Goal: Transaction & Acquisition: Subscribe to service/newsletter

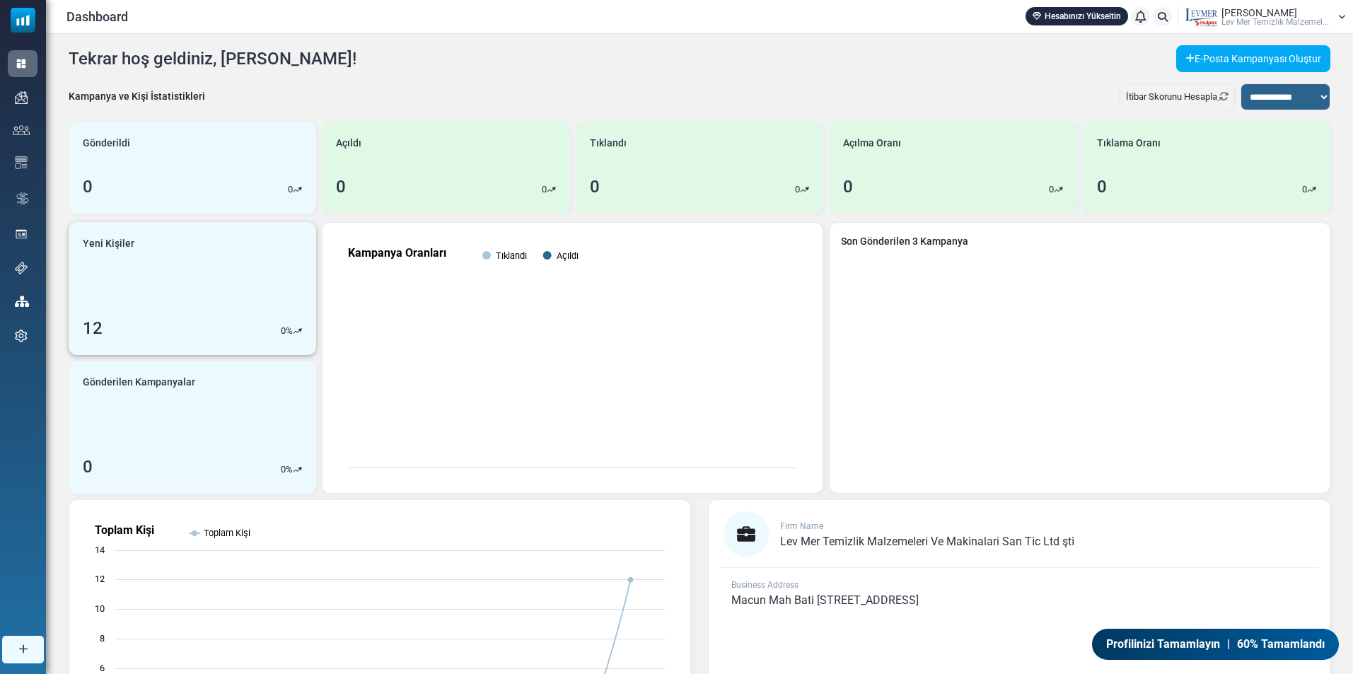
click at [227, 298] on link "Yeni Kişiler 12 0 %" at bounding box center [193, 288] width 248 height 133
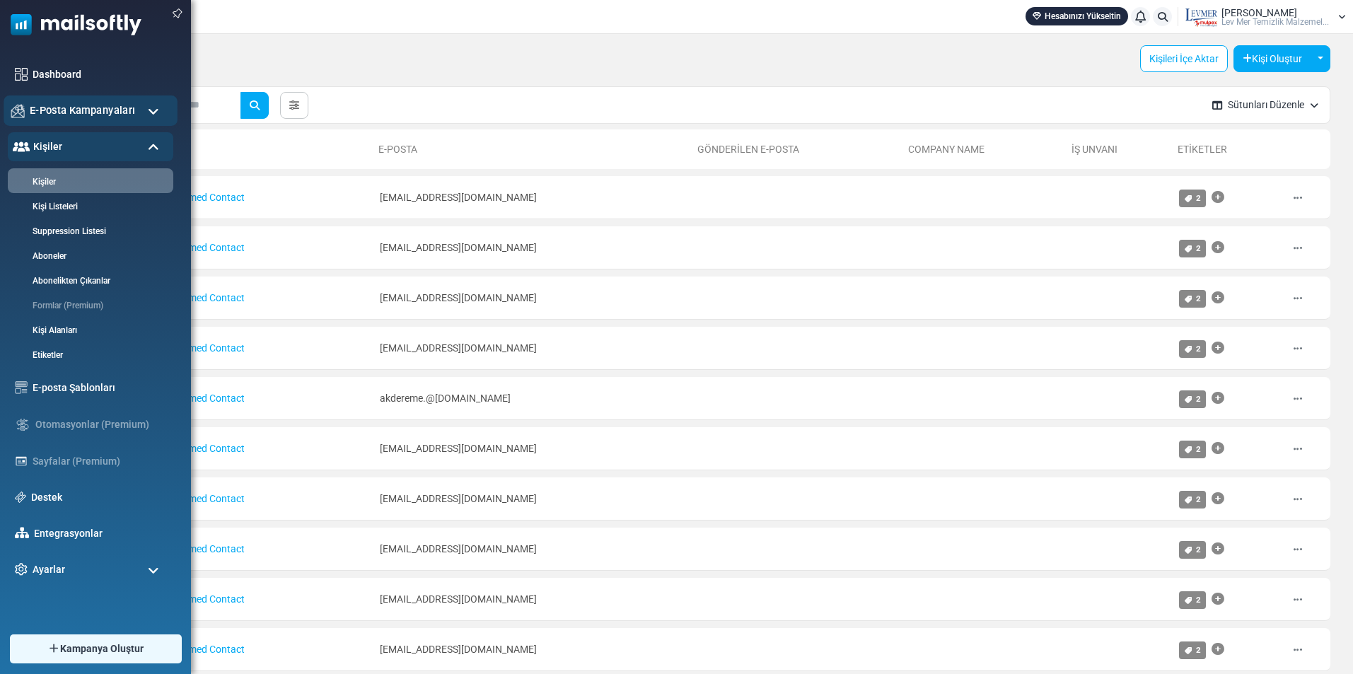
click at [31, 108] on span "E-Posta Kampanyaları" at bounding box center [82, 111] width 105 height 16
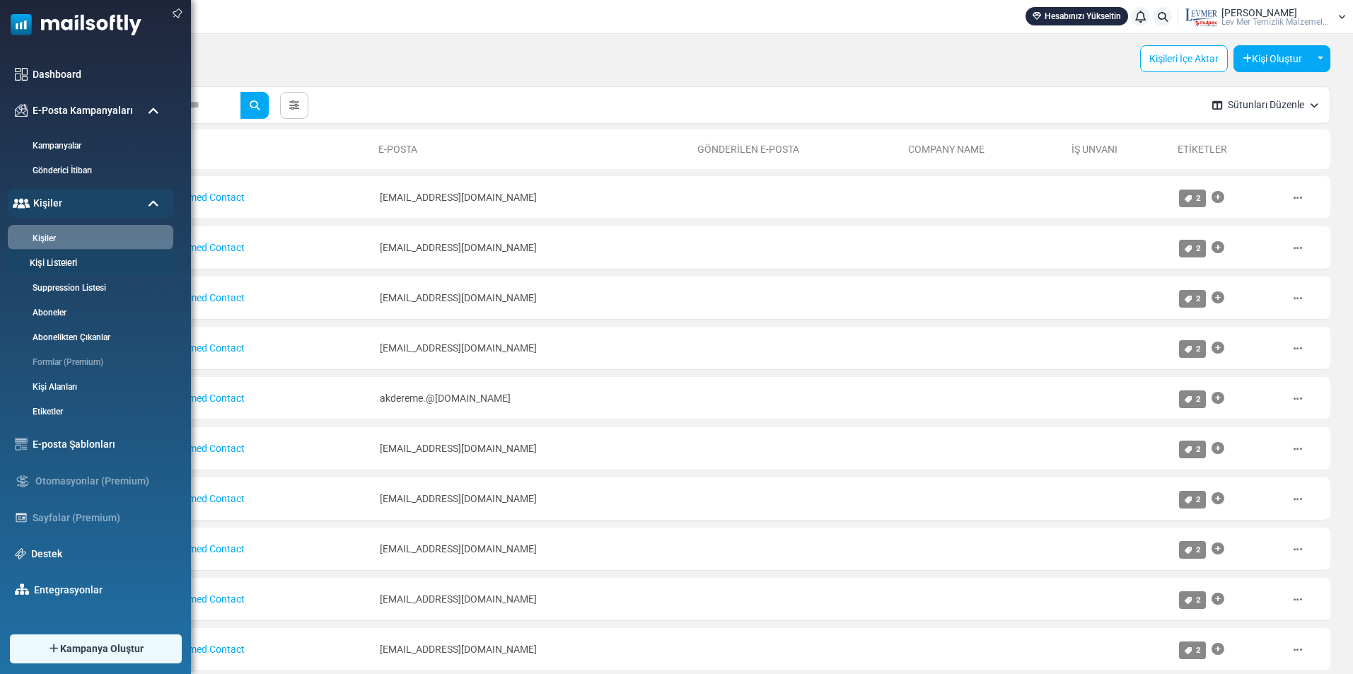
click at [79, 260] on link "Kişi Listeleri" at bounding box center [89, 263] width 170 height 13
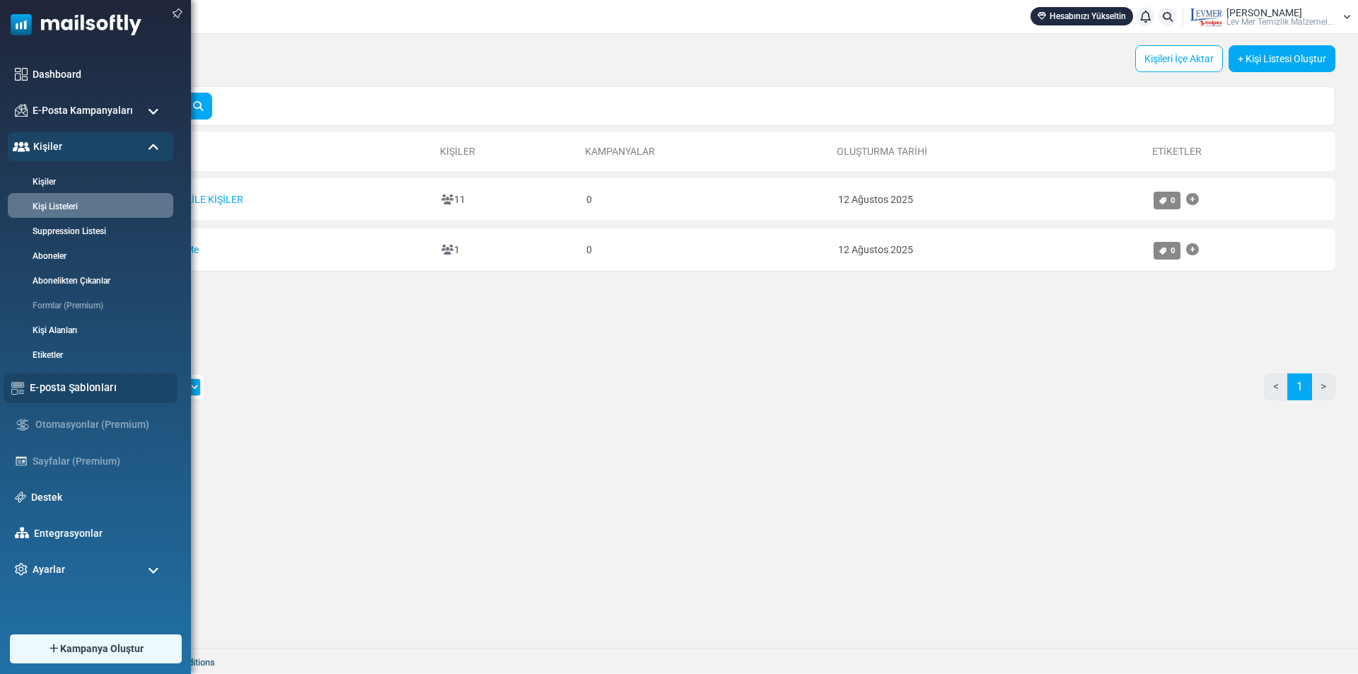
click at [54, 386] on link "E-posta Şablonları" at bounding box center [100, 388] width 140 height 16
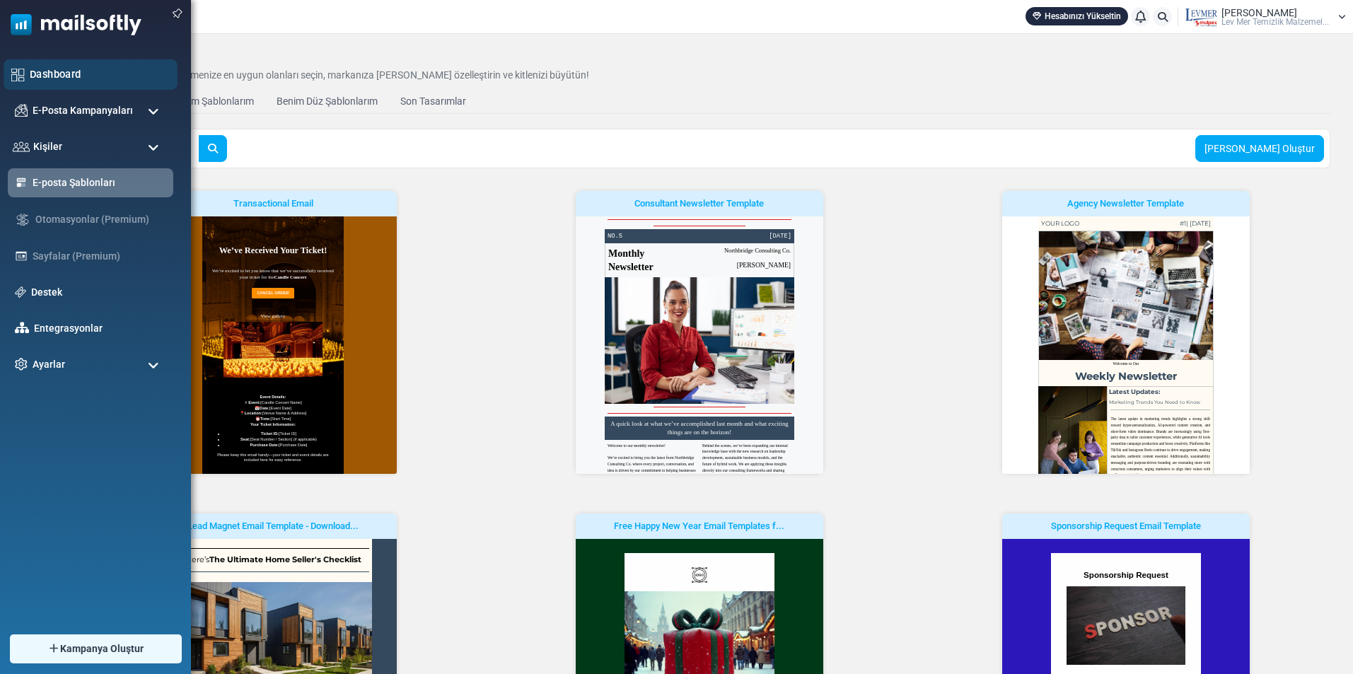
click at [79, 68] on link "Dashboard" at bounding box center [100, 74] width 140 height 16
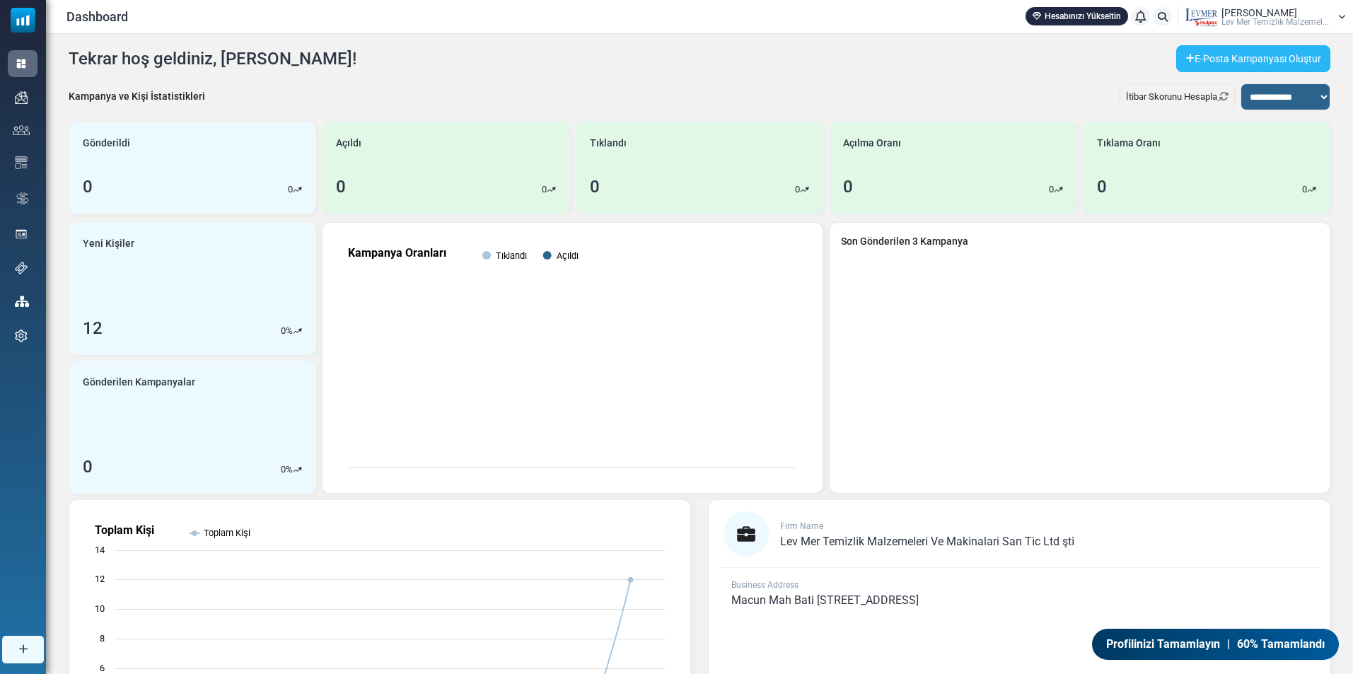
click at [1212, 57] on link "E-Posta Kampanyası Oluştur" at bounding box center [1253, 58] width 154 height 27
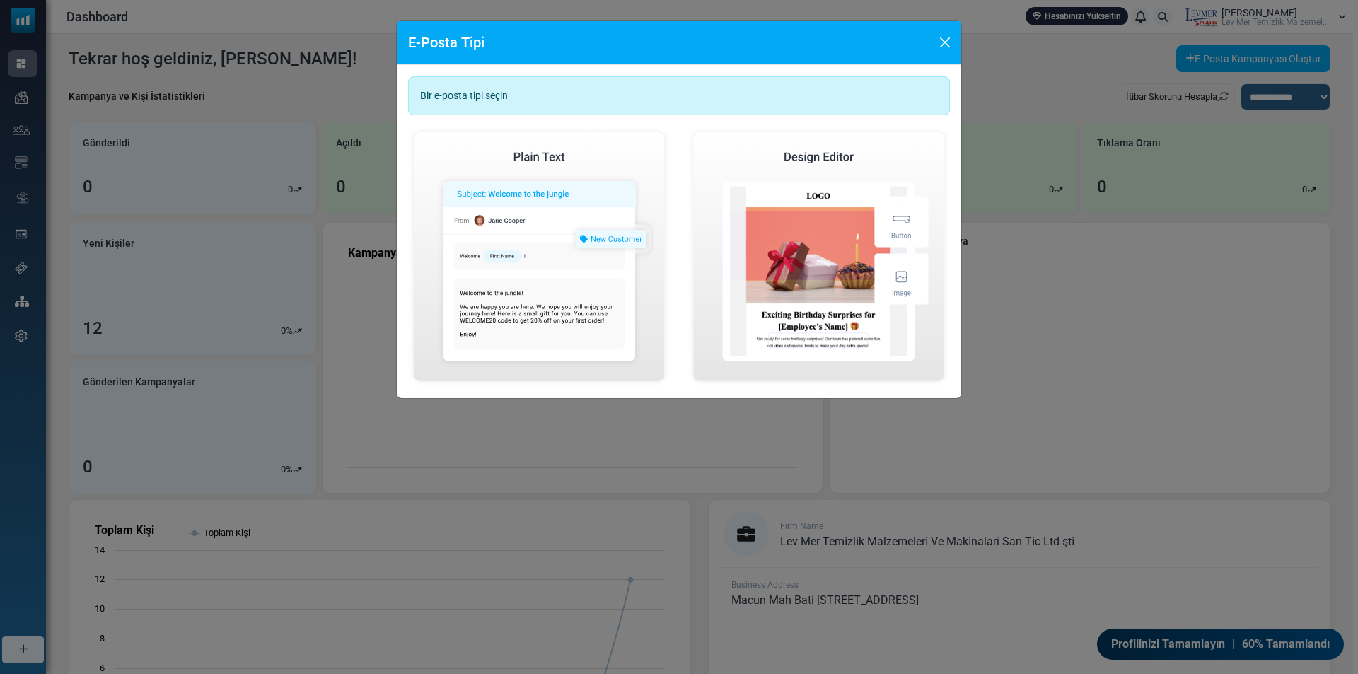
click at [529, 88] on div "Bir e-posta tipi seçin" at bounding box center [679, 95] width 542 height 39
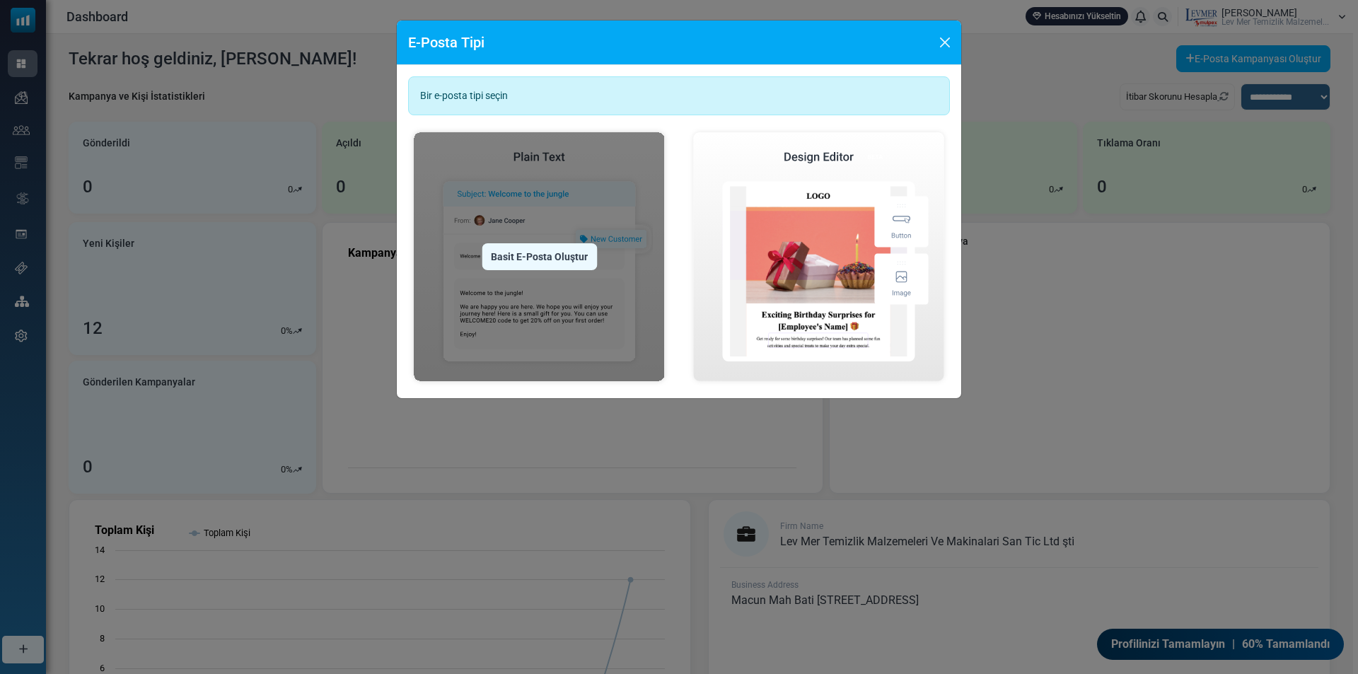
click at [518, 260] on div "Basit E-Posta Oluştur" at bounding box center [539, 256] width 115 height 27
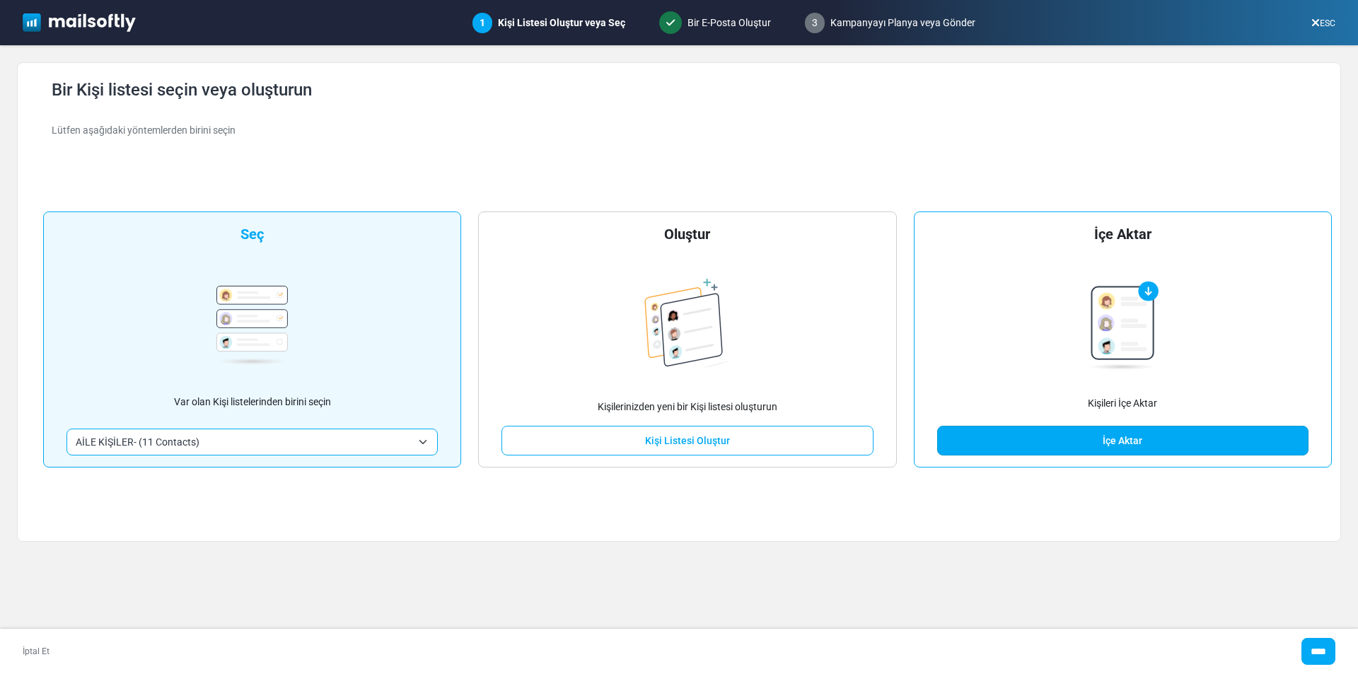
click at [1187, 455] on link "İçe Aktar" at bounding box center [1122, 441] width 371 height 30
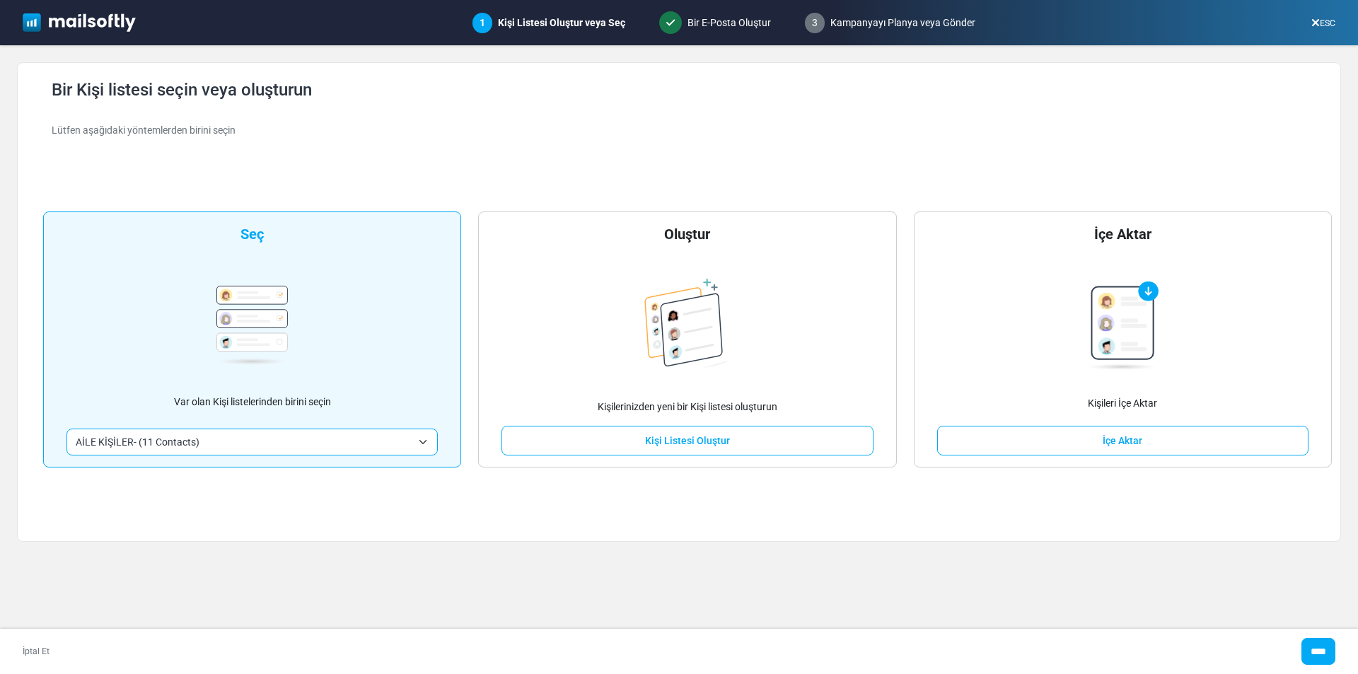
click at [313, 318] on div "**********" at bounding box center [252, 340] width 418 height 256
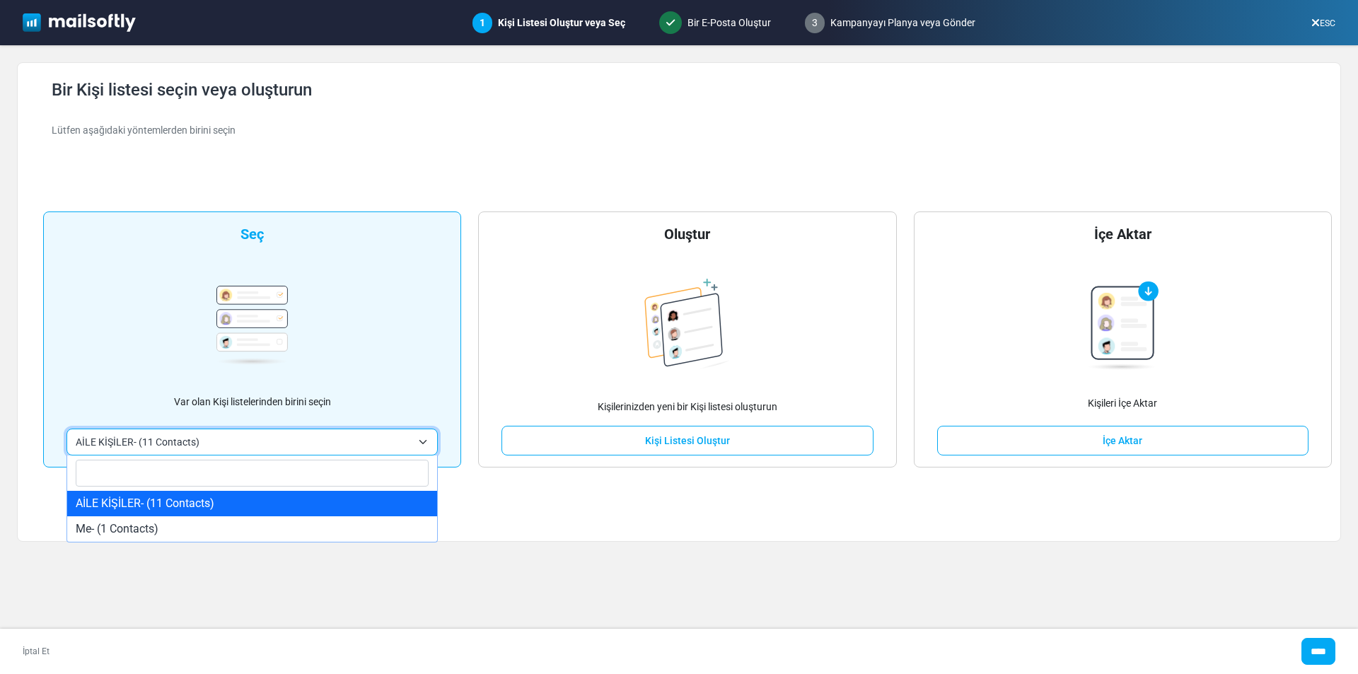
click at [380, 444] on span "AİLE KİŞİLER- (11 Contacts)" at bounding box center [244, 442] width 336 height 17
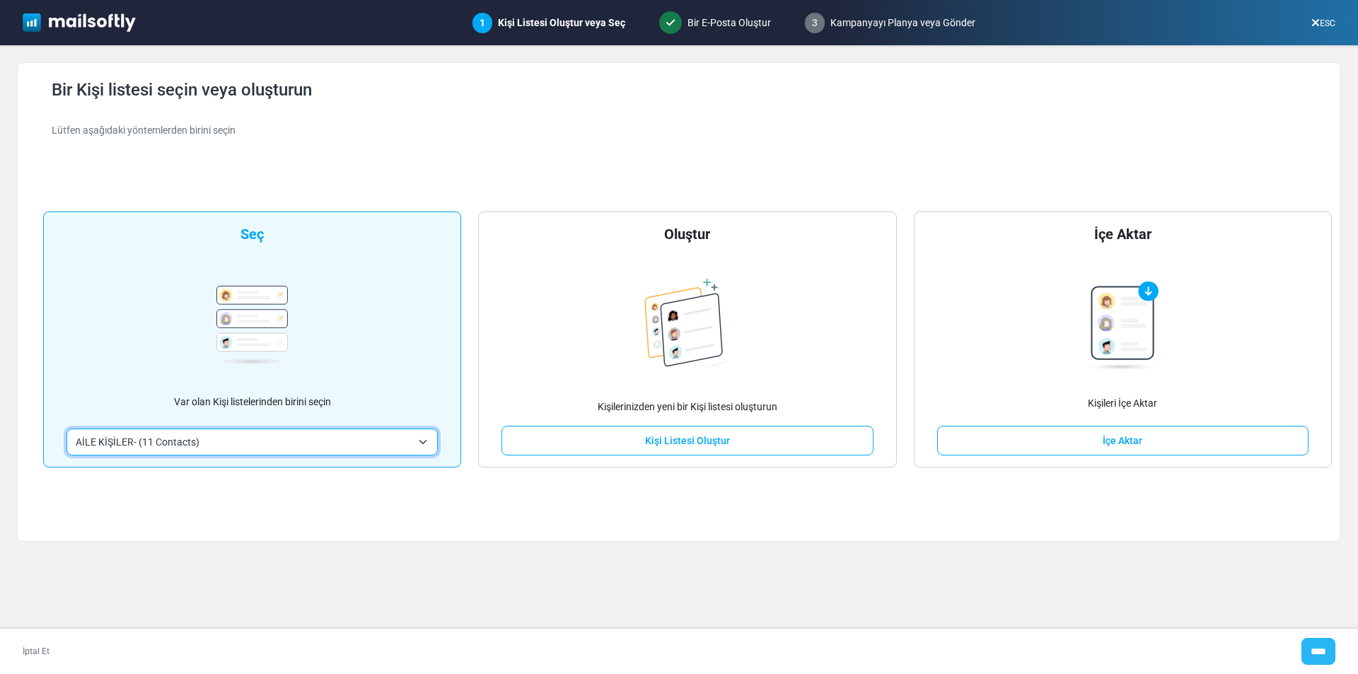
click at [1321, 651] on input "****" at bounding box center [1319, 651] width 34 height 27
type input "*****"
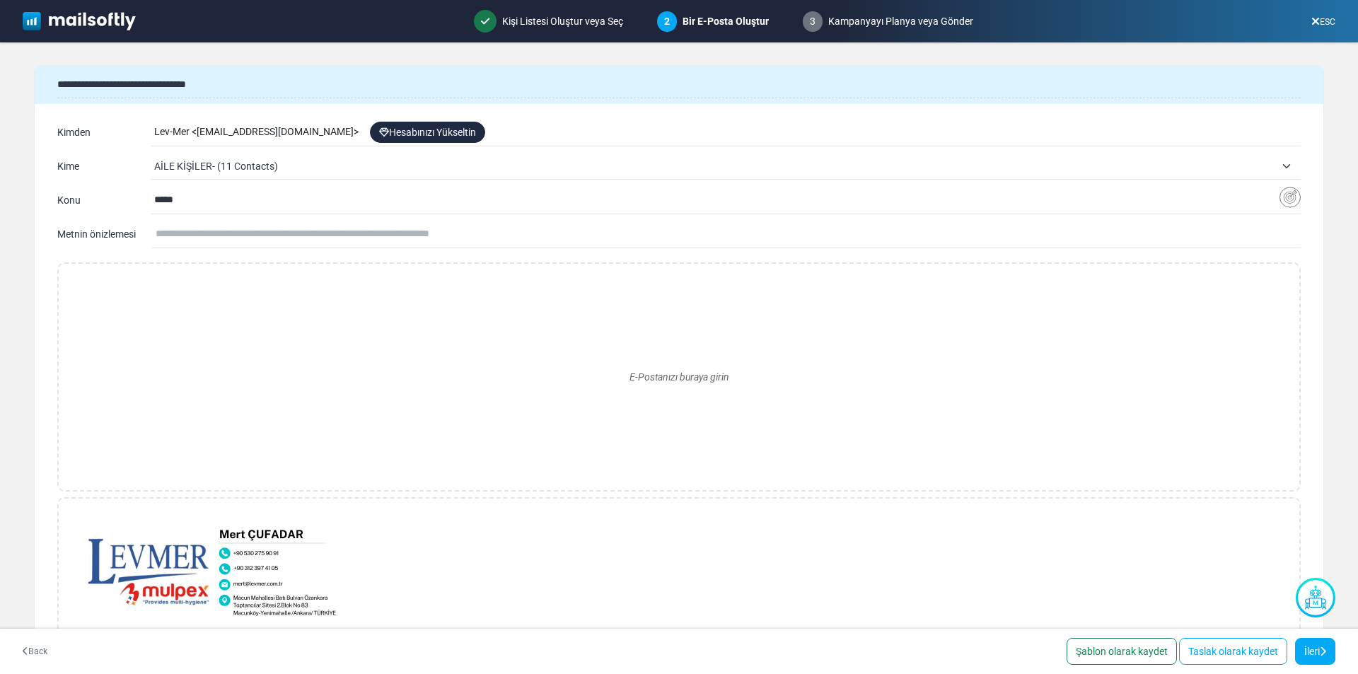
drag, startPoint x: 188, startPoint y: 195, endPoint x: 139, endPoint y: 202, distance: 49.9
click at [139, 202] on div "**********" at bounding box center [679, 200] width 1244 height 23
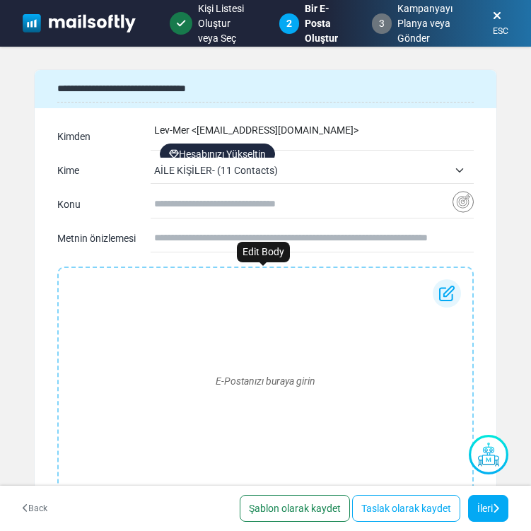
click at [151, 289] on div "E-Postanızı buraya girin" at bounding box center [265, 381] width 391 height 204
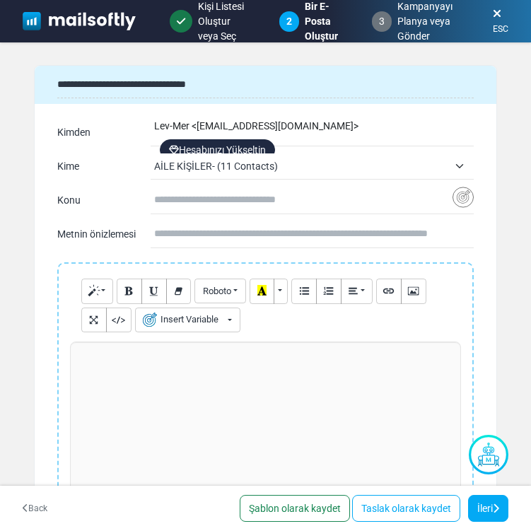
click at [118, 357] on p at bounding box center [266, 356] width 376 height 15
paste div
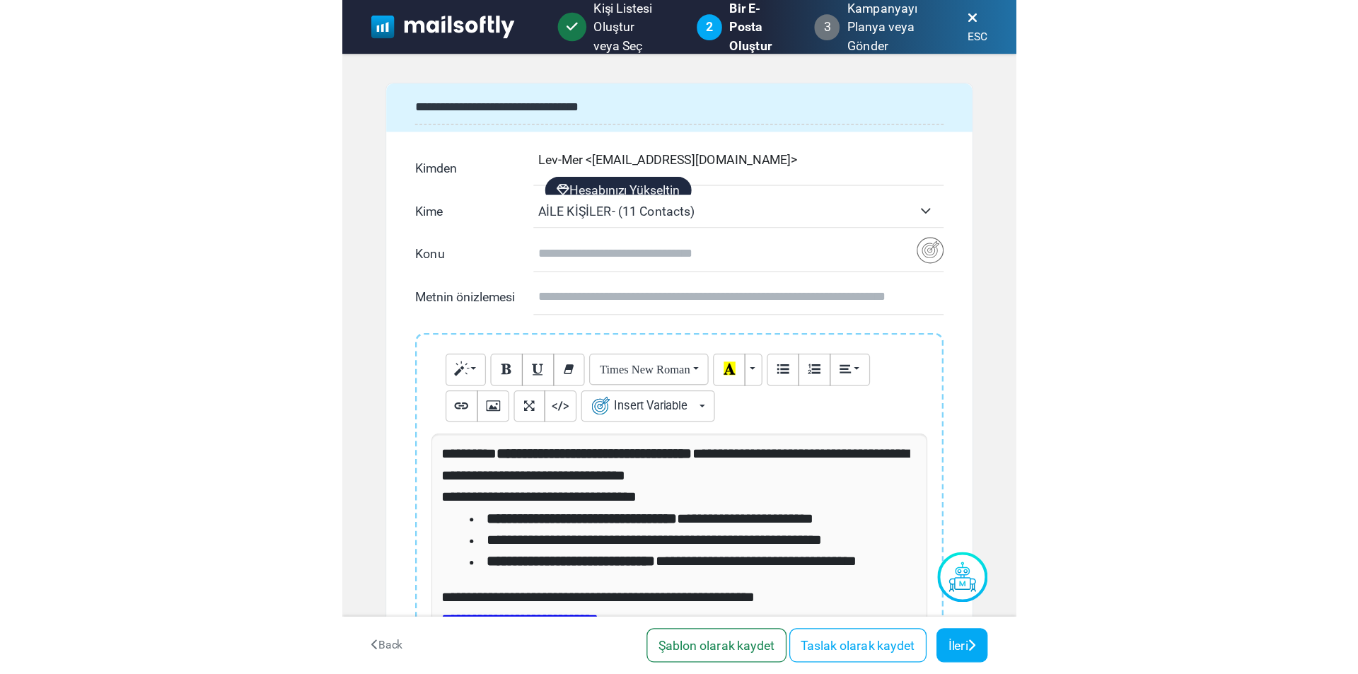
scroll to position [47, 0]
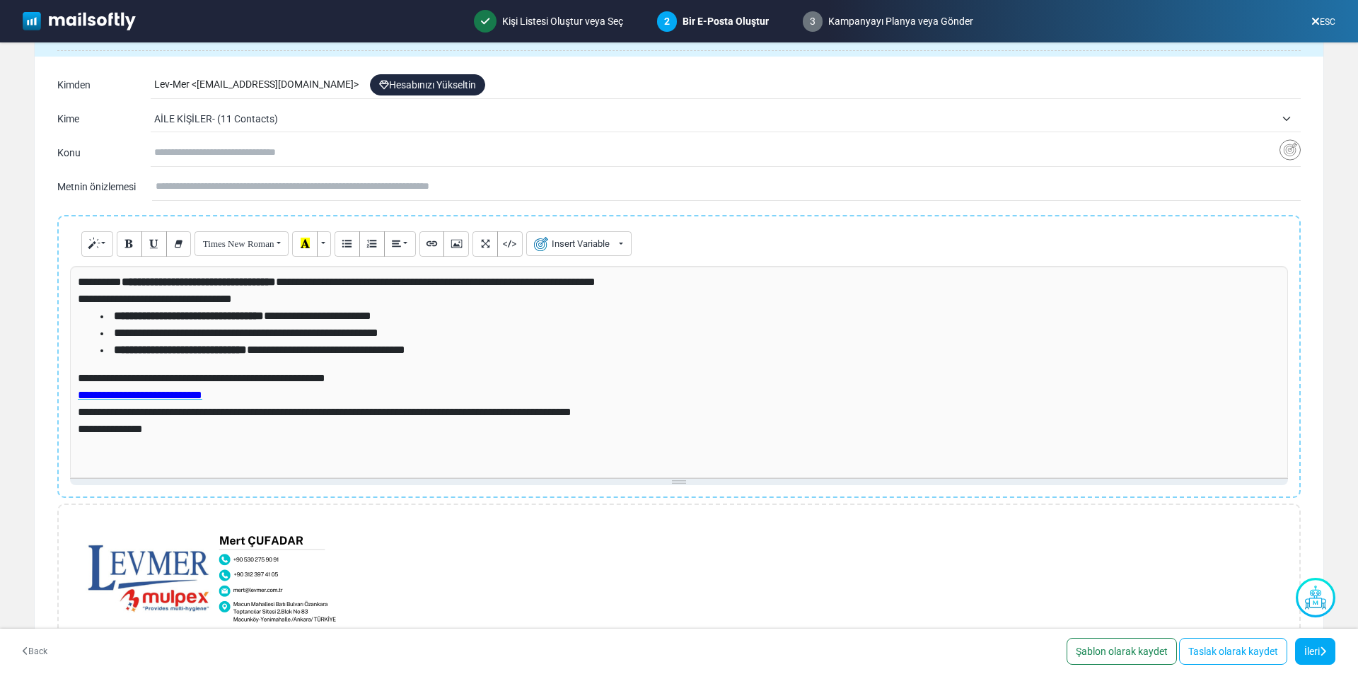
click at [181, 161] on input "text" at bounding box center [716, 152] width 1125 height 27
click at [222, 155] on input "text" at bounding box center [716, 152] width 1125 height 27
paste input "**********"
type input "**********"
click at [207, 193] on input "text" at bounding box center [728, 186] width 1145 height 27
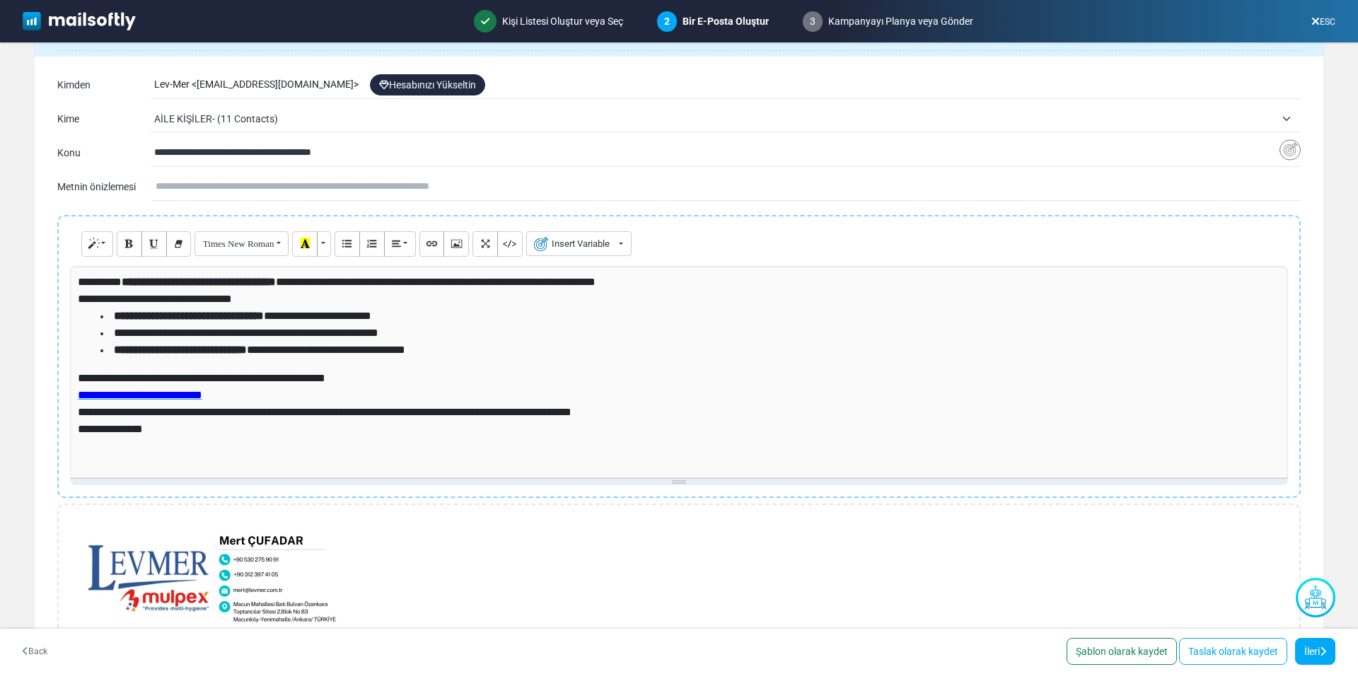
paste input "**********"
type input "**********"
click at [78, 284] on span "**********" at bounding box center [337, 282] width 518 height 11
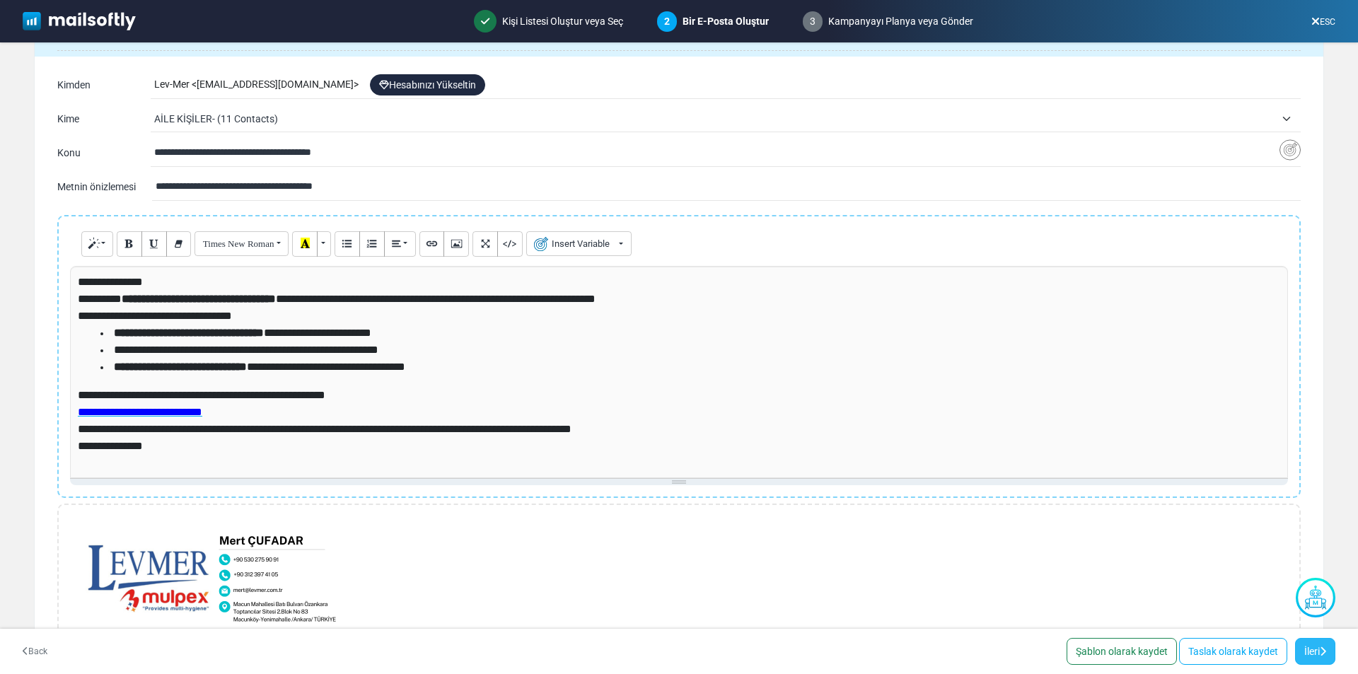
click at [1311, 644] on link "İleri" at bounding box center [1315, 651] width 40 height 27
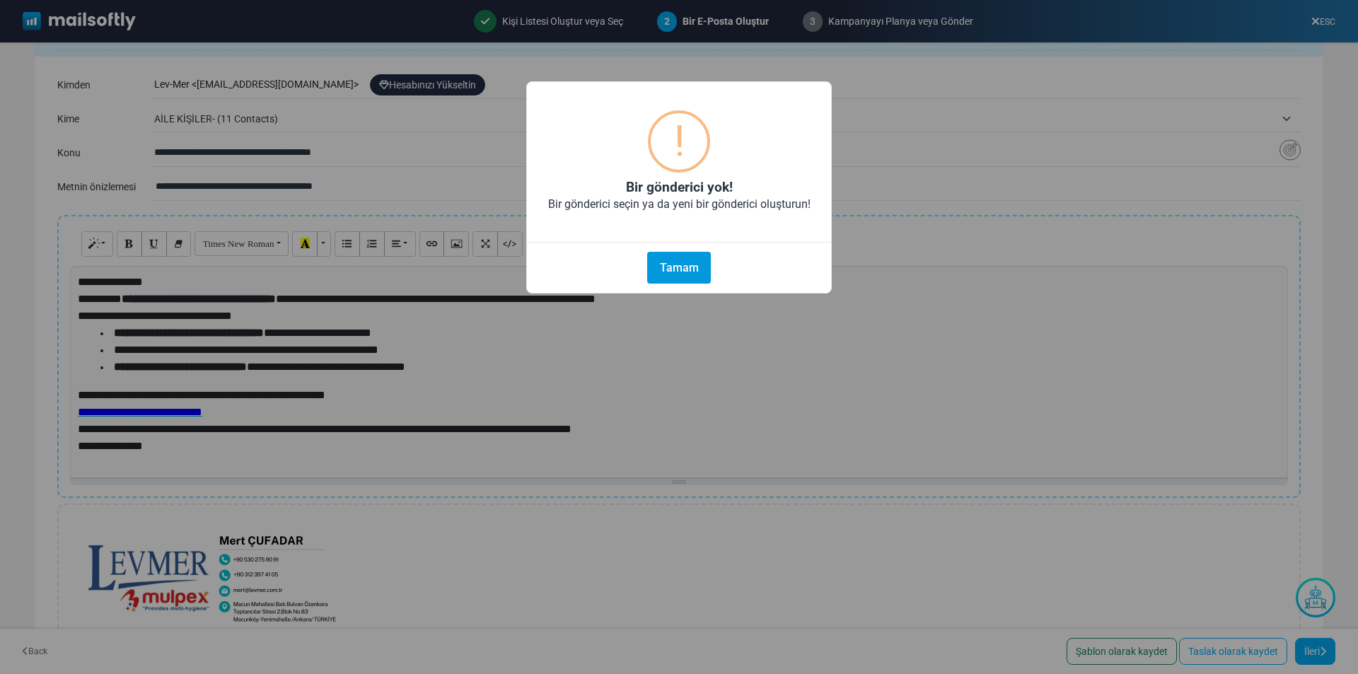
click at [685, 270] on button "Tamam" at bounding box center [679, 268] width 64 height 32
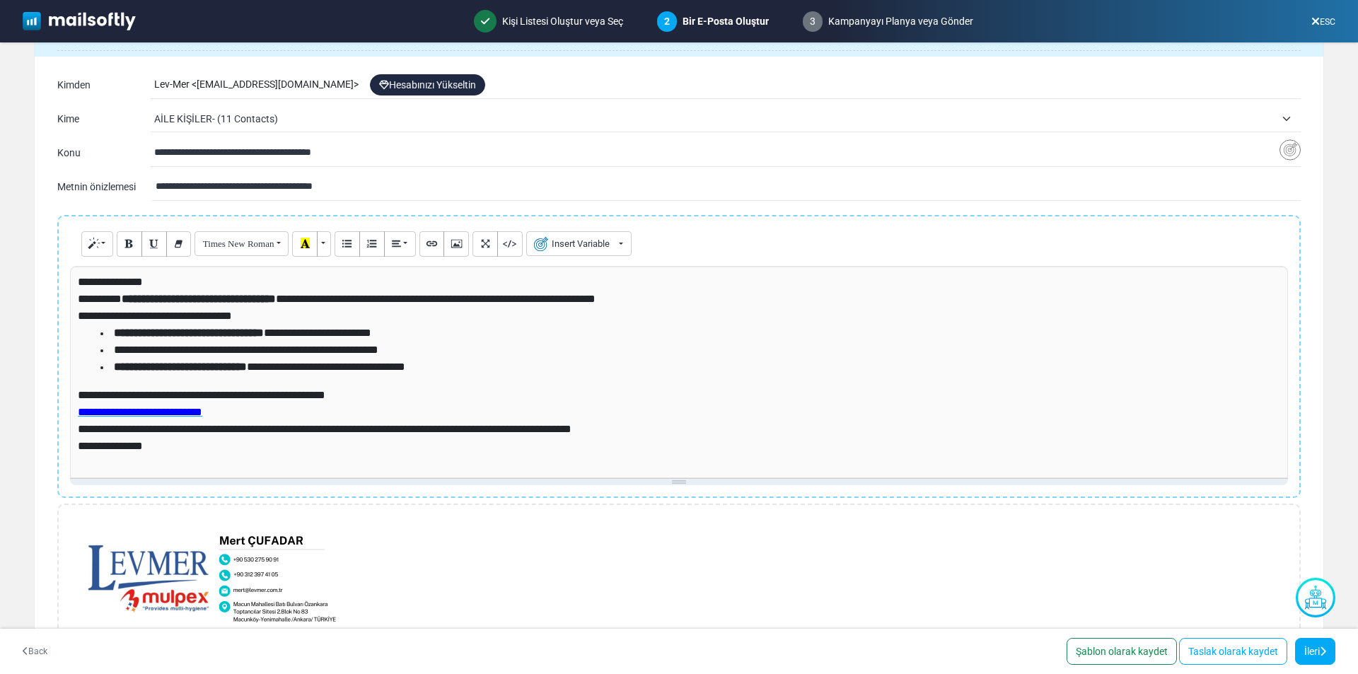
click at [407, 84] on link "Hesabınızı Yükseltin" at bounding box center [427, 84] width 115 height 21
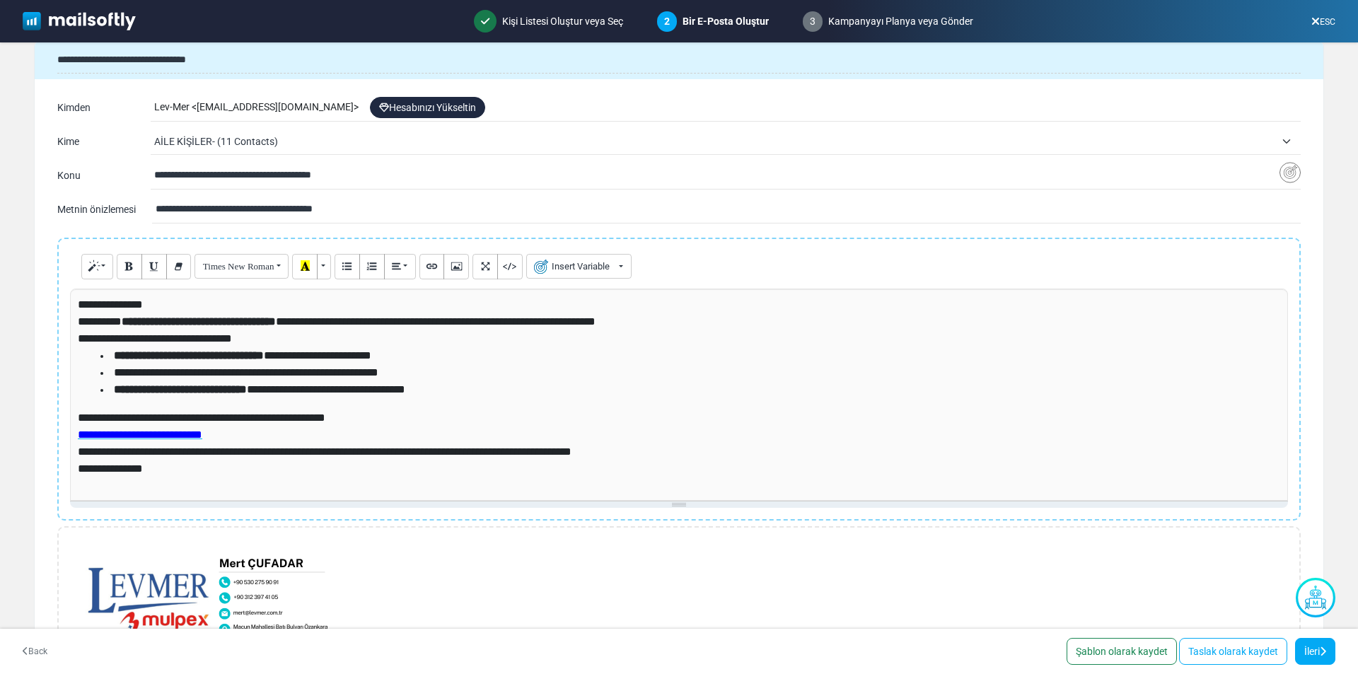
scroll to position [0, 0]
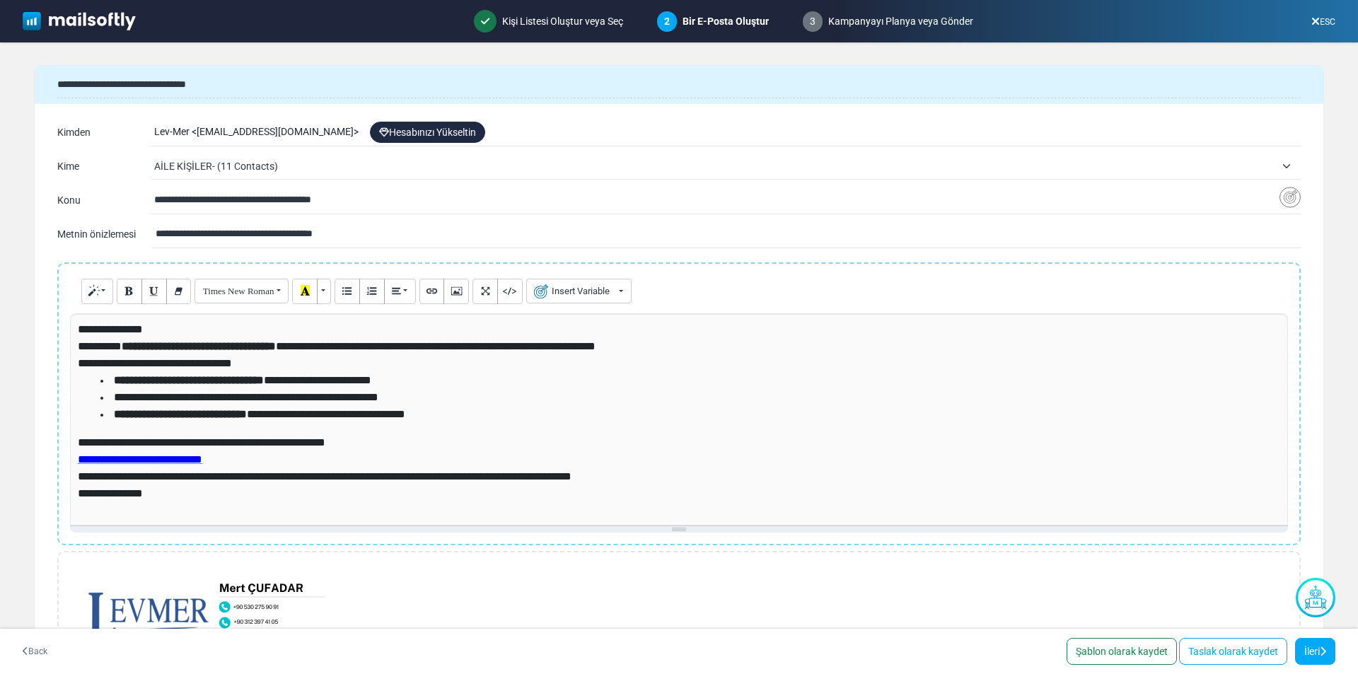
click at [873, 22] on div "3 Kampanyayı Planya veya Gönder" at bounding box center [888, 21] width 193 height 43
click at [1307, 652] on link "İleri" at bounding box center [1315, 651] width 40 height 27
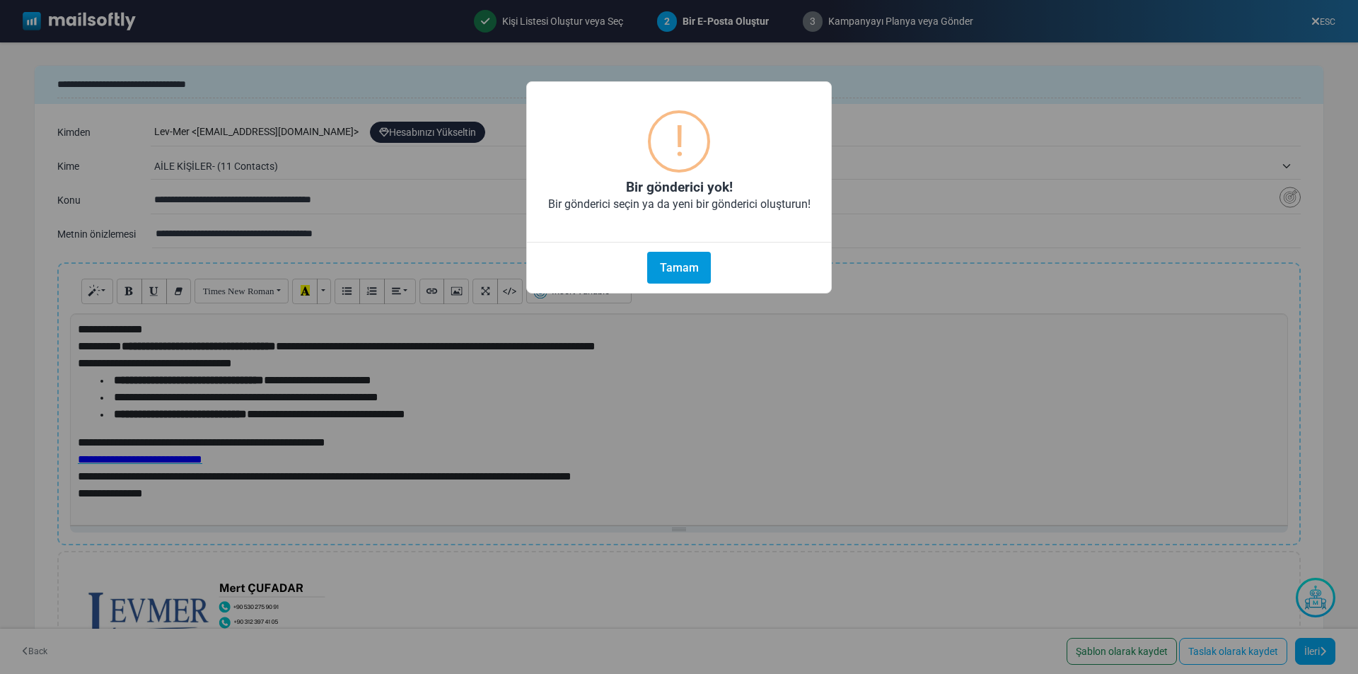
click at [685, 277] on button "Tamam" at bounding box center [679, 268] width 64 height 32
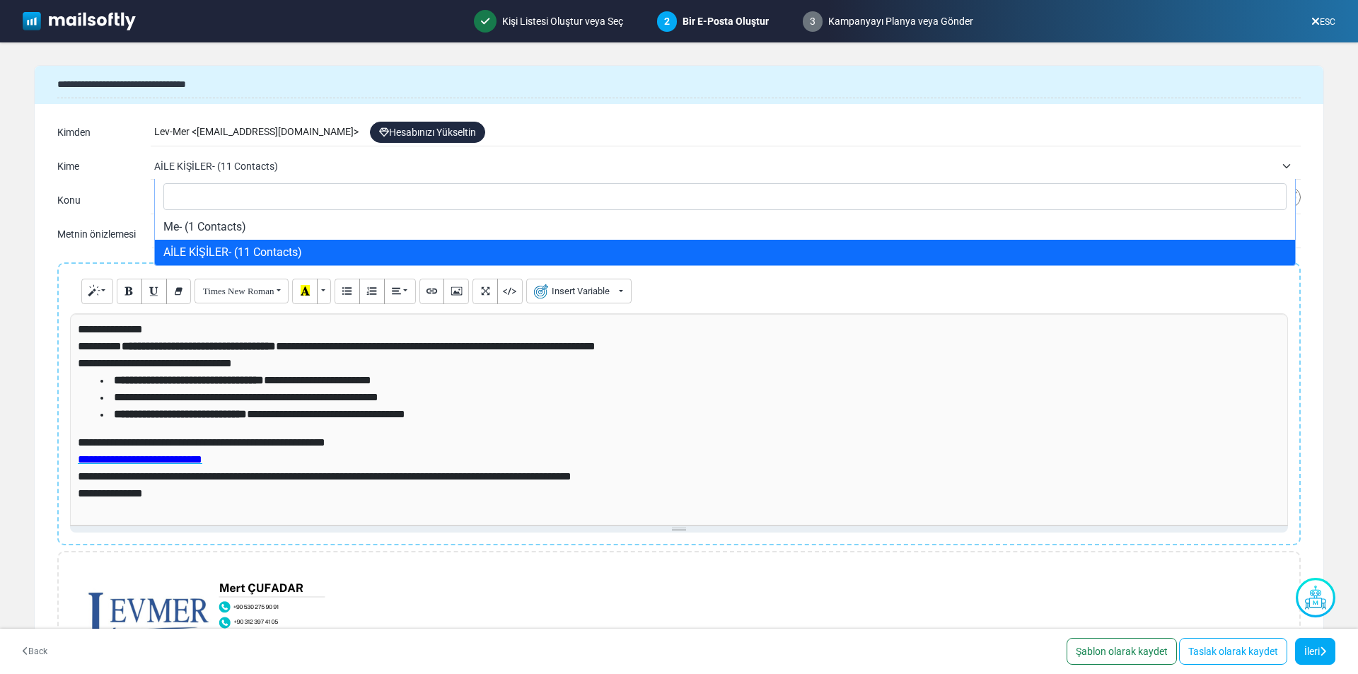
click at [1284, 162] on span "AİLE KİŞİLER- (11 Contacts)" at bounding box center [727, 165] width 1147 height 25
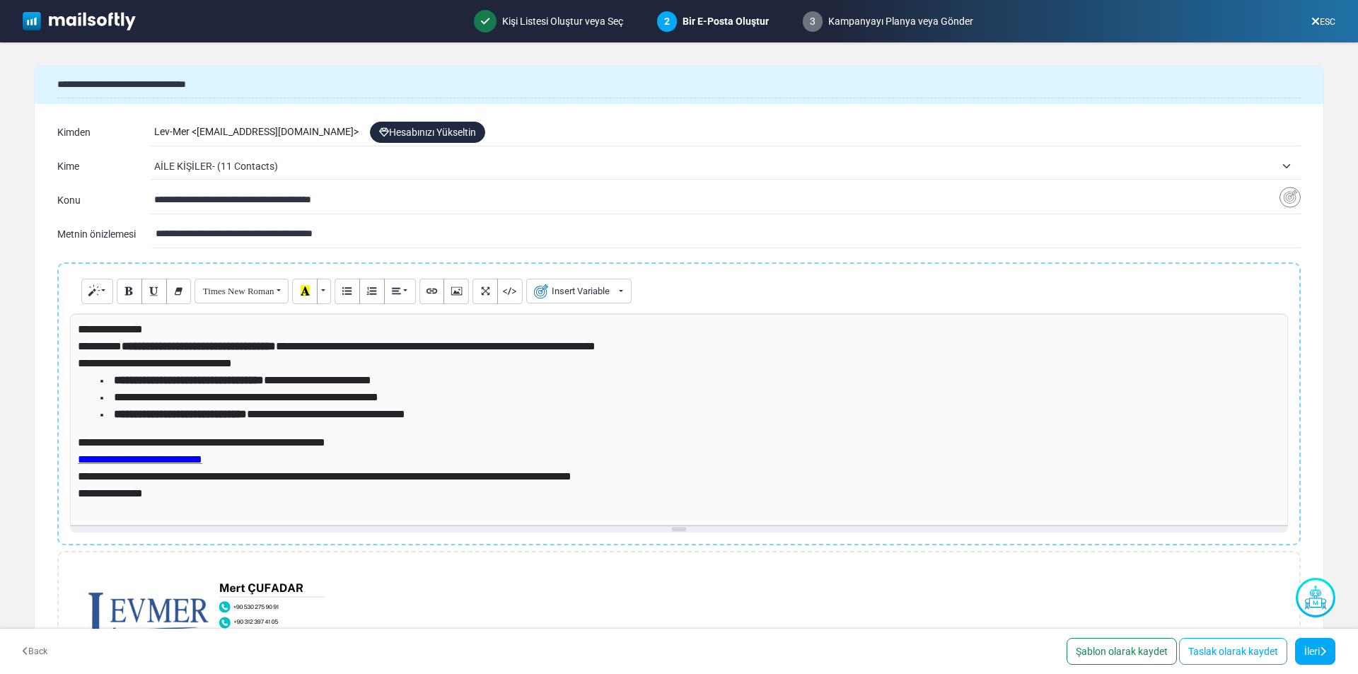
click at [1284, 162] on span "AİLE KİŞİLER- (11 Contacts)" at bounding box center [727, 165] width 1147 height 25
click at [1339, 223] on form "**********" at bounding box center [679, 341] width 1358 height 598
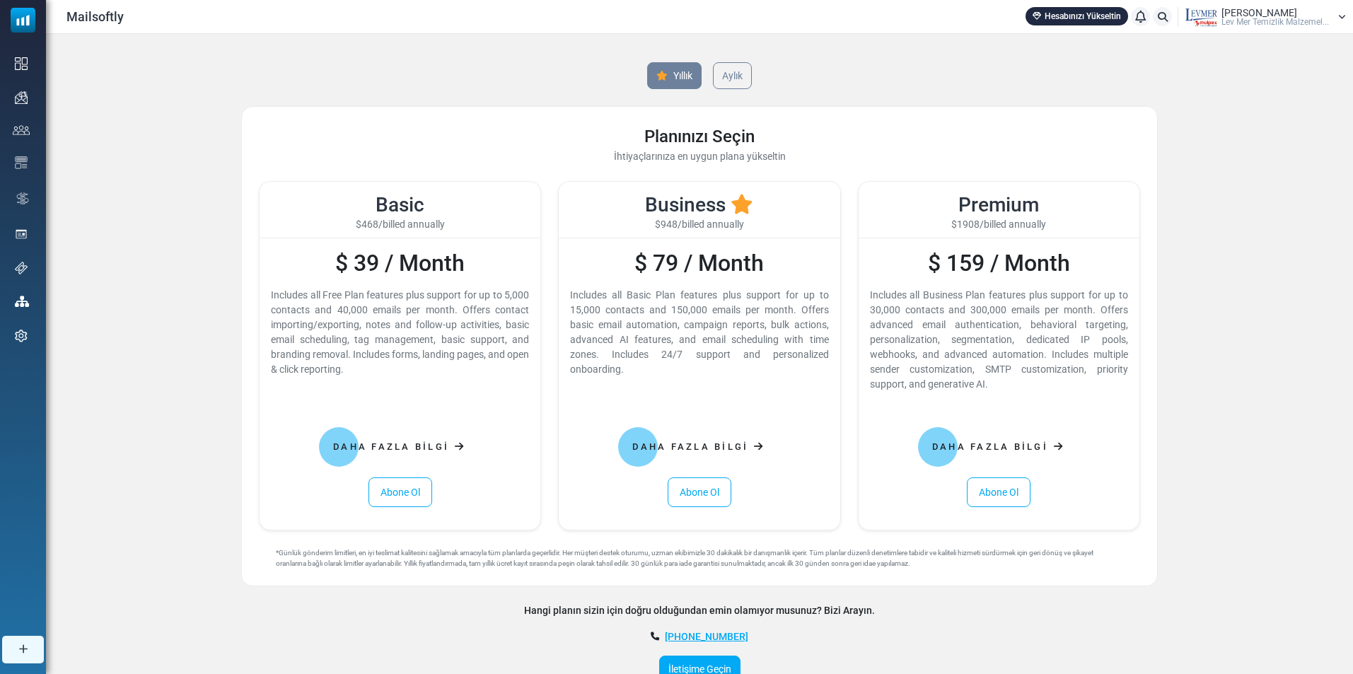
click at [737, 201] on icon at bounding box center [742, 205] width 23 height 20
click at [736, 74] on link "Aylık" at bounding box center [732, 76] width 41 height 28
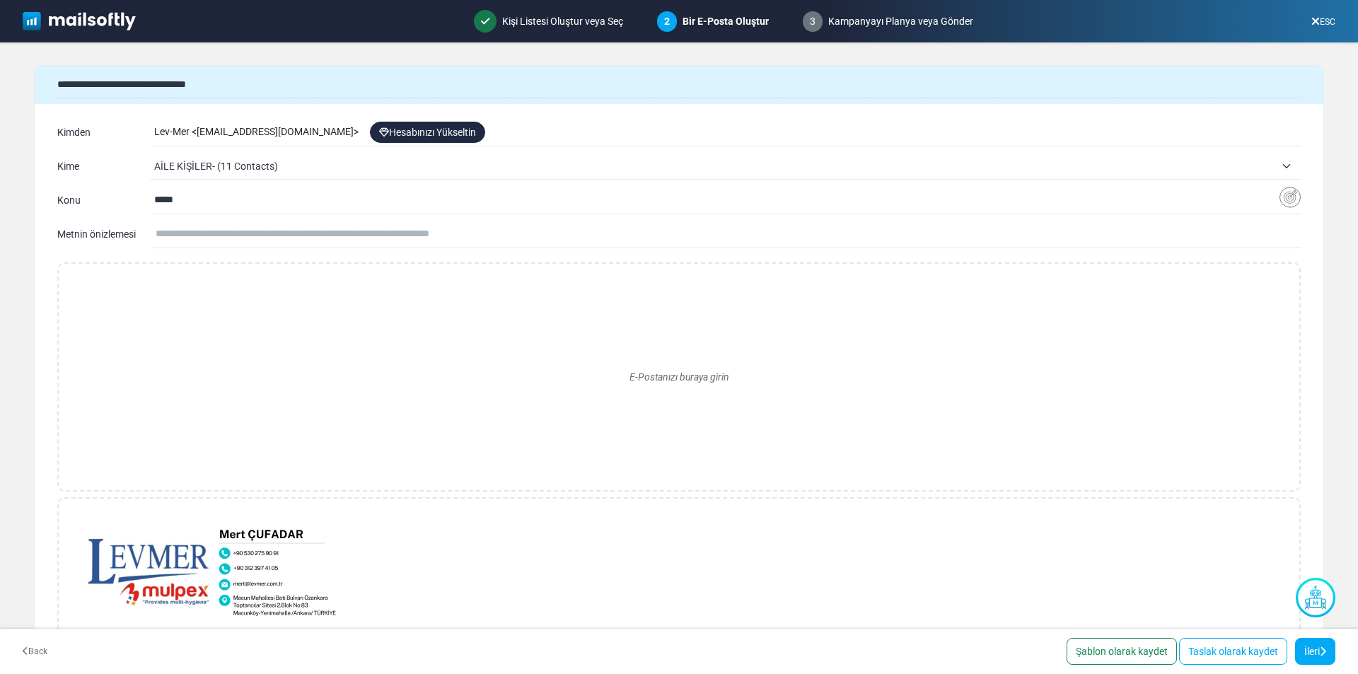
click at [175, 201] on input "*****" at bounding box center [716, 200] width 1125 height 27
click at [135, 291] on div "E-Postanızı buraya girin" at bounding box center [679, 377] width 1218 height 204
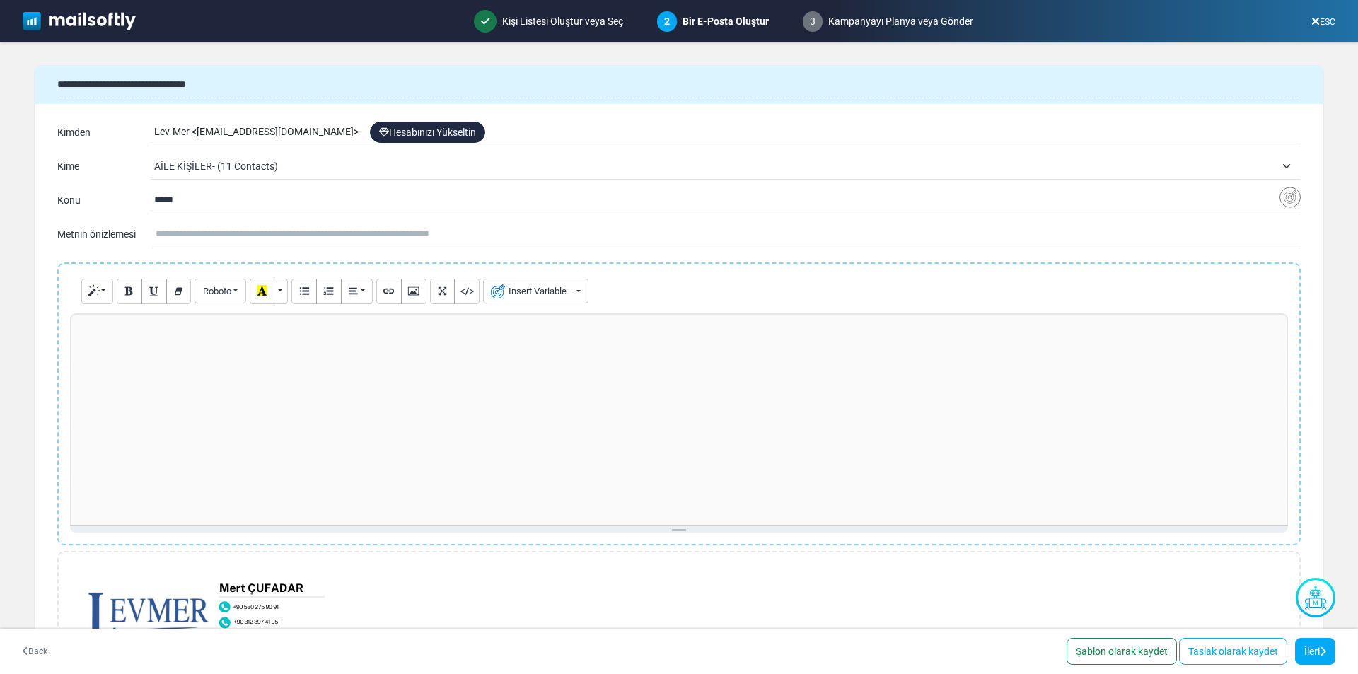
click at [170, 361] on div at bounding box center [679, 419] width 1218 height 212
paste div
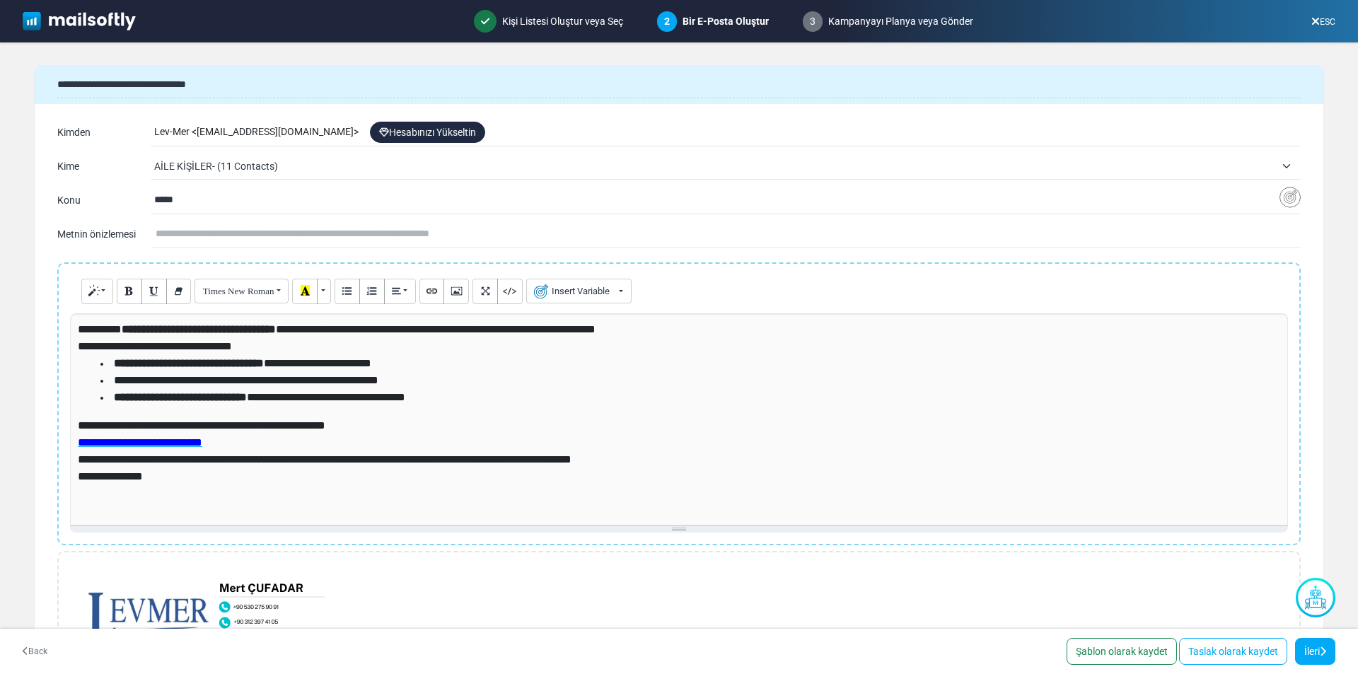
click at [78, 331] on span "**********" at bounding box center [337, 329] width 518 height 11
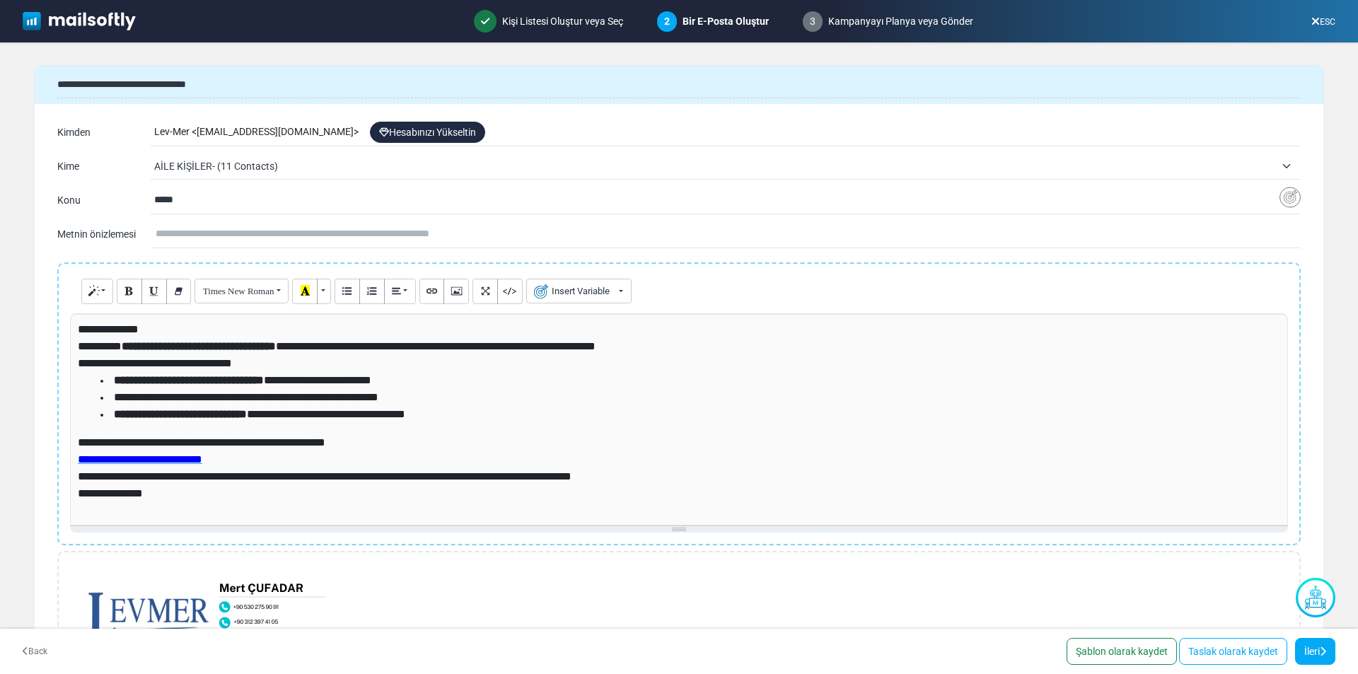
click at [214, 234] on input "text" at bounding box center [728, 234] width 1145 height 27
paste input "**********"
type input "**********"
drag, startPoint x: 194, startPoint y: 205, endPoint x: 68, endPoint y: 194, distance: 126.4
click at [68, 194] on div "**********" at bounding box center [679, 200] width 1244 height 23
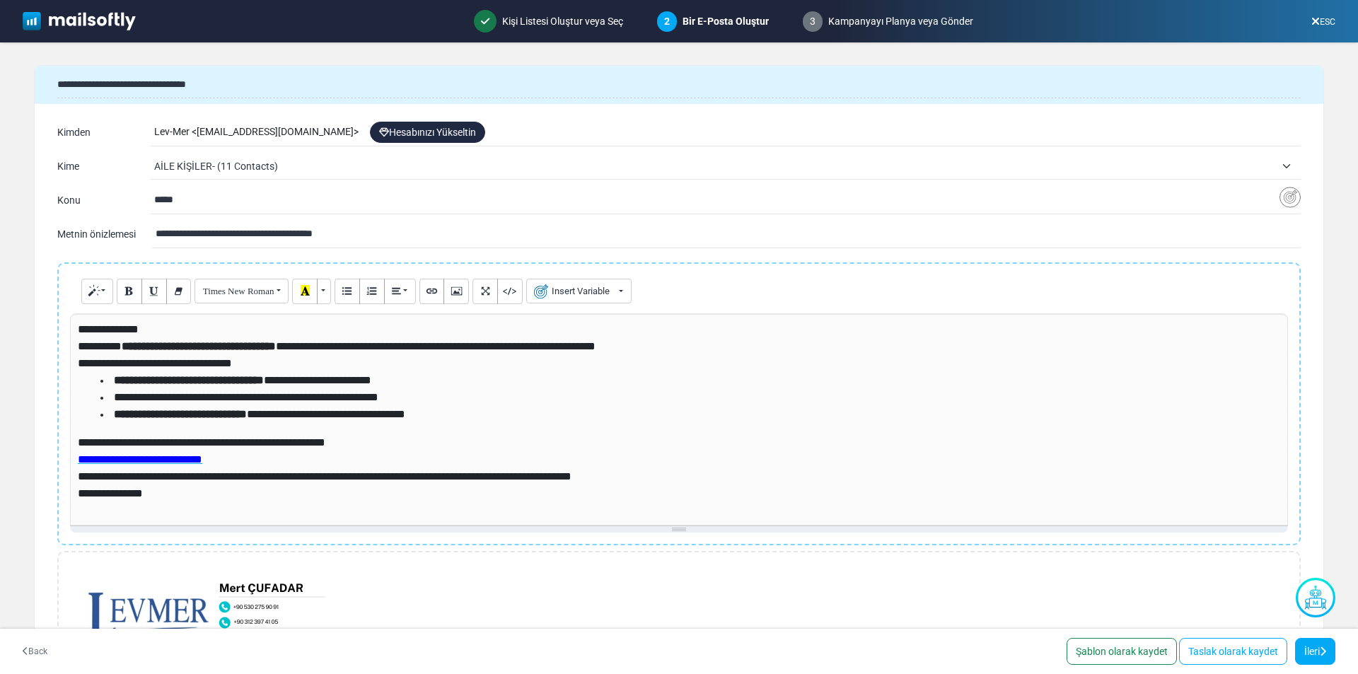
paste input "**********"
type input "**********"
click at [1314, 652] on link "İleri" at bounding box center [1315, 651] width 40 height 27
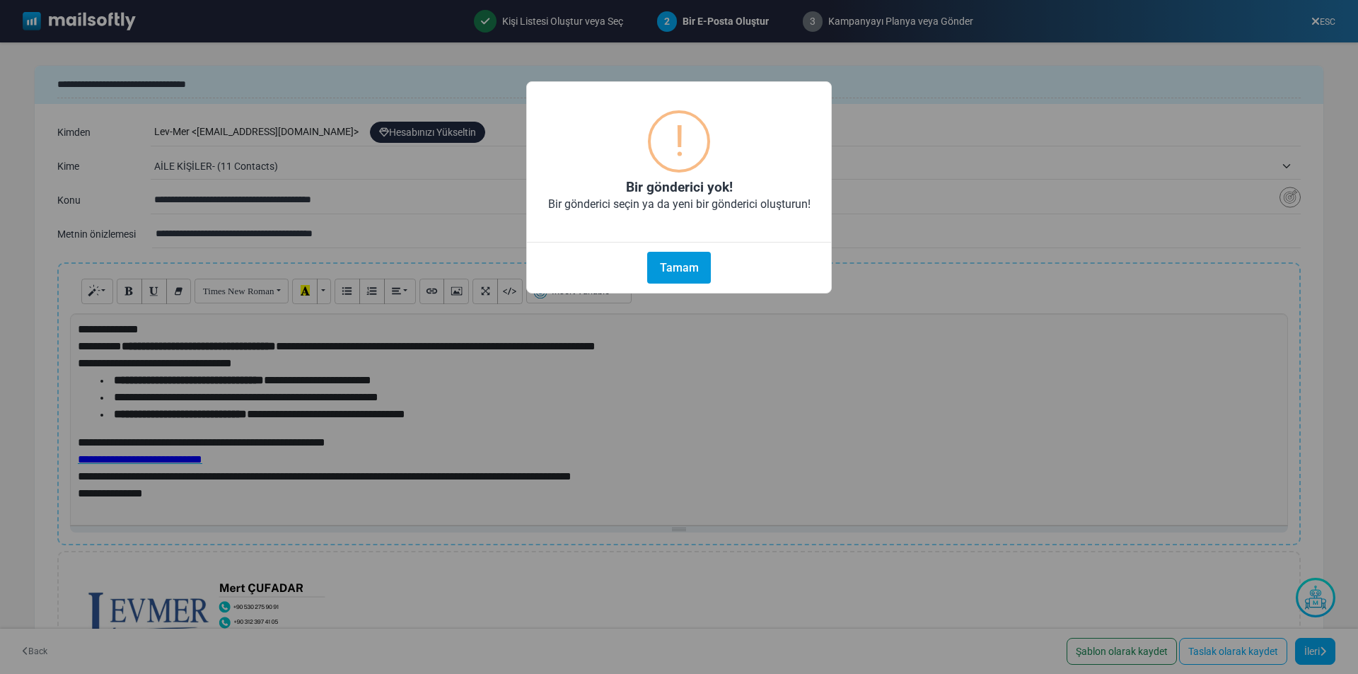
click at [676, 265] on button "Tamam" at bounding box center [679, 268] width 64 height 32
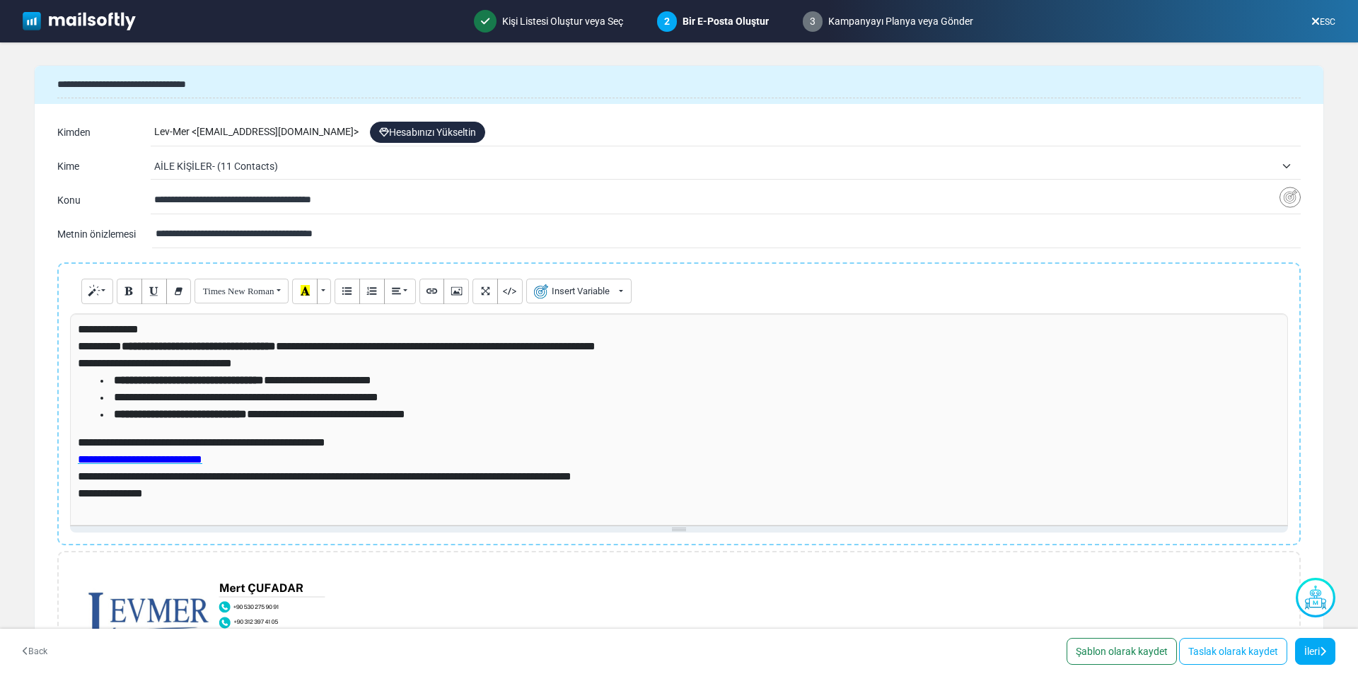
click at [101, 18] on img at bounding box center [79, 21] width 113 height 18
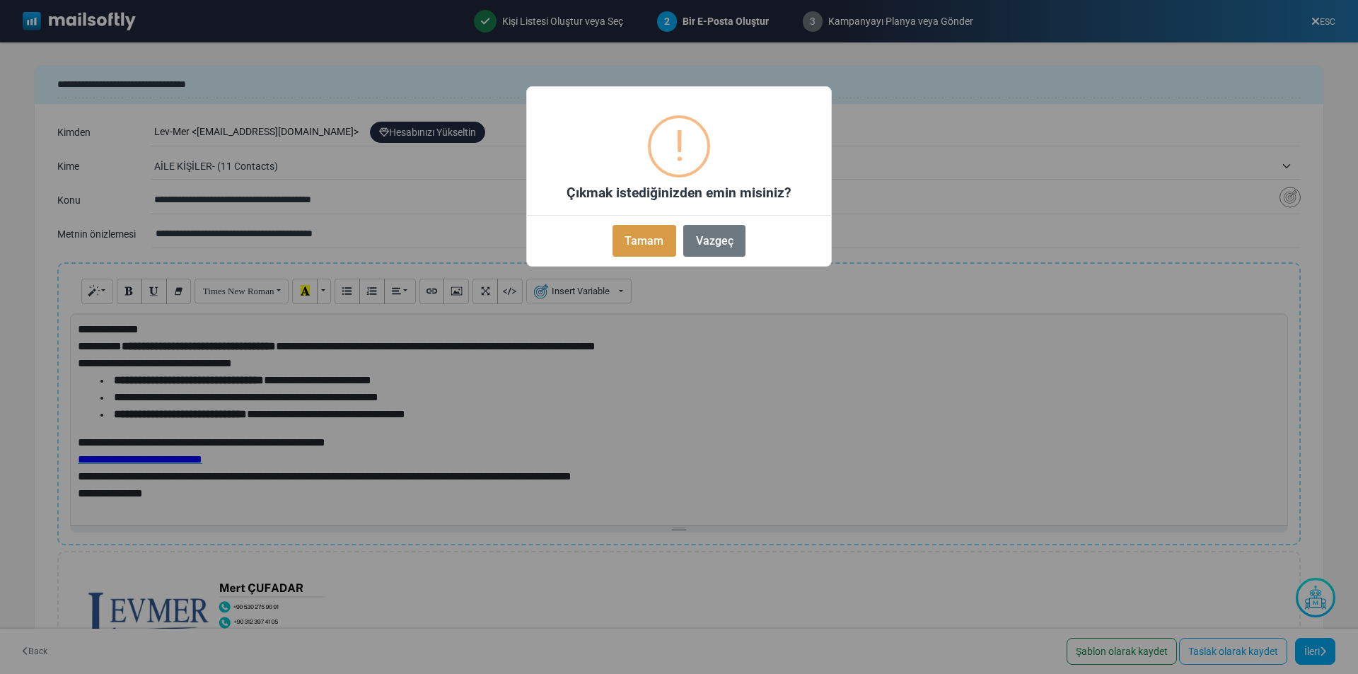
click at [645, 243] on button "Tamam" at bounding box center [645, 241] width 64 height 32
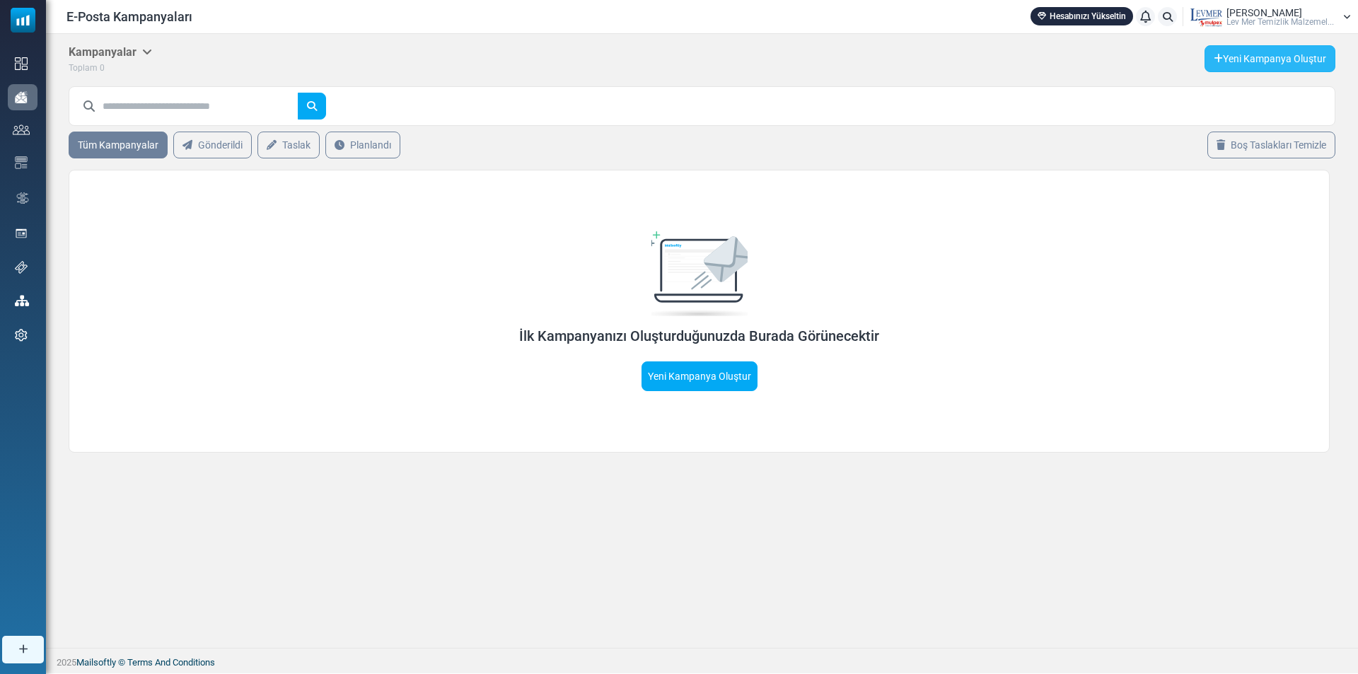
click at [1239, 61] on link "Yeni Kampanya Oluştur" at bounding box center [1270, 58] width 131 height 27
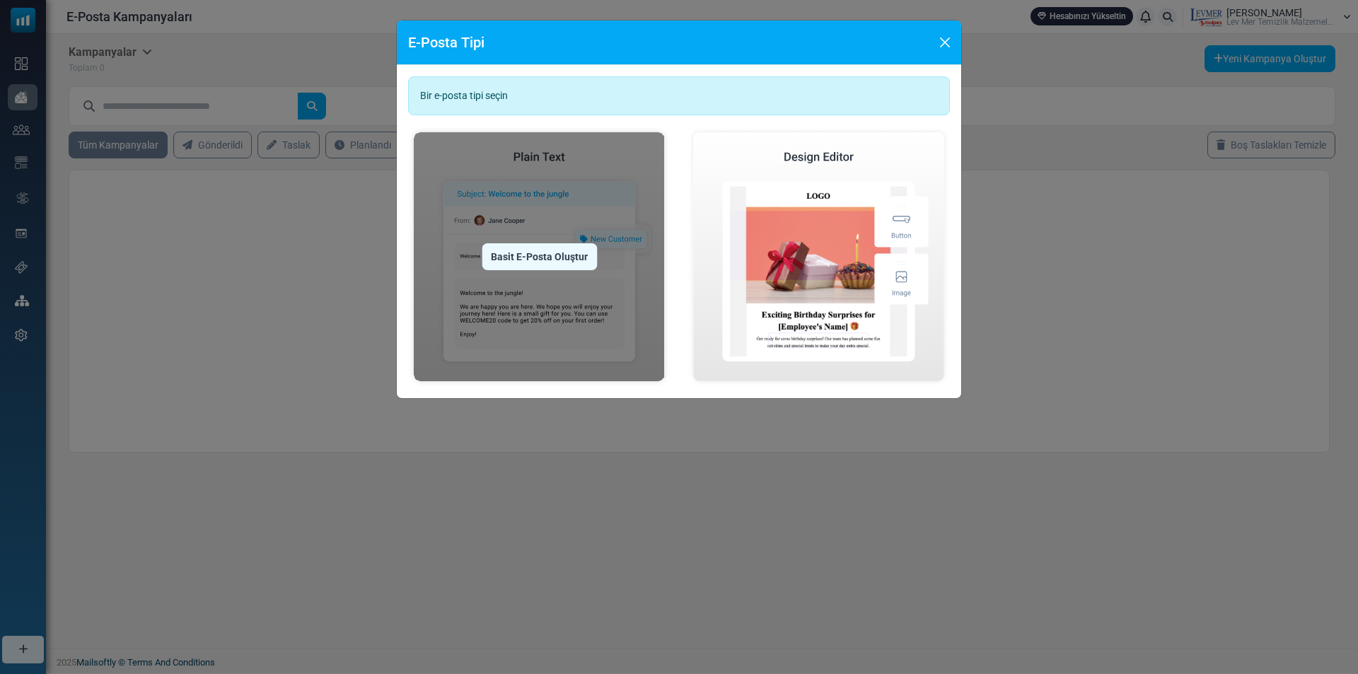
click at [500, 293] on img at bounding box center [539, 257] width 262 height 260
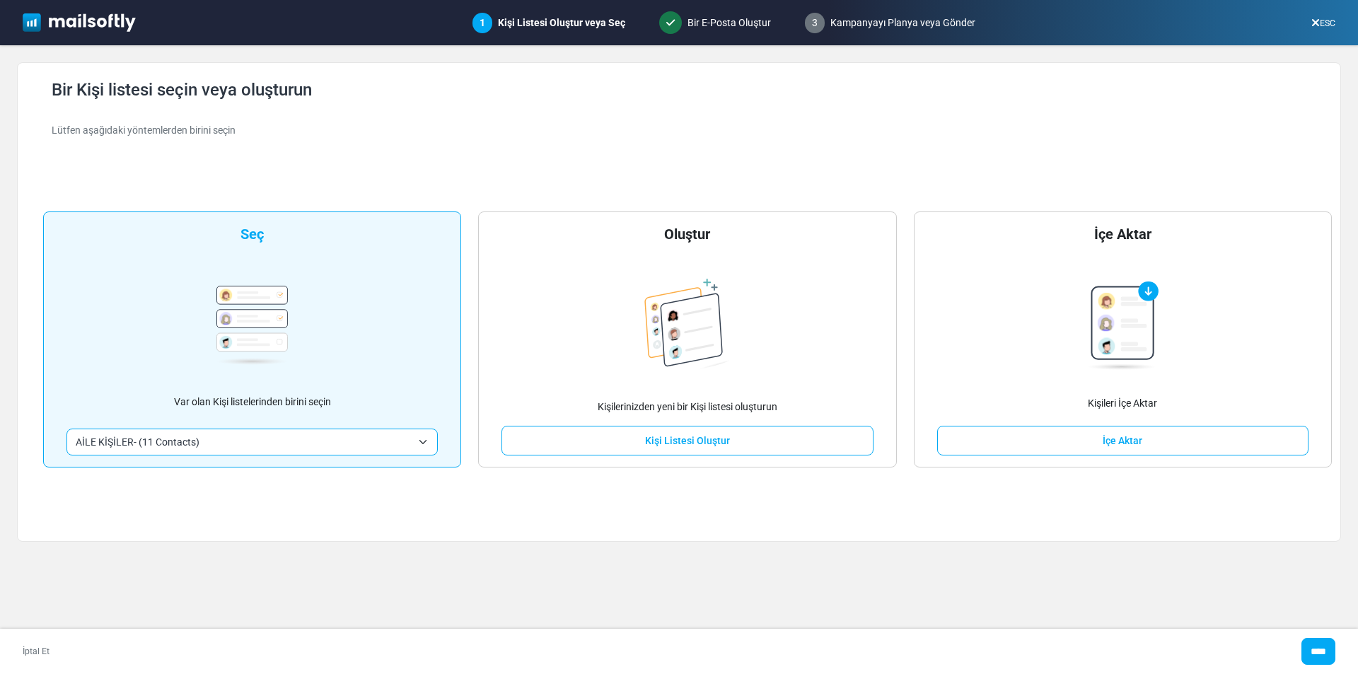
click at [265, 323] on img at bounding box center [251, 325] width 71 height 79
click at [262, 260] on div "**********" at bounding box center [252, 340] width 418 height 256
click at [257, 231] on div "Seç" at bounding box center [252, 234] width 23 height 21
click at [1326, 645] on input "****" at bounding box center [1319, 651] width 34 height 27
type input "*****"
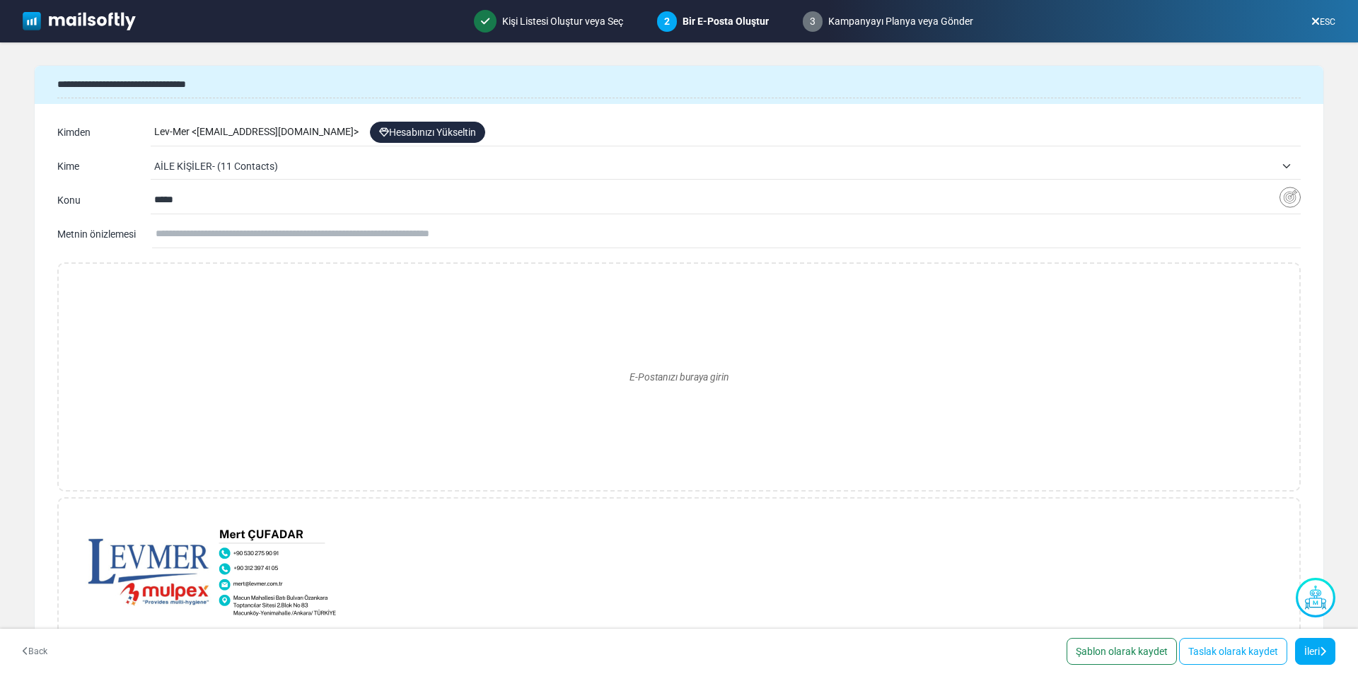
click at [344, 127] on div "Lev-Mer < info-levmer-com@cc.mailsends.net > Hesabınızı Yükseltin" at bounding box center [727, 132] width 1147 height 27
click at [400, 134] on link "Hesabınızı Yükseltin" at bounding box center [427, 132] width 115 height 21
click at [216, 197] on input "*****" at bounding box center [716, 200] width 1125 height 27
drag, startPoint x: 214, startPoint y: 197, endPoint x: 20, endPoint y: 209, distance: 194.2
click at [20, 209] on form "**********" at bounding box center [679, 341] width 1358 height 598
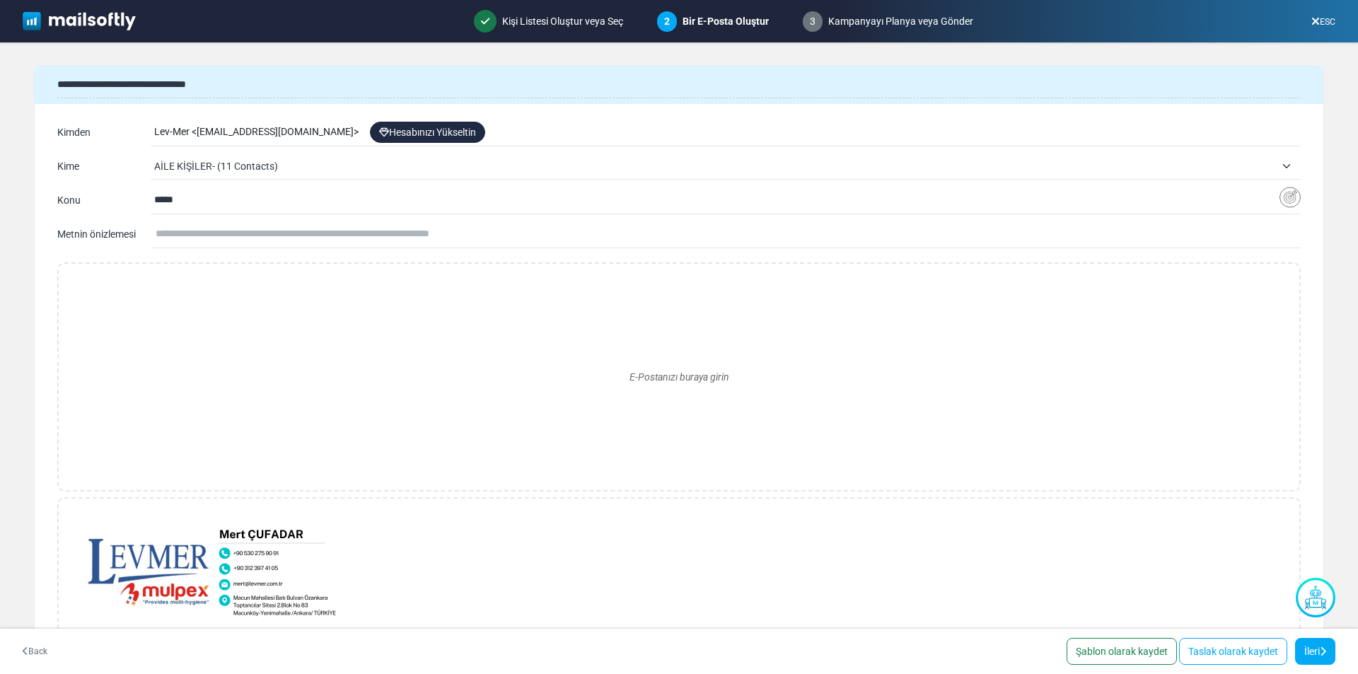
paste input "**********"
type input "**********"
click at [210, 231] on input "text" at bounding box center [728, 234] width 1145 height 27
paste input "**********"
type input "**********"
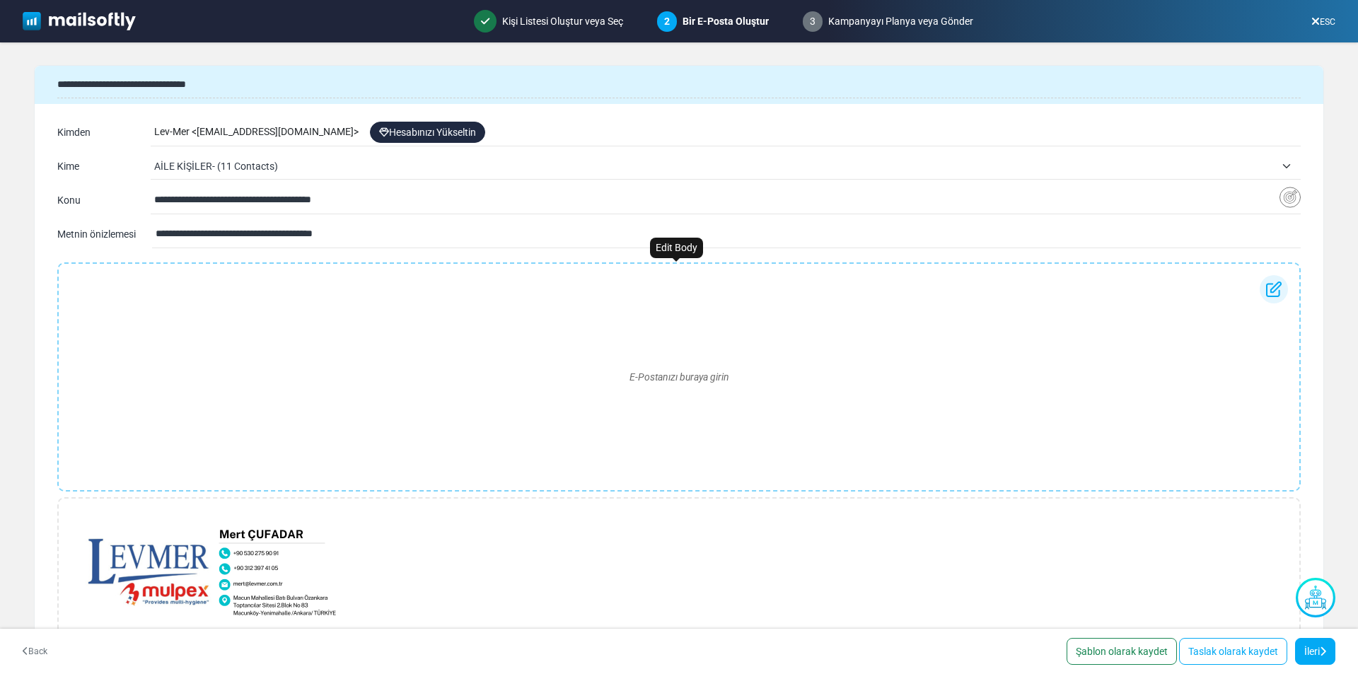
click at [207, 284] on div "E-Postanızı buraya girin" at bounding box center [679, 377] width 1218 height 204
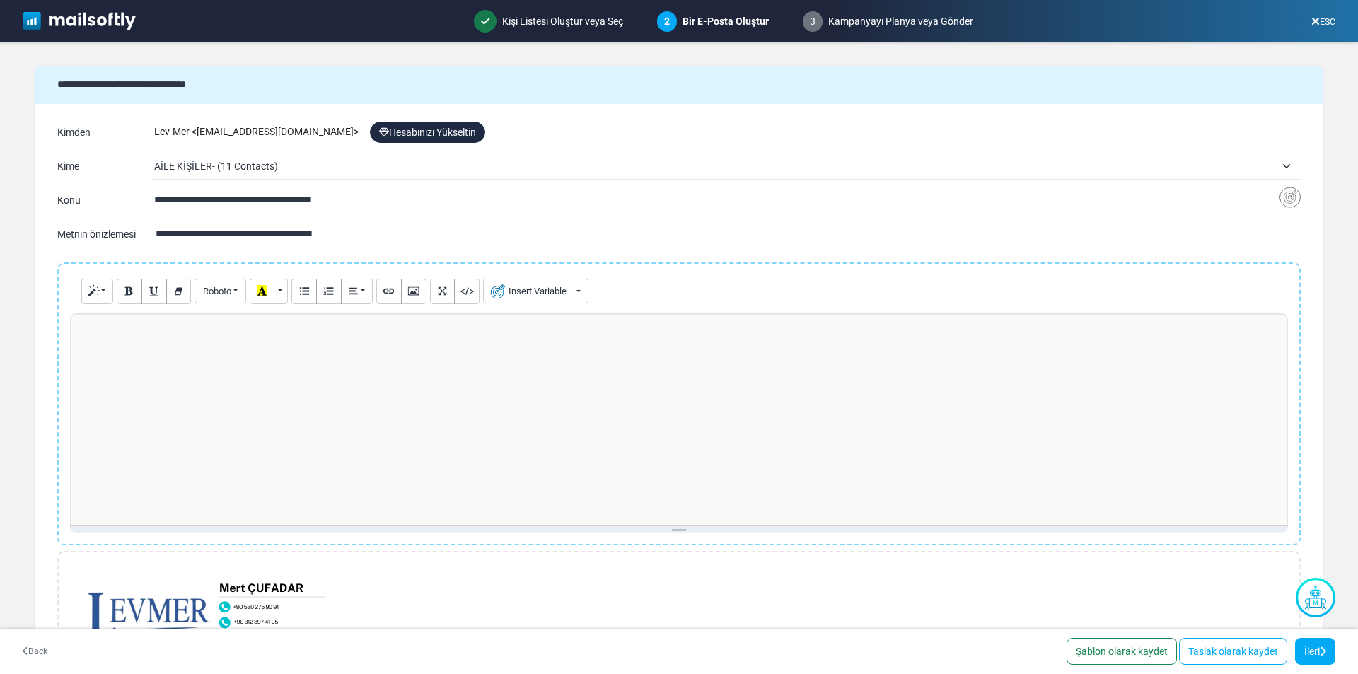
click at [204, 359] on div at bounding box center [679, 419] width 1218 height 212
paste div
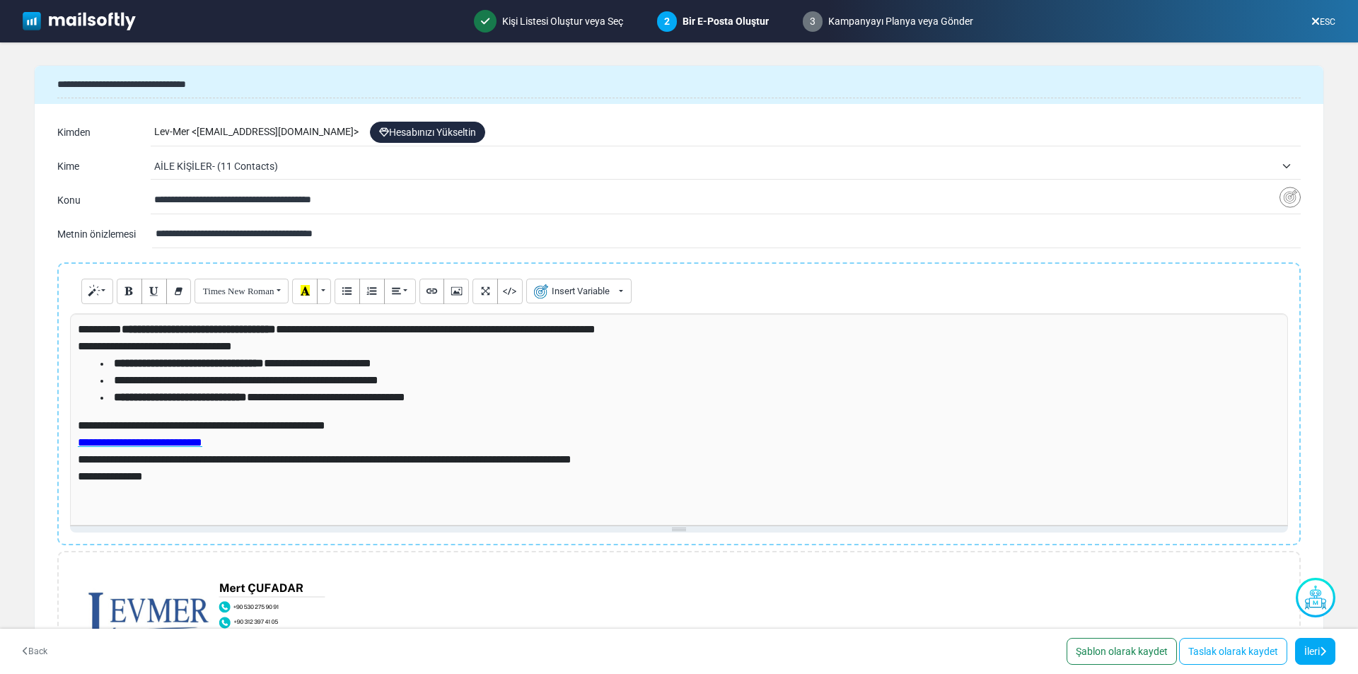
click at [80, 330] on span "**********" at bounding box center [337, 329] width 518 height 11
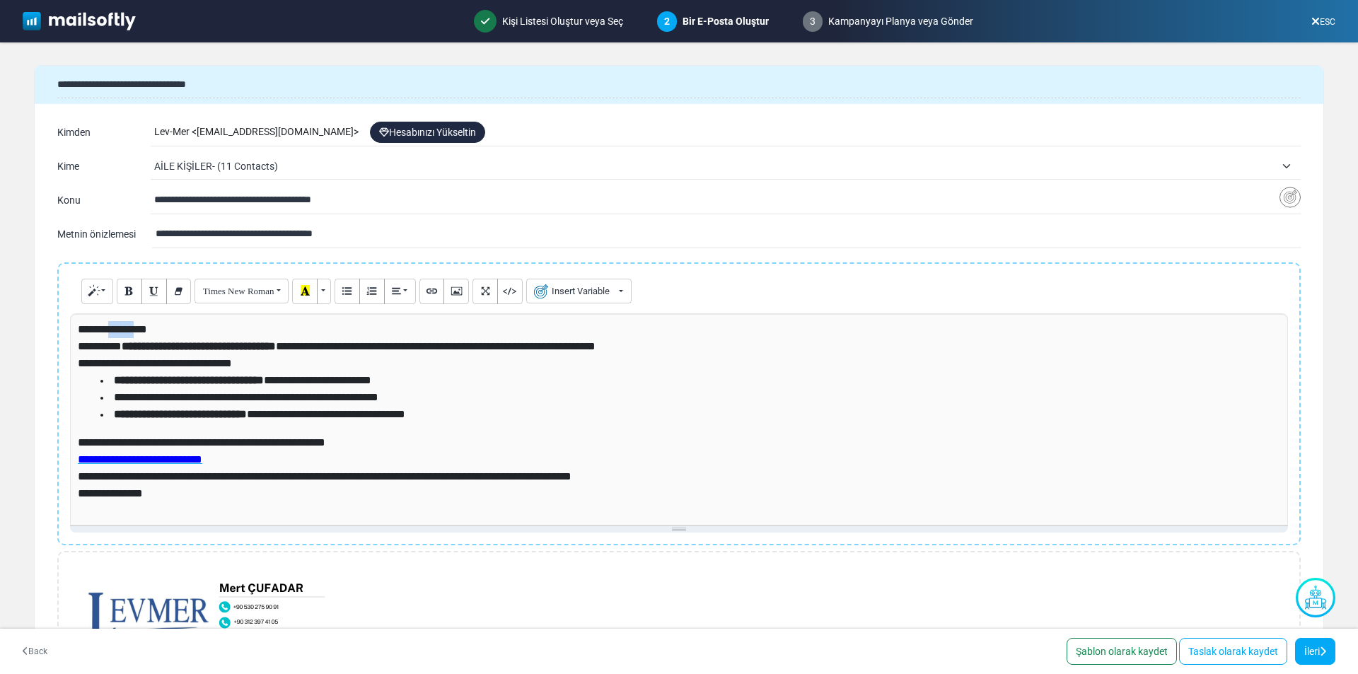
drag, startPoint x: 111, startPoint y: 330, endPoint x: 139, endPoint y: 331, distance: 27.6
click at [139, 331] on span "**********" at bounding box center [112, 329] width 69 height 11
drag, startPoint x: 115, startPoint y: 331, endPoint x: 137, endPoint y: 332, distance: 21.3
click at [137, 332] on span "**********" at bounding box center [110, 329] width 65 height 11
click at [557, 291] on button "Insert Variable" at bounding box center [578, 291] width 105 height 25
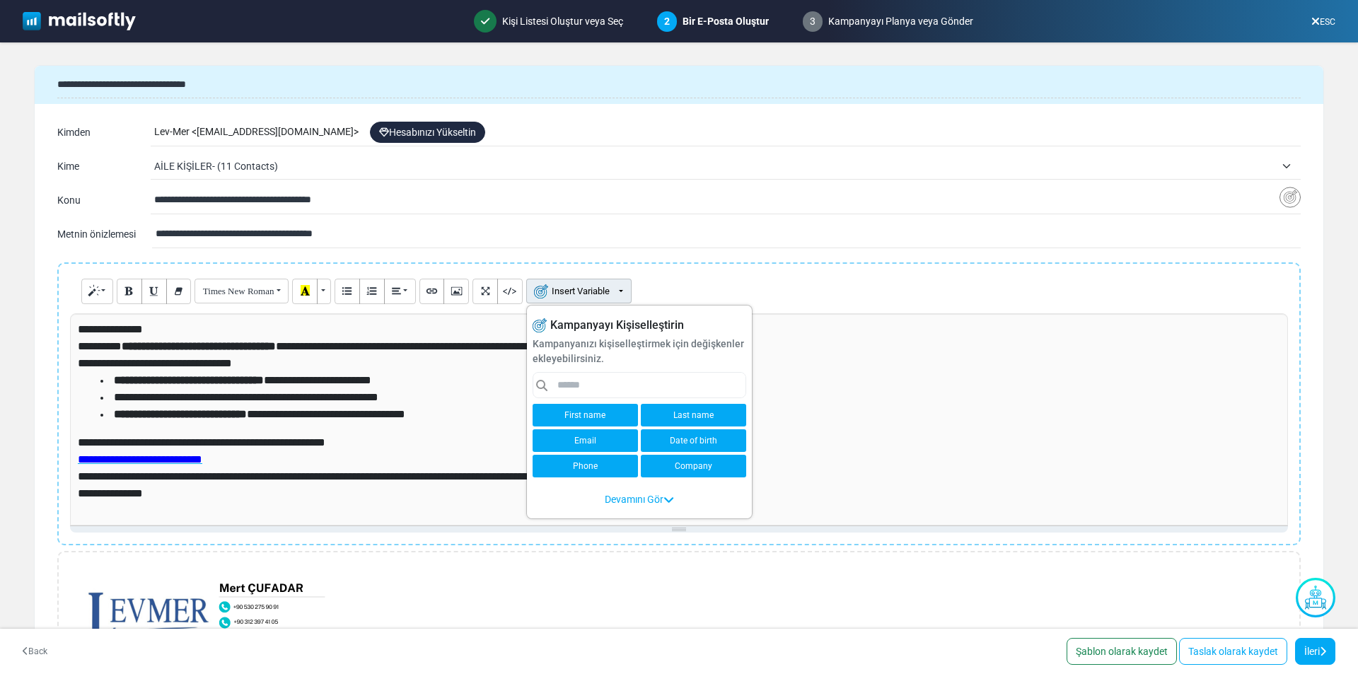
click at [601, 412] on link "First name" at bounding box center [585, 415] width 105 height 23
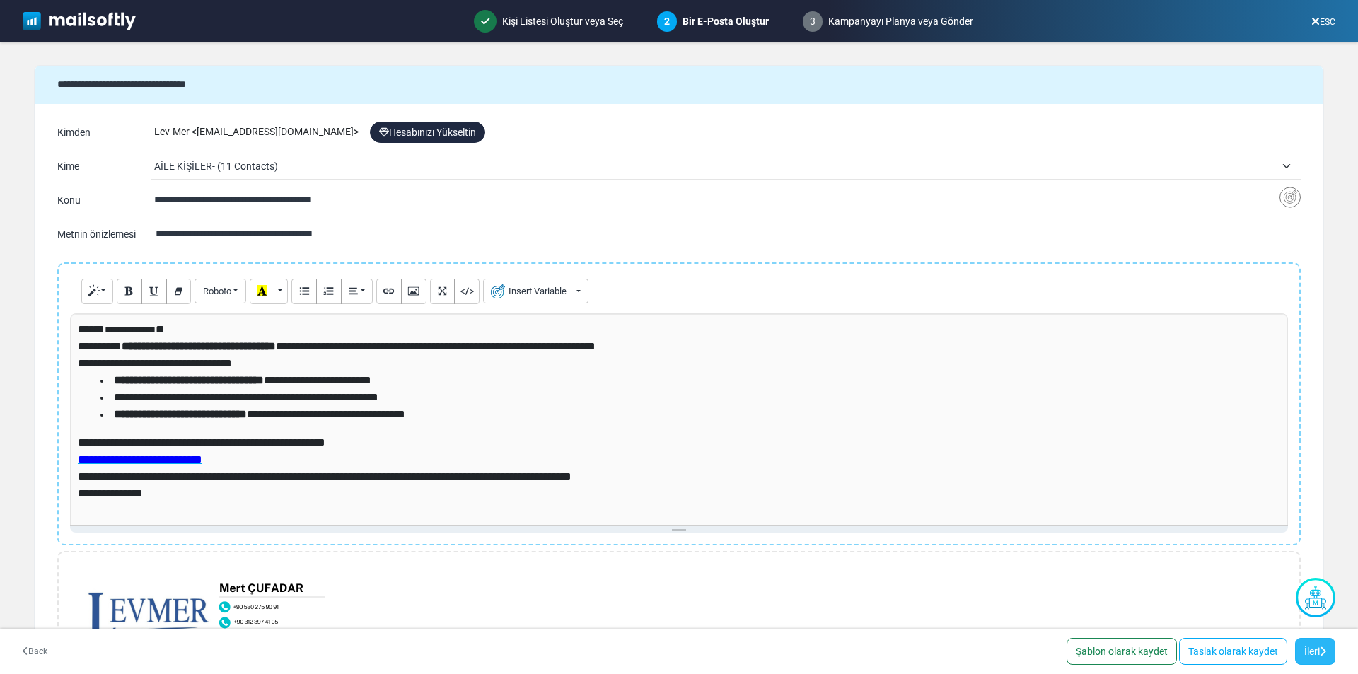
click at [1316, 644] on link "İleri" at bounding box center [1315, 651] width 40 height 27
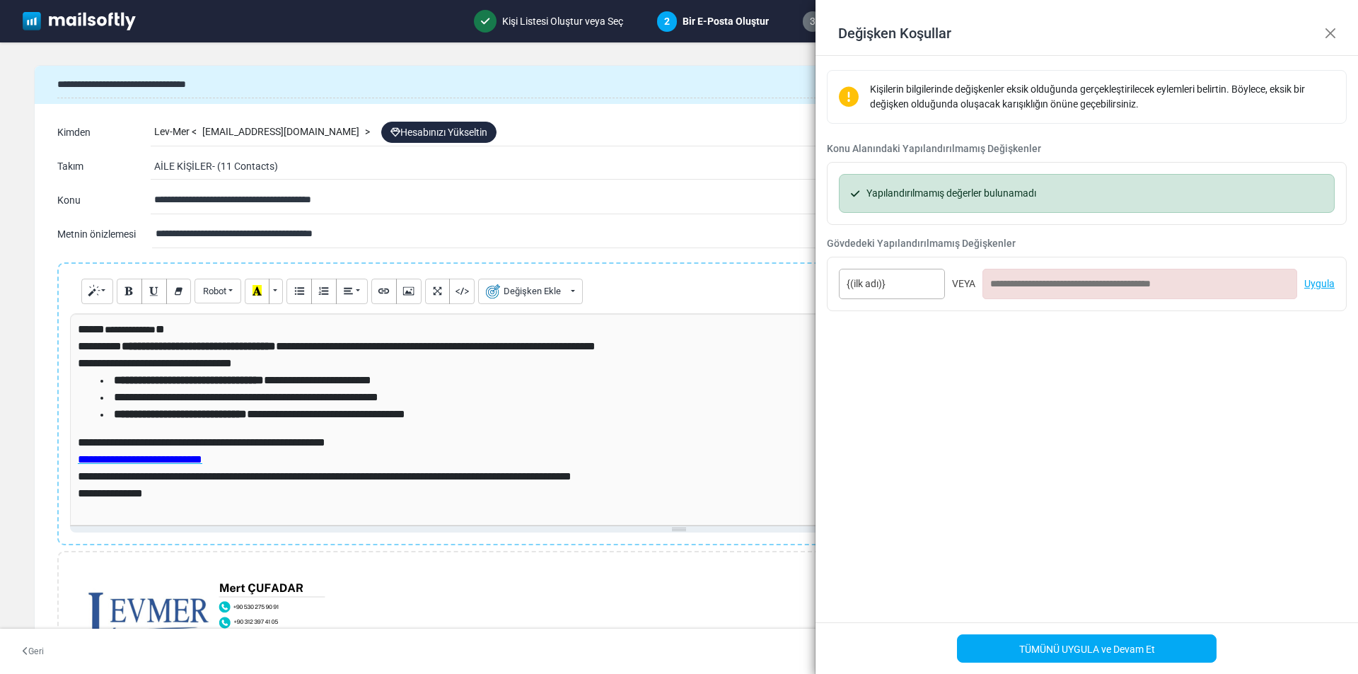
click at [1194, 400] on div "Kişilerin bilgilerinde değişkenler eksik olduğunda gerçekleştirilecek eylemleri…" at bounding box center [1087, 339] width 543 height 567
click at [1049, 286] on input at bounding box center [1140, 284] width 315 height 30
click at [1312, 284] on font "Uygula" at bounding box center [1319, 283] width 30 height 11
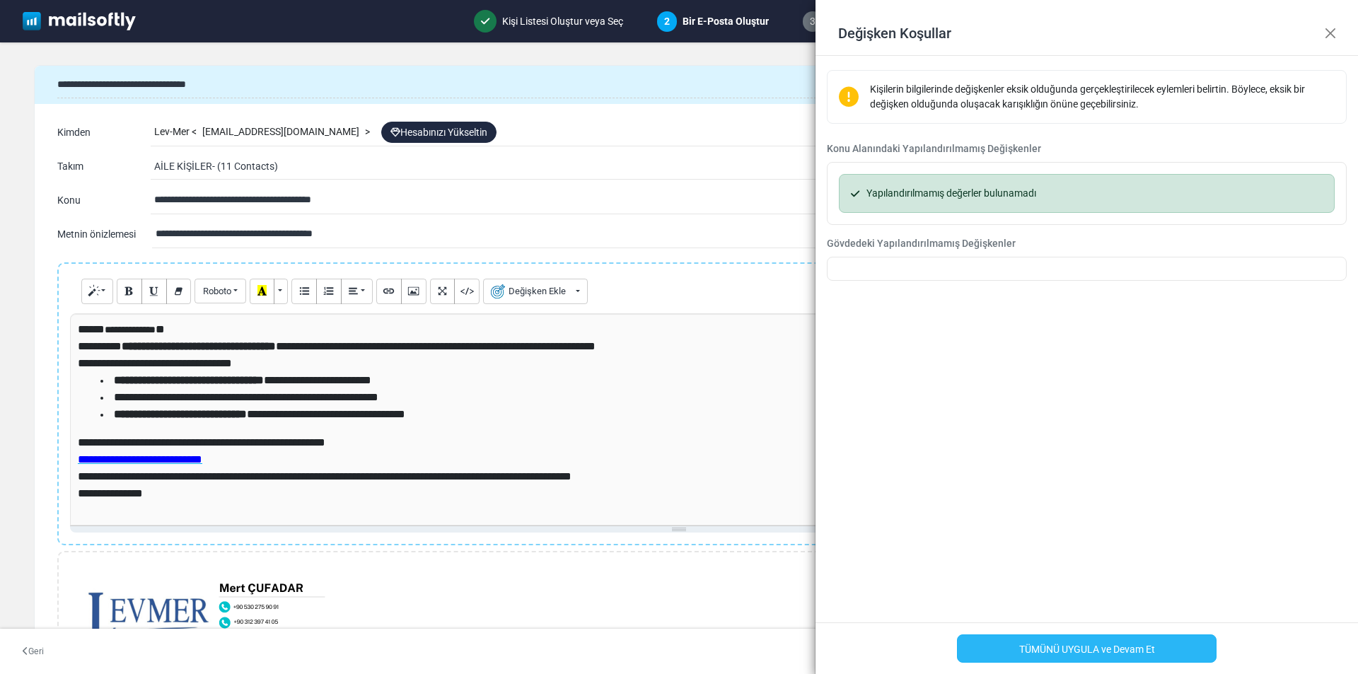
click at [1145, 649] on font "TÜMÜNÜ UYGULA ve Devam Et" at bounding box center [1087, 649] width 136 height 11
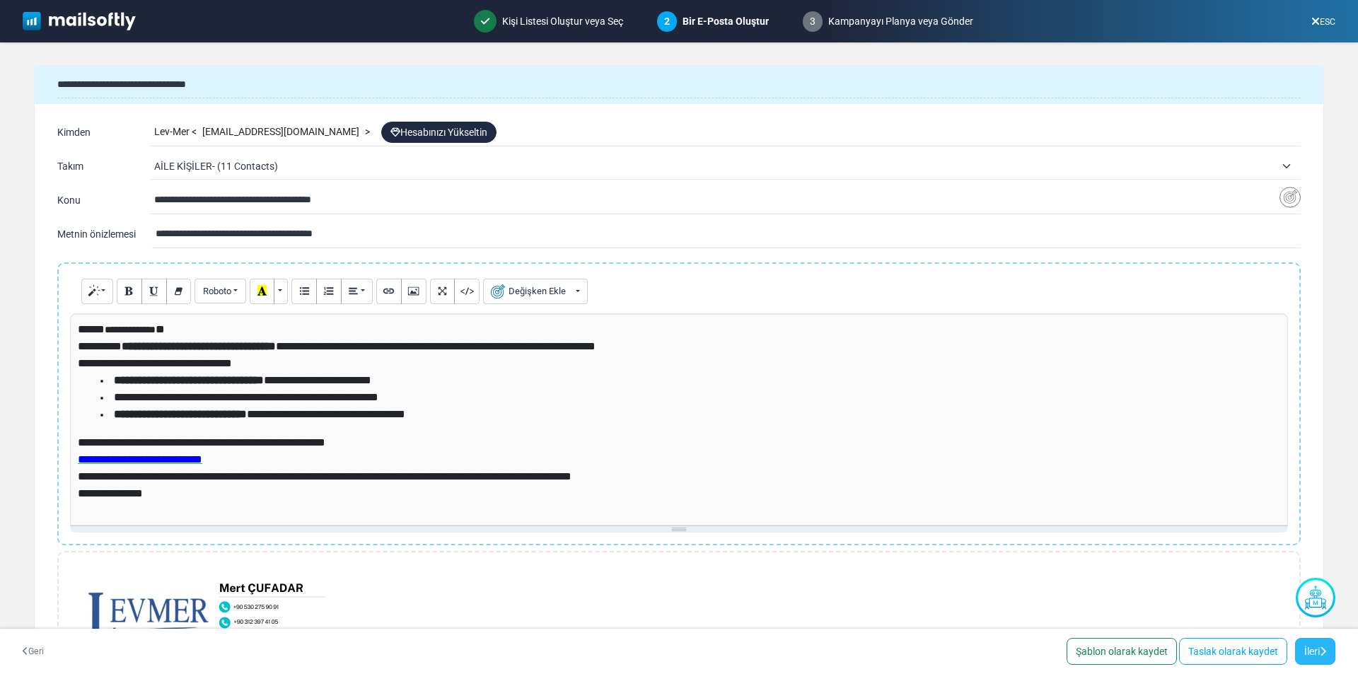
click at [1312, 652] on link "İleri" at bounding box center [1315, 651] width 40 height 27
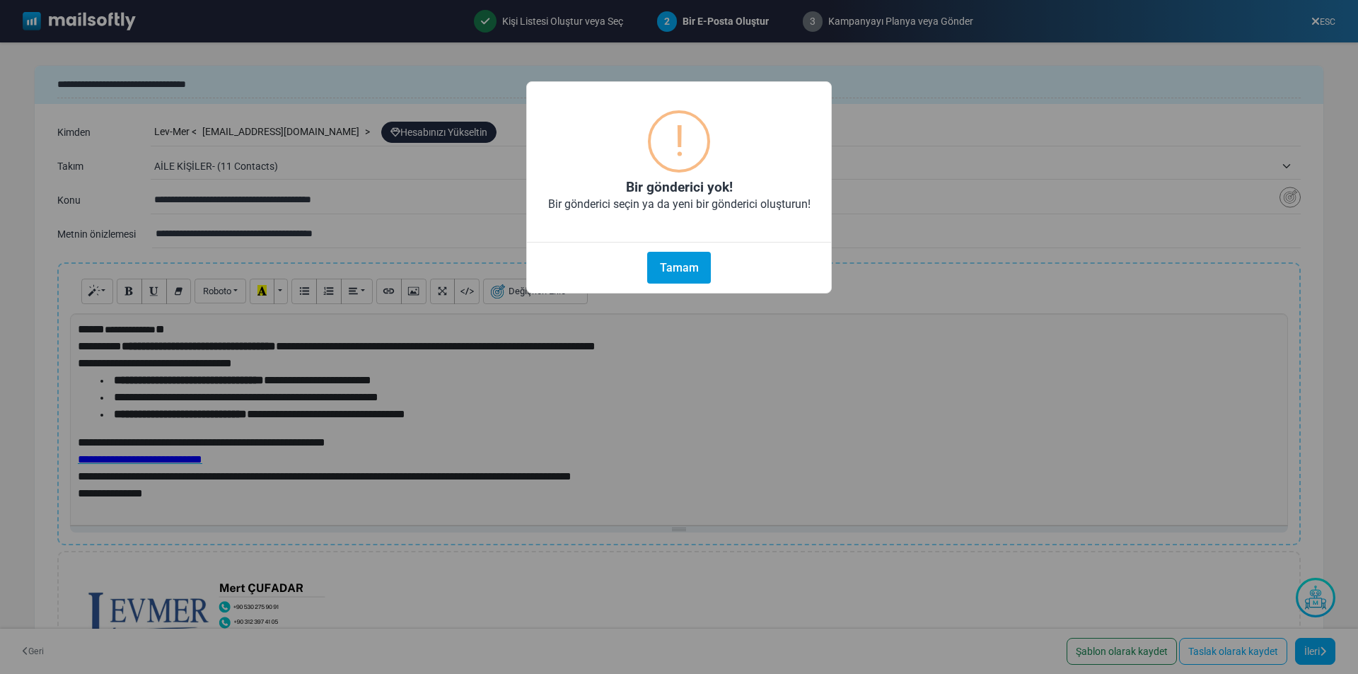
click at [675, 265] on font "Tamam" at bounding box center [679, 267] width 39 height 13
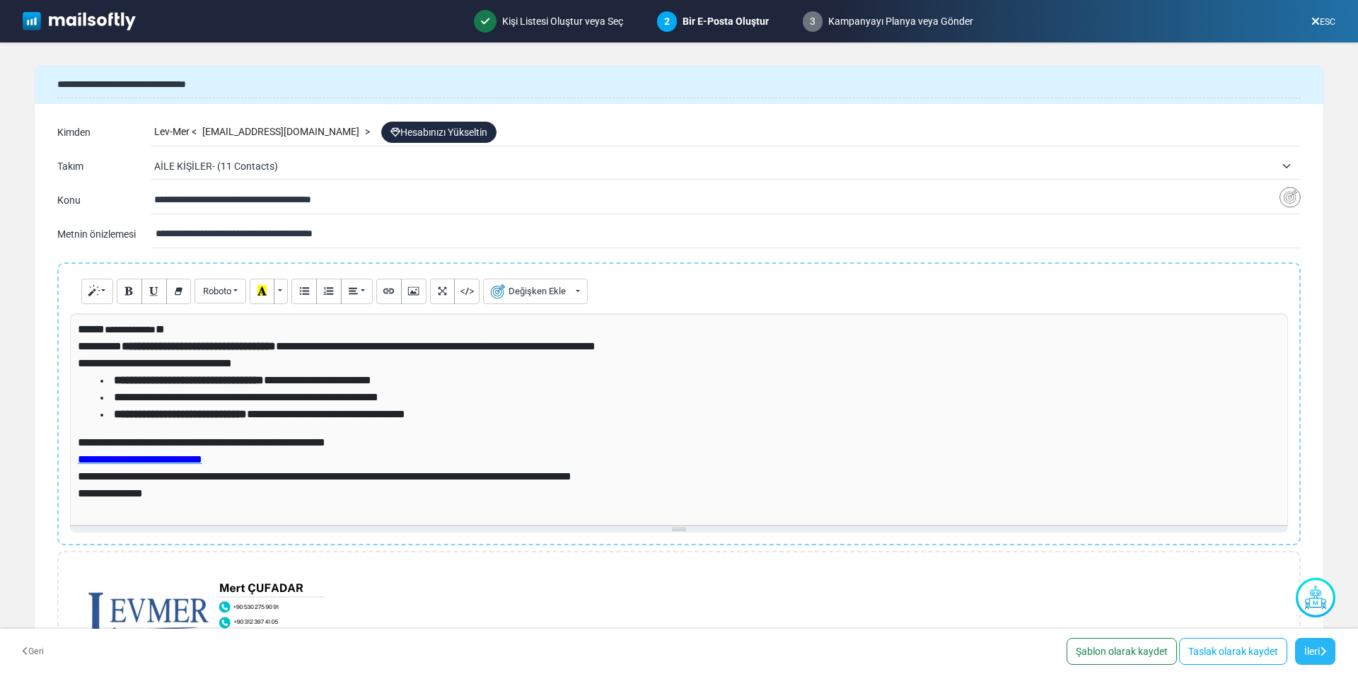
click at [1320, 653] on icon at bounding box center [1323, 652] width 6 height 10
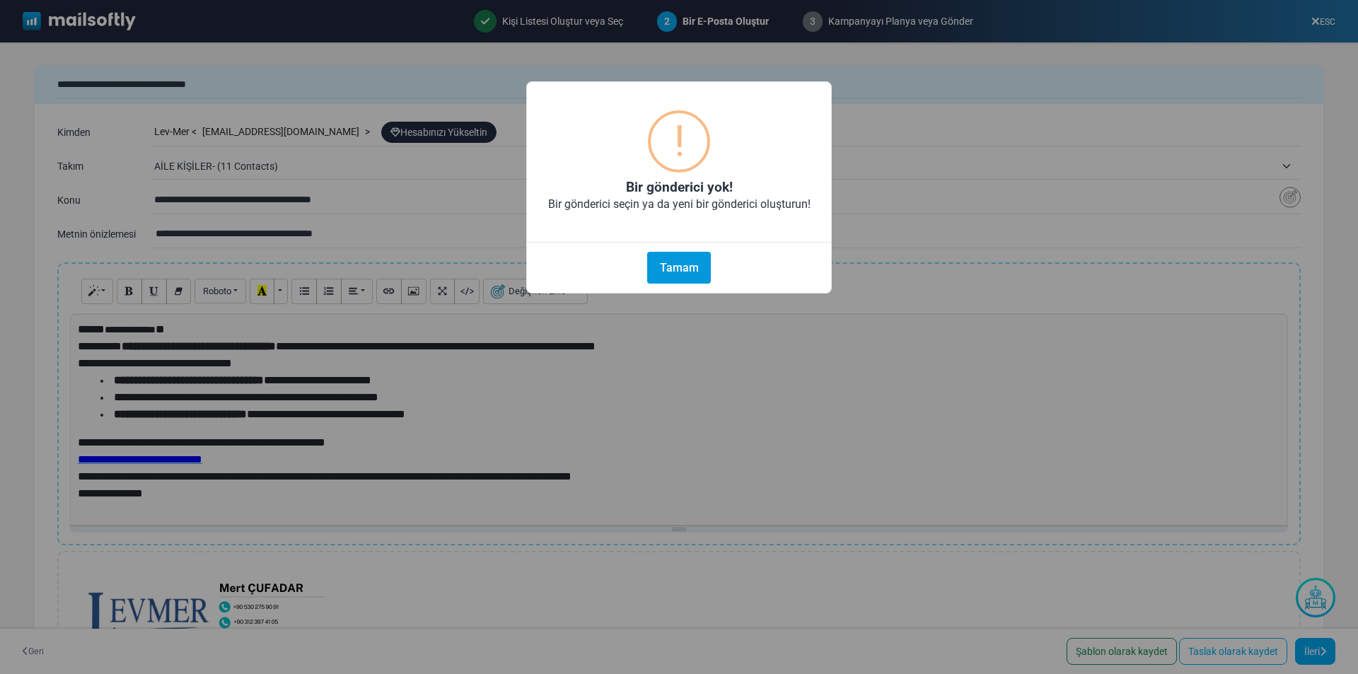
click at [688, 262] on font "Tamam" at bounding box center [679, 267] width 39 height 13
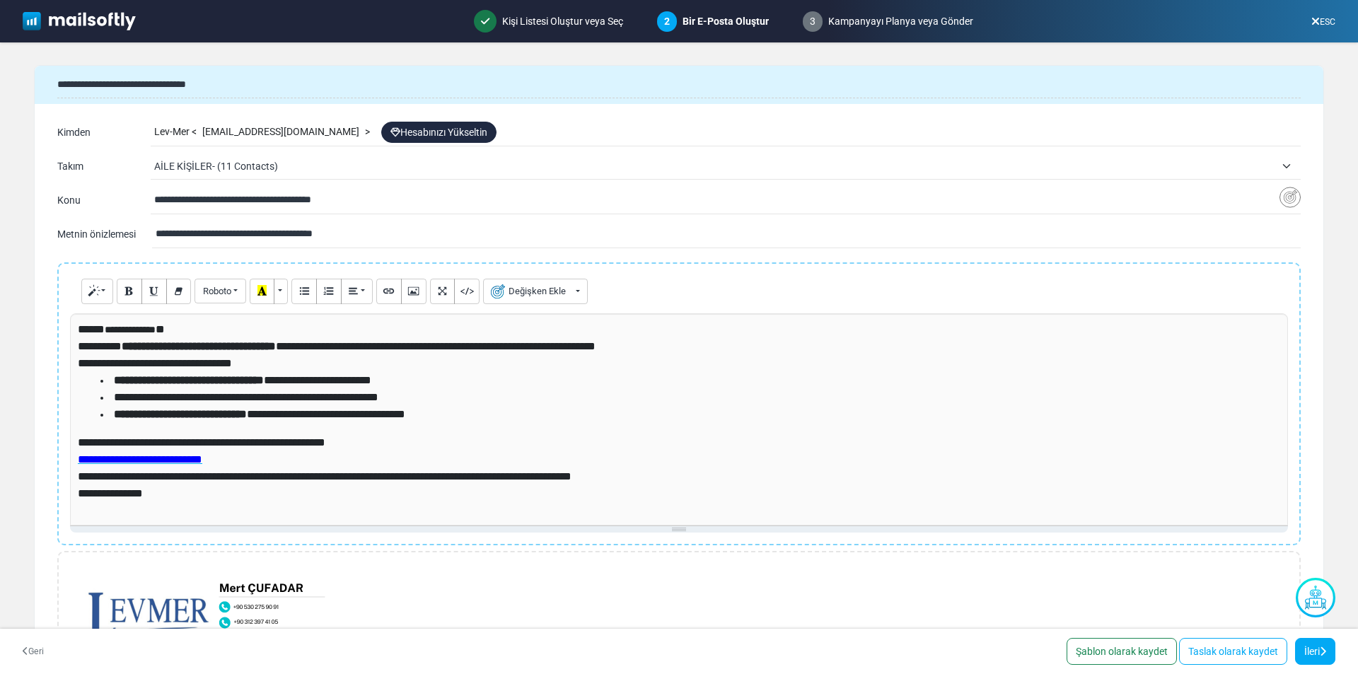
click at [1311, 21] on icon at bounding box center [1315, 21] width 8 height 1
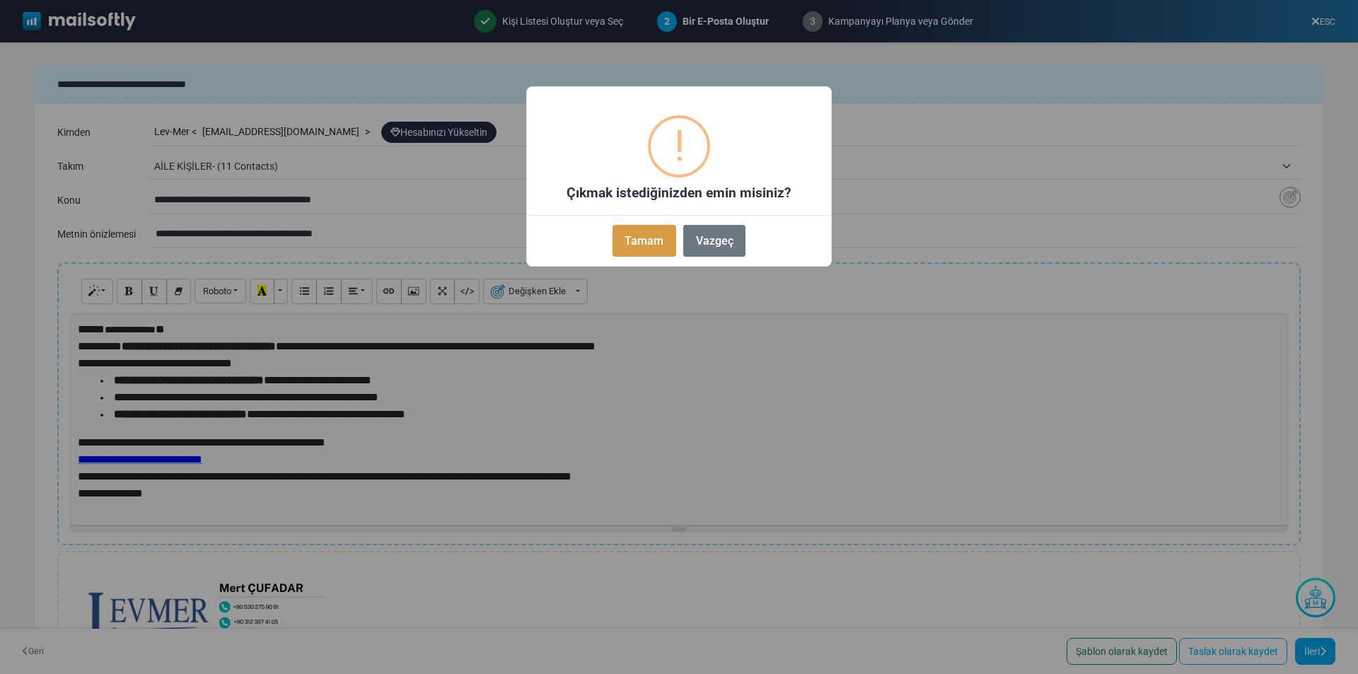
click at [649, 235] on font "Tamam" at bounding box center [644, 240] width 39 height 13
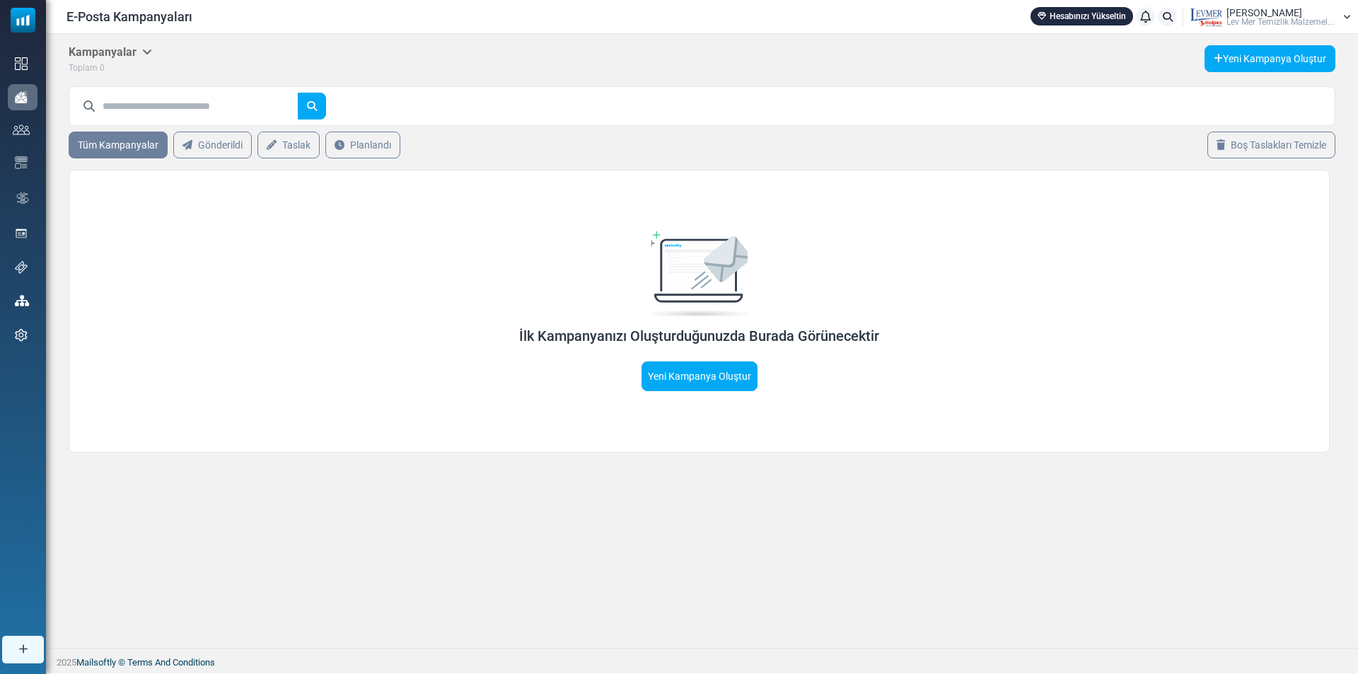
click at [1307, 13] on div "Lev Mer Lev Mer Temi̇zli̇k Malzemel..." at bounding box center [1281, 17] width 108 height 18
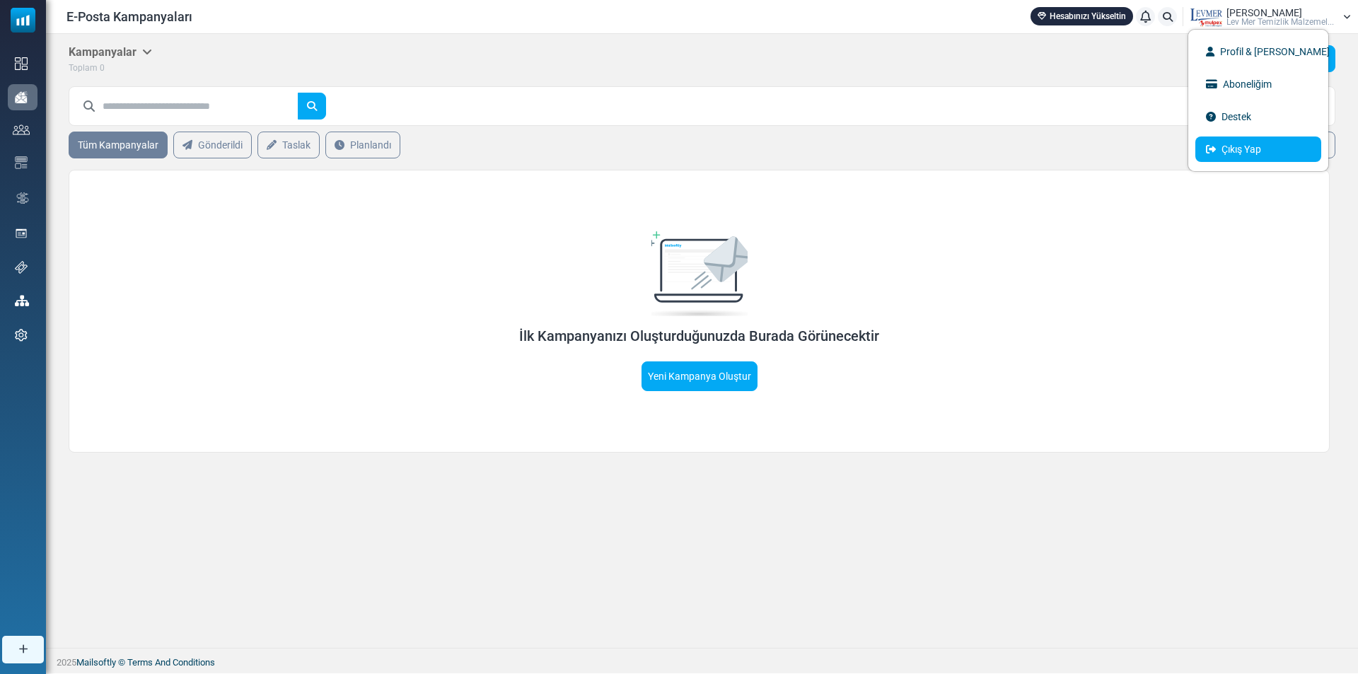
click at [1240, 149] on link "Çıkış Yap" at bounding box center [1258, 149] width 126 height 25
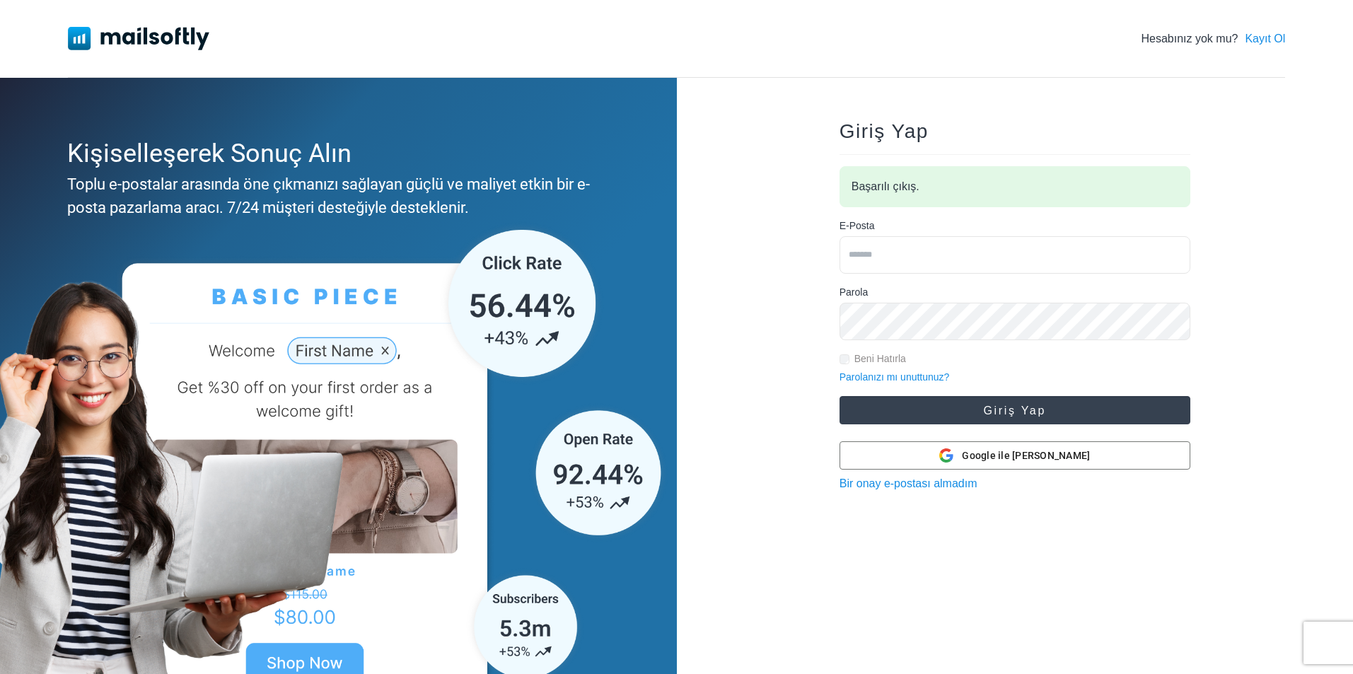
type input "**********"
click at [988, 409] on button "Giriş Yap" at bounding box center [1015, 410] width 351 height 28
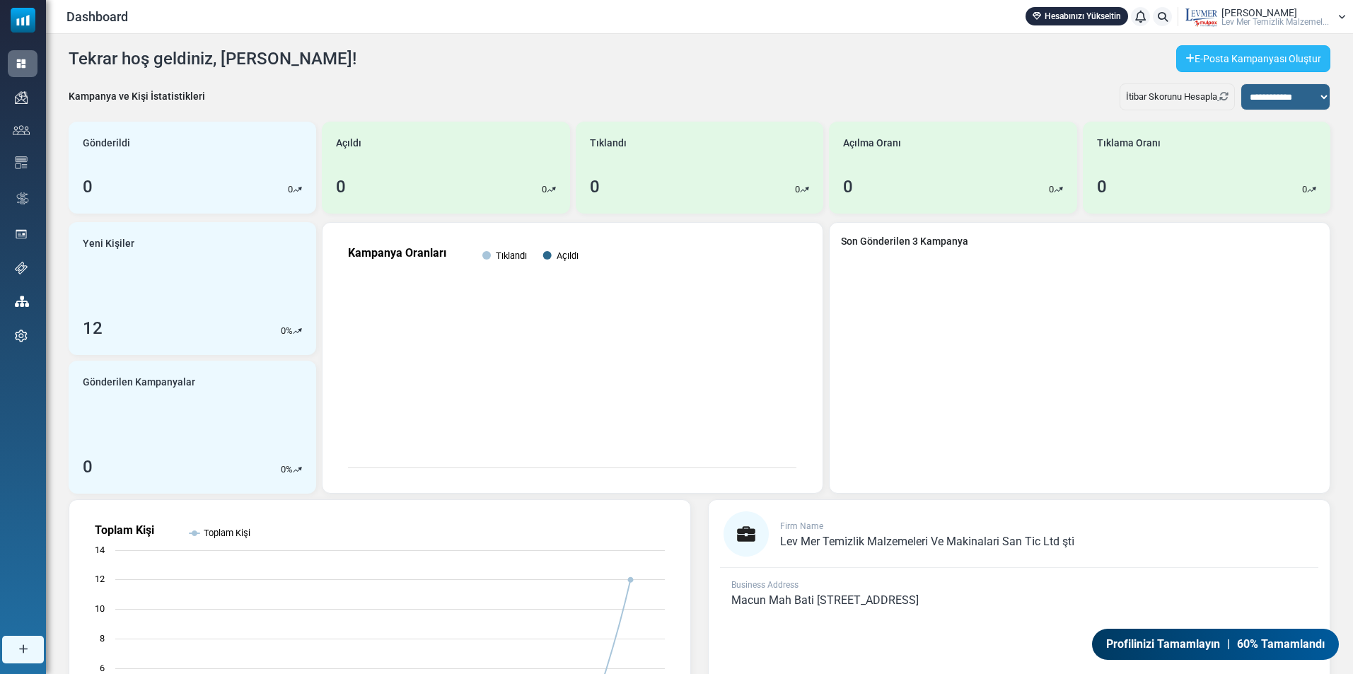
click at [1231, 52] on link "E-Posta Kampanyası Oluştur" at bounding box center [1253, 58] width 154 height 27
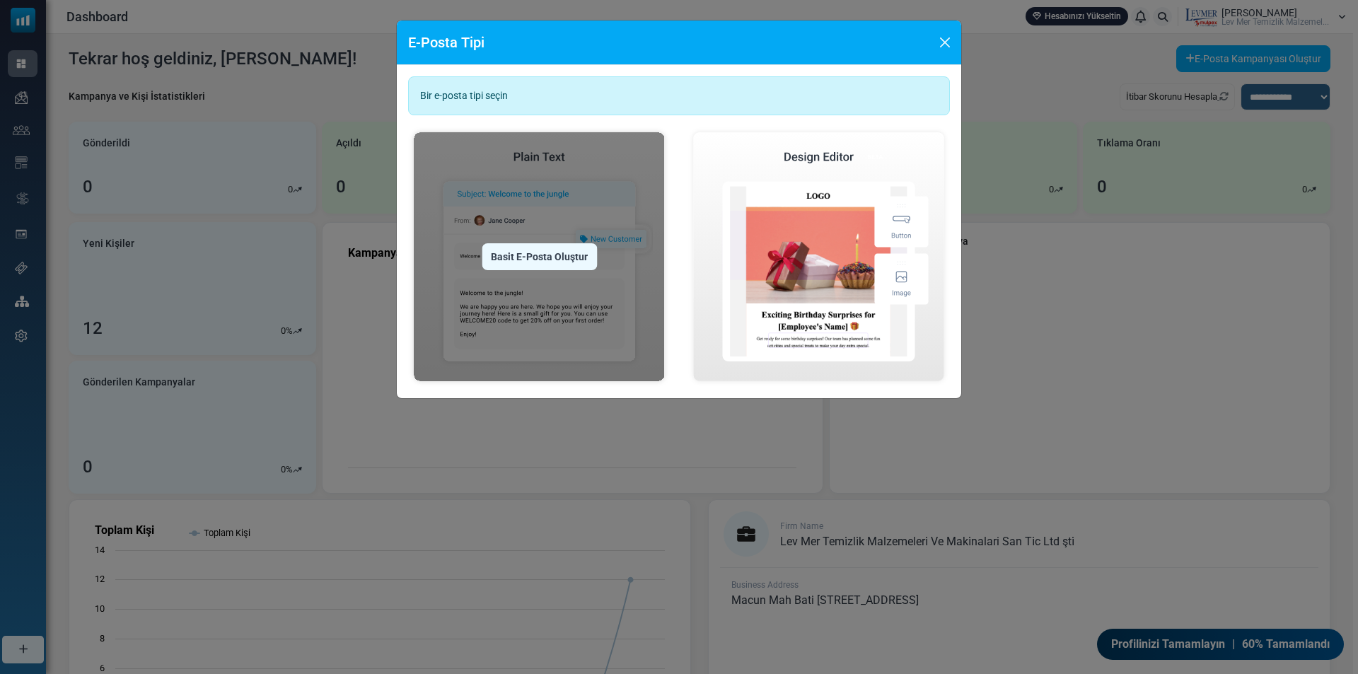
click at [599, 224] on img at bounding box center [539, 257] width 262 height 260
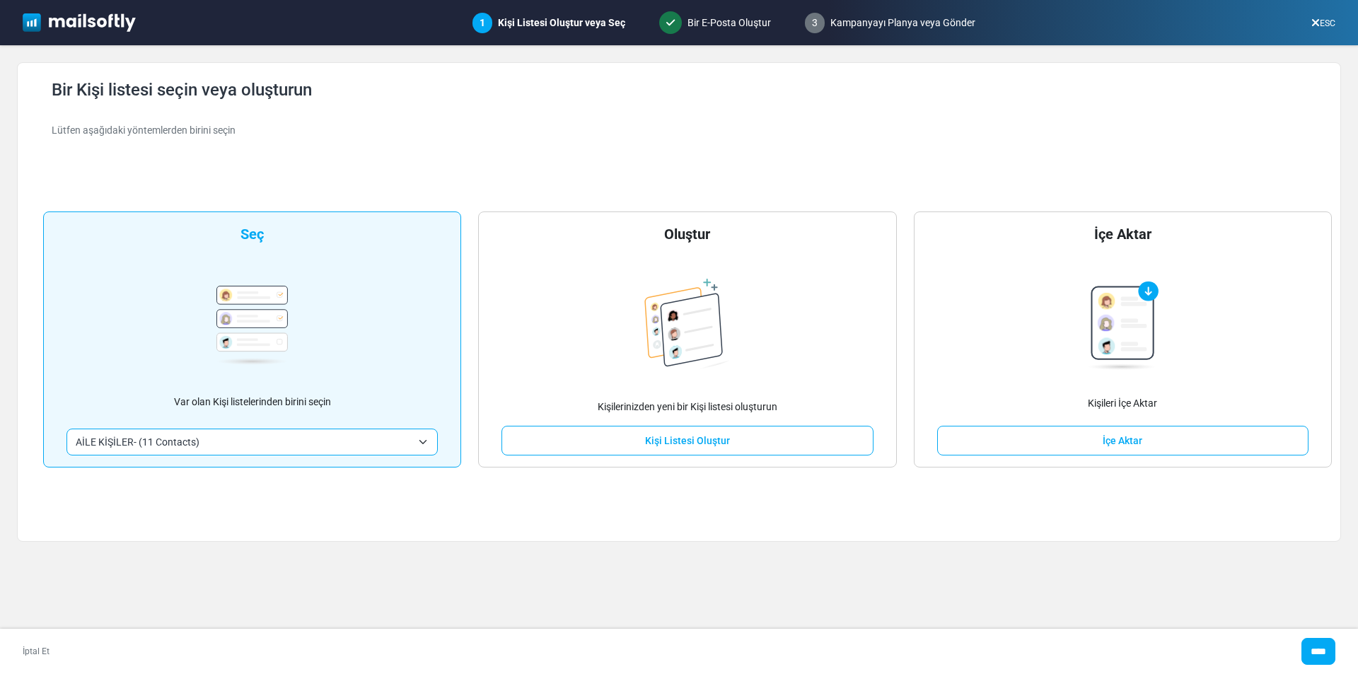
click at [305, 435] on span "AİLE KİŞİLER- (11 Contacts)" at bounding box center [244, 442] width 336 height 17
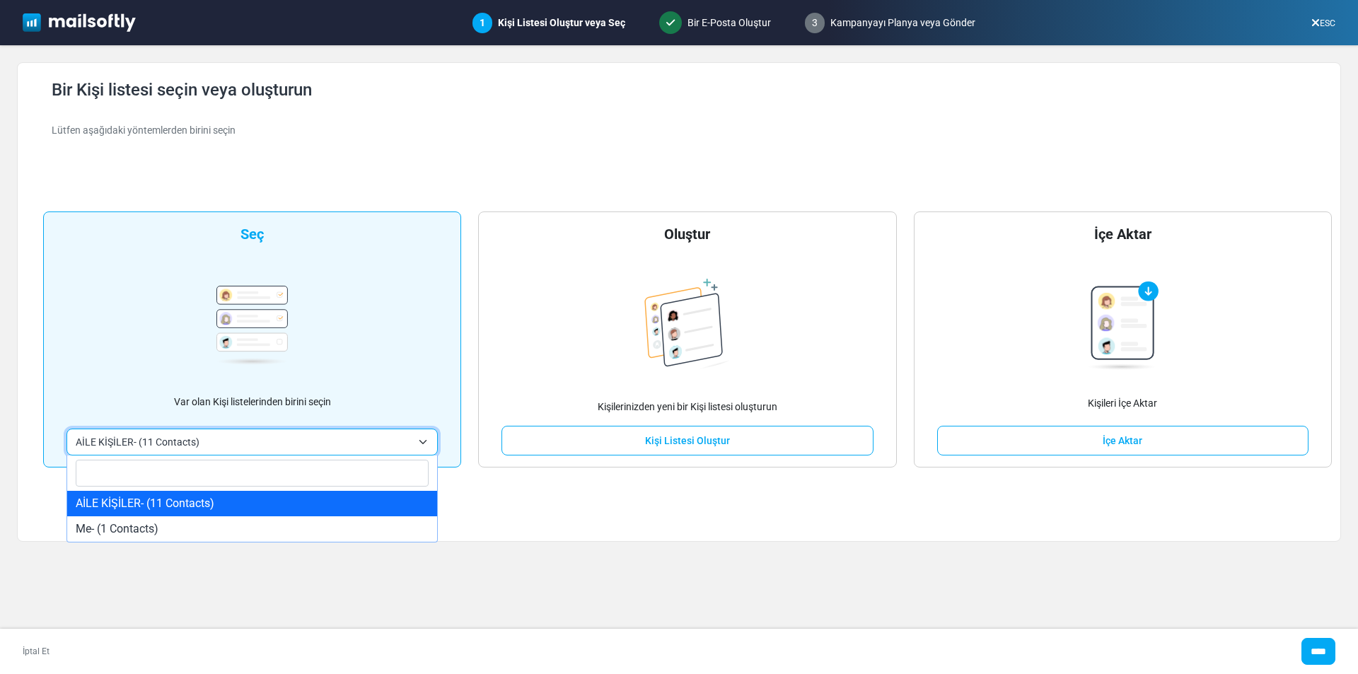
click at [277, 308] on img at bounding box center [251, 325] width 71 height 79
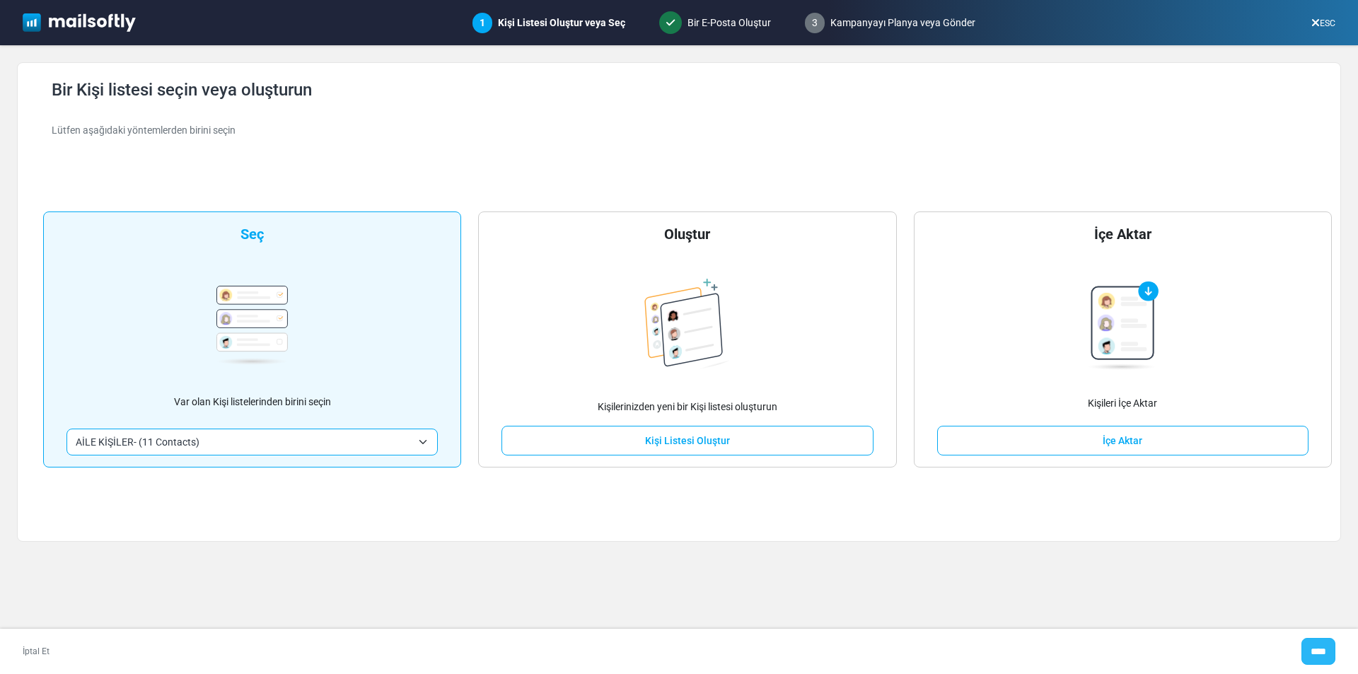
click at [1320, 651] on input "****" at bounding box center [1319, 651] width 34 height 27
type input "*****"
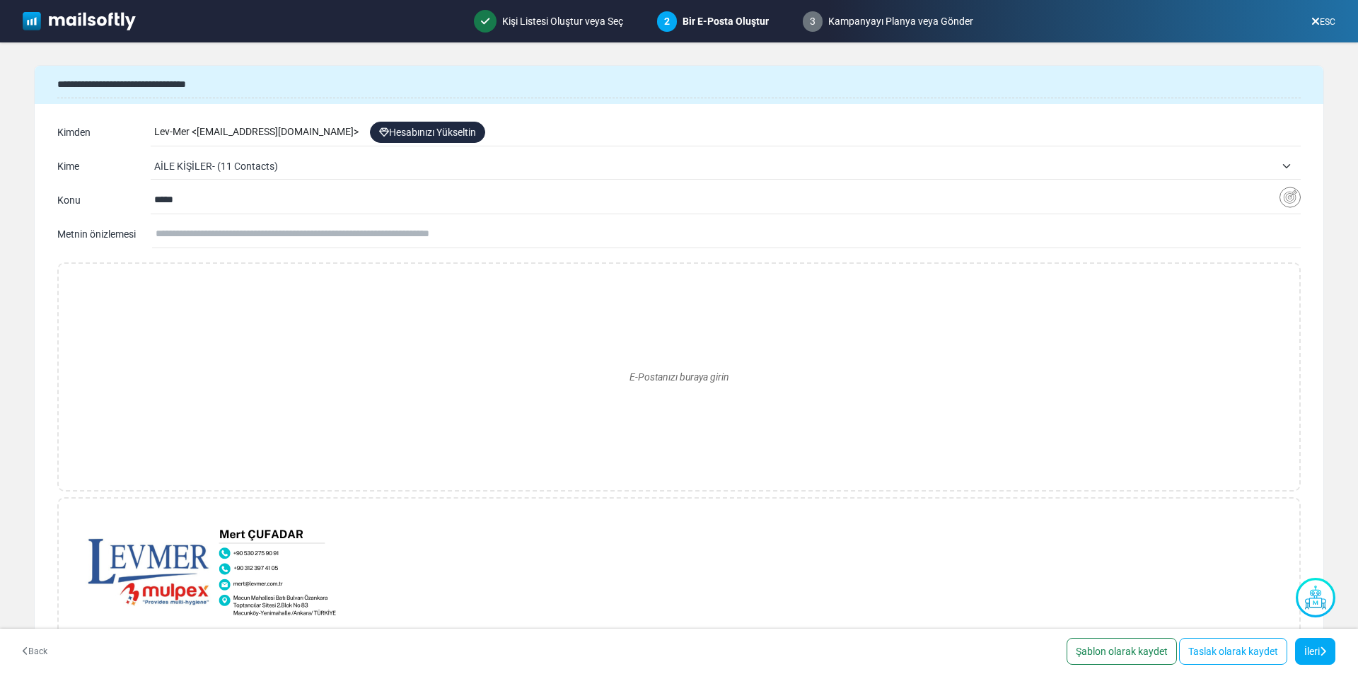
drag, startPoint x: 191, startPoint y: 200, endPoint x: 105, endPoint y: 202, distance: 85.6
click at [105, 202] on div "**********" at bounding box center [679, 200] width 1244 height 23
paste input "**********"
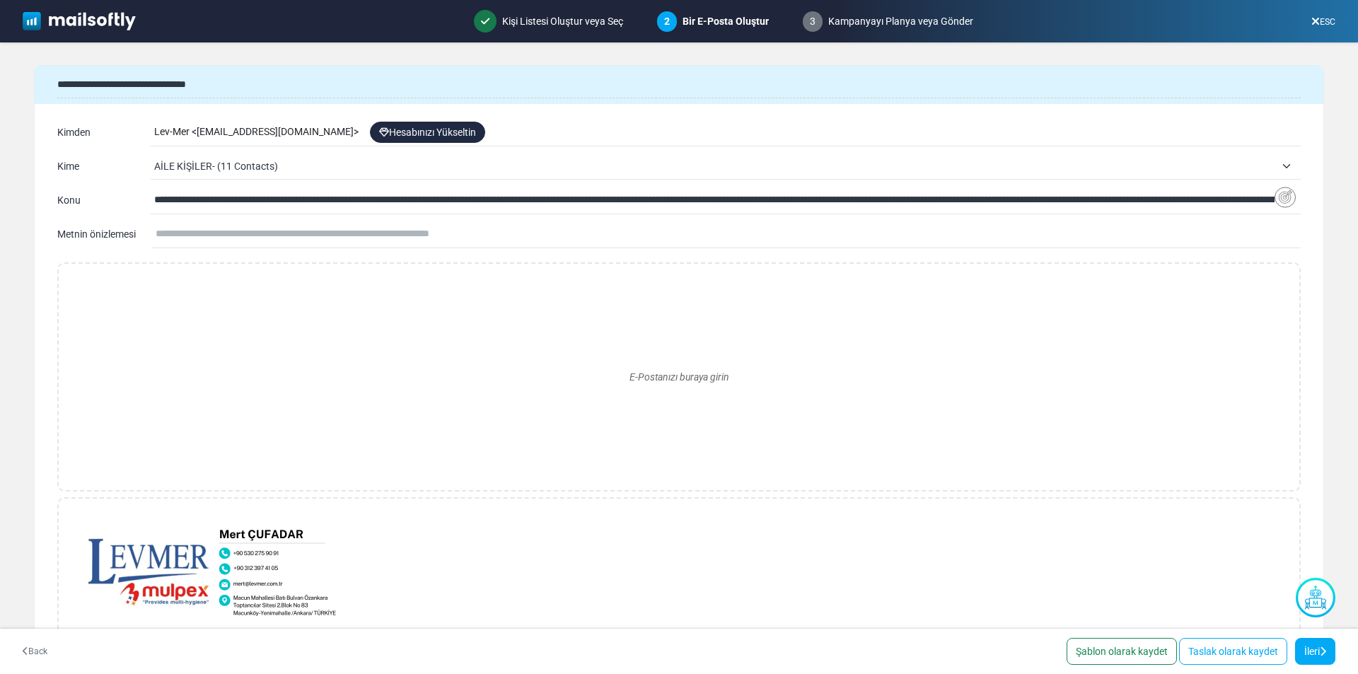
drag, startPoint x: 1274, startPoint y: 200, endPoint x: 0, endPoint y: 174, distance: 1274.2
click at [0, 174] on form "**********" at bounding box center [679, 341] width 1358 height 598
type input "*"
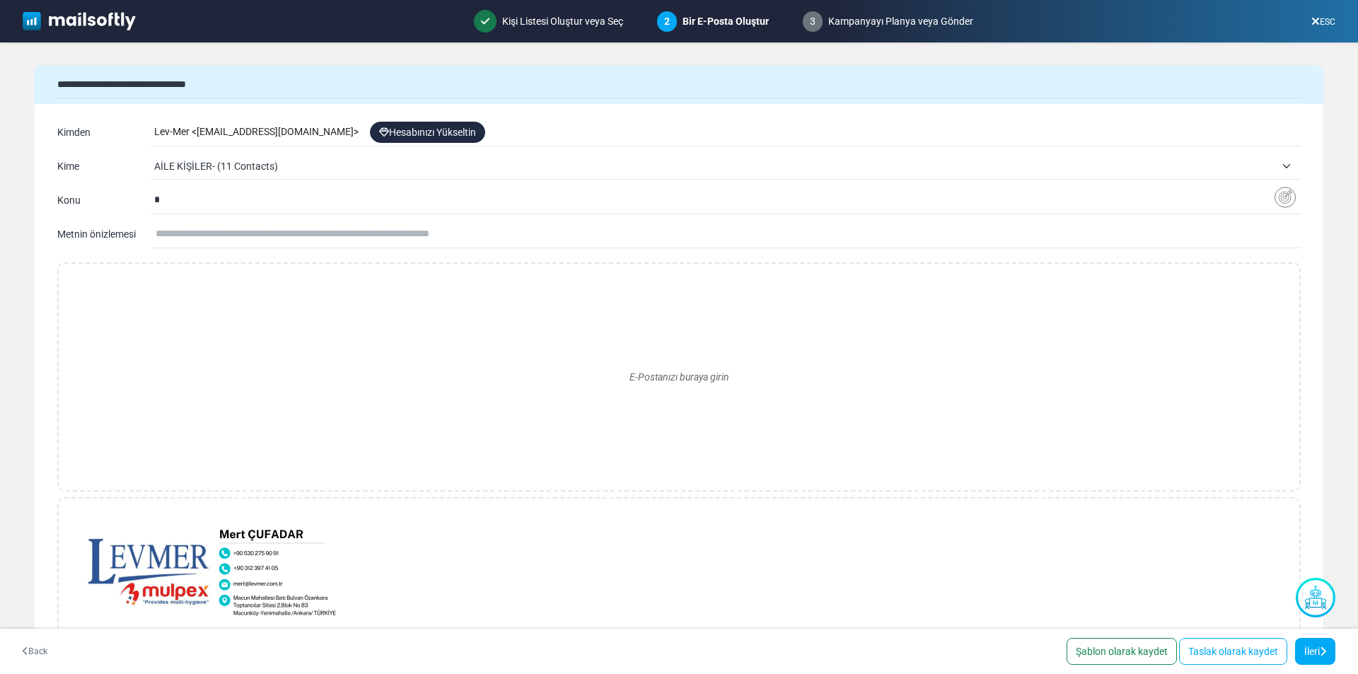
click at [202, 209] on input "*" at bounding box center [714, 200] width 1120 height 27
click at [173, 284] on div "E-Postanızı buraya girin" at bounding box center [679, 377] width 1218 height 204
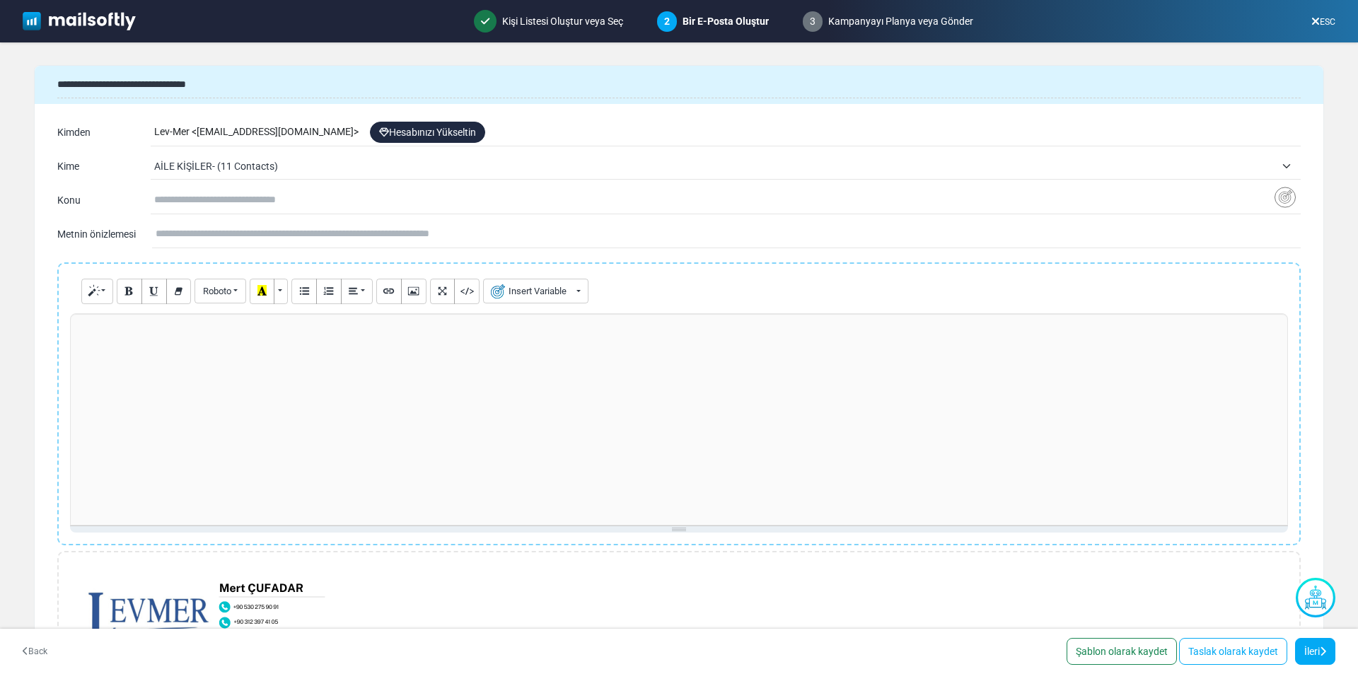
click at [164, 352] on div at bounding box center [679, 419] width 1218 height 212
paste div
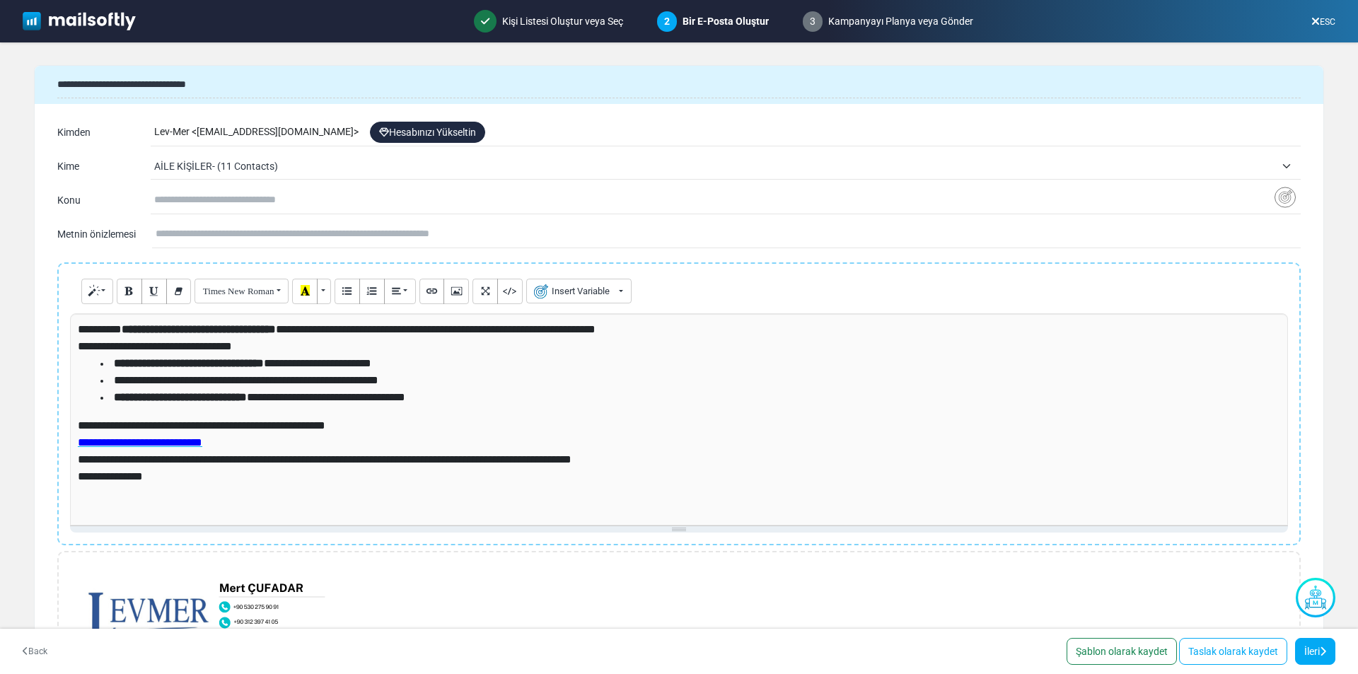
click at [78, 333] on span "**********" at bounding box center [337, 329] width 518 height 11
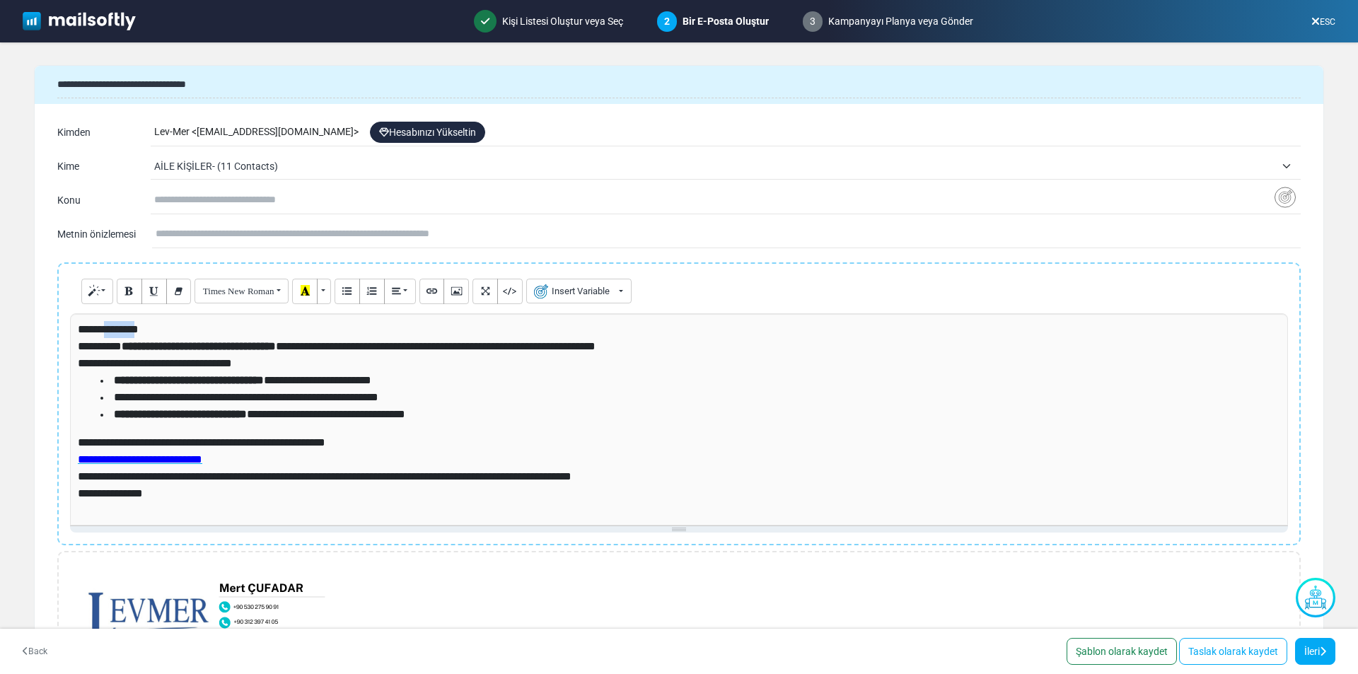
drag, startPoint x: 108, startPoint y: 330, endPoint x: 137, endPoint y: 332, distance: 28.3
click at [137, 332] on span "**********" at bounding box center [108, 329] width 61 height 11
click at [572, 294] on button "Insert Variable" at bounding box center [578, 291] width 105 height 25
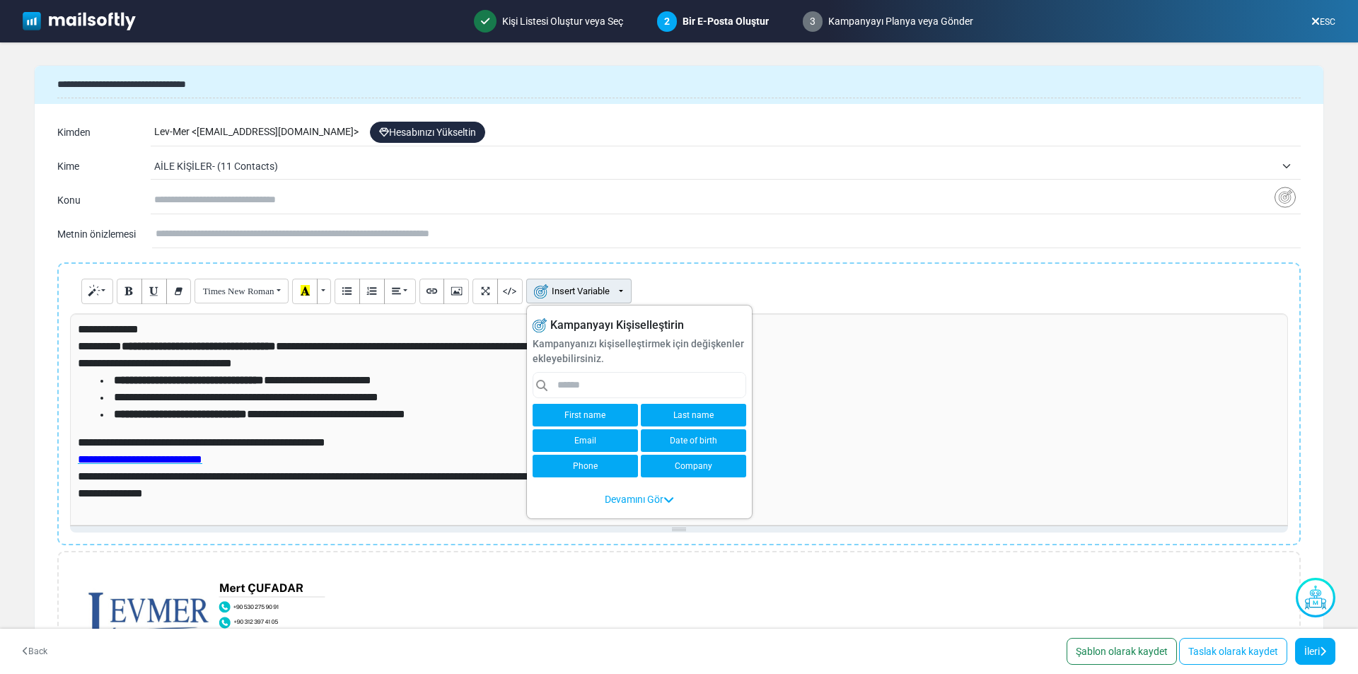
click at [596, 414] on link "First name" at bounding box center [585, 415] width 105 height 23
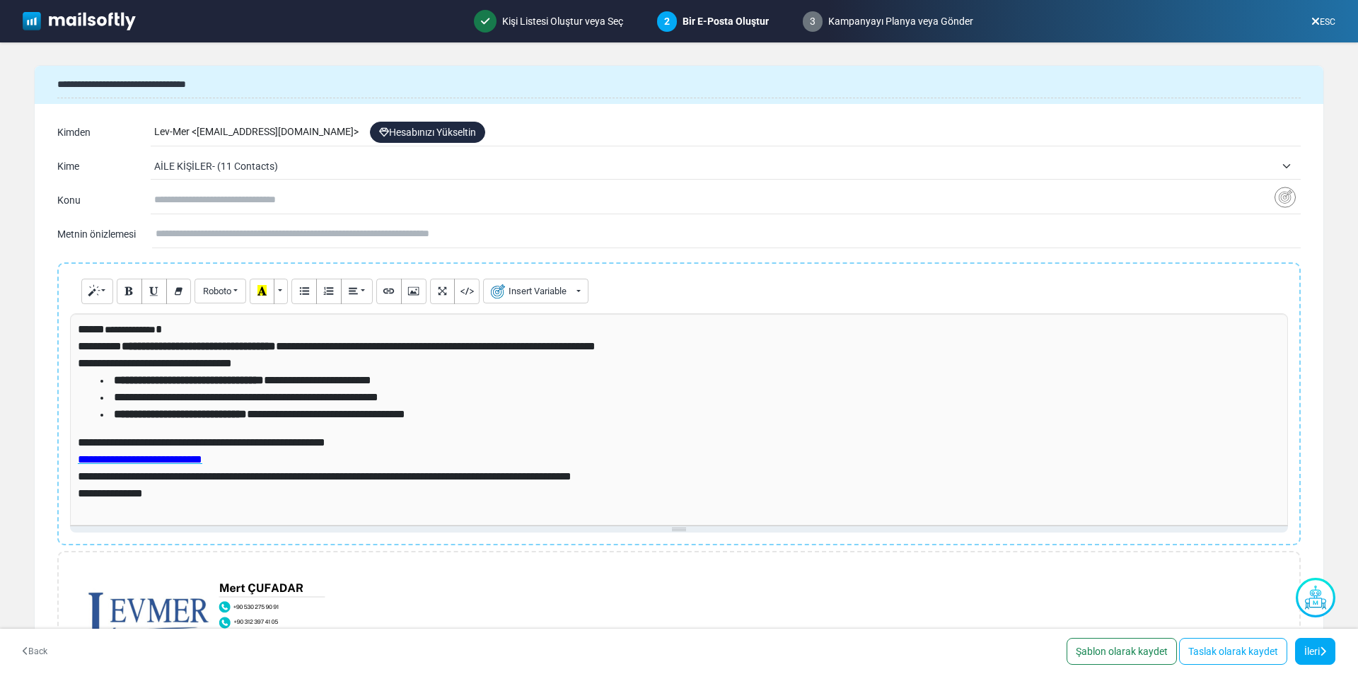
click at [180, 203] on input "text" at bounding box center [714, 200] width 1120 height 27
paste input "**********"
type input "**********"
click at [1310, 656] on link "İleri" at bounding box center [1315, 651] width 40 height 27
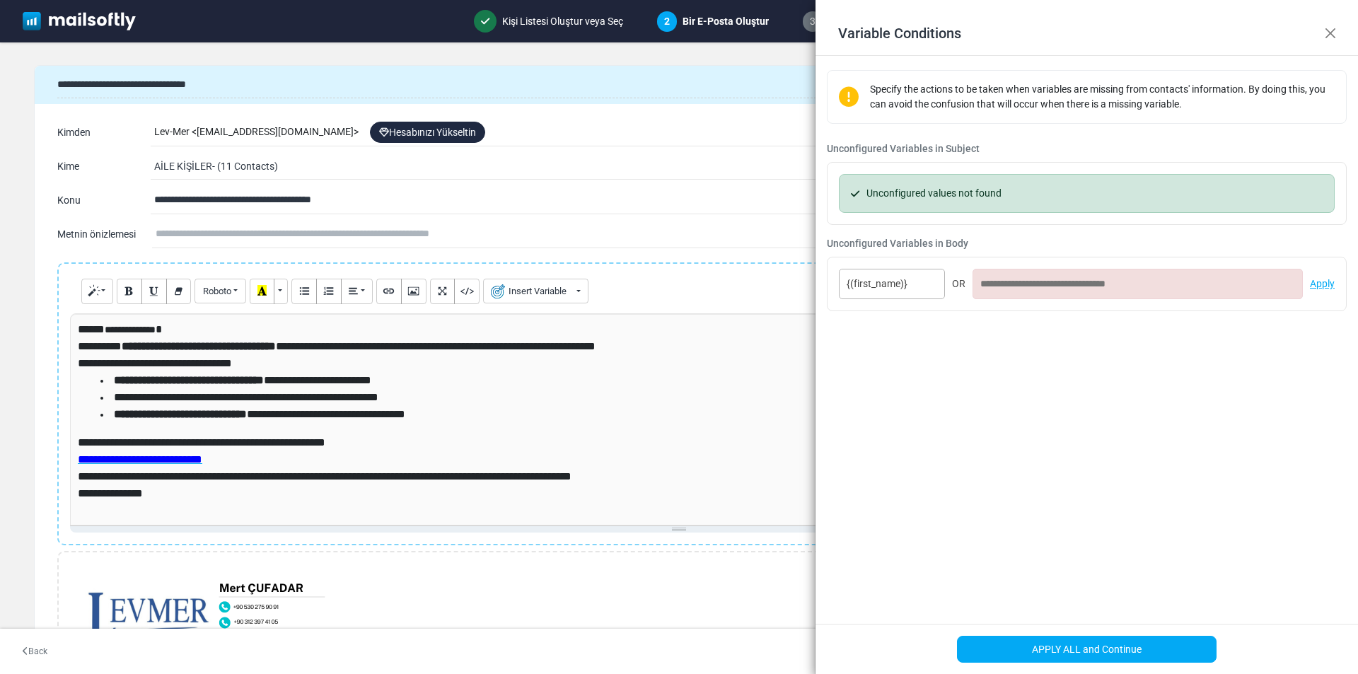
click at [1016, 291] on input at bounding box center [1138, 284] width 330 height 30
click at [1323, 283] on link "Apply" at bounding box center [1322, 284] width 25 height 15
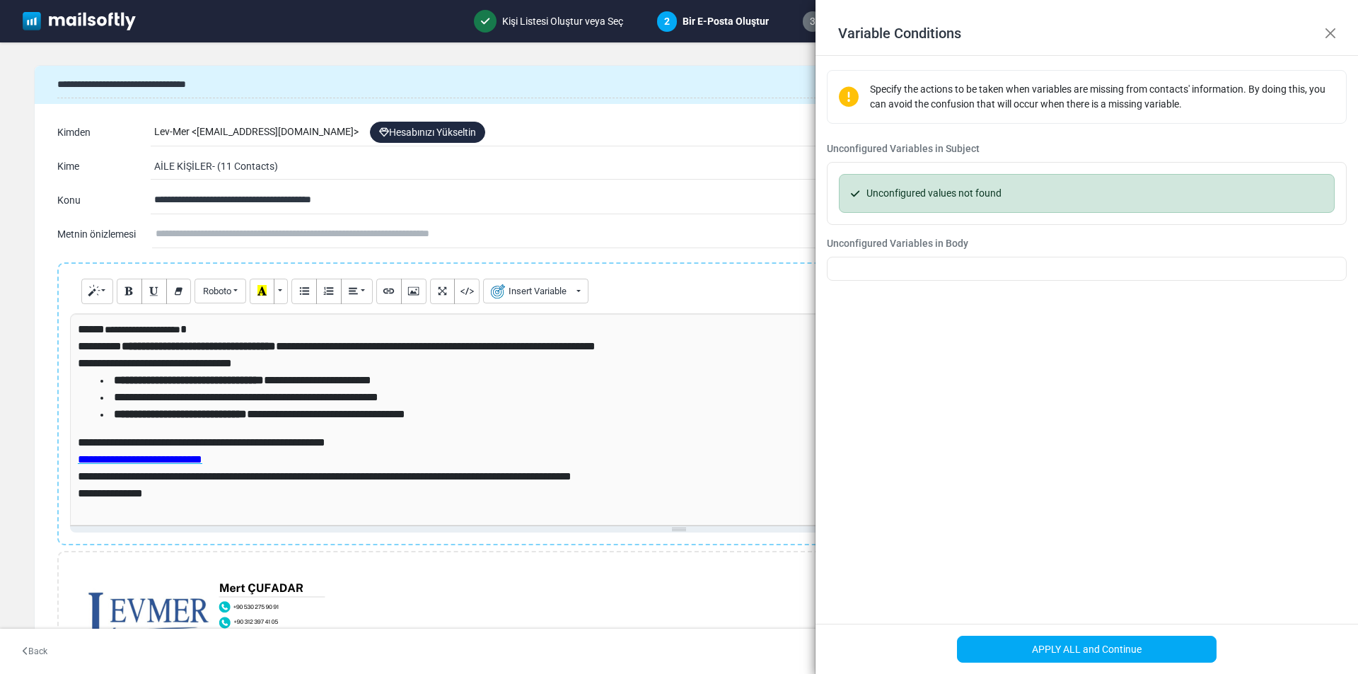
click at [929, 189] on div "Unconfigured values not found" at bounding box center [1087, 193] width 496 height 39
click at [1132, 645] on button "APPLY ALL and Continue" at bounding box center [1087, 649] width 260 height 27
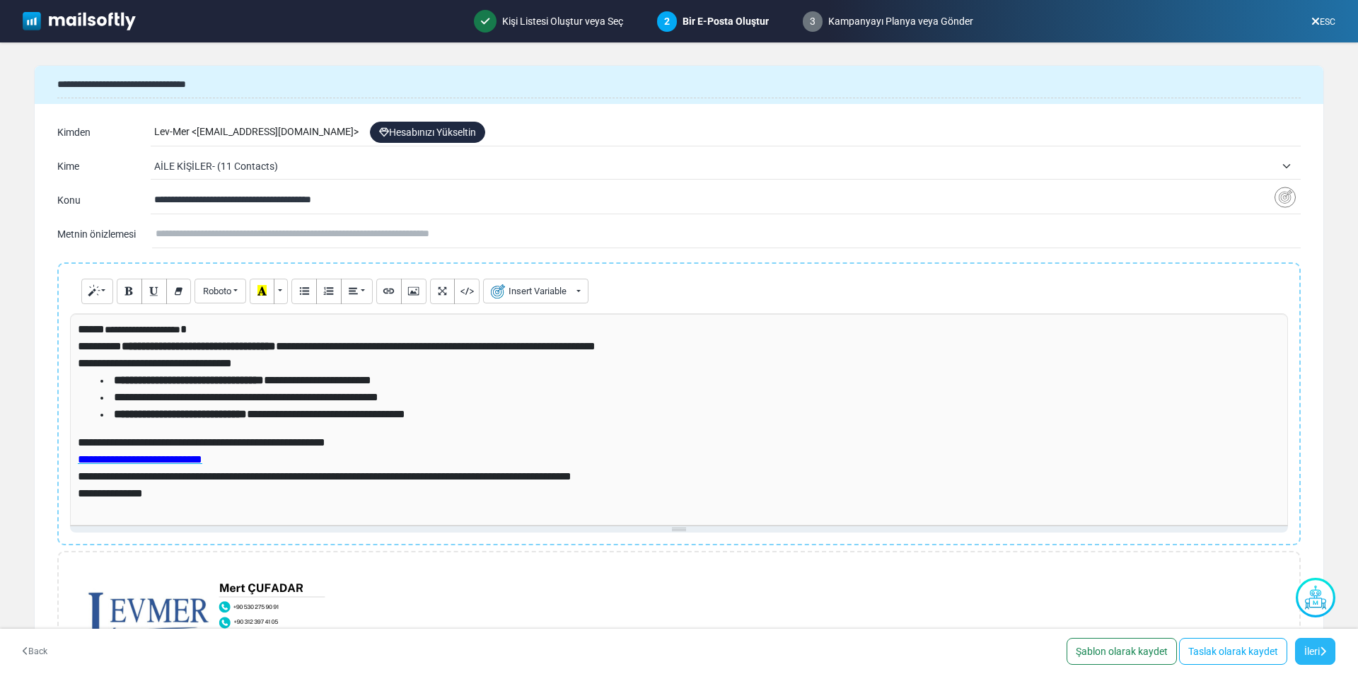
click at [1315, 649] on link "İleri" at bounding box center [1315, 651] width 40 height 27
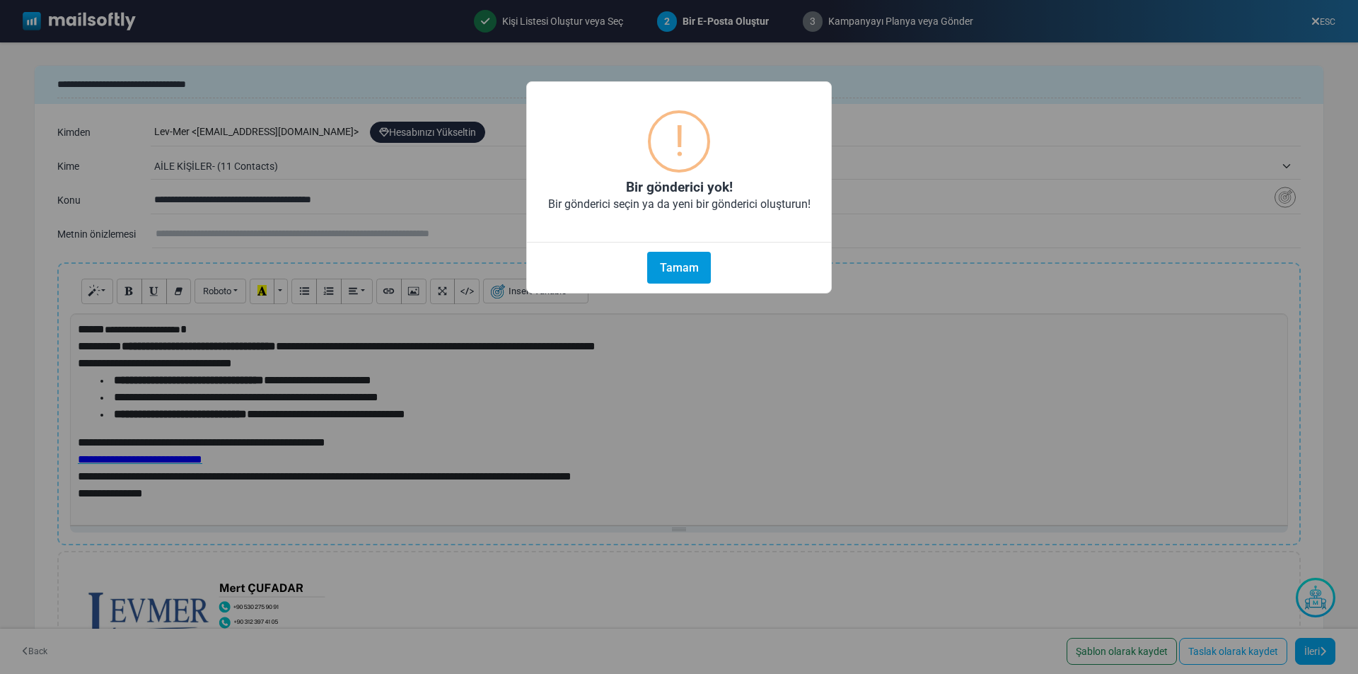
click at [702, 274] on button "Tamam" at bounding box center [679, 268] width 64 height 32
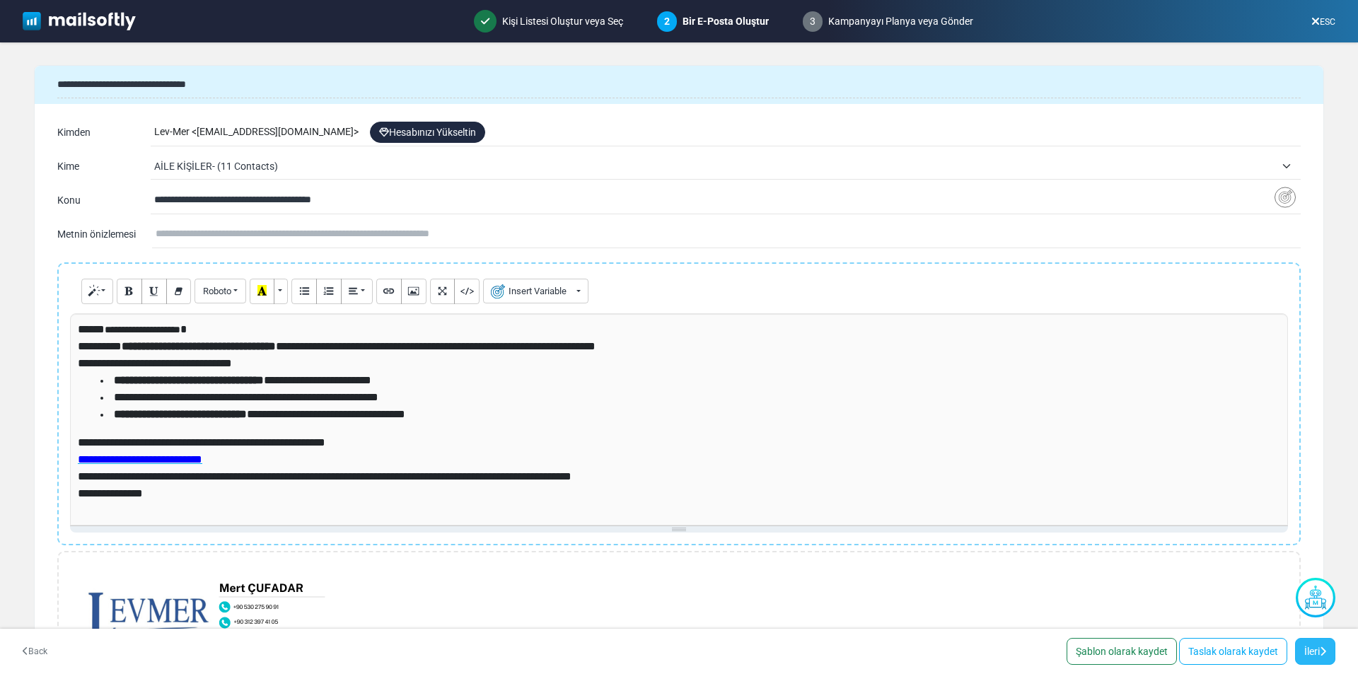
click at [1311, 651] on link "İleri" at bounding box center [1315, 651] width 40 height 27
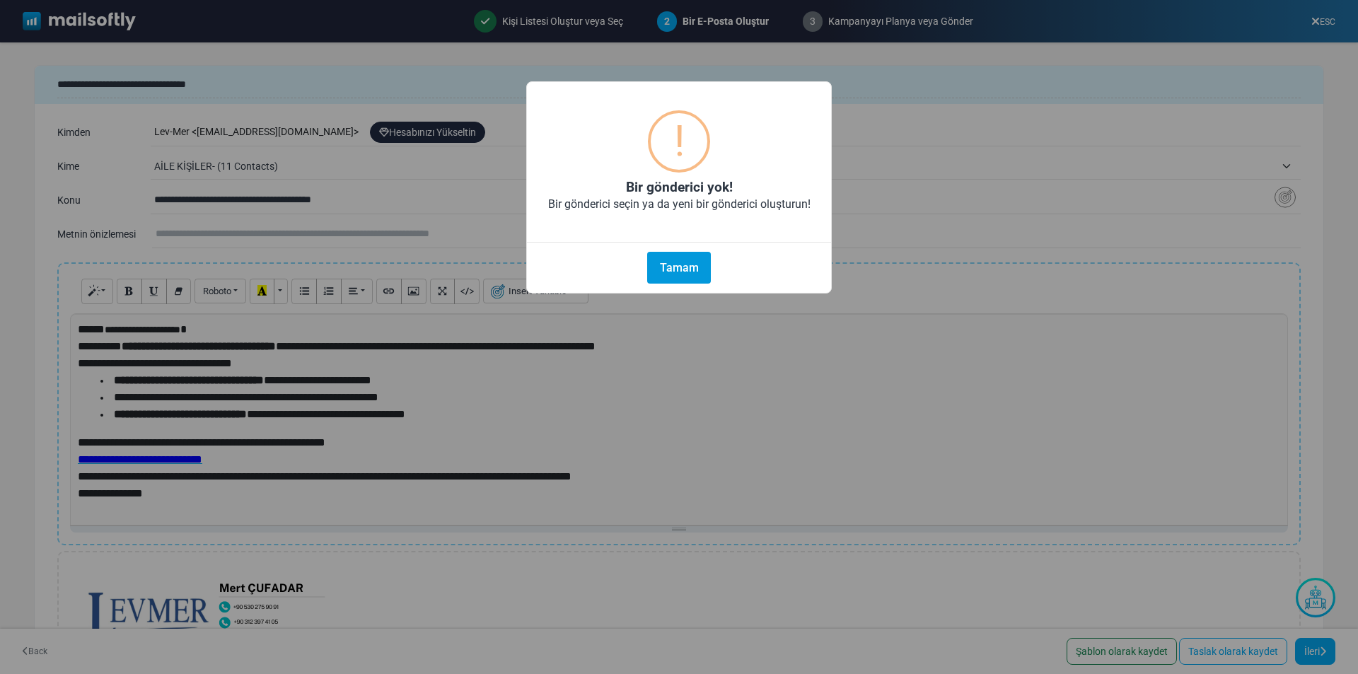
click at [683, 276] on button "Tamam" at bounding box center [679, 268] width 64 height 32
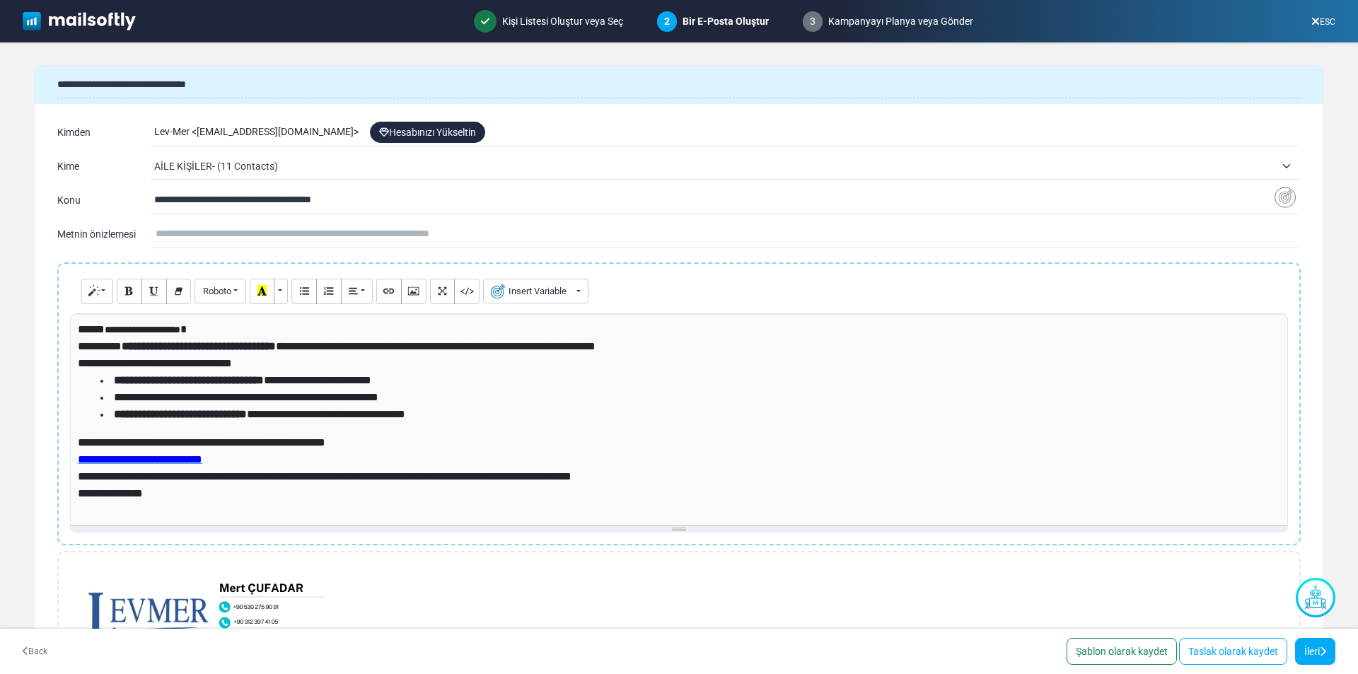
click at [264, 117] on div "**********" at bounding box center [679, 183] width 1289 height 136
click at [264, 129] on div "Lev-Mer < info-levmer-com@cc.mailsends.net > Hesabınızı Yükseltin" at bounding box center [727, 132] width 1147 height 27
click at [415, 135] on link "Hesabınızı Yükseltin" at bounding box center [427, 132] width 115 height 21
click at [1327, 18] on link "ESC" at bounding box center [1323, 22] width 24 height 10
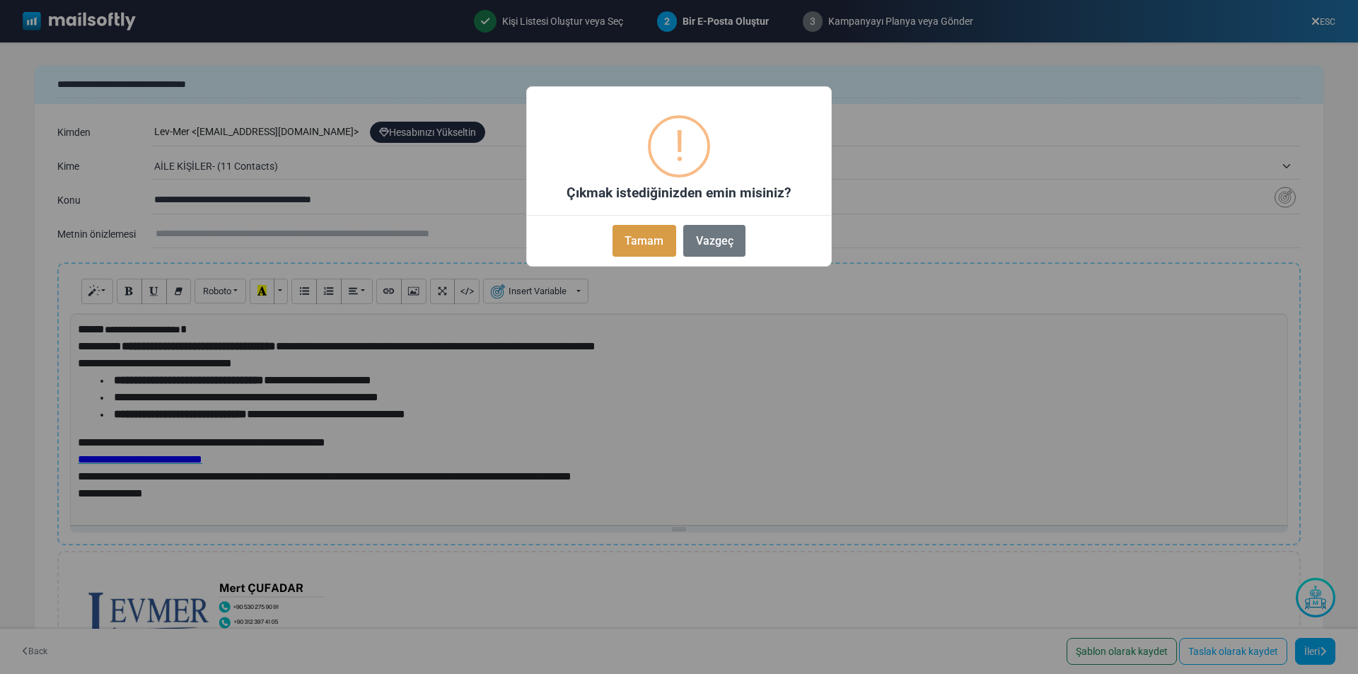
click at [642, 236] on button "Tamam" at bounding box center [645, 241] width 64 height 32
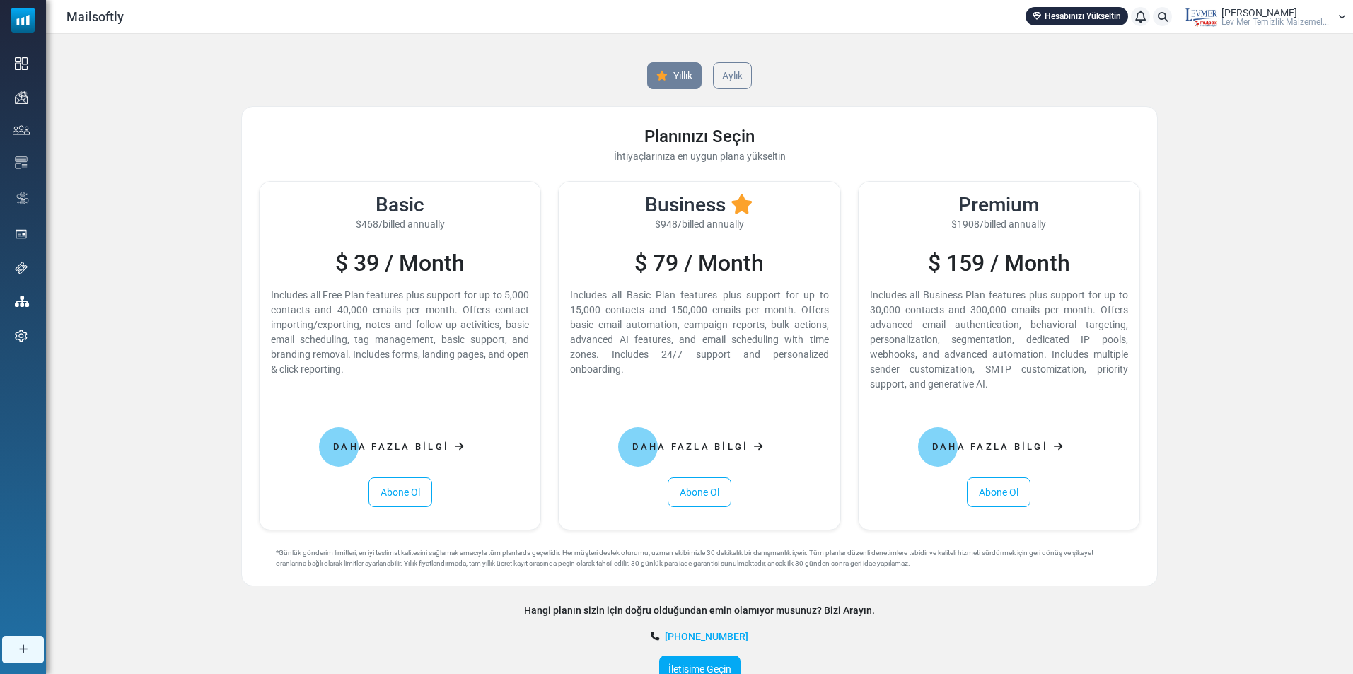
click at [1287, 14] on div "Lev Mer Lev Mer Temi̇zli̇k Malzemel..." at bounding box center [1276, 17] width 108 height 18
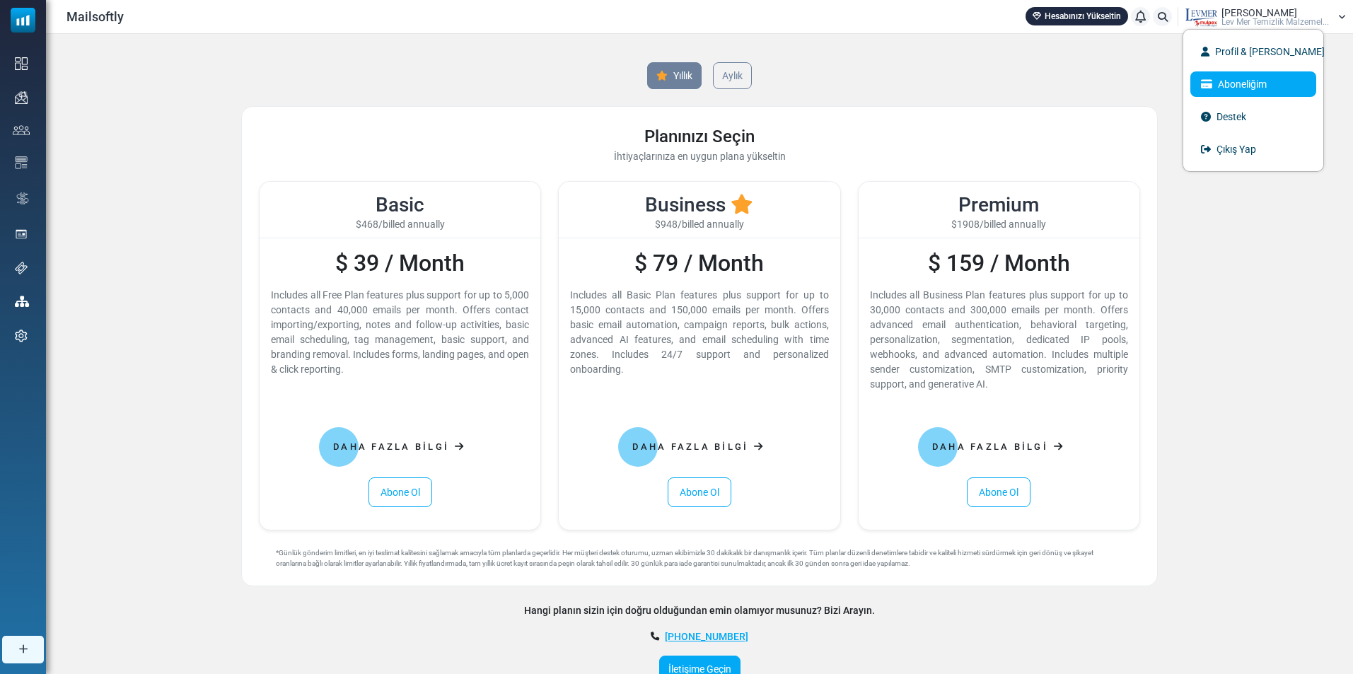
click at [1250, 88] on link "Aboneliğim" at bounding box center [1253, 83] width 126 height 25
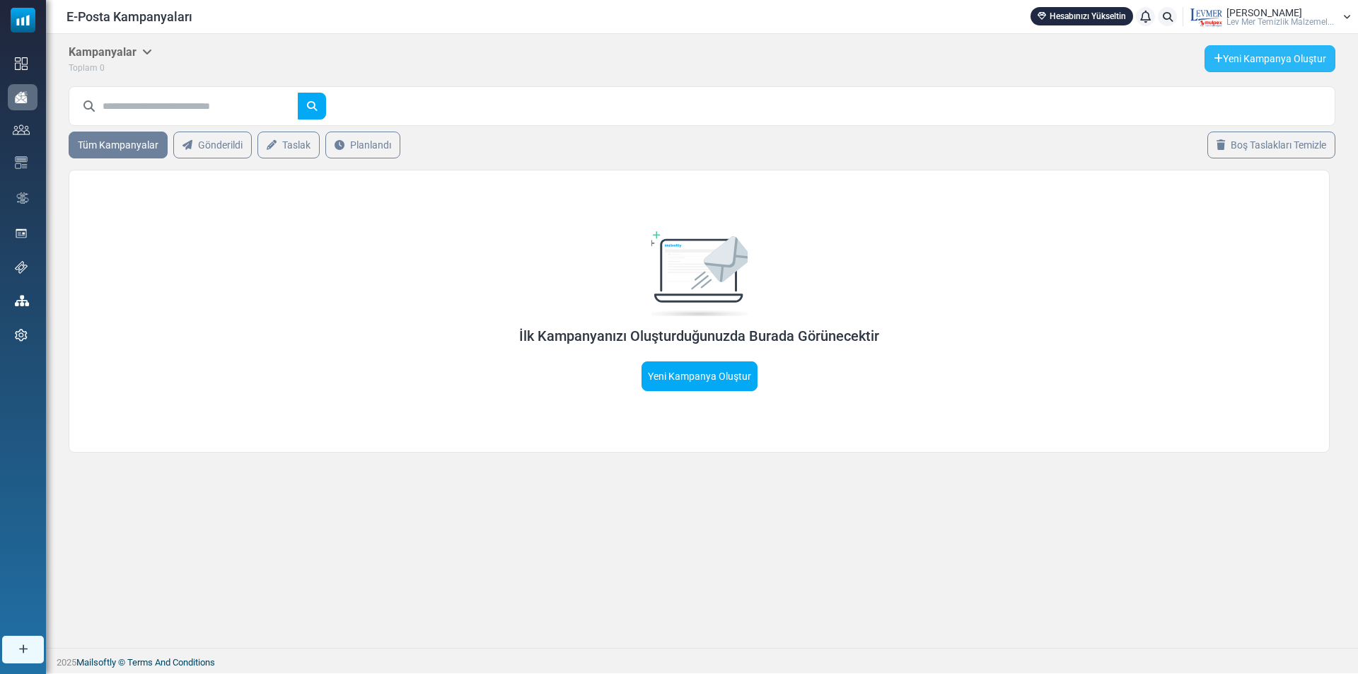
click at [1245, 59] on link "Yeni Kampanya Oluştur" at bounding box center [1270, 58] width 131 height 27
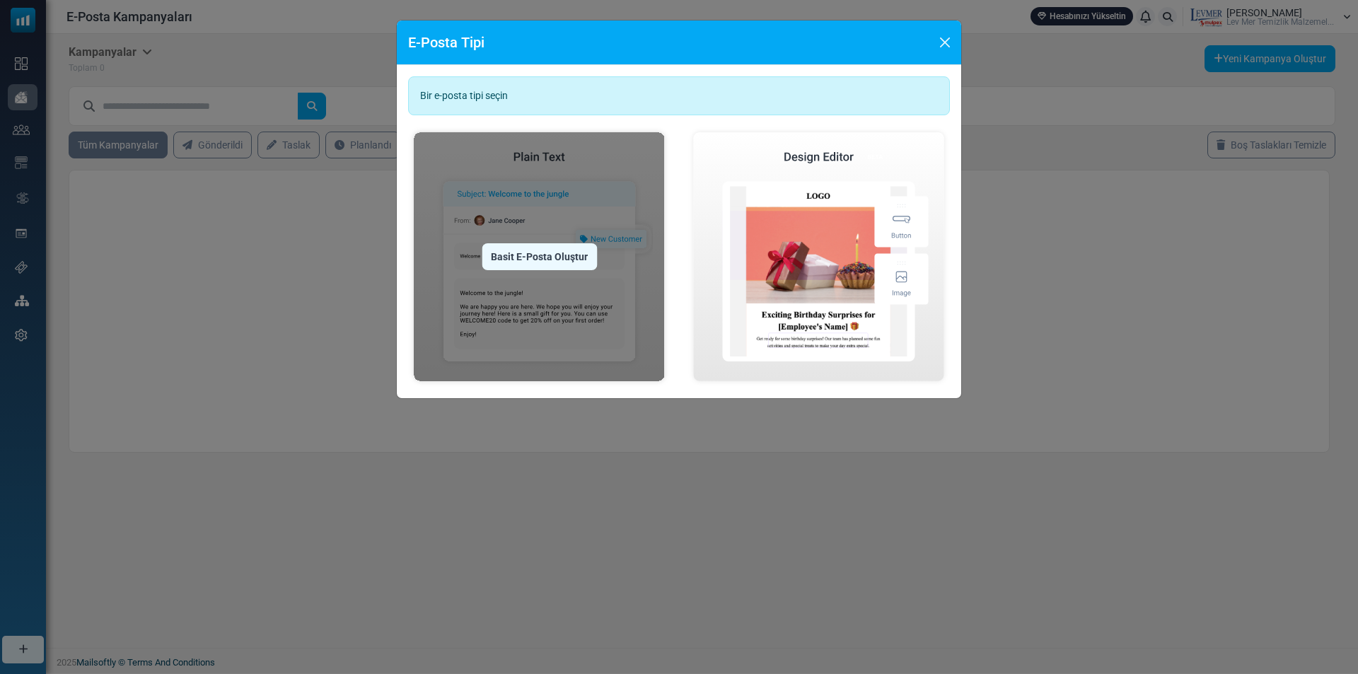
click at [554, 259] on div "Basit E-Posta Oluştur" at bounding box center [539, 256] width 115 height 27
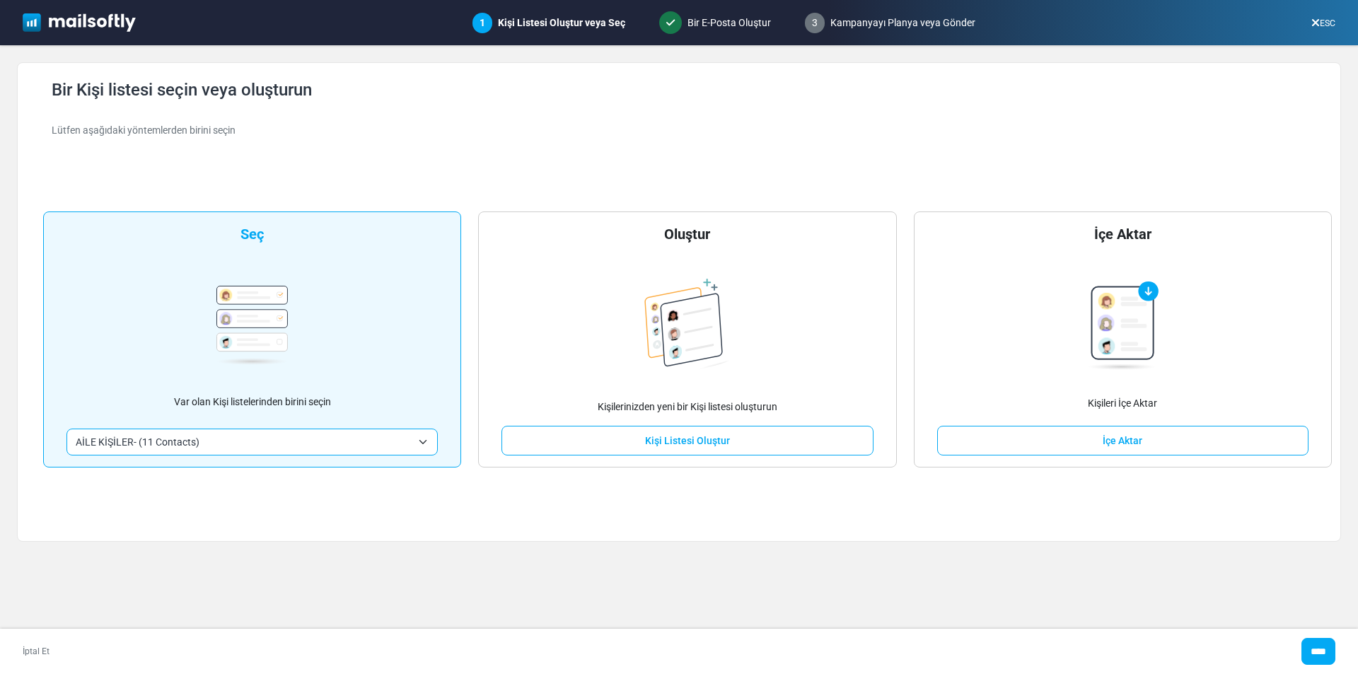
click at [252, 306] on img at bounding box center [251, 325] width 71 height 79
click at [311, 302] on div "**********" at bounding box center [252, 340] width 418 height 256
click at [1316, 650] on input "****" at bounding box center [1319, 651] width 34 height 27
type input "*****"
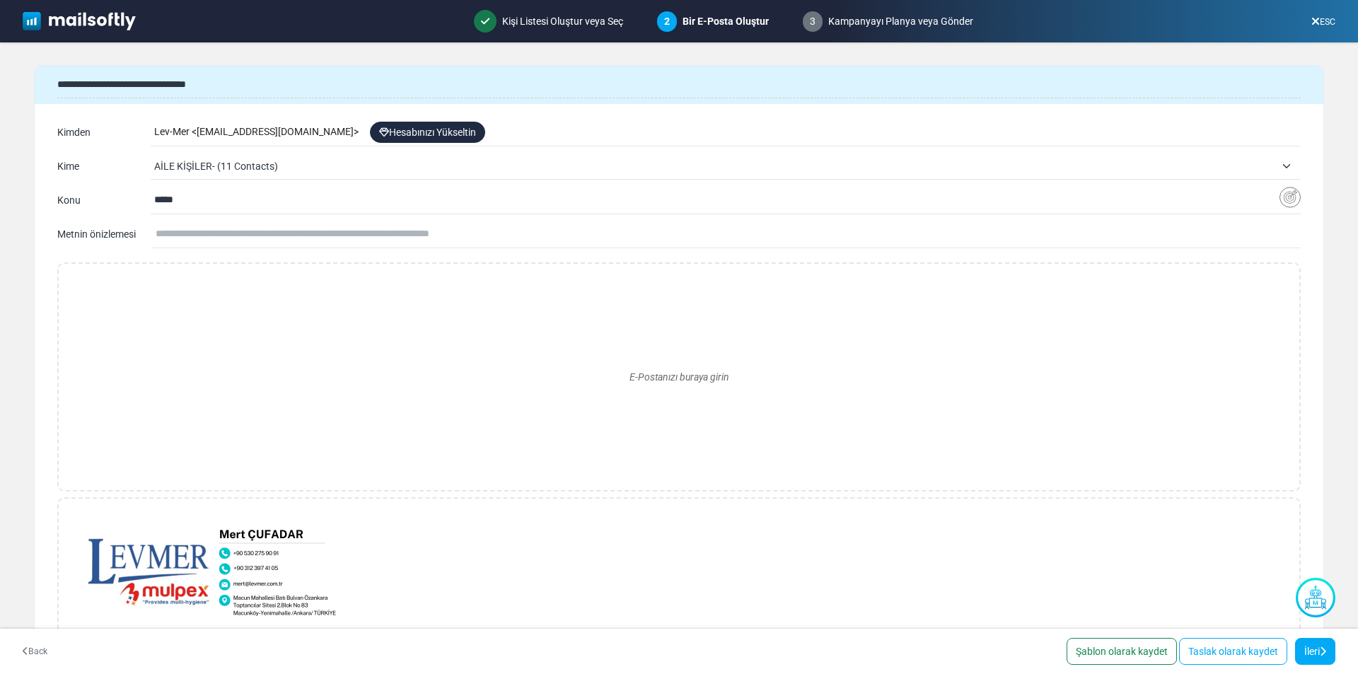
drag, startPoint x: 213, startPoint y: 202, endPoint x: 139, endPoint y: 209, distance: 74.5
click at [139, 209] on div "**********" at bounding box center [679, 200] width 1244 height 23
paste input "**********"
type input "**********"
click at [199, 237] on input "text" at bounding box center [728, 234] width 1145 height 27
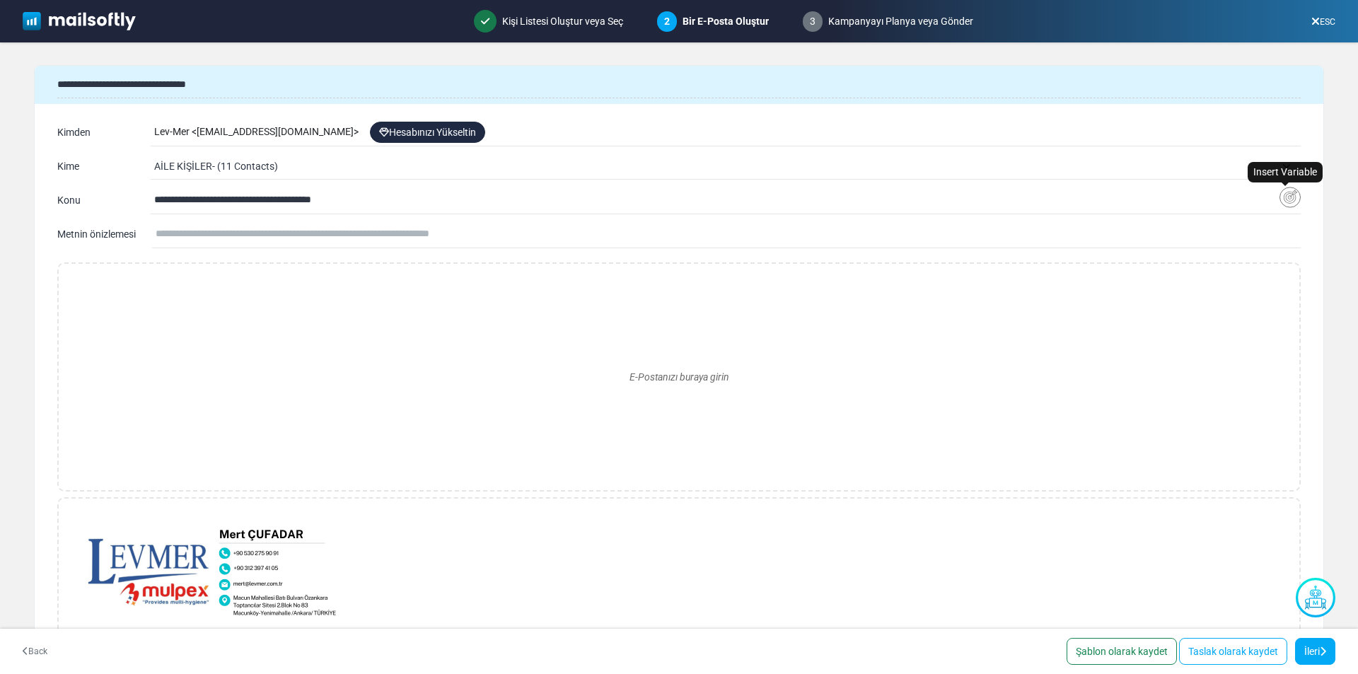
click at [1287, 197] on img "Insert Variable" at bounding box center [1290, 198] width 21 height 22
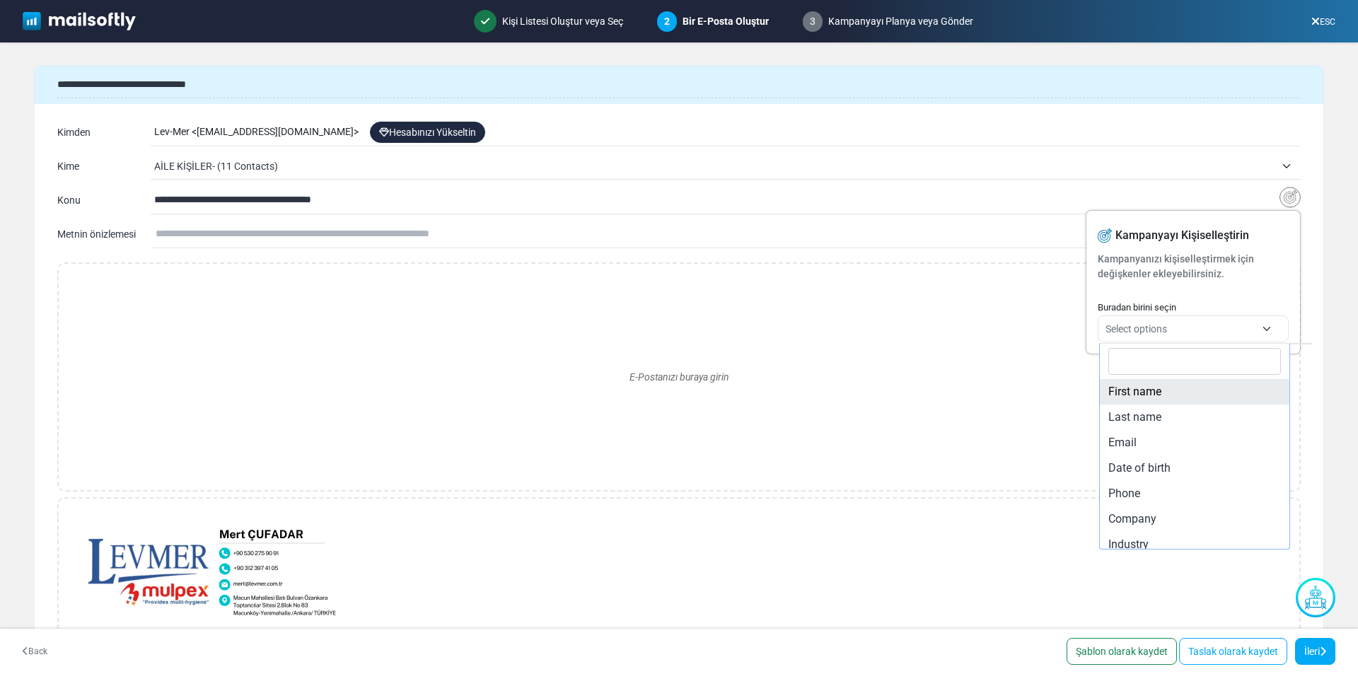
click at [1137, 333] on span "Select options" at bounding box center [1137, 328] width 62 height 11
click at [995, 344] on div "E-Postanızı buraya girin" at bounding box center [679, 377] width 1218 height 204
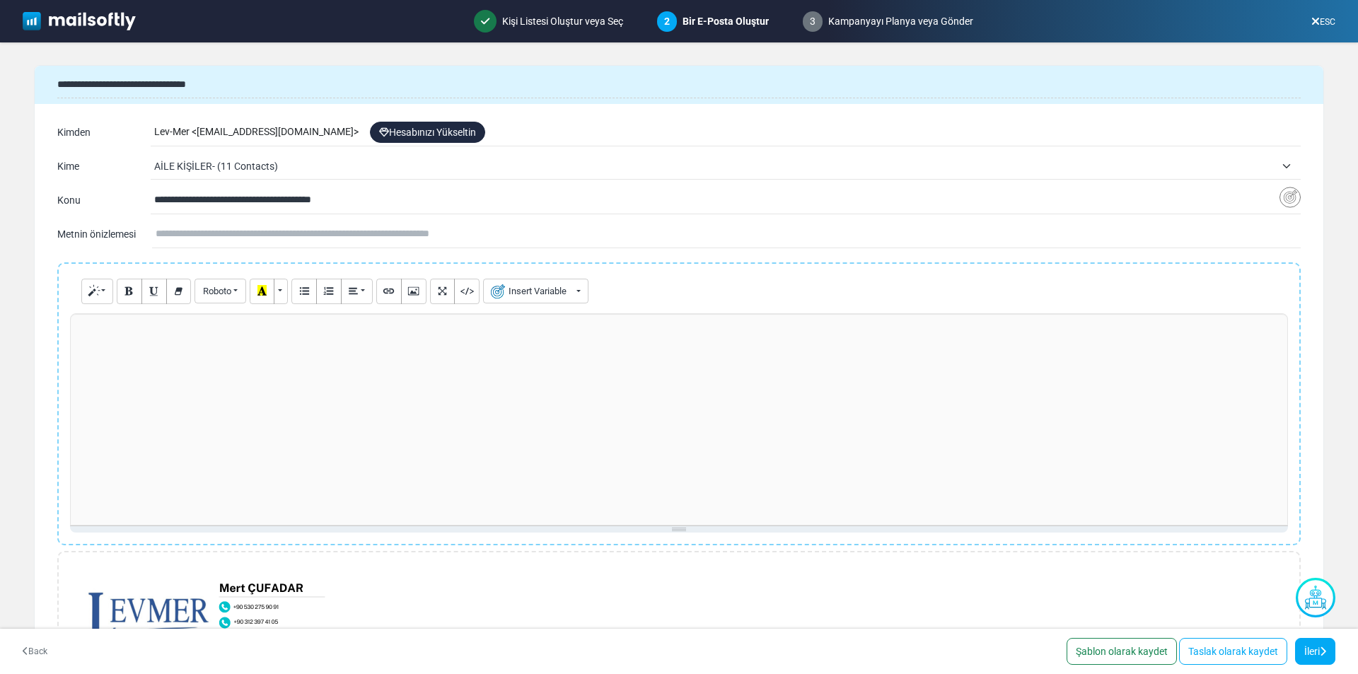
click at [180, 233] on input "text" at bounding box center [728, 234] width 1145 height 27
click at [207, 328] on p at bounding box center [679, 328] width 1203 height 15
paste div
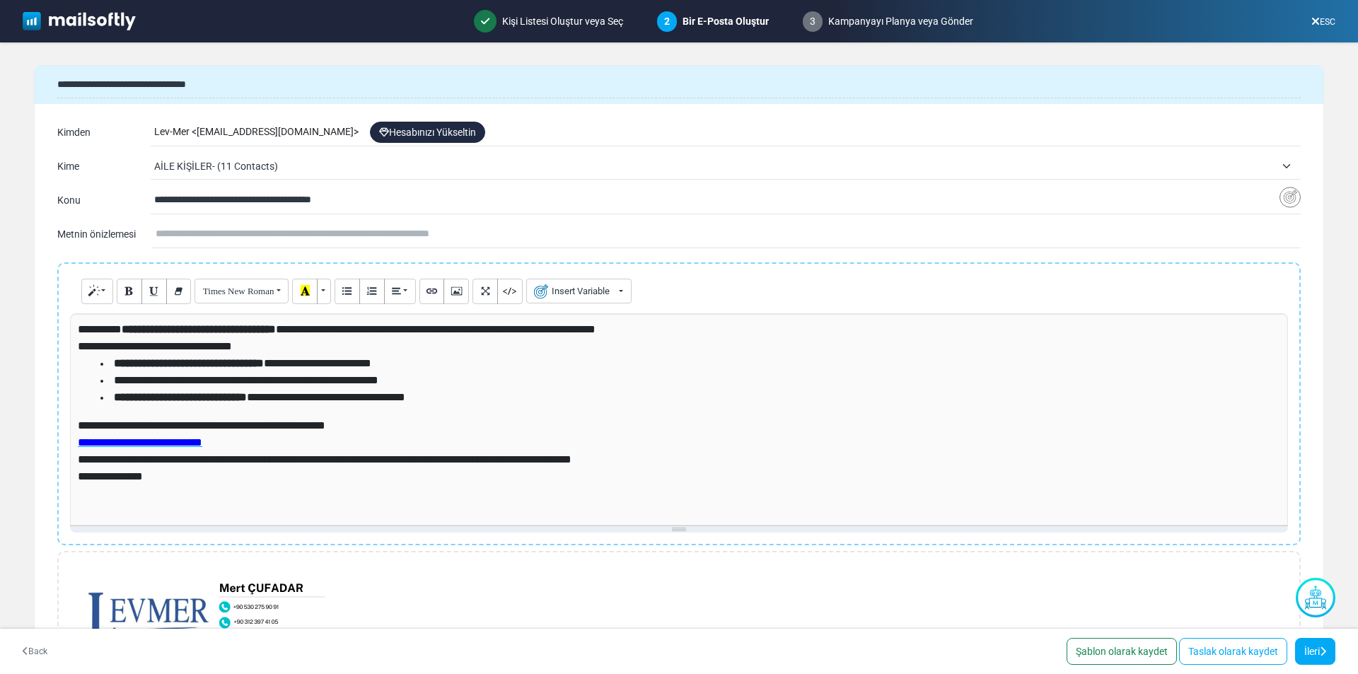
click at [76, 331] on div "**********" at bounding box center [679, 419] width 1218 height 212
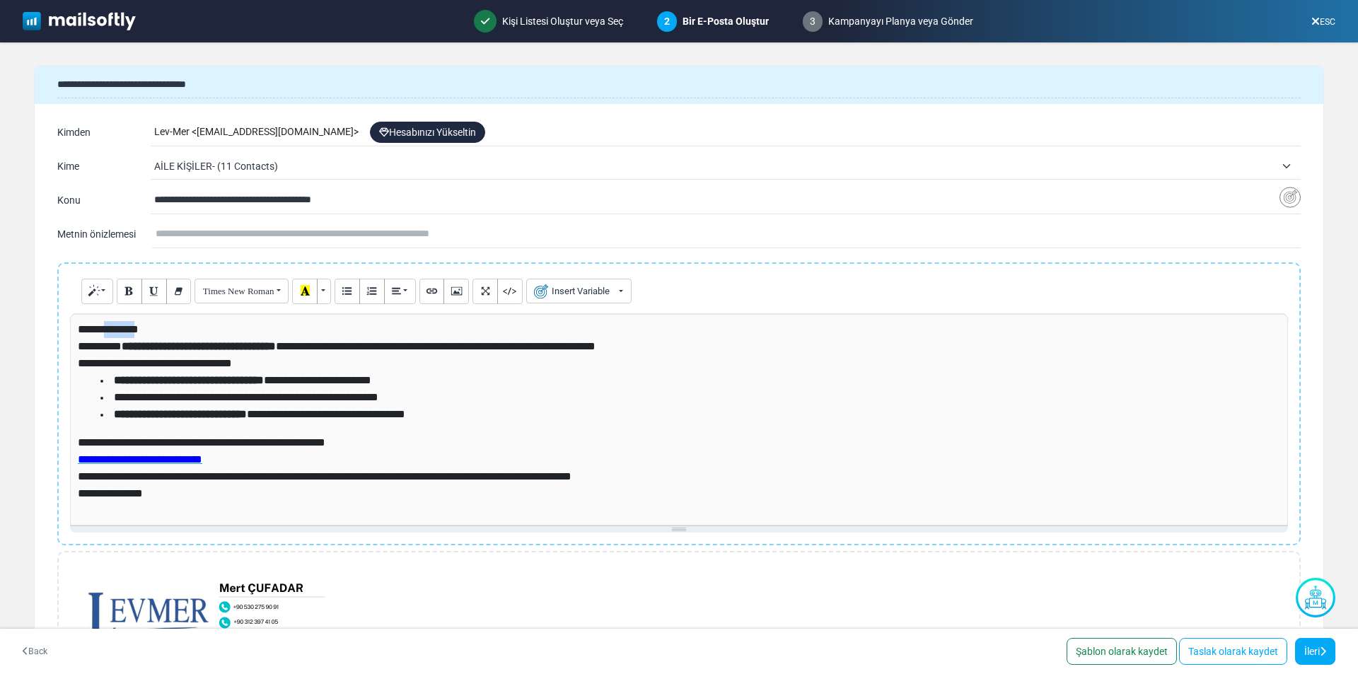
drag, startPoint x: 106, startPoint y: 330, endPoint x: 137, endPoint y: 329, distance: 30.4
click at [137, 329] on span "**********" at bounding box center [108, 329] width 61 height 11
click at [569, 293] on button "Insert Variable" at bounding box center [578, 291] width 105 height 25
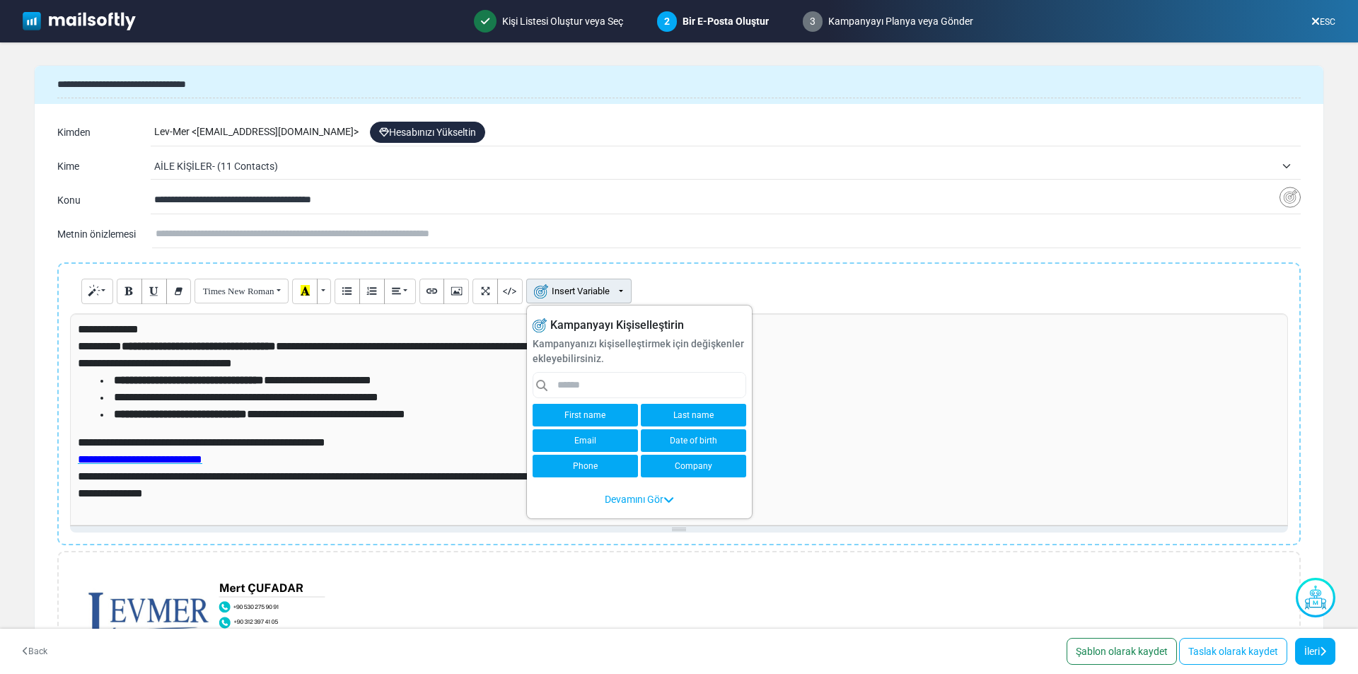
click at [605, 412] on link "First name" at bounding box center [585, 415] width 105 height 23
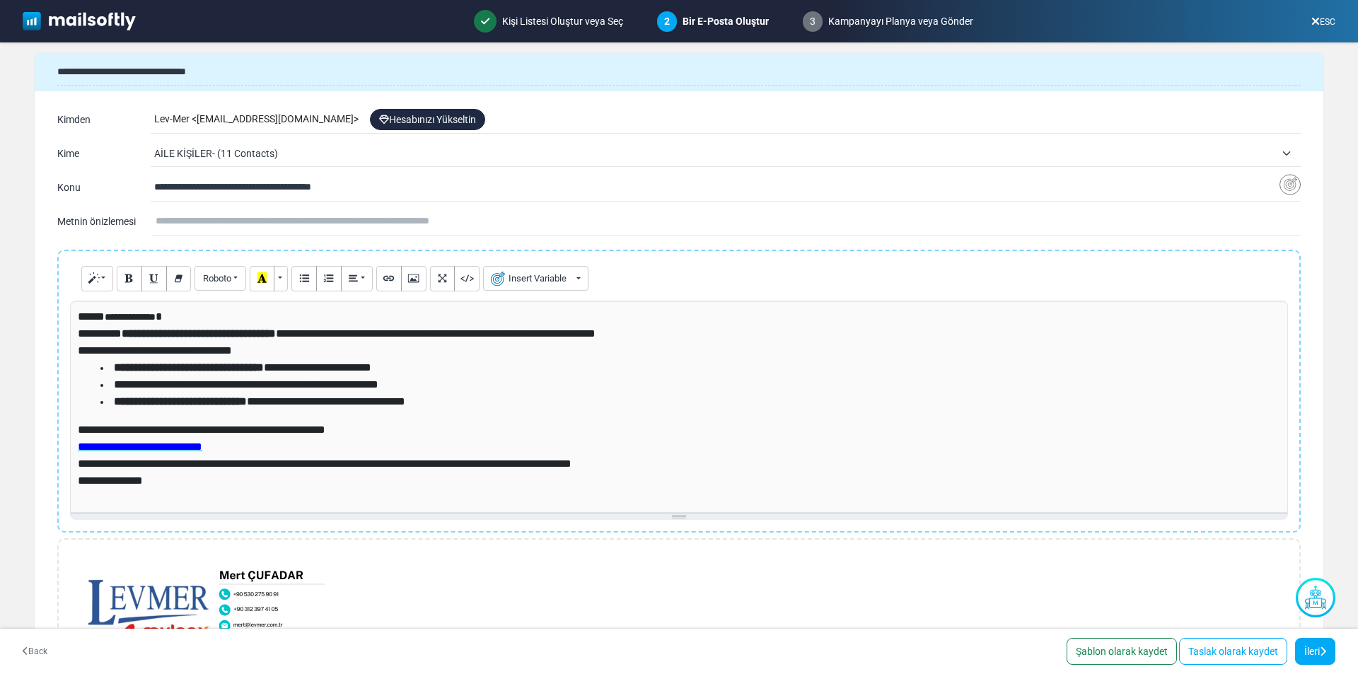
scroll to position [19, 0]
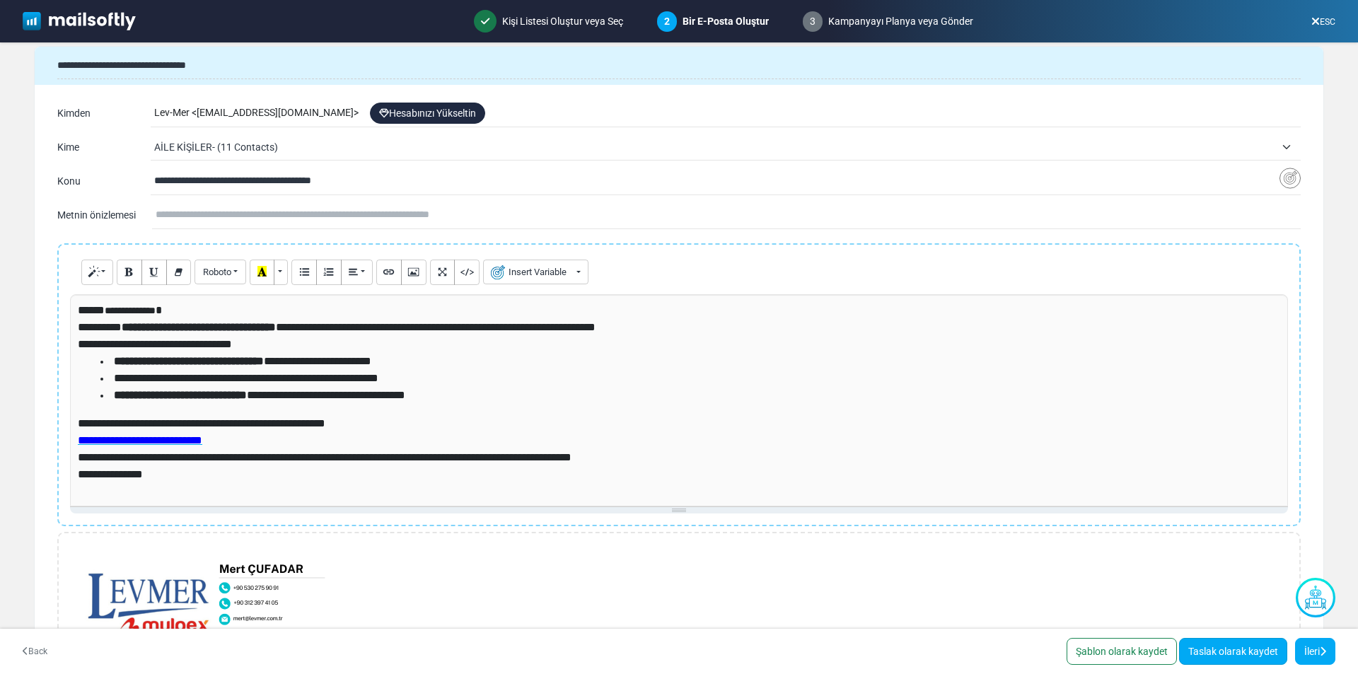
click at [1227, 642] on link "Taslak olarak kaydet" at bounding box center [1233, 651] width 108 height 27
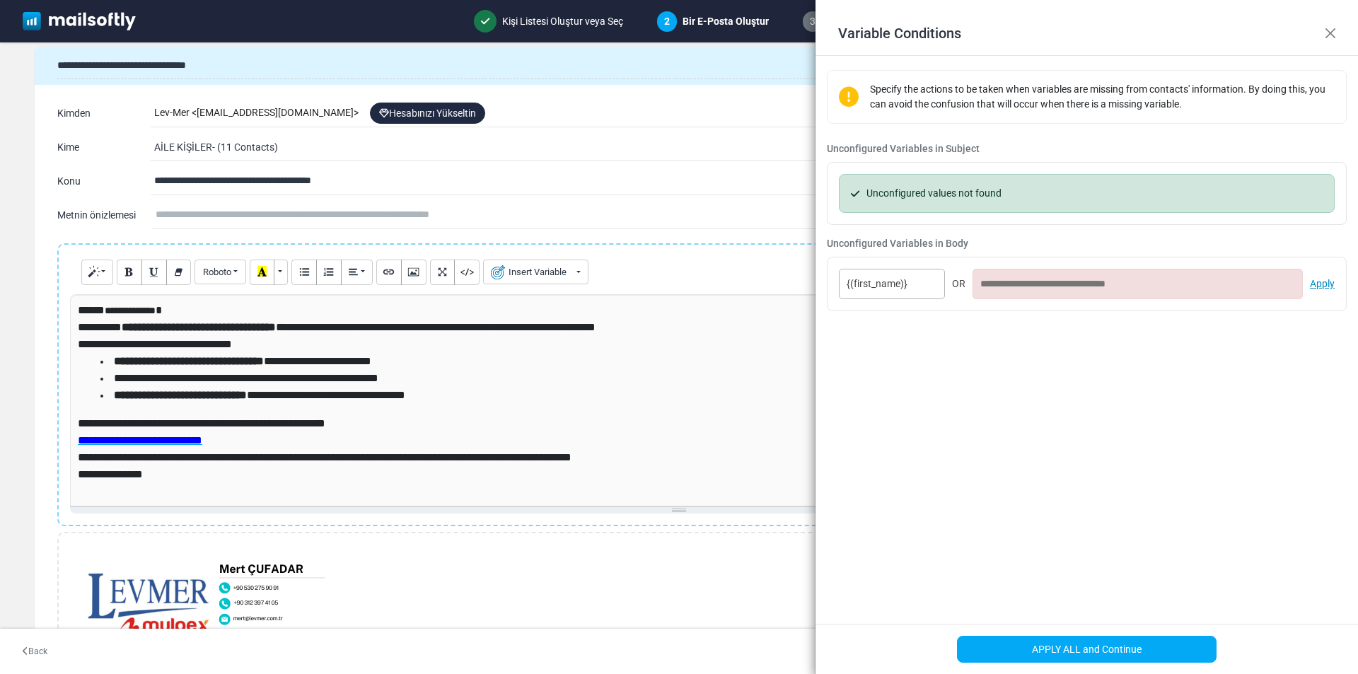
click at [1332, 277] on link "Apply" at bounding box center [1322, 284] width 25 height 15
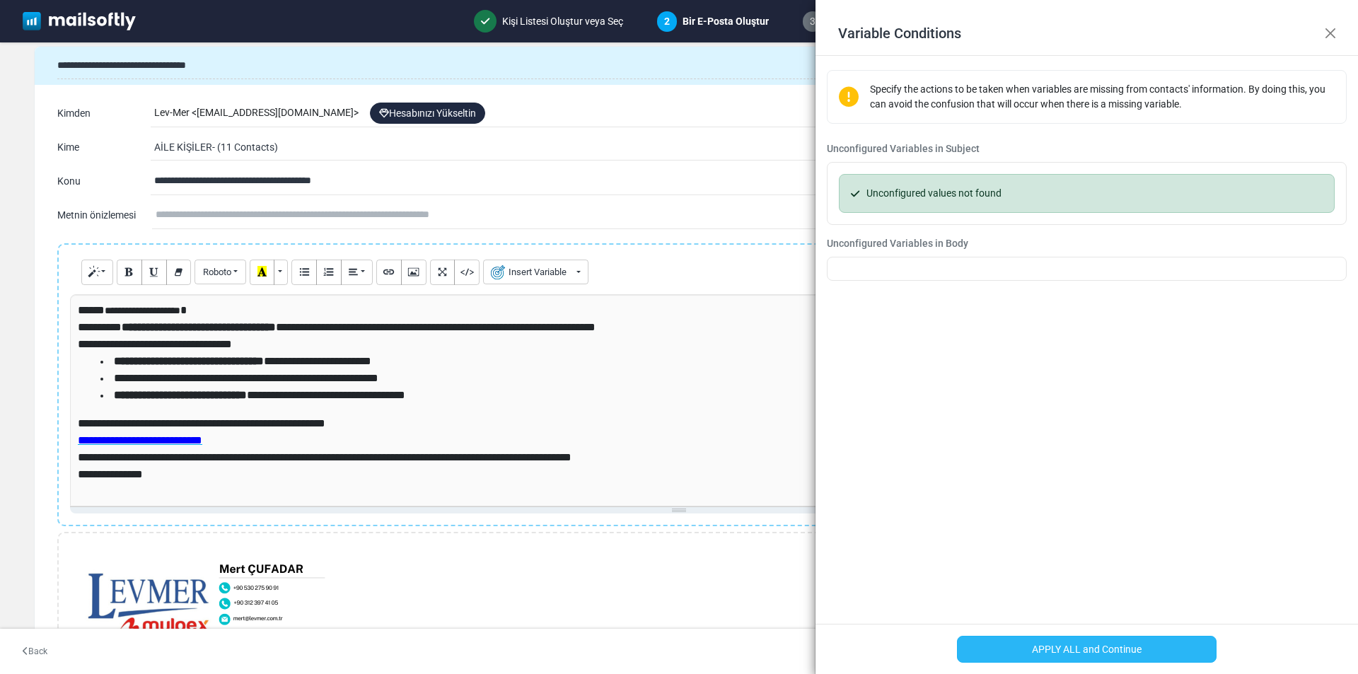
click at [1132, 644] on button "APPLY ALL and Continue" at bounding box center [1087, 649] width 260 height 27
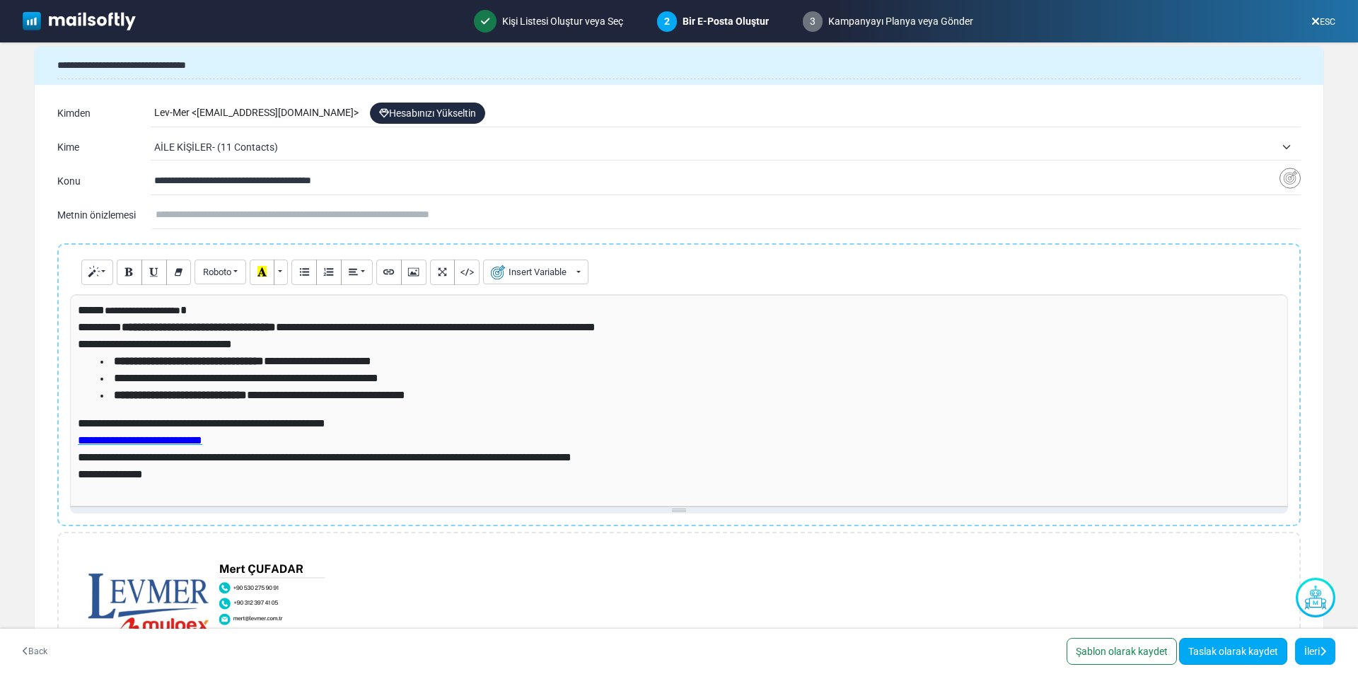
click at [1253, 655] on link "Taslak olarak kaydet" at bounding box center [1233, 651] width 108 height 27
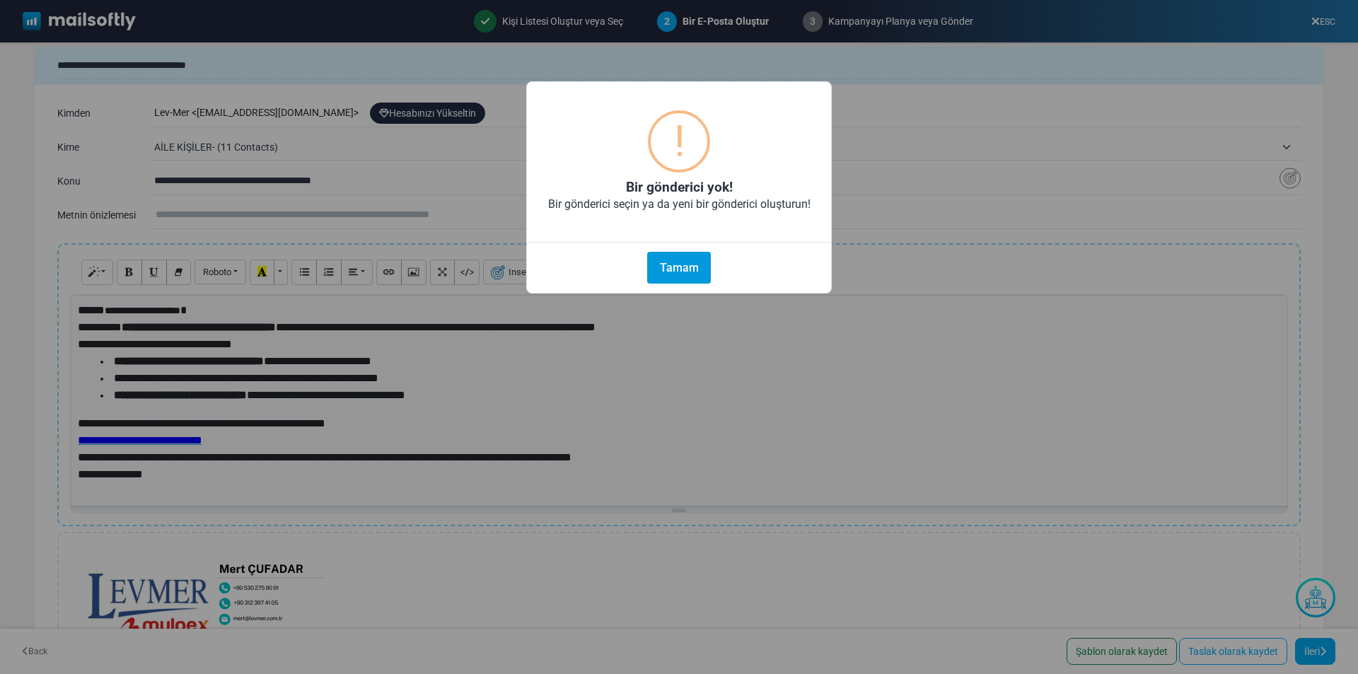
click at [688, 252] on button "Tamam" at bounding box center [679, 268] width 64 height 32
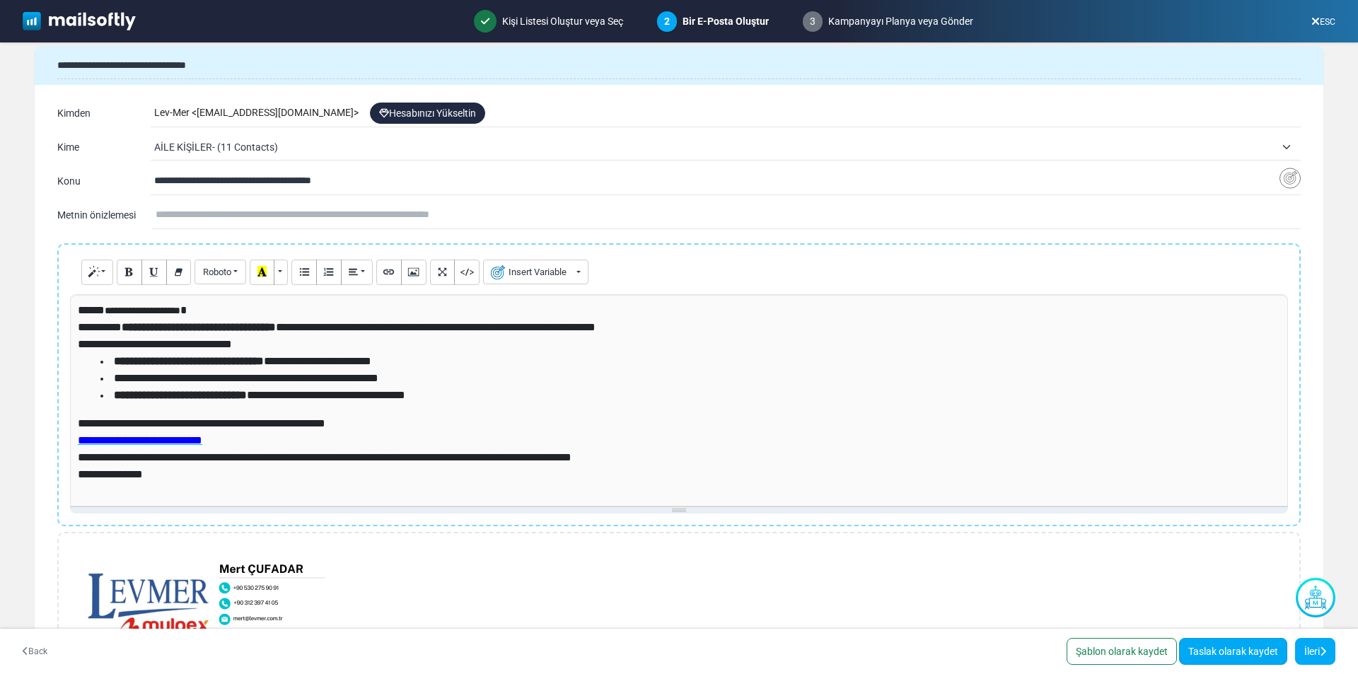
click at [1224, 647] on link "Taslak olarak kaydet" at bounding box center [1233, 651] width 108 height 27
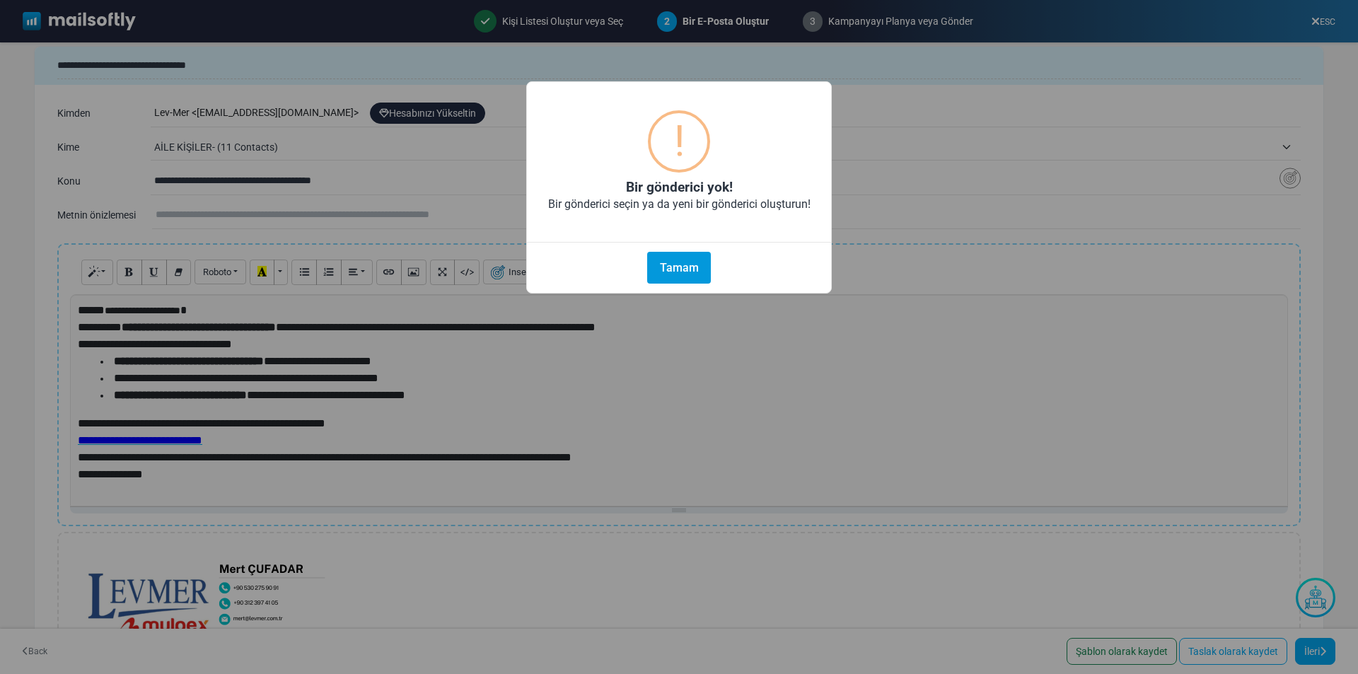
click at [671, 271] on button "Tamam" at bounding box center [679, 268] width 64 height 32
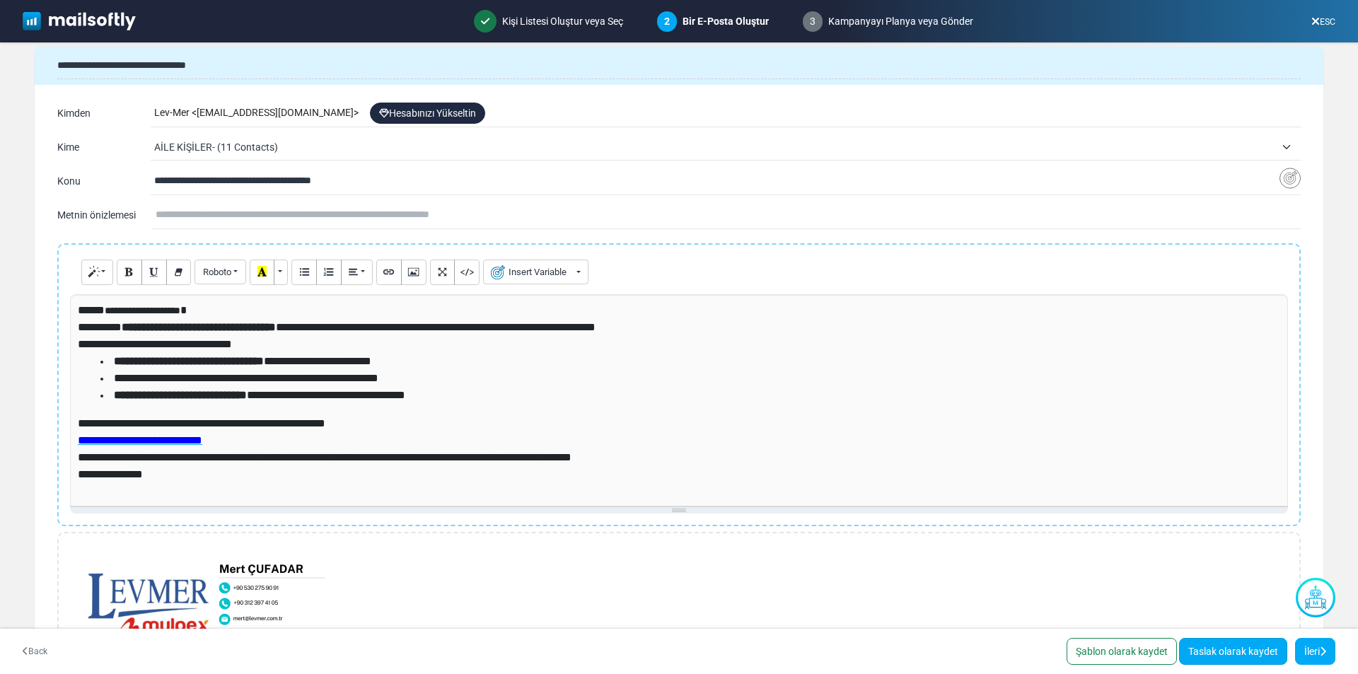
click at [1244, 656] on link "Taslak olarak kaydet" at bounding box center [1233, 651] width 108 height 27
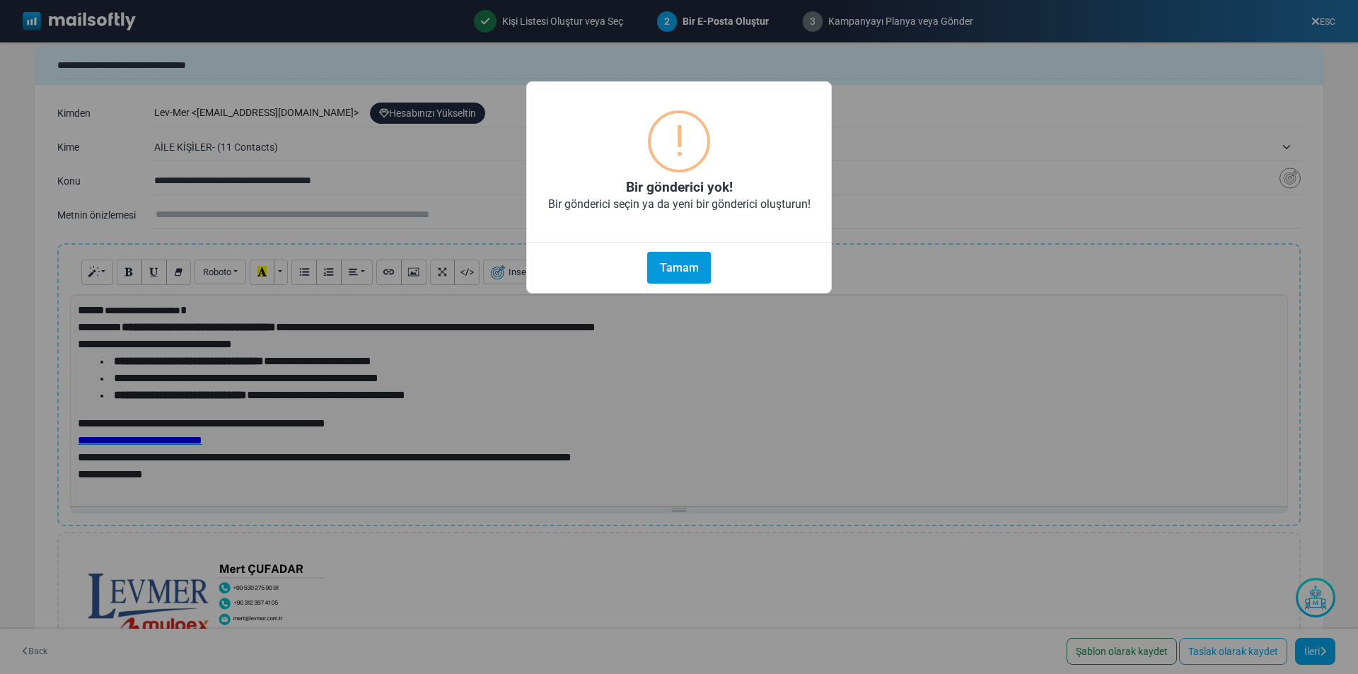
click at [673, 267] on button "Tamam" at bounding box center [679, 268] width 64 height 32
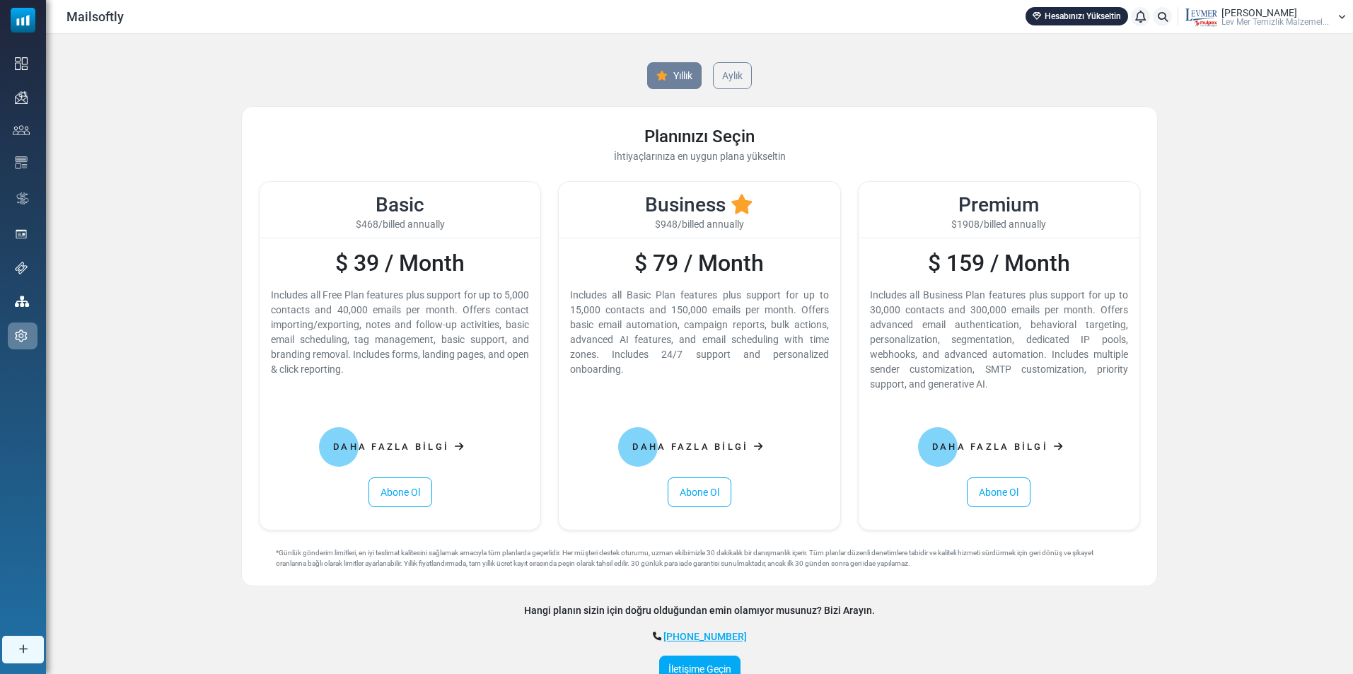
click at [1235, 23] on span "Lev Mer Temi̇zli̇k Malzemel..." at bounding box center [1276, 22] width 108 height 8
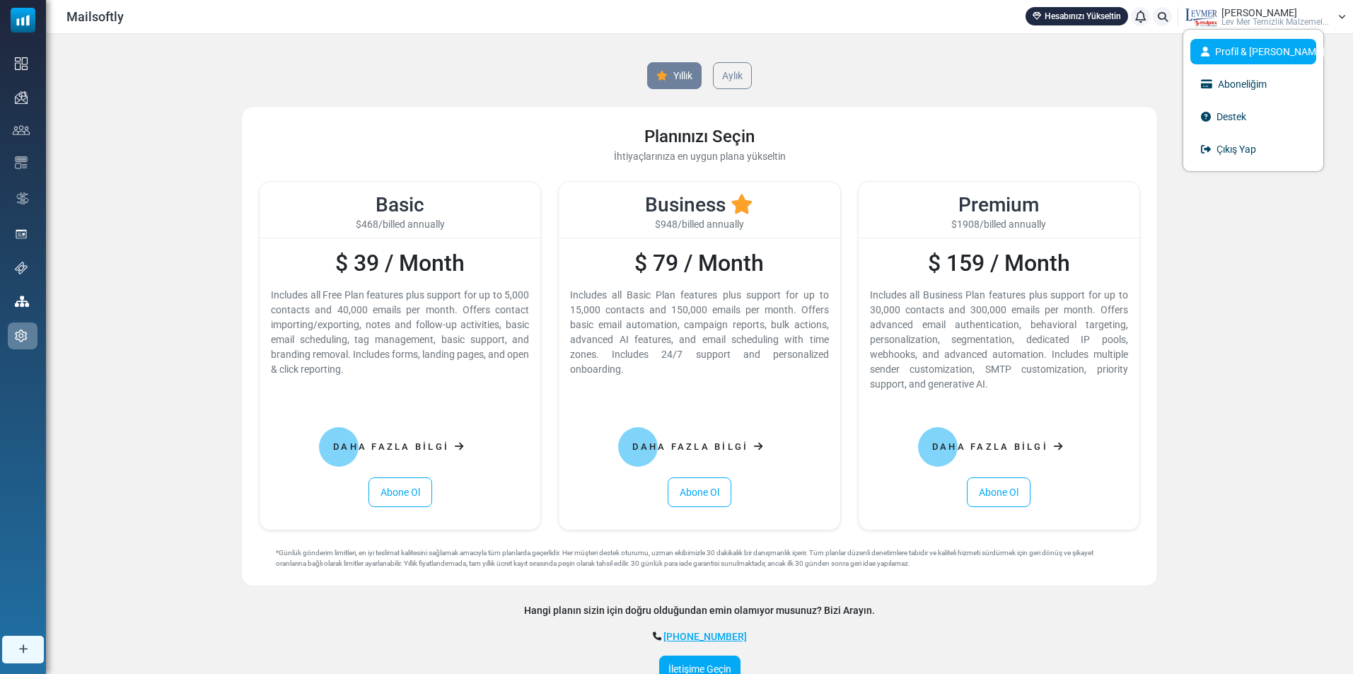
click at [1239, 50] on link "Profil & [PERSON_NAME]" at bounding box center [1253, 51] width 126 height 25
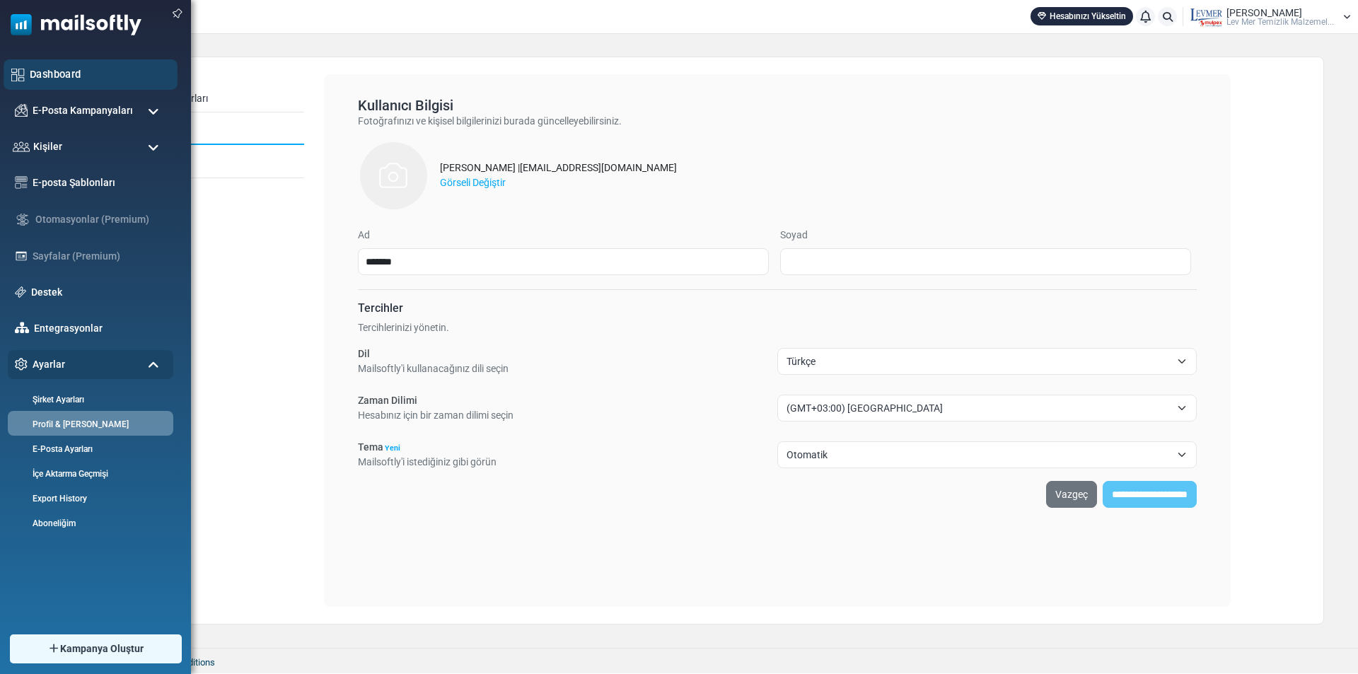
click at [66, 76] on link "Dashboard" at bounding box center [100, 74] width 140 height 16
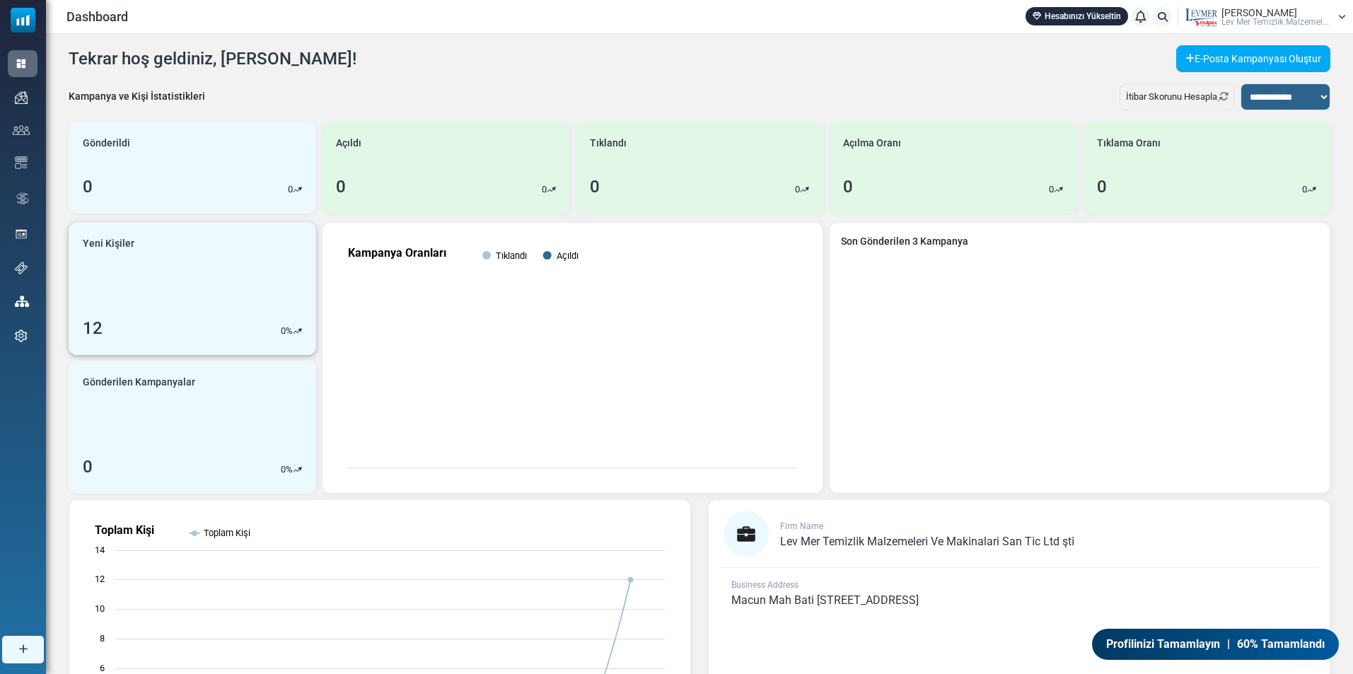
click at [138, 305] on link "Yeni Kişiler 12 0 %" at bounding box center [193, 288] width 248 height 133
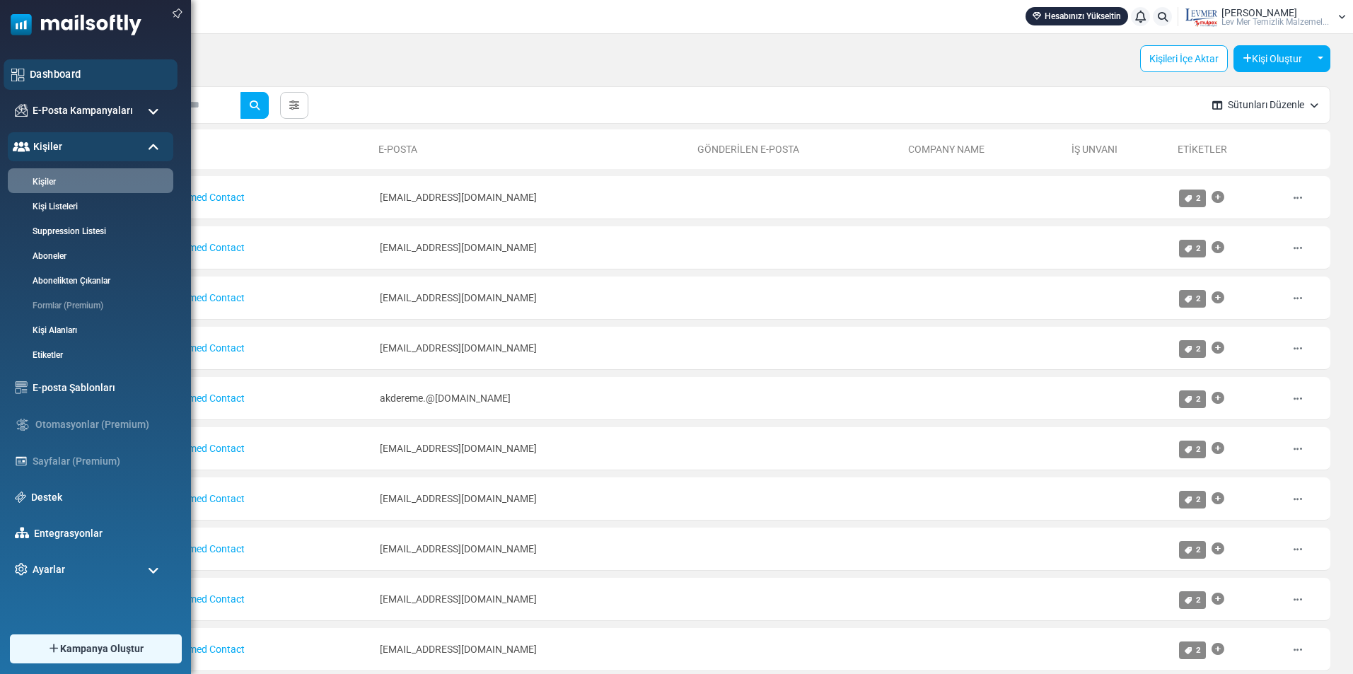
click at [57, 70] on link "Dashboard" at bounding box center [100, 74] width 140 height 16
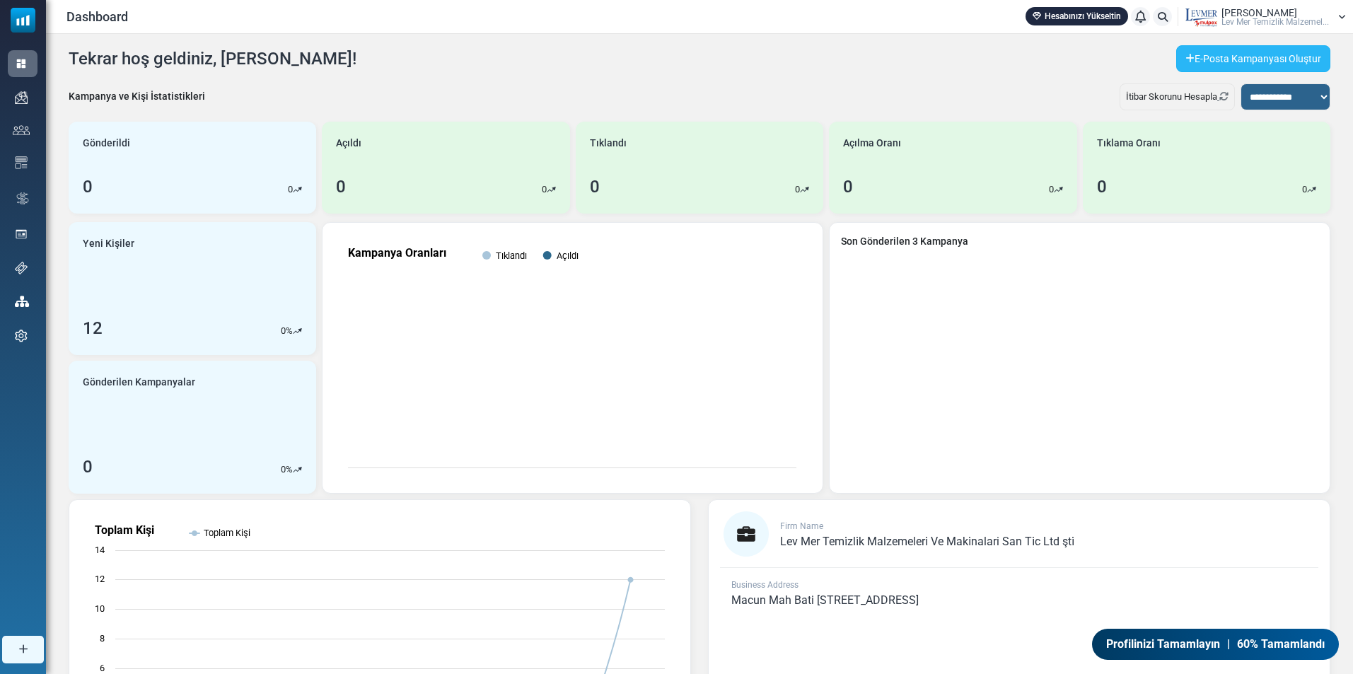
click at [1247, 56] on link "E-Posta Kampanyası Oluştur" at bounding box center [1253, 58] width 154 height 27
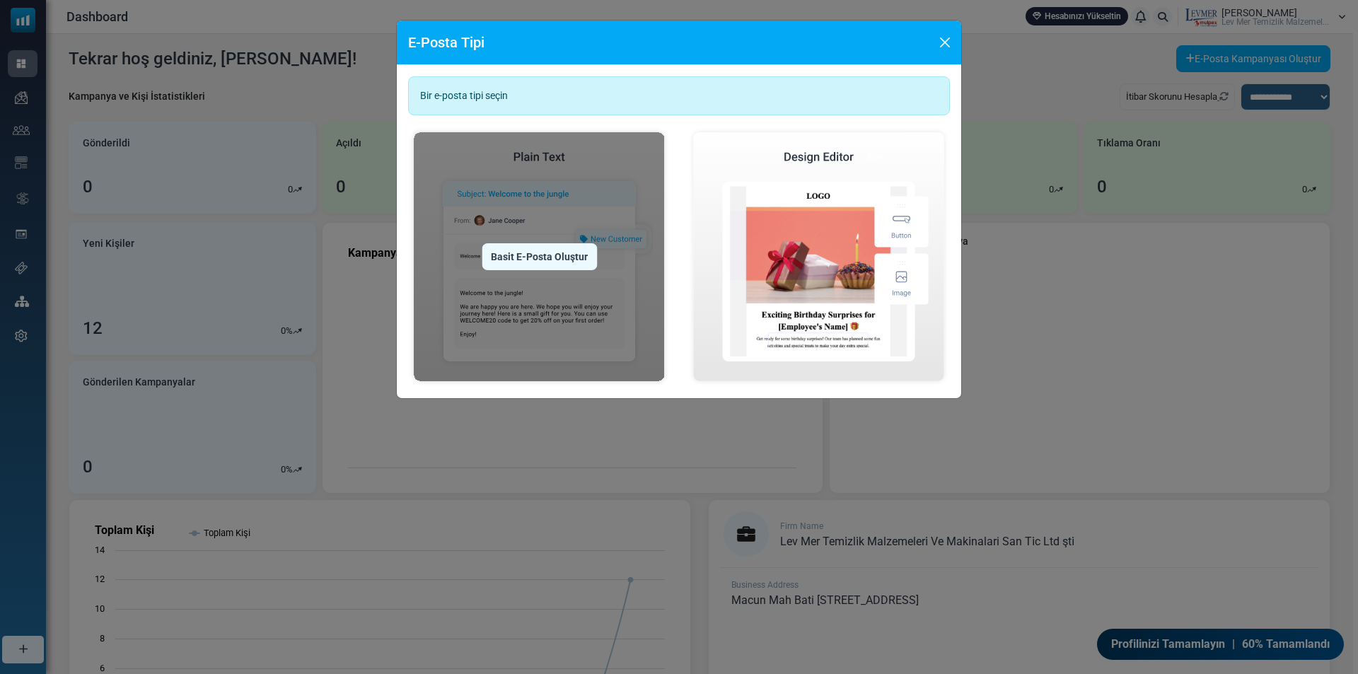
click at [492, 273] on img at bounding box center [539, 257] width 262 height 260
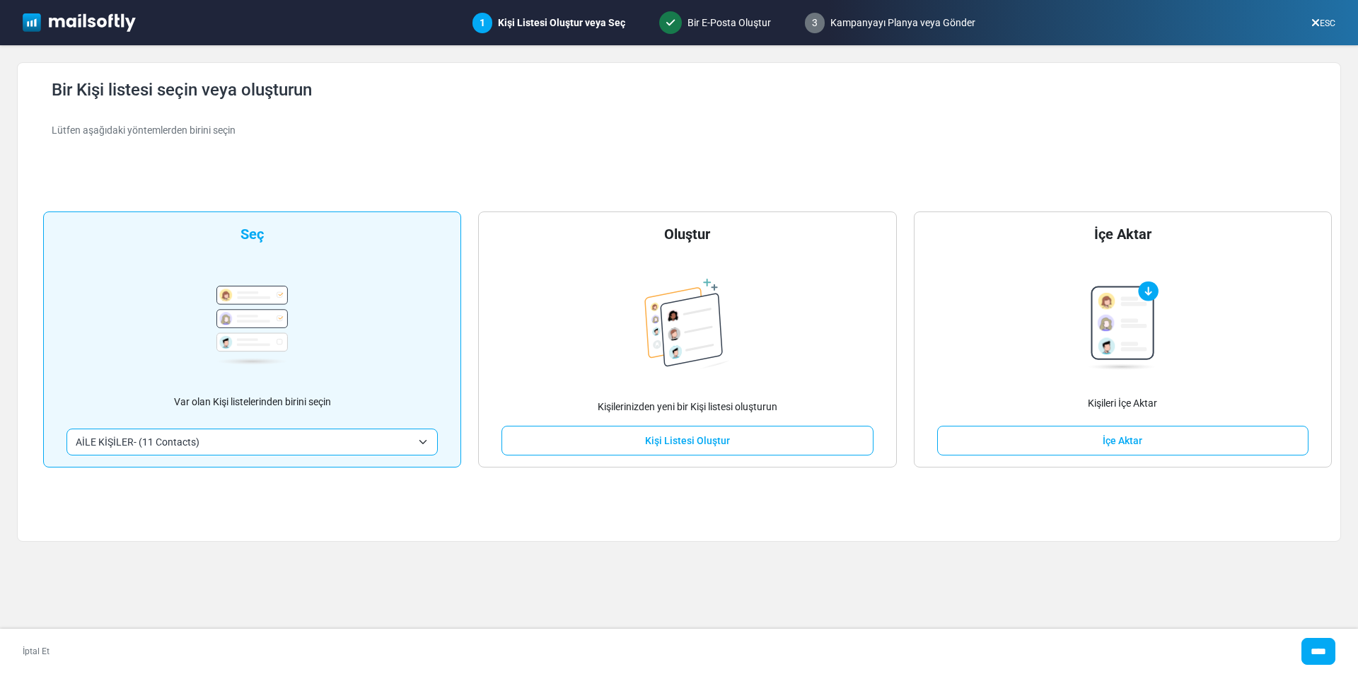
click at [293, 342] on div "**********" at bounding box center [252, 340] width 418 height 256
click at [273, 445] on span "AİLE KİŞİLER- (11 Contacts)" at bounding box center [244, 442] width 336 height 17
click at [1312, 645] on input "****" at bounding box center [1319, 651] width 34 height 27
type input "*****"
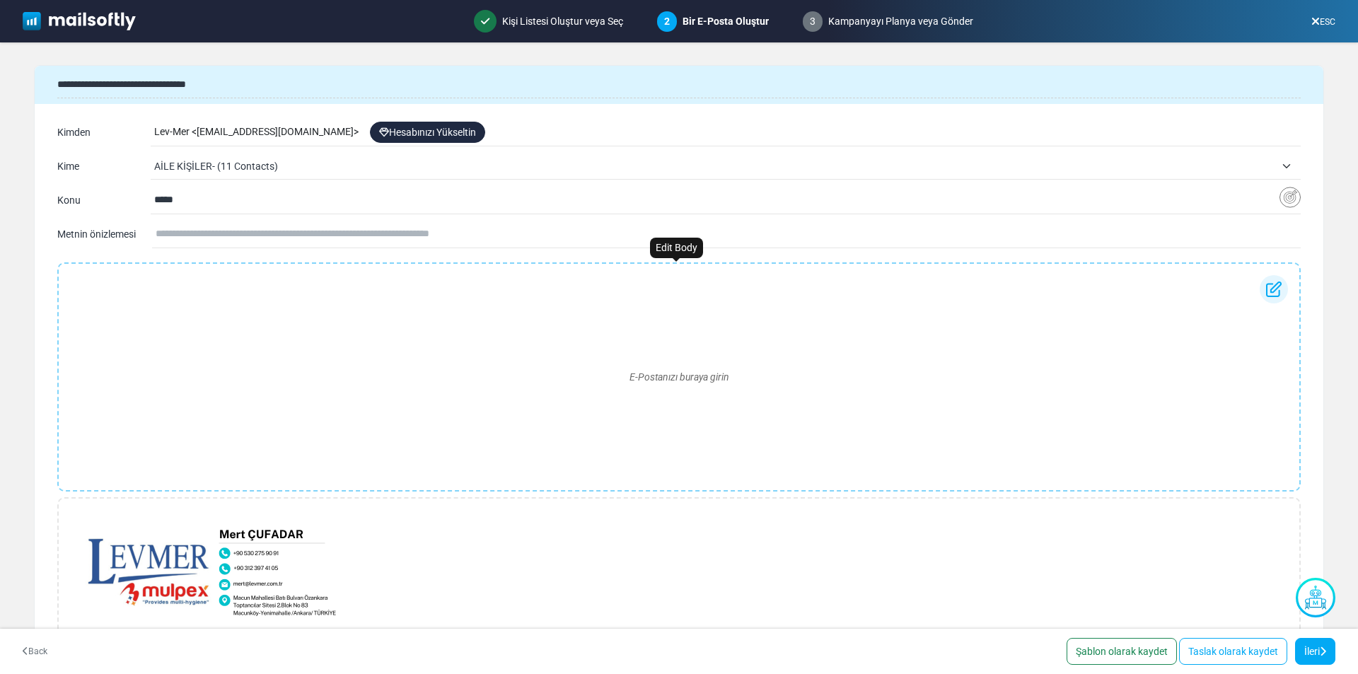
click at [187, 273] on div "E-Postanızı buraya girin" at bounding box center [679, 376] width 1244 height 229
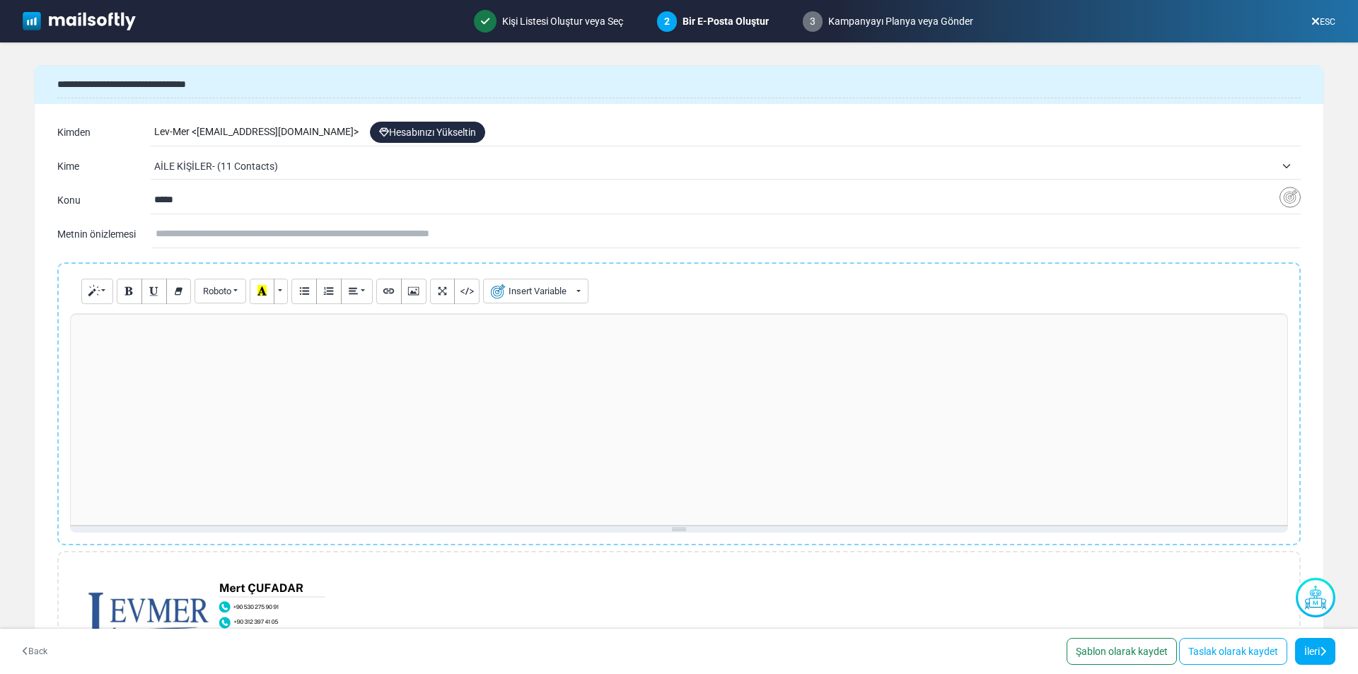
click at [165, 347] on div at bounding box center [679, 419] width 1218 height 212
paste div
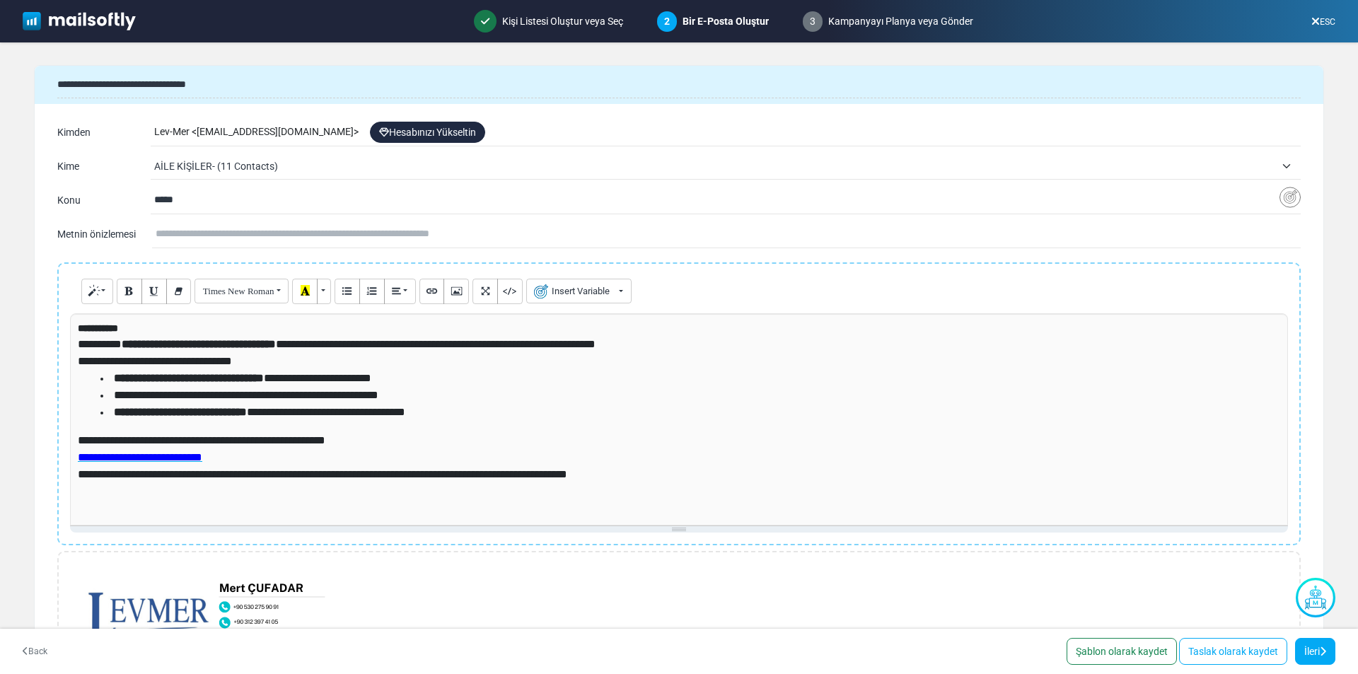
click at [109, 327] on strong "**********" at bounding box center [98, 328] width 40 height 10
drag, startPoint x: 107, startPoint y: 325, endPoint x: 310, endPoint y: 342, distance: 203.7
click at [118, 325] on strong "**********" at bounding box center [98, 328] width 40 height 10
click at [555, 299] on button "Insert Variable" at bounding box center [535, 291] width 105 height 25
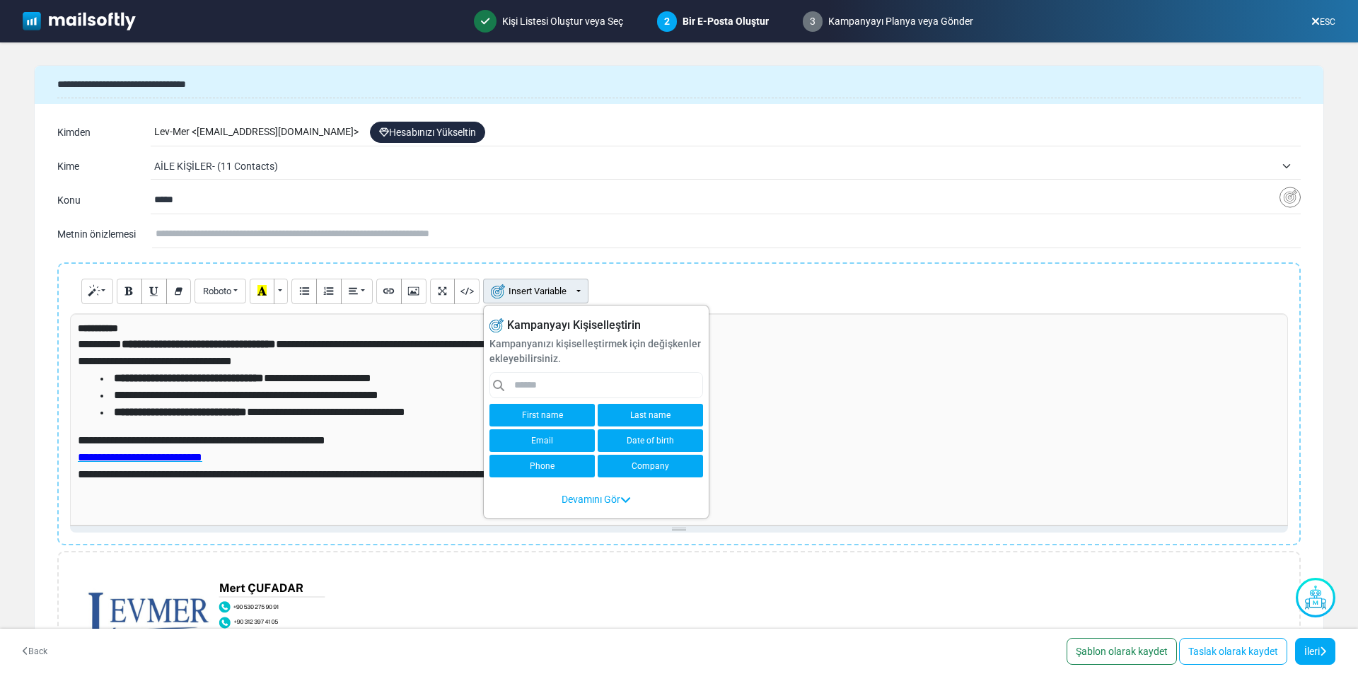
click at [550, 414] on link "First name" at bounding box center [541, 415] width 105 height 23
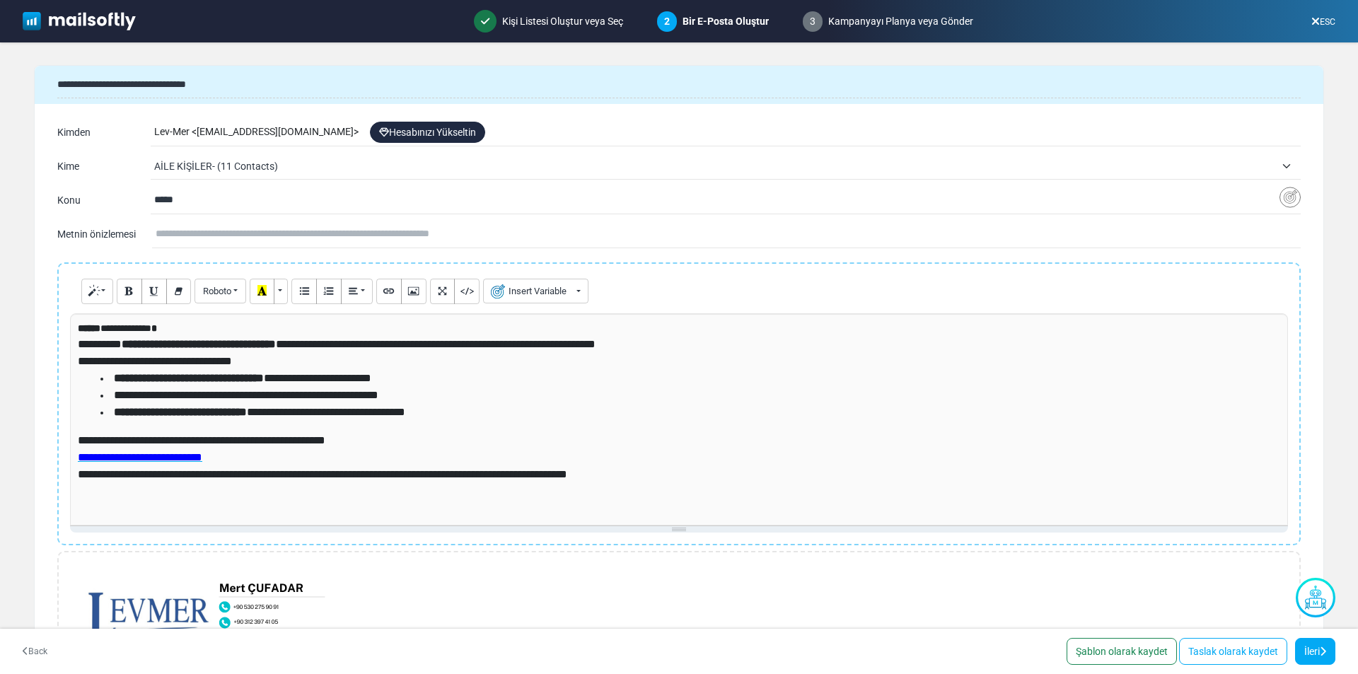
drag, startPoint x: 192, startPoint y: 199, endPoint x: 69, endPoint y: 196, distance: 122.4
click at [69, 196] on div "**********" at bounding box center [679, 200] width 1244 height 23
paste input "**********"
type input "**********"
click at [1229, 649] on link "Taslak olarak kaydet" at bounding box center [1233, 651] width 108 height 27
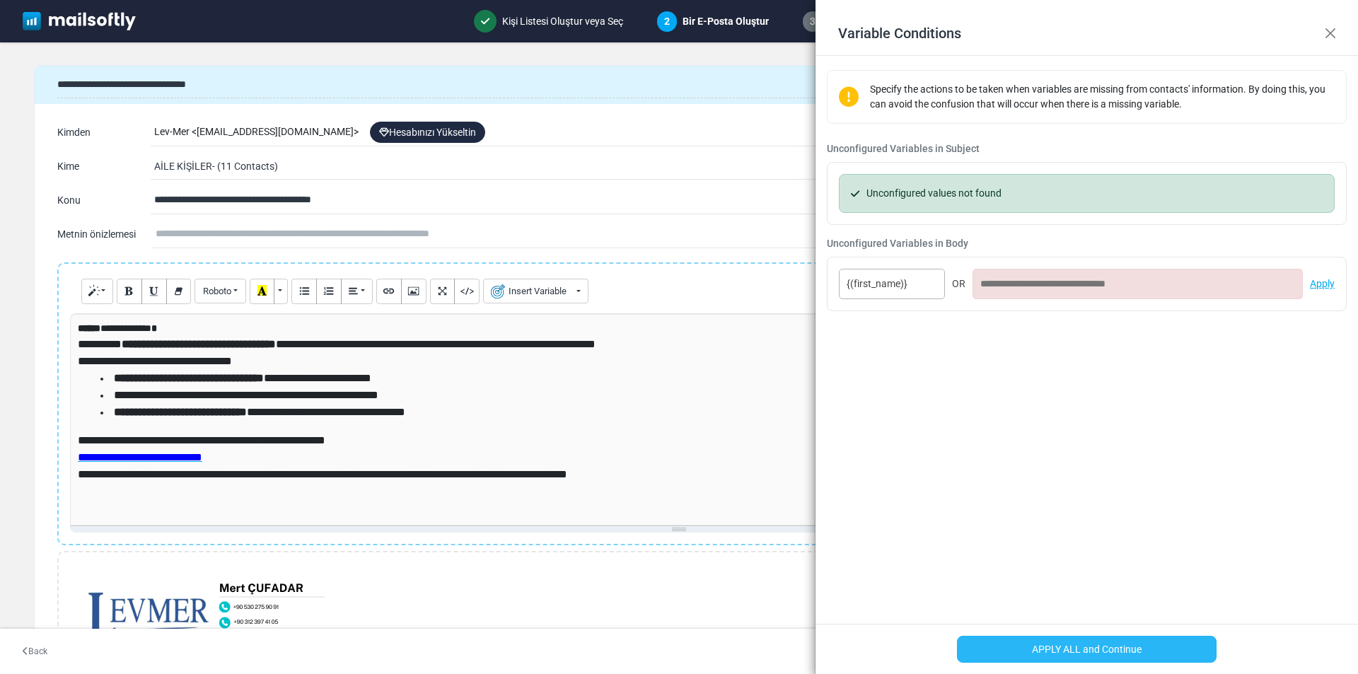
click at [1027, 643] on button "APPLY ALL and Continue" at bounding box center [1087, 649] width 260 height 27
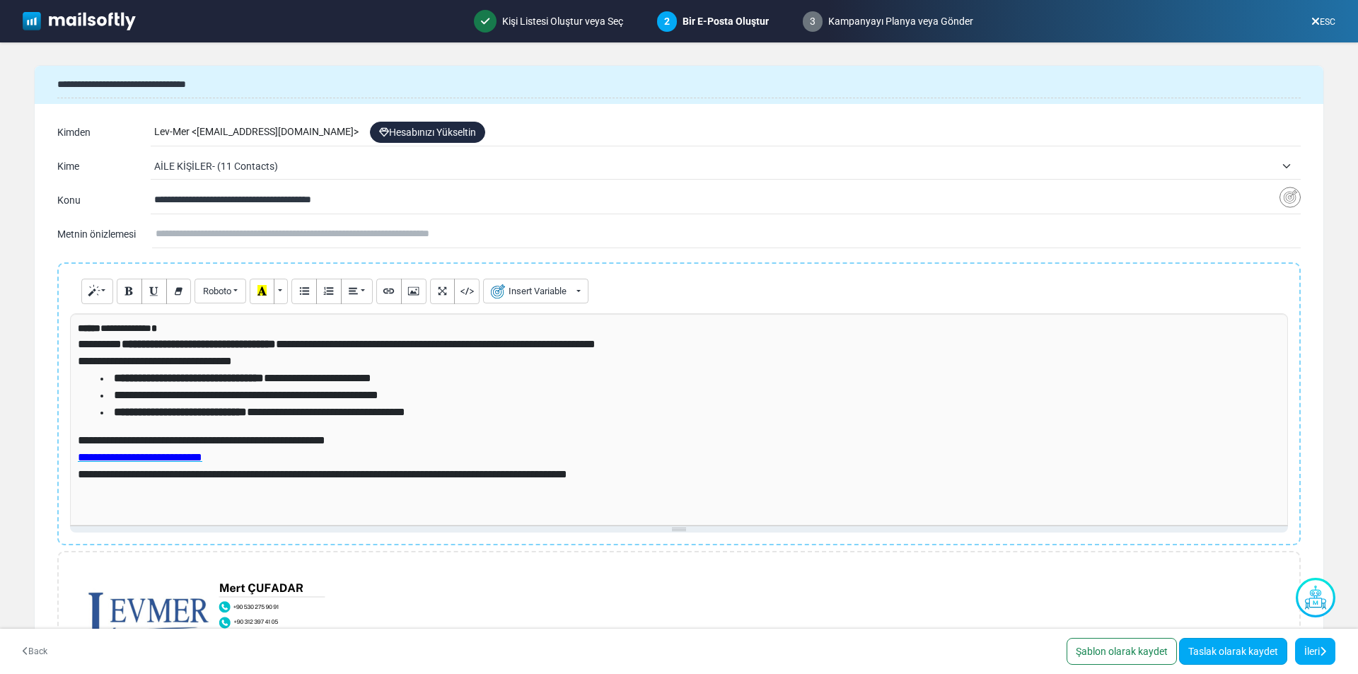
click at [1232, 659] on link "Taslak olarak kaydet" at bounding box center [1233, 651] width 108 height 27
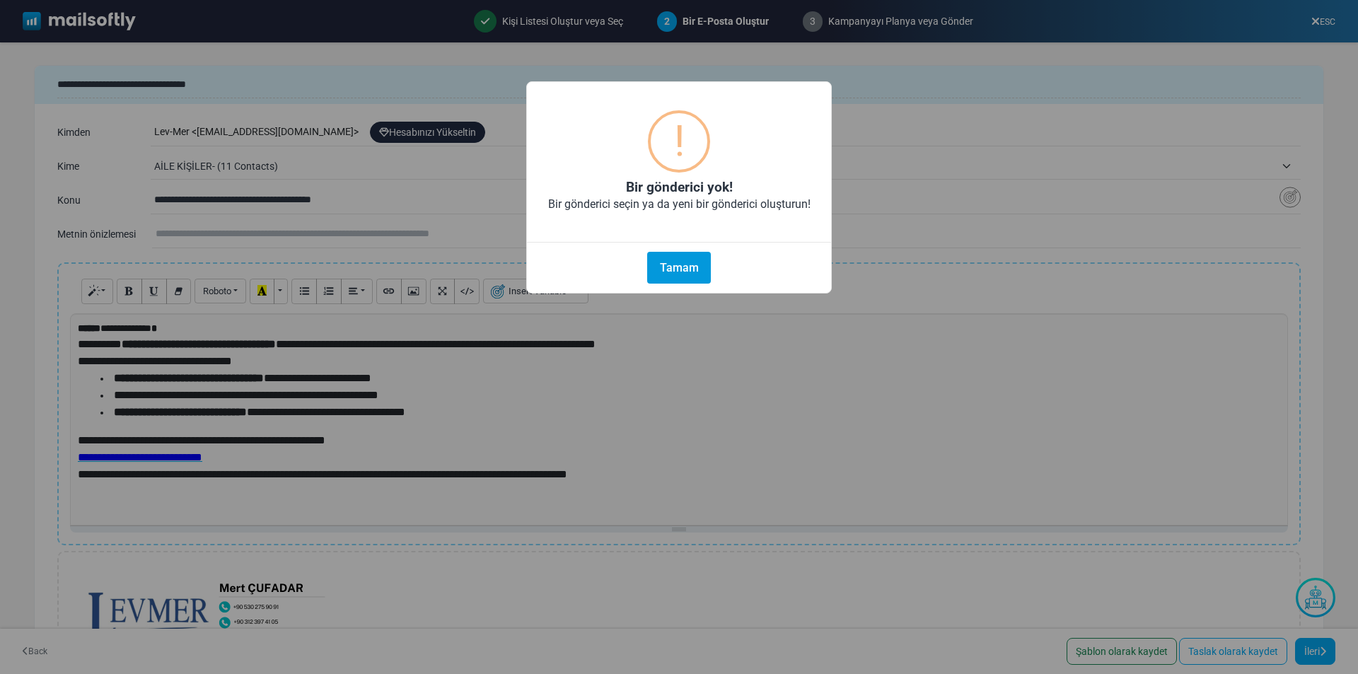
click at [680, 262] on button "Tamam" at bounding box center [679, 268] width 64 height 32
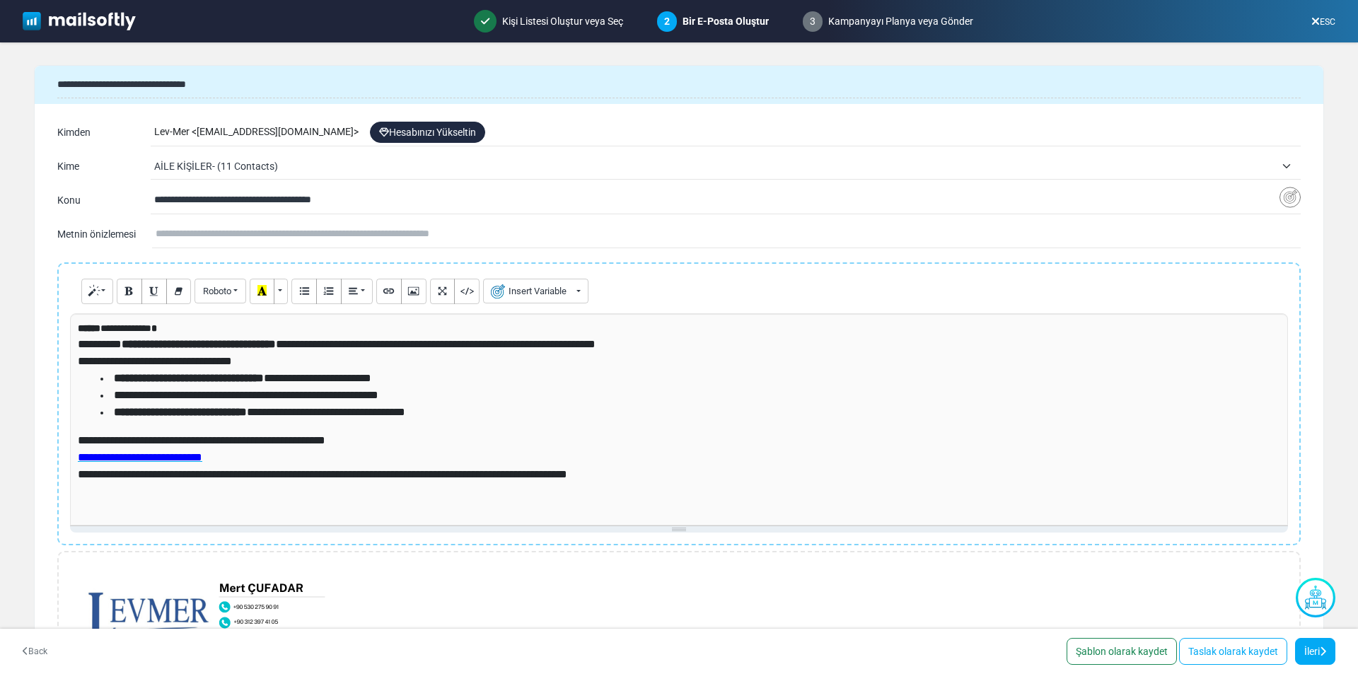
click at [81, 20] on img at bounding box center [79, 21] width 113 height 18
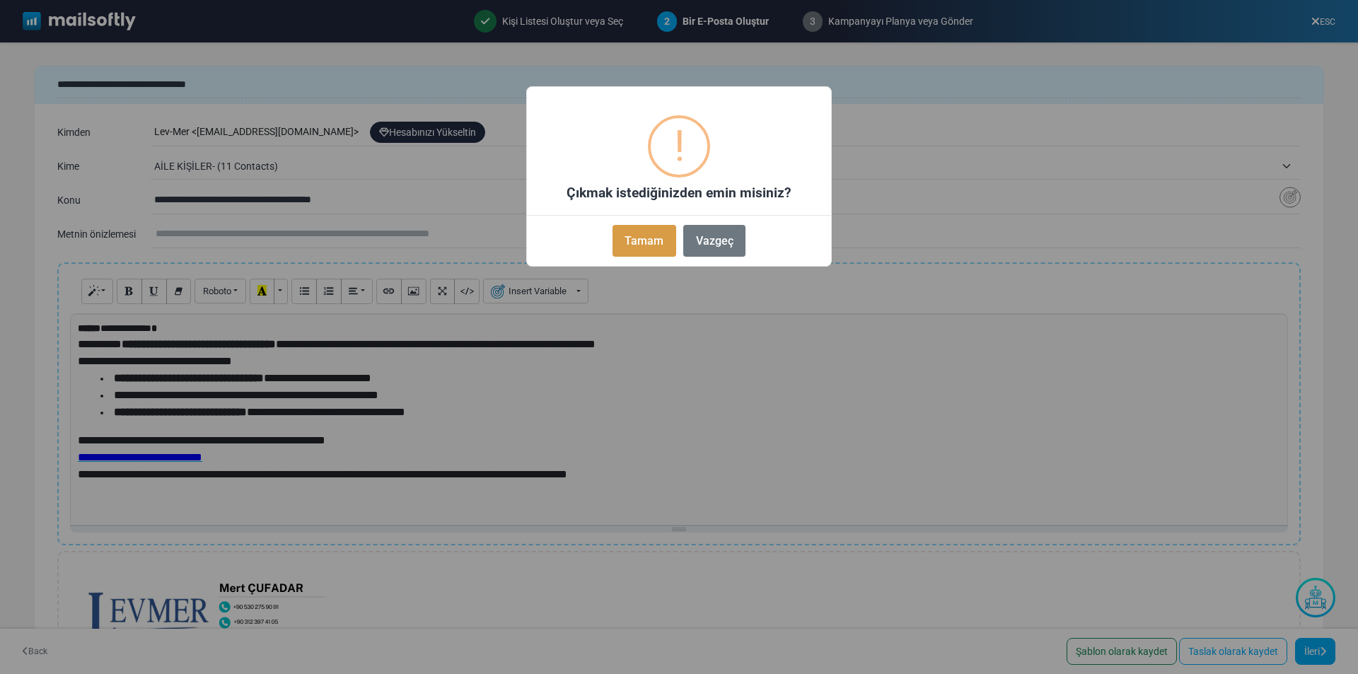
click at [656, 243] on button "Tamam" at bounding box center [645, 241] width 64 height 32
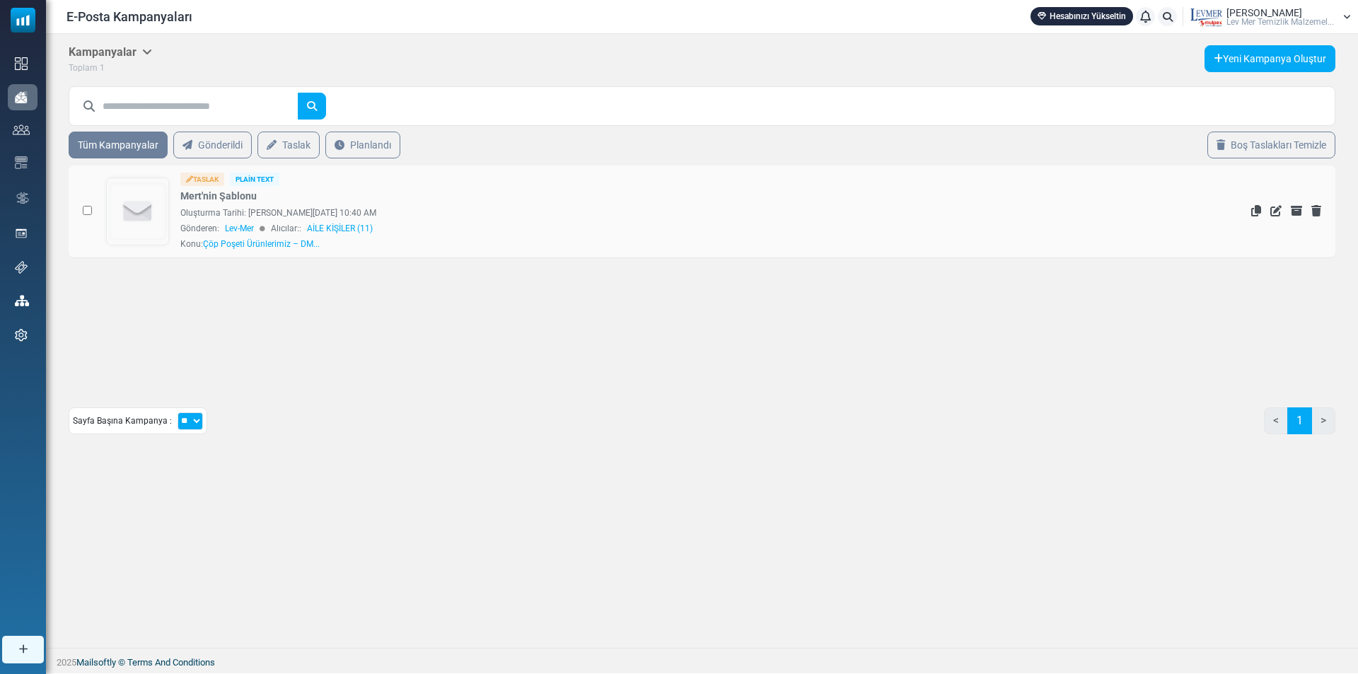
click at [455, 215] on div "Oluşturma Tarihi: [PERSON_NAME][DATE] 10:40 AM" at bounding box center [606, 213] width 852 height 13
click at [243, 231] on span "Lev-Mer" at bounding box center [239, 228] width 29 height 13
click at [153, 204] on img at bounding box center [138, 211] width 62 height 66
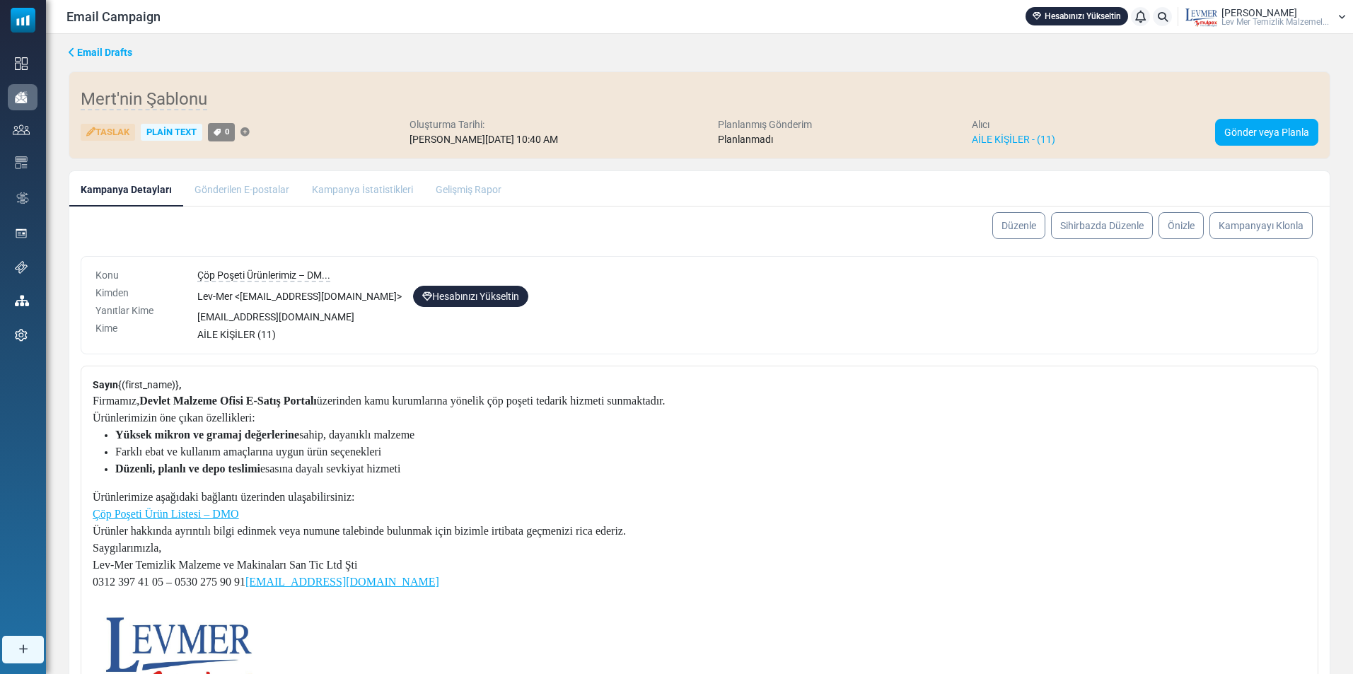
drag, startPoint x: 1321, startPoint y: 292, endPoint x: 1324, endPoint y: 464, distance: 171.9
click at [1324, 464] on form "Konu Kimden Yanıtlar Kime Kime Çöp Poşeti Ürünlerimiz – DM... Lev-Mer < info-le…" at bounding box center [699, 555] width 1261 height 598
click at [1215, 463] on div "Sayın {(first_name)} , Firmamız, Devlet Malzeme Ofisi E-Satış Portalı üzerinden…" at bounding box center [700, 610] width 1238 height 488
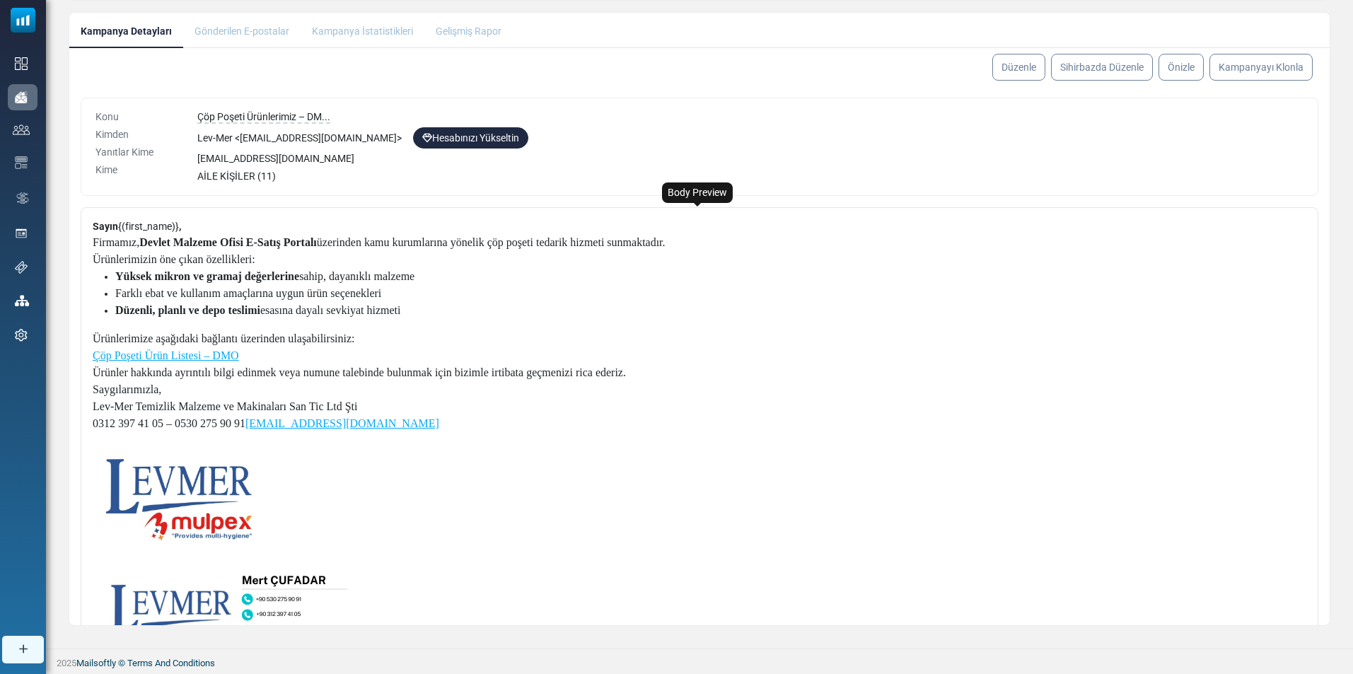
click at [299, 581] on img at bounding box center [234, 619] width 282 height 127
click at [238, 510] on img at bounding box center [174, 495] width 163 height 92
click at [227, 494] on img at bounding box center [174, 495] width 163 height 92
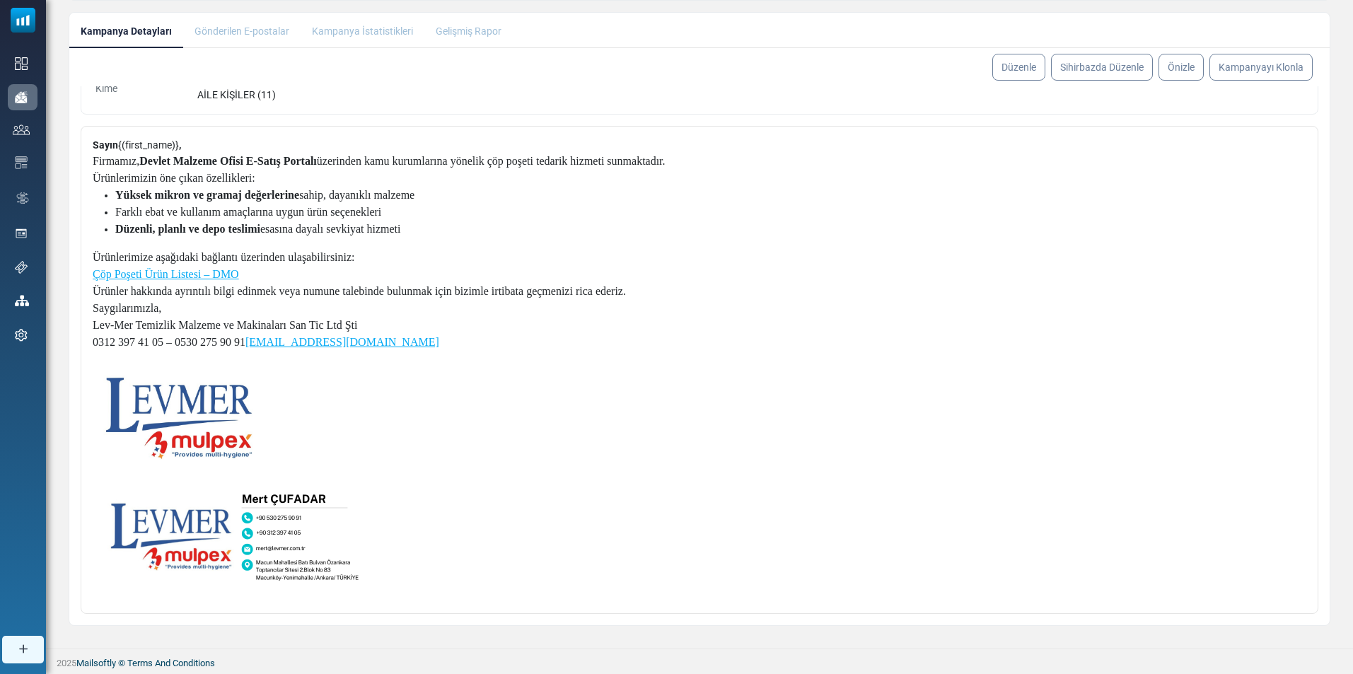
scroll to position [0, 0]
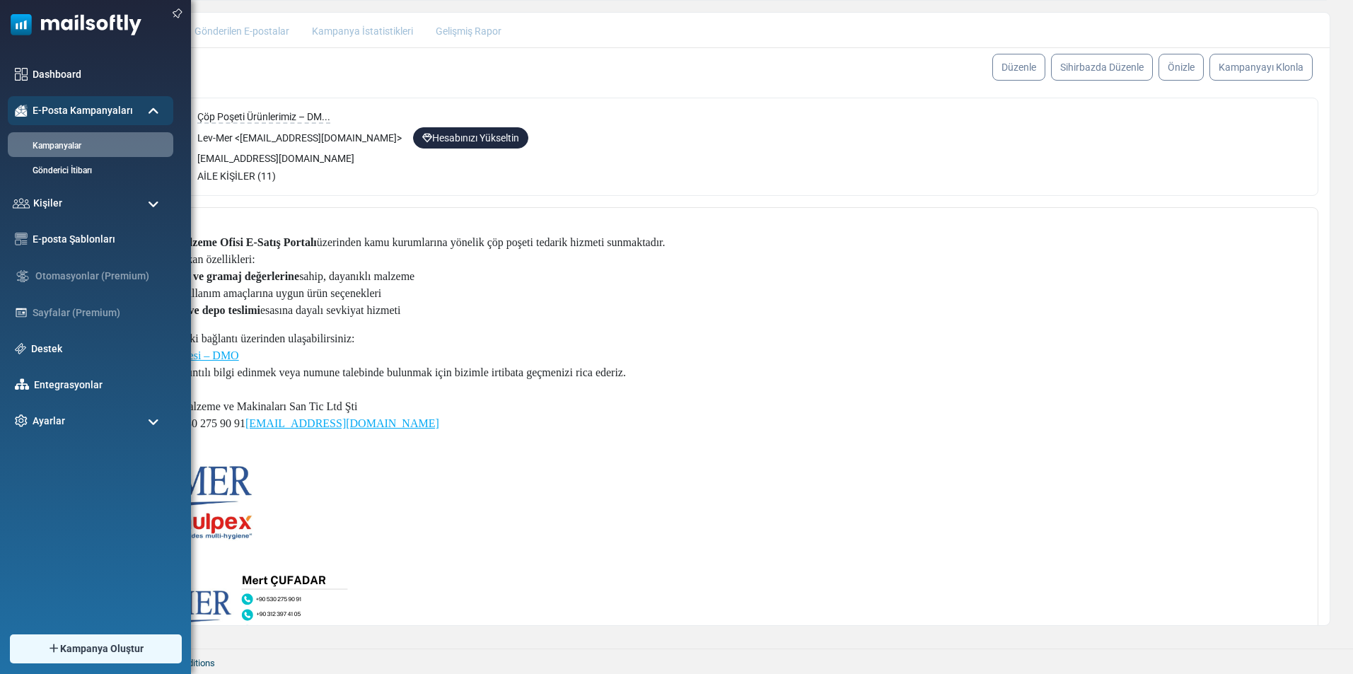
click at [25, 18] on img at bounding box center [70, 21] width 141 height 42
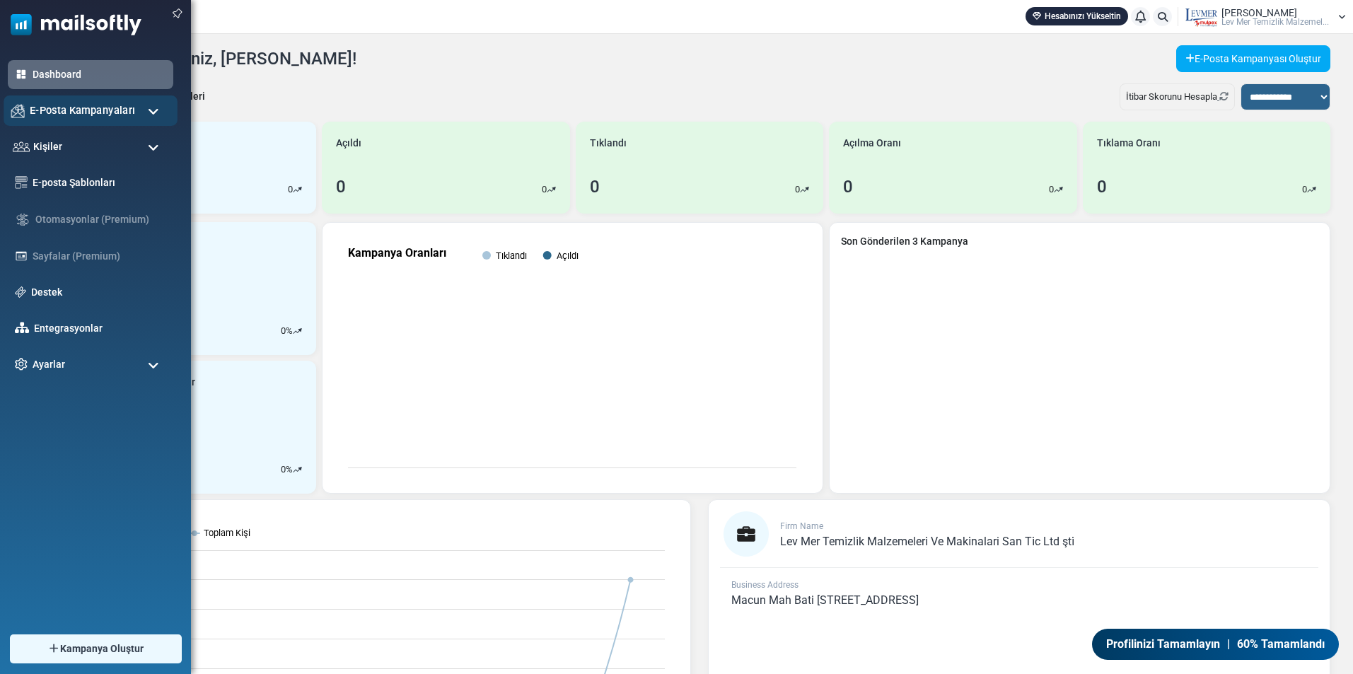
click at [33, 109] on span "E-Posta Kampanyaları" at bounding box center [82, 111] width 105 height 16
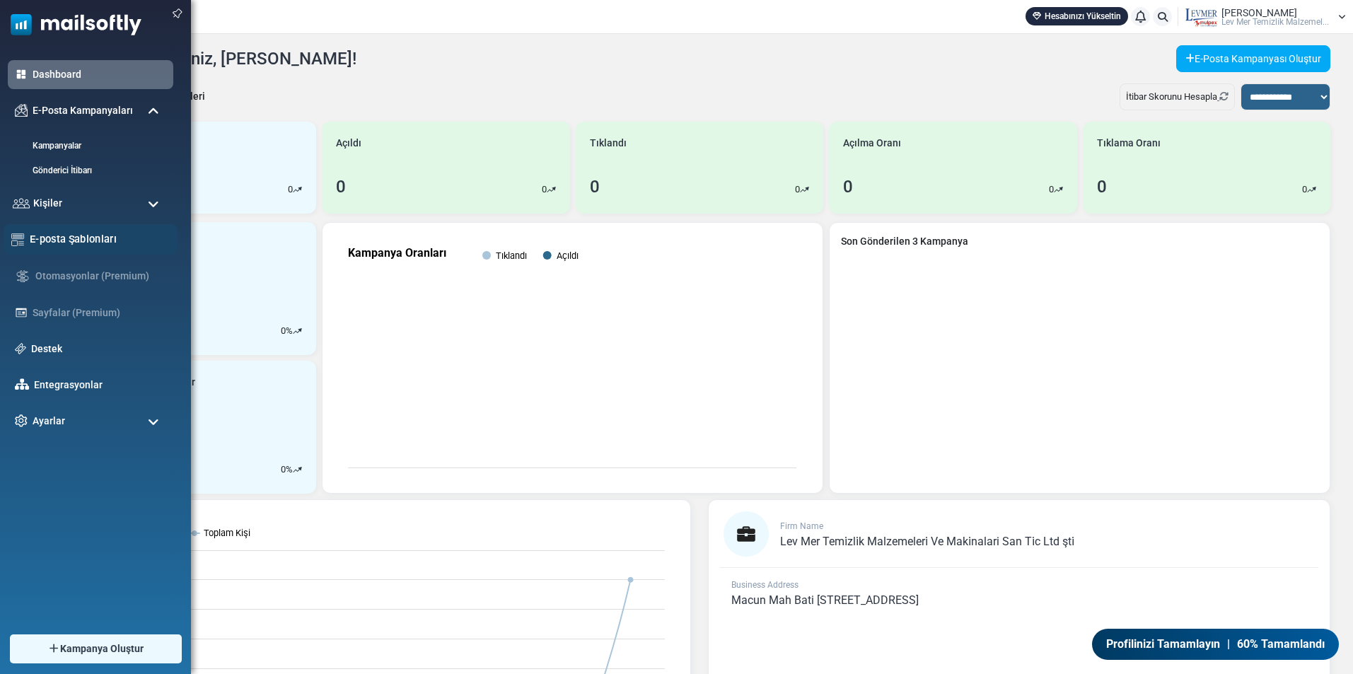
click at [76, 236] on link "E-posta Şablonları" at bounding box center [100, 239] width 140 height 16
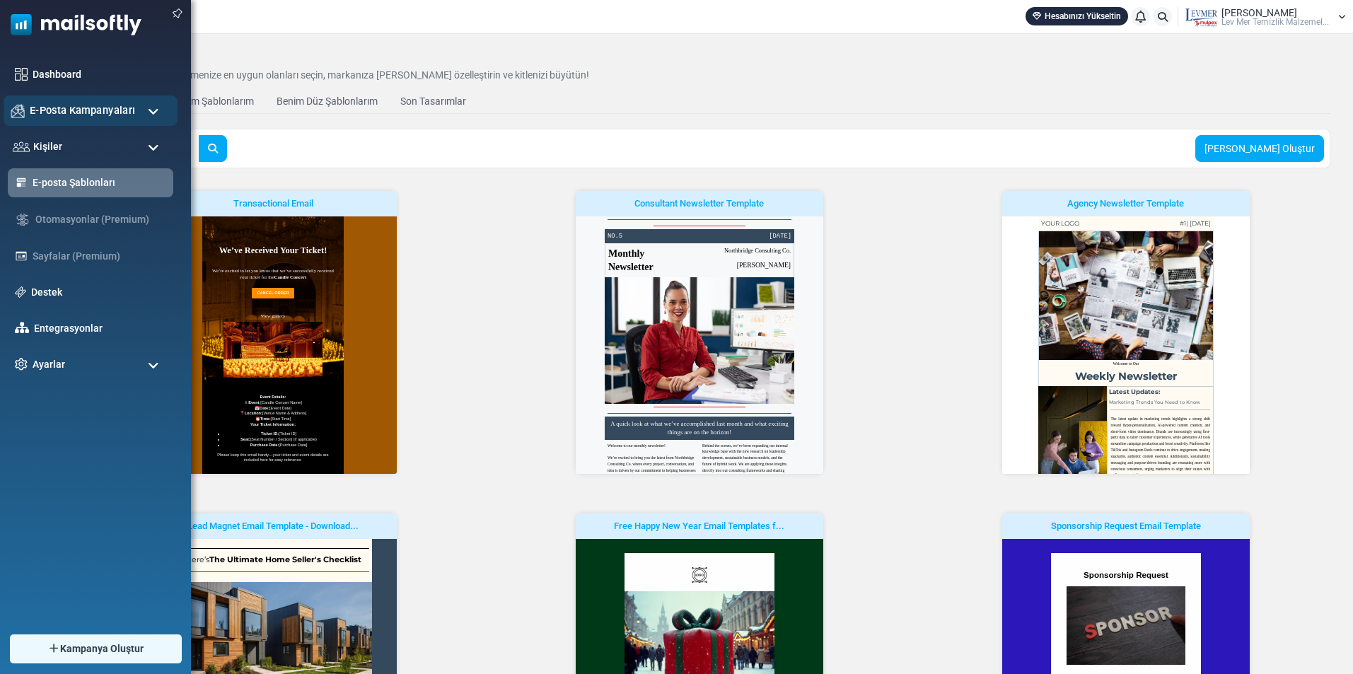
click at [64, 115] on span "E-Posta Kampanyaları" at bounding box center [82, 111] width 105 height 16
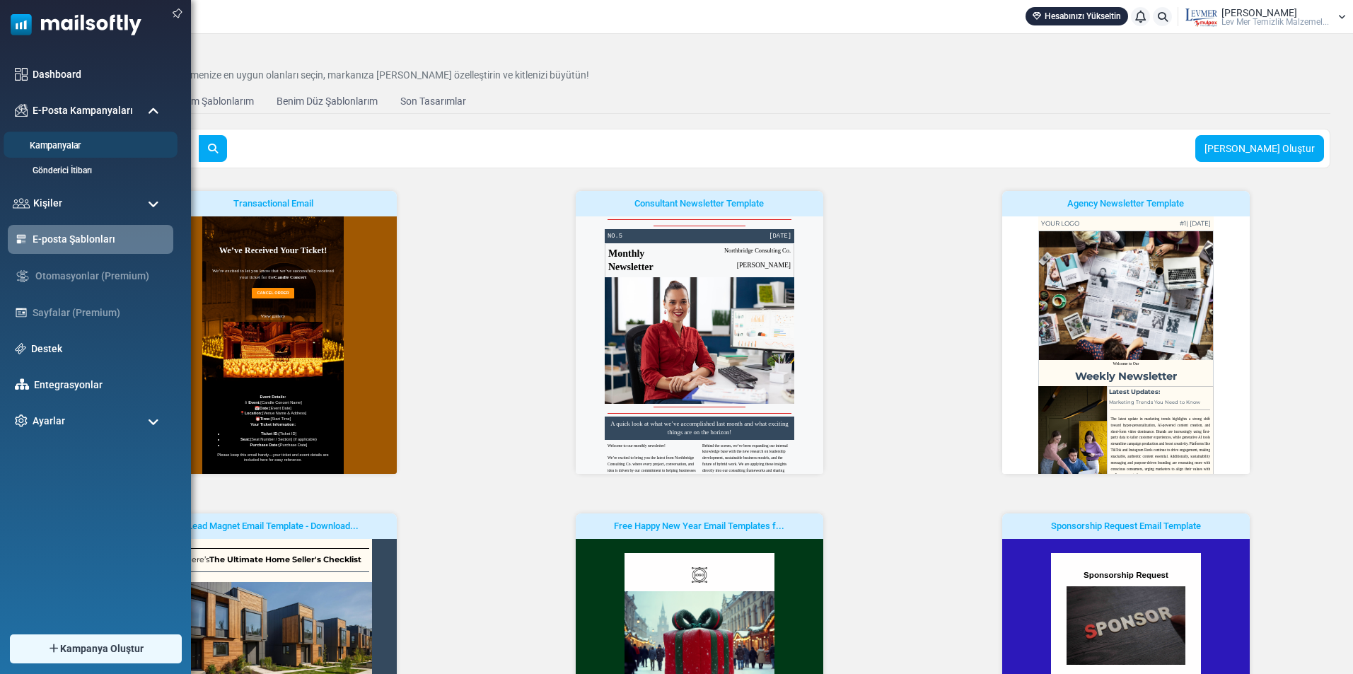
click at [63, 139] on link "Kampanyalar" at bounding box center [89, 145] width 170 height 13
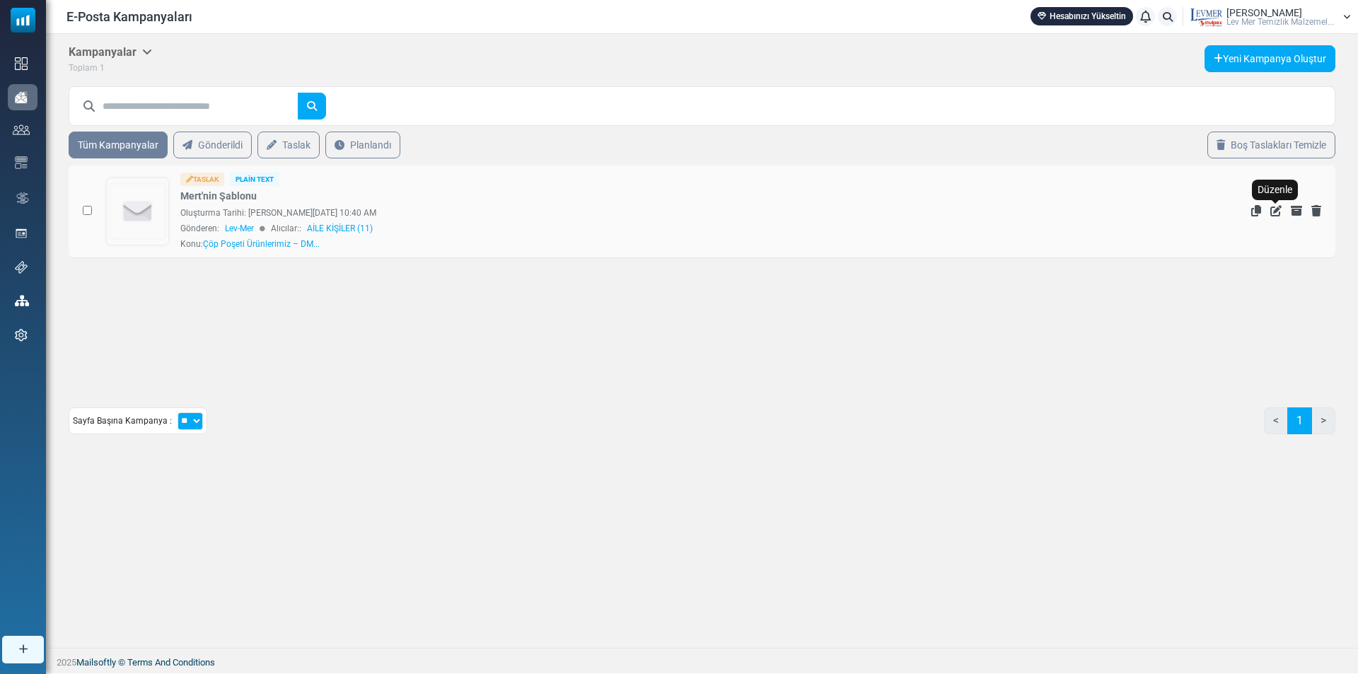
click at [1272, 207] on icon "Düzenle" at bounding box center [1275, 210] width 11 height 11
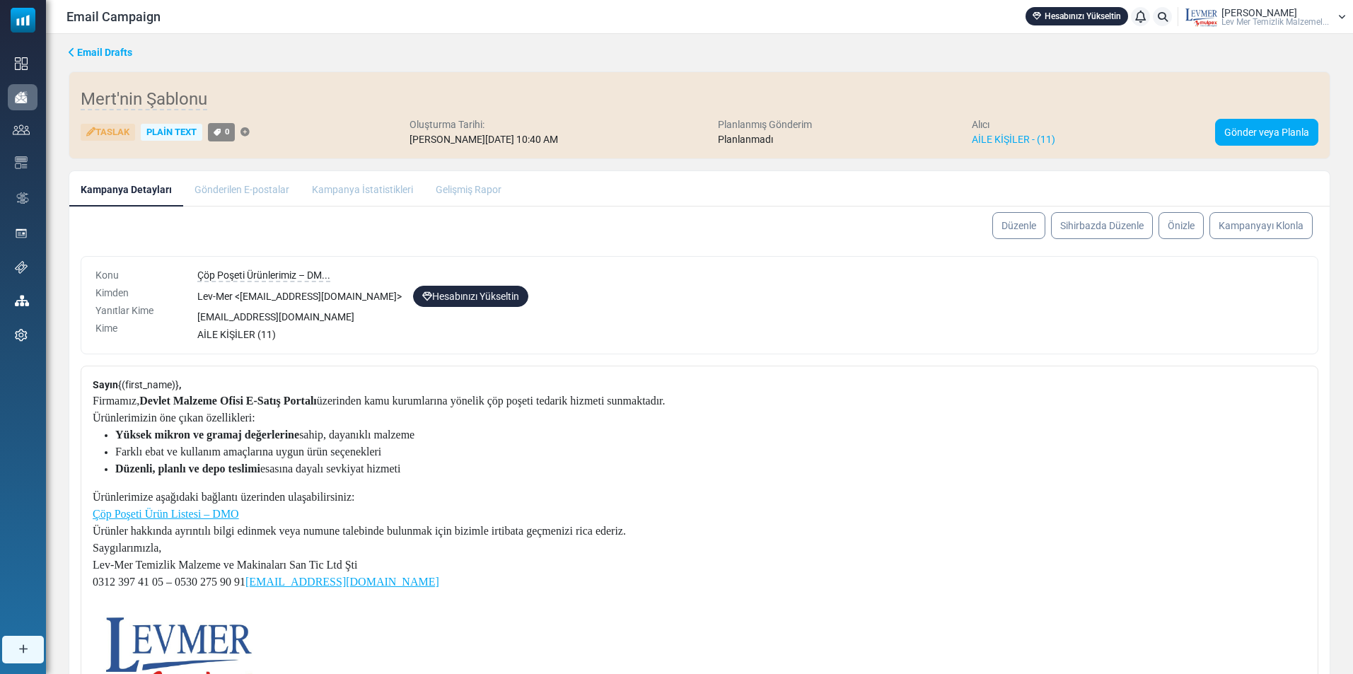
drag, startPoint x: 1323, startPoint y: 340, endPoint x: 1323, endPoint y: 463, distance: 123.1
click at [1323, 463] on form "Konu Kimden Yanıtlar [PERSON_NAME] Çöp Poşeti Ürünlerimiz – DM... Lev-Mer < [EM…" at bounding box center [699, 555] width 1261 height 598
click at [1241, 458] on div "Sayın {(first_name)} , Firmamız, Devlet Malzeme Ofisi E-Satış Portalı üzerinden…" at bounding box center [700, 610] width 1238 height 488
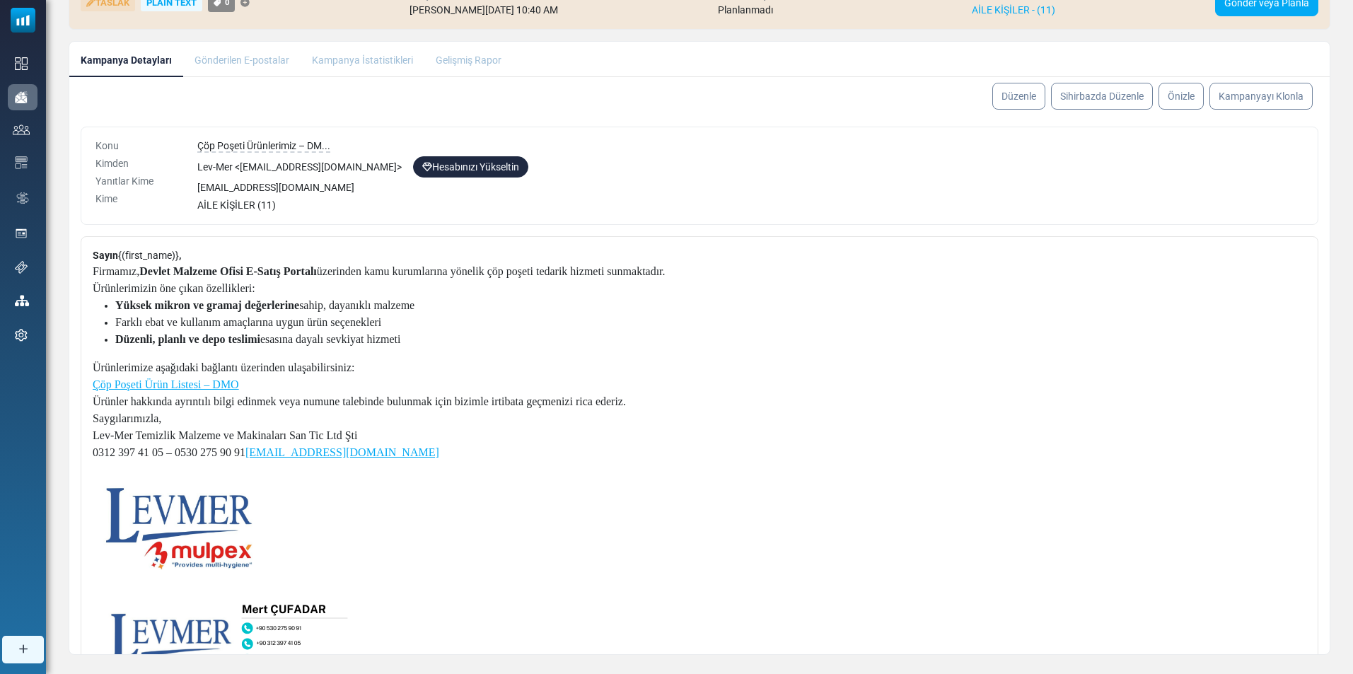
scroll to position [158, 0]
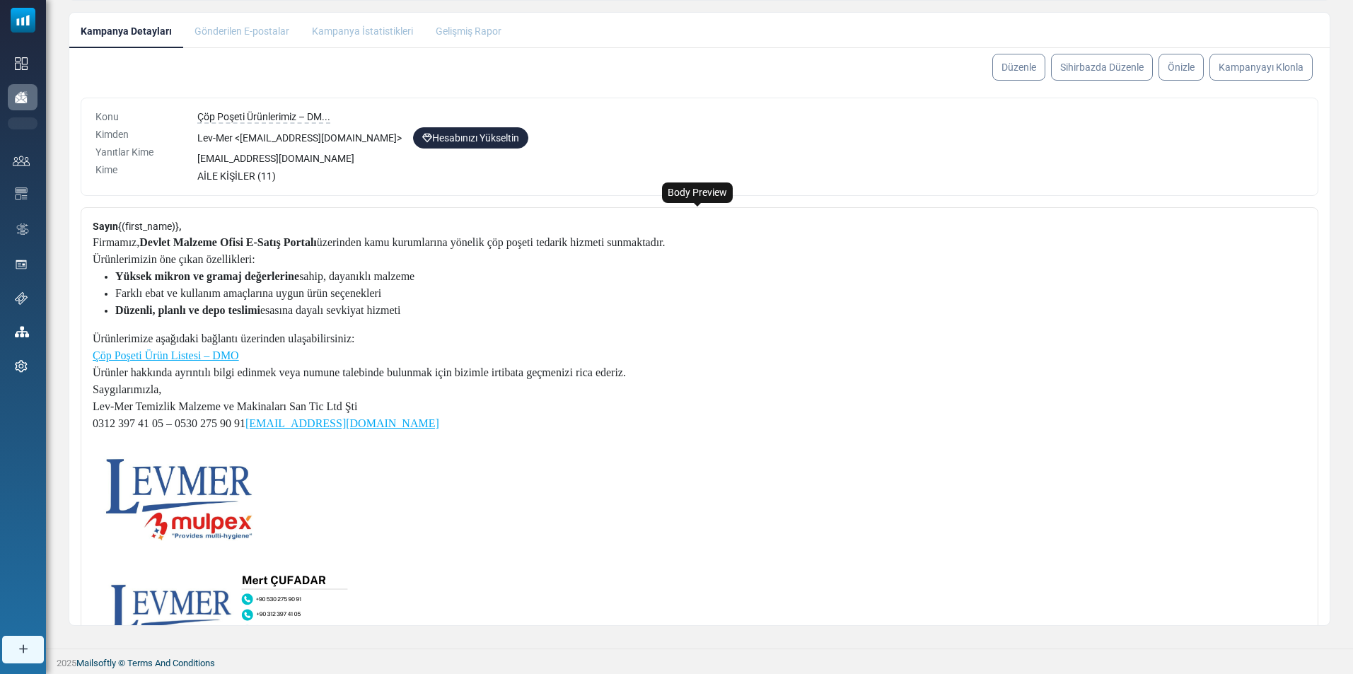
click at [311, 492] on p at bounding box center [379, 495] width 573 height 92
click at [244, 492] on img at bounding box center [174, 495] width 163 height 92
click at [288, 492] on p at bounding box center [379, 495] width 573 height 92
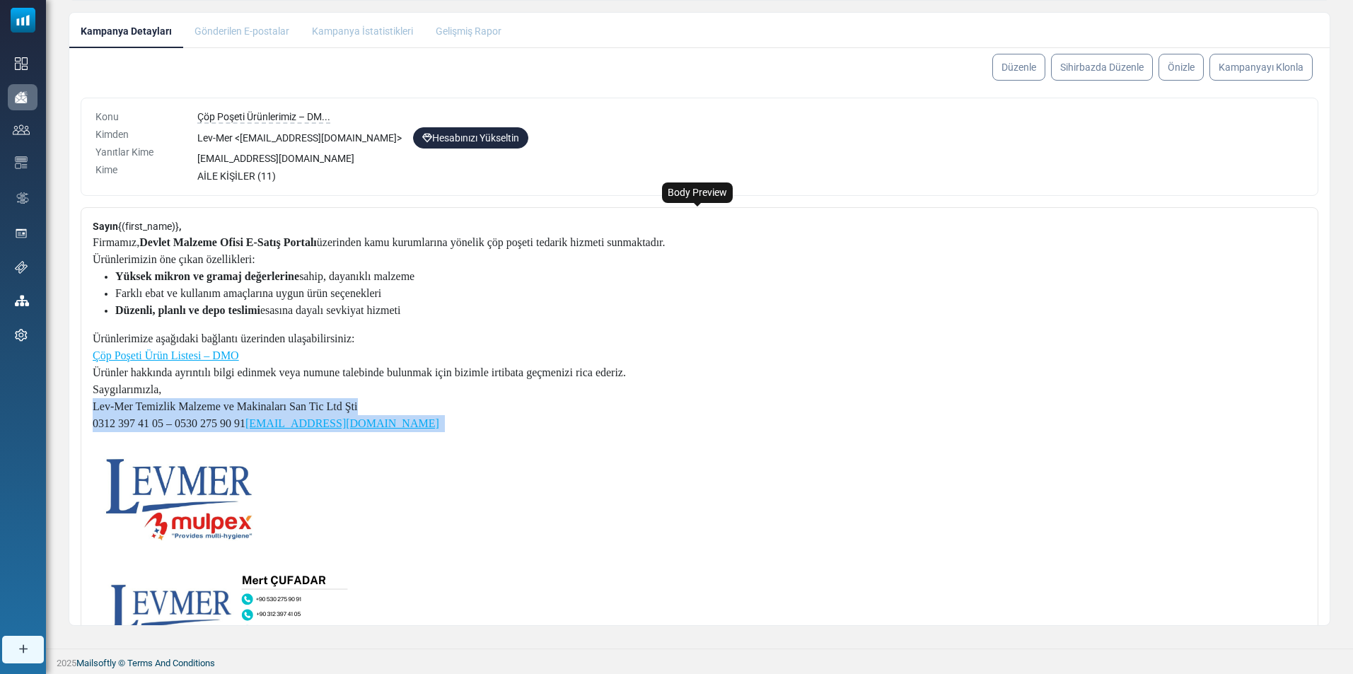
drag, startPoint x: 373, startPoint y: 435, endPoint x: 225, endPoint y: 397, distance: 152.7
click at [225, 397] on div "Sayın {(first_name)} , Firmamız, Devlet Malzeme Ofisi E-Satış Portalı üzerinden…" at bounding box center [379, 451] width 573 height 464
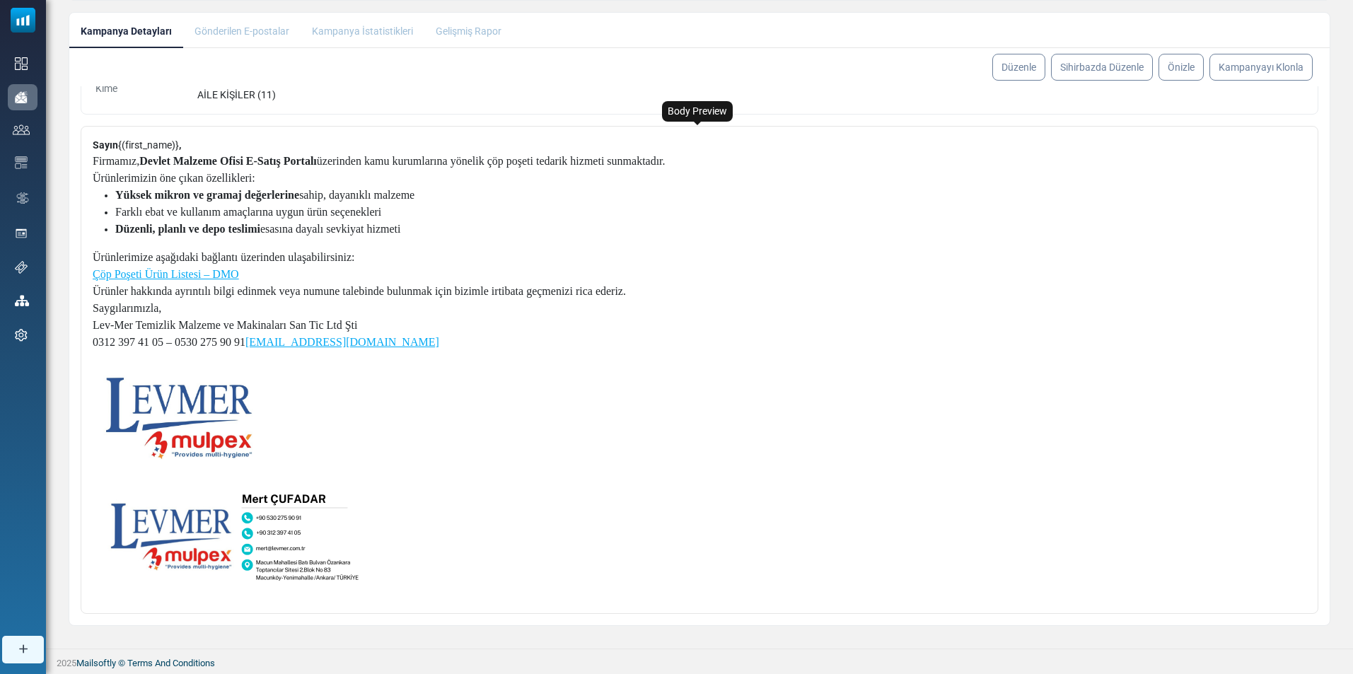
click at [364, 371] on p at bounding box center [379, 414] width 573 height 92
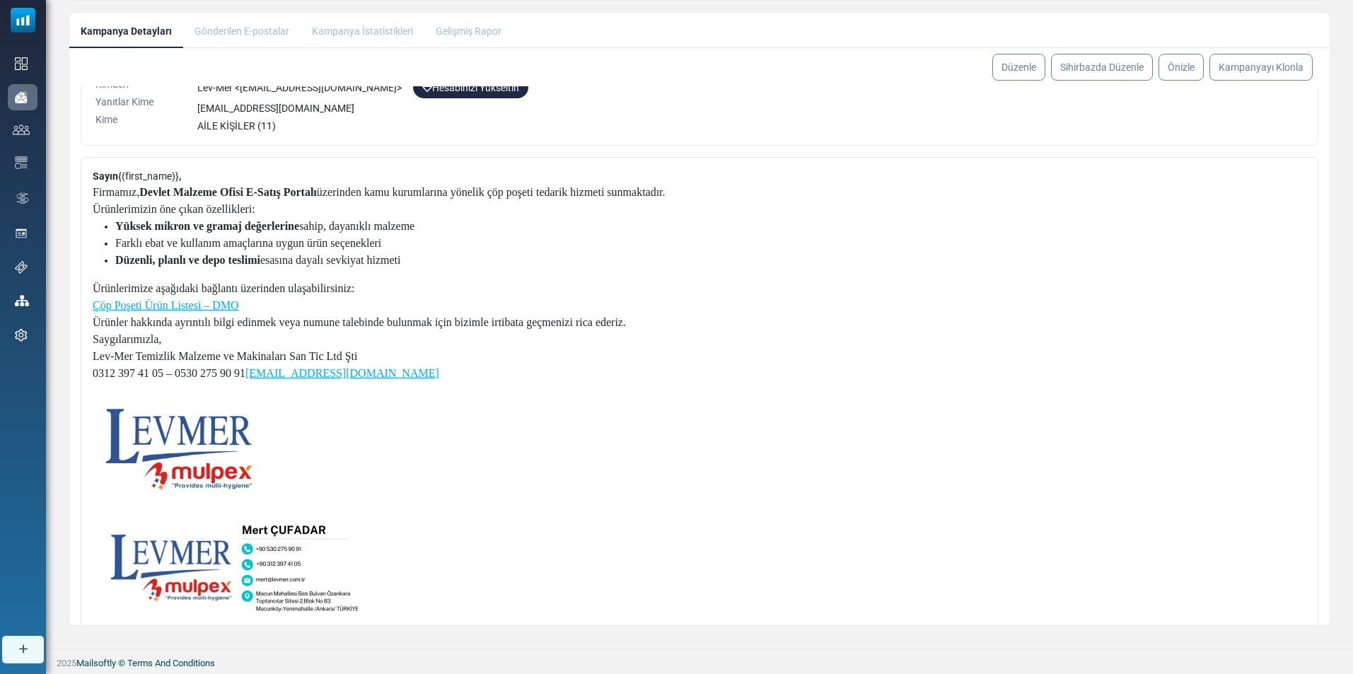
scroll to position [0, 0]
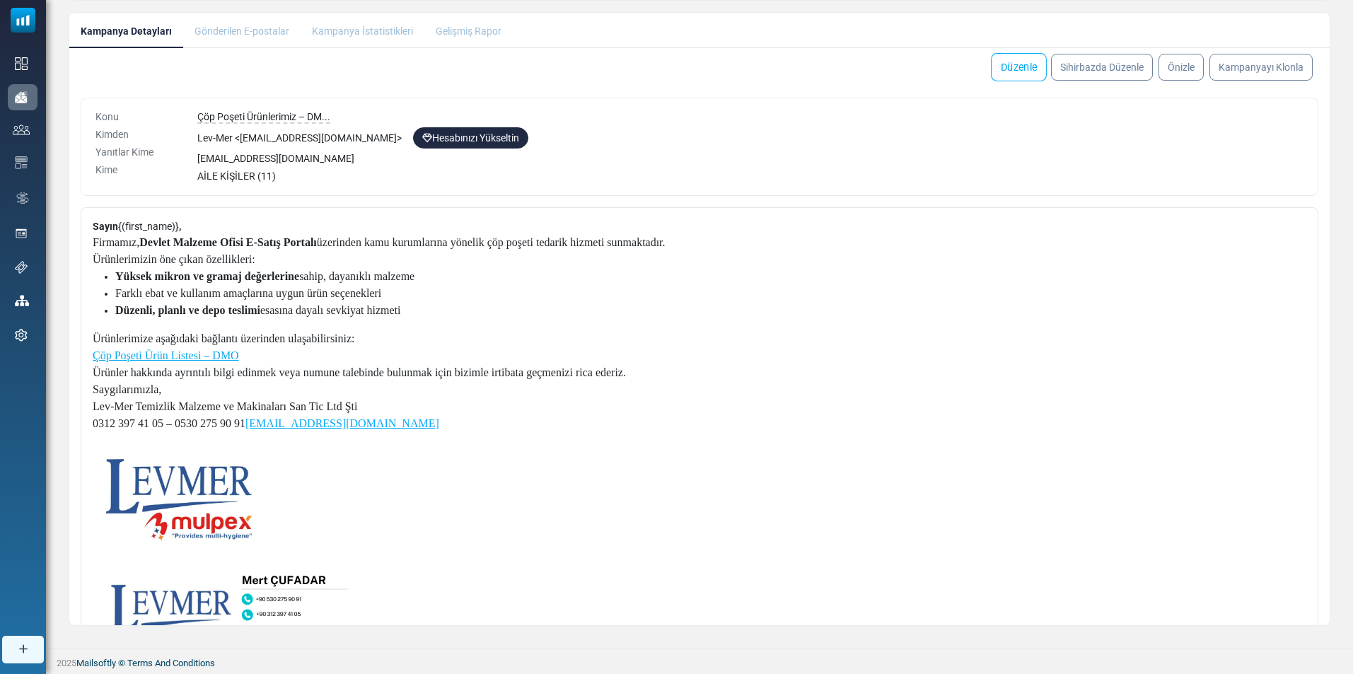
click at [1031, 68] on link "Düzenle" at bounding box center [1019, 67] width 56 height 28
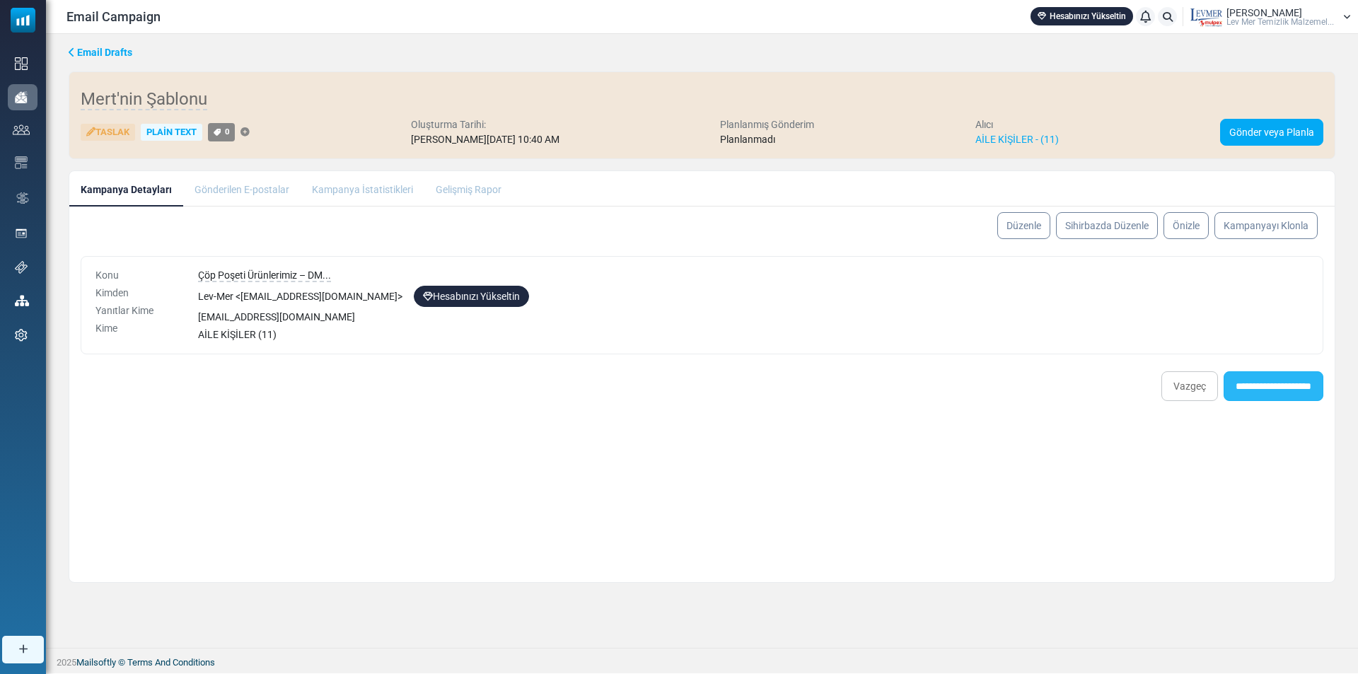
click at [1282, 386] on input "**********" at bounding box center [1274, 386] width 100 height 30
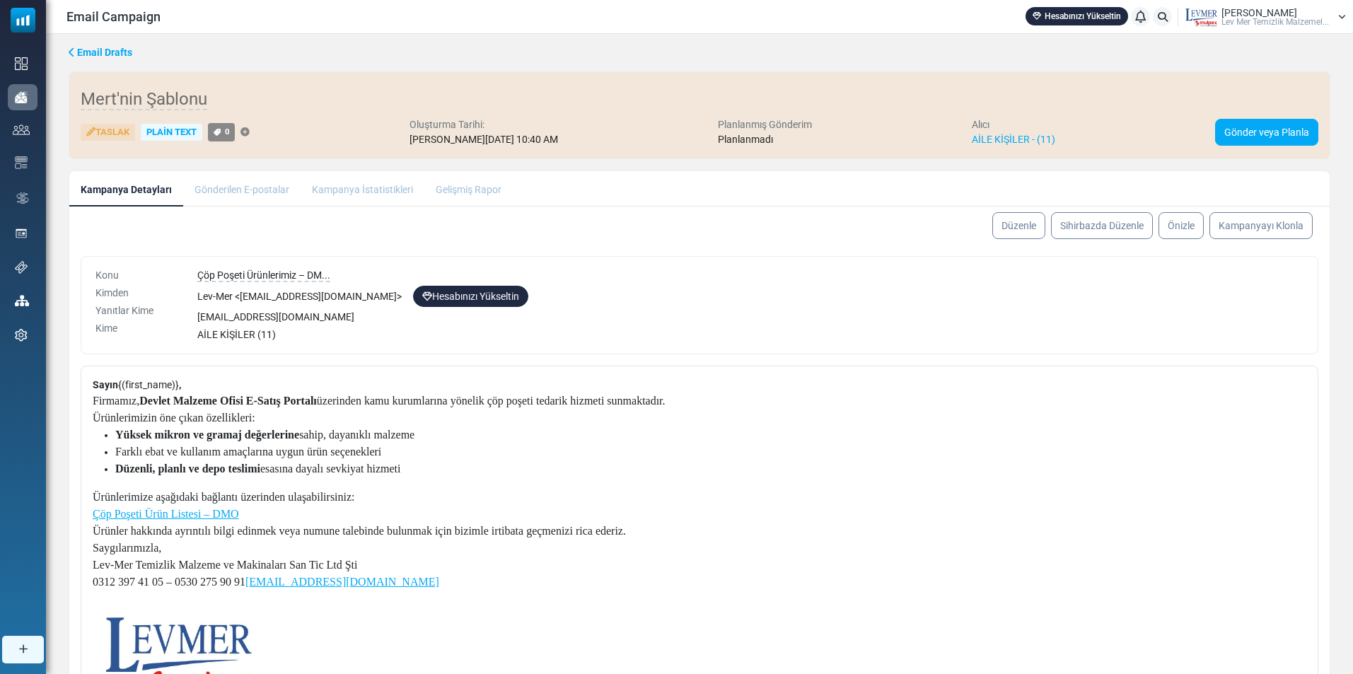
scroll to position [158, 0]
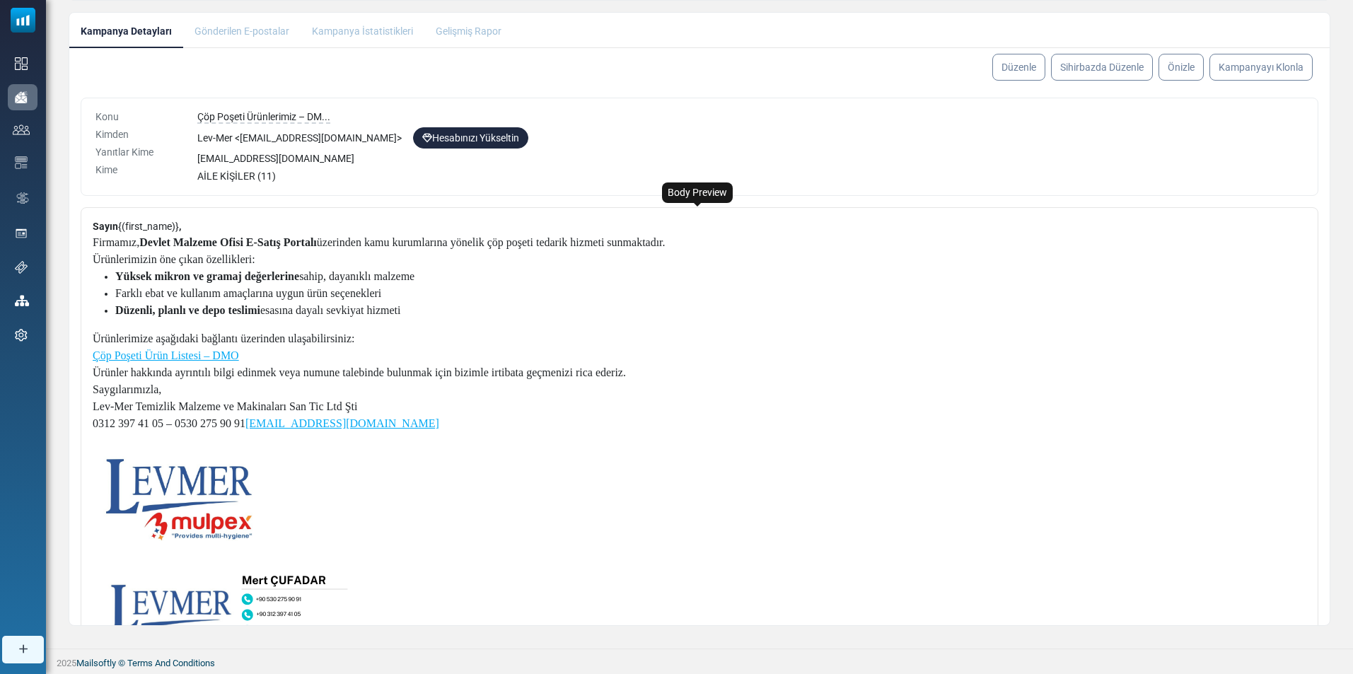
drag, startPoint x: 359, startPoint y: 511, endPoint x: 290, endPoint y: 488, distance: 72.9
click at [359, 511] on p at bounding box center [379, 495] width 573 height 92
click at [280, 485] on p at bounding box center [379, 495] width 573 height 92
click at [253, 509] on img at bounding box center [174, 495] width 163 height 92
click at [1014, 66] on link "Düzenle" at bounding box center [1019, 67] width 56 height 28
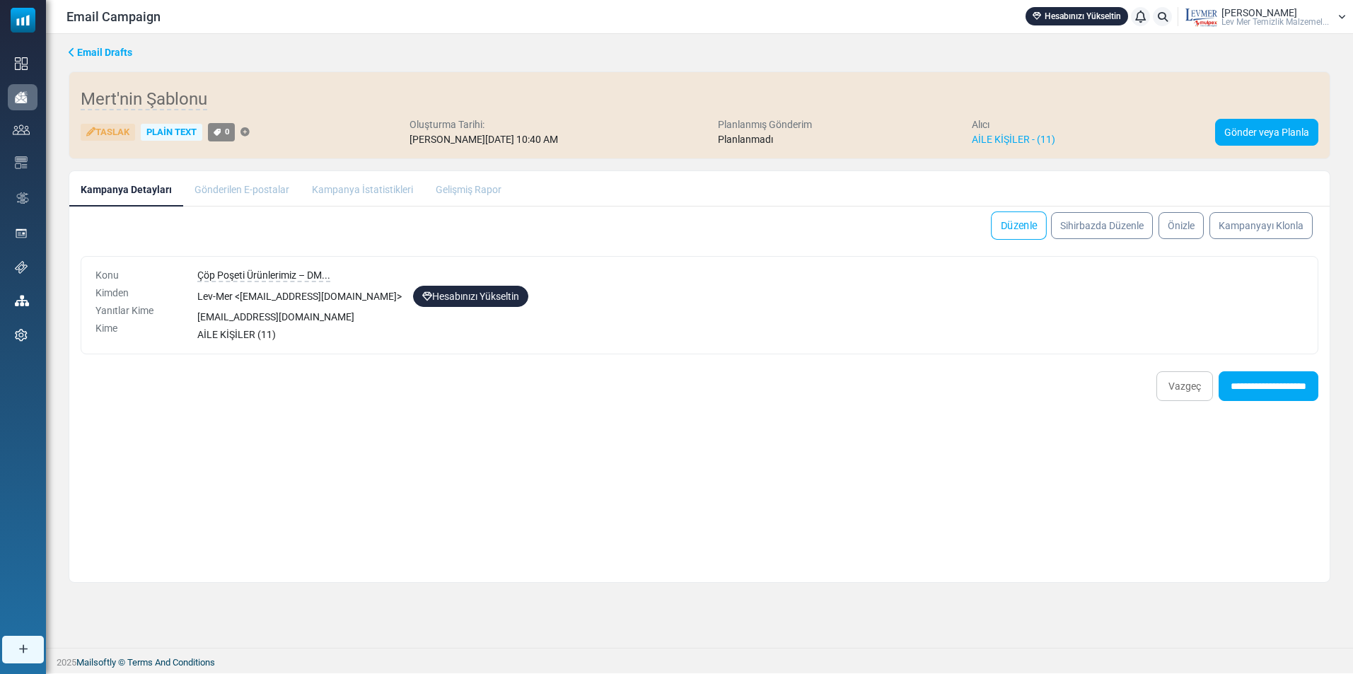
scroll to position [0, 0]
click at [248, 195] on li "Gönderilen E-postalar" at bounding box center [241, 188] width 117 height 35
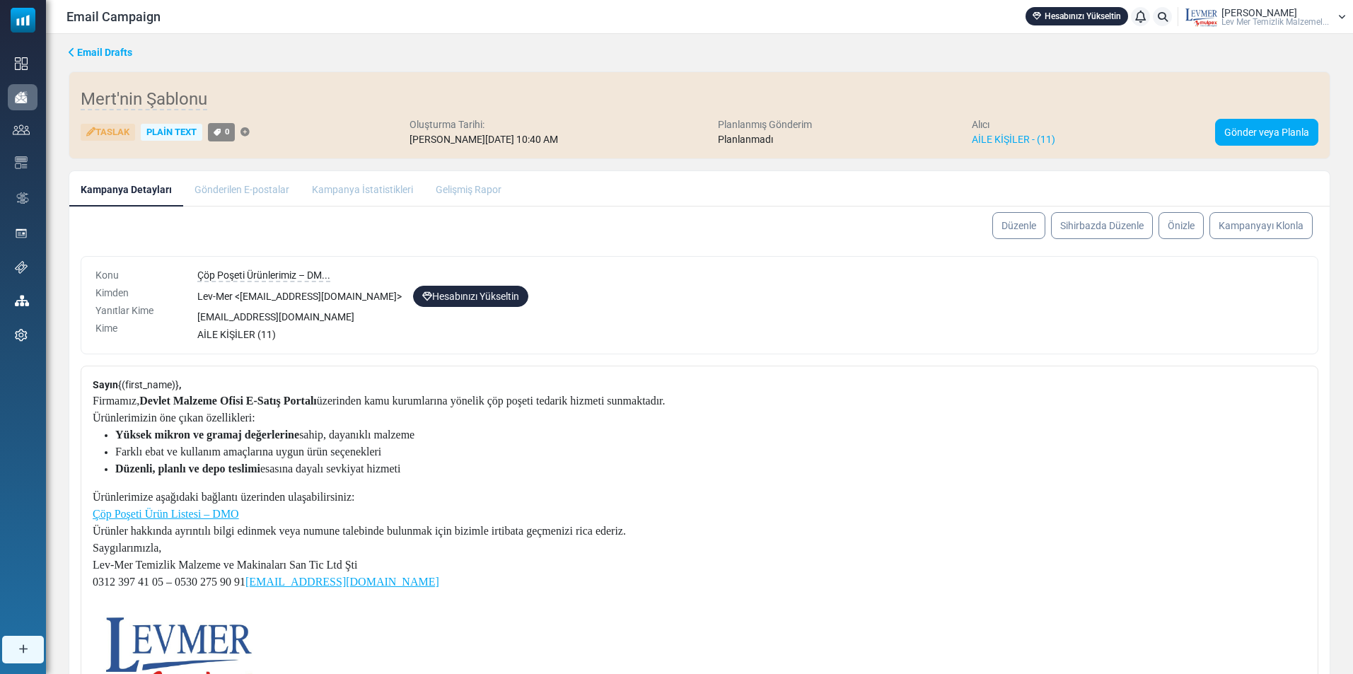
click at [261, 189] on li "Gönderilen E-postalar" at bounding box center [241, 188] width 117 height 35
click at [287, 559] on span "Lev-Mer Temizlik Malzeme ve Makinaları San Tic Ltd Şti" at bounding box center [225, 565] width 265 height 12
click at [349, 593] on p at bounding box center [379, 599] width 573 height 17
click at [298, 631] on p at bounding box center [379, 654] width 573 height 92
click at [262, 635] on p at bounding box center [379, 654] width 573 height 92
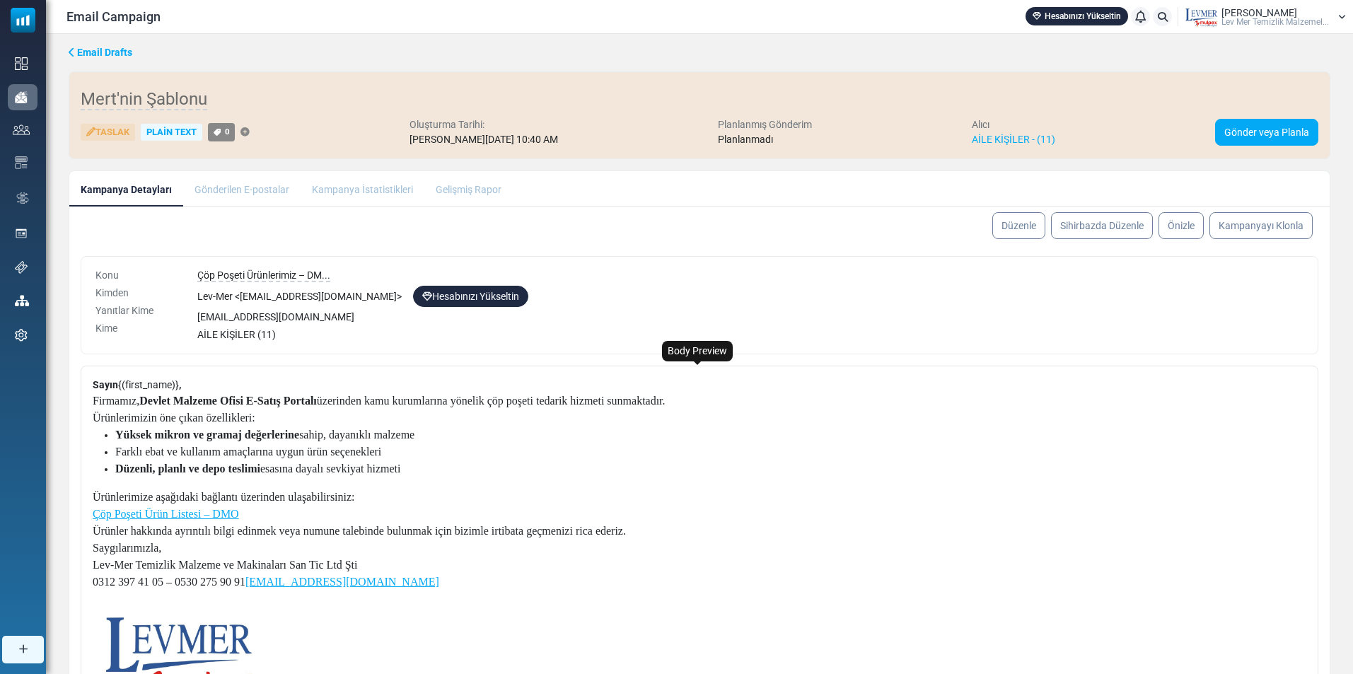
click at [390, 589] on p "0312 397 41 05 – 0530 275 90 91 info@levmer.com.tr" at bounding box center [379, 582] width 573 height 17
click at [302, 579] on p "0312 397 41 05 – 0530 275 90 91 info@levmer.com.tr" at bounding box center [379, 582] width 573 height 17
click at [108, 130] on div "Taslak" at bounding box center [108, 133] width 54 height 18
click at [99, 48] on span "Email Drafts" at bounding box center [104, 52] width 55 height 11
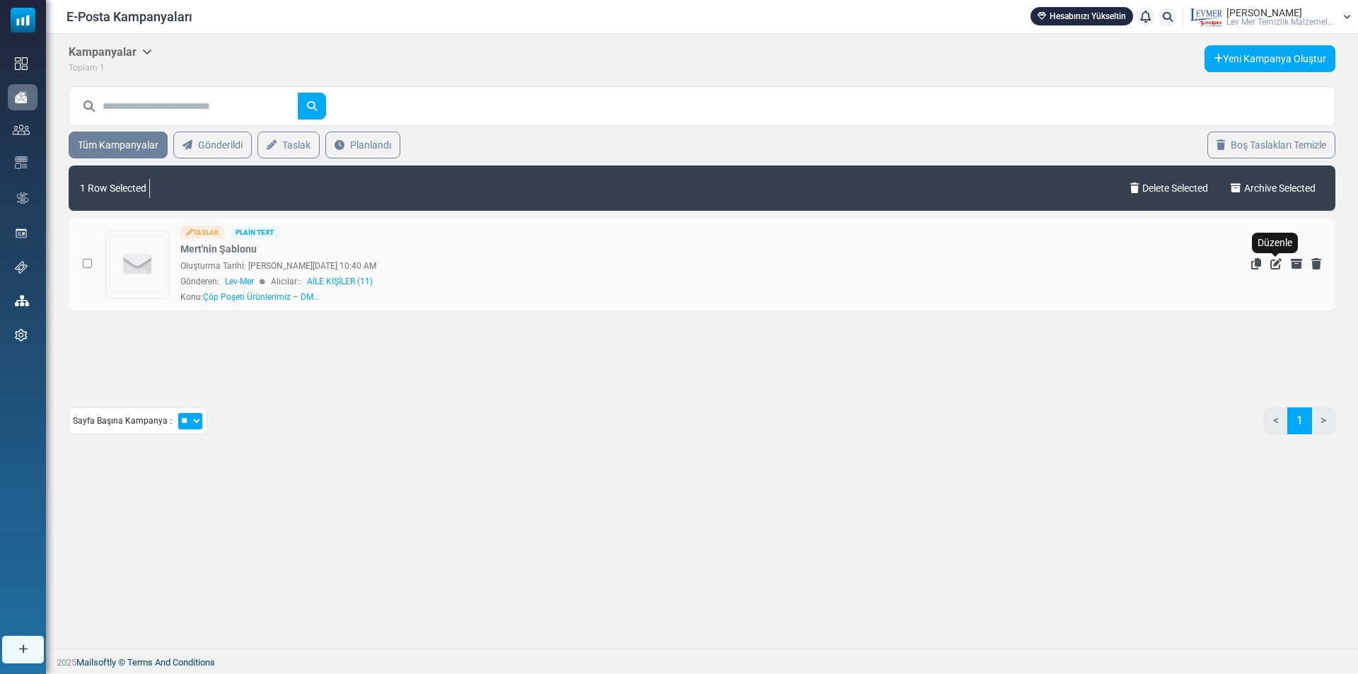
click at [1277, 262] on icon "Düzenle" at bounding box center [1275, 263] width 11 height 11
click at [1311, 261] on td "İstatistikleri Gör [GEOGRAPHIC_DATA] [GEOGRAPHIC_DATA] [PERSON_NAME] Sil" at bounding box center [1187, 265] width 296 height 93
click at [1316, 259] on icon "Sil" at bounding box center [1316, 263] width 10 height 11
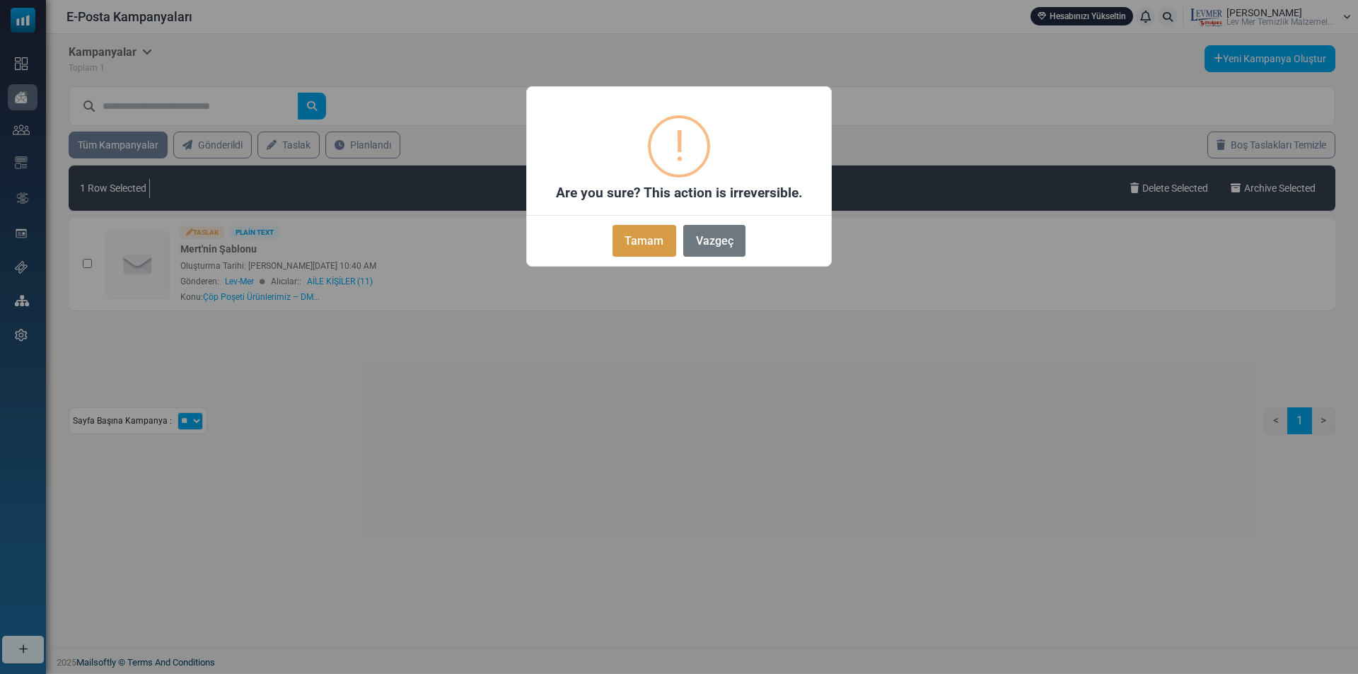
click at [657, 236] on button "Tamam" at bounding box center [645, 241] width 64 height 32
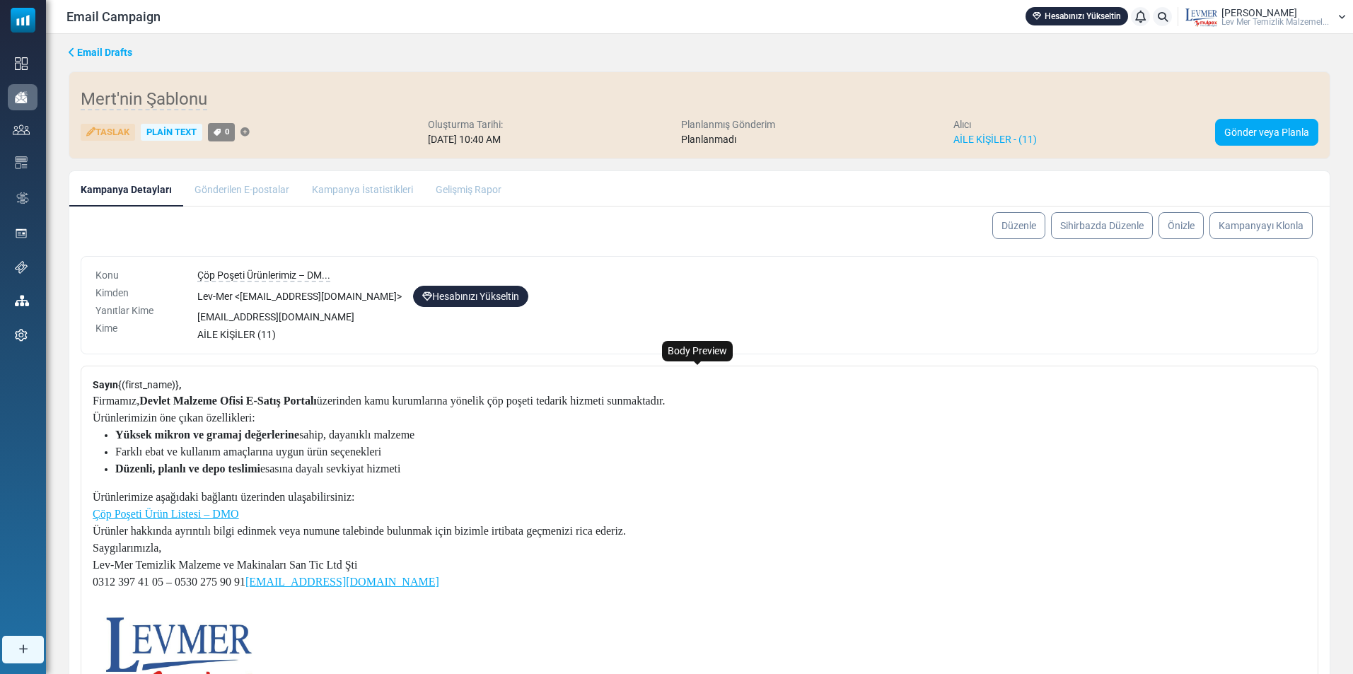
click at [398, 436] on span "sahip, dayanıklı malzeme" at bounding box center [356, 435] width 115 height 12
click at [427, 431] on li "Yüksek mikron ve gramaj değerlerine sahip, dayanıklı malzeme" at bounding box center [390, 435] width 550 height 17
click at [412, 436] on span "sahip, dayanıklı malzeme" at bounding box center [356, 435] width 115 height 12
click at [415, 434] on span "sahip, dayanıklı malzeme" at bounding box center [356, 435] width 115 height 12
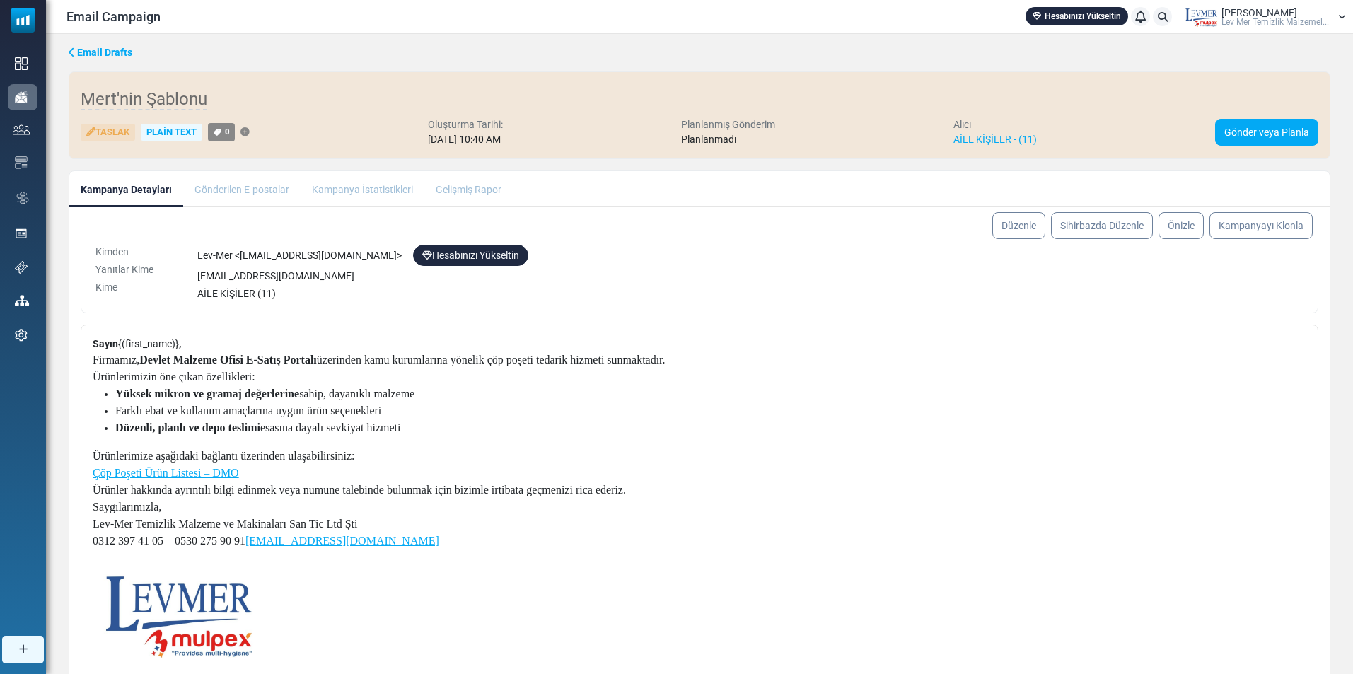
scroll to position [81, 0]
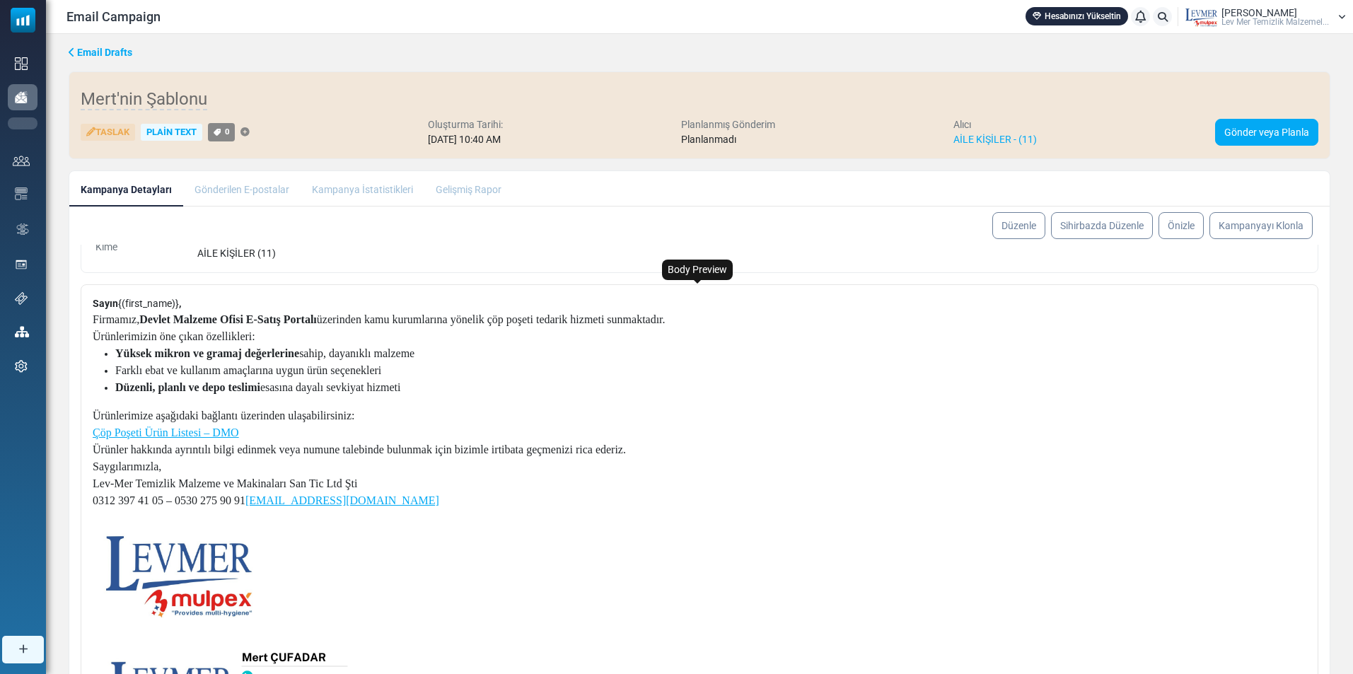
click at [241, 551] on img at bounding box center [174, 572] width 163 height 92
click at [240, 550] on img at bounding box center [174, 572] width 163 height 92
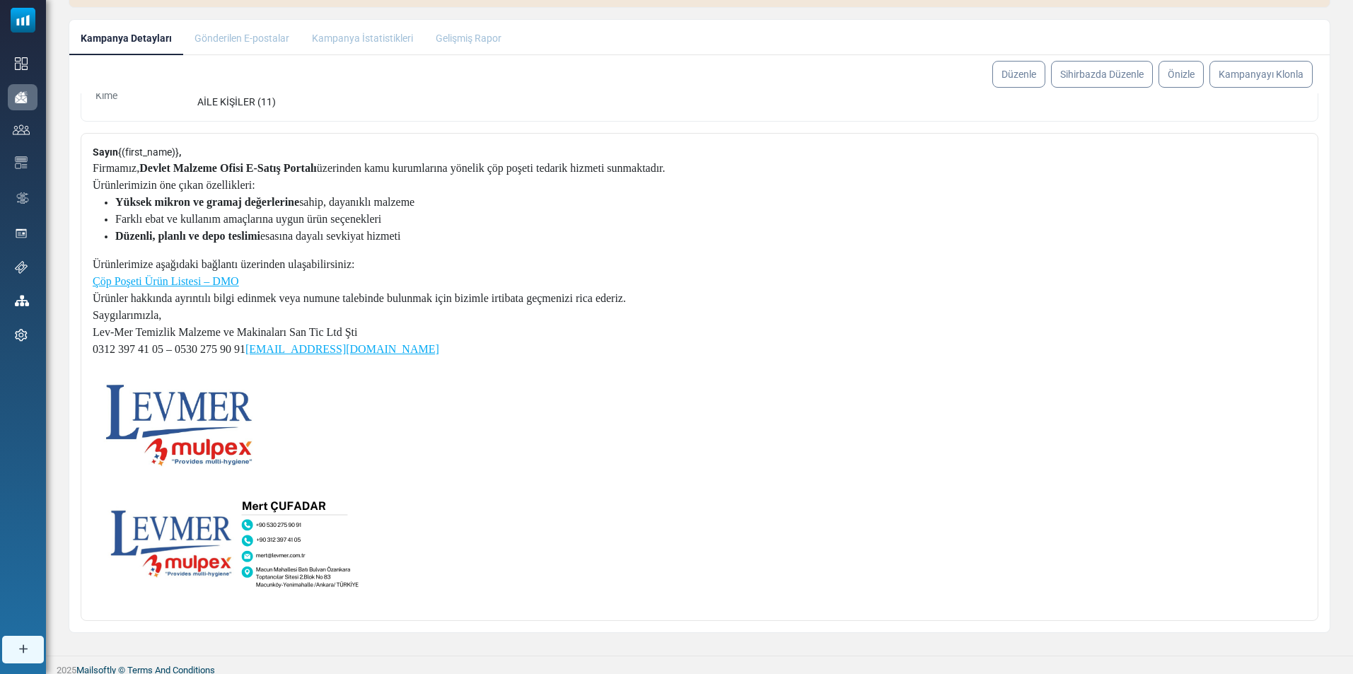
scroll to position [158, 0]
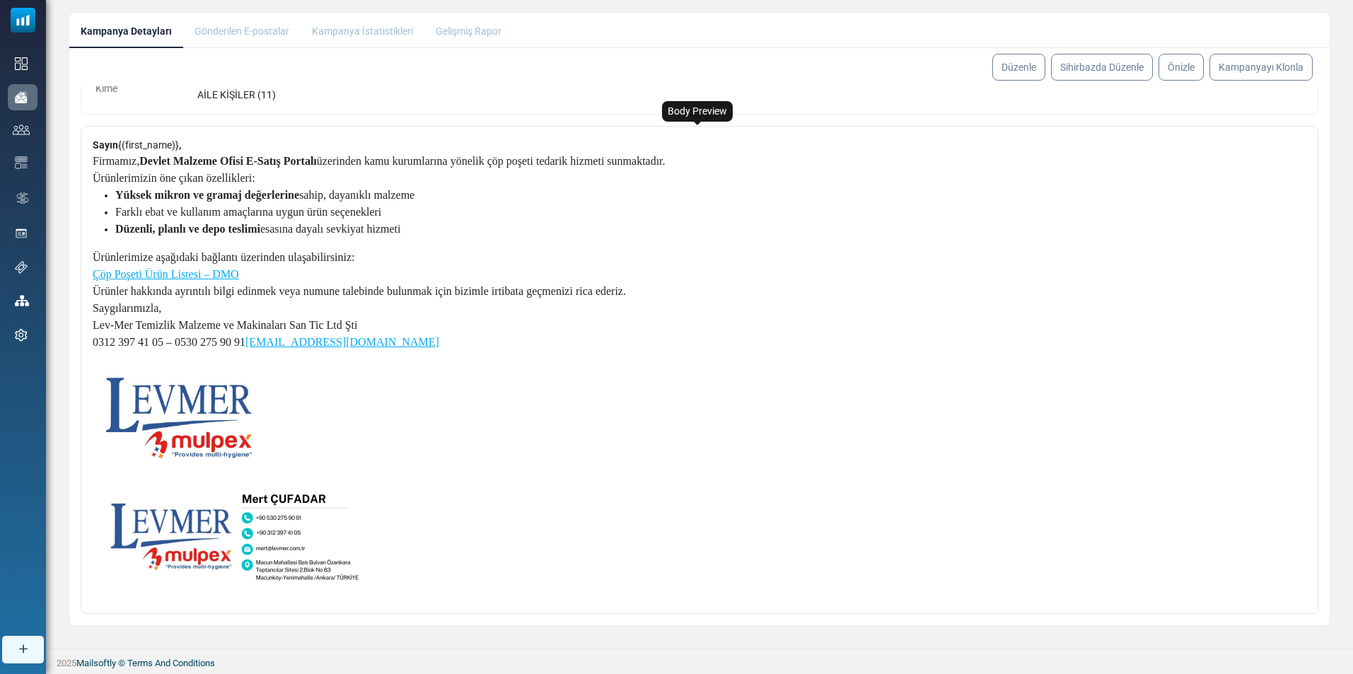
click at [384, 574] on p at bounding box center [379, 538] width 573 height 127
click at [383, 577] on p at bounding box center [379, 538] width 573 height 127
click at [1014, 67] on link "Düzenle" at bounding box center [1019, 67] width 56 height 28
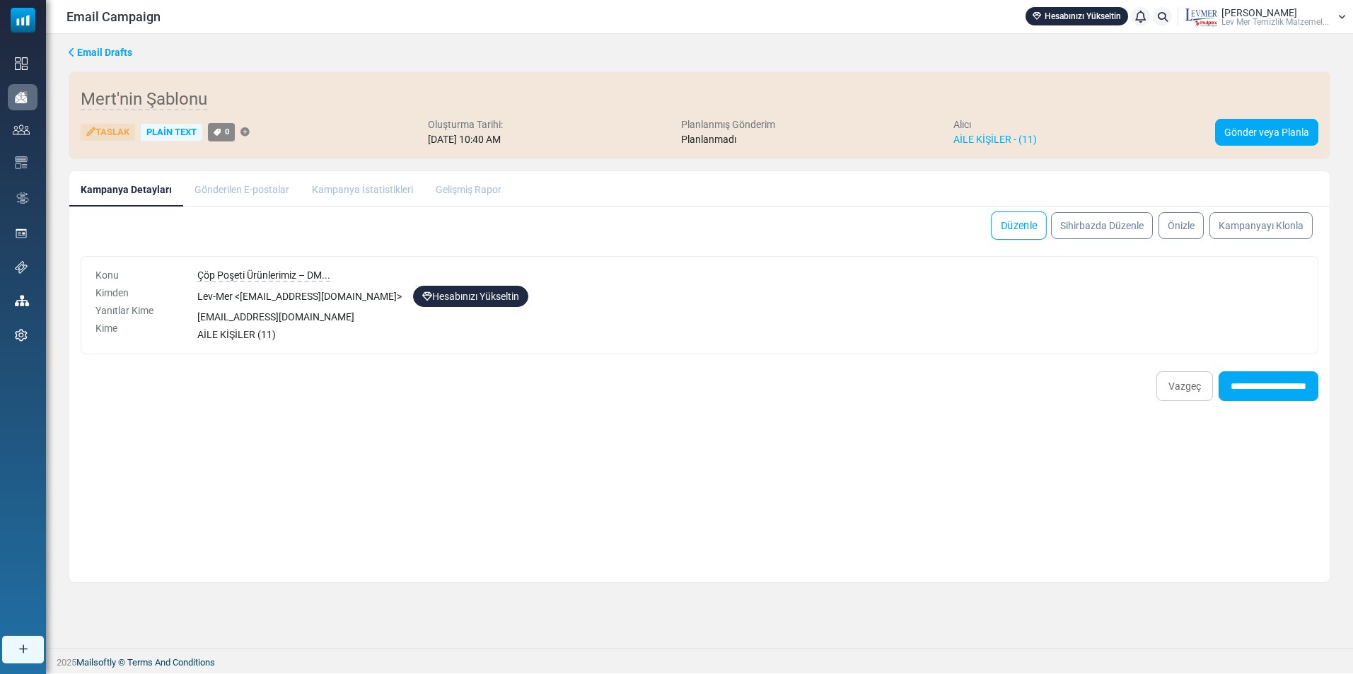
scroll to position [0, 0]
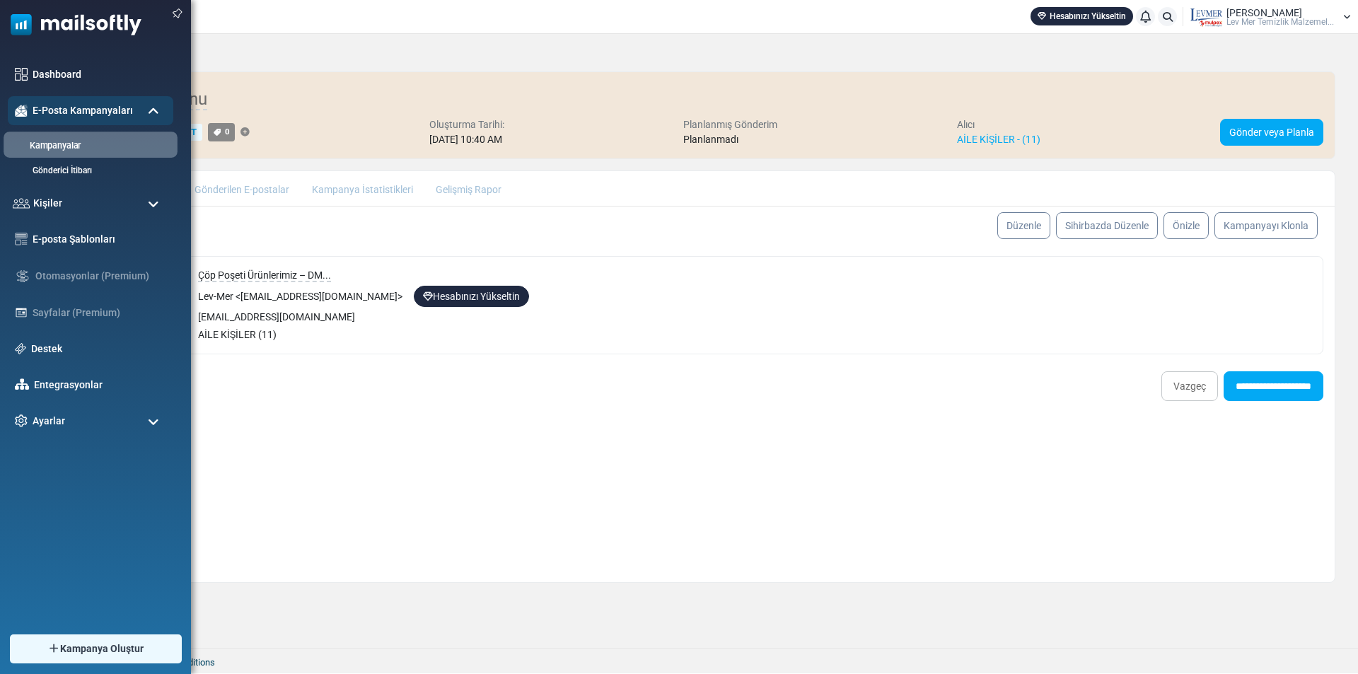
click at [64, 149] on link "Kampanyalar" at bounding box center [89, 145] width 170 height 13
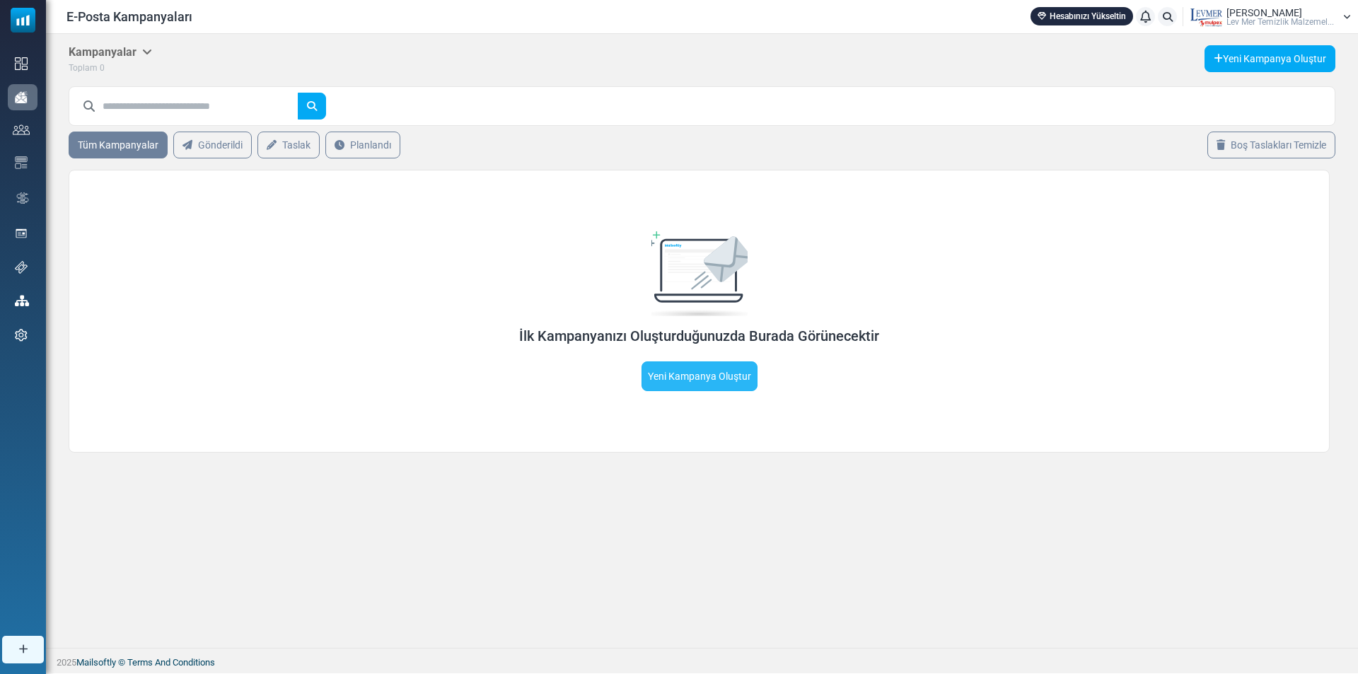
click at [704, 376] on link "Yeni Kampanya Oluştur" at bounding box center [700, 376] width 116 height 30
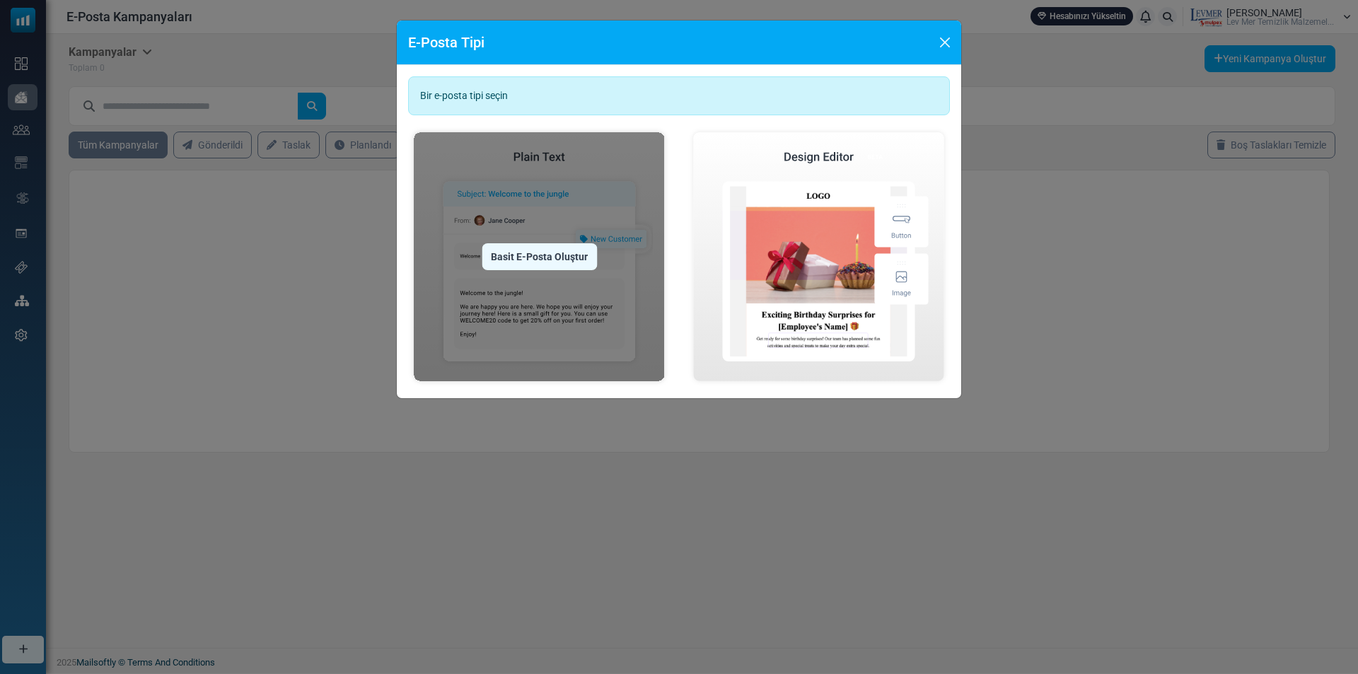
click at [543, 261] on div "Basit E-Posta Oluştur" at bounding box center [539, 256] width 115 height 27
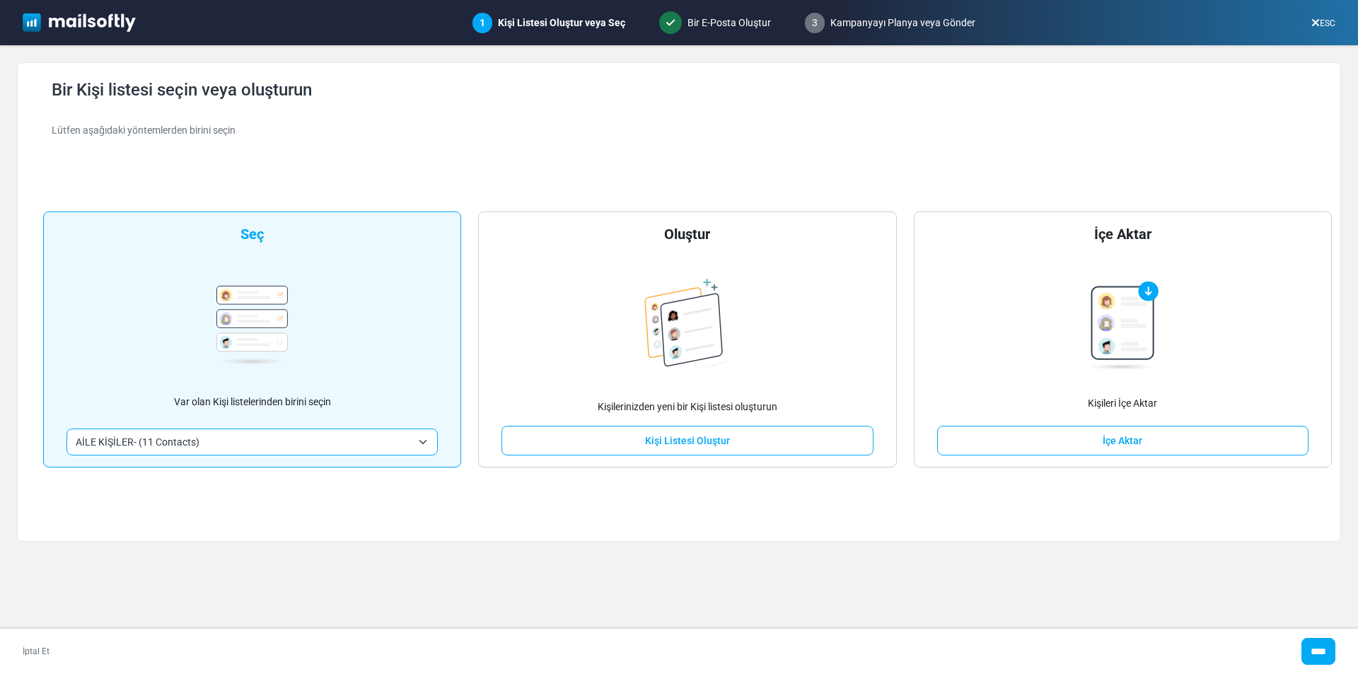
click at [231, 441] on span "AİLE KİŞİLER- (11 Contacts)" at bounding box center [244, 442] width 336 height 17
click at [173, 498] on div "**********" at bounding box center [679, 302] width 1289 height 444
click at [204, 323] on div "**********" at bounding box center [252, 340] width 418 height 256
click at [248, 243] on div "Seç" at bounding box center [252, 234] width 23 height 21
click at [247, 240] on div "Seç" at bounding box center [252, 234] width 23 height 21
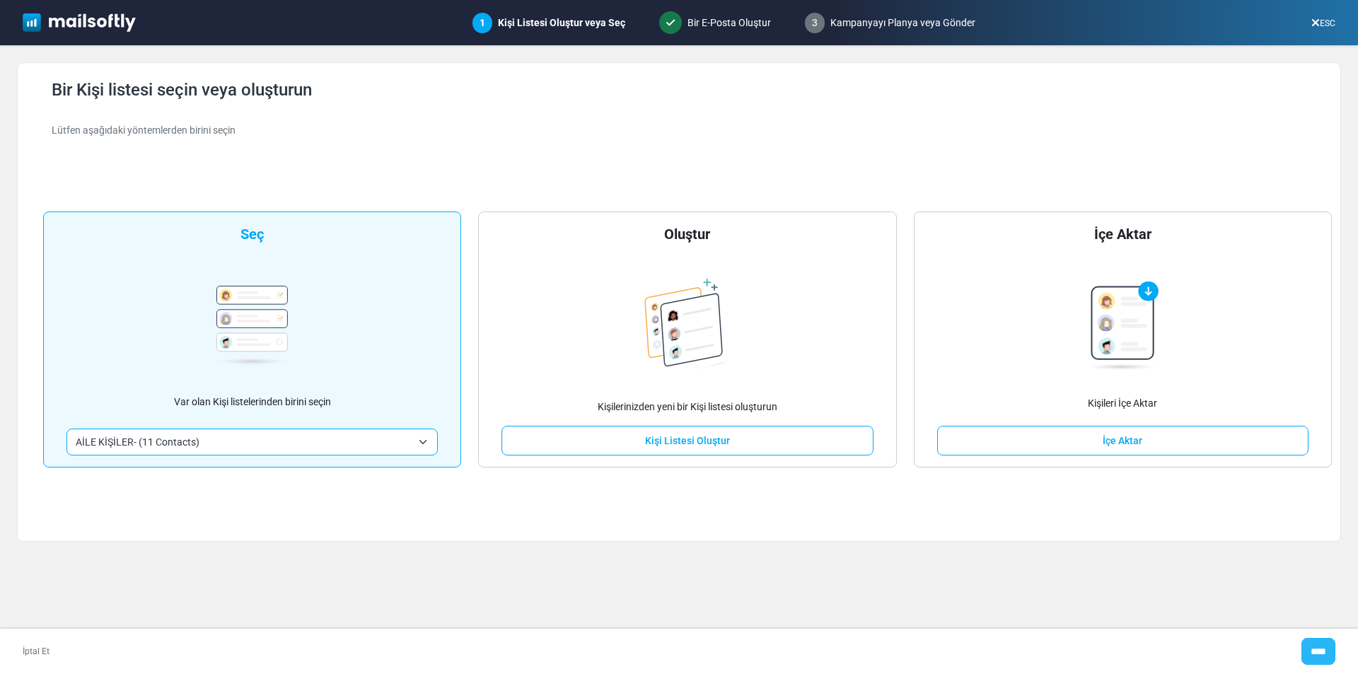
click at [1302, 644] on input "****" at bounding box center [1319, 651] width 34 height 27
type input "*****"
click at [1321, 651] on div at bounding box center [679, 337] width 1358 height 674
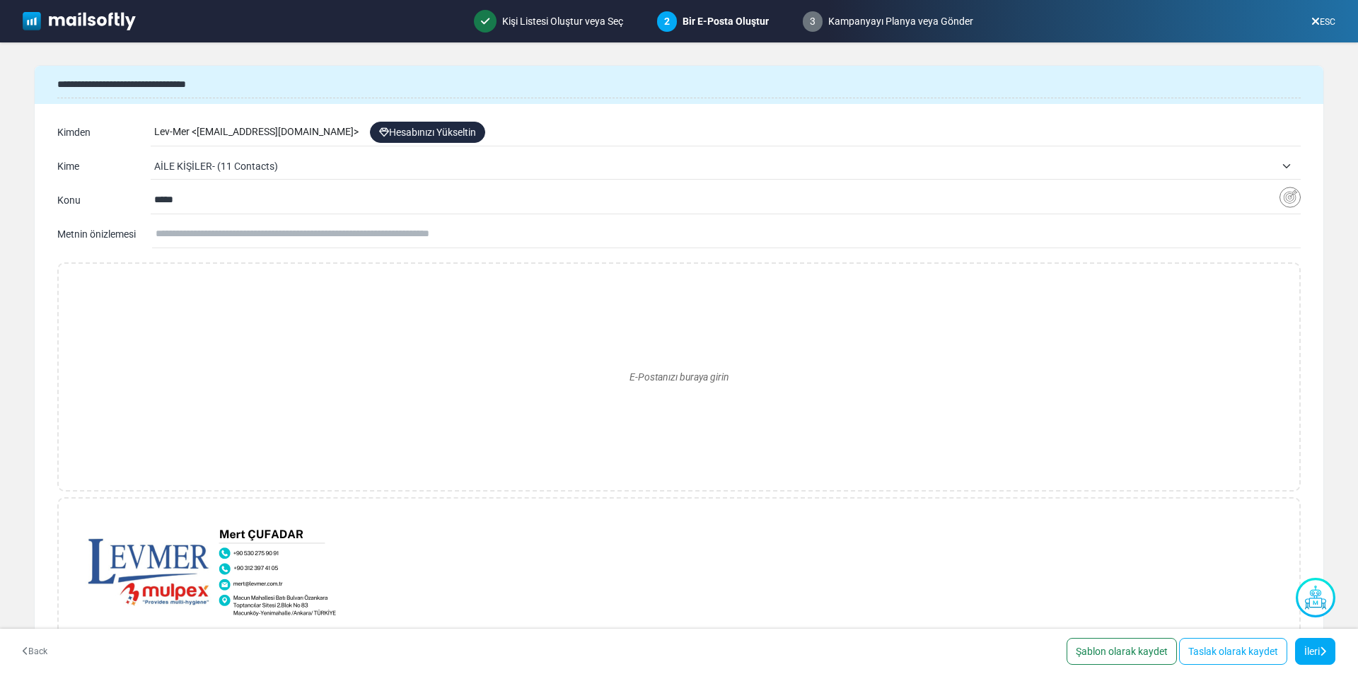
drag, startPoint x: 189, startPoint y: 201, endPoint x: 139, endPoint y: 195, distance: 49.9
click at [139, 195] on div "**********" at bounding box center [679, 200] width 1244 height 23
click at [219, 294] on div "E-Postanızı buraya girin" at bounding box center [679, 377] width 1218 height 204
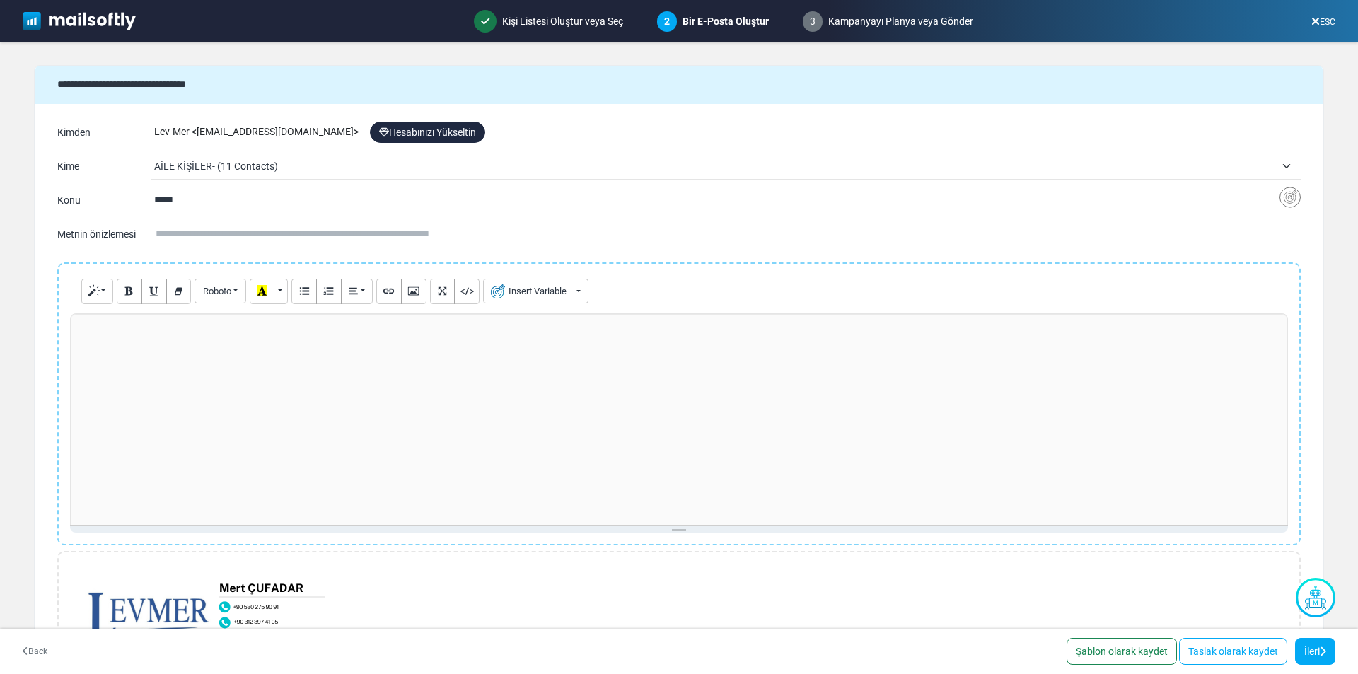
click at [147, 332] on p at bounding box center [679, 328] width 1203 height 15
paste div
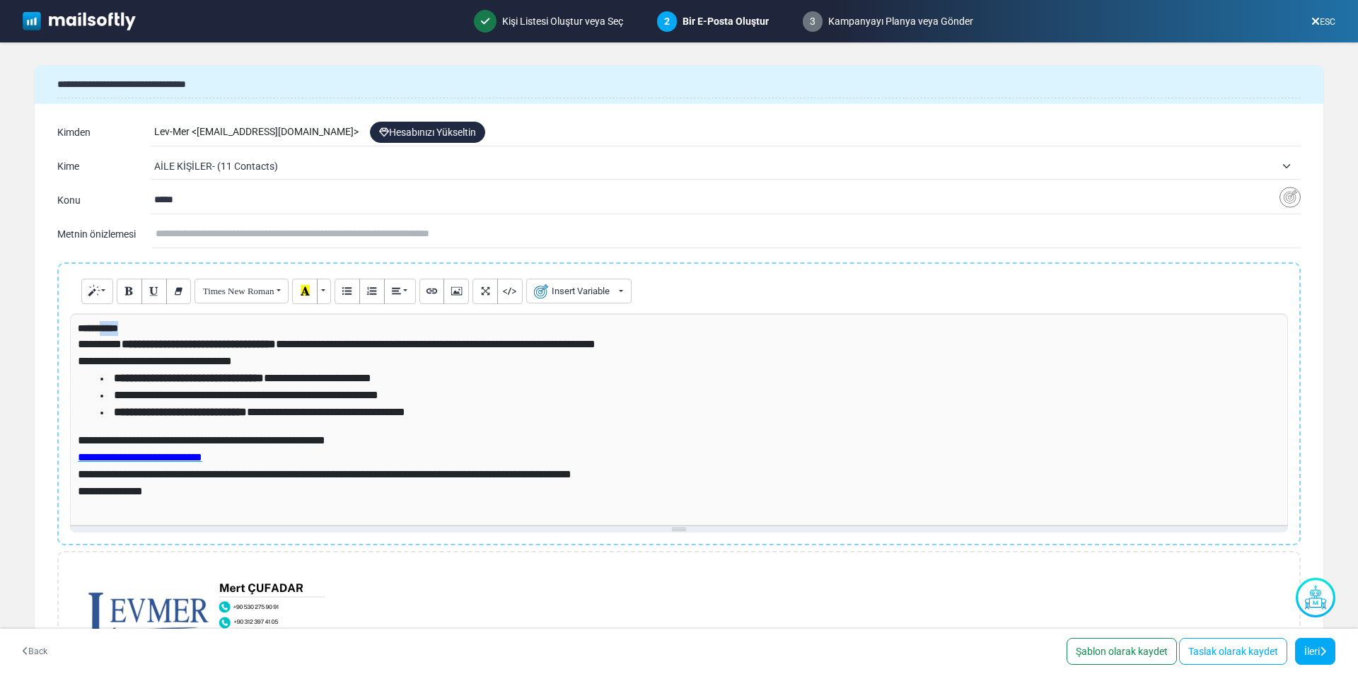
drag, startPoint x: 107, startPoint y: 328, endPoint x: 134, endPoint y: 326, distance: 27.7
click at [134, 326] on p "**********" at bounding box center [679, 328] width 1203 height 15
click at [551, 291] on button "Insert Variable" at bounding box center [535, 291] width 105 height 25
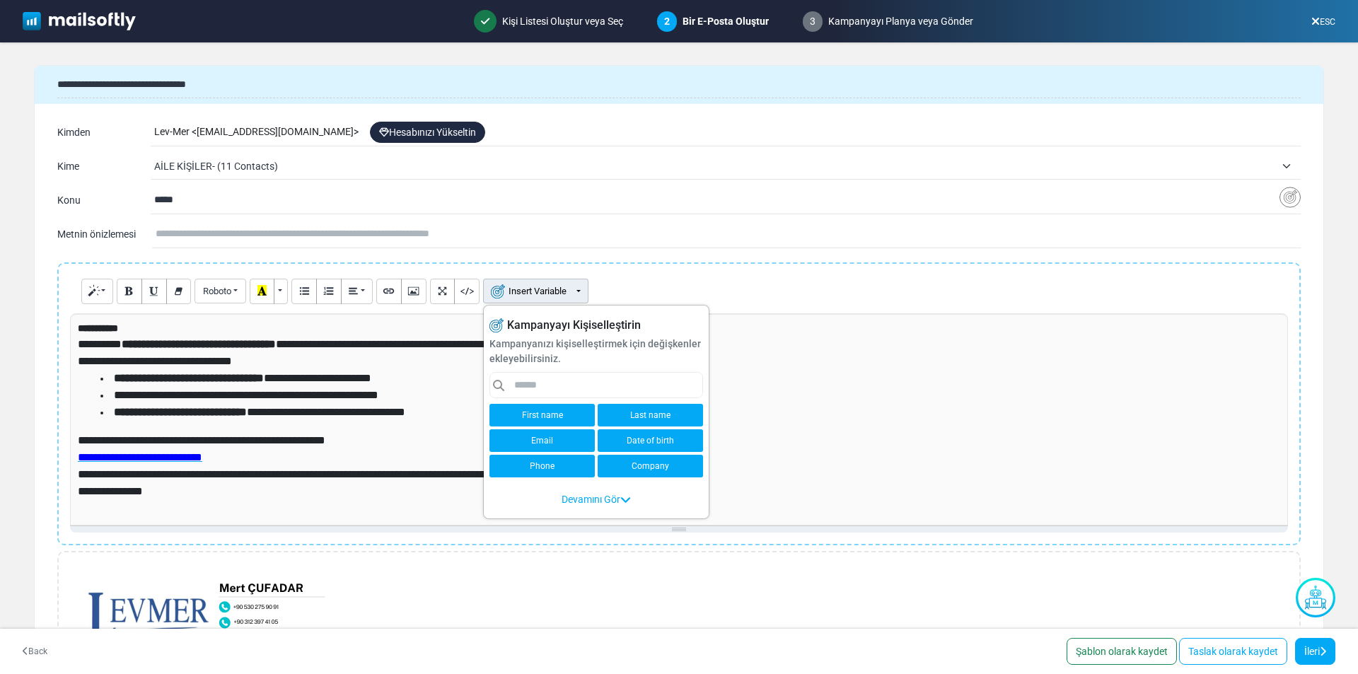
click at [564, 410] on link "First name" at bounding box center [541, 415] width 105 height 23
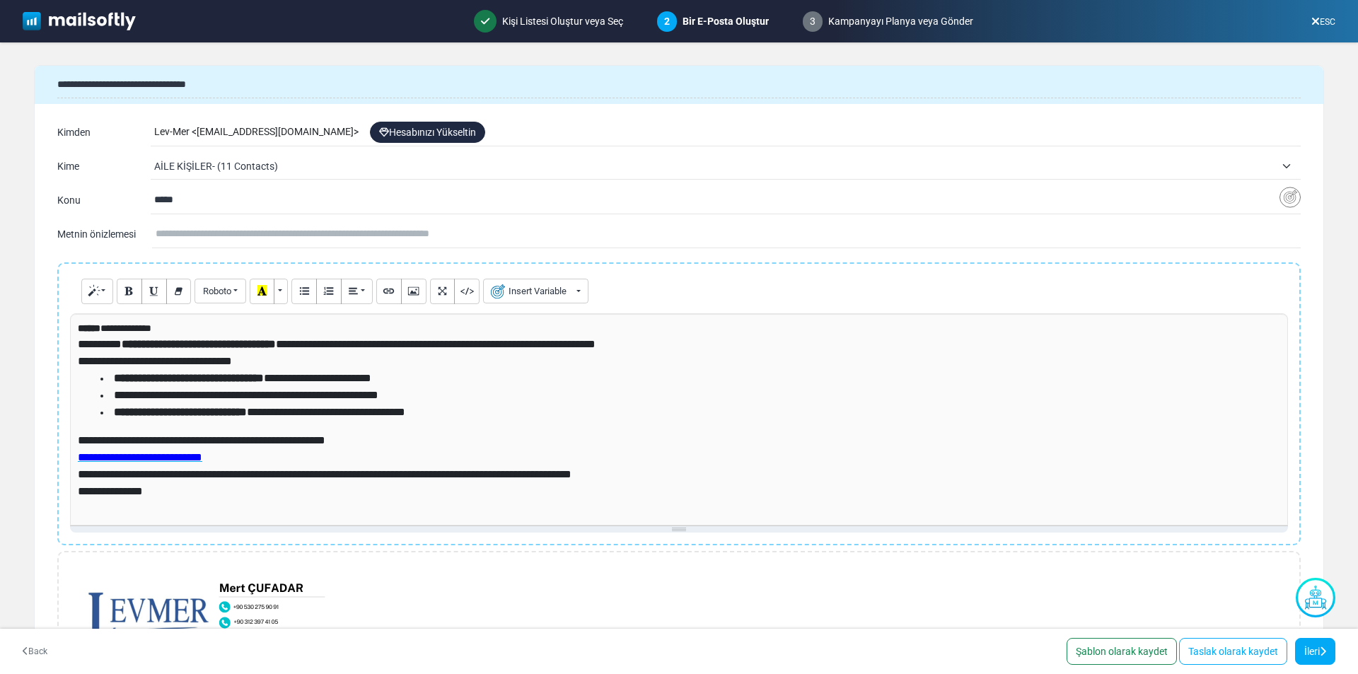
click at [211, 227] on input "text" at bounding box center [728, 234] width 1145 height 27
paste input "**********"
drag, startPoint x: 392, startPoint y: 233, endPoint x: 37, endPoint y: 240, distance: 354.5
click at [37, 240] on div "**********" at bounding box center [679, 183] width 1289 height 136
type input "**********"
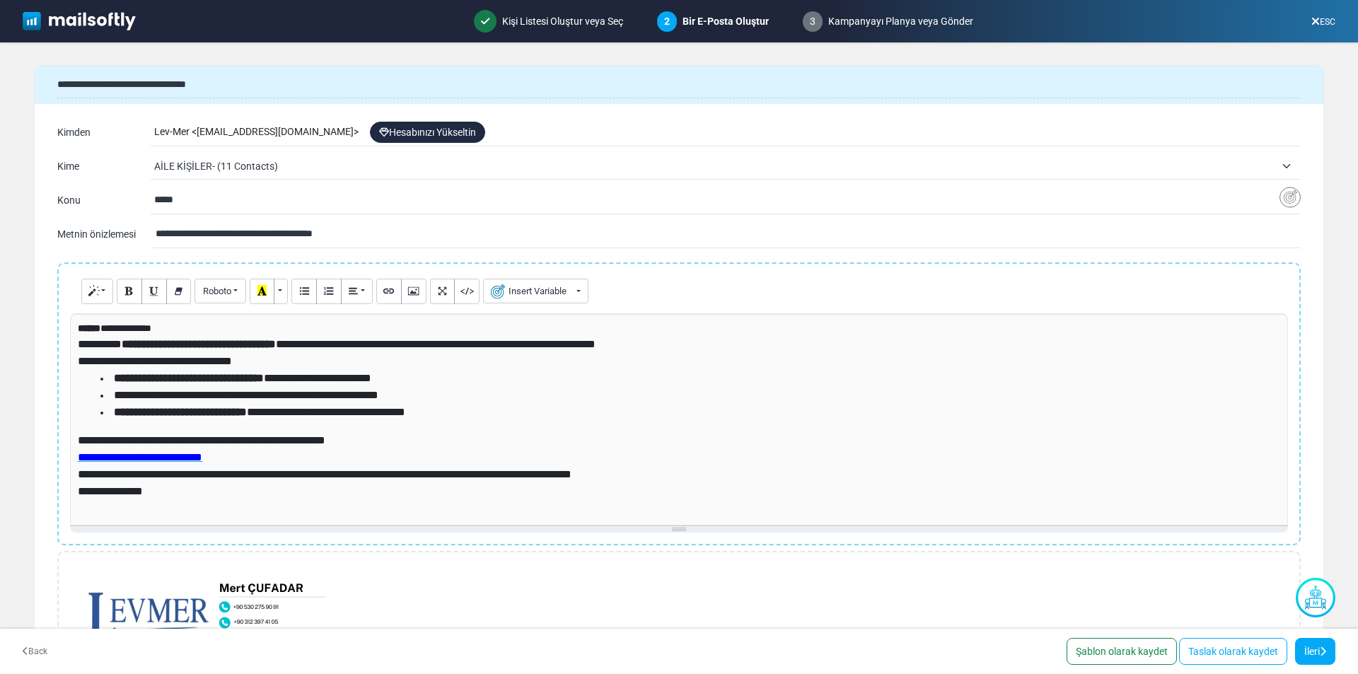
drag, startPoint x: 202, startPoint y: 202, endPoint x: 88, endPoint y: 207, distance: 114.0
click at [88, 207] on div "**********" at bounding box center [679, 200] width 1244 height 23
paste input "**********"
type input "**********"
drag, startPoint x: 359, startPoint y: 230, endPoint x: 1, endPoint y: 235, distance: 357.3
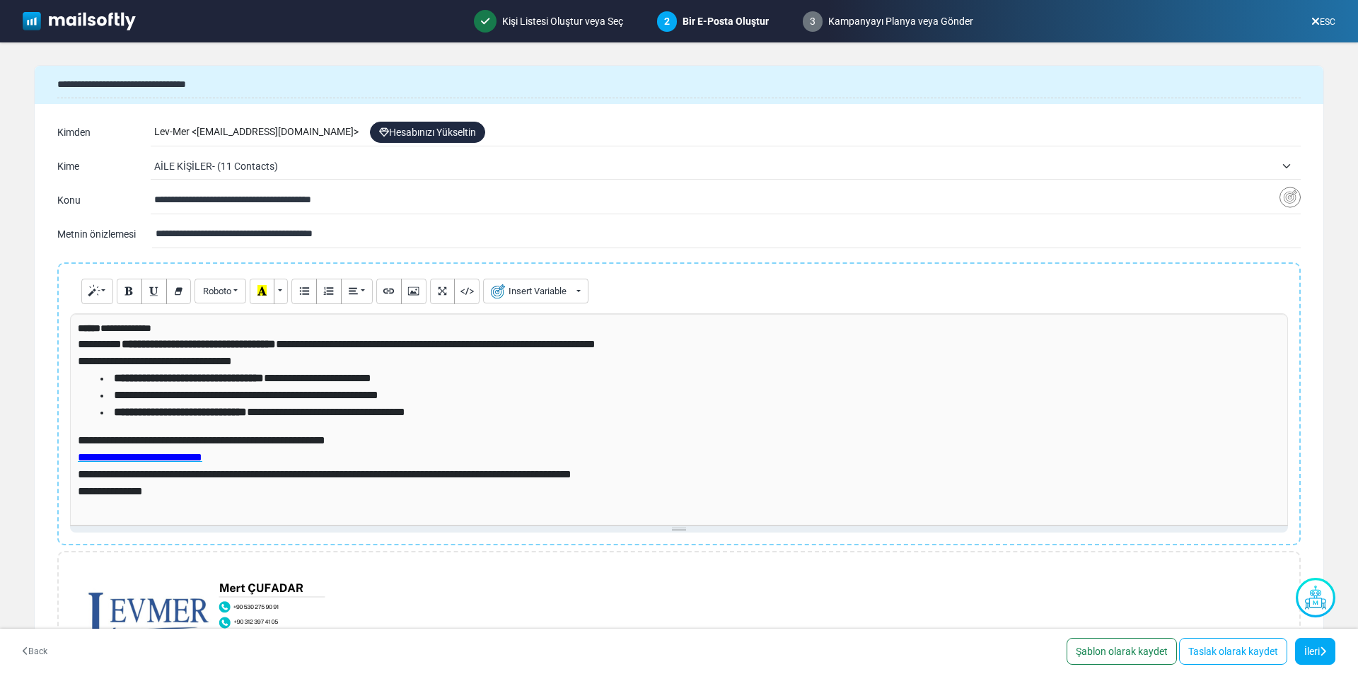
click at [1, 235] on form "**********" at bounding box center [679, 341] width 1358 height 598
click at [13, 328] on form "**********" at bounding box center [679, 341] width 1358 height 598
click at [1234, 652] on link "Taslak olarak kaydet" at bounding box center [1233, 651] width 108 height 27
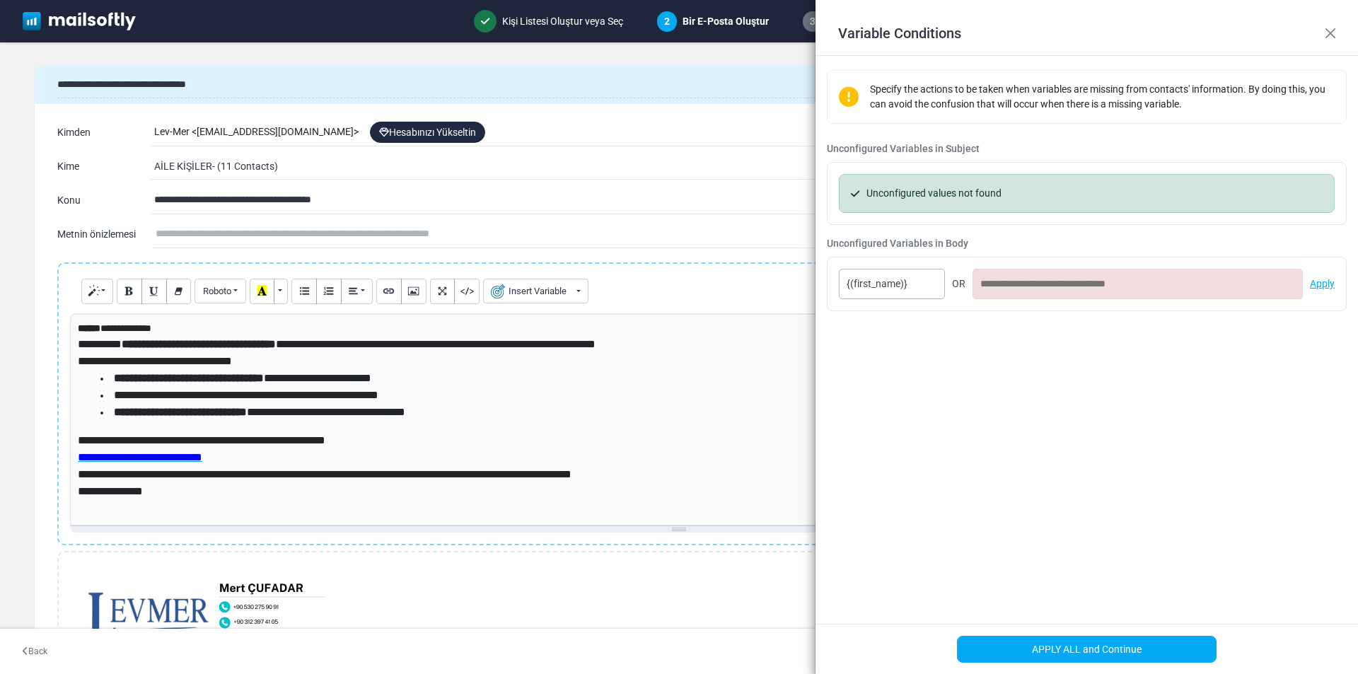
click at [1141, 286] on input at bounding box center [1138, 284] width 330 height 30
click at [1322, 286] on link "Apply" at bounding box center [1322, 284] width 25 height 15
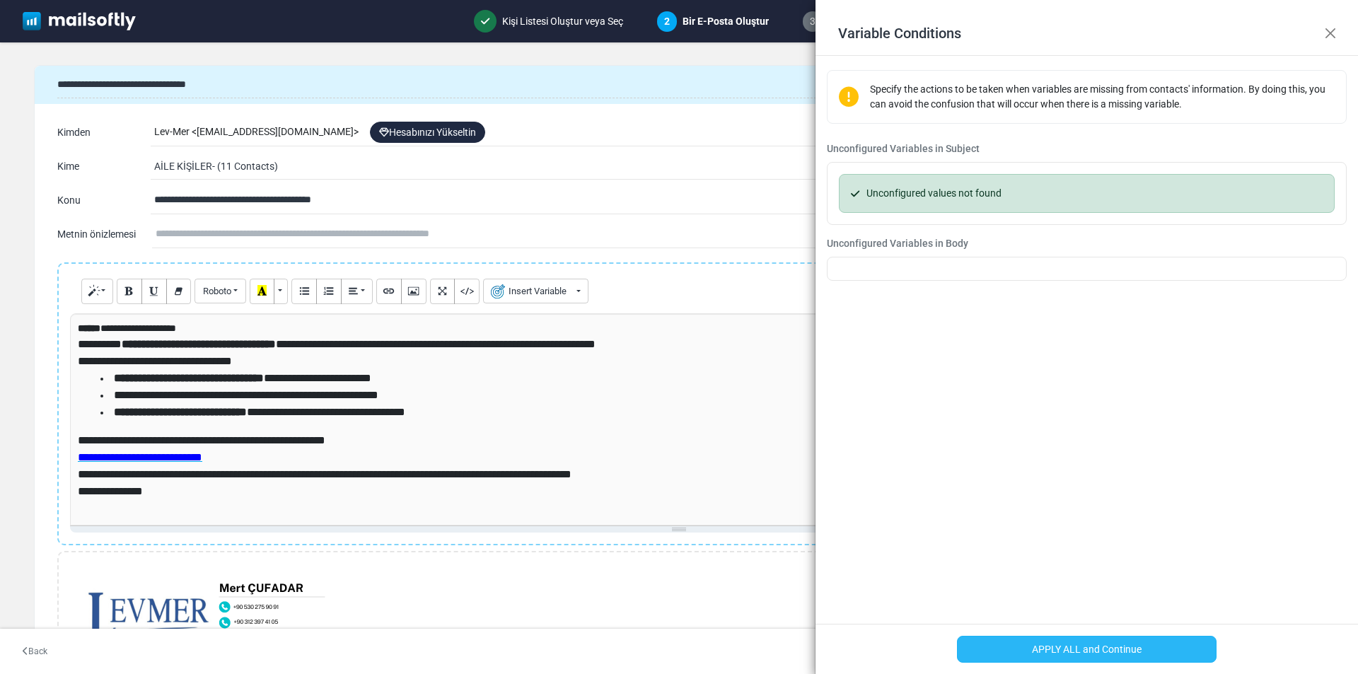
click at [1096, 646] on button "APPLY ALL and Continue" at bounding box center [1087, 649] width 260 height 27
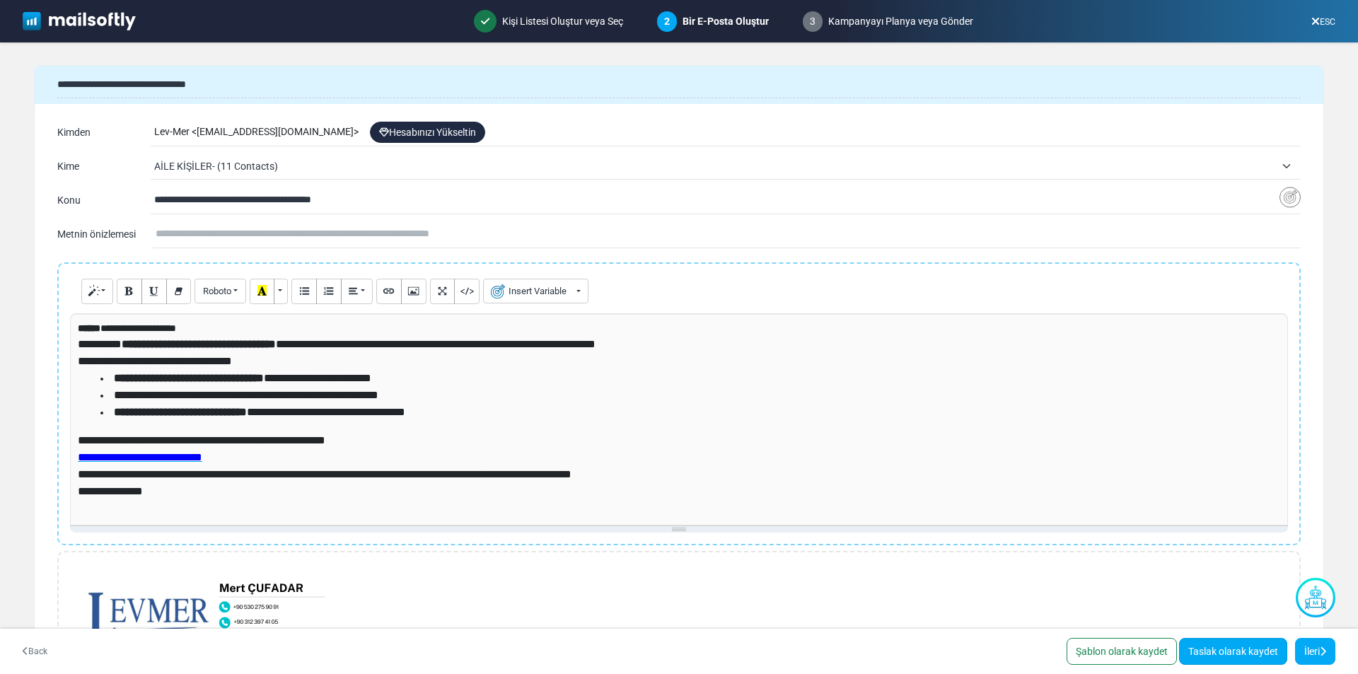
click at [1223, 655] on link "Taslak olarak kaydet" at bounding box center [1233, 651] width 108 height 27
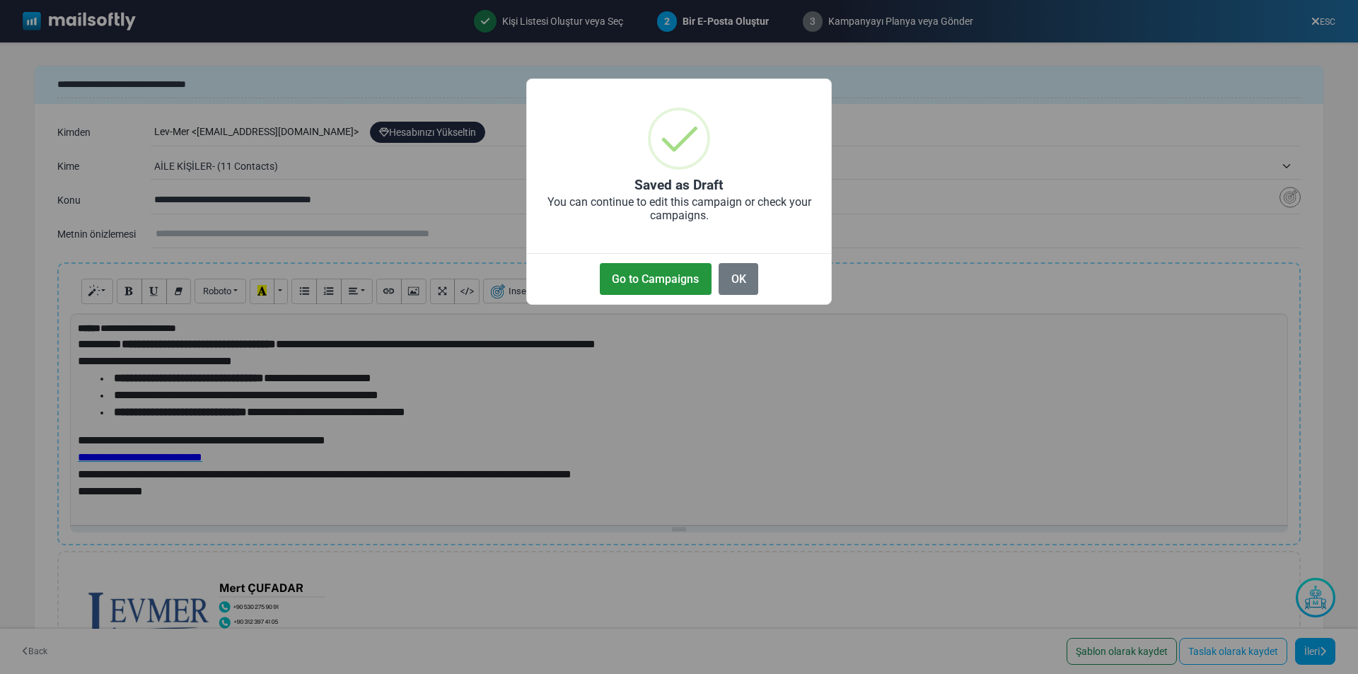
click at [670, 283] on button "Go to Campaigns" at bounding box center [656, 279] width 112 height 32
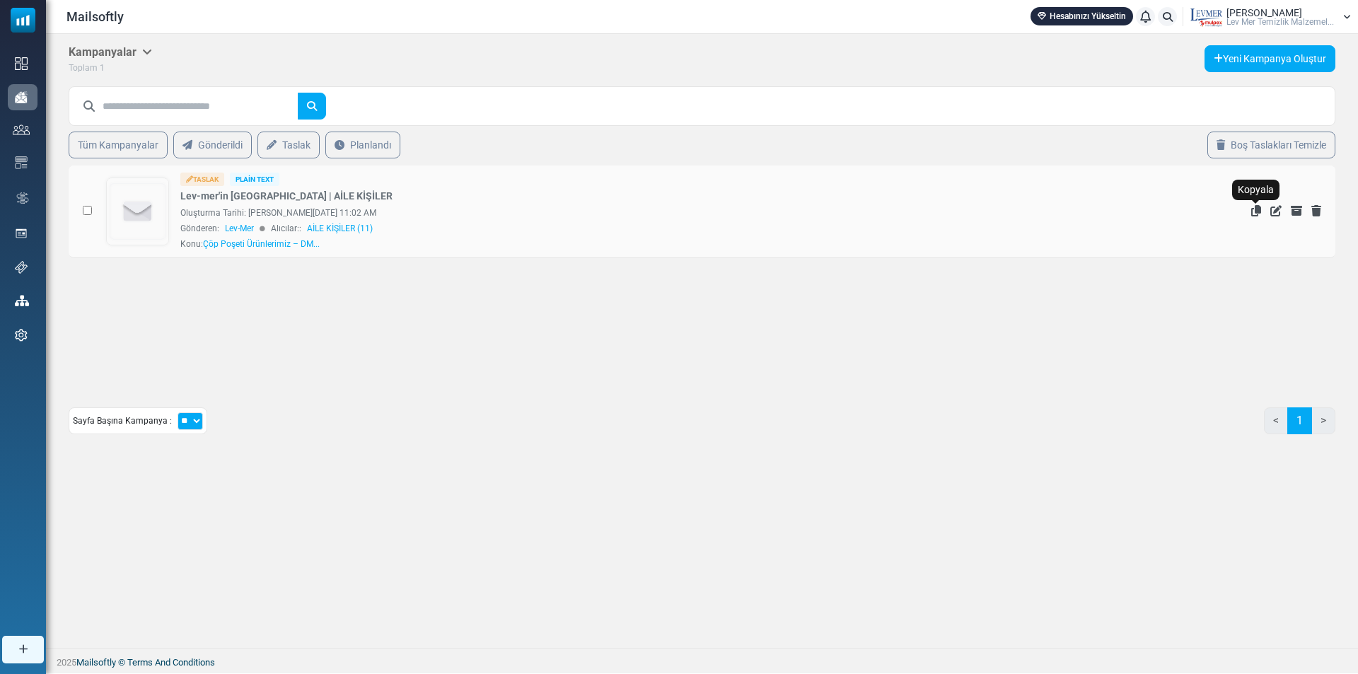
click at [1254, 212] on icon "Kopyala" at bounding box center [1256, 210] width 10 height 11
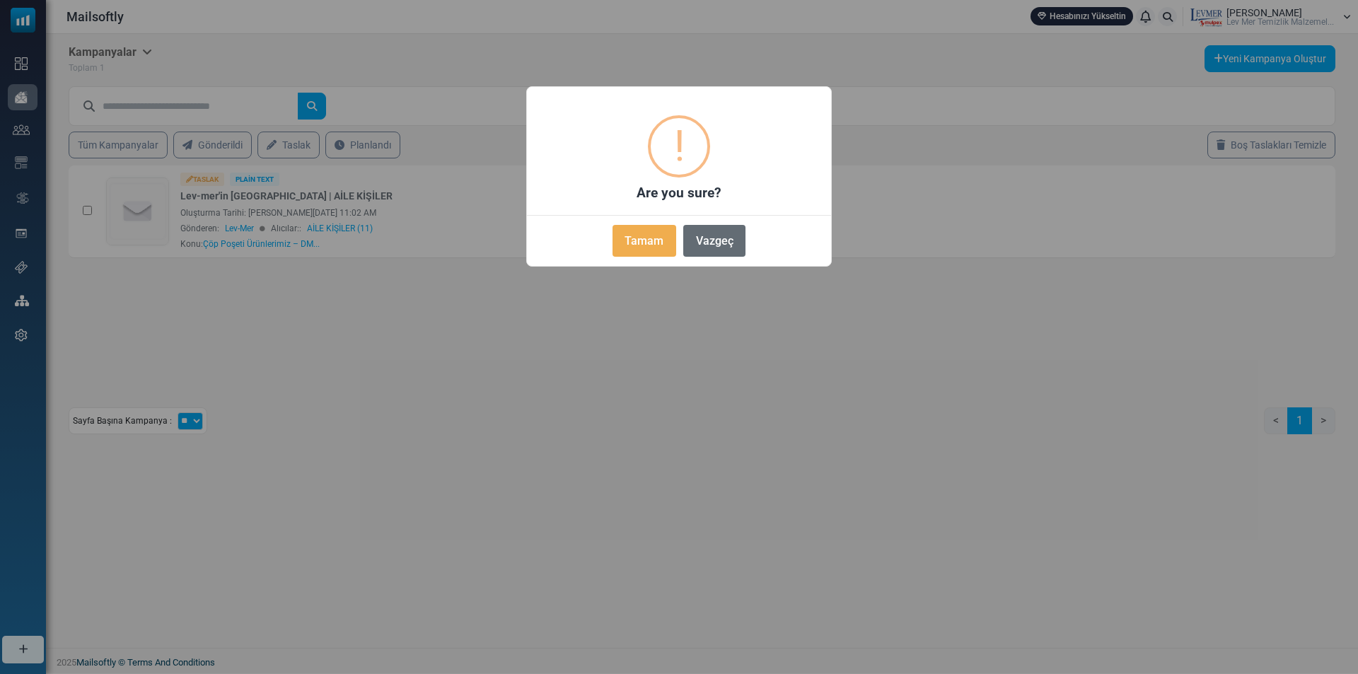
click at [734, 241] on button "Vazgeç" at bounding box center [714, 241] width 62 height 32
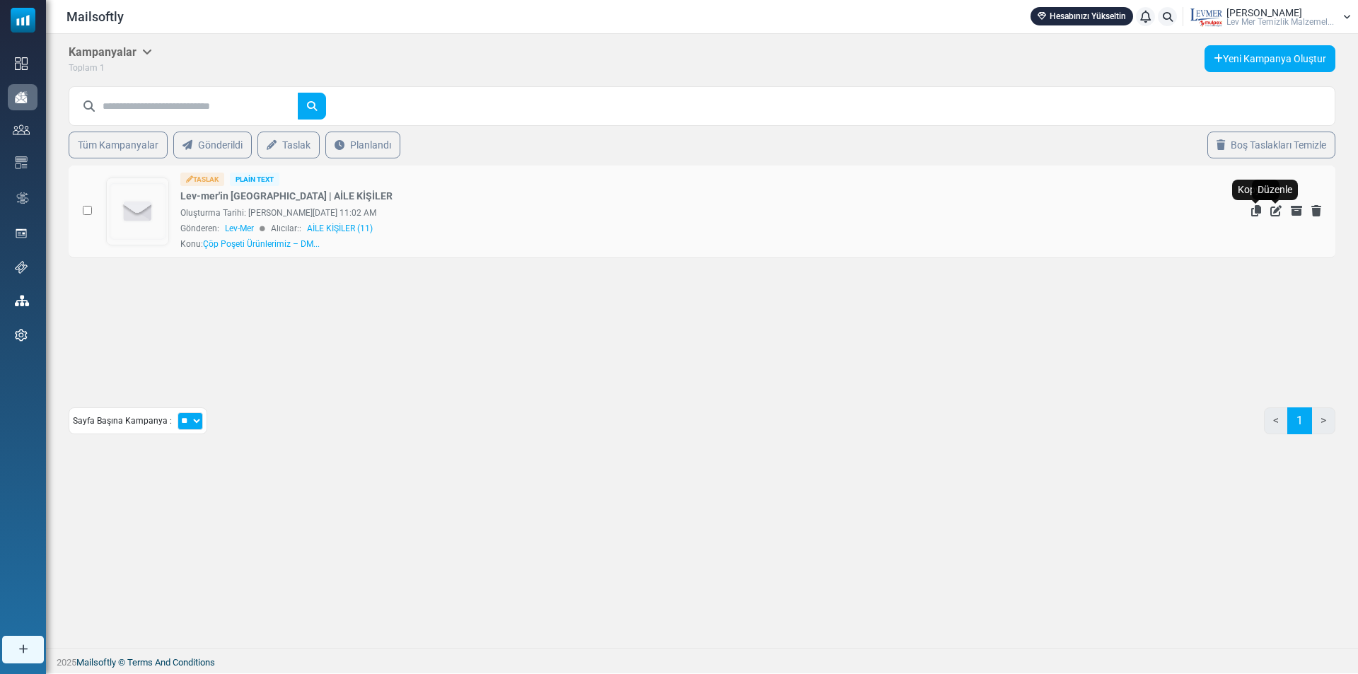
click at [1280, 208] on icon "Düzenle" at bounding box center [1275, 210] width 11 height 11
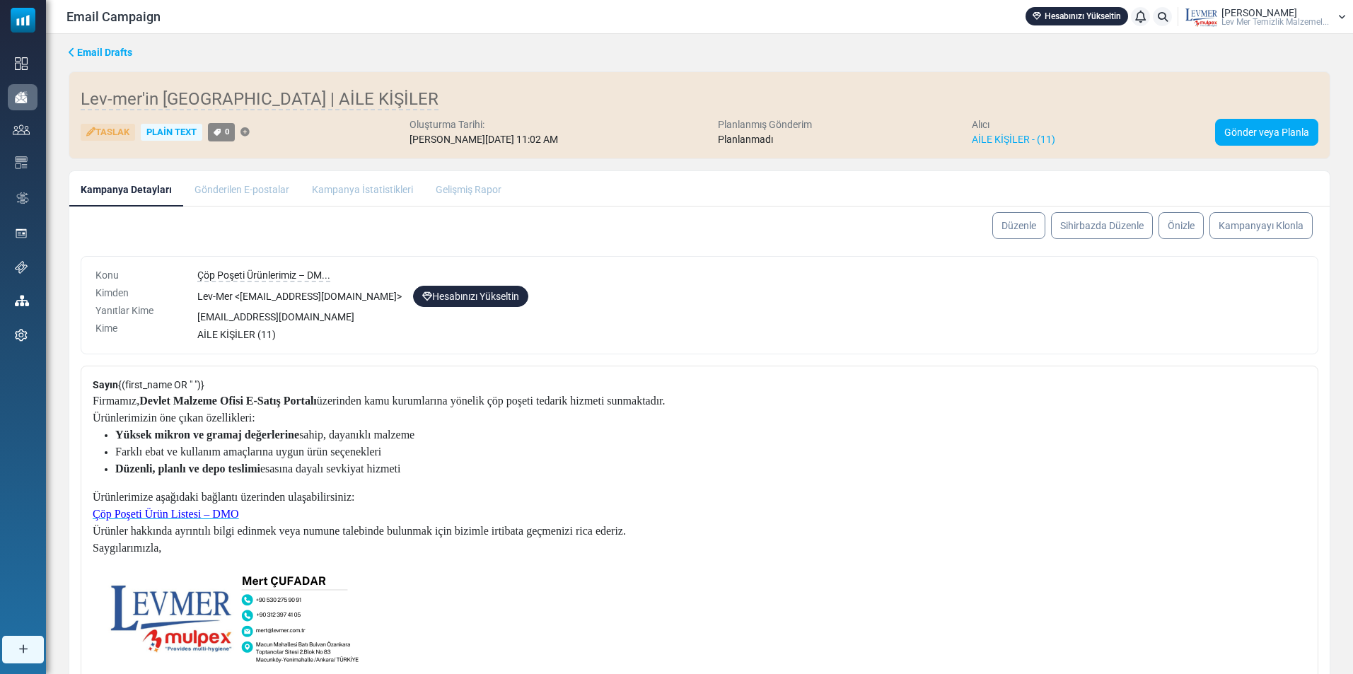
click at [71, 54] on icon at bounding box center [72, 52] width 6 height 10
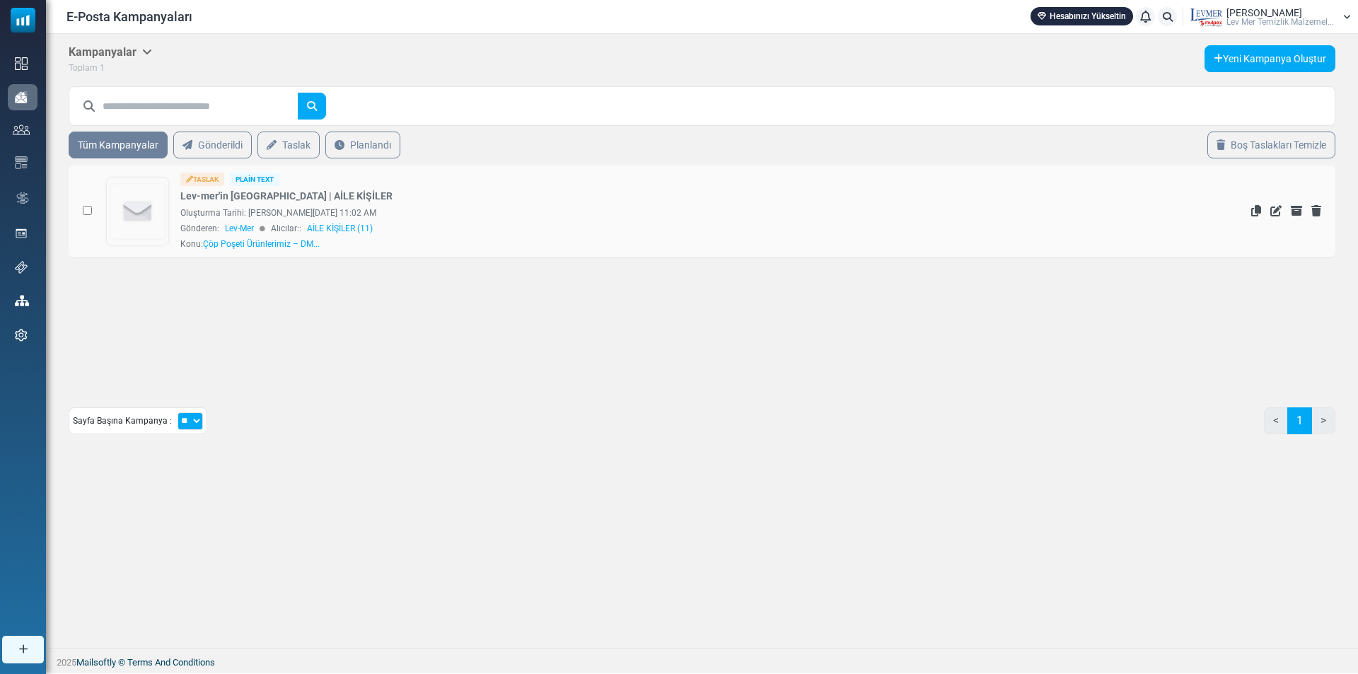
click at [146, 221] on img at bounding box center [138, 211] width 62 height 66
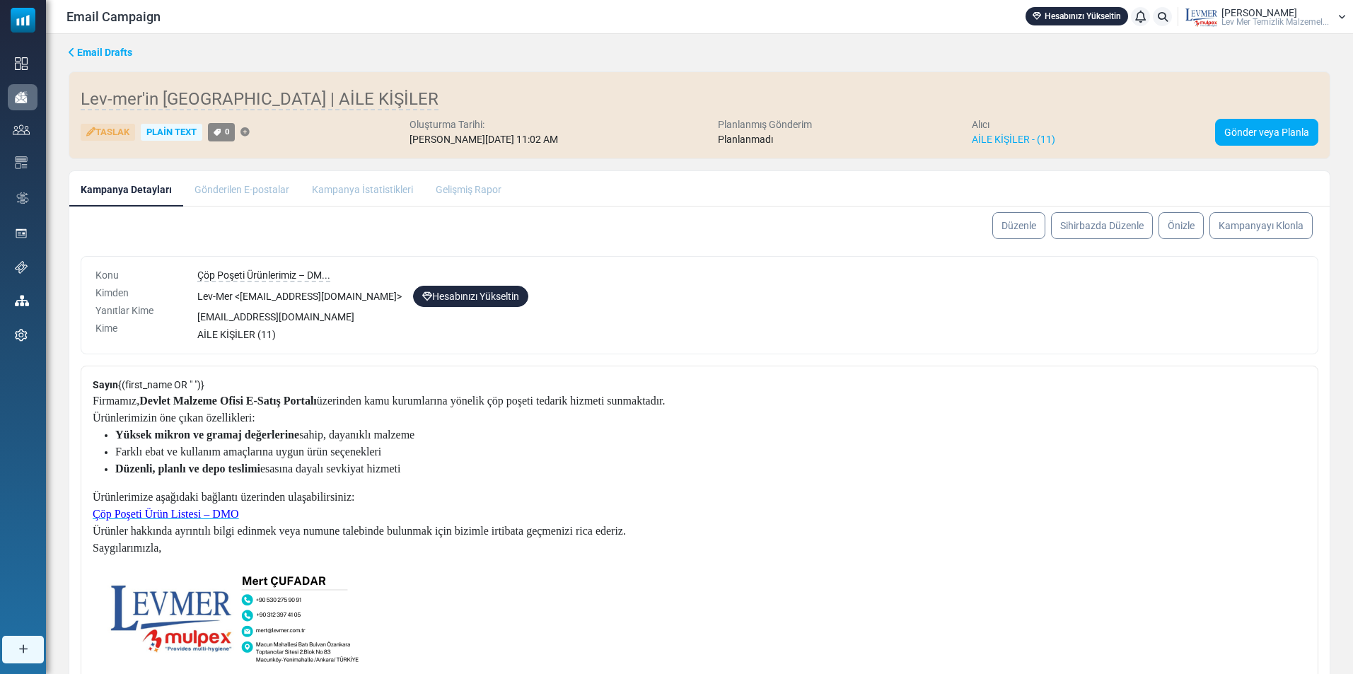
select select "**********"
click at [1244, 136] on link "Gönder veya Planla" at bounding box center [1266, 132] width 103 height 27
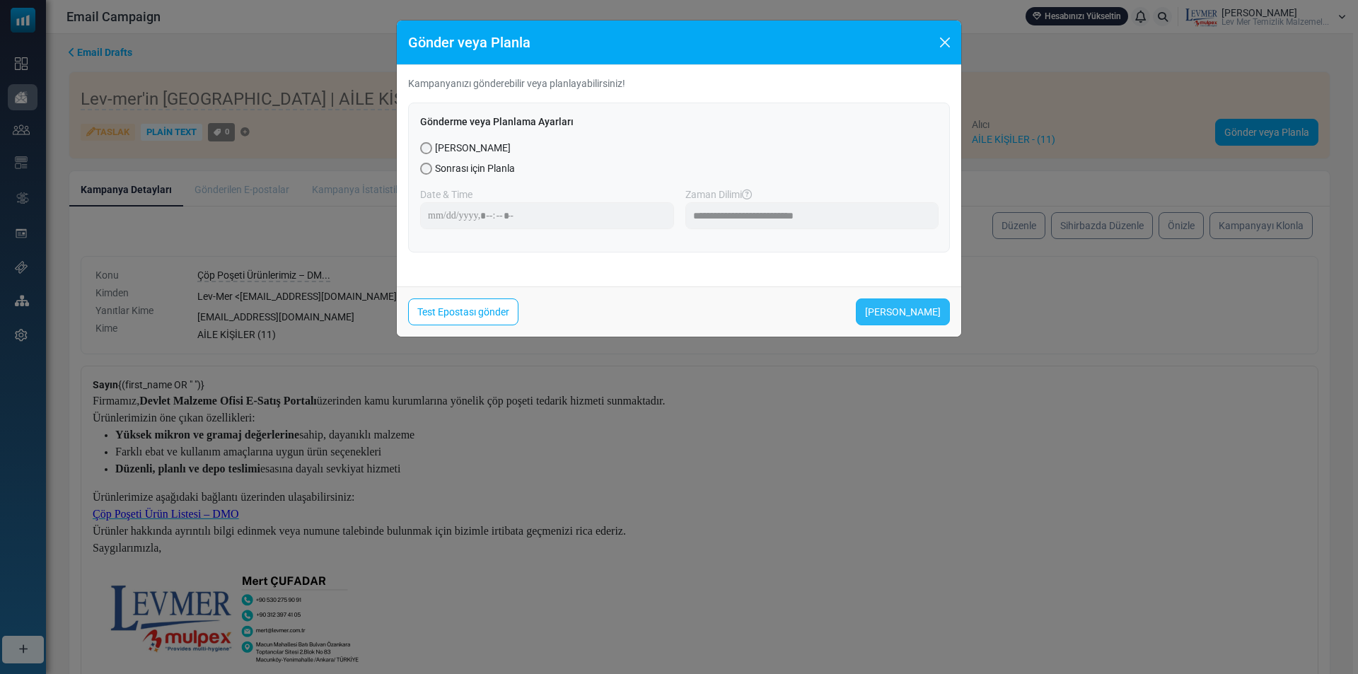
click at [900, 316] on link "Şimdi Gönder" at bounding box center [903, 312] width 94 height 27
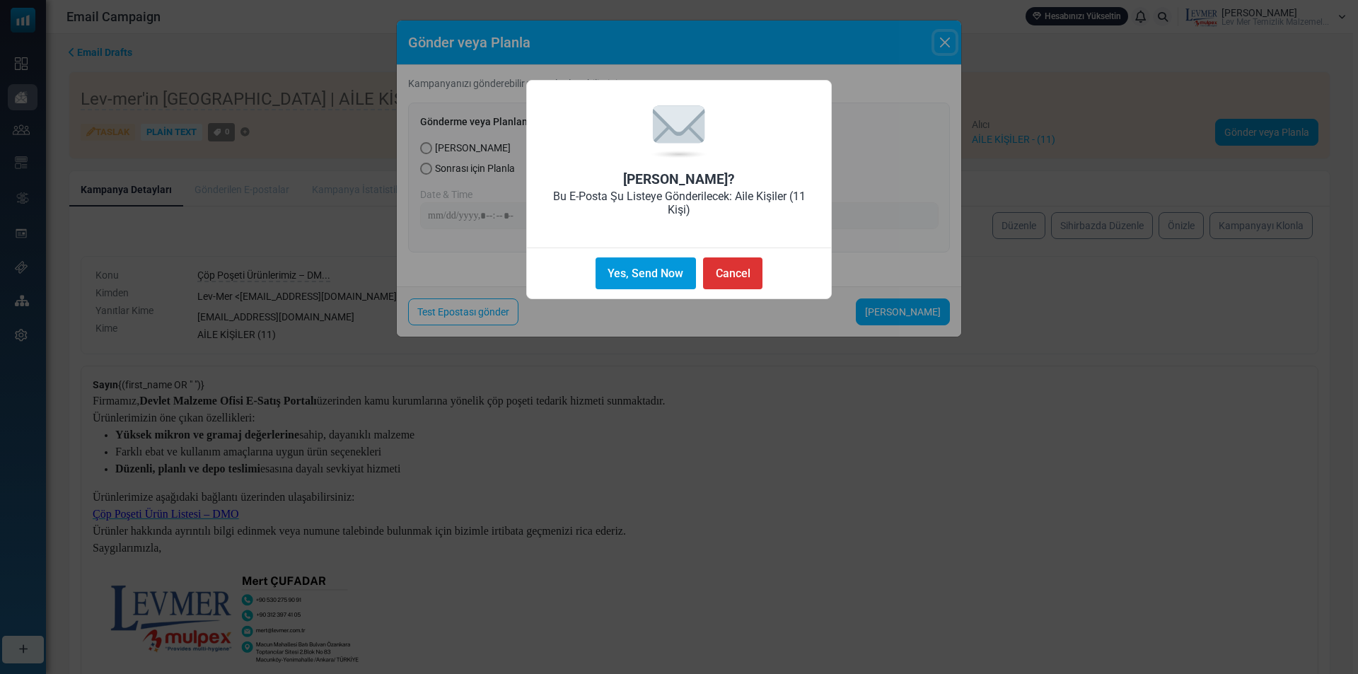
click at [610, 270] on button "Yes, Send Now" at bounding box center [646, 273] width 100 height 32
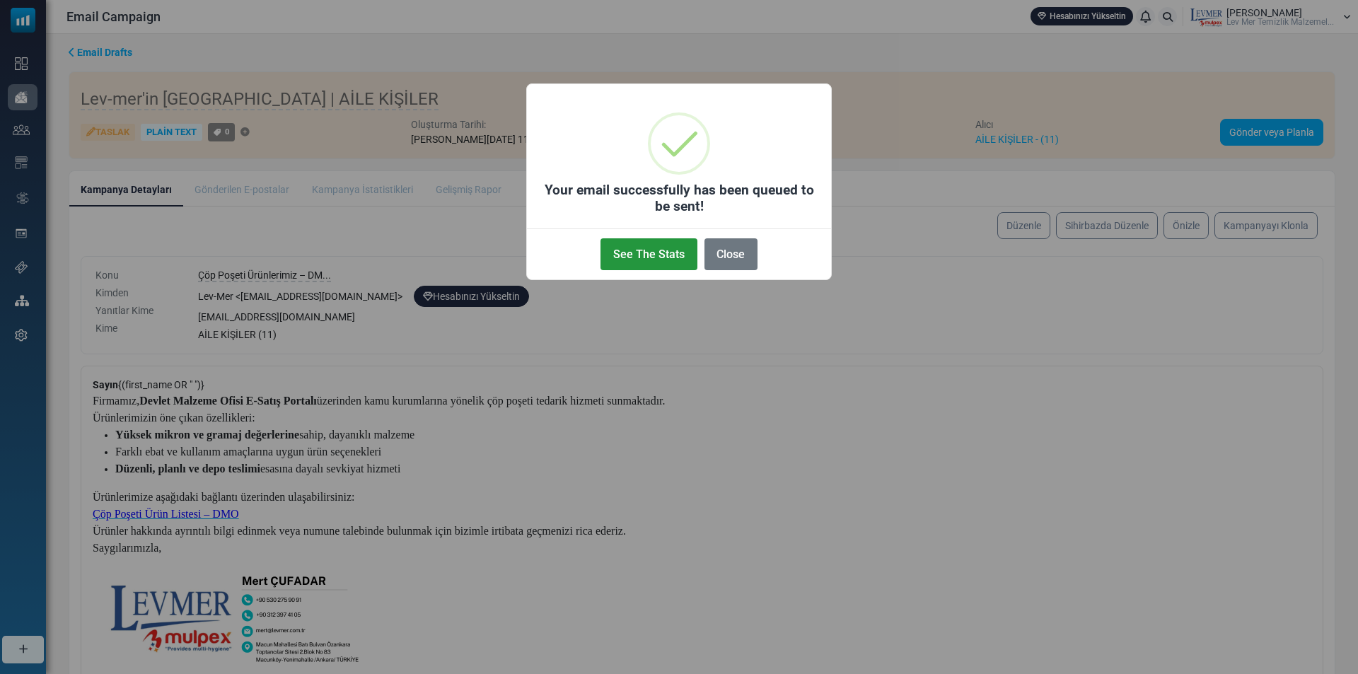
click at [626, 255] on button "See The Stats" at bounding box center [649, 254] width 96 height 32
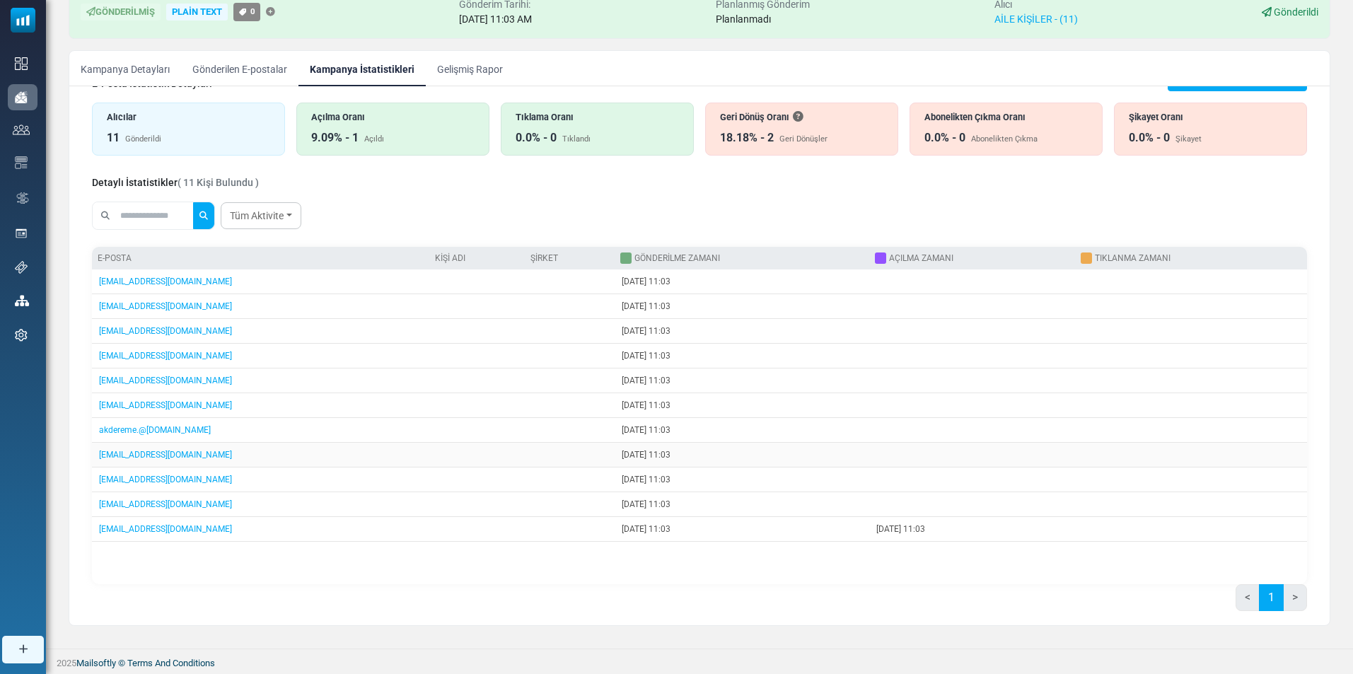
scroll to position [62, 0]
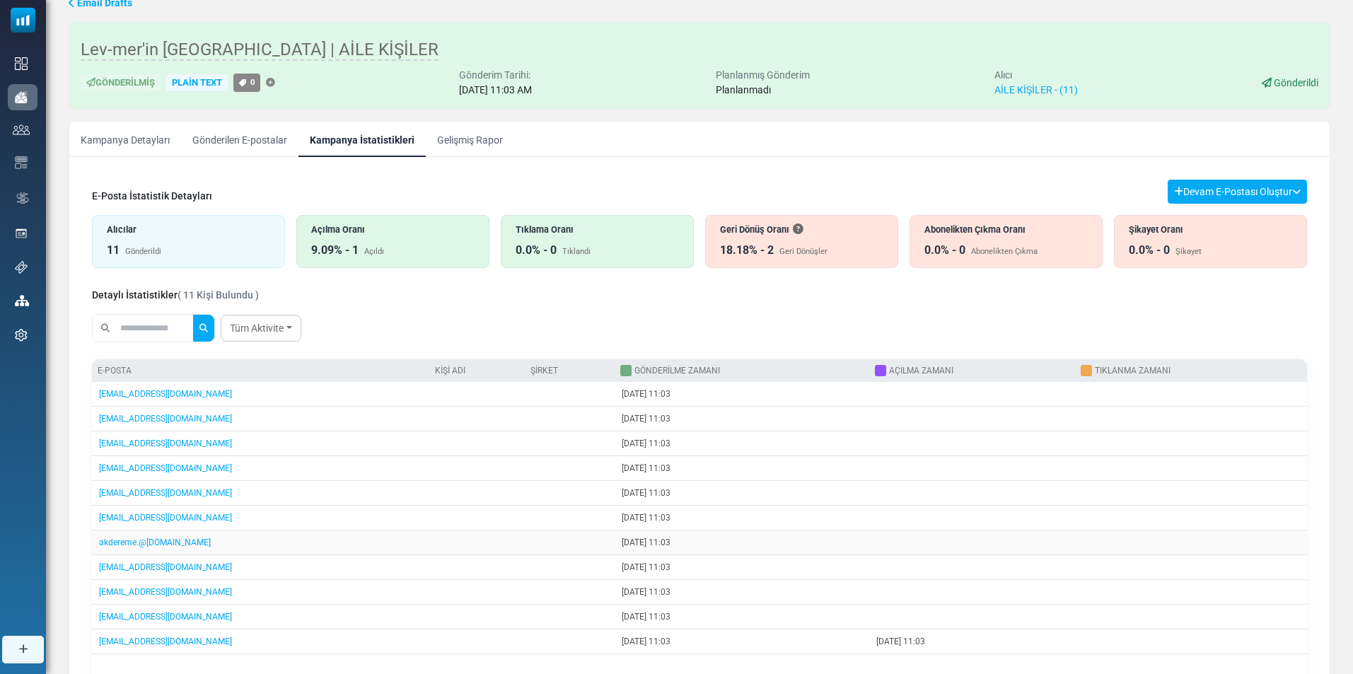
scroll to position [62, 0]
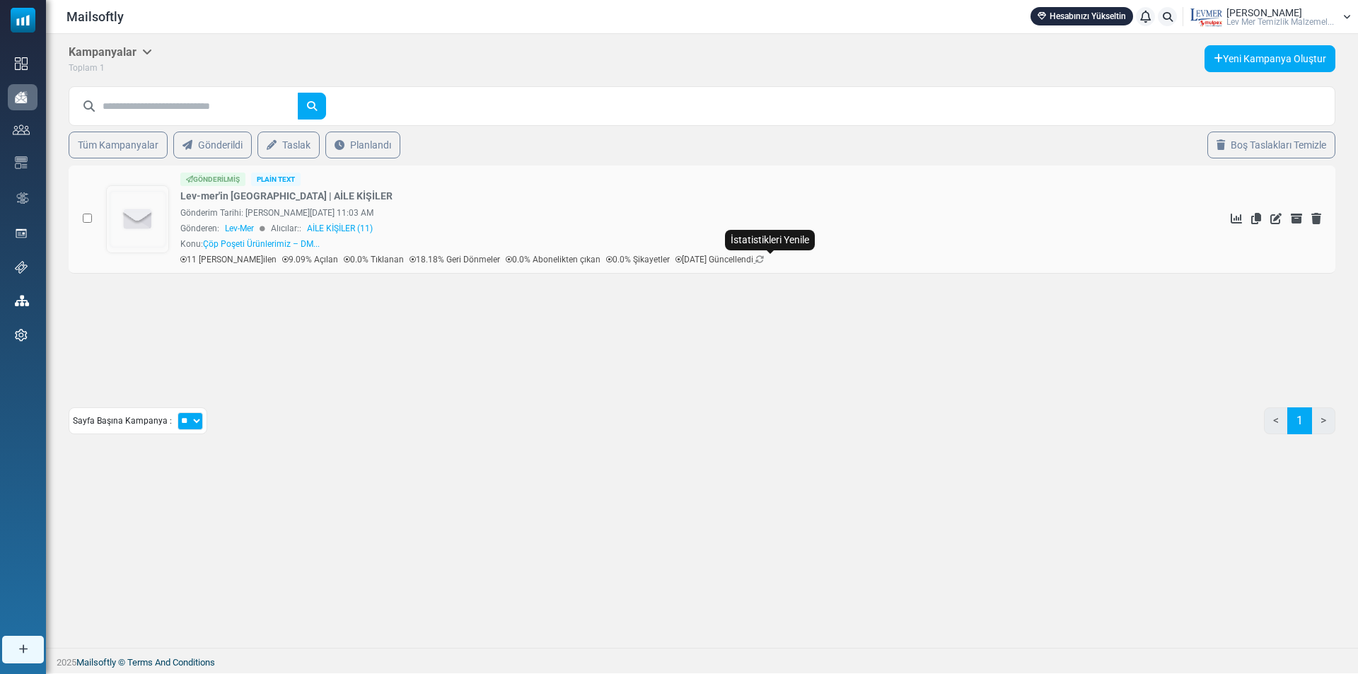
click at [764, 259] on icon at bounding box center [759, 259] width 8 height 8
click at [1246, 57] on link "Yeni Kampanya Oluştur" at bounding box center [1270, 58] width 131 height 27
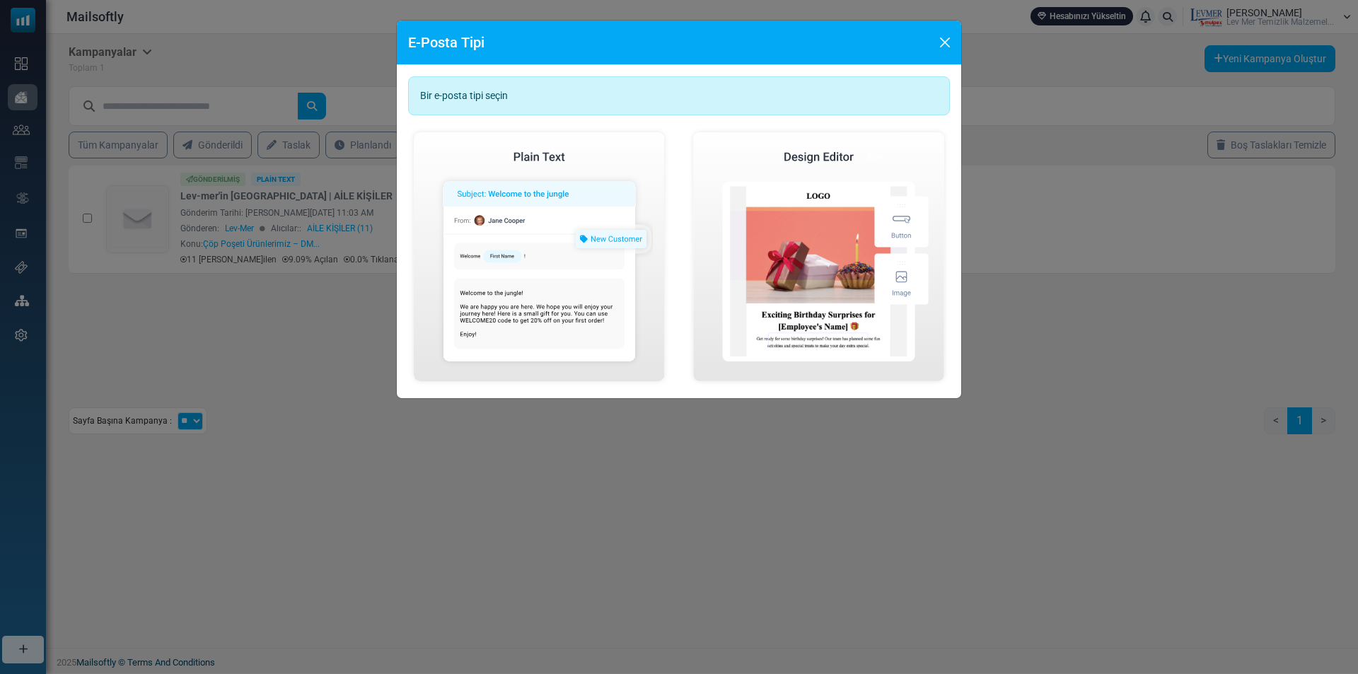
click at [552, 256] on div "Basit E-Posta Oluştur" at bounding box center [539, 256] width 115 height 27
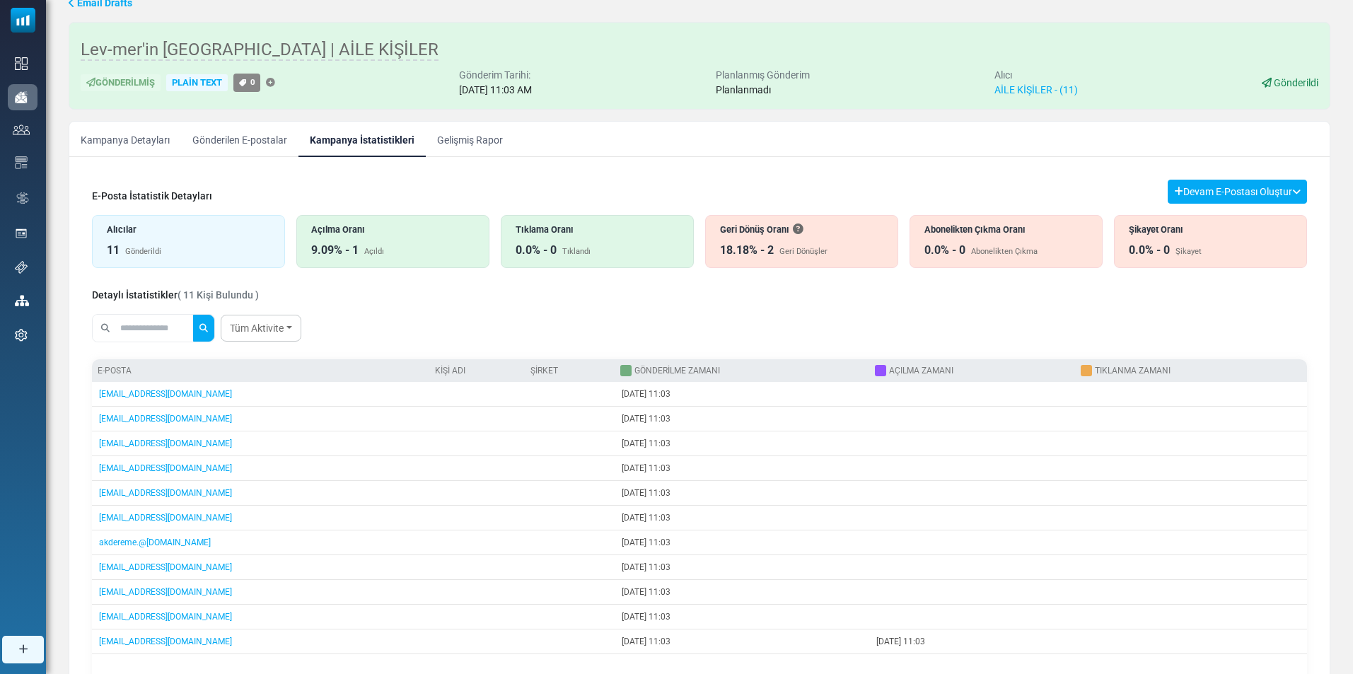
click at [190, 247] on div "11 Gönderildi" at bounding box center [188, 250] width 163 height 17
click at [381, 248] on div "Açıldı" at bounding box center [374, 252] width 20 height 12
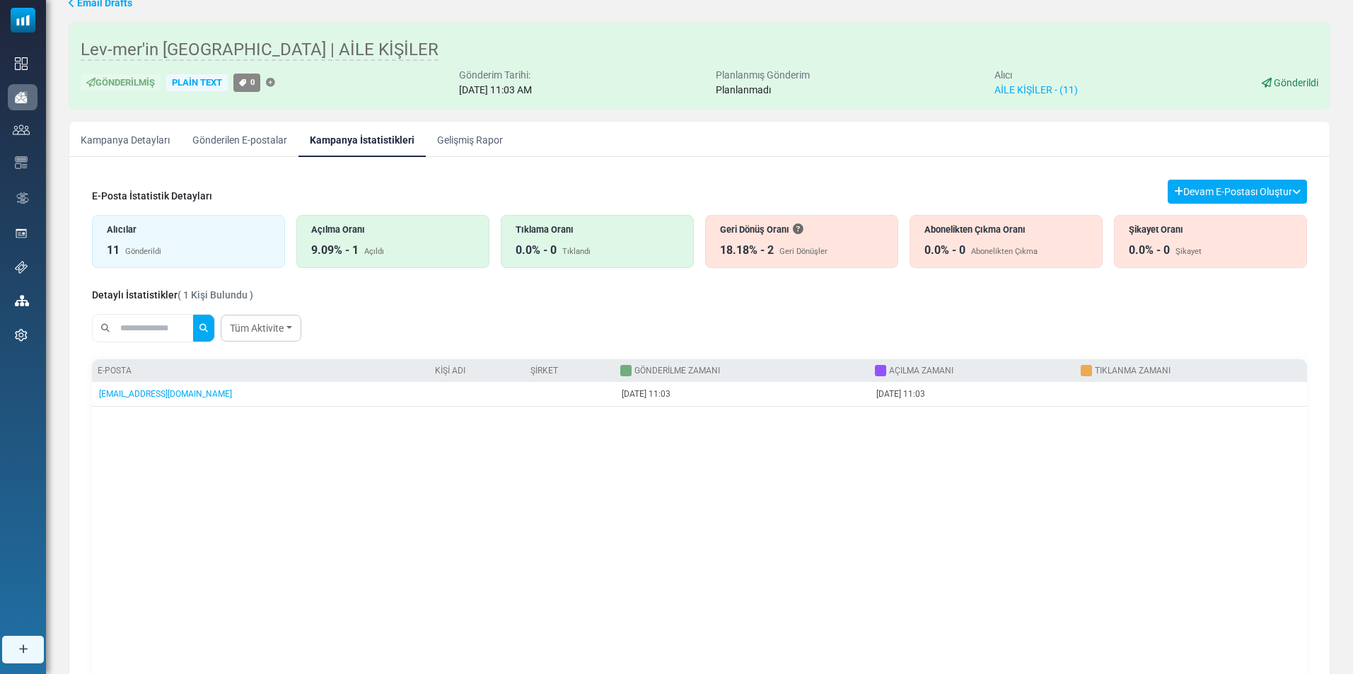
click at [581, 236] on div "Tıklama Oranı" at bounding box center [597, 229] width 163 height 13
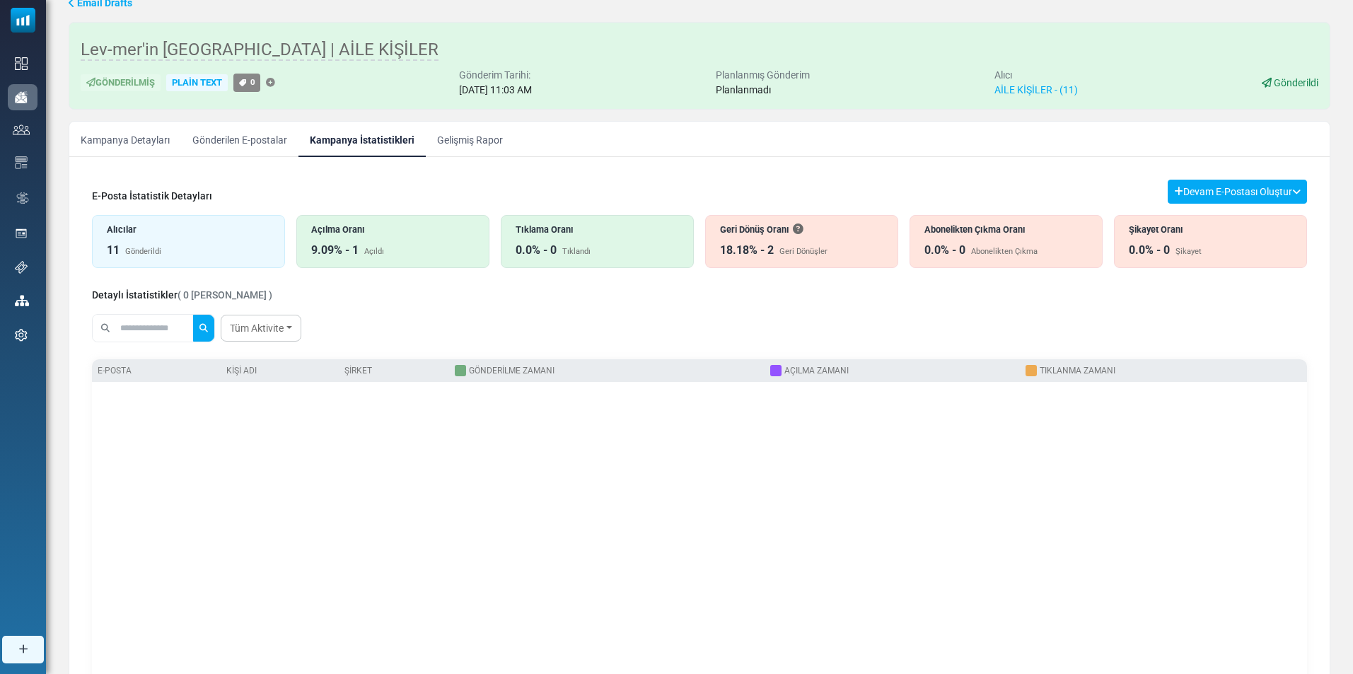
click at [835, 233] on div "Geri Dönüş Oranı" at bounding box center [801, 229] width 163 height 13
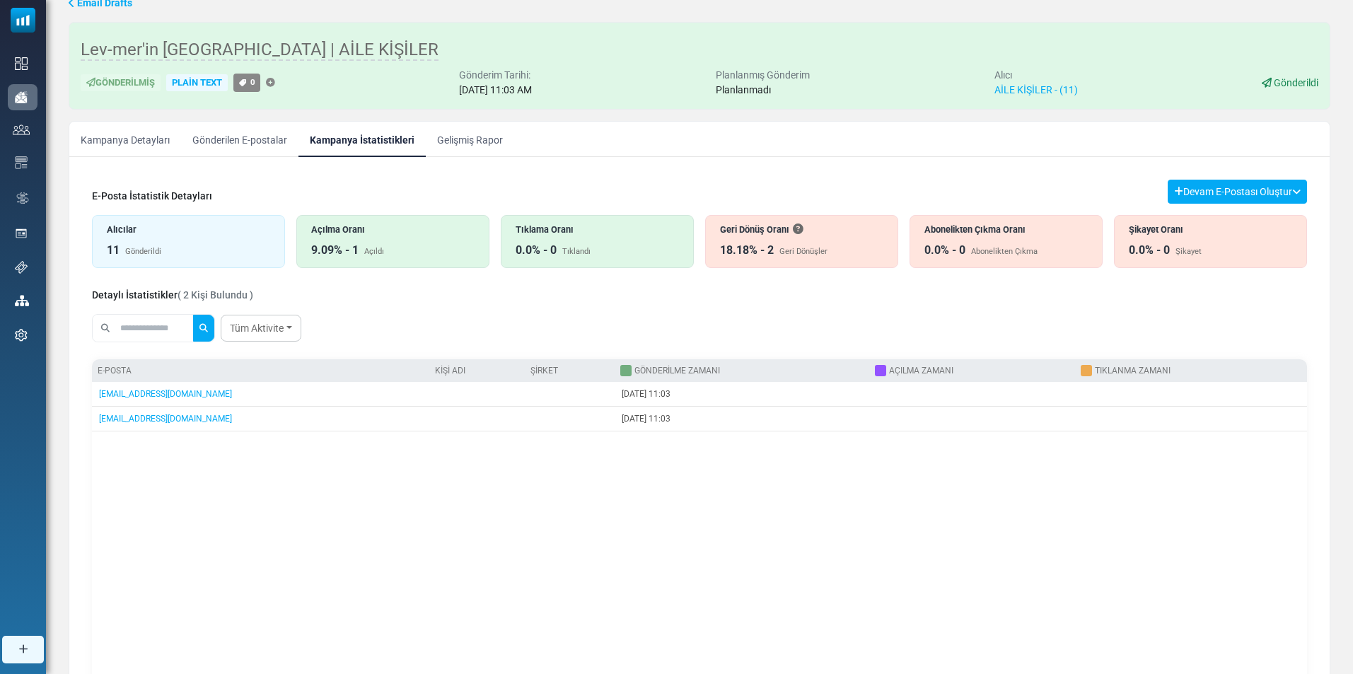
click at [1014, 244] on div "0.0% - 0 Abonelikten Çıkma" at bounding box center [1006, 250] width 163 height 17
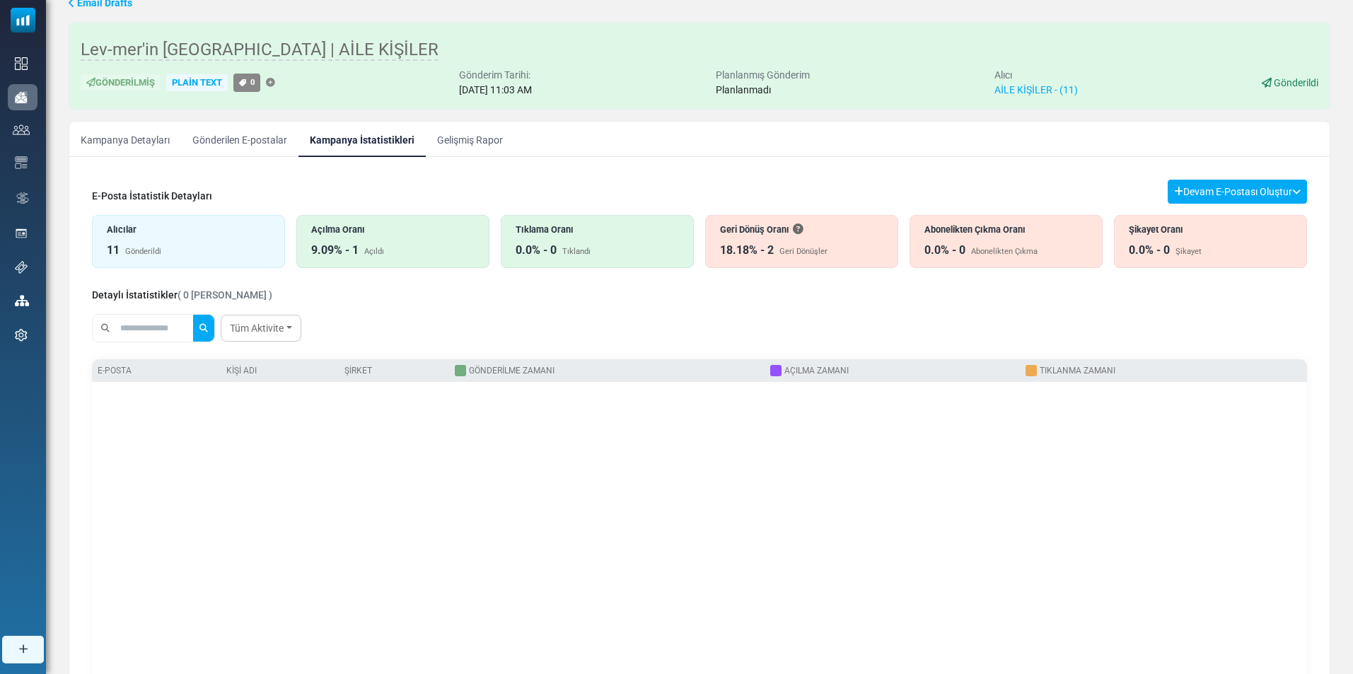
click at [1190, 247] on div "Şikayet" at bounding box center [1189, 252] width 26 height 12
click at [773, 231] on div "Geri Dönüş Oranı" at bounding box center [801, 229] width 163 height 13
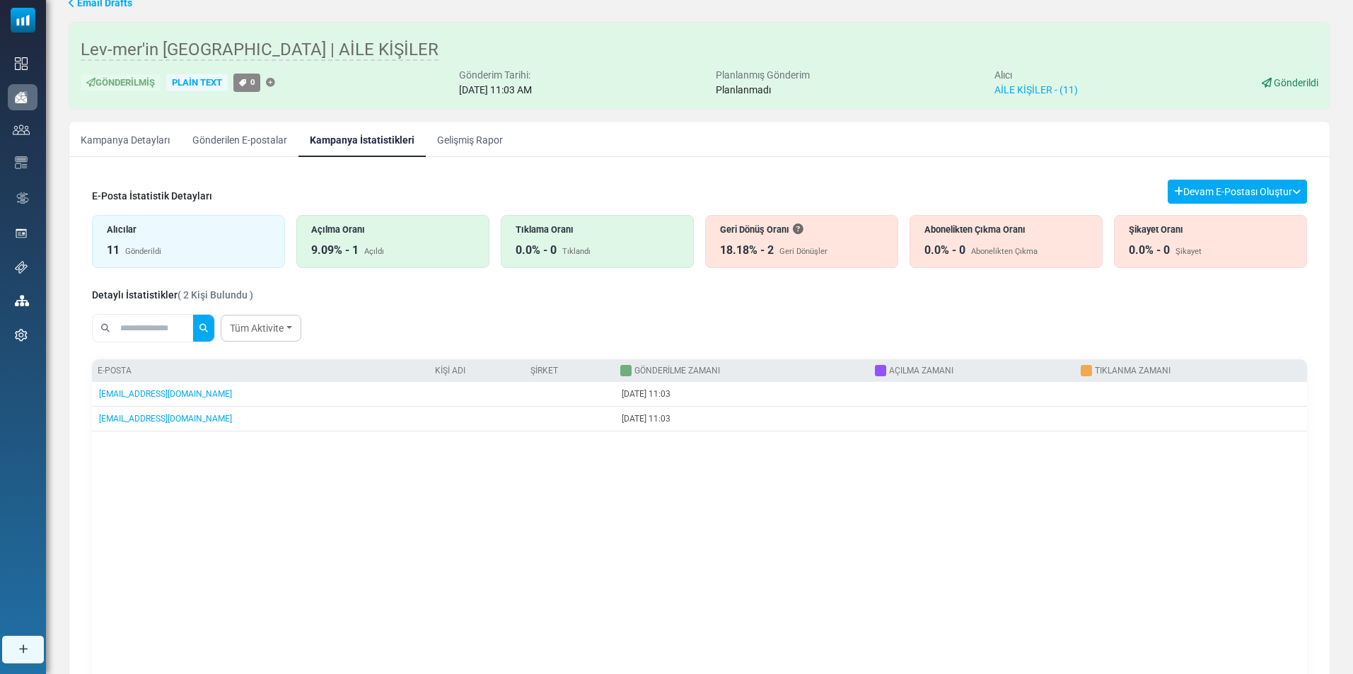
click at [588, 234] on div "Tıklama Oranı" at bounding box center [597, 229] width 163 height 13
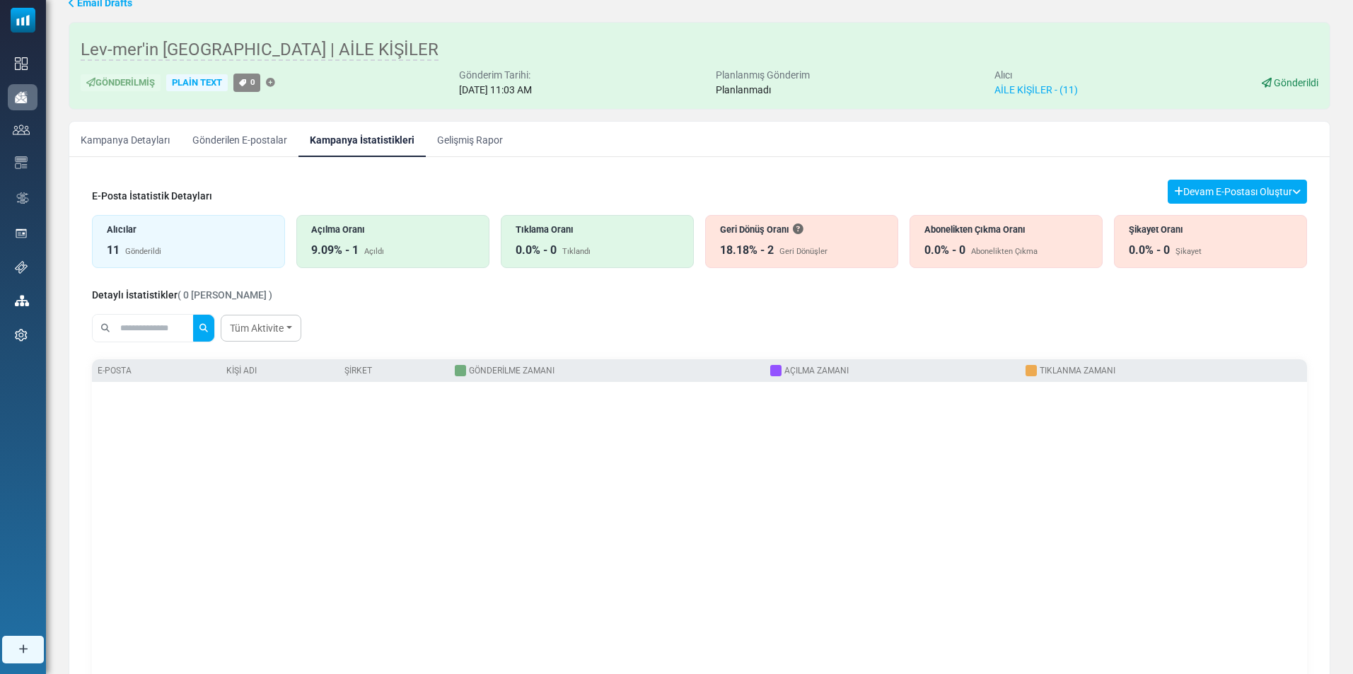
click at [424, 249] on div "9.09% - 1 Açıldı" at bounding box center [392, 250] width 163 height 17
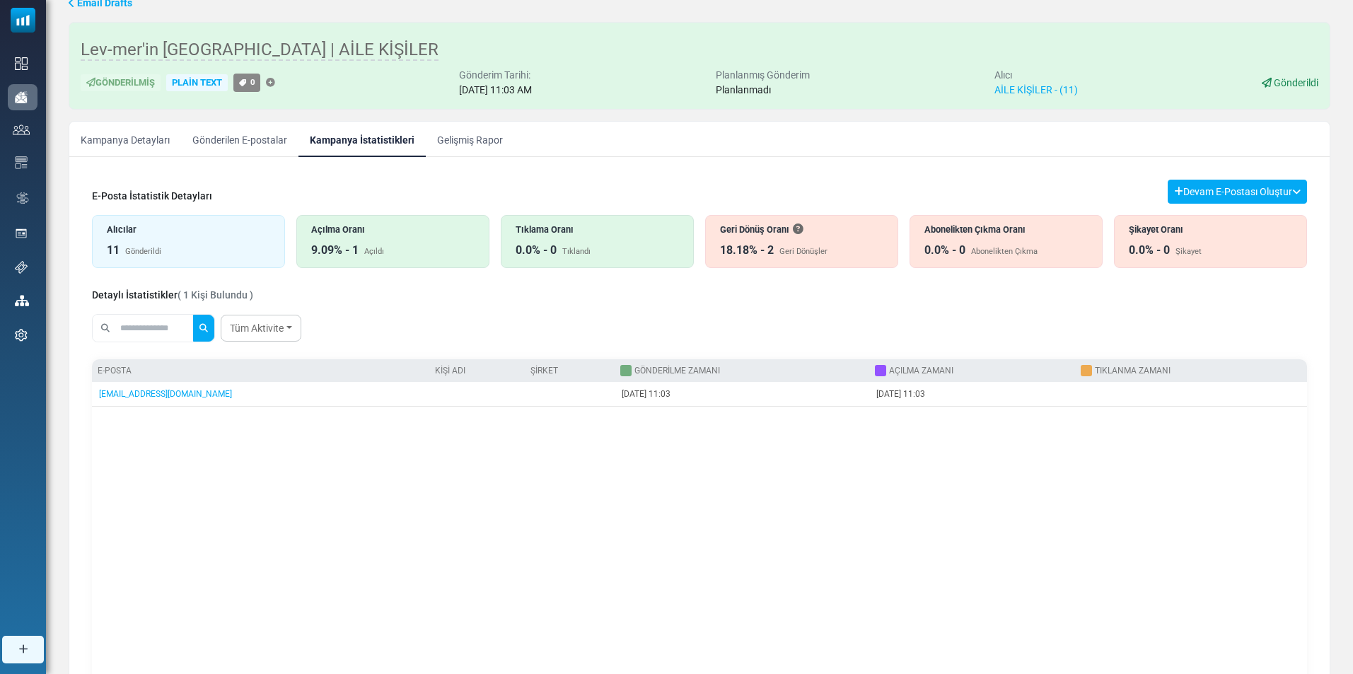
click at [233, 248] on div "11 Gönderildi" at bounding box center [188, 250] width 163 height 17
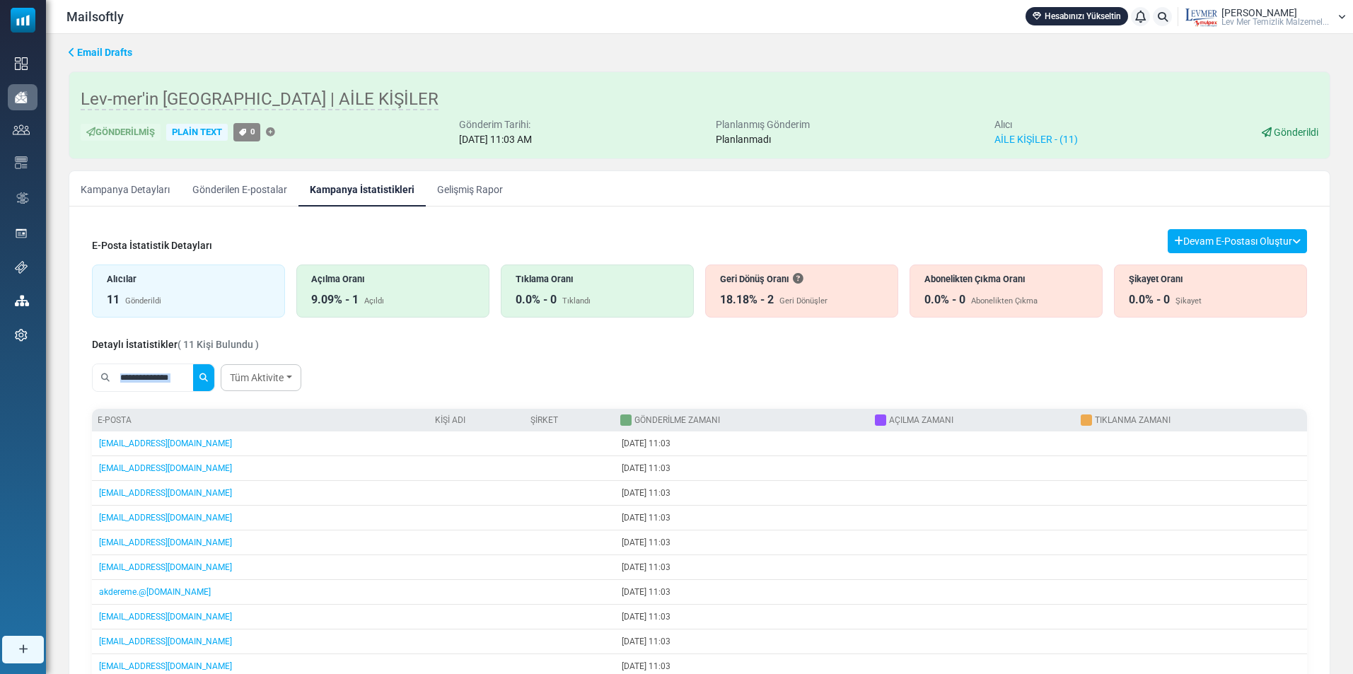
drag, startPoint x: 1316, startPoint y: 348, endPoint x: 1321, endPoint y: 380, distance: 32.3
click at [1321, 380] on div "E-Posta İstatistik Detayları Devam E-Postası Oluştur Filtre Sonucundan Bir List…" at bounding box center [699, 507] width 1261 height 578
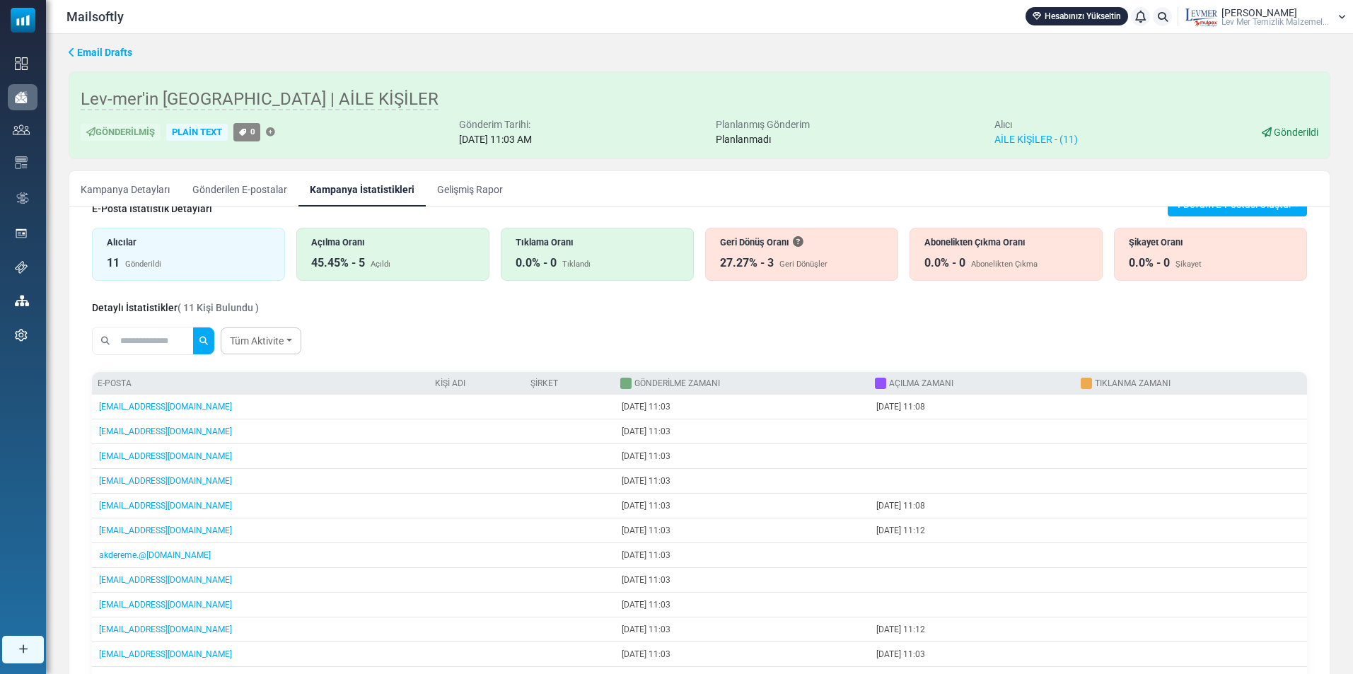
scroll to position [62, 0]
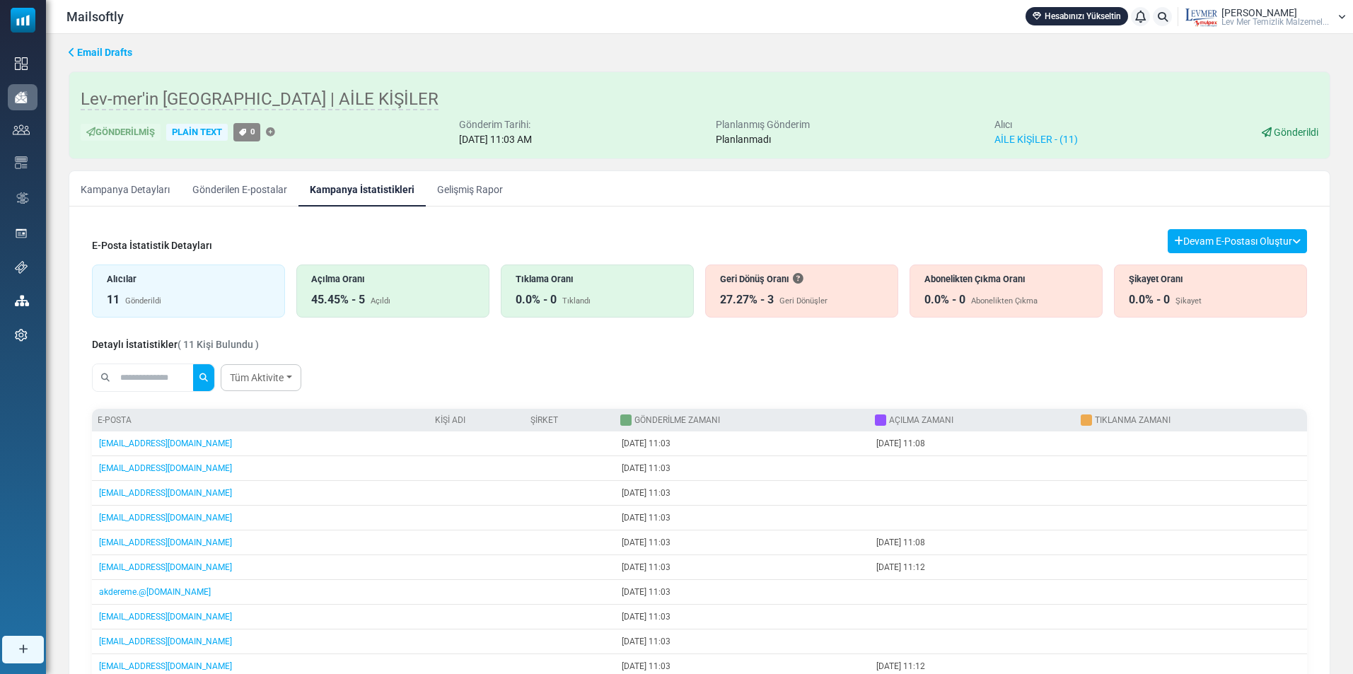
scroll to position [62, 0]
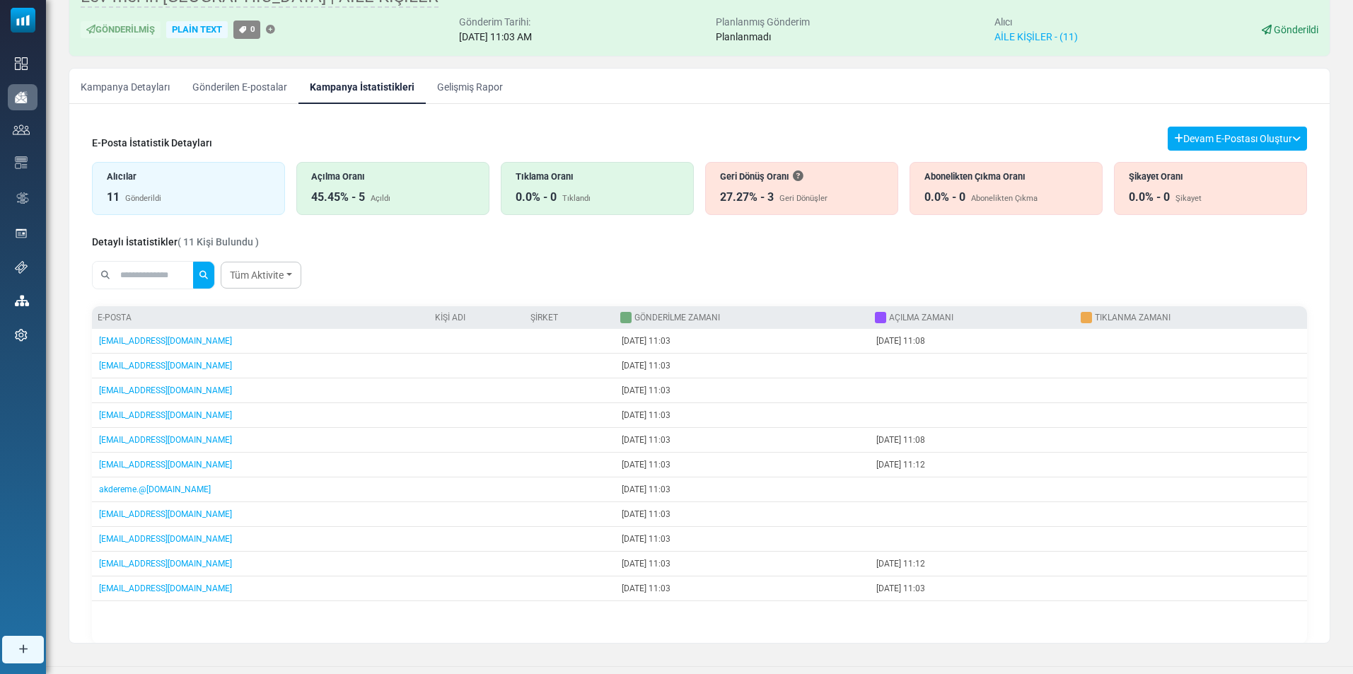
scroll to position [105, 0]
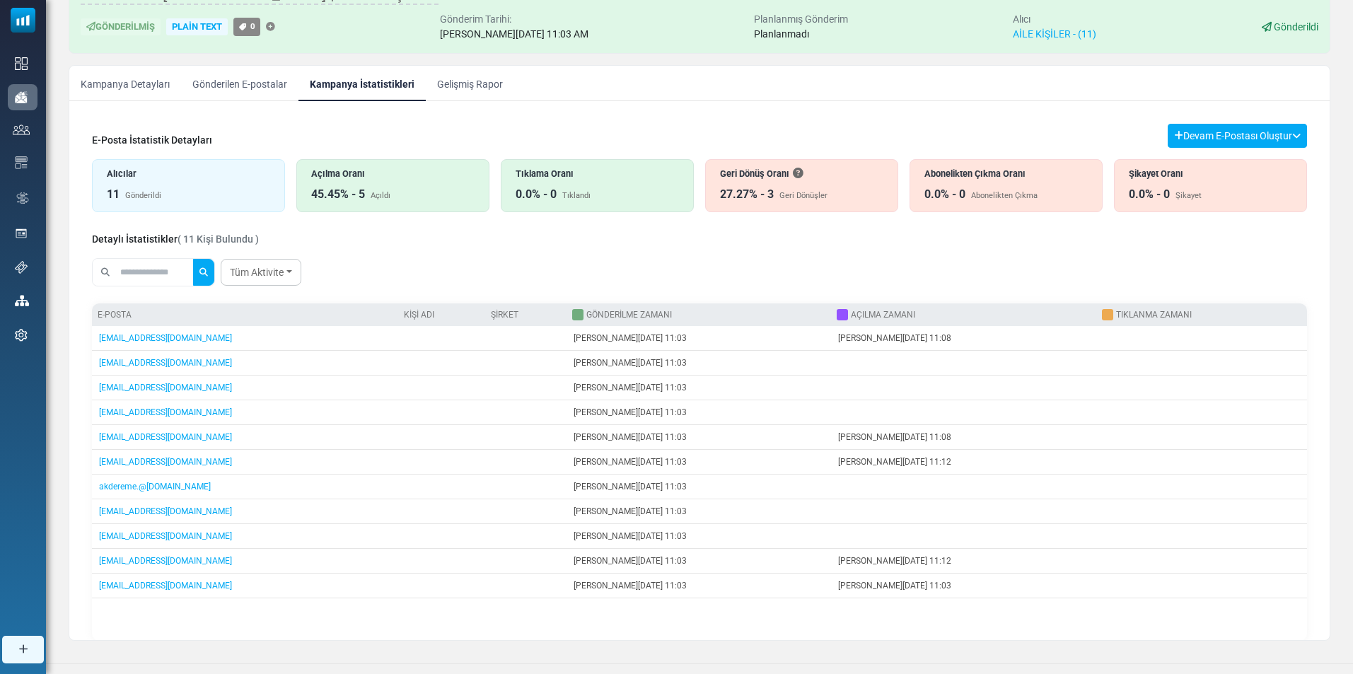
click at [870, 626] on div "E-posta Kişi Adı Şirket Gönderilme Zamanı Açılma Zamanı Tıklanma Zamanı info@ca…" at bounding box center [699, 471] width 1215 height 337
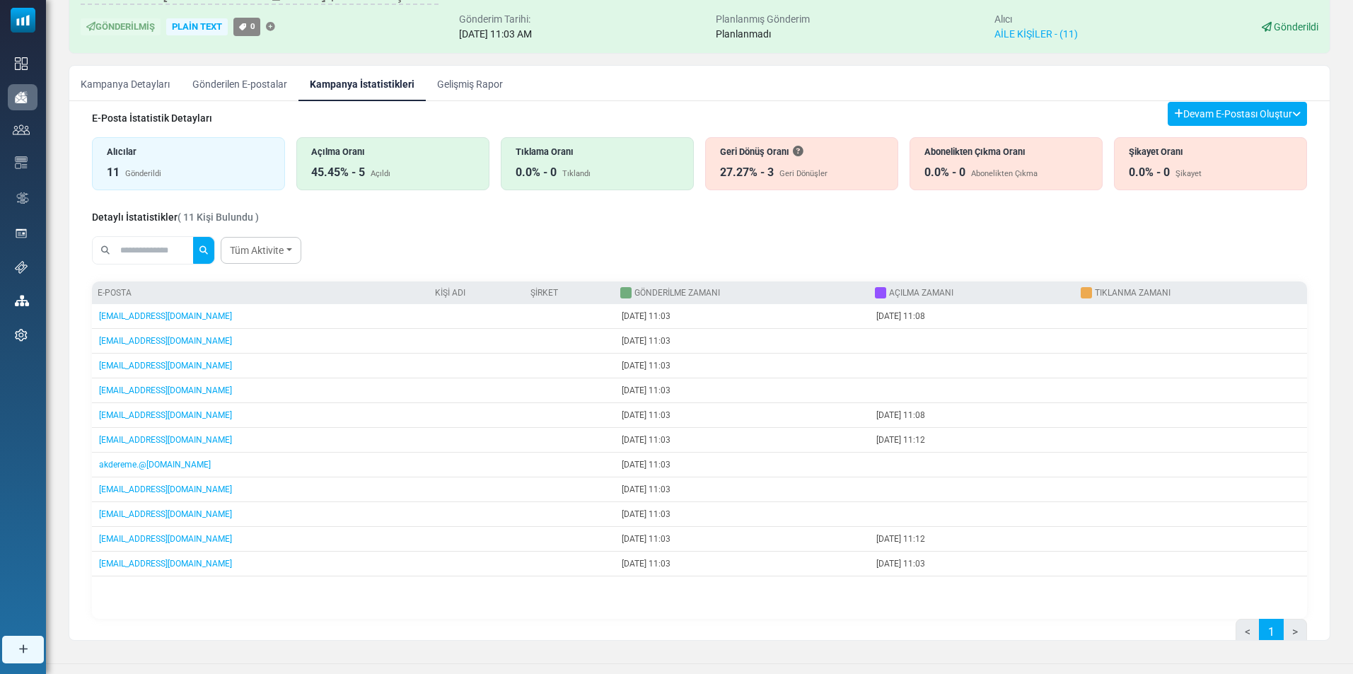
scroll to position [62, 0]
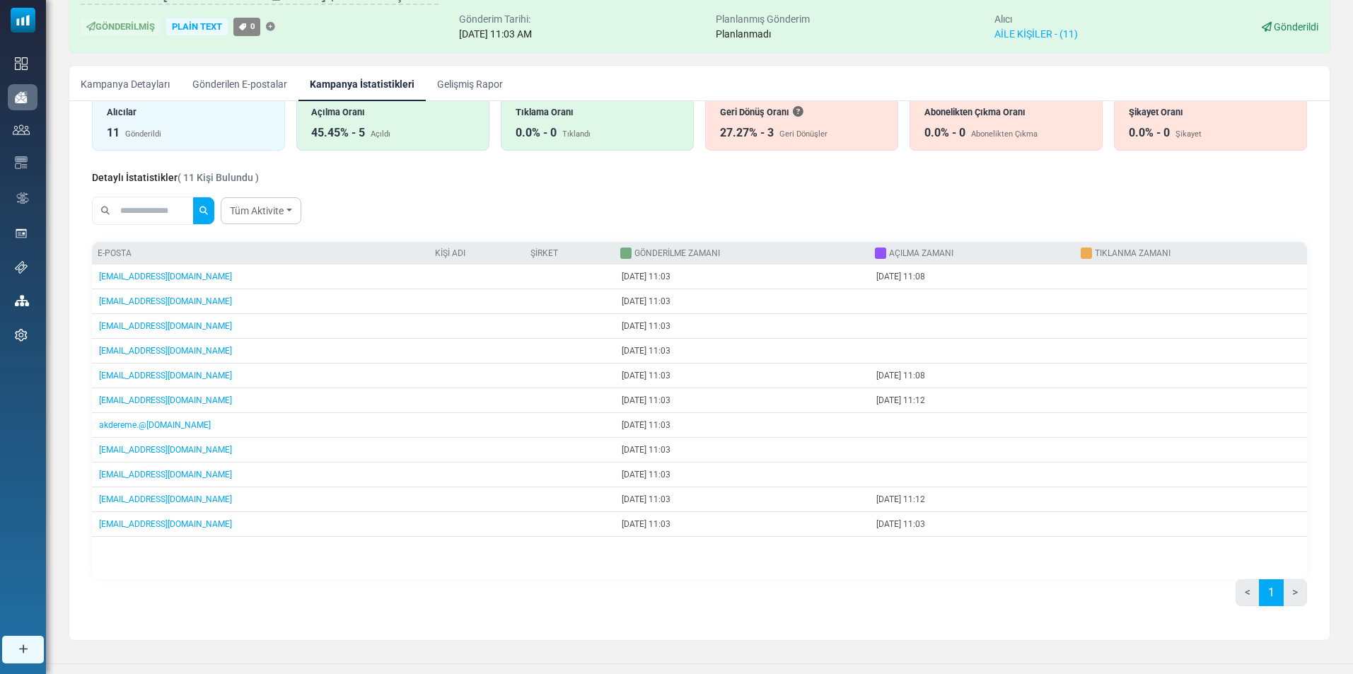
drag, startPoint x: 1333, startPoint y: 514, endPoint x: 1337, endPoint y: 474, distance: 39.8
click at [1337, 474] on div "Email Drafts Lev-mer'in Kampanyası | AİLE KİŞİLER Gönderilmiş Plain Text 0 Gönd…" at bounding box center [699, 296] width 1307 height 735
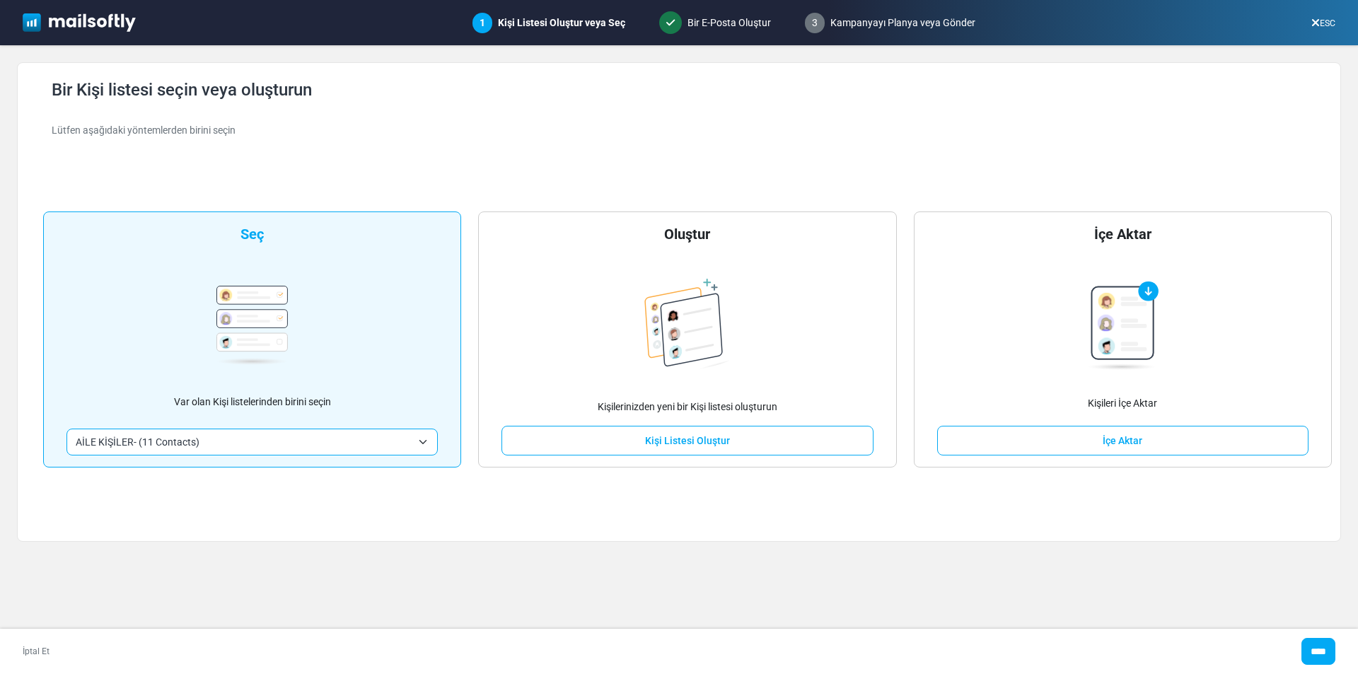
click at [429, 438] on span "AİLE KİŞİLER- (11 Contacts)" at bounding box center [251, 442] width 371 height 27
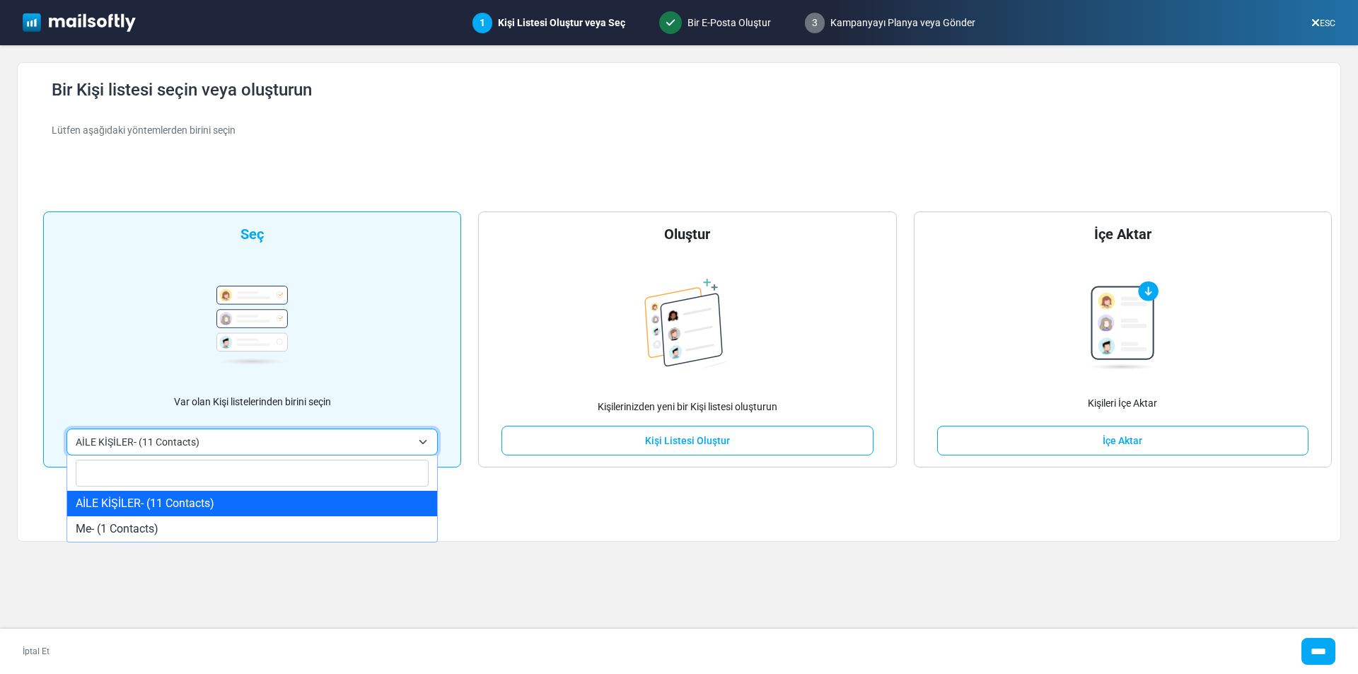
click at [532, 518] on div "**********" at bounding box center [679, 302] width 1289 height 444
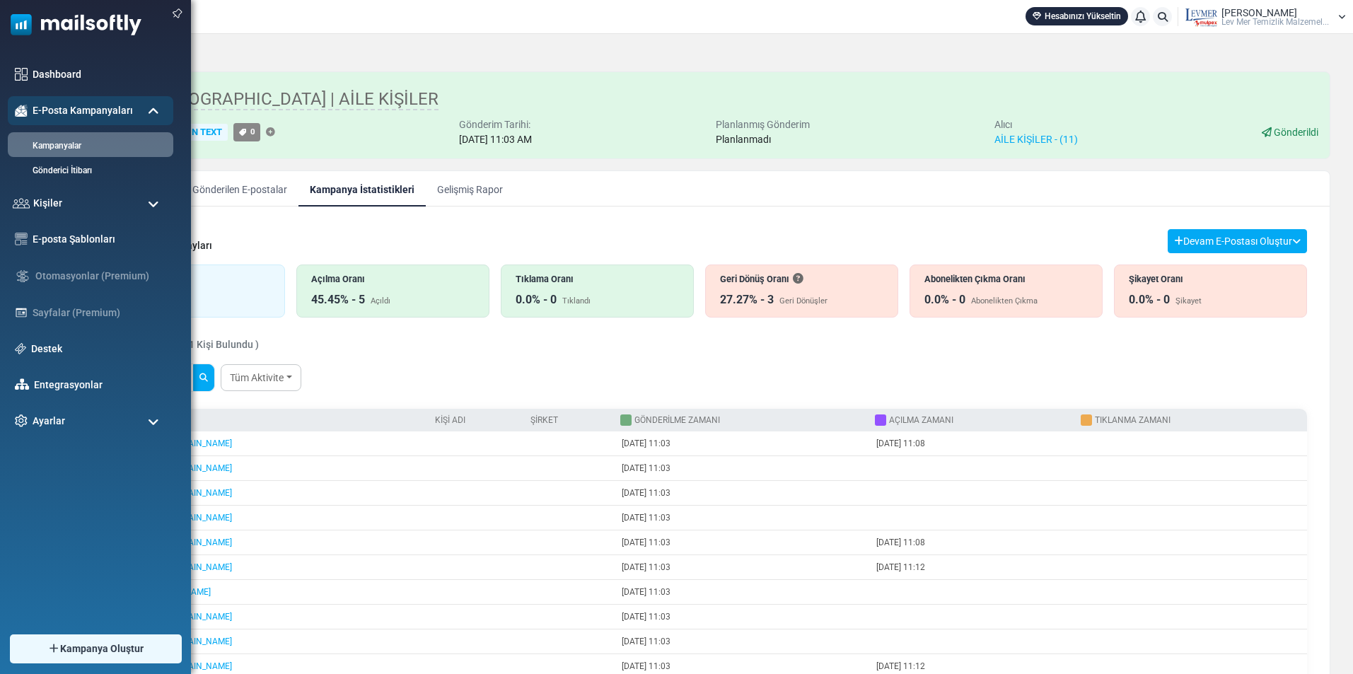
click at [153, 198] on span at bounding box center [153, 204] width 11 height 13
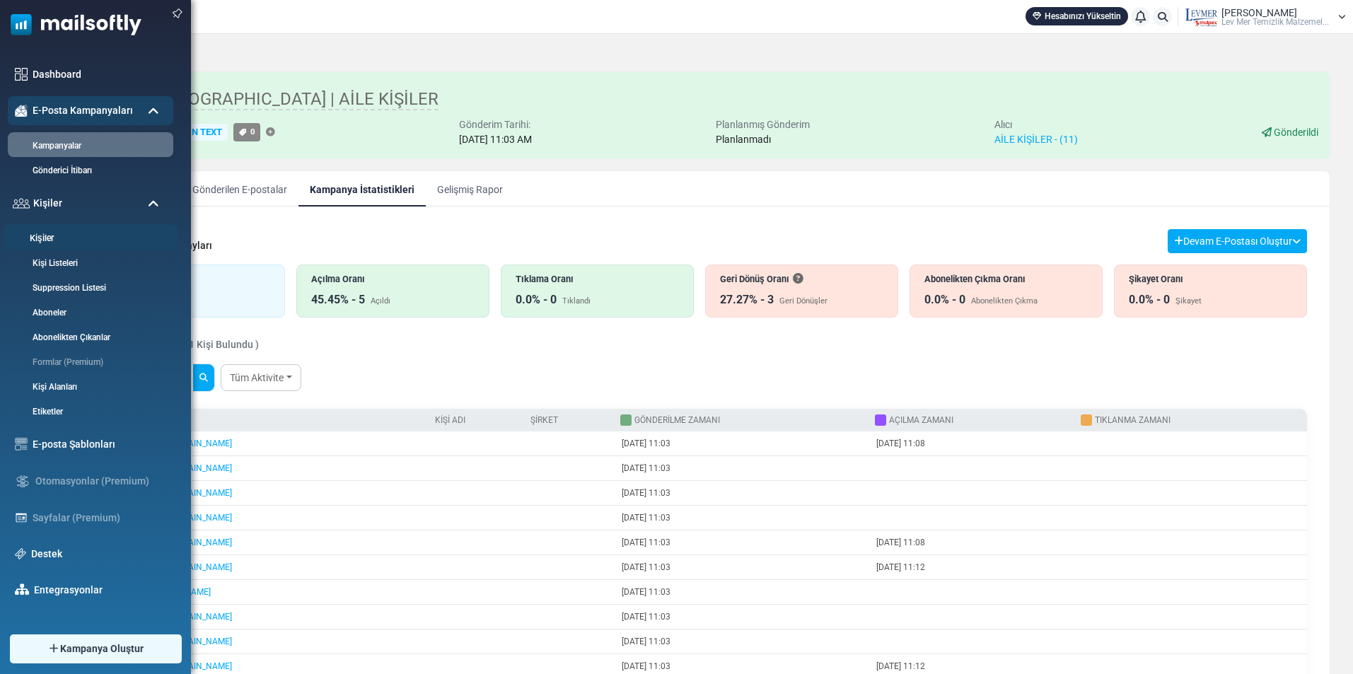
click at [61, 241] on link "Kişiler" at bounding box center [89, 238] width 170 height 13
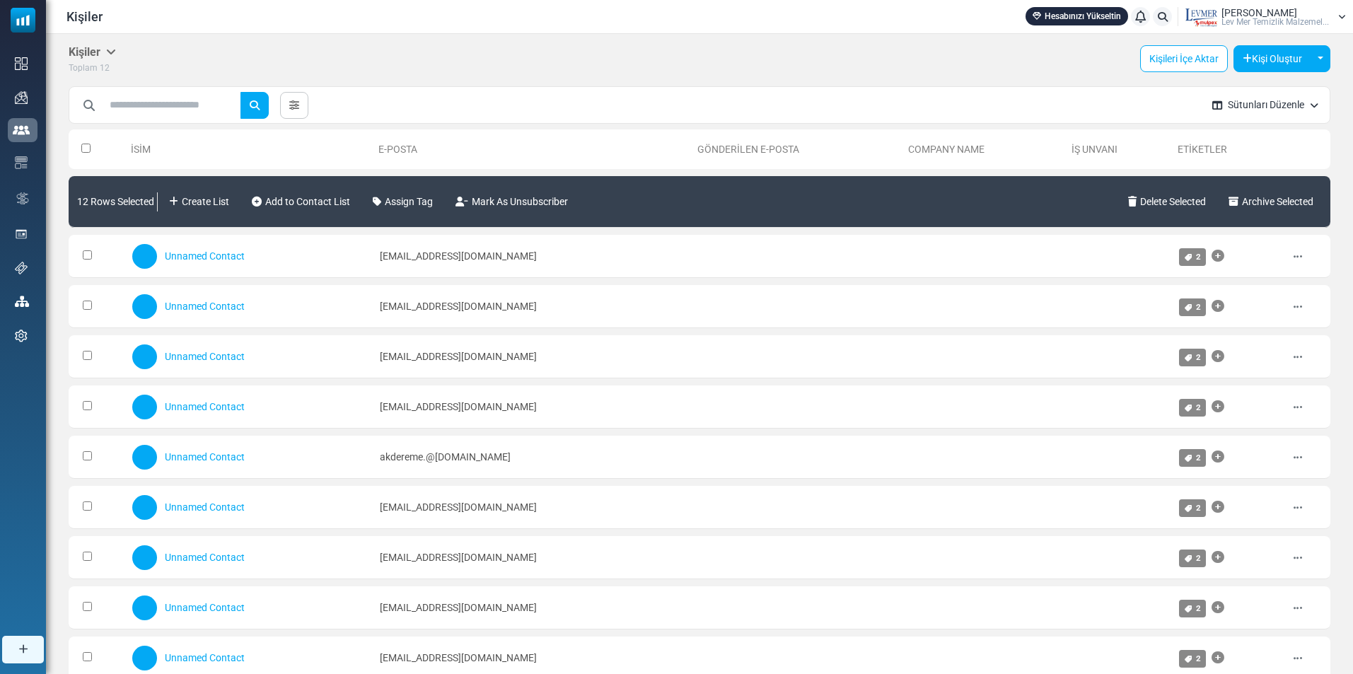
click at [1303, 101] on button "Sütunları Düzenle" at bounding box center [1265, 104] width 129 height 37
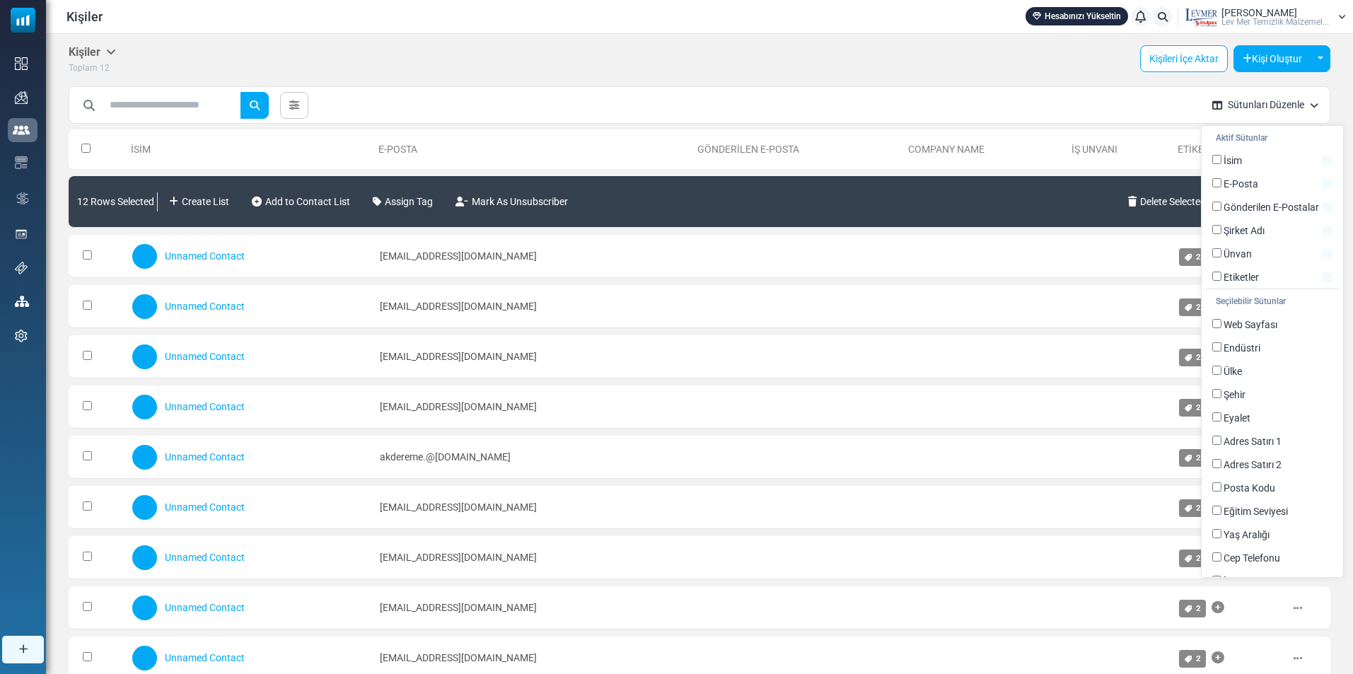
click at [1094, 108] on div "***** Clear All Add Tag ( 12 ) Create List ( 12 )" at bounding box center [635, 106] width 1132 height 40
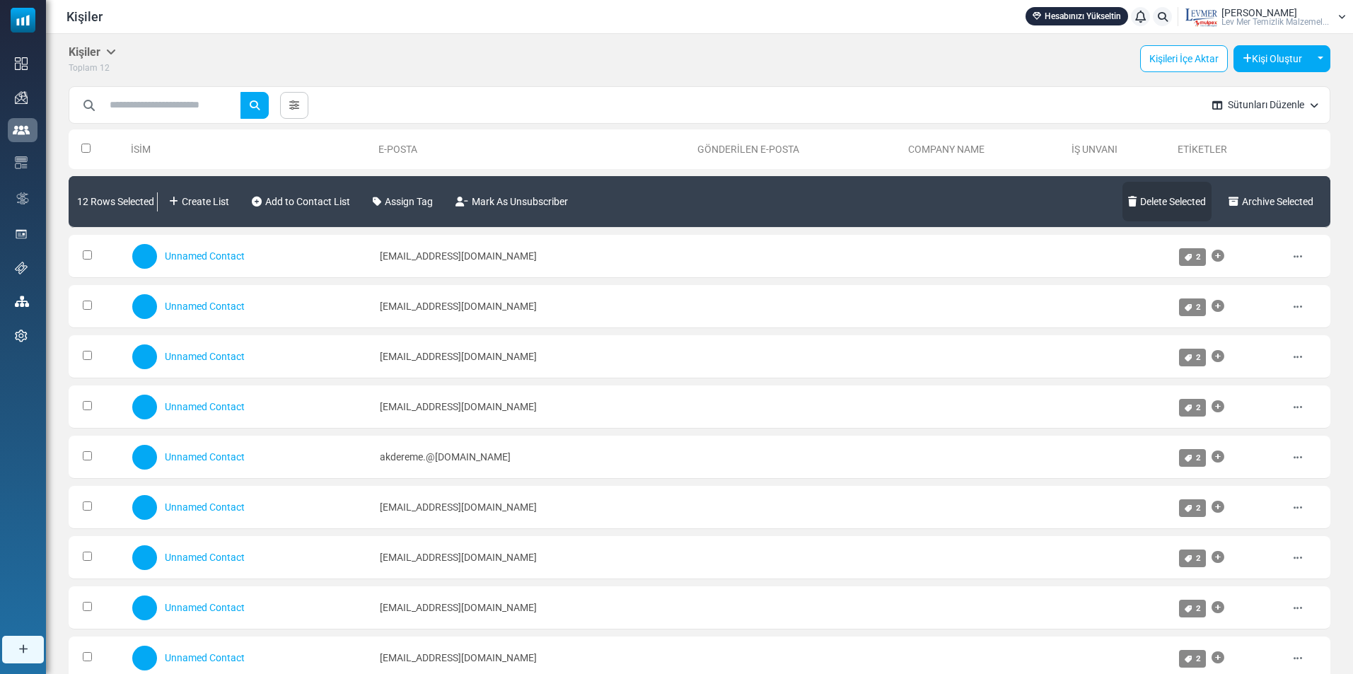
click at [1191, 202] on link "Delete Selected" at bounding box center [1167, 202] width 89 height 40
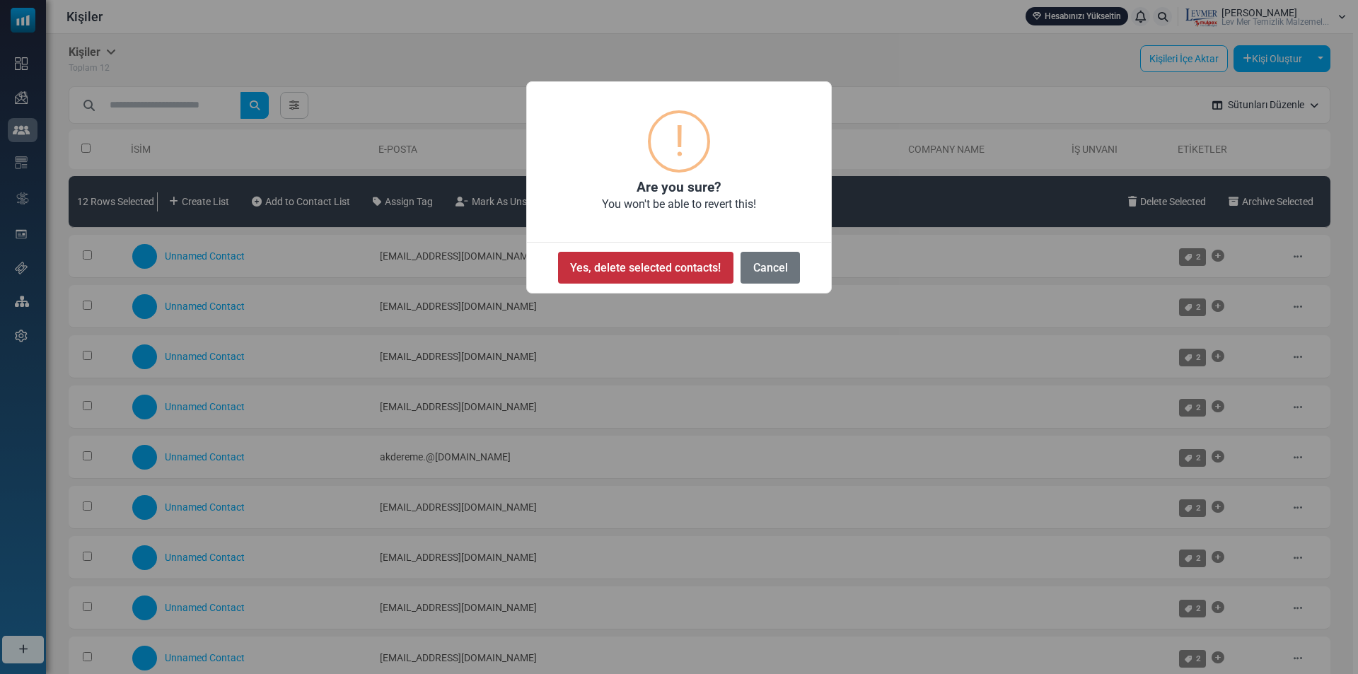
click at [674, 261] on button "Yes, delete selected contacts!" at bounding box center [645, 268] width 175 height 32
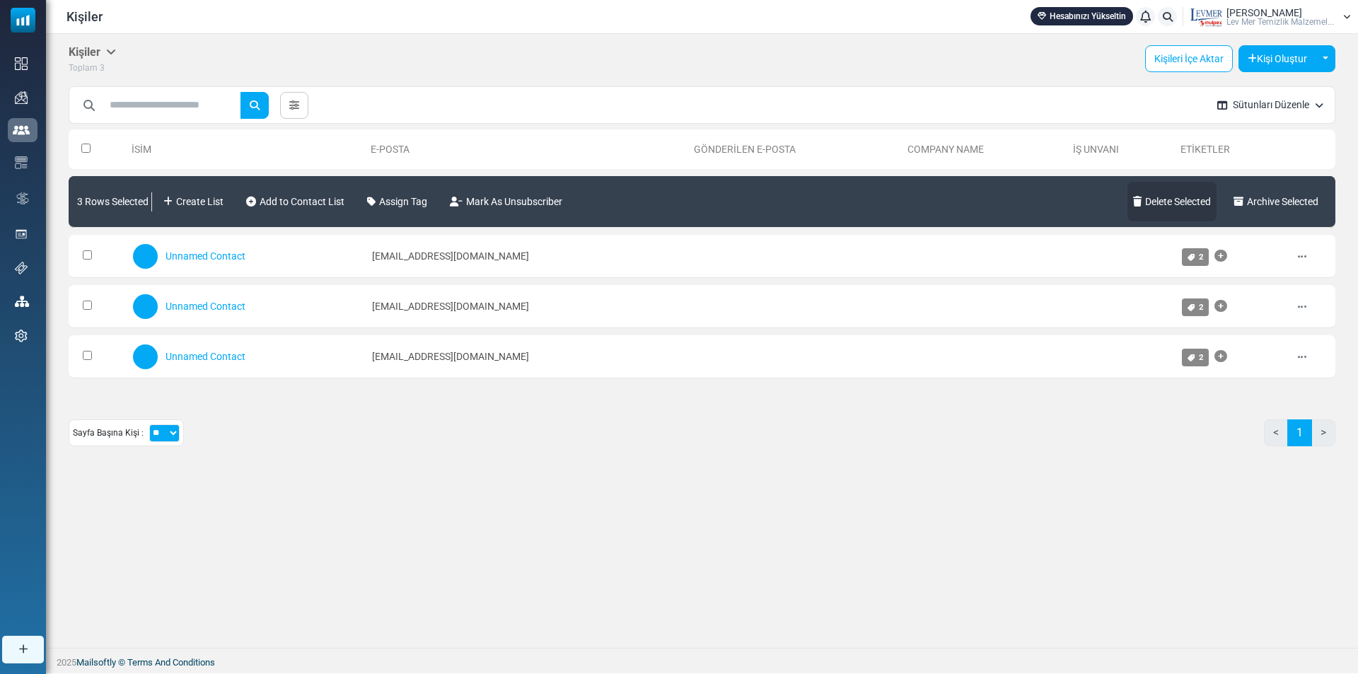
click at [1178, 200] on link "Delete Selected" at bounding box center [1172, 202] width 89 height 40
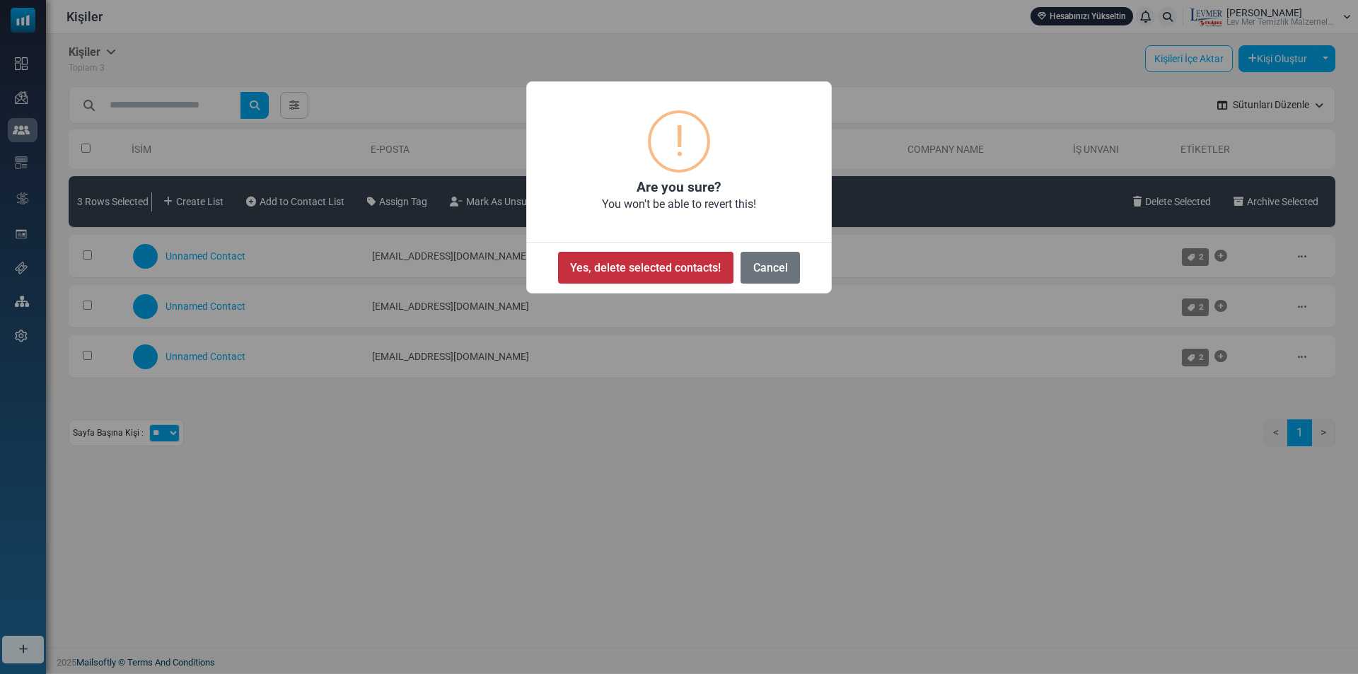
click at [597, 269] on button "Yes, delete selected contacts!" at bounding box center [645, 268] width 175 height 32
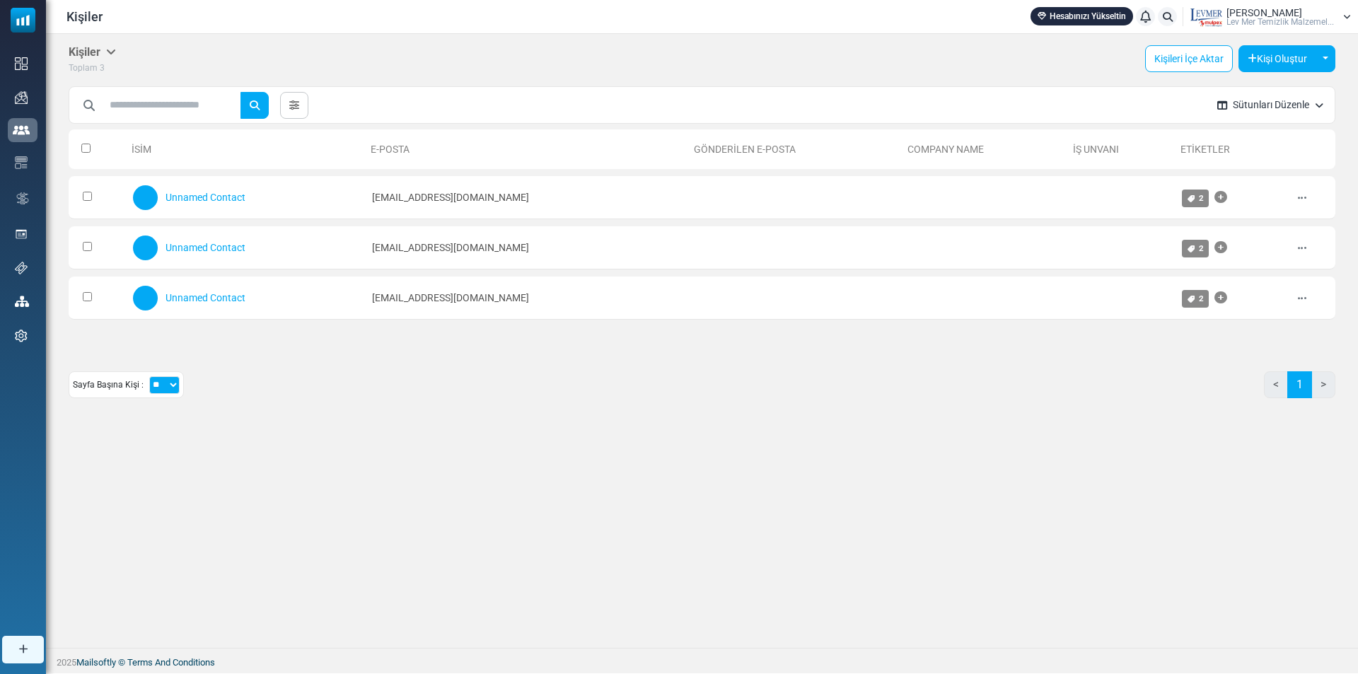
click at [780, 524] on div "Kişiler Kişiler Aboneler Arşivlenmiş Toplam 3 Kişileri İçe Aktar Kişi Oluştur T…" at bounding box center [702, 341] width 1312 height 614
click at [1307, 193] on icon at bounding box center [1302, 198] width 8 height 10
click at [1245, 294] on link "Sil" at bounding box center [1267, 295] width 120 height 25
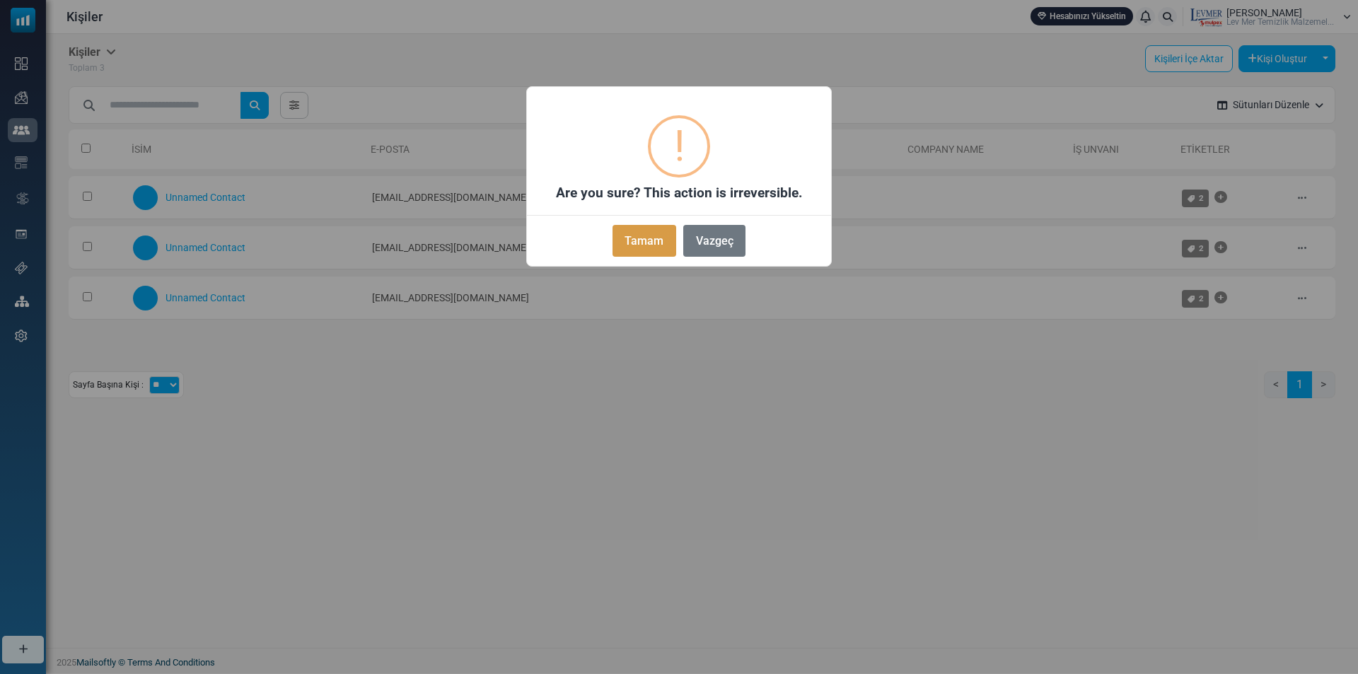
click at [650, 239] on button "Tamam" at bounding box center [645, 241] width 64 height 32
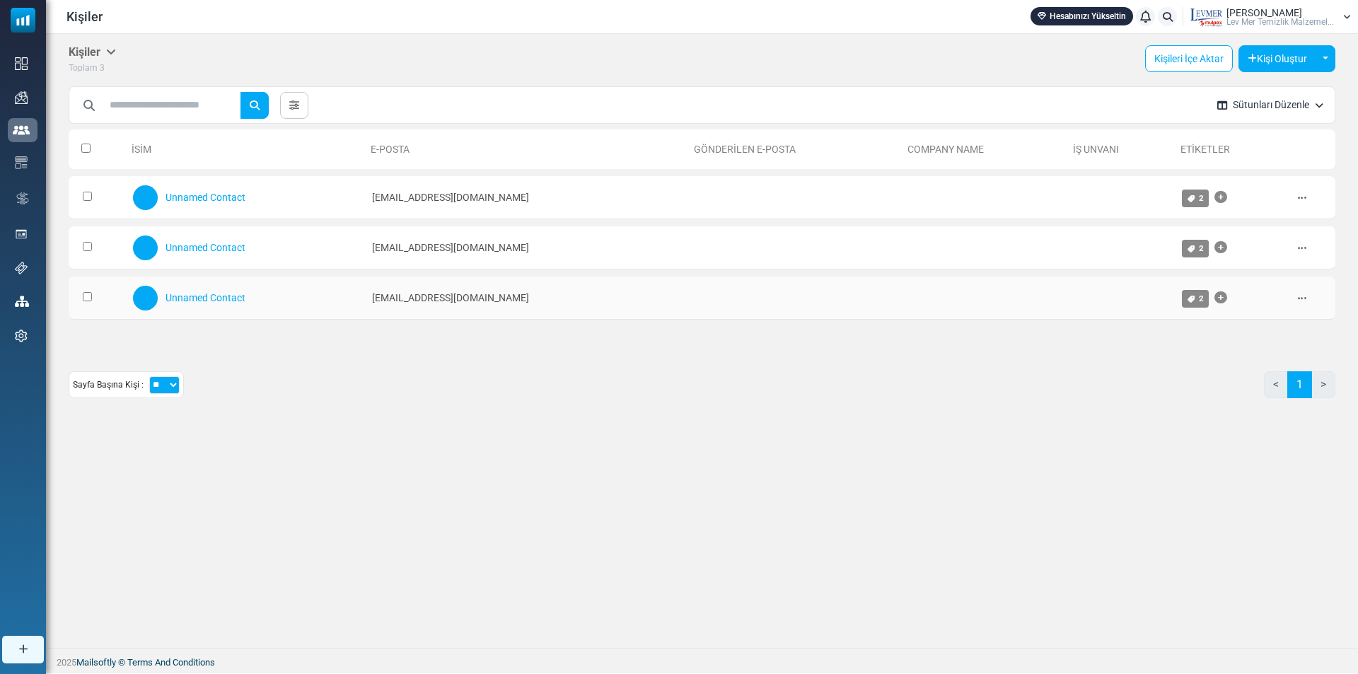
click at [1298, 294] on icon at bounding box center [1302, 299] width 8 height 10
drag, startPoint x: 1267, startPoint y: 332, endPoint x: 1120, endPoint y: 332, distance: 147.1
click at [1266, 332] on link "Düzenle" at bounding box center [1267, 330] width 120 height 25
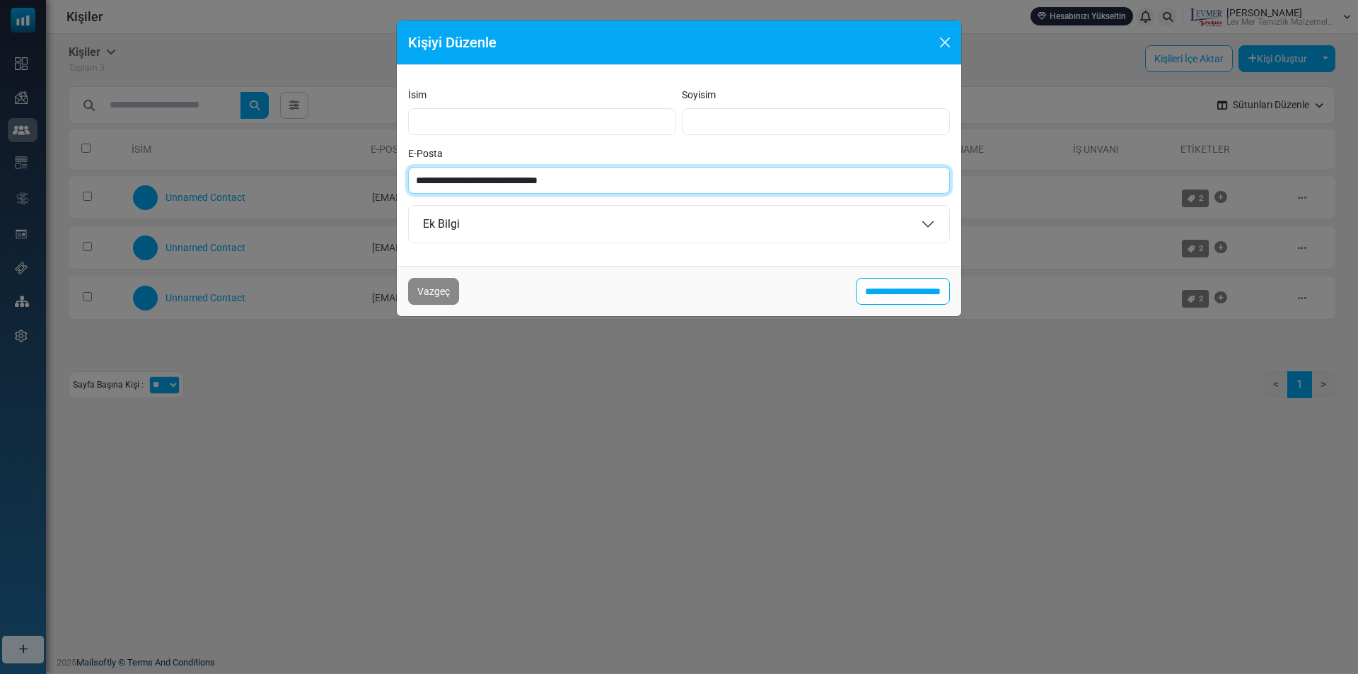
click at [453, 182] on input "**********" at bounding box center [679, 180] width 542 height 27
type input "**********"
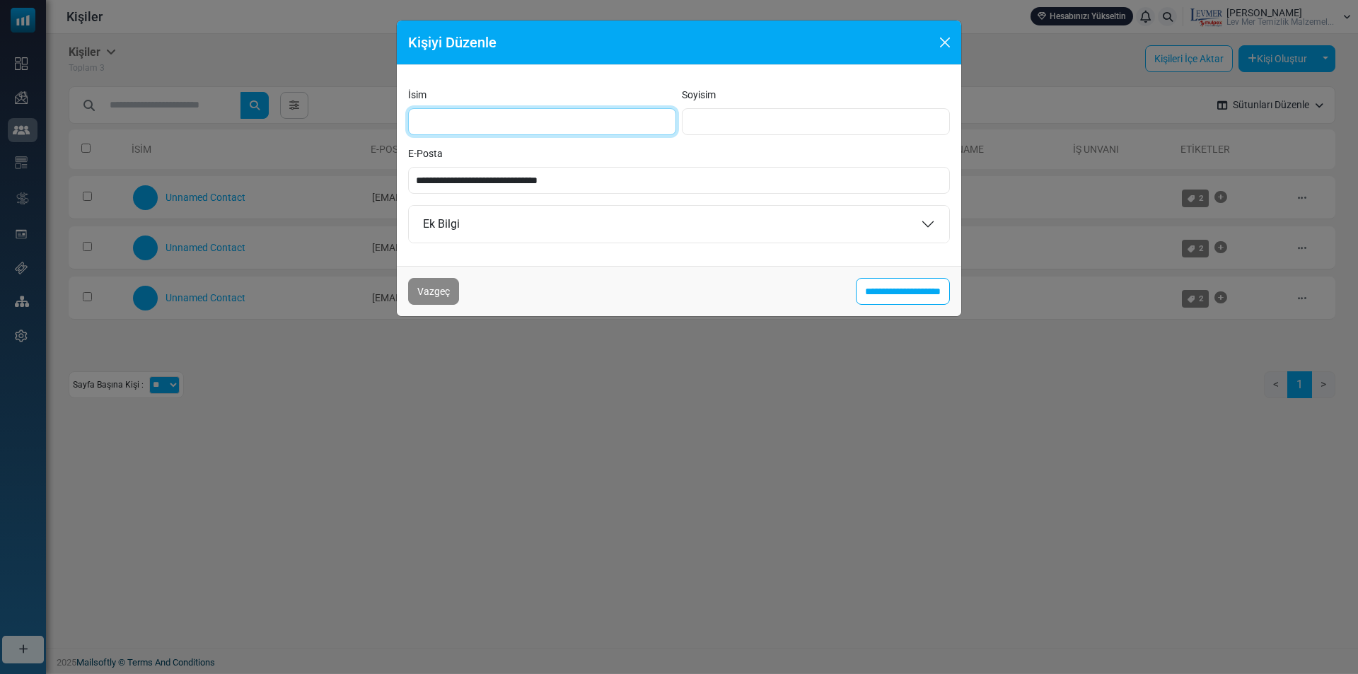
click at [535, 124] on input "İsim" at bounding box center [542, 121] width 268 height 27
type input "*****"
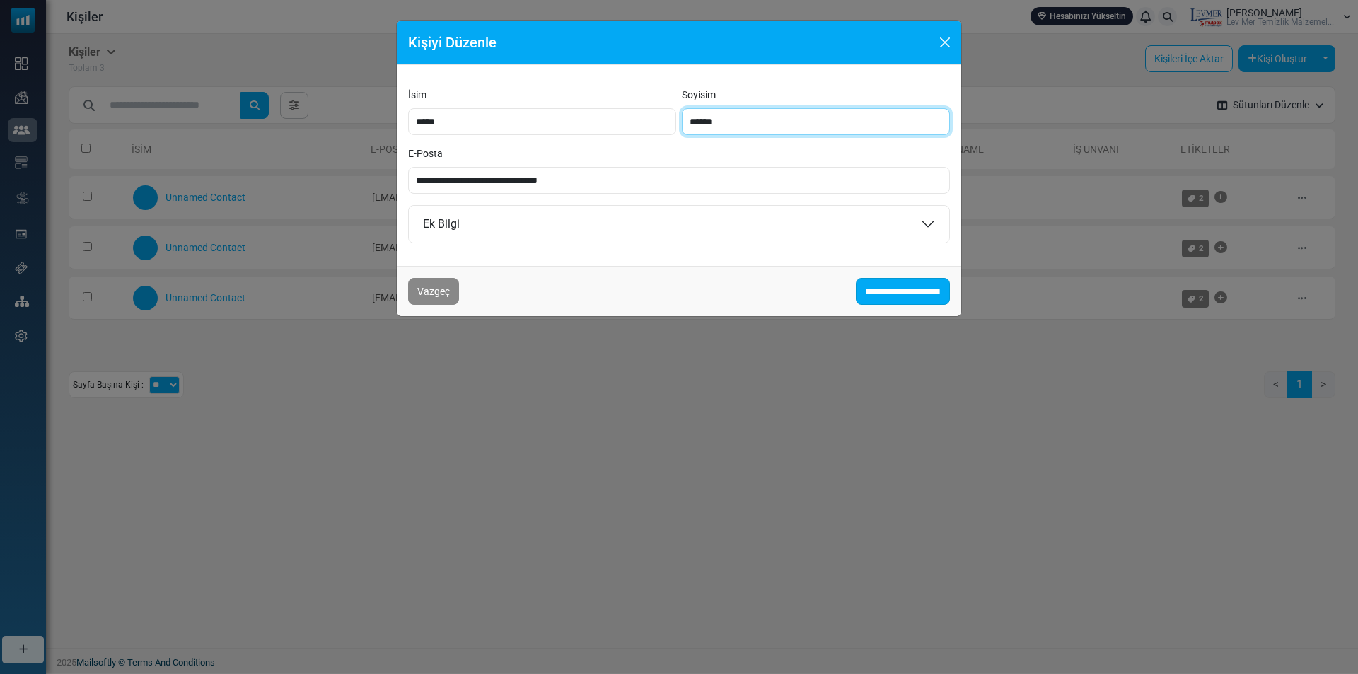
type input "******"
click at [886, 296] on input "**********" at bounding box center [903, 291] width 94 height 27
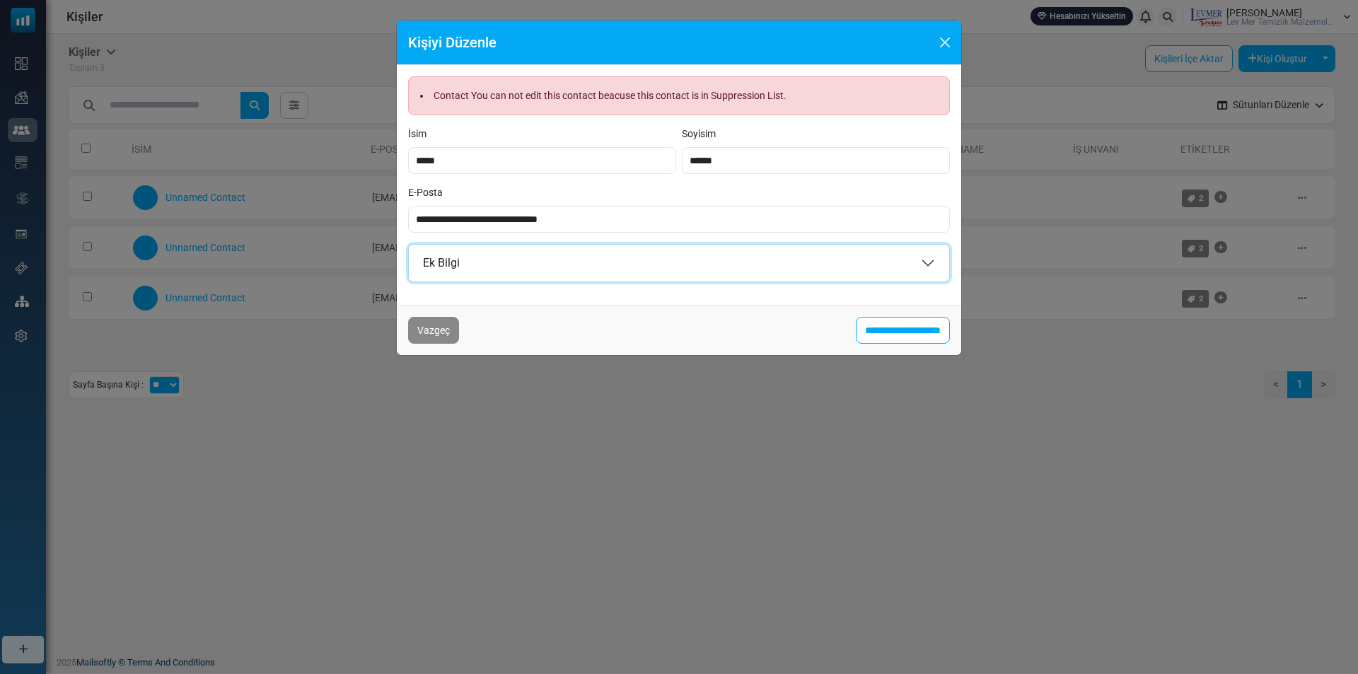
click at [458, 267] on button "Ek Bilgi" at bounding box center [679, 263] width 540 height 37
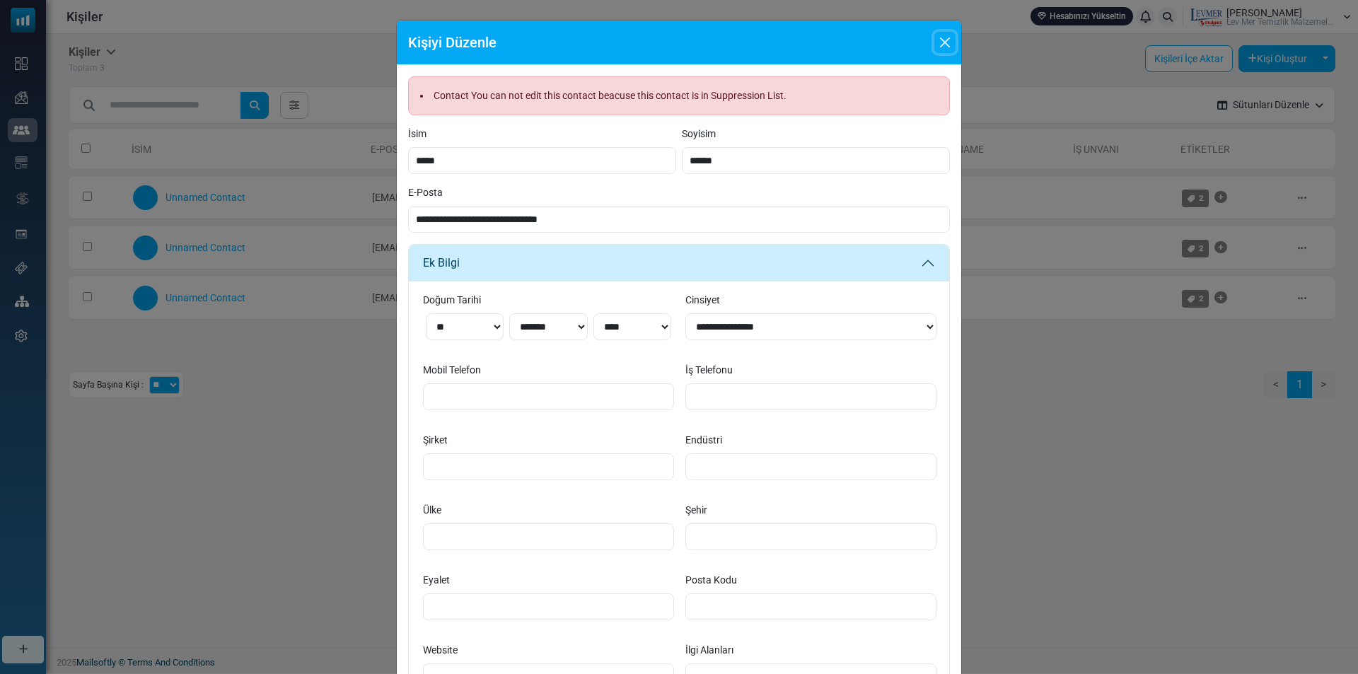
click at [939, 37] on button "Close" at bounding box center [944, 42] width 21 height 21
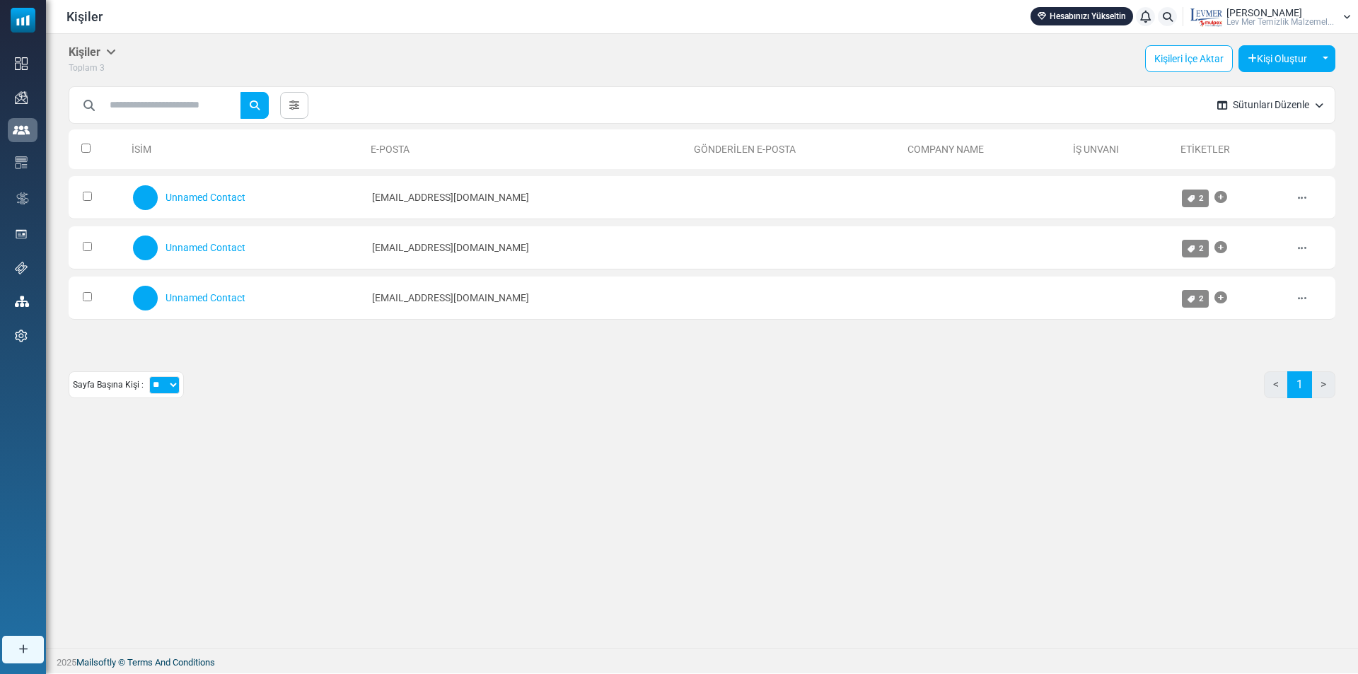
click at [1250, 108] on button "Sütunları Düzenle" at bounding box center [1270, 104] width 129 height 37
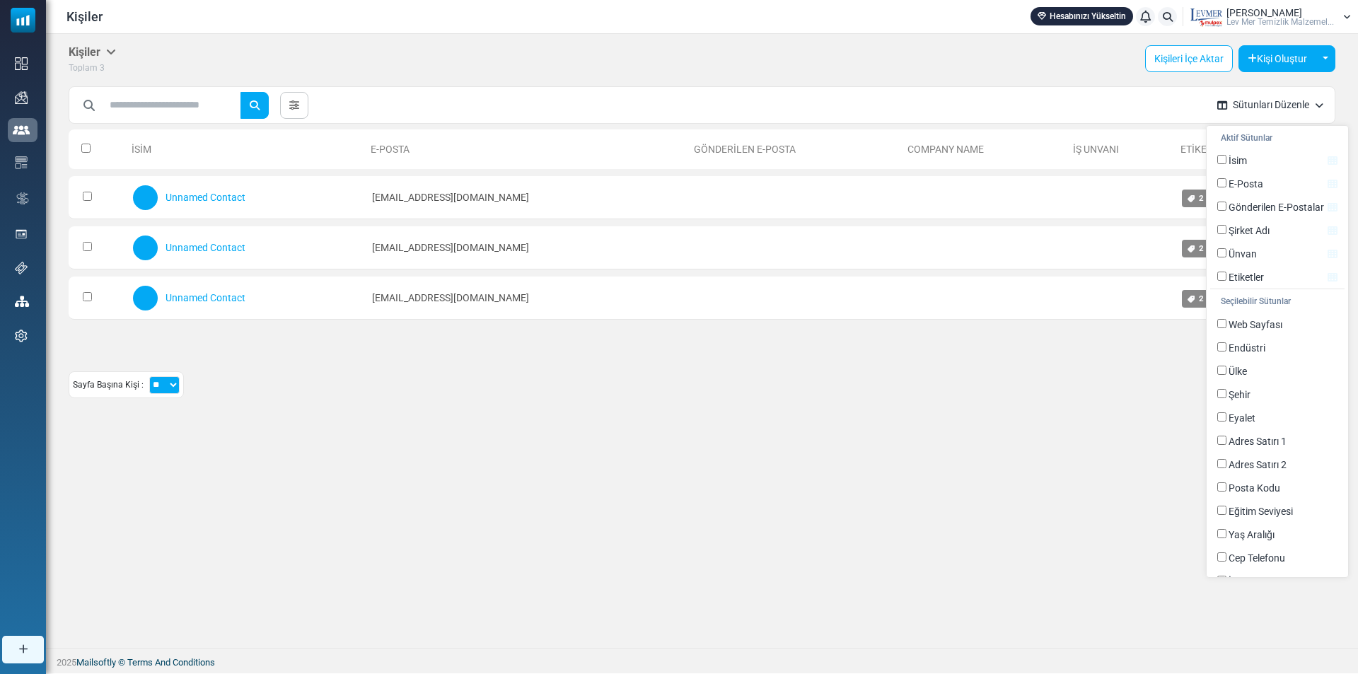
click at [878, 394] on div "Sayfa Başına Kişi : ** ** *** < 1 >" at bounding box center [702, 390] width 1267 height 38
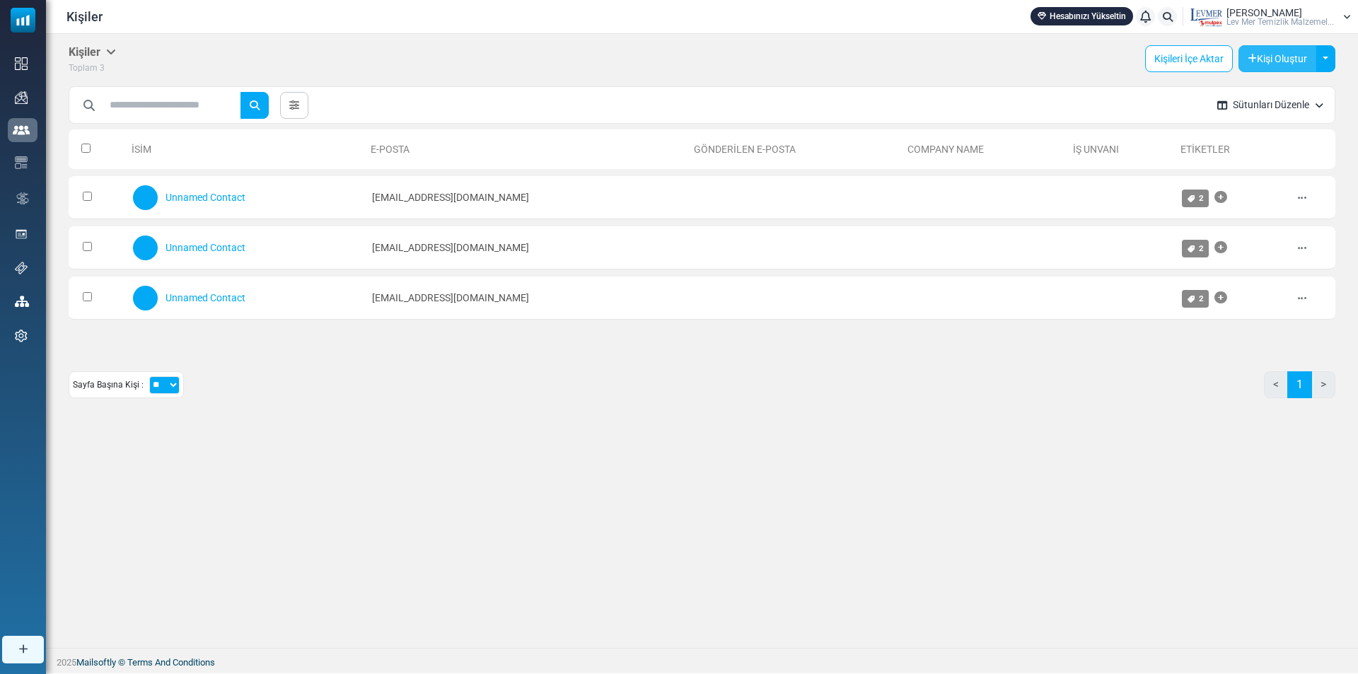
click at [1266, 58] on button "Kişi Oluştur" at bounding box center [1278, 58] width 78 height 27
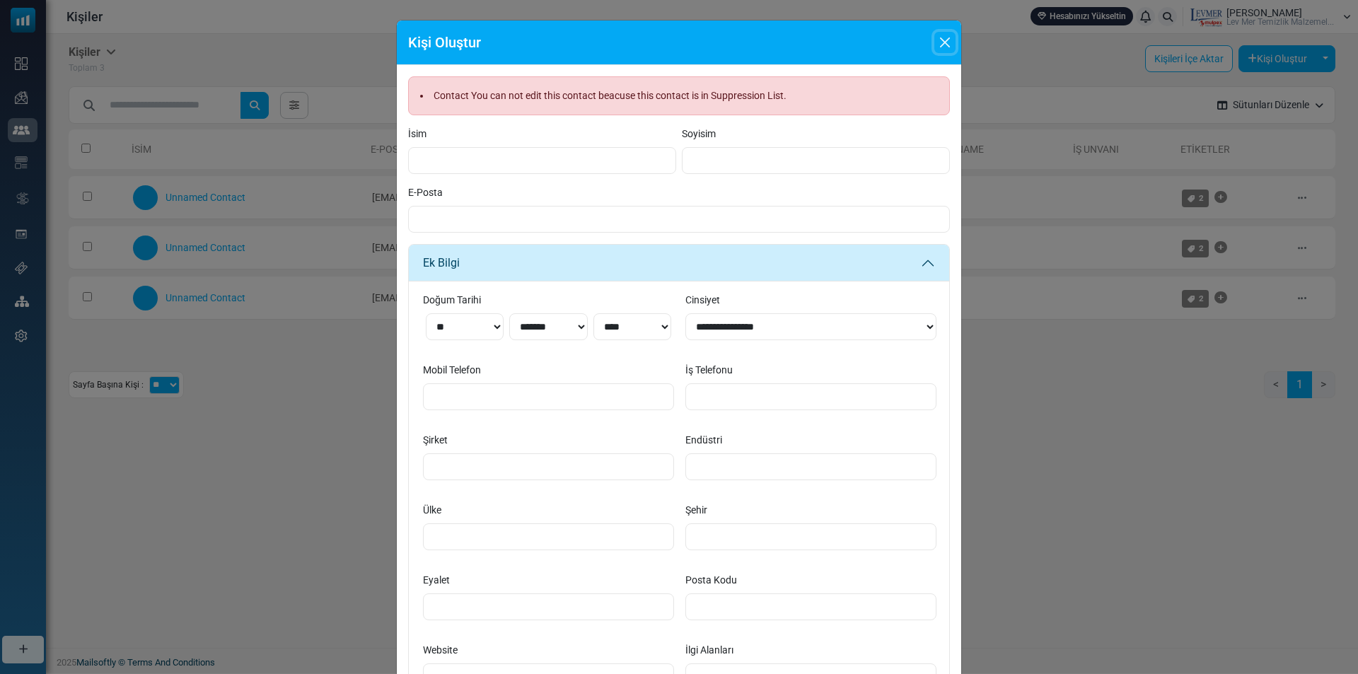
click at [942, 41] on button "Close" at bounding box center [944, 42] width 21 height 21
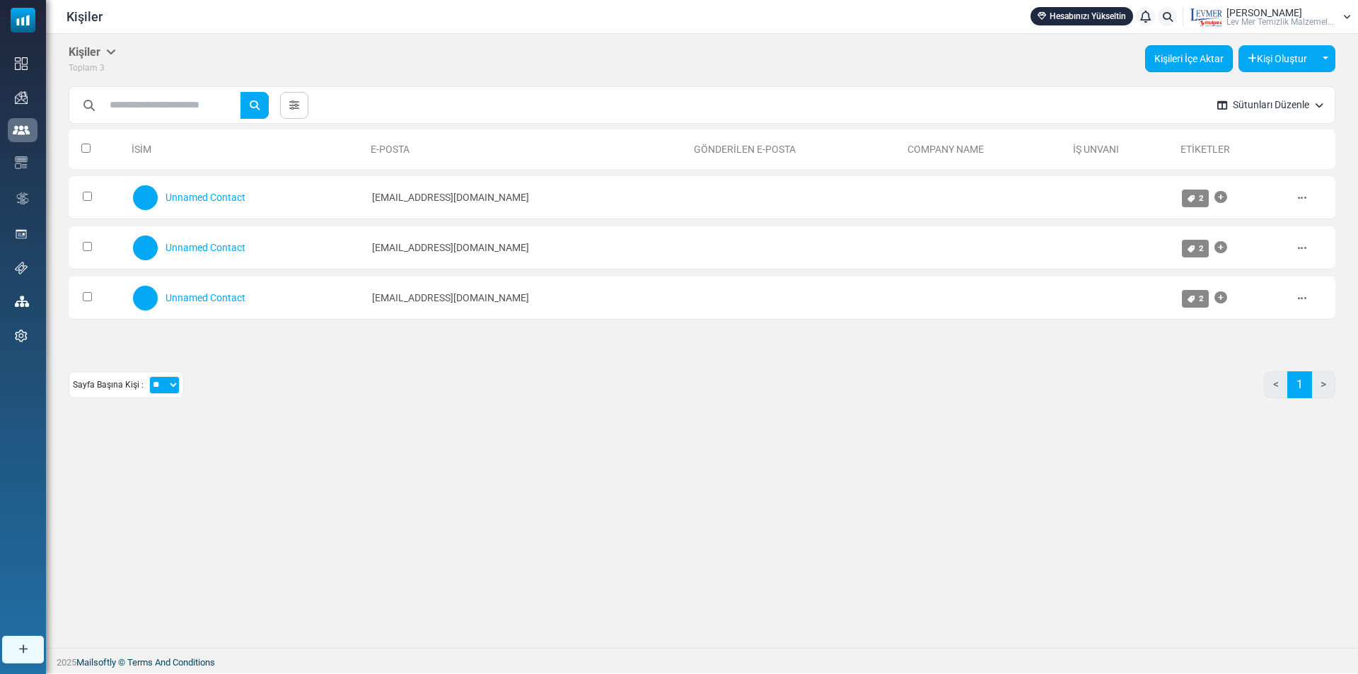
click at [1180, 58] on link "Kişileri İçe Aktar" at bounding box center [1189, 58] width 88 height 27
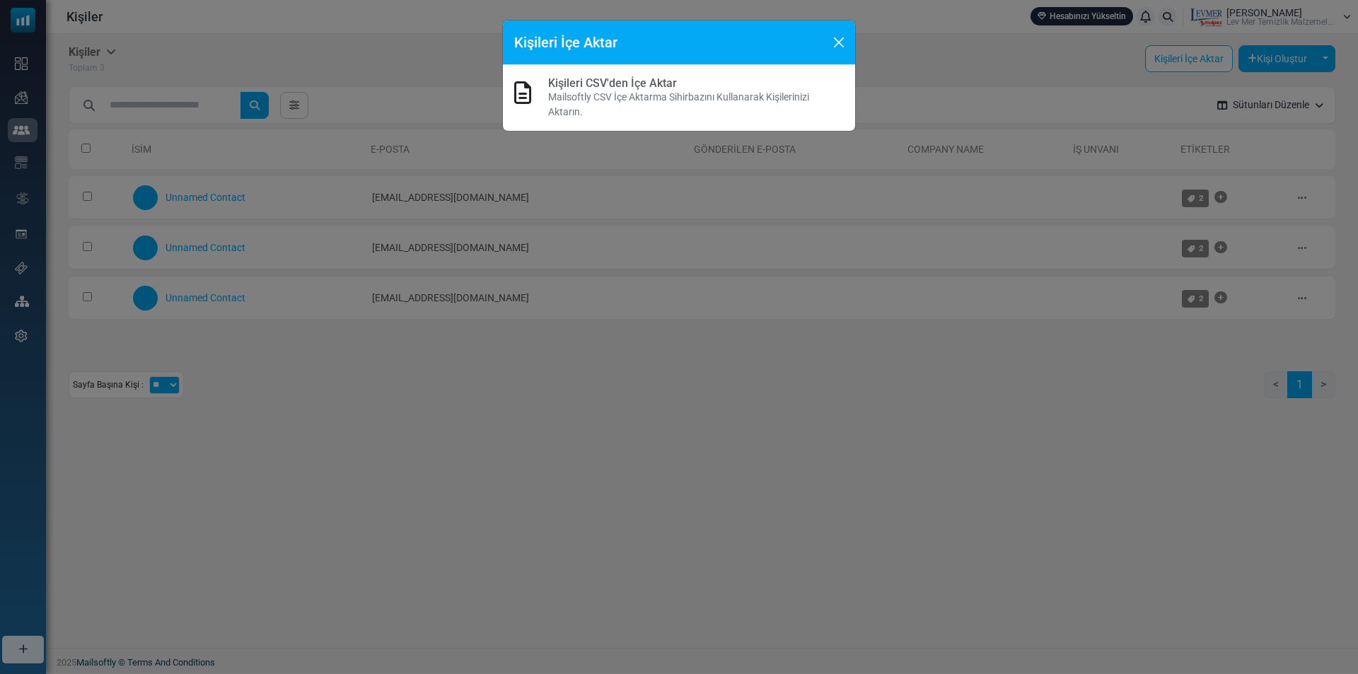
click at [587, 89] on link "Kişileri CSV'den İçe Aktar" at bounding box center [612, 82] width 129 height 13
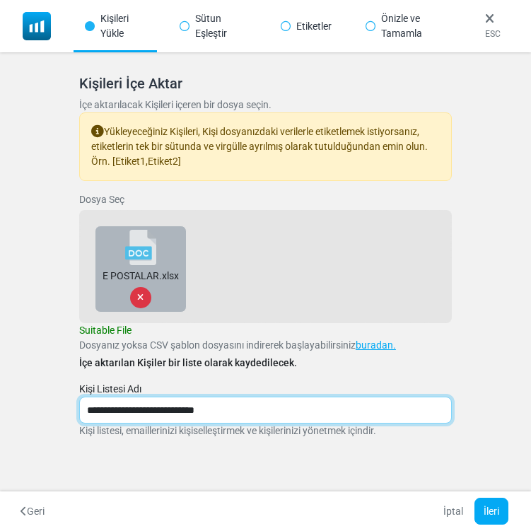
drag, startPoint x: 250, startPoint y: 413, endPoint x: 40, endPoint y: 405, distance: 210.3
click at [40, 405] on div "Kişileri İçe Aktar İçe aktarılacak Kişileri içeren bir dosya seçin. Yükleyeceği…" at bounding box center [265, 273] width 531 height 443
type input "**********"
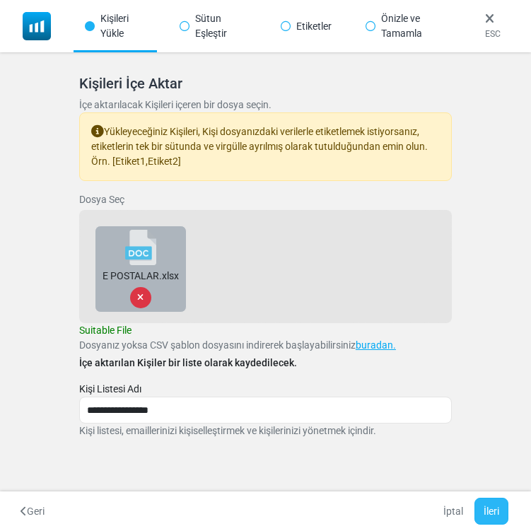
click button "İleri"
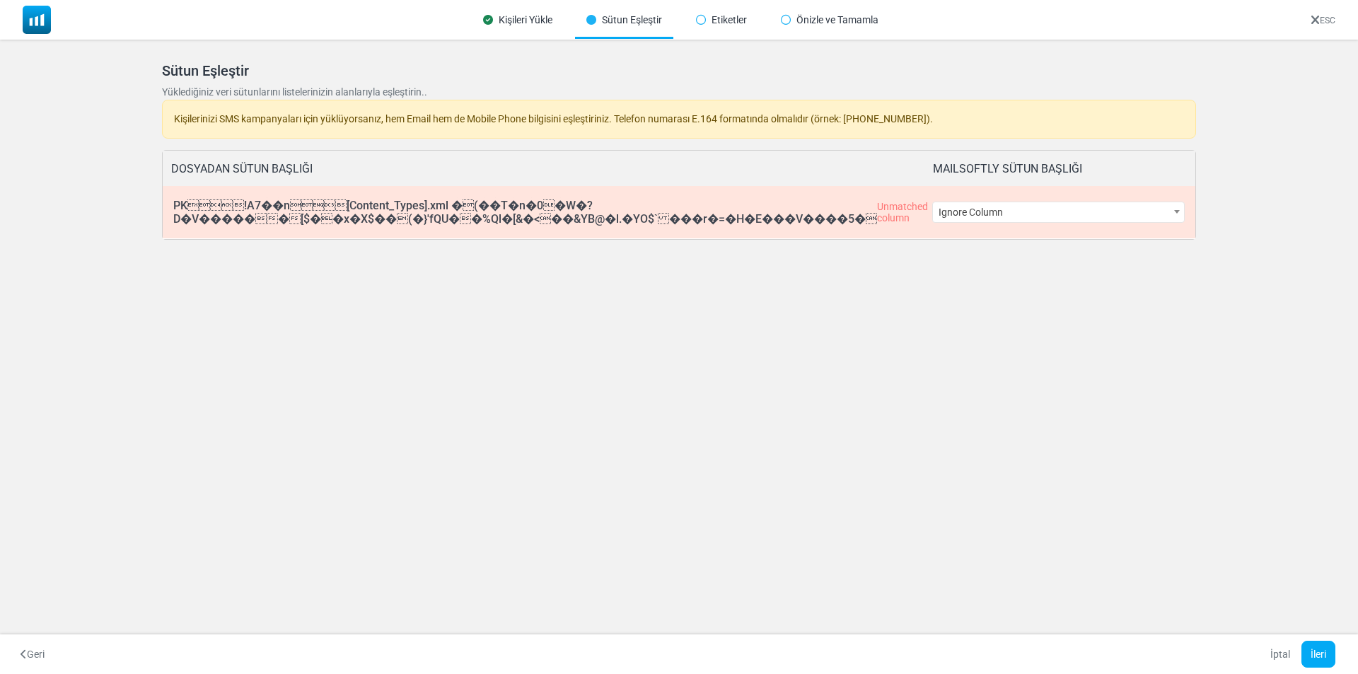
click div "PK!A7��n[Content_Types].xml �(��T�n�0�W�?D�V������[$��x�X$��…"
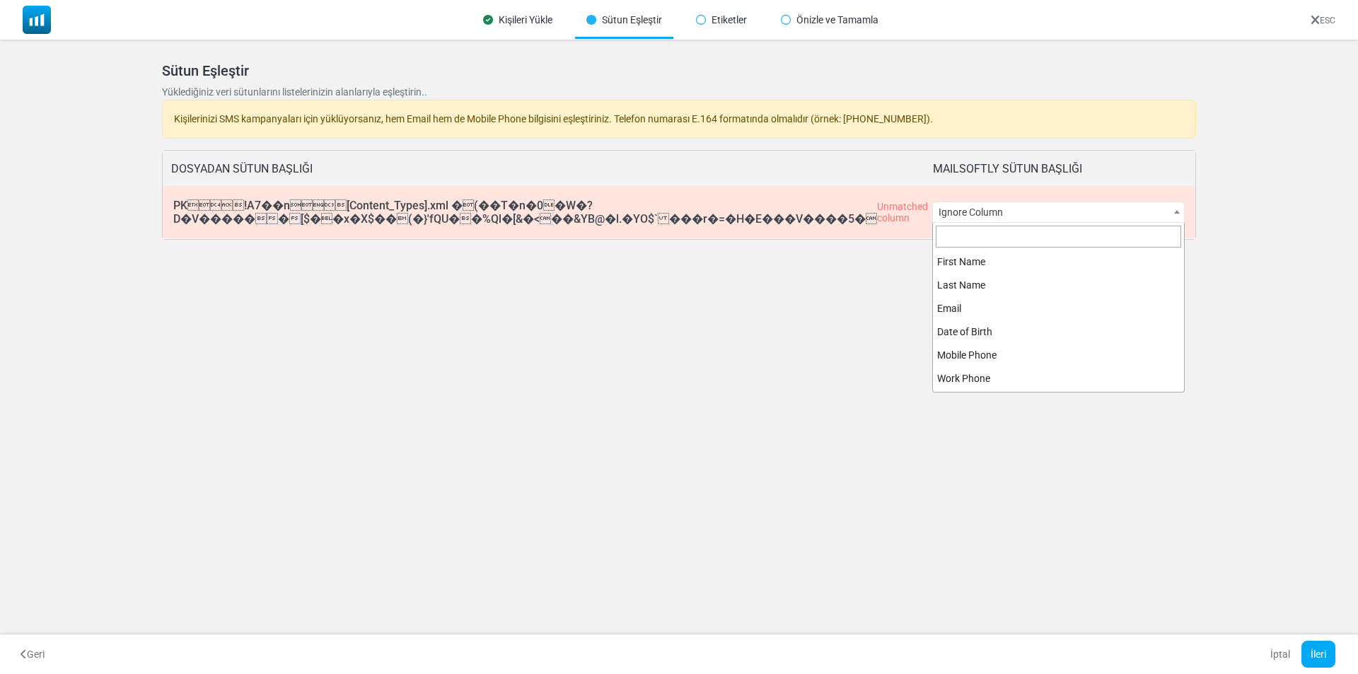
click span "Ignore Column"
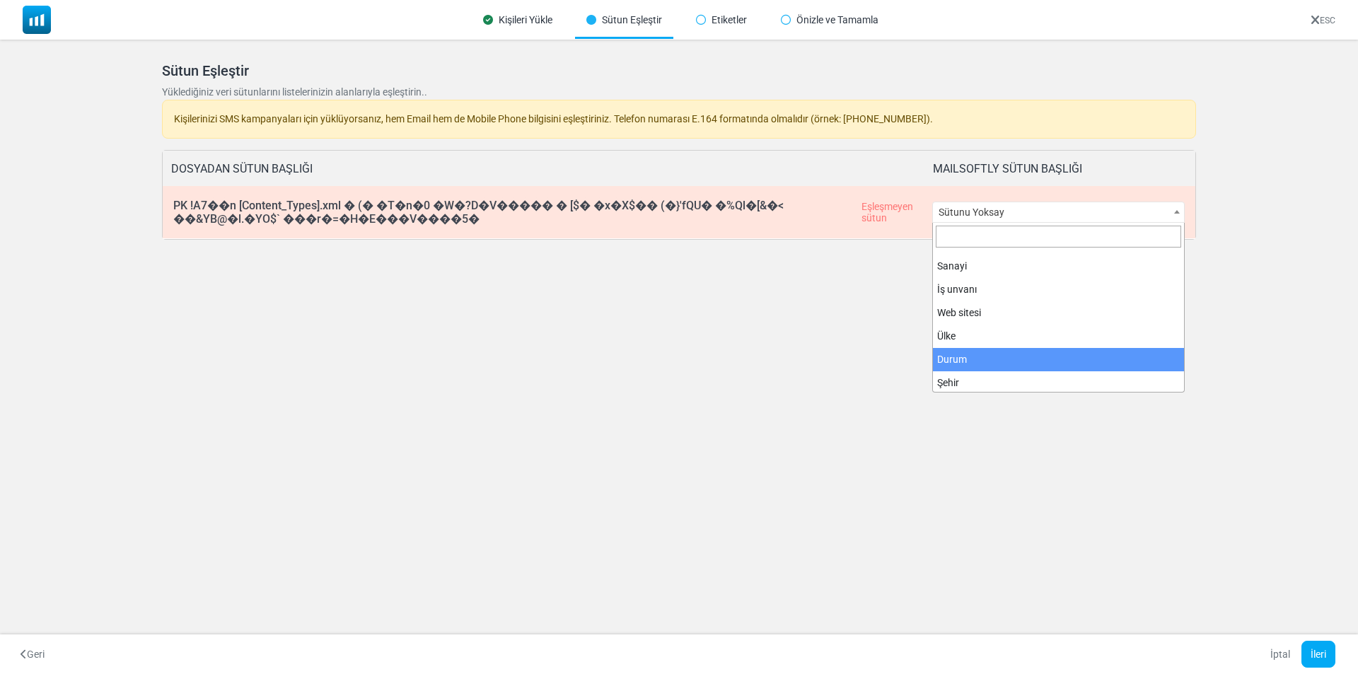
scroll to position [130, 0]
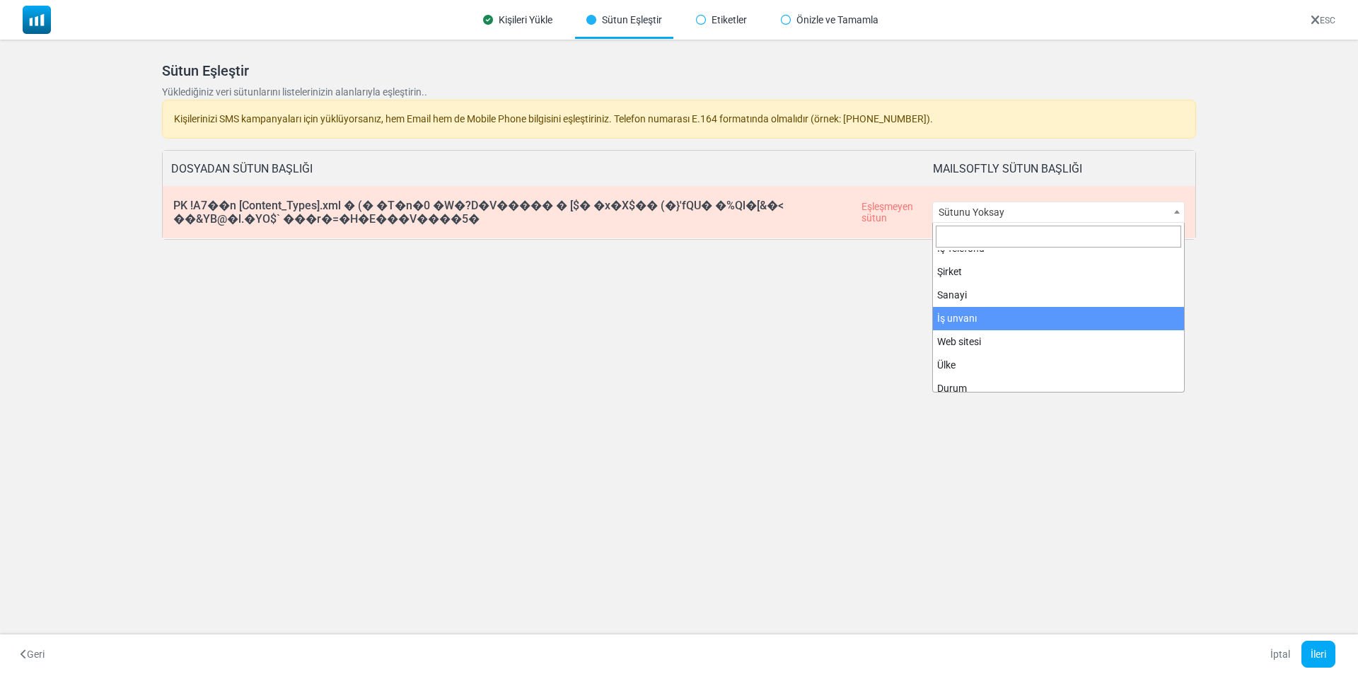
select select "*********"
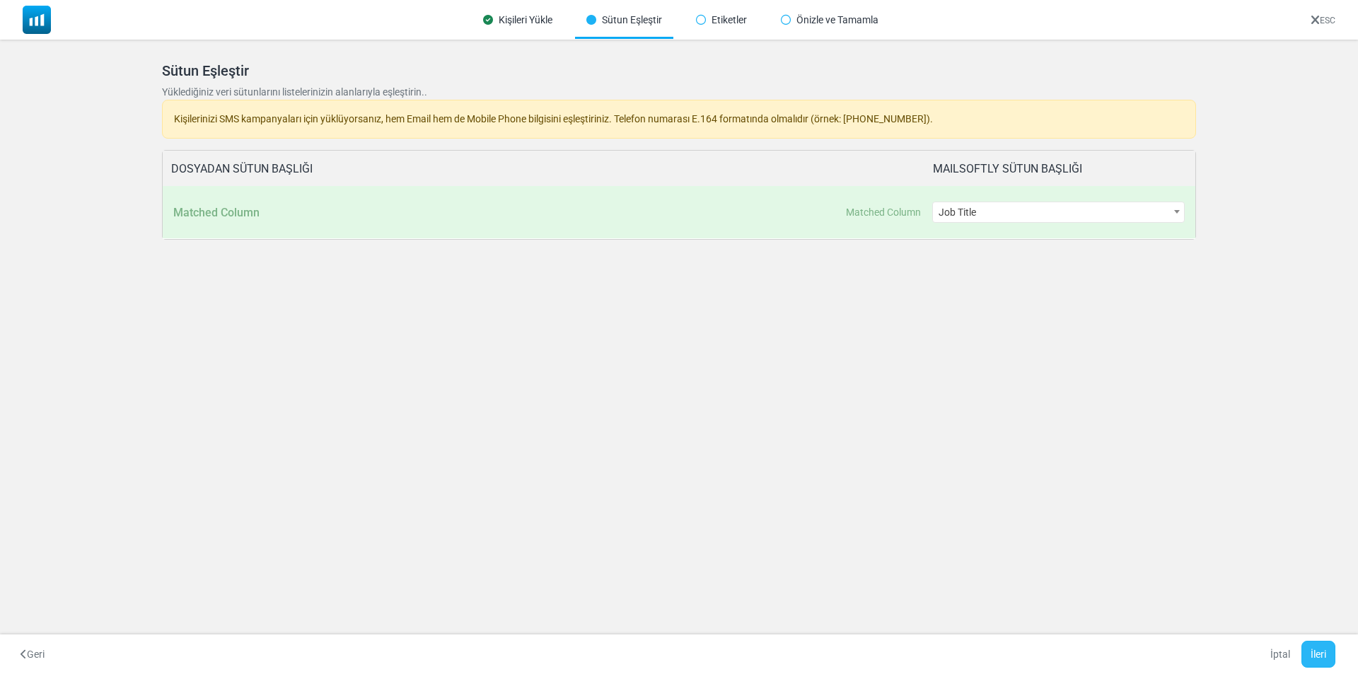
click button "İleri"
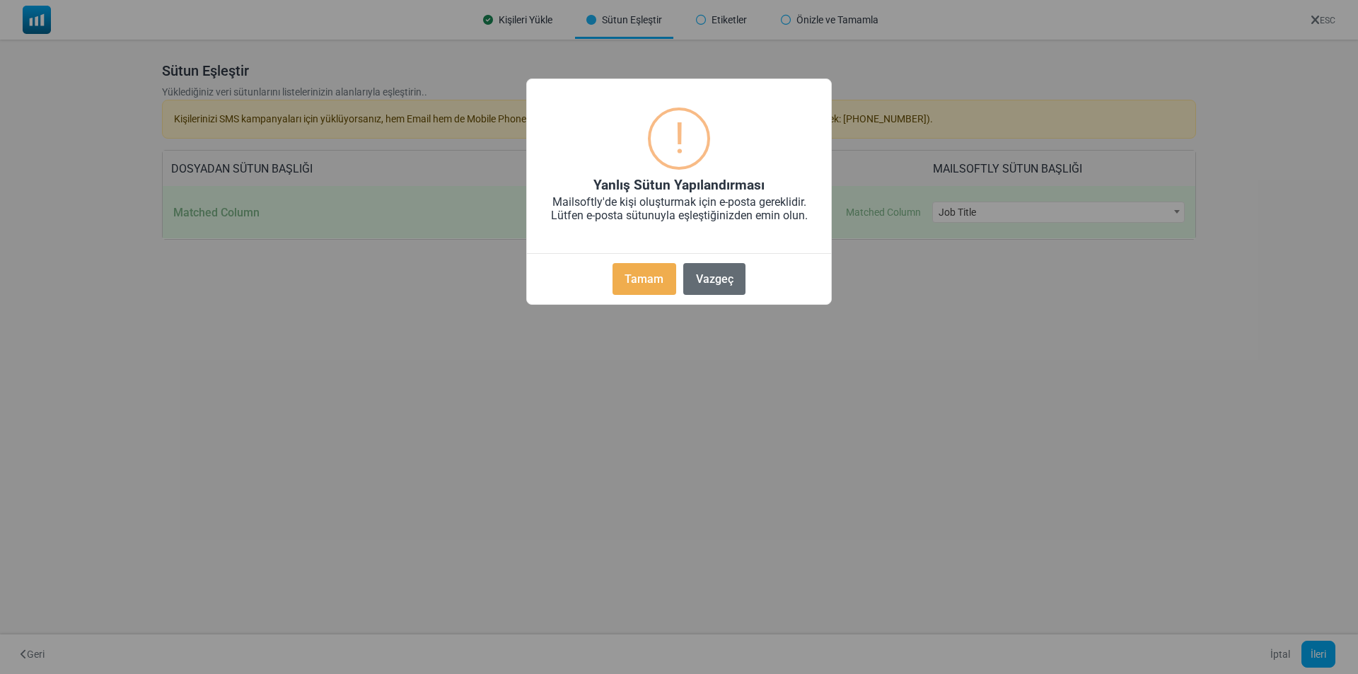
click button "Vazgeç"
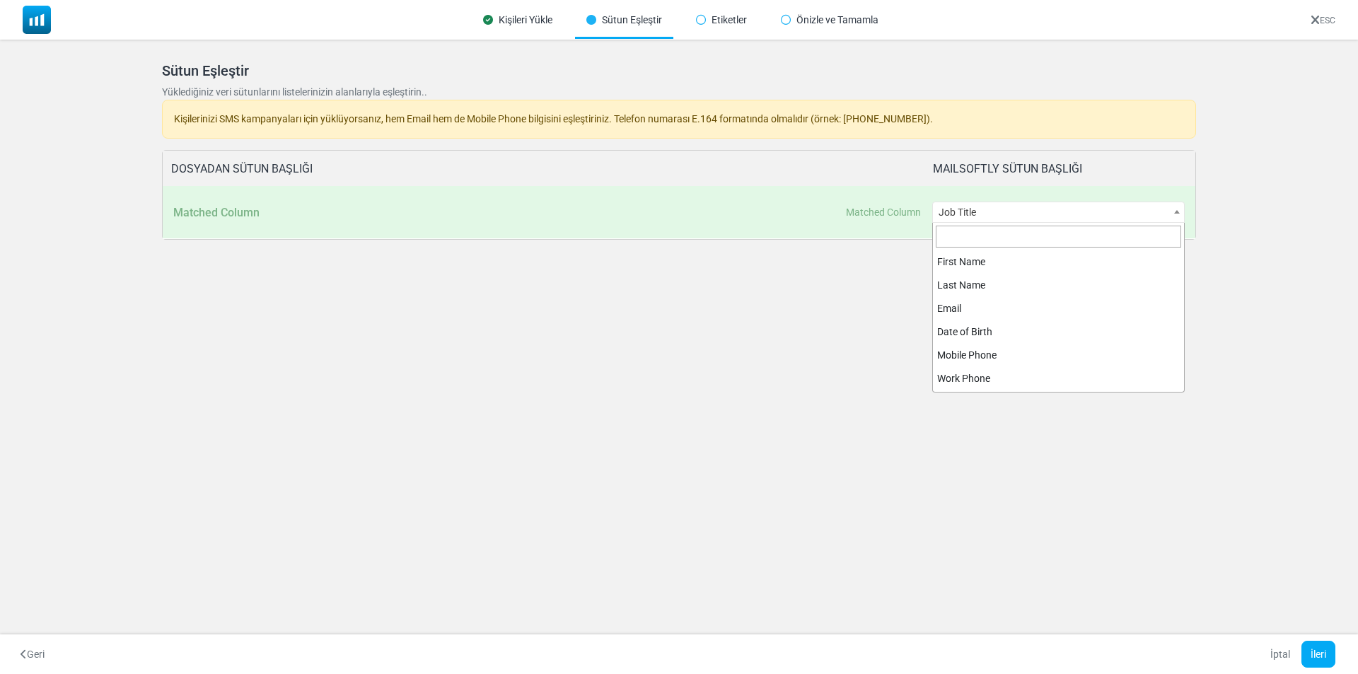
click span "Job Title"
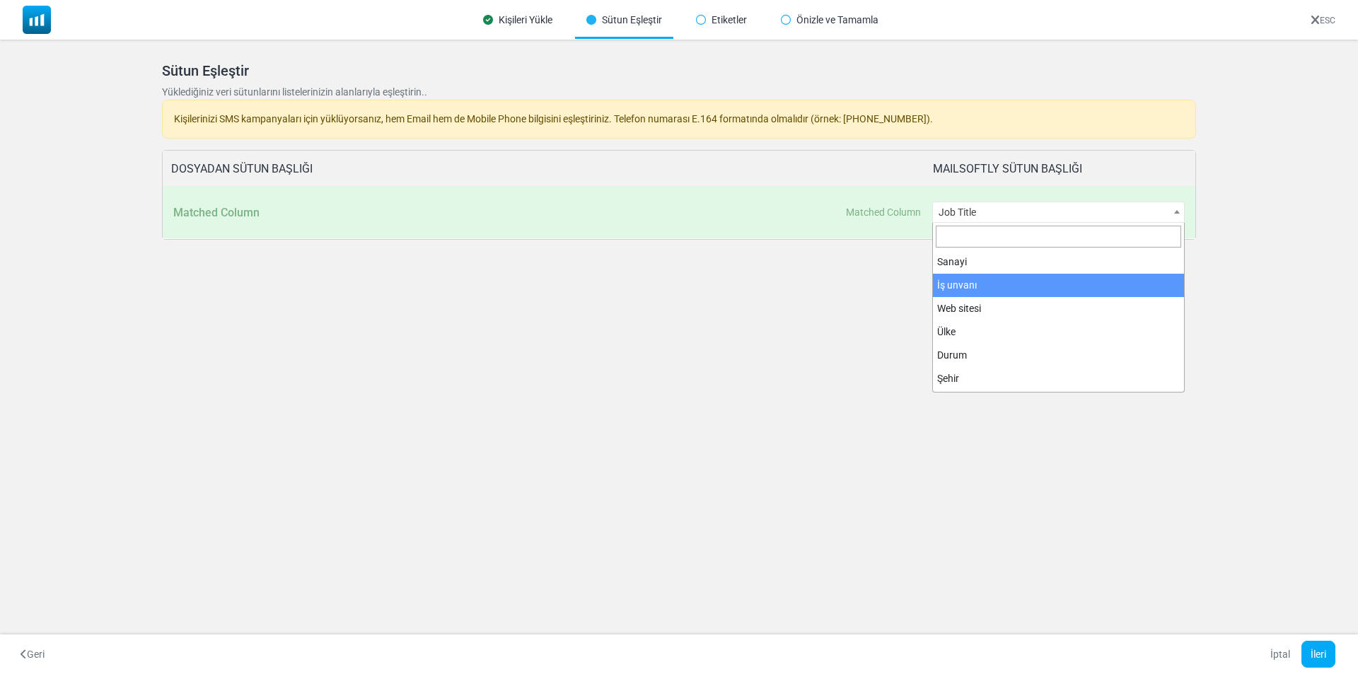
click div "Kişileri Yükle Sütun Eşleştir Etiketler Önizle ve Tamamla ESC Kişileri İçe Akta…"
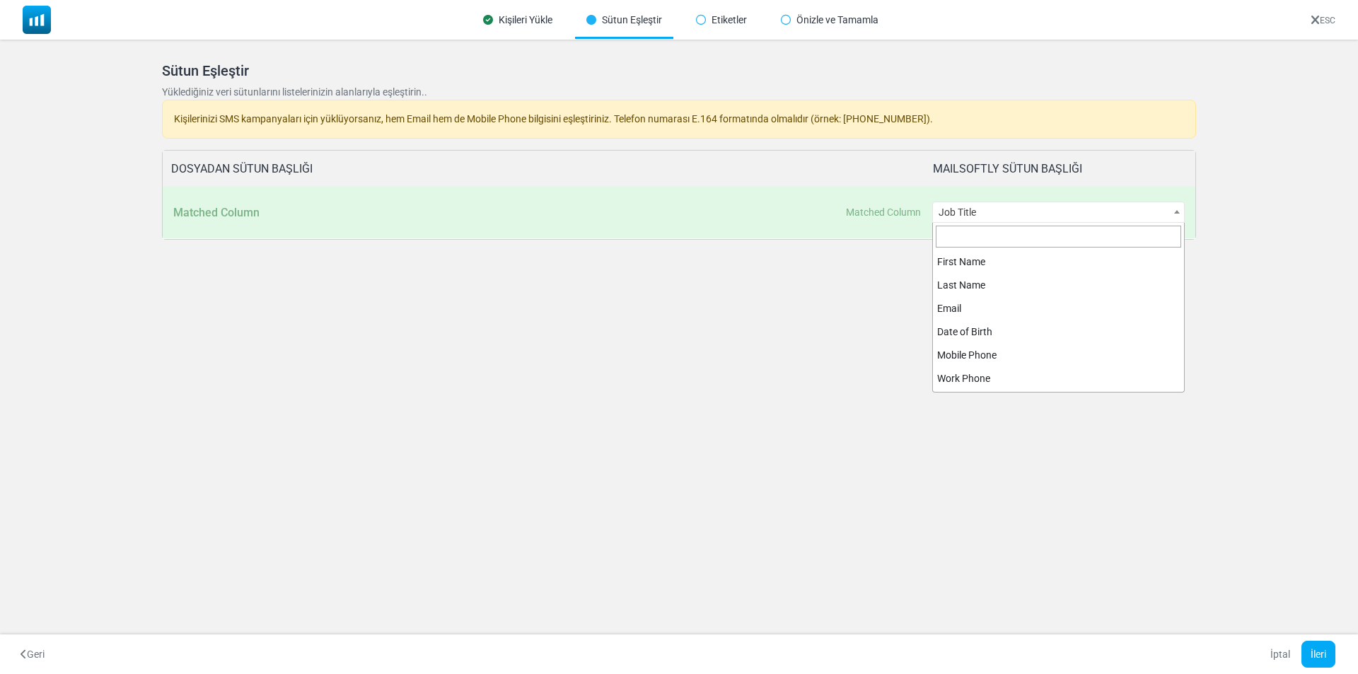
click span "Job Title"
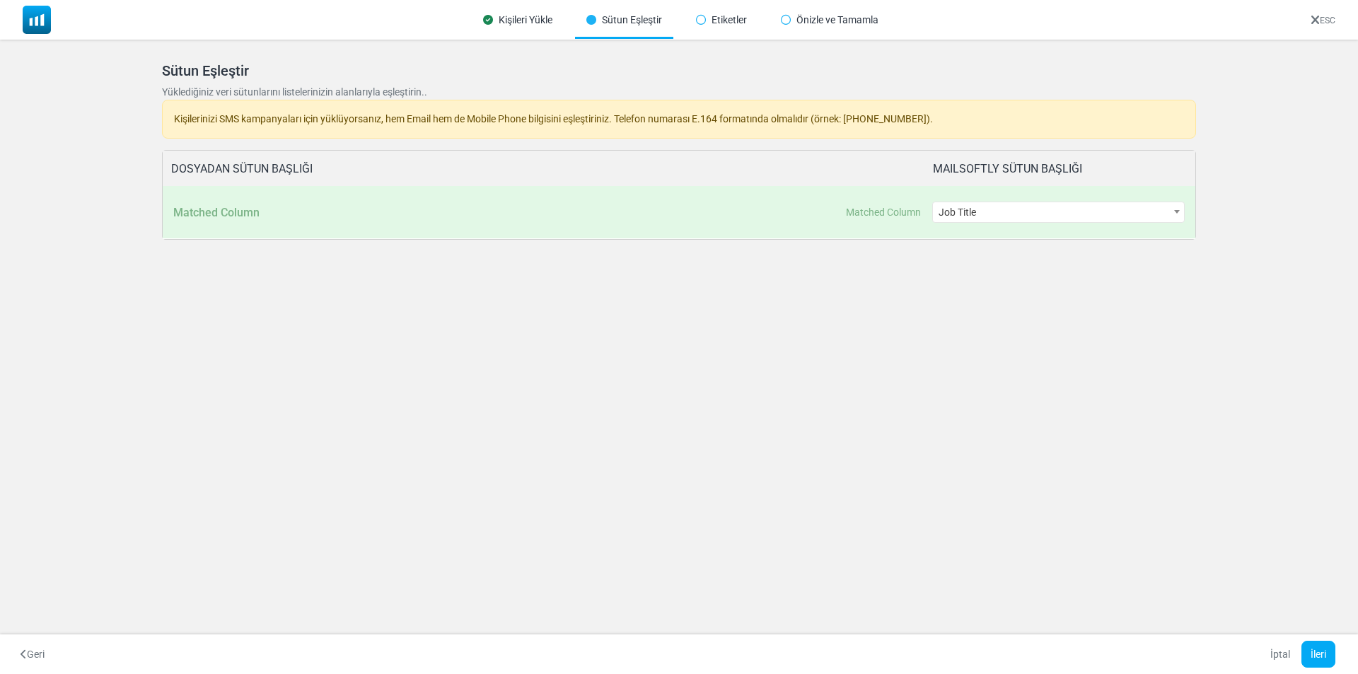
drag, startPoint x: 794, startPoint y: 340, endPoint x: 1312, endPoint y: 29, distance: 603.8
click div "Kişileri Yükle Sütun Eşleştir Etiketler Önizle ve Tamamla ESC Kişileri İçe Akta…"
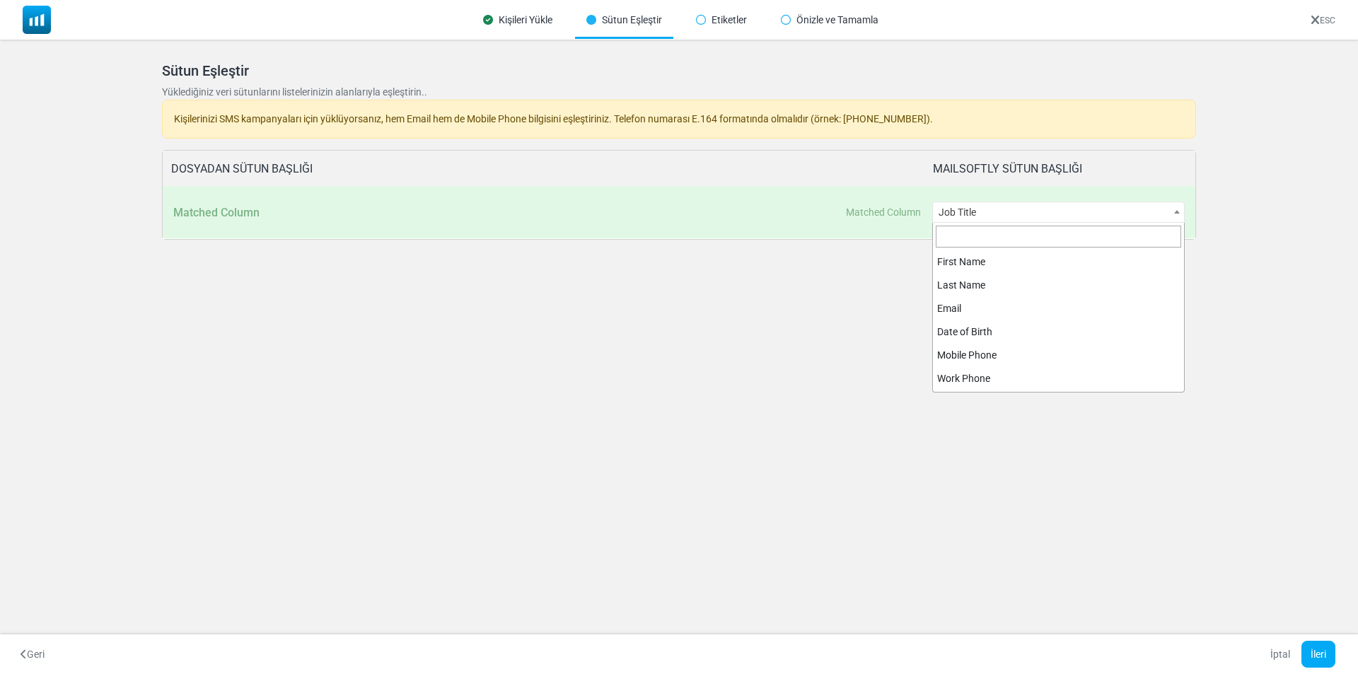
click span "Job Title"
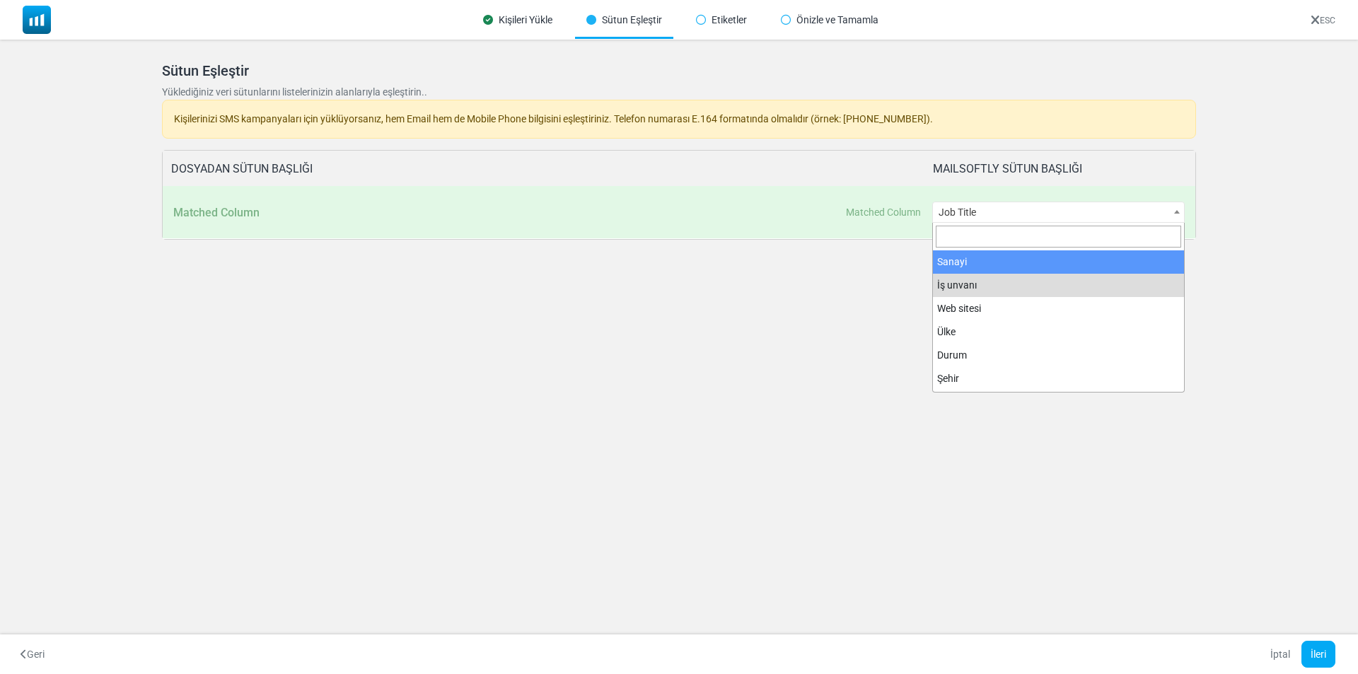
click input "Aramak"
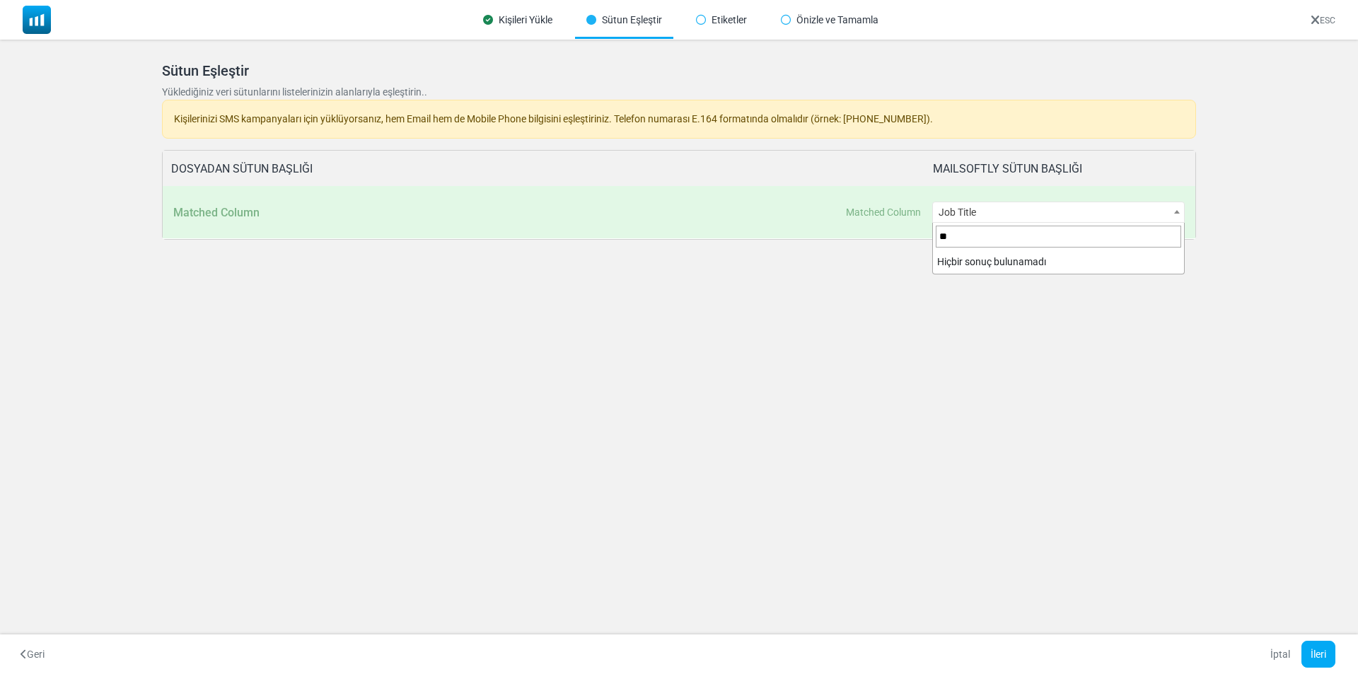
type input "*"
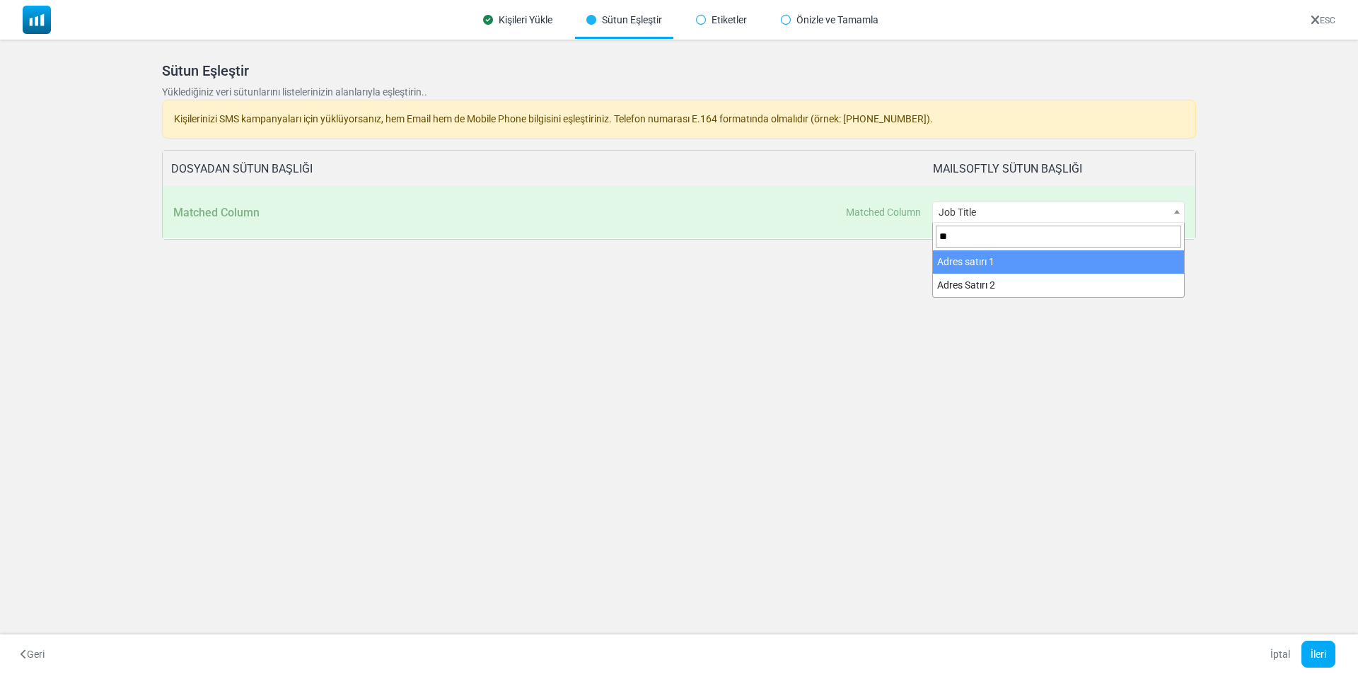
type input "*"
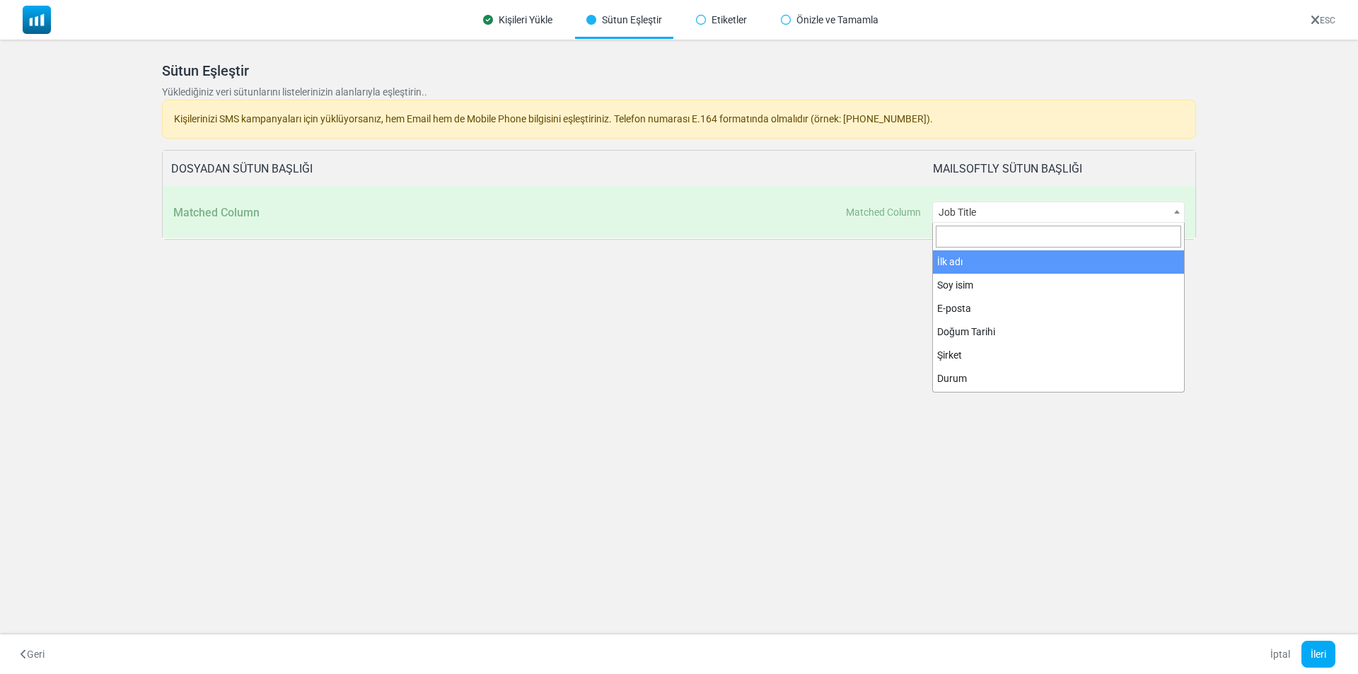
scroll to position [140, 0]
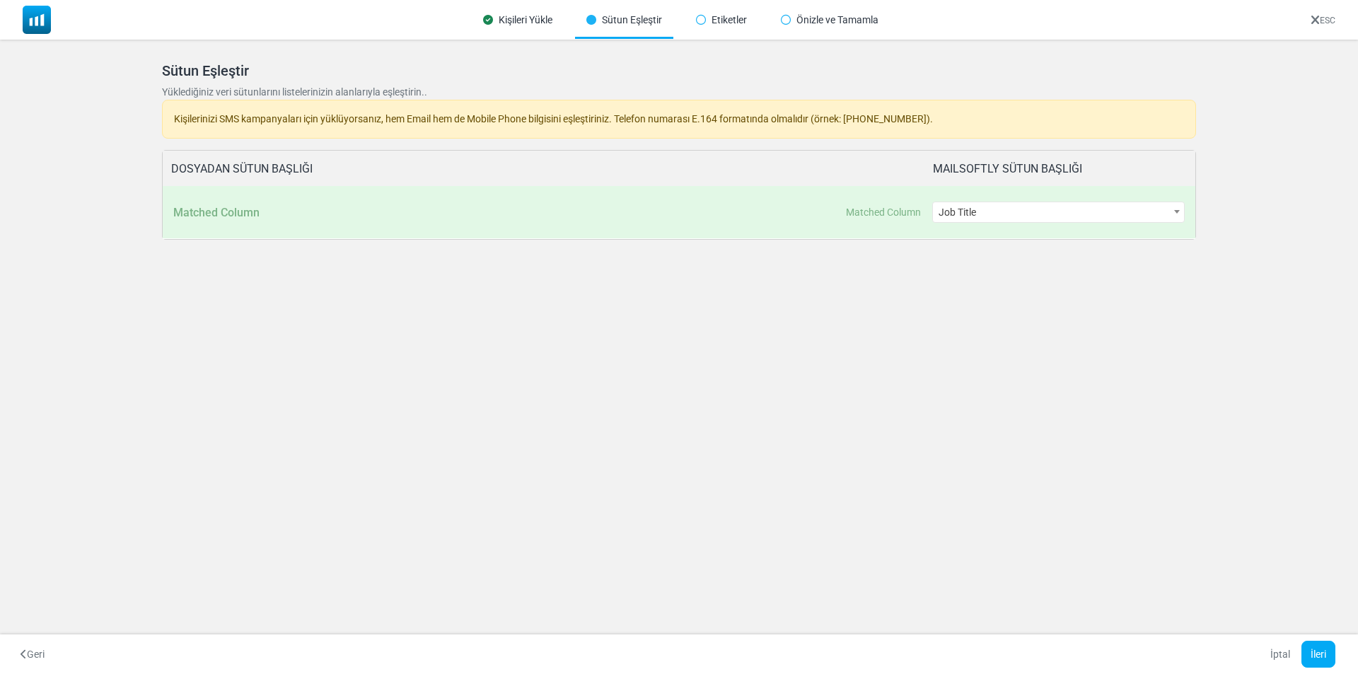
click span "Job Title"
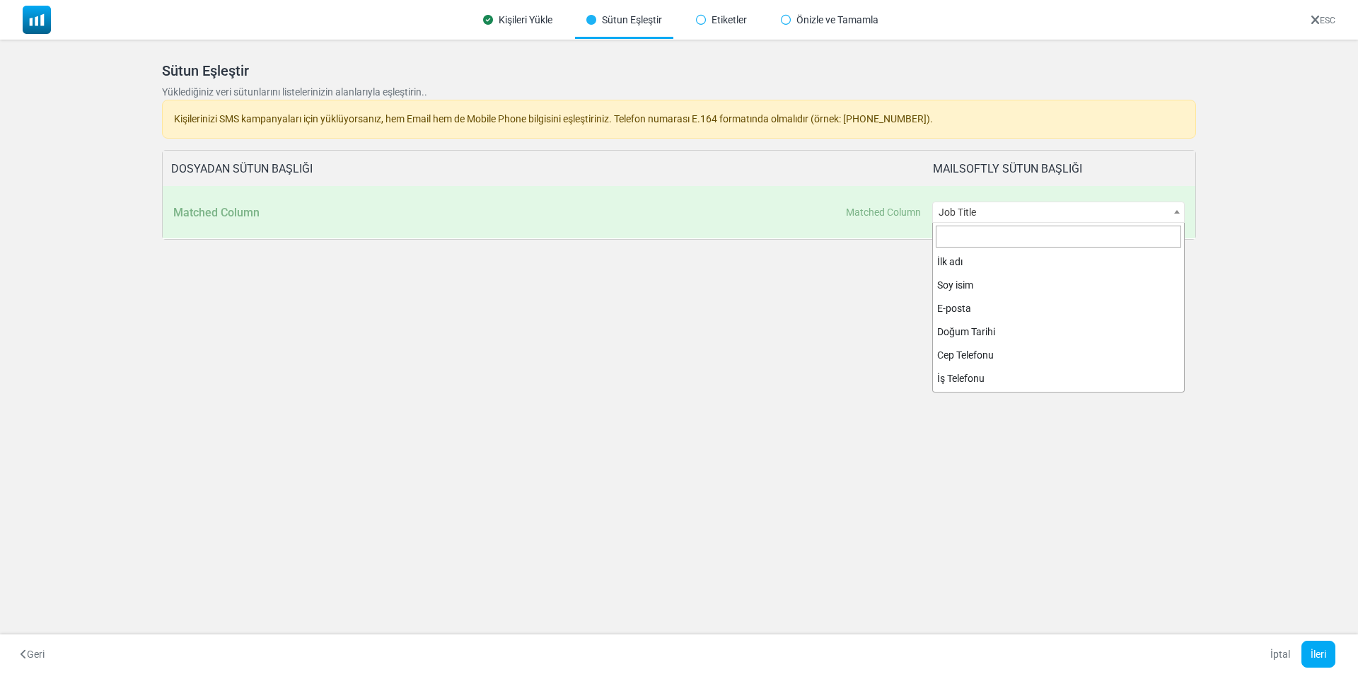
scroll to position [163, 0]
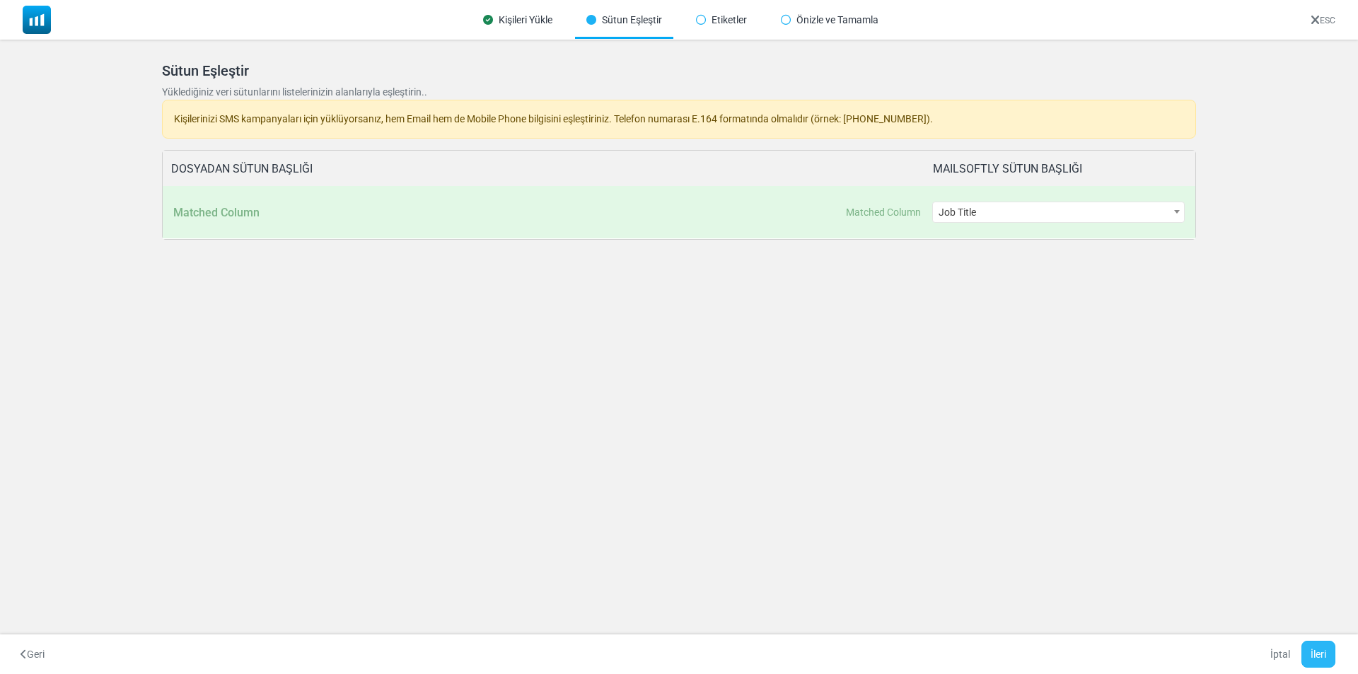
click button "İleri"
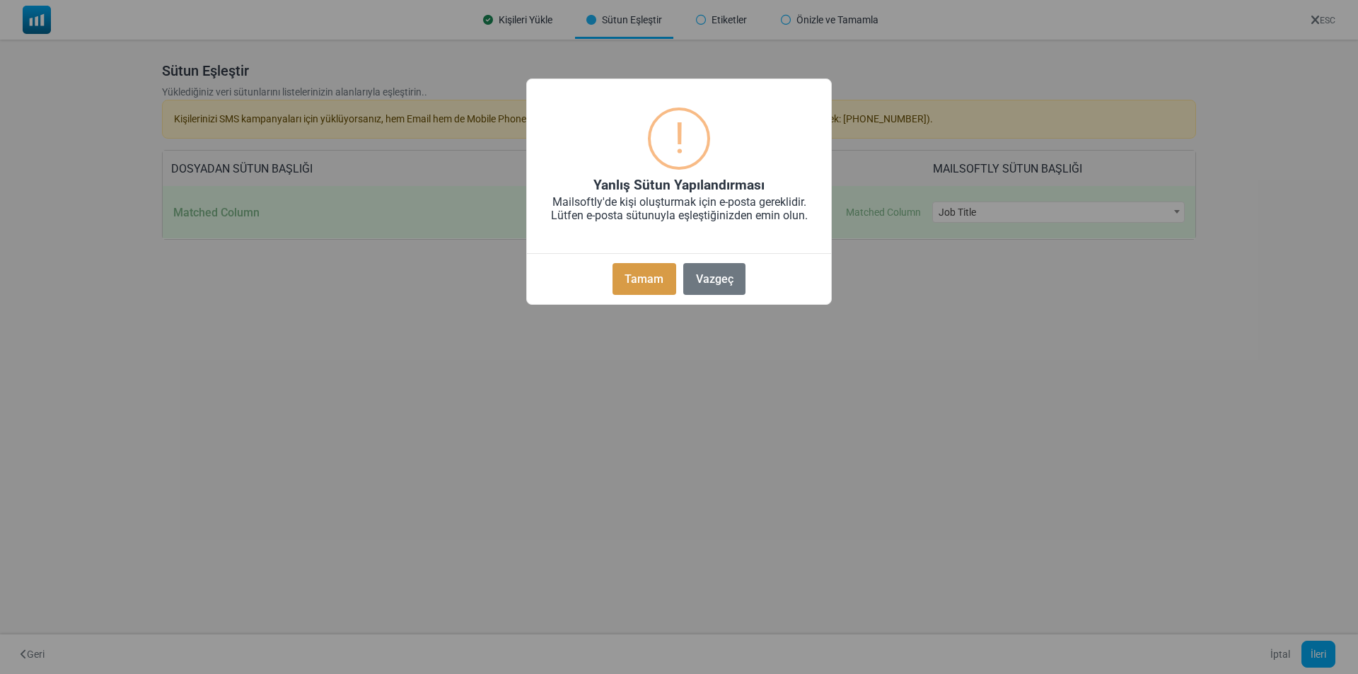
click font "Tamam"
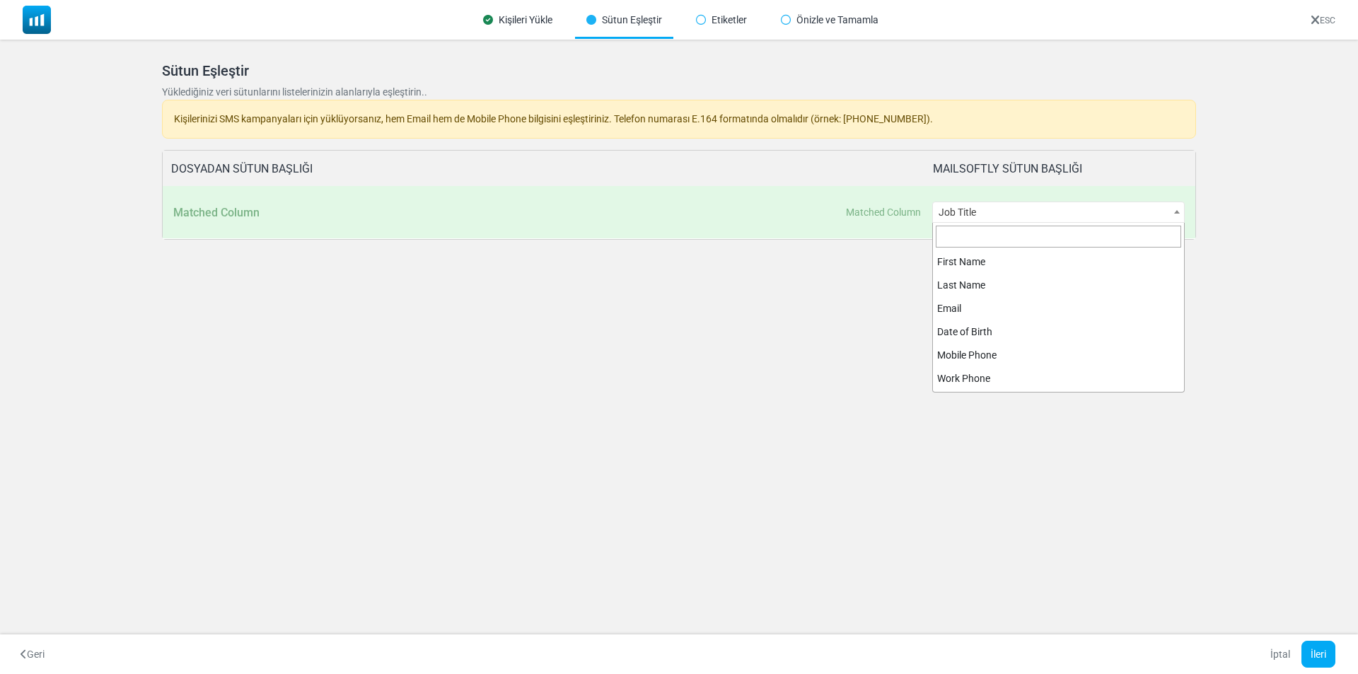
click span "Job Title"
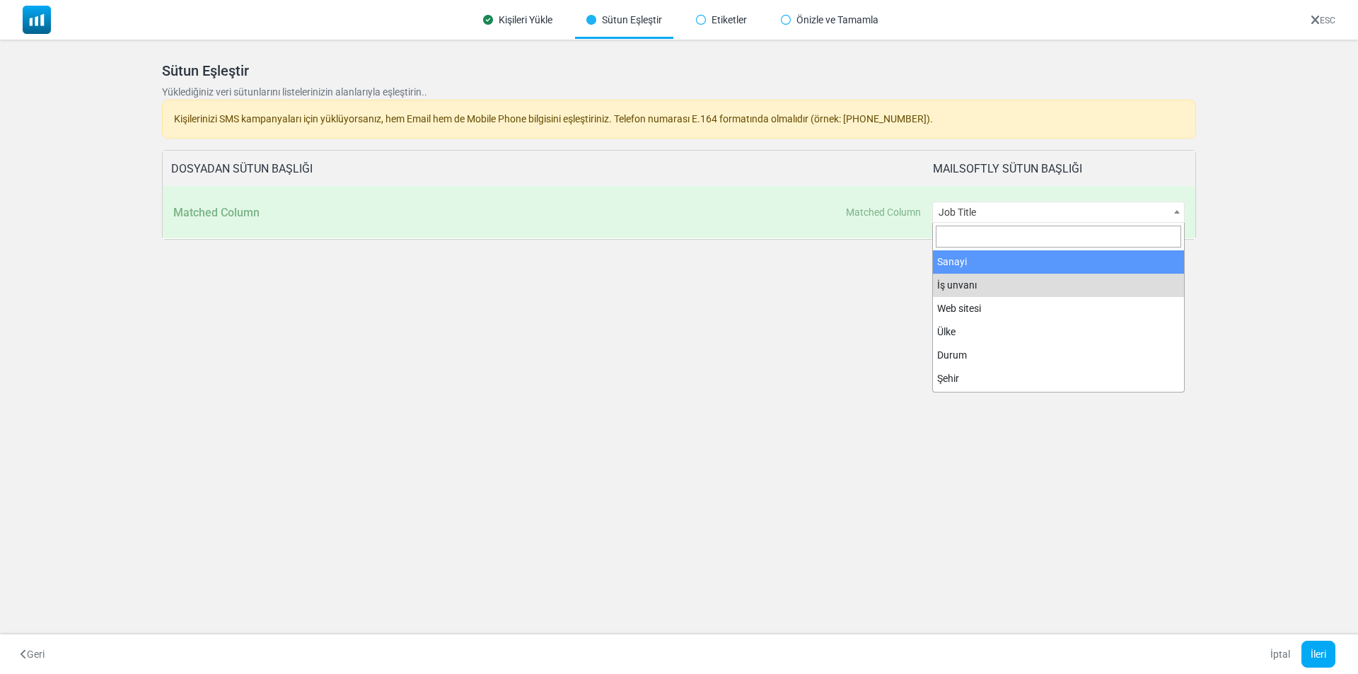
click input "Aramak"
click div "Kişileri Yükle"
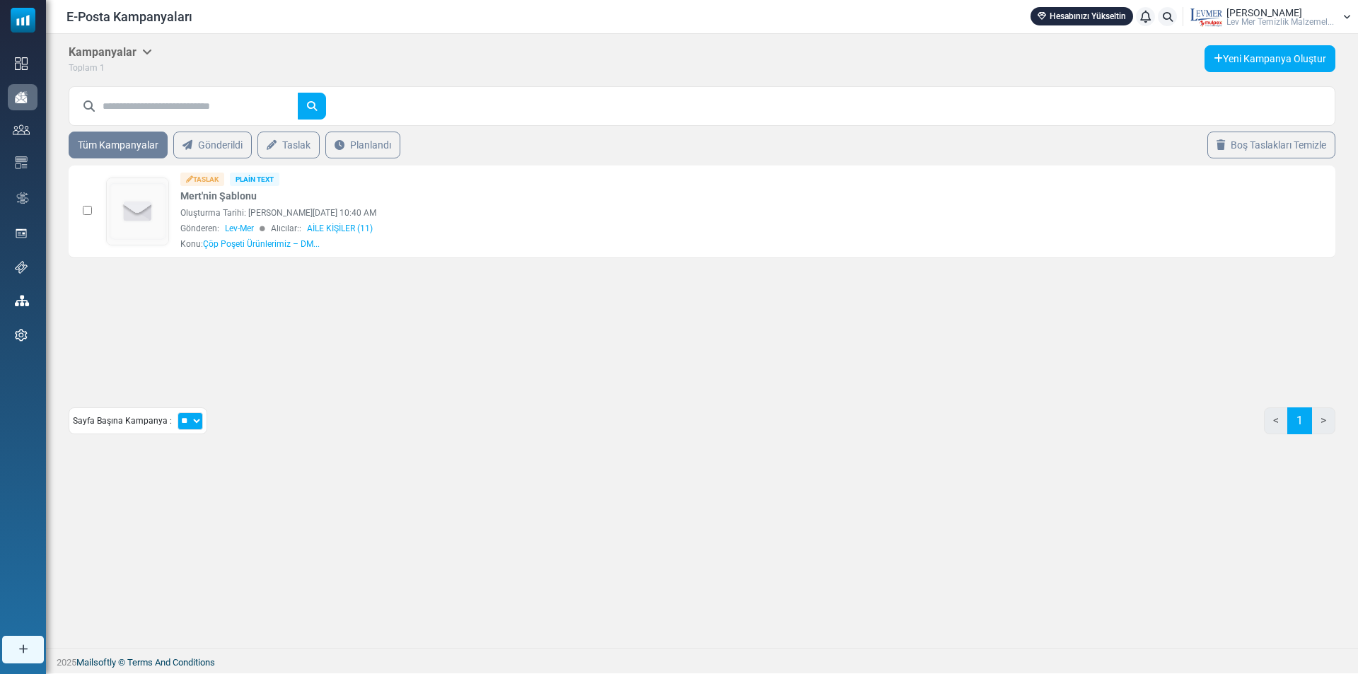
click at [1053, 18] on link "Hesabınızı Yükseltin" at bounding box center [1082, 16] width 103 height 18
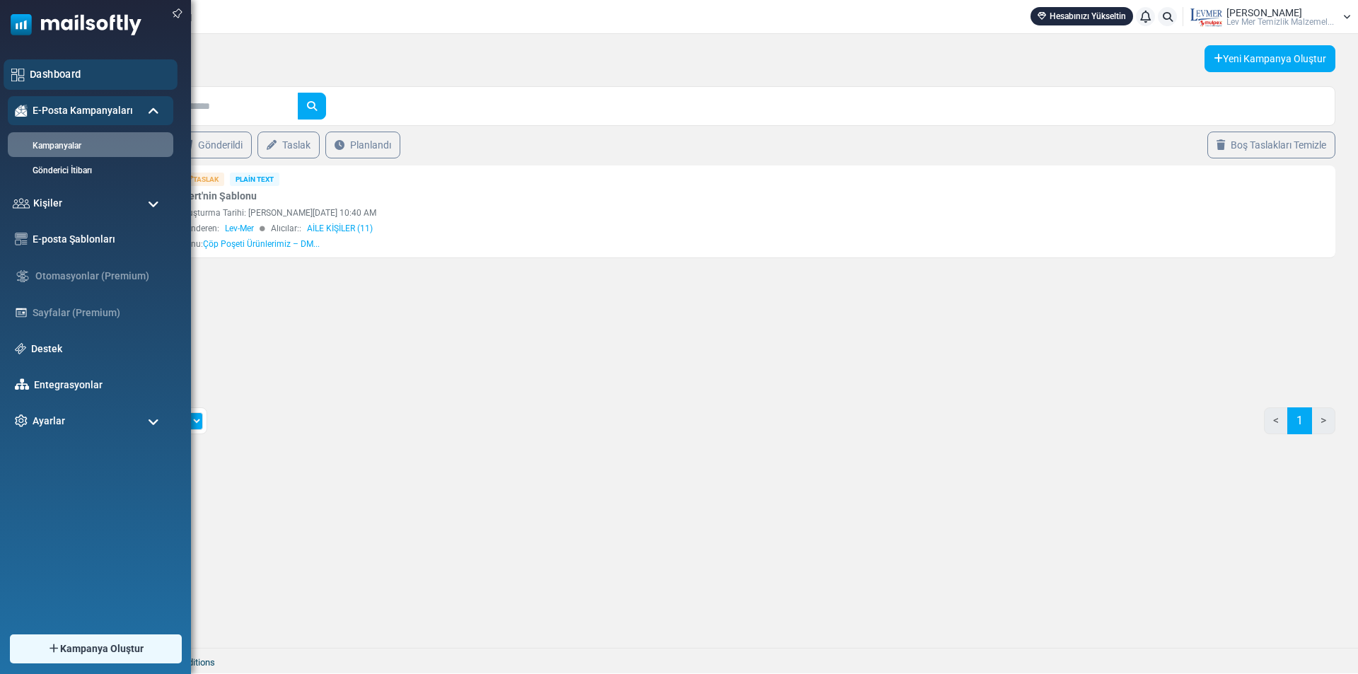
click at [64, 75] on link "Dashboard" at bounding box center [100, 74] width 140 height 16
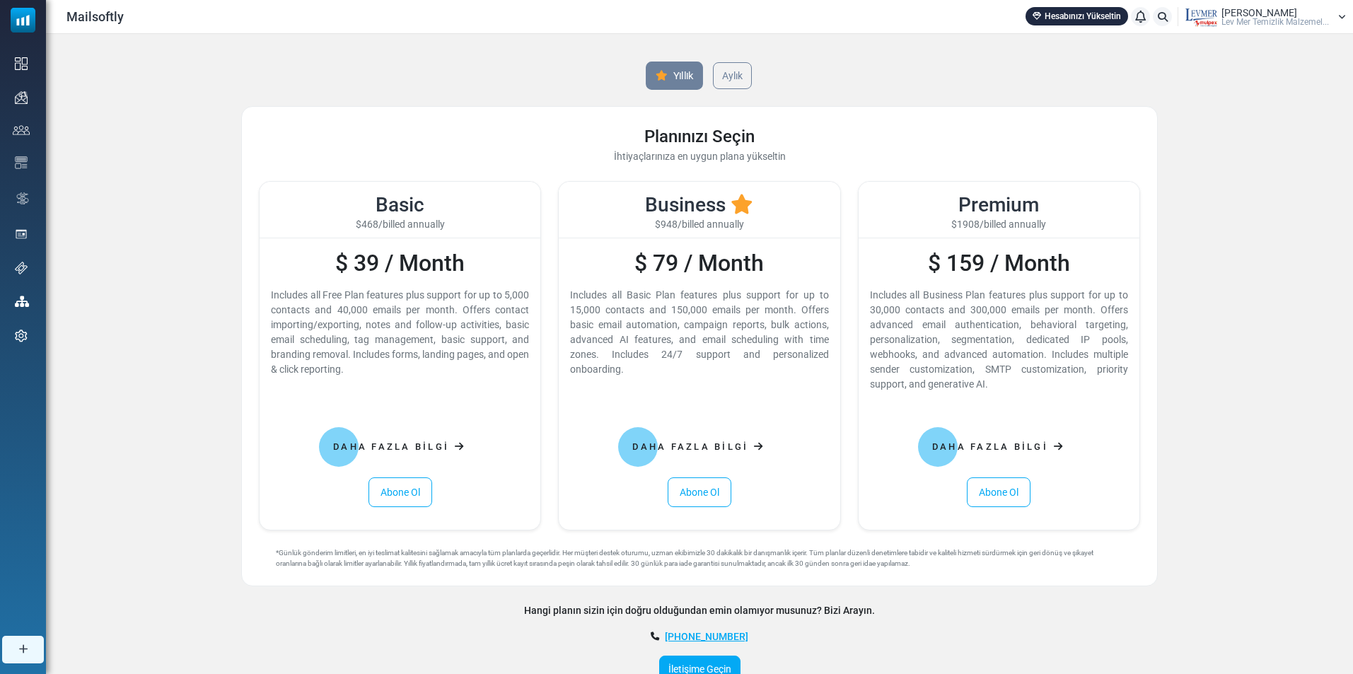
click at [684, 77] on link "Yıllık" at bounding box center [674, 76] width 57 height 28
click at [676, 71] on link "Yıllık" at bounding box center [674, 76] width 57 height 28
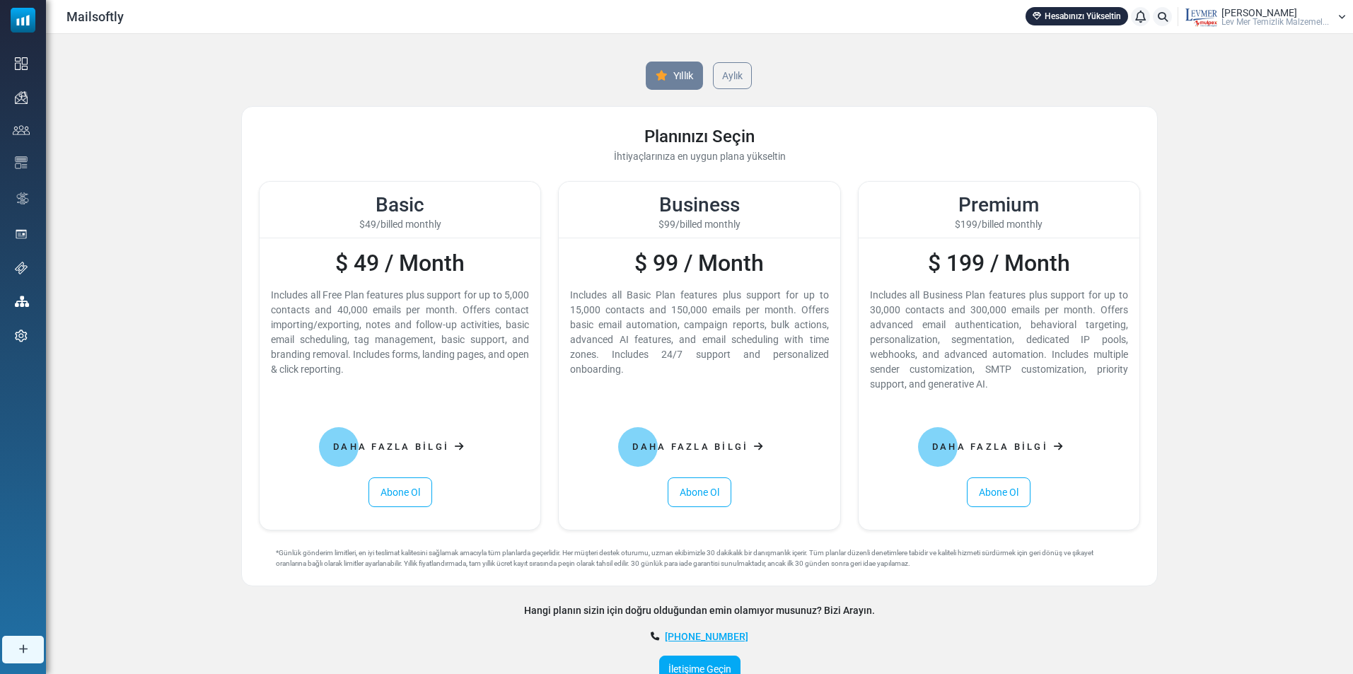
click at [676, 71] on link "Yıllık" at bounding box center [674, 76] width 57 height 28
click at [405, 485] on link "Abone Ol" at bounding box center [401, 492] width 64 height 30
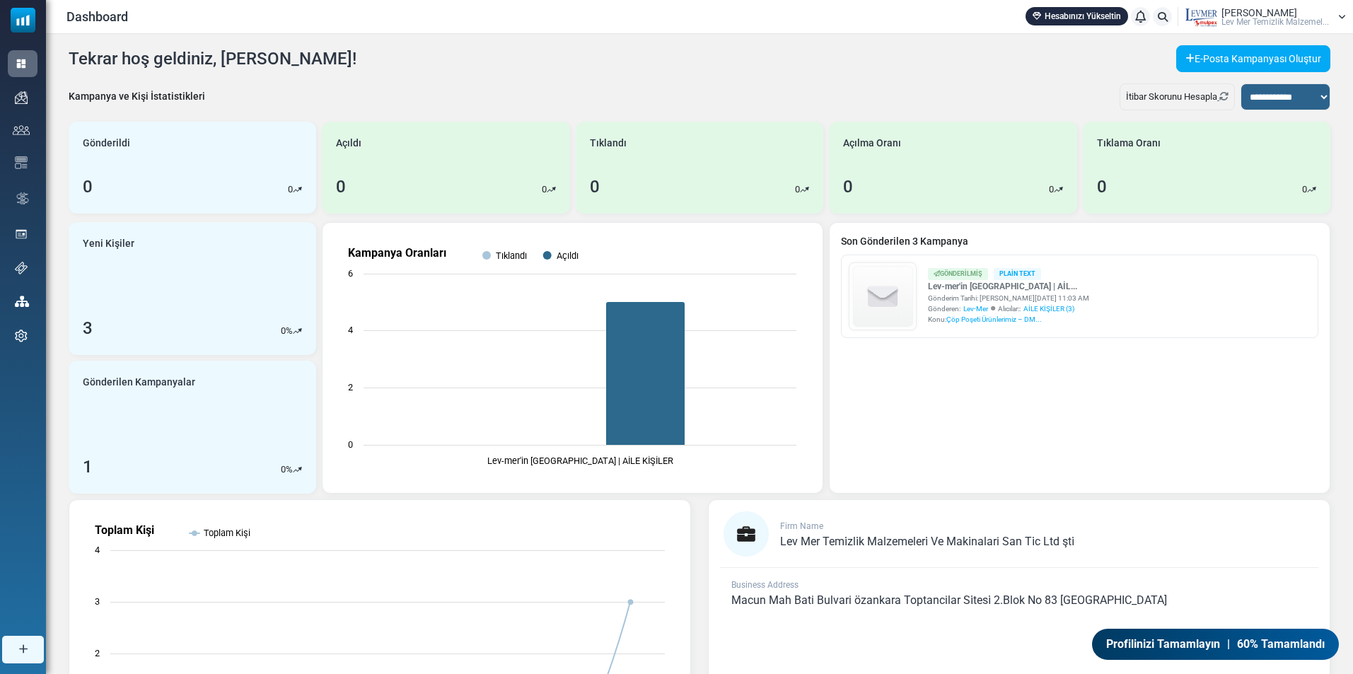
click at [1045, 19] on link "Hesabınızı Yükseltin" at bounding box center [1077, 16] width 103 height 18
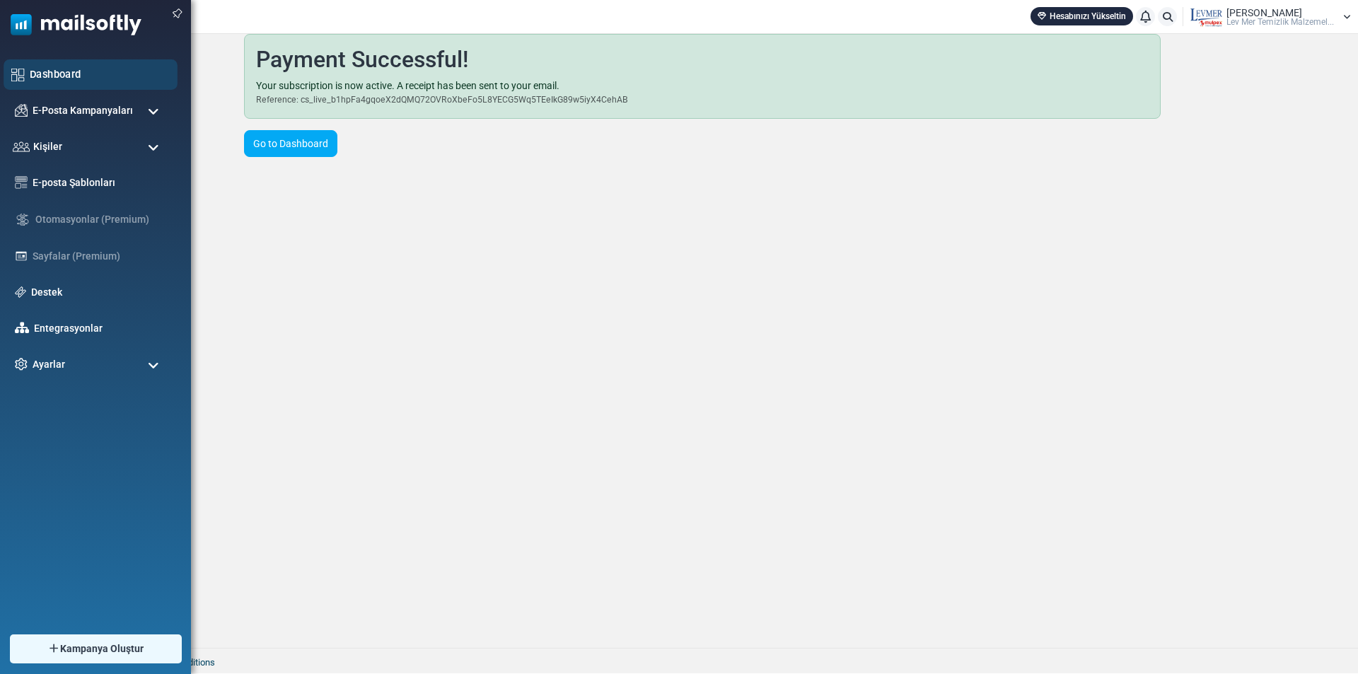
click at [39, 64] on div "Dashboard" at bounding box center [91, 74] width 174 height 30
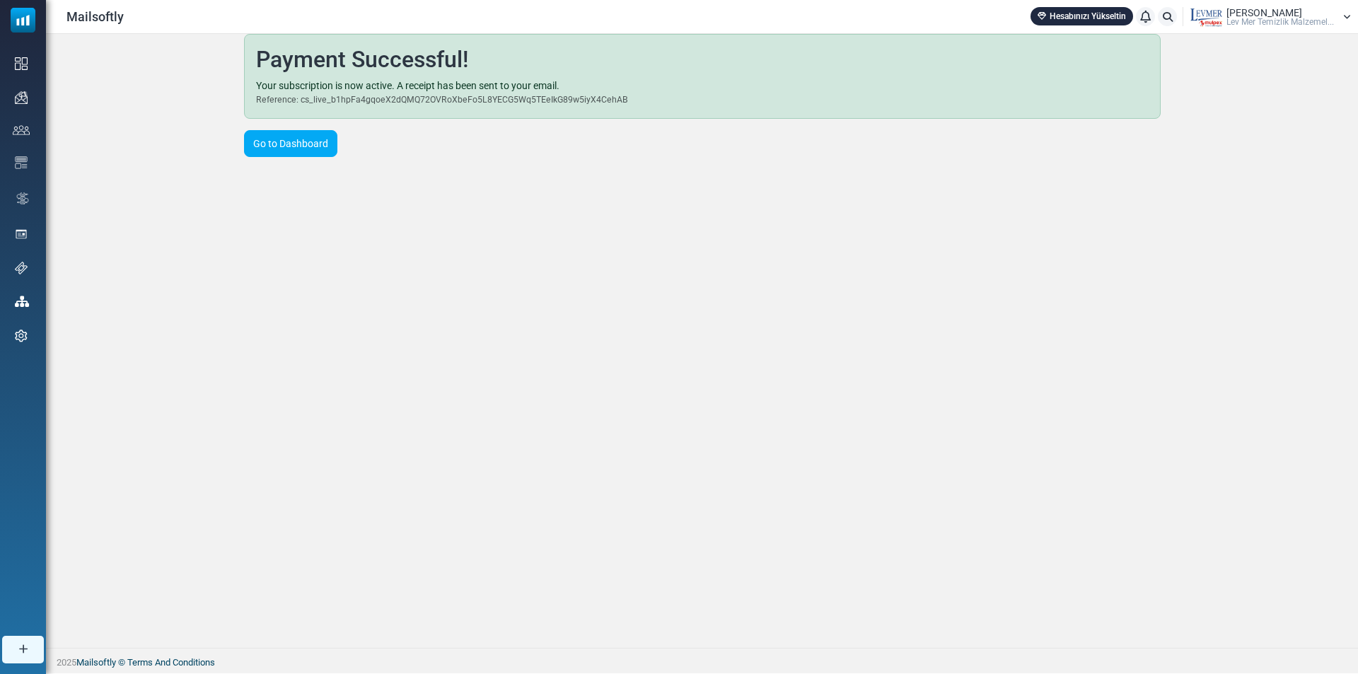
click at [335, 64] on h2 "Payment Successful!" at bounding box center [702, 59] width 893 height 27
click at [302, 141] on link "Go to Dashboard" at bounding box center [290, 143] width 93 height 27
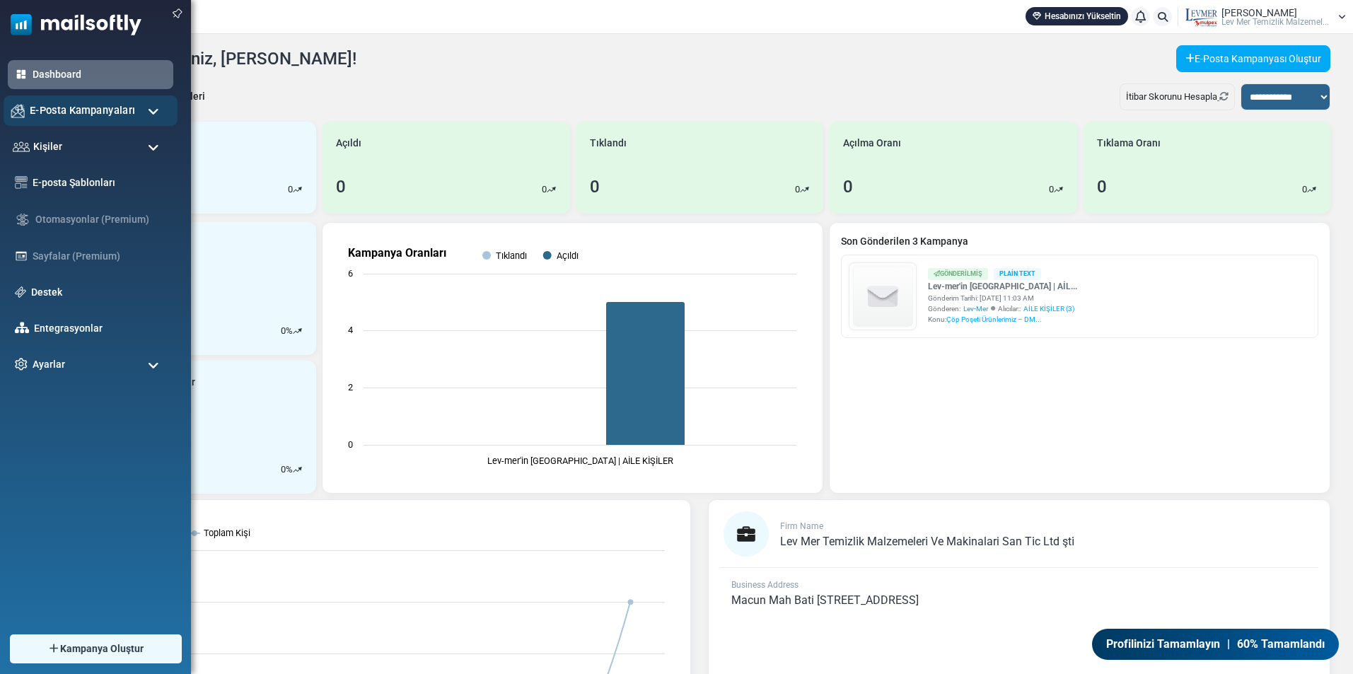
click at [57, 112] on span "E-Posta Kampanyaları" at bounding box center [82, 111] width 105 height 16
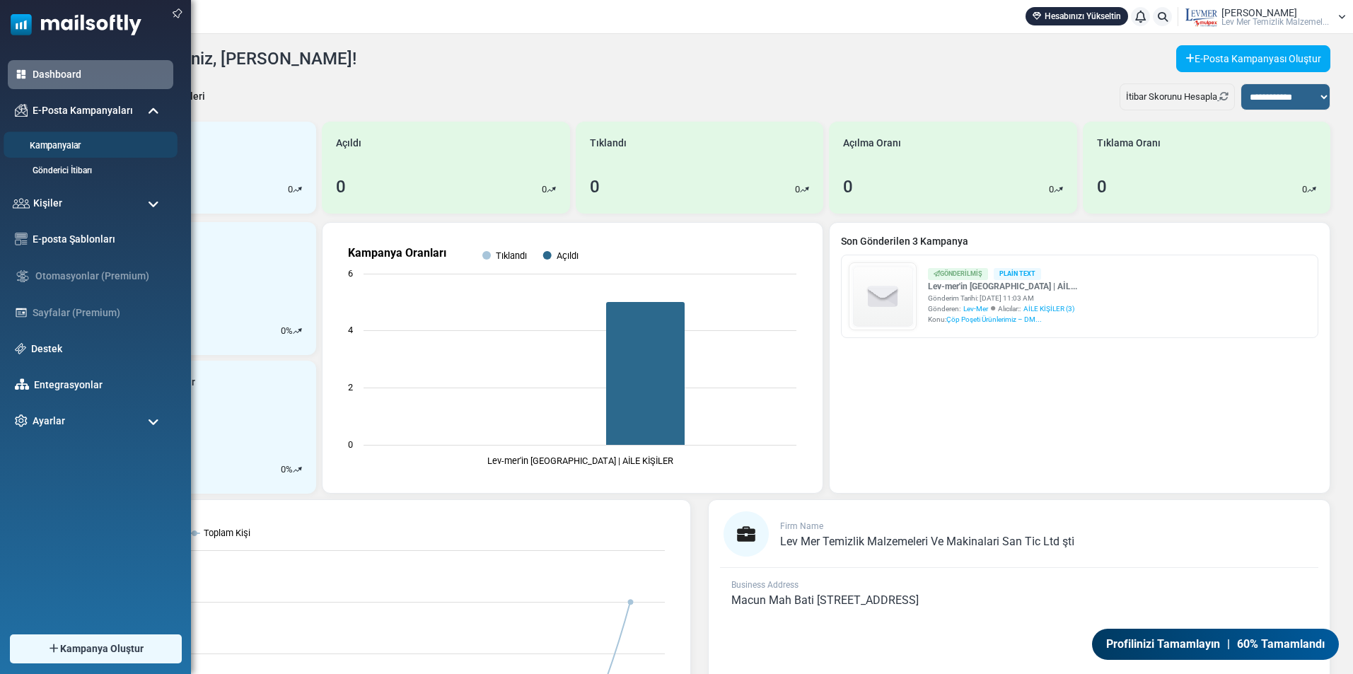
click at [64, 145] on link "Kampanyalar" at bounding box center [89, 145] width 170 height 13
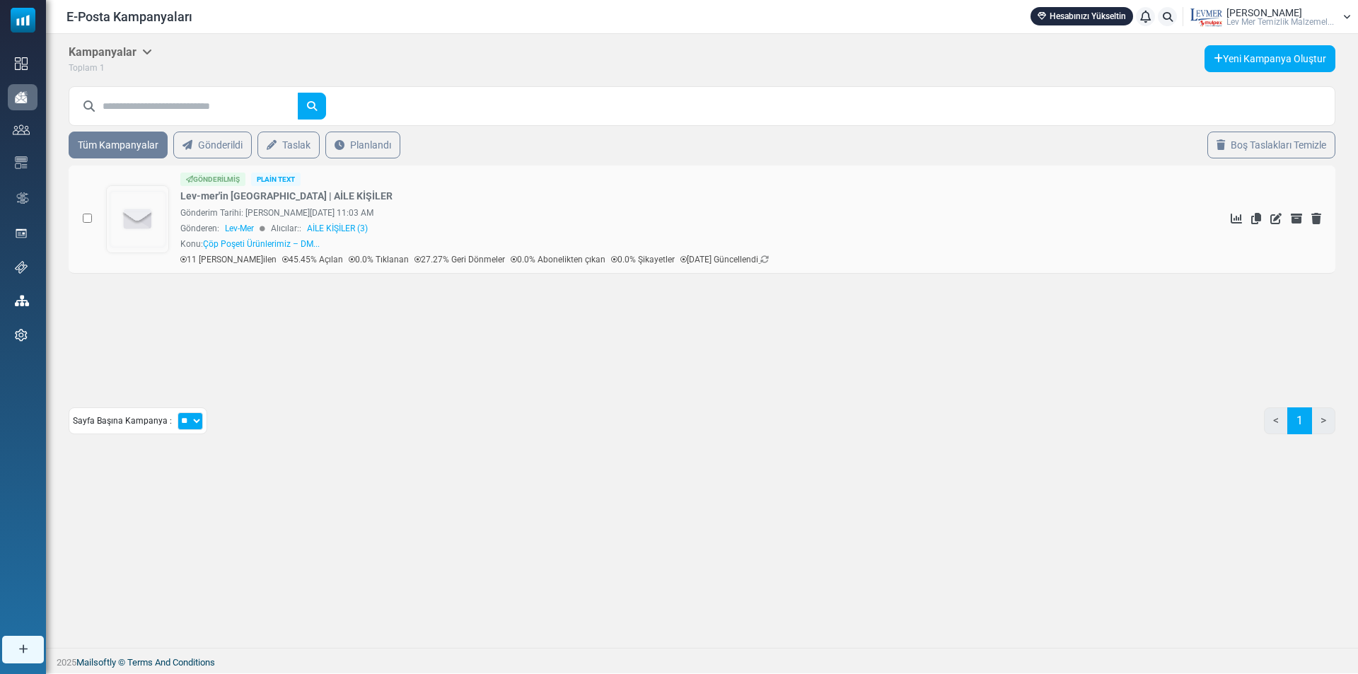
click at [460, 222] on div "Gönderen: Lev-Mer Alıcılar:: AİLE KİŞİLER (3)" at bounding box center [667, 228] width 974 height 13
click at [463, 216] on div "Gönderim Tarihi: August 13, 2025 at 11:03 AM" at bounding box center [667, 213] width 974 height 13
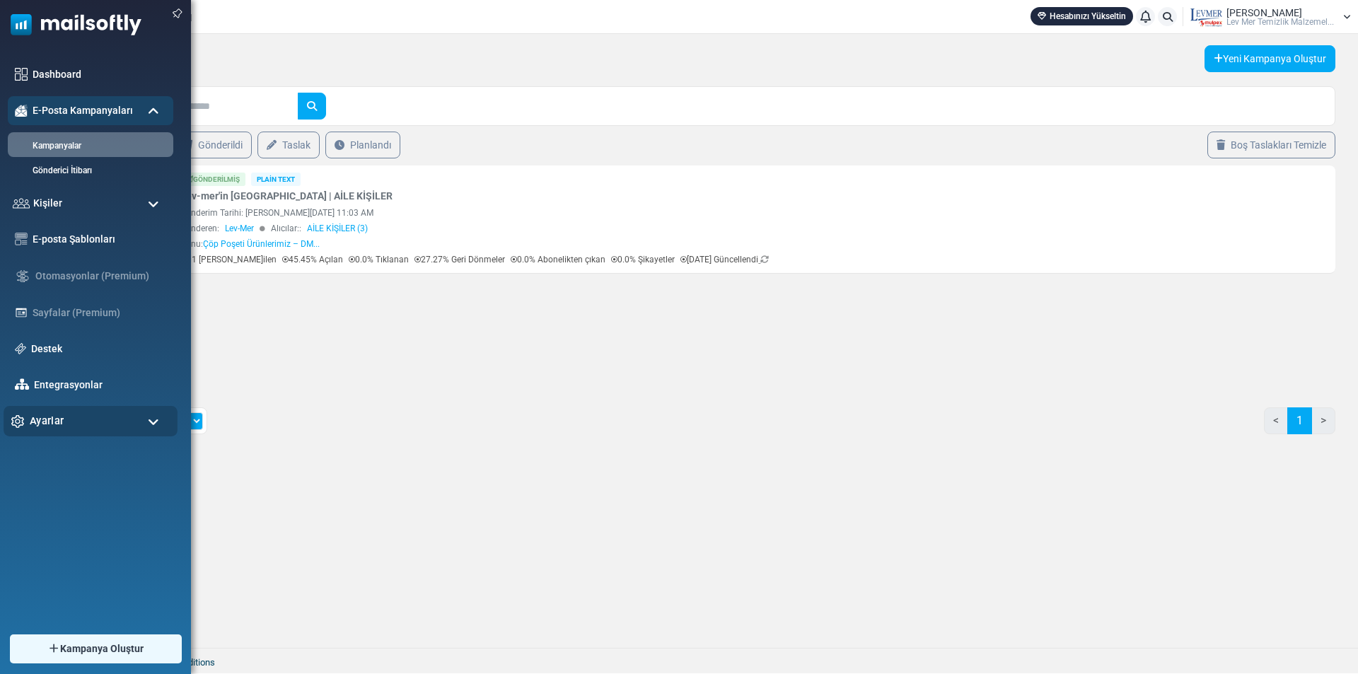
click at [78, 424] on div "Ayarlar" at bounding box center [91, 421] width 174 height 30
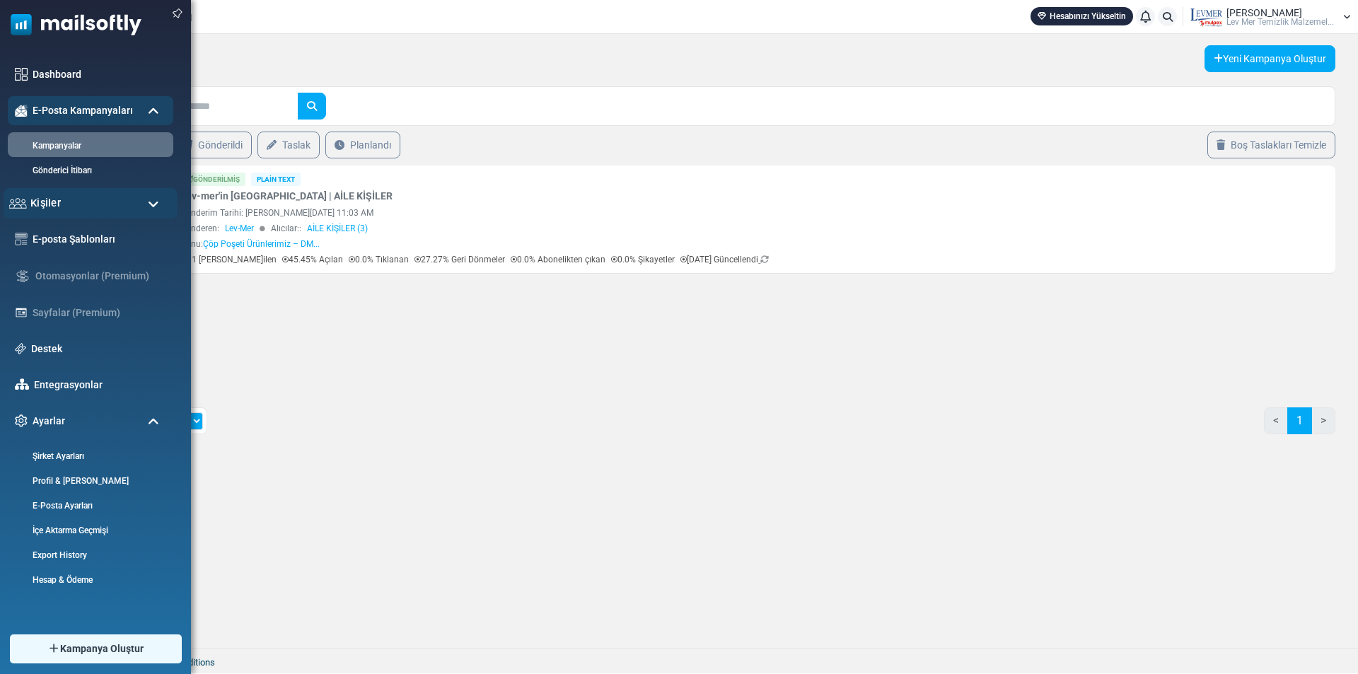
click at [75, 208] on div "Kişiler" at bounding box center [91, 203] width 174 height 30
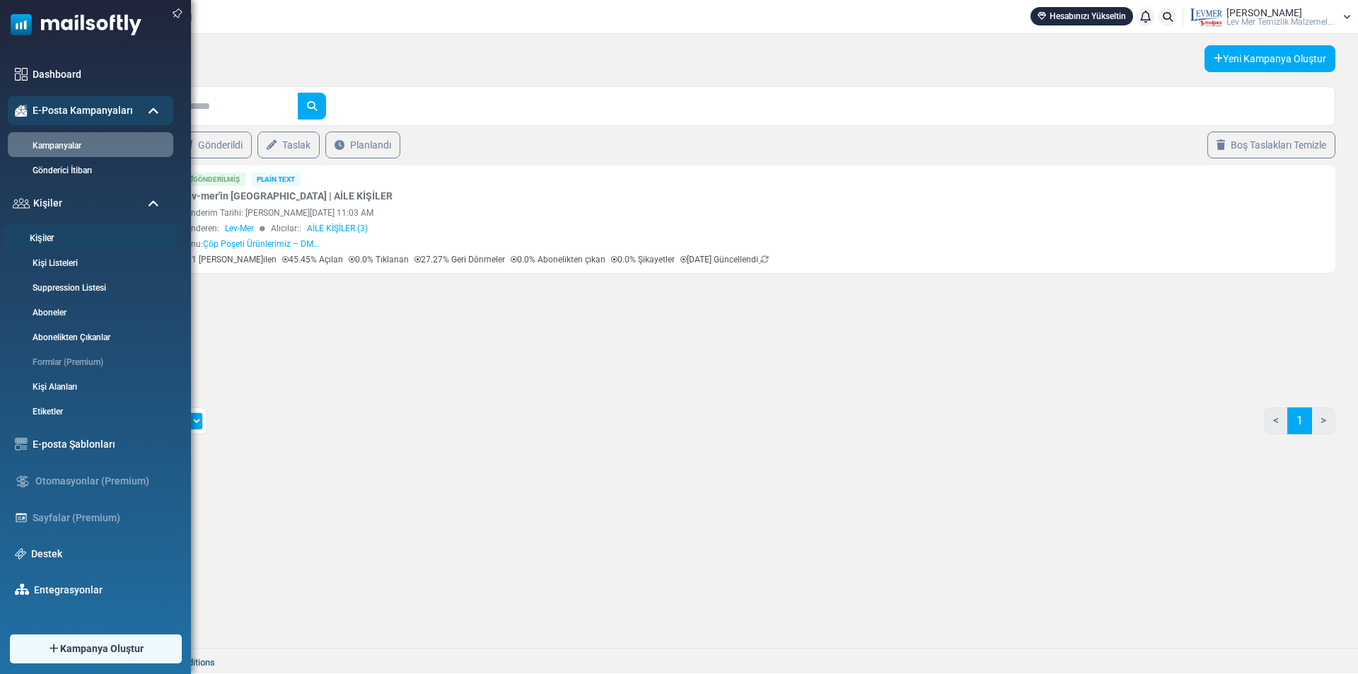
click at [75, 238] on link "Kişiler" at bounding box center [89, 238] width 170 height 13
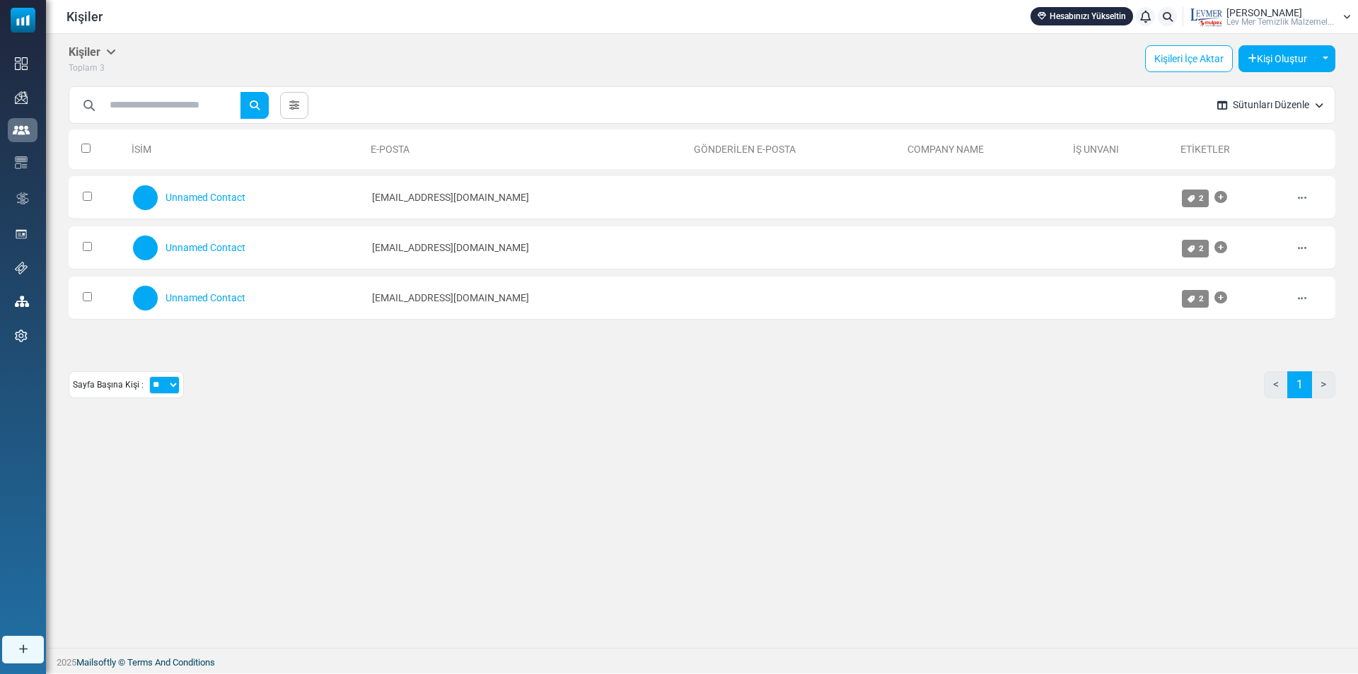
click at [1219, 9] on img at bounding box center [1205, 16] width 35 height 21
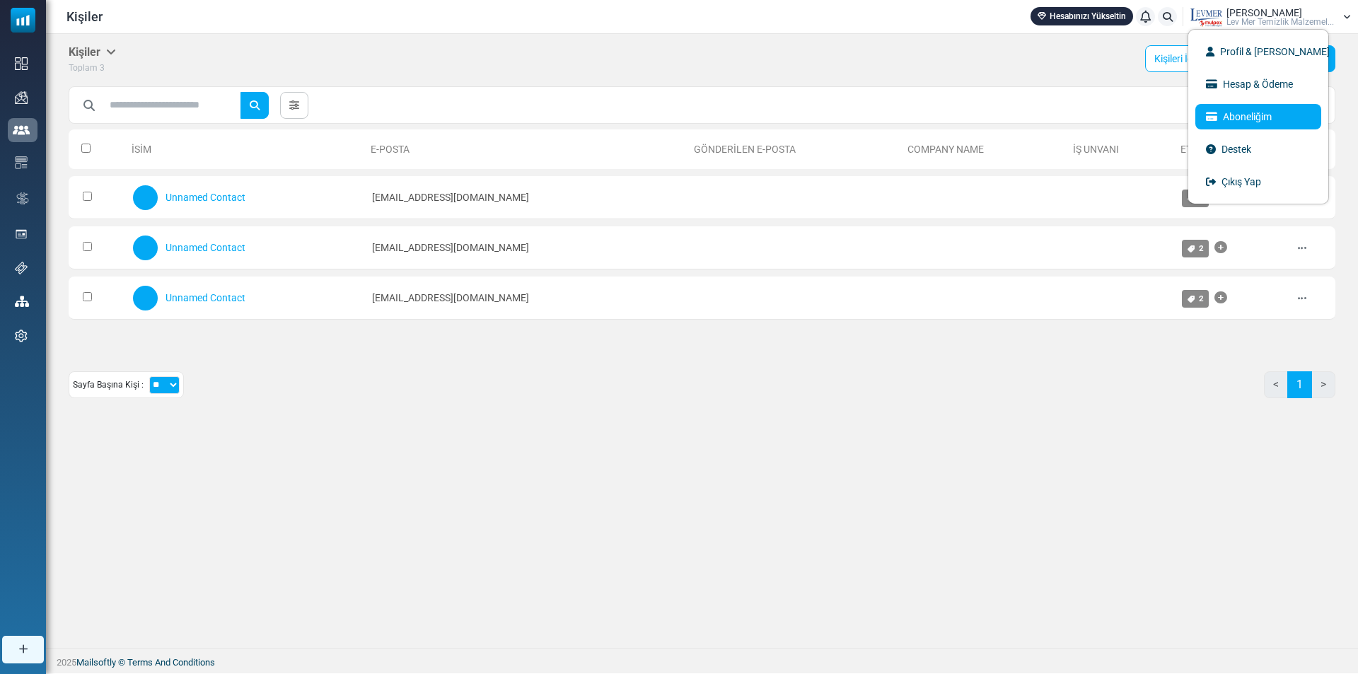
click at [1263, 125] on link "Aboneliğim" at bounding box center [1258, 116] width 126 height 25
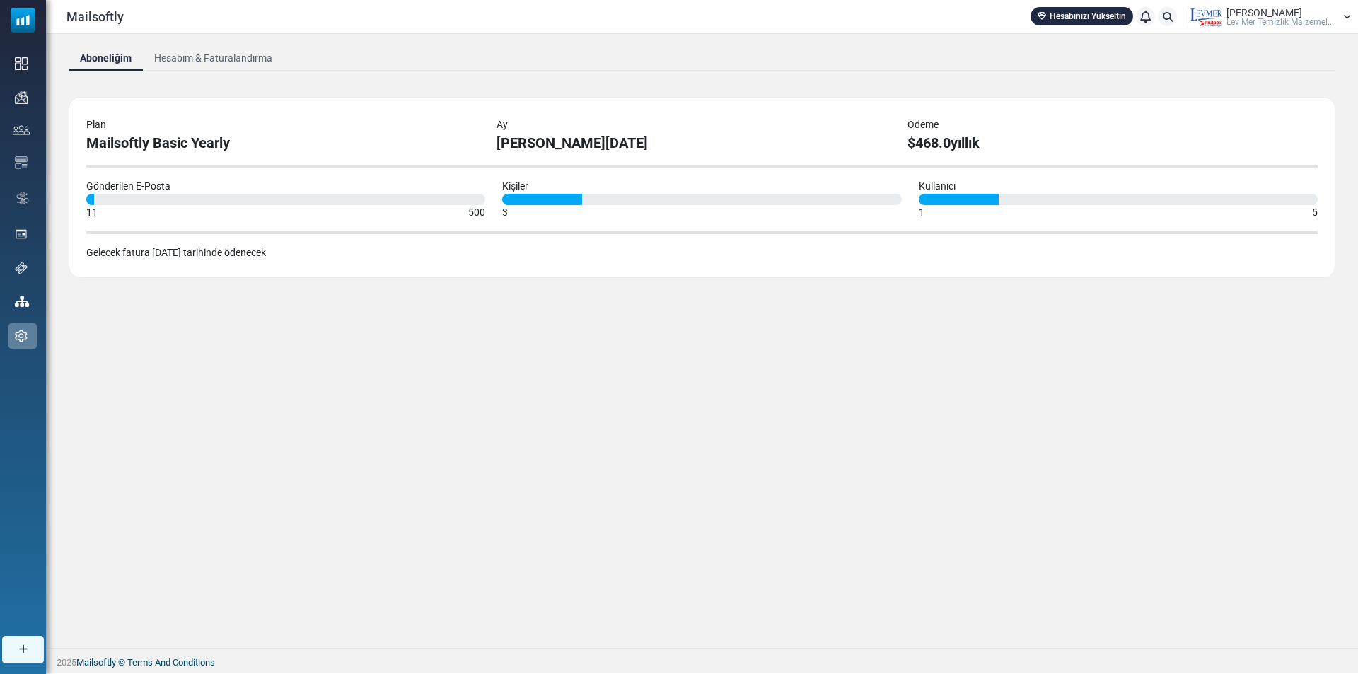
click at [231, 53] on link "Hesabım & Faturalandırma" at bounding box center [213, 57] width 141 height 25
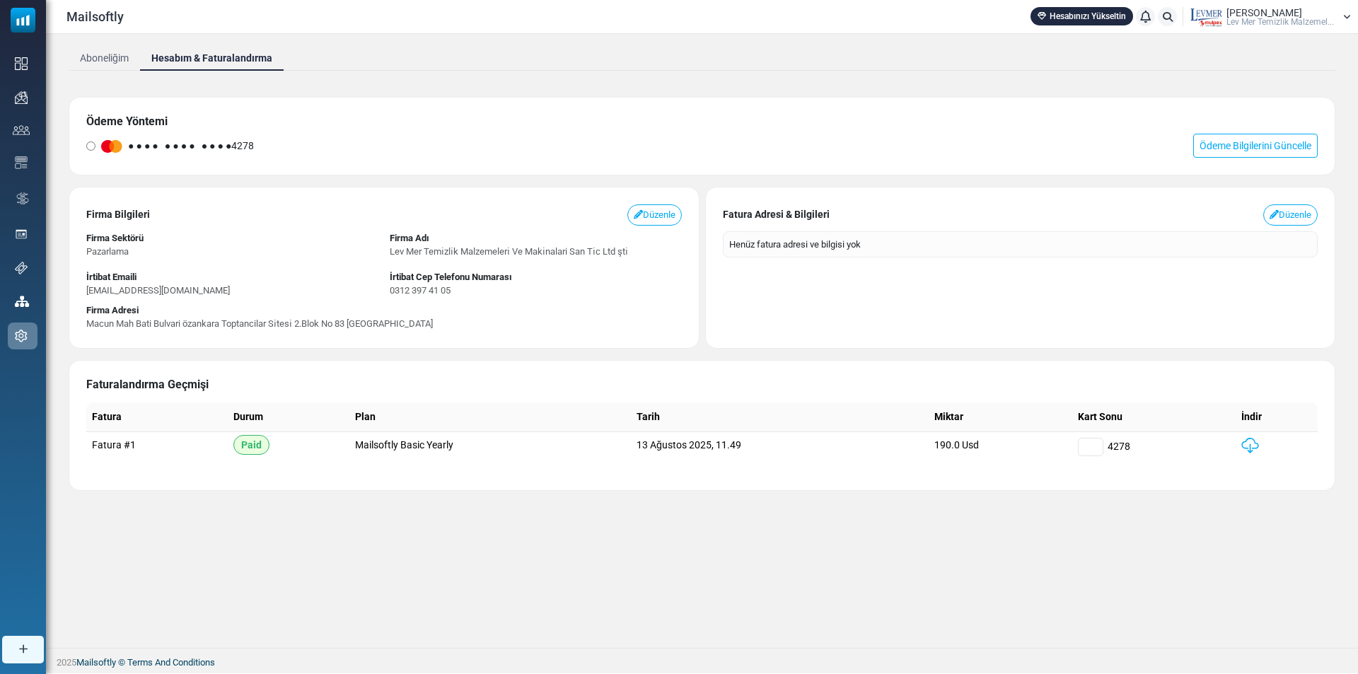
click at [1256, 444] on img at bounding box center [1250, 446] width 18 height 16
click at [1227, 146] on link "Ödeme Bilgilerini Güncelle" at bounding box center [1255, 146] width 124 height 24
click at [320, 525] on div "Aboneliğim Hesabım & Faturalandırma Ödeme Yöntemi ● ● ● ● ● ● ● ● ● ● ● ● 4278 …" at bounding box center [702, 341] width 1312 height 614
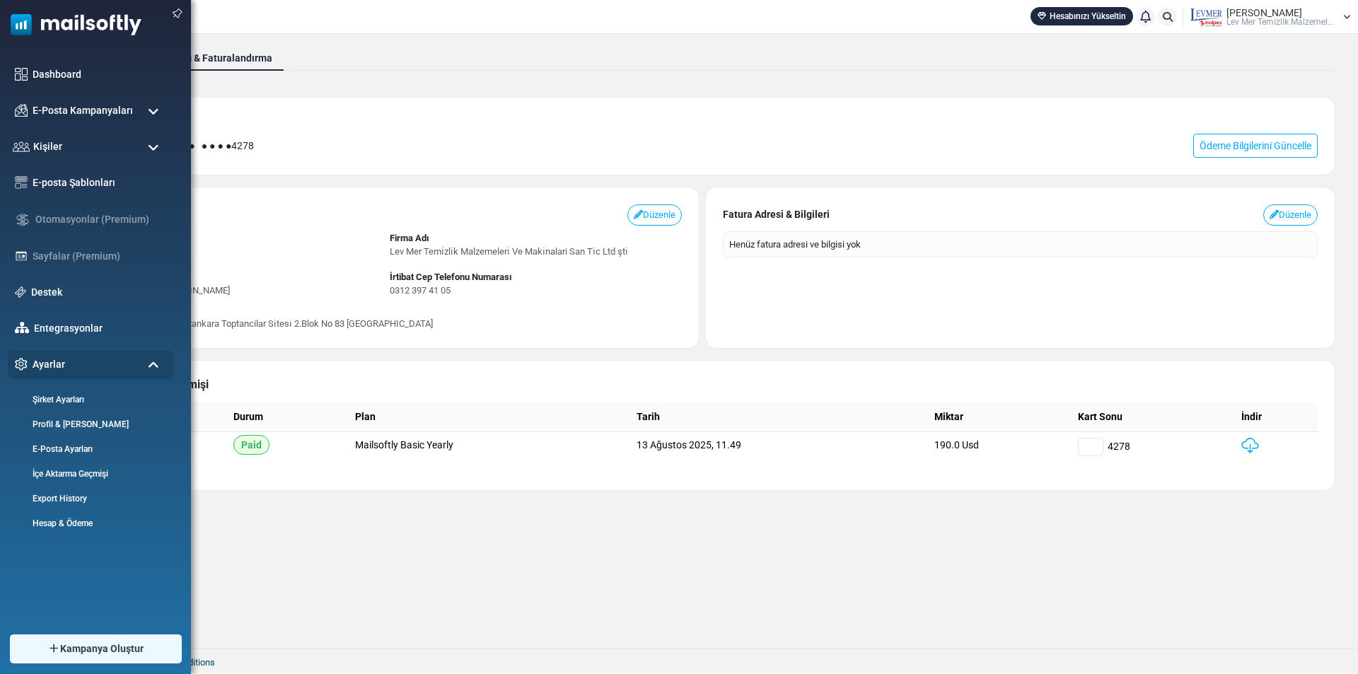
click at [26, 21] on img at bounding box center [70, 21] width 141 height 42
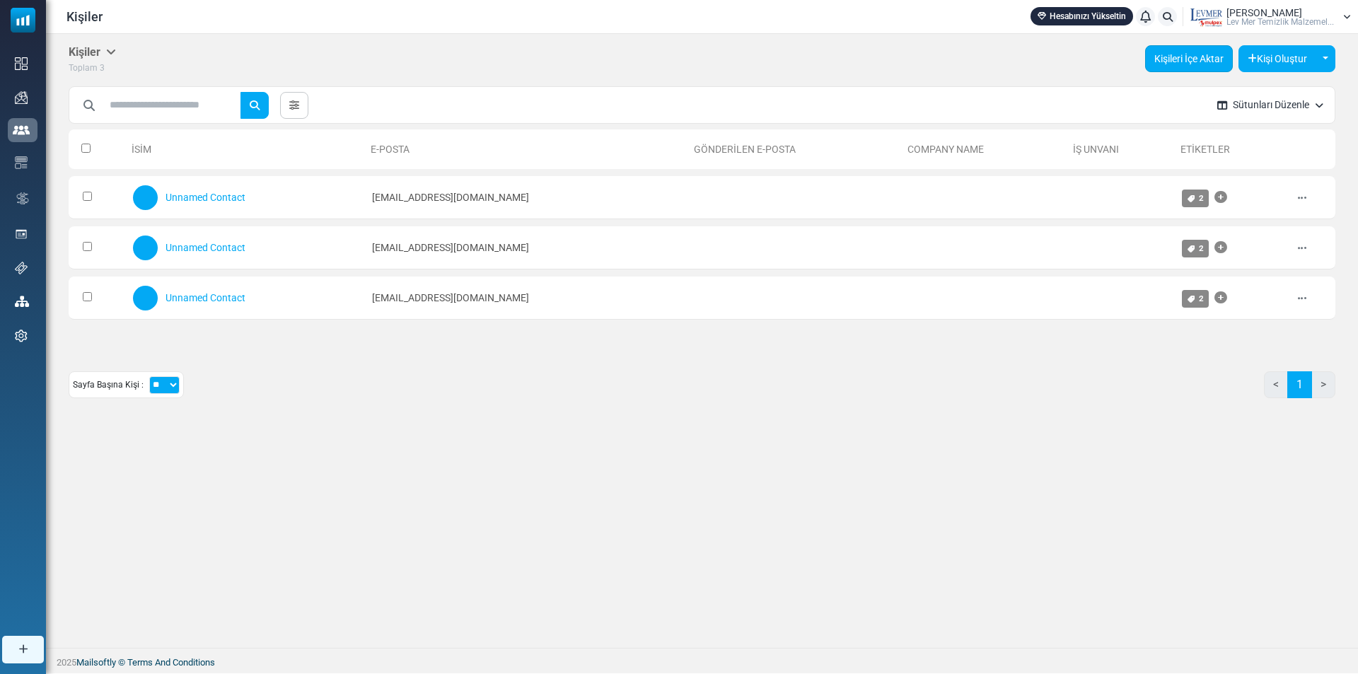
click at [1184, 55] on link "Kişileri İçe Aktar" at bounding box center [1189, 58] width 88 height 27
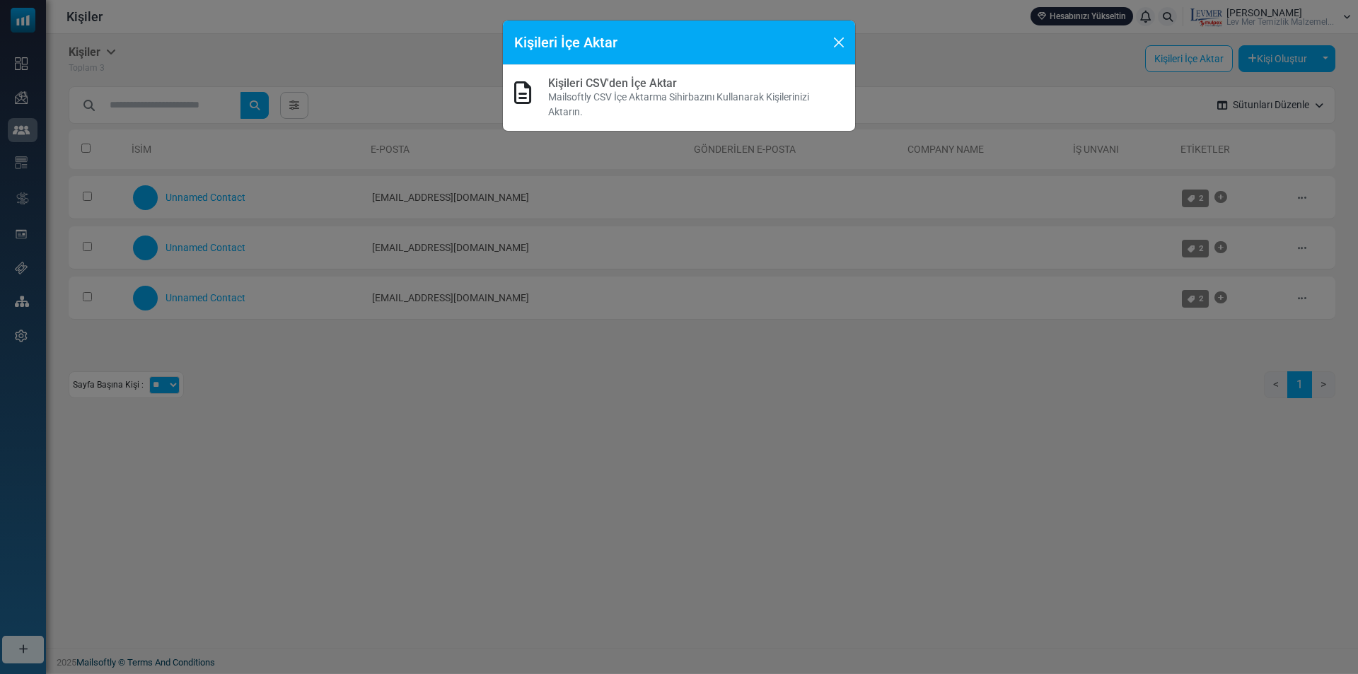
click at [579, 95] on p "Mailsoftly CSV İçe Aktarma Sihirbazını Kullanarak Kişilerinizi Aktarın." at bounding box center [696, 105] width 296 height 30
click at [571, 104] on p "Mailsoftly CSV İçe Aktarma Sihirbazını Kullanarak Kişilerinizi Aktarın." at bounding box center [696, 105] width 296 height 30
click at [611, 80] on link "Kişileri CSV'den İçe Aktar" at bounding box center [612, 82] width 129 height 13
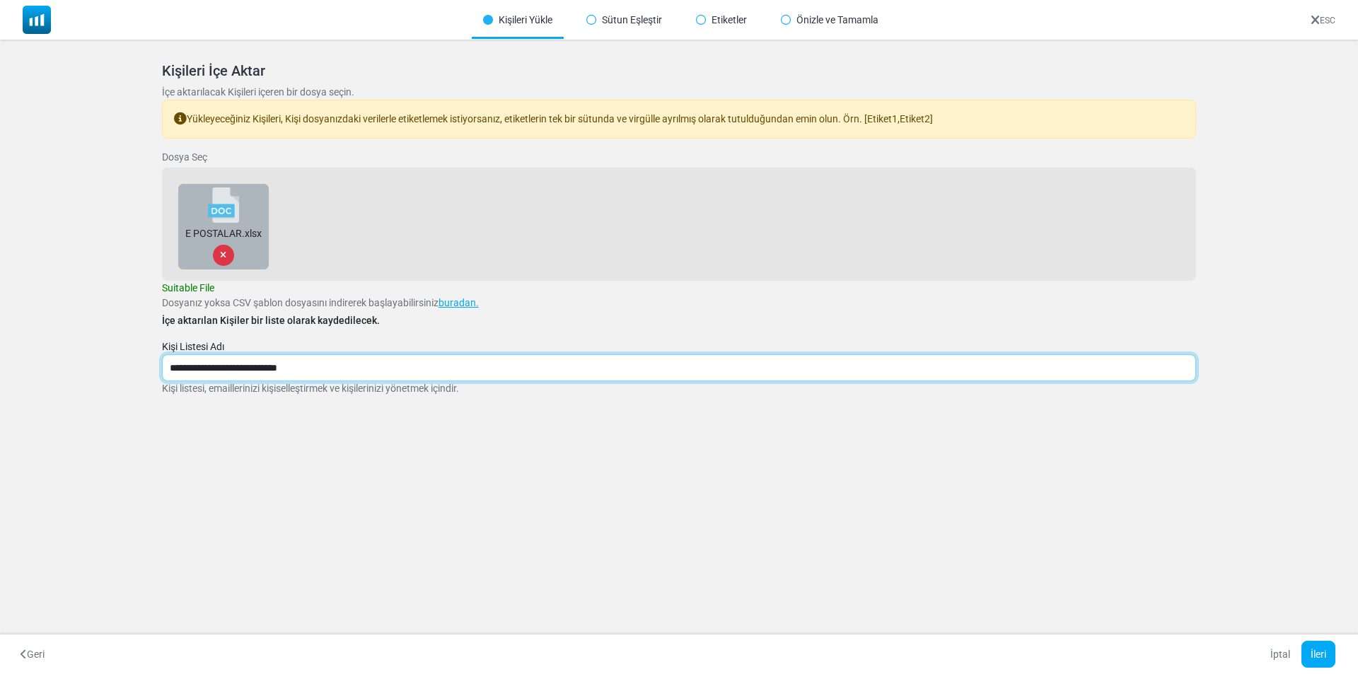
drag, startPoint x: 334, startPoint y: 367, endPoint x: 0, endPoint y: 354, distance: 334.1
click at [0, 354] on div "Kişileri İçe Aktar İçe aktarılacak Kişileri içeren bir dosya seçin. Yükleyeceği…" at bounding box center [679, 246] width 1358 height 413
type input "**********"
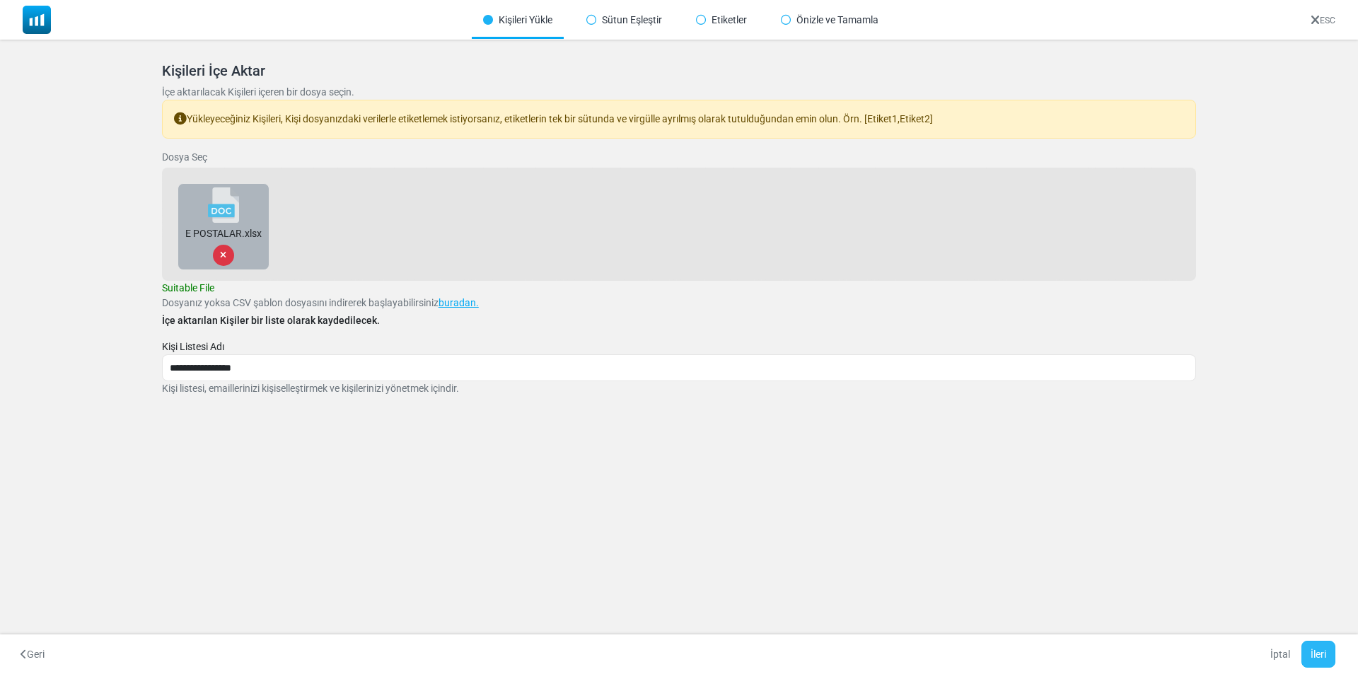
click at [1330, 657] on button "İleri" at bounding box center [1319, 654] width 34 height 27
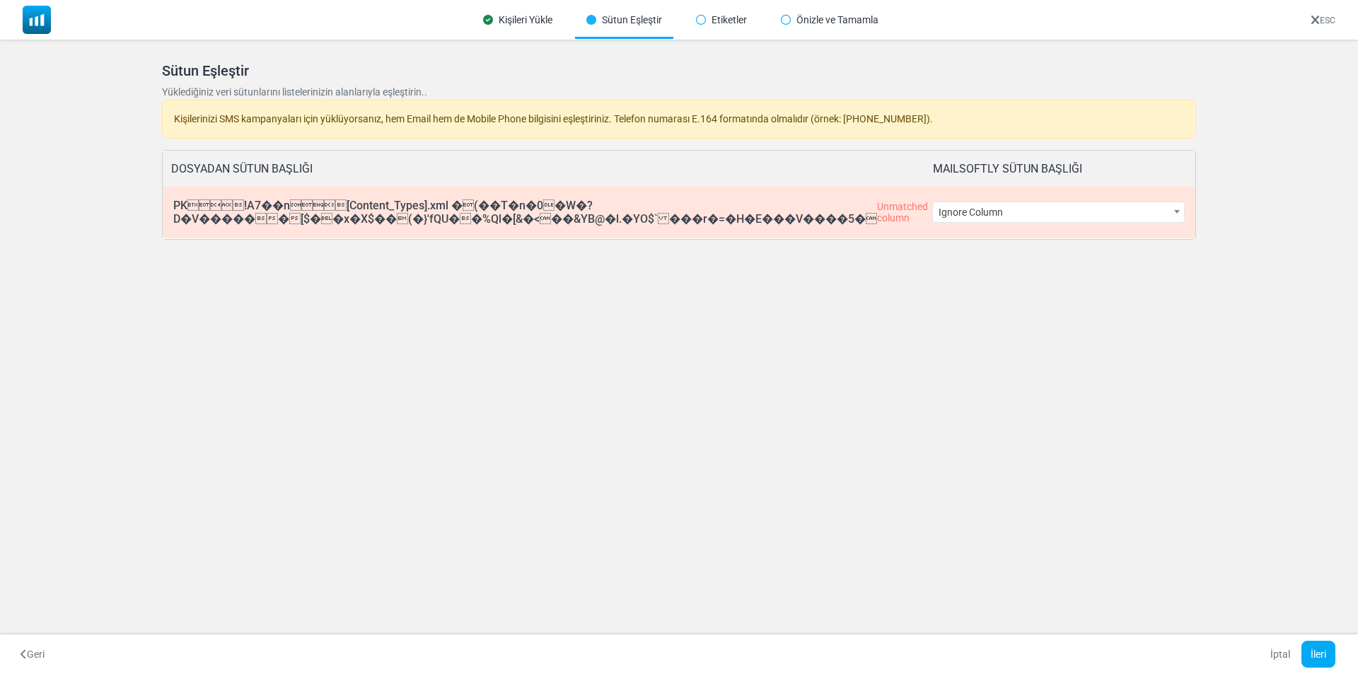
click at [1028, 209] on span "Ignore Column" at bounding box center [1059, 212] width 252 height 20
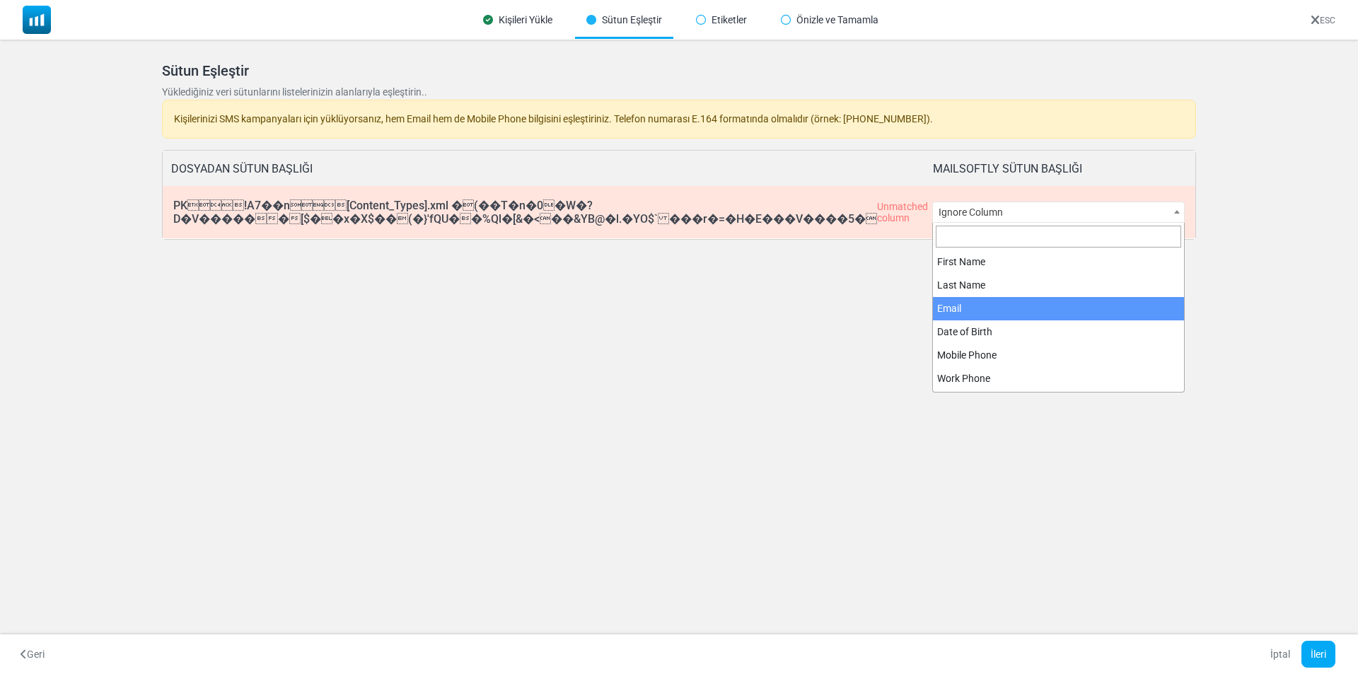
select select "*****"
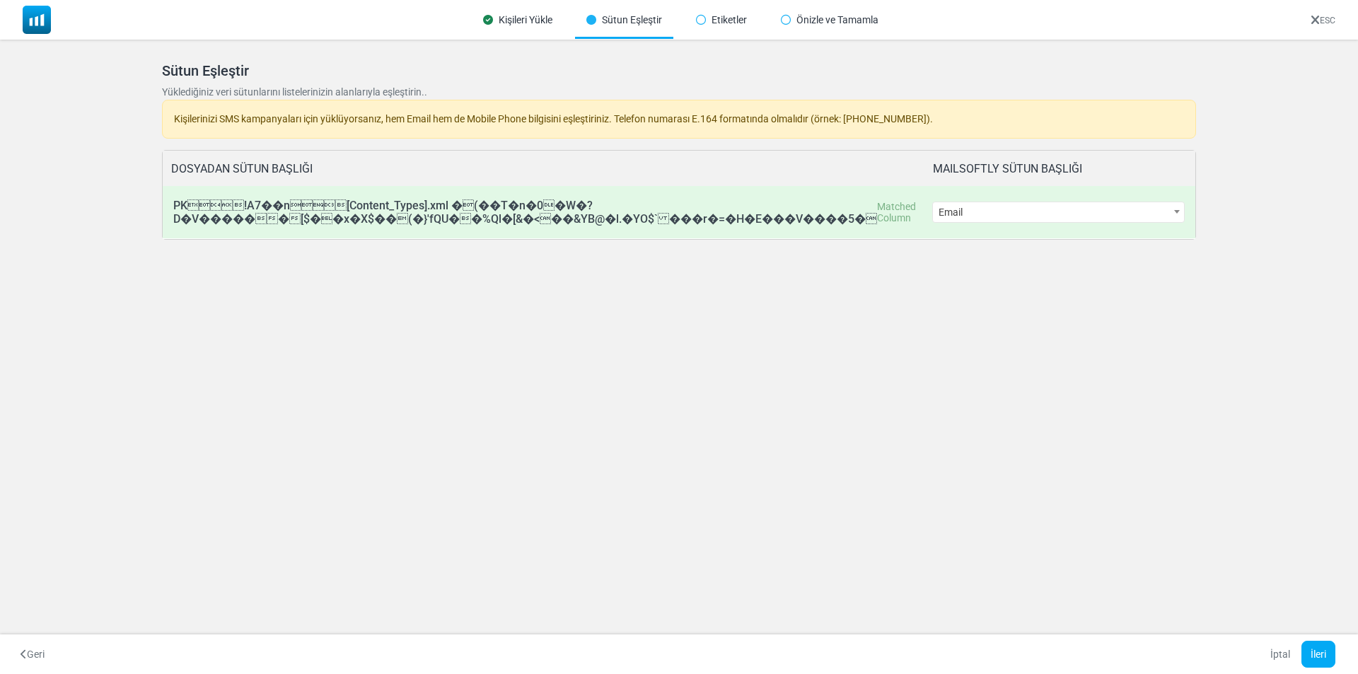
click at [1095, 398] on div "Kişileri Yükle Sütun Eşleştir Etiketler Önizle ve Tamamla ESC Kişileri İçe Akta…" at bounding box center [679, 337] width 1358 height 674
click at [1323, 649] on button "İleri" at bounding box center [1319, 654] width 34 height 27
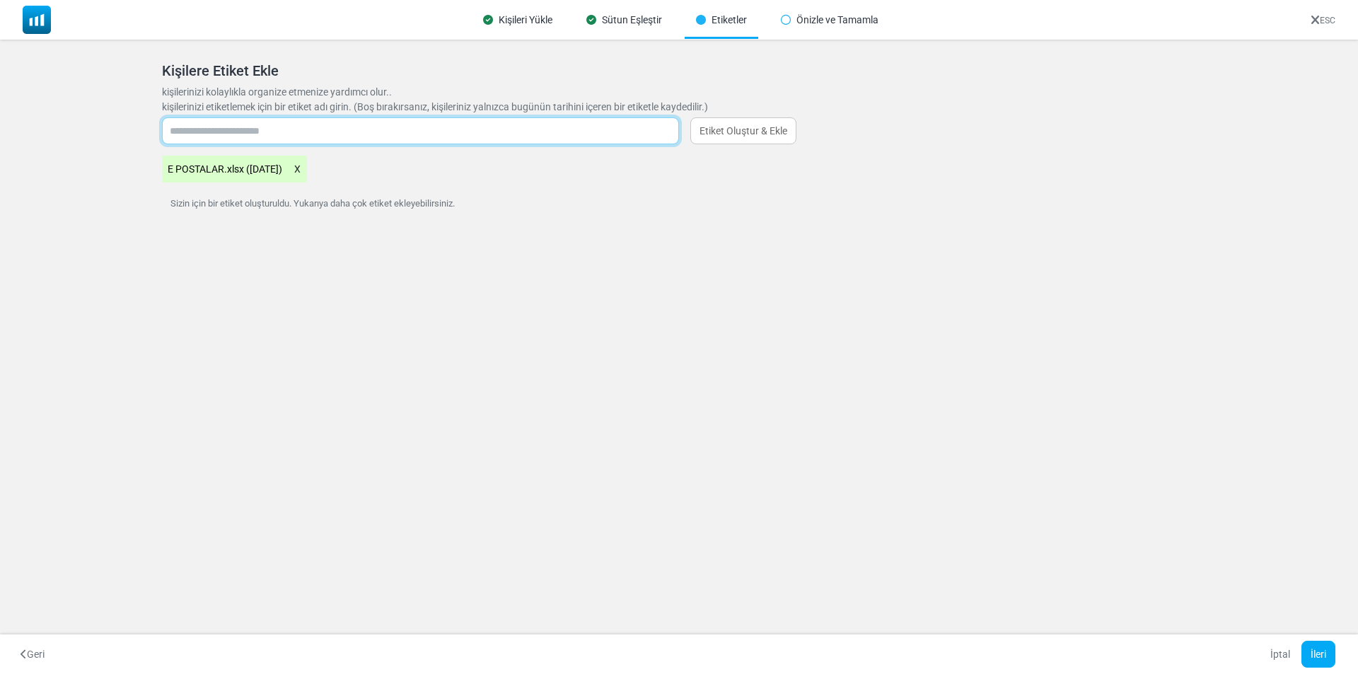
click at [214, 130] on input "text" at bounding box center [420, 130] width 517 height 27
type input "*"
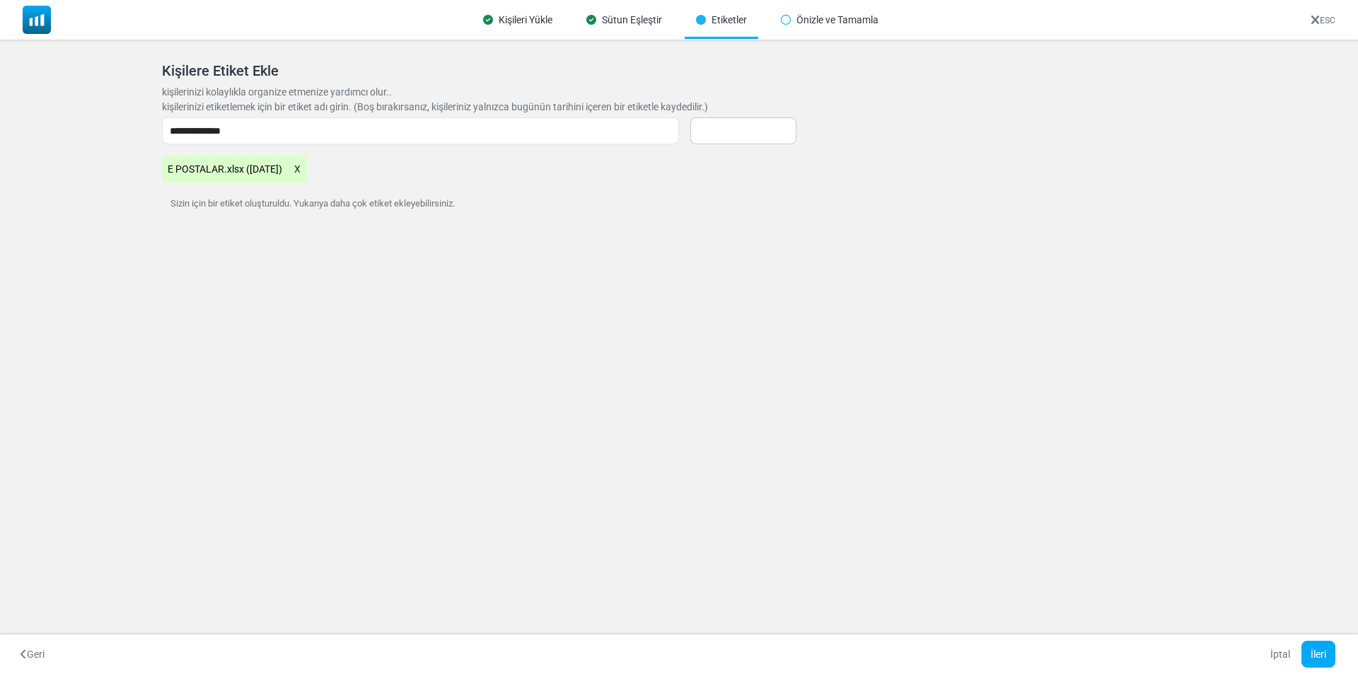
click at [755, 320] on div "Kişileri Yükle Sütun Eşleştir Etiketler Önizle ve Tamamla ESC Kişileri İçe Akta…" at bounding box center [679, 337] width 1358 height 674
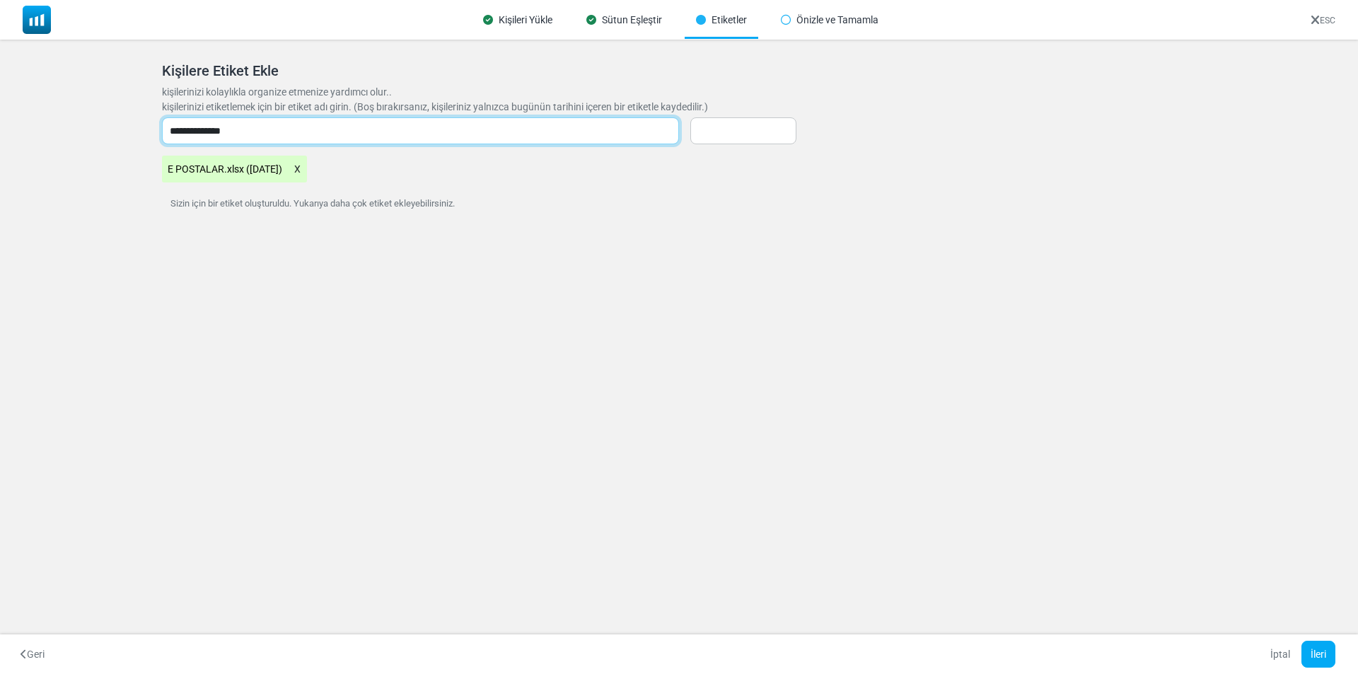
click at [328, 135] on input "**********" at bounding box center [420, 130] width 517 height 27
type input "*"
click at [320, 139] on input "text" at bounding box center [420, 130] width 517 height 27
type input "**********"
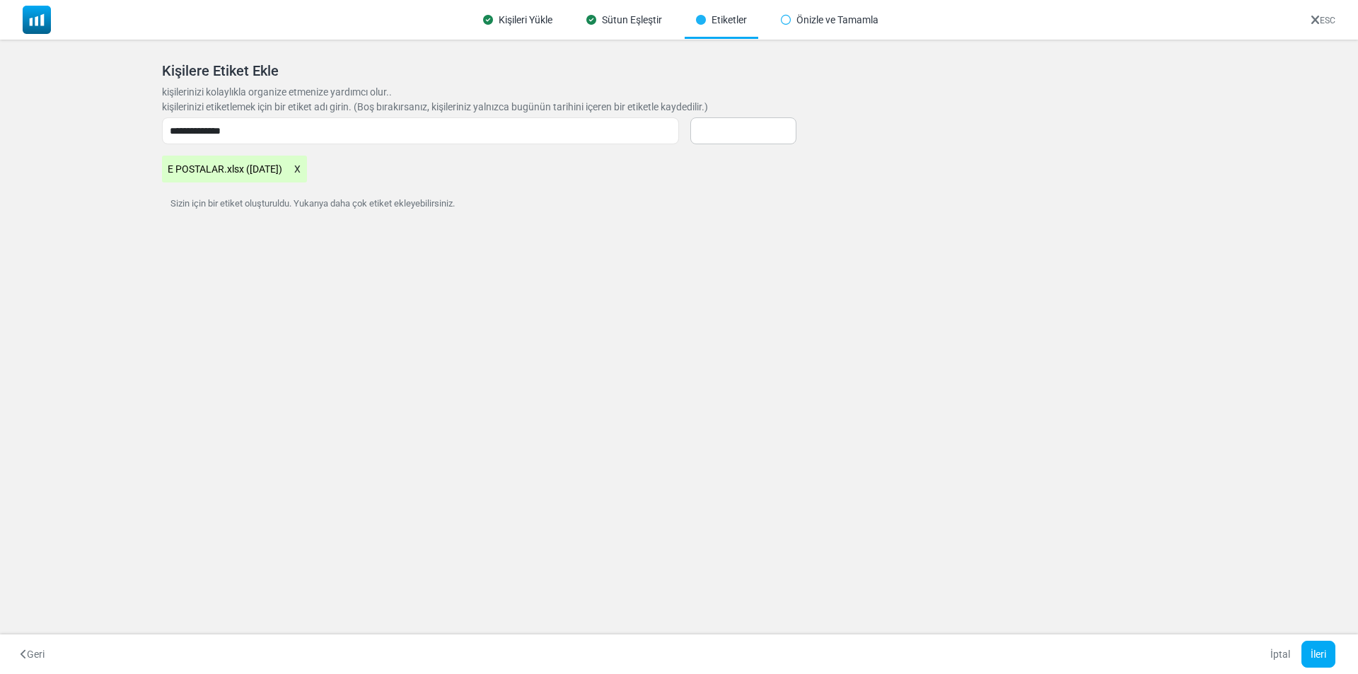
click at [537, 315] on div "Kişileri Yükle Sütun Eşleştir Etiketler Önizle ve Tamamla ESC Kişileri İçe Akta…" at bounding box center [679, 337] width 1358 height 674
click at [1311, 660] on button "İleri" at bounding box center [1319, 654] width 34 height 27
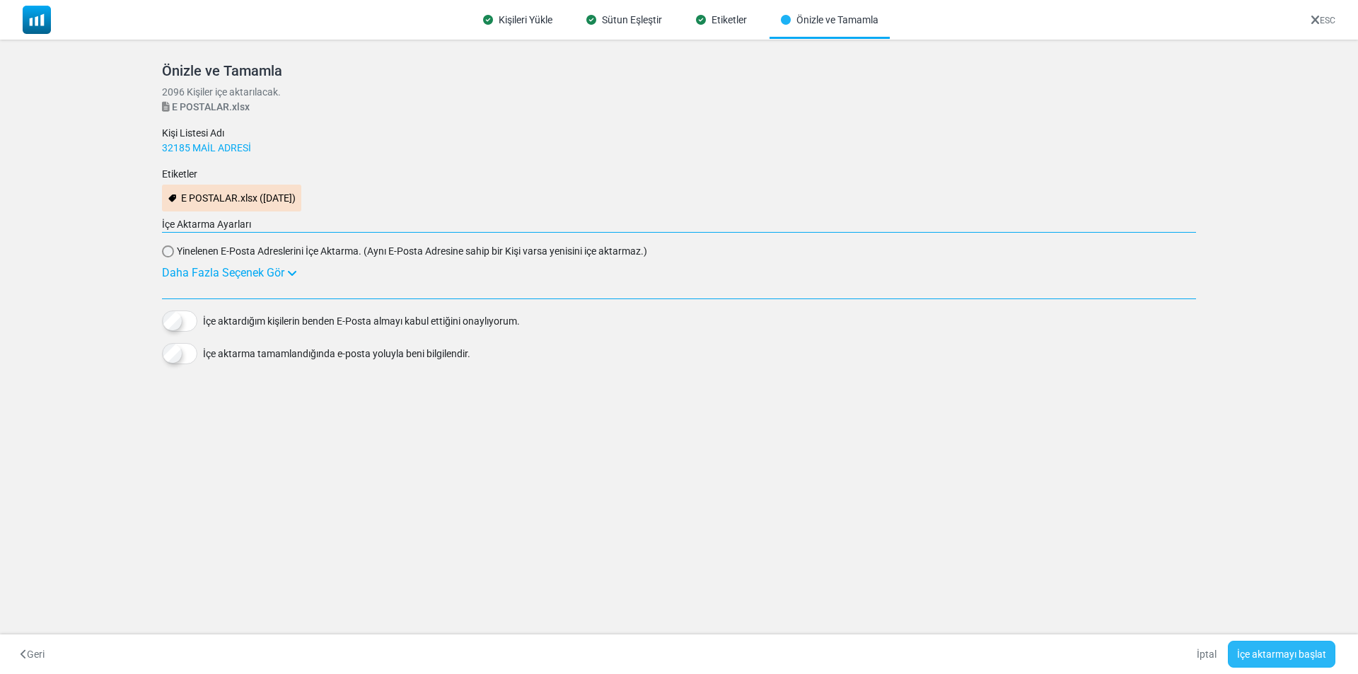
click at [1290, 659] on button "İçe aktarmayı başlat" at bounding box center [1282, 654] width 108 height 27
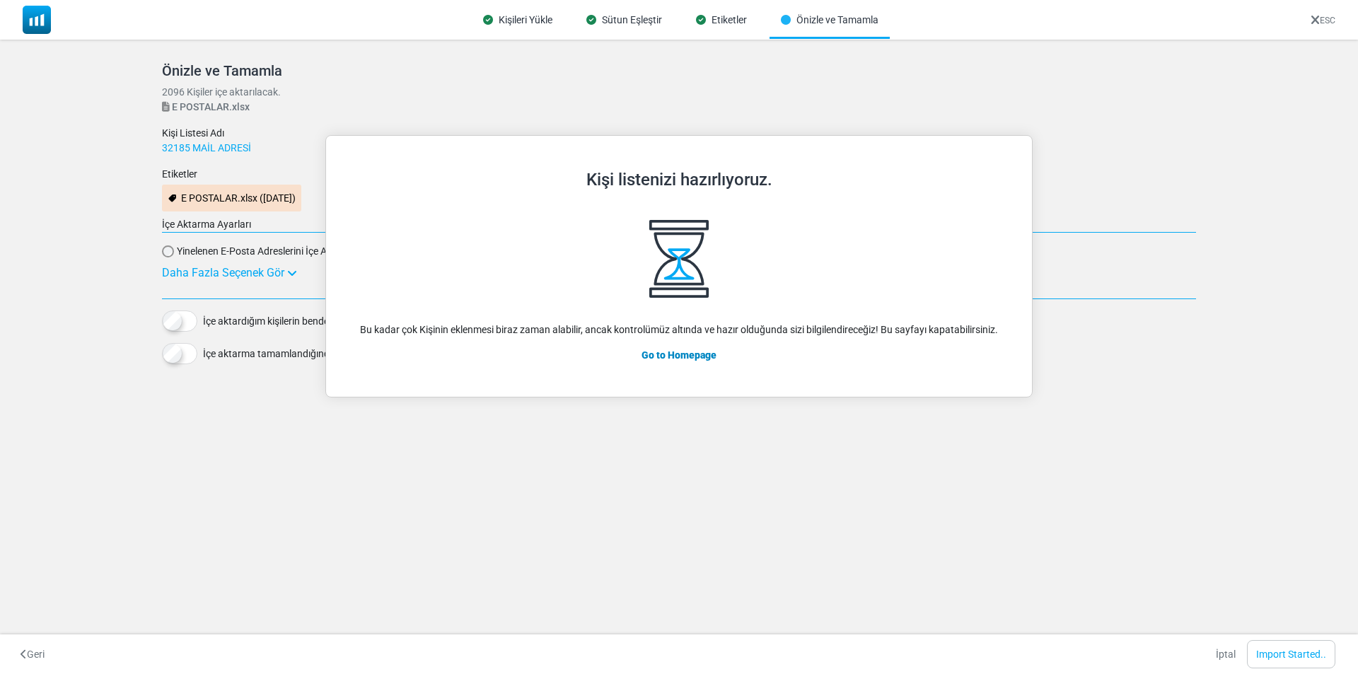
click at [1210, 438] on div "Kişi listenizi hazırlıyoruz. Bu kadar çok Kişinin eklenmesi biraz zaman alabili…" at bounding box center [679, 472] width 1358 height 674
click at [661, 355] on link "Go to Homepage" at bounding box center [679, 354] width 75 height 11
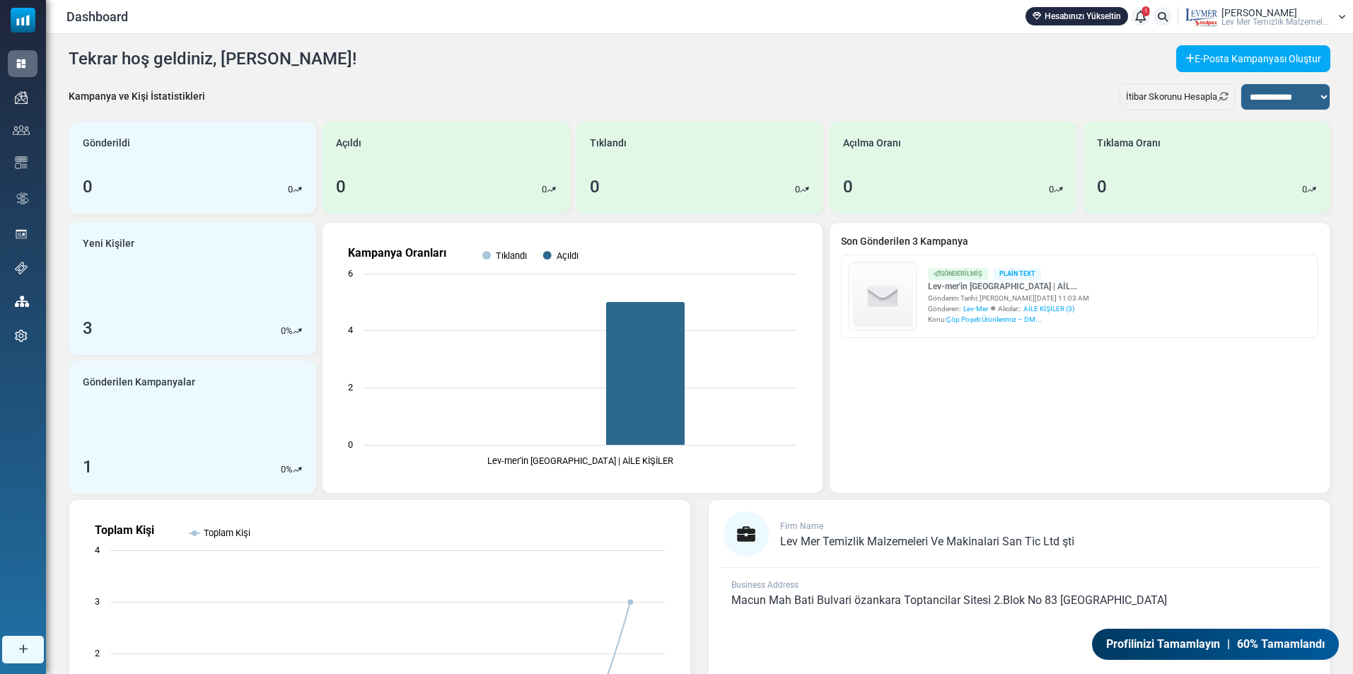
click at [1143, 16] on span "1" at bounding box center [1146, 11] width 8 height 10
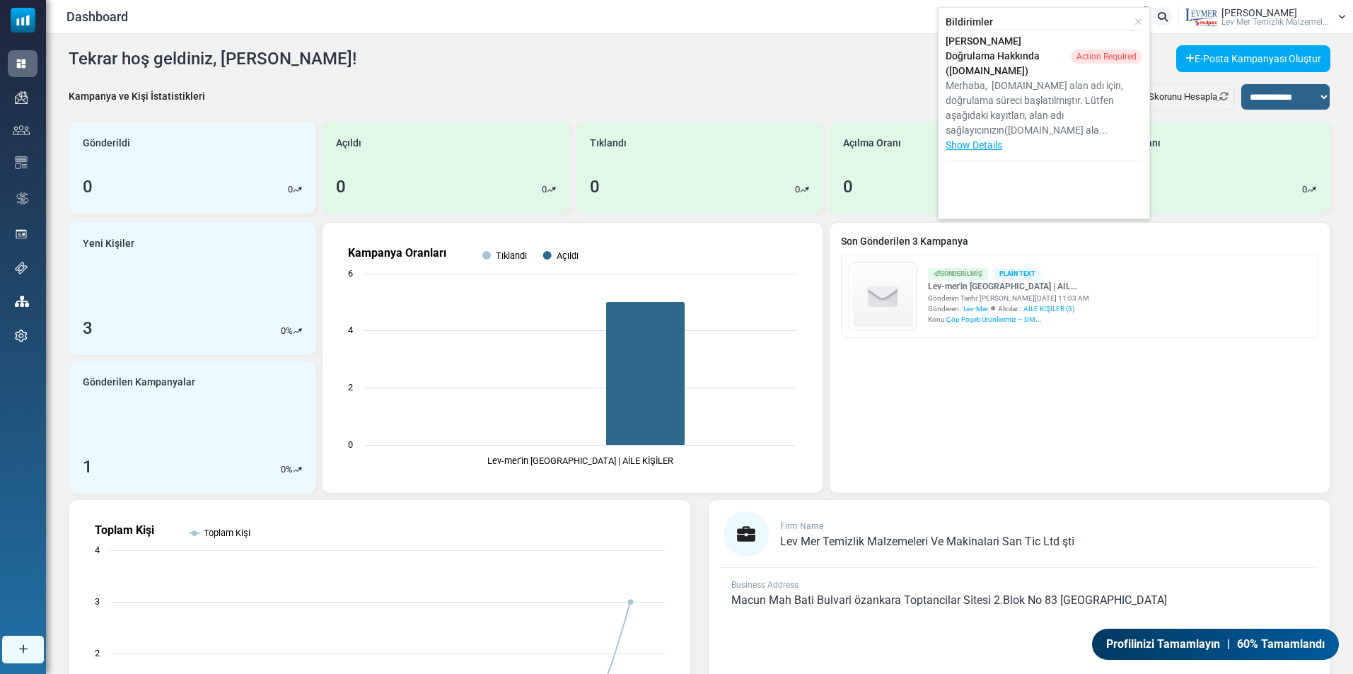
click at [1034, 79] on div "Merhaba, levmer.com.tr alan adı için, doğrulama süreci başlatılmıştır. Lütfen a…" at bounding box center [1044, 108] width 197 height 59
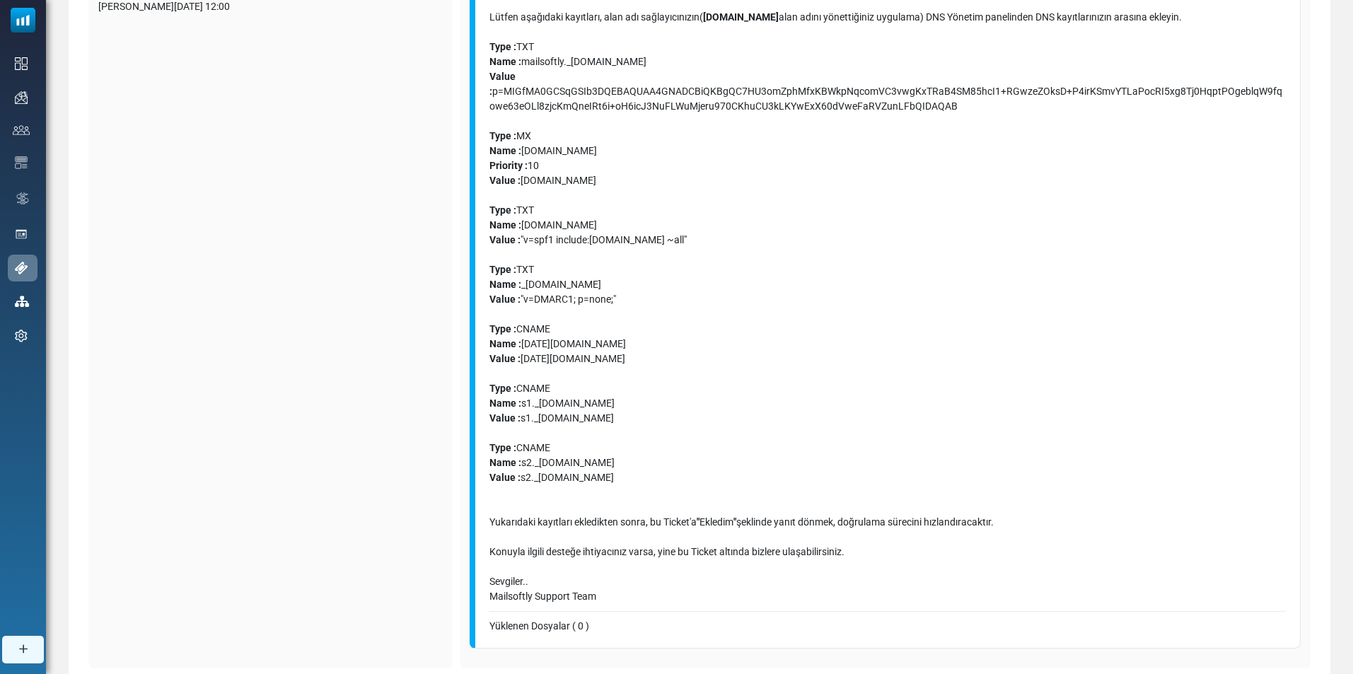
scroll to position [357, 0]
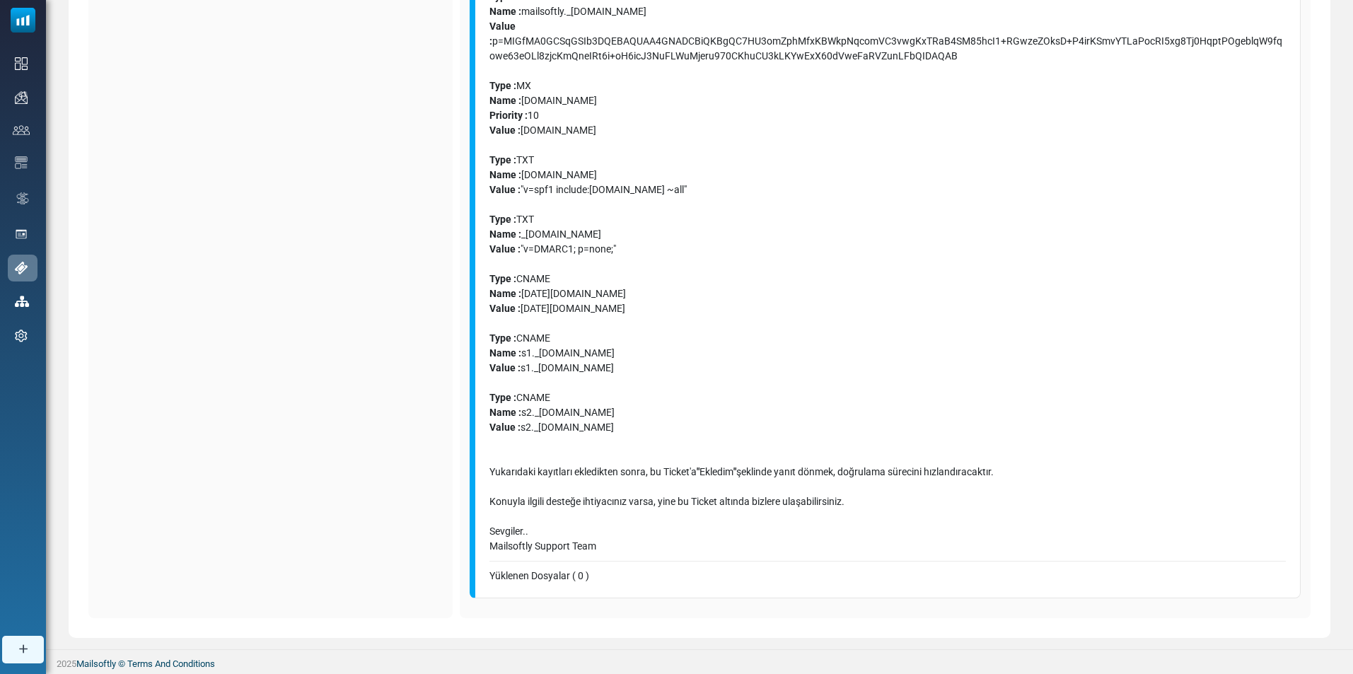
drag, startPoint x: 493, startPoint y: 260, endPoint x: 1114, endPoint y: 508, distance: 668.6
click at [1114, 508] on div "Merhaba, [DOMAIN_NAME] alan adı için, doğrulama süreci başlatılmıştır. Lütfen a…" at bounding box center [887, 227] width 796 height 654
copy div "Loremip, dolors.ame.co adip eli sedd, eiusmodte incidi utlaboreetdolo. Magnaa e…"
click at [1135, 321] on div "Type : CNAME" at bounding box center [887, 331] width 796 height 30
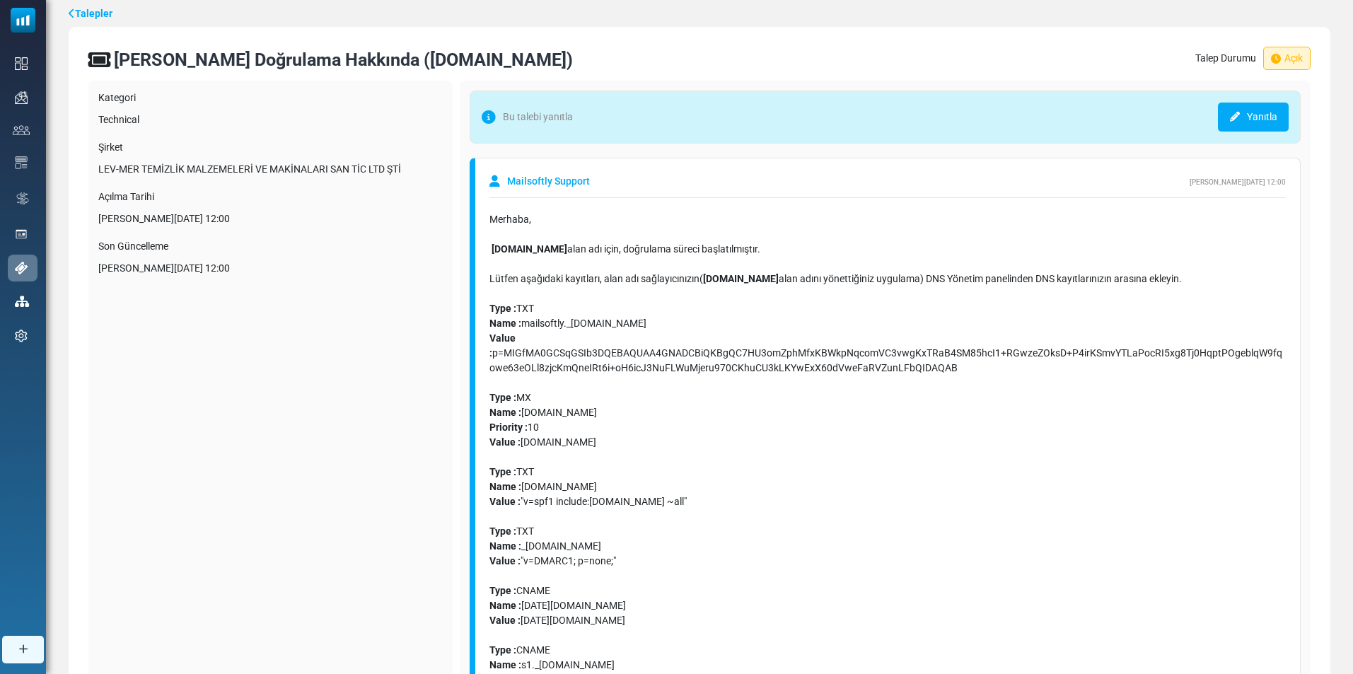
scroll to position [0, 0]
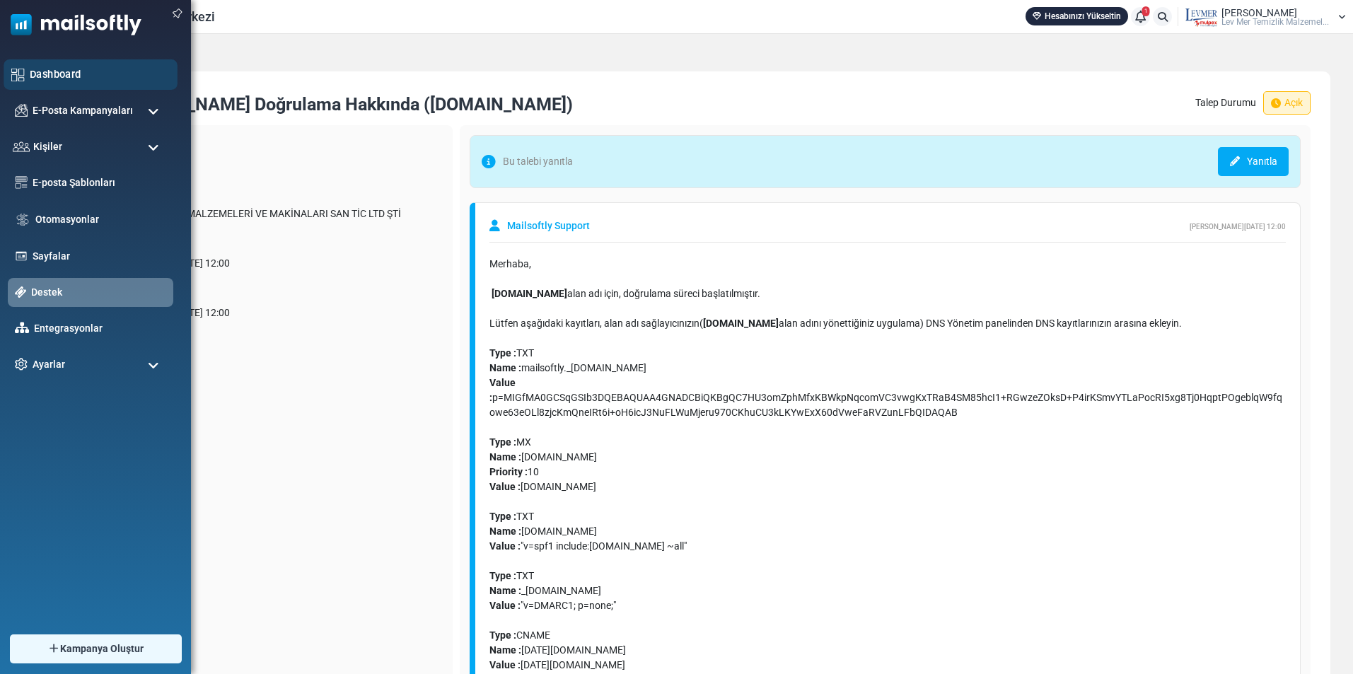
click at [40, 63] on div "Dashboard" at bounding box center [91, 74] width 174 height 30
click at [40, 68] on link "Dashboard" at bounding box center [100, 74] width 140 height 16
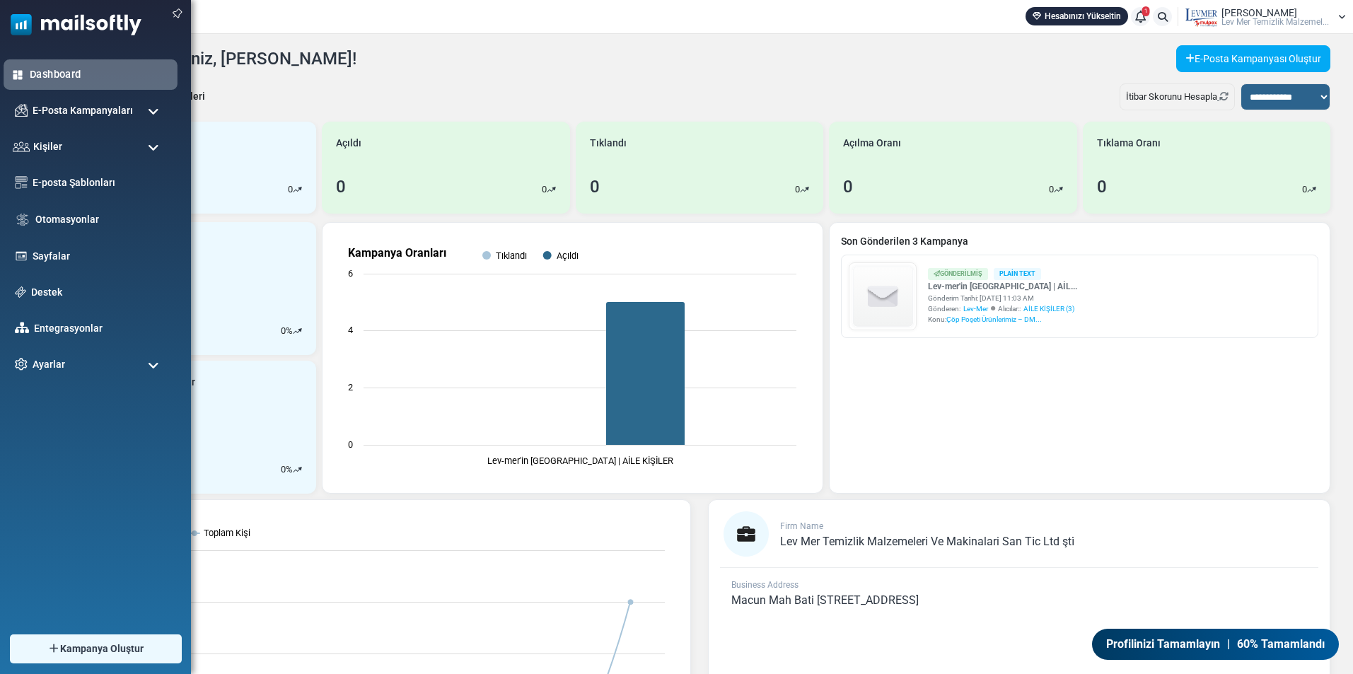
click at [54, 74] on link "Dashboard" at bounding box center [100, 74] width 140 height 16
click at [45, 142] on span "Kişiler" at bounding box center [45, 147] width 30 height 16
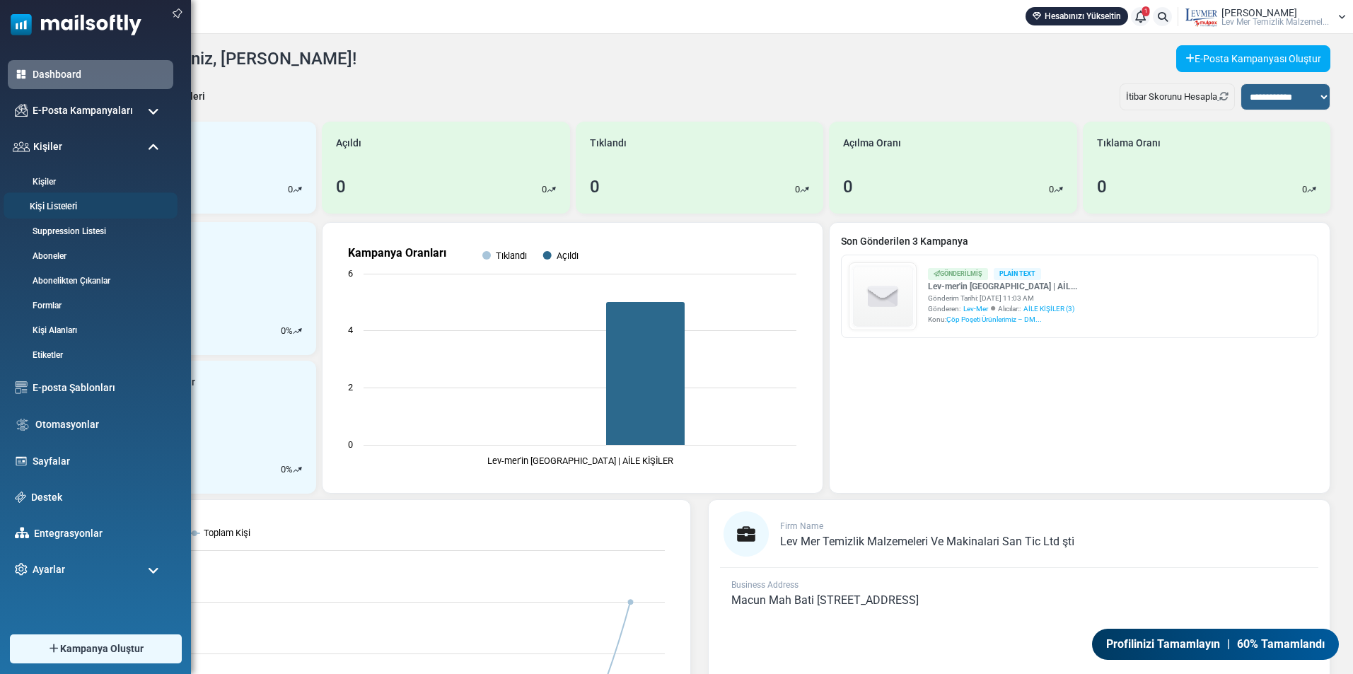
click at [57, 204] on link "Kişi Listeleri" at bounding box center [89, 206] width 170 height 13
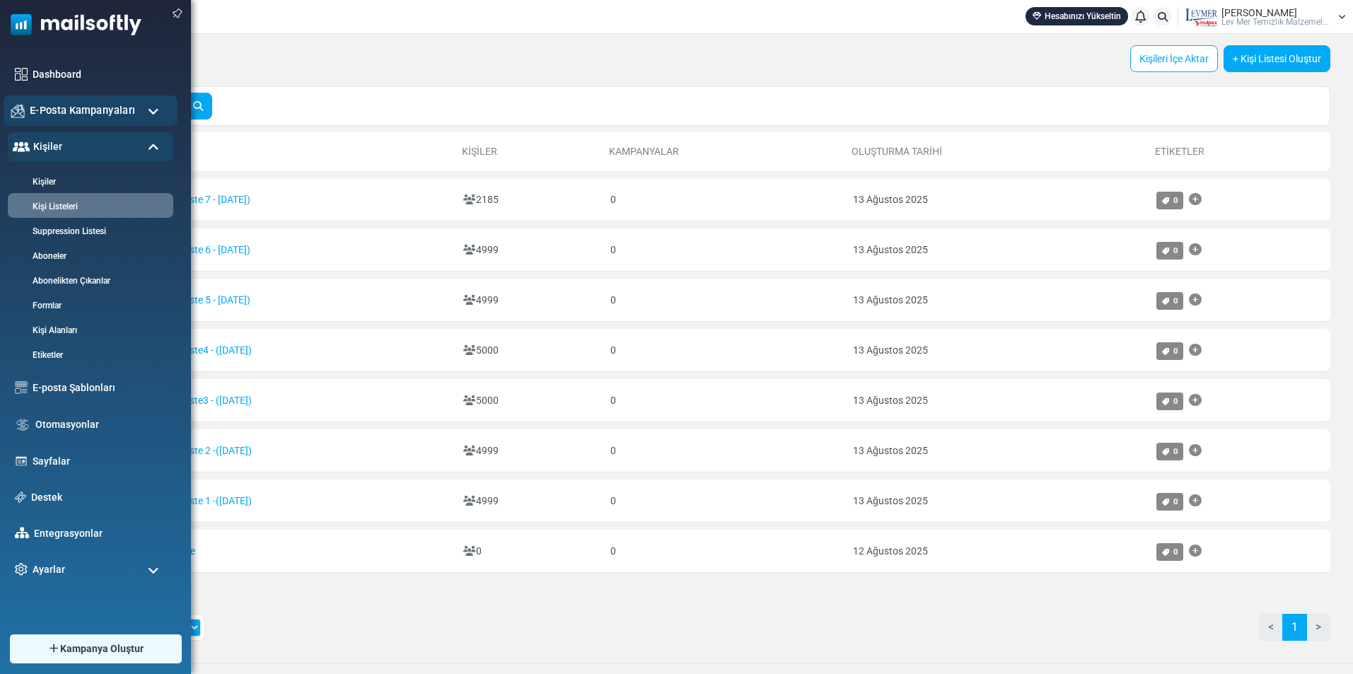
click at [55, 112] on span "E-Posta Kampanyaları" at bounding box center [82, 111] width 105 height 16
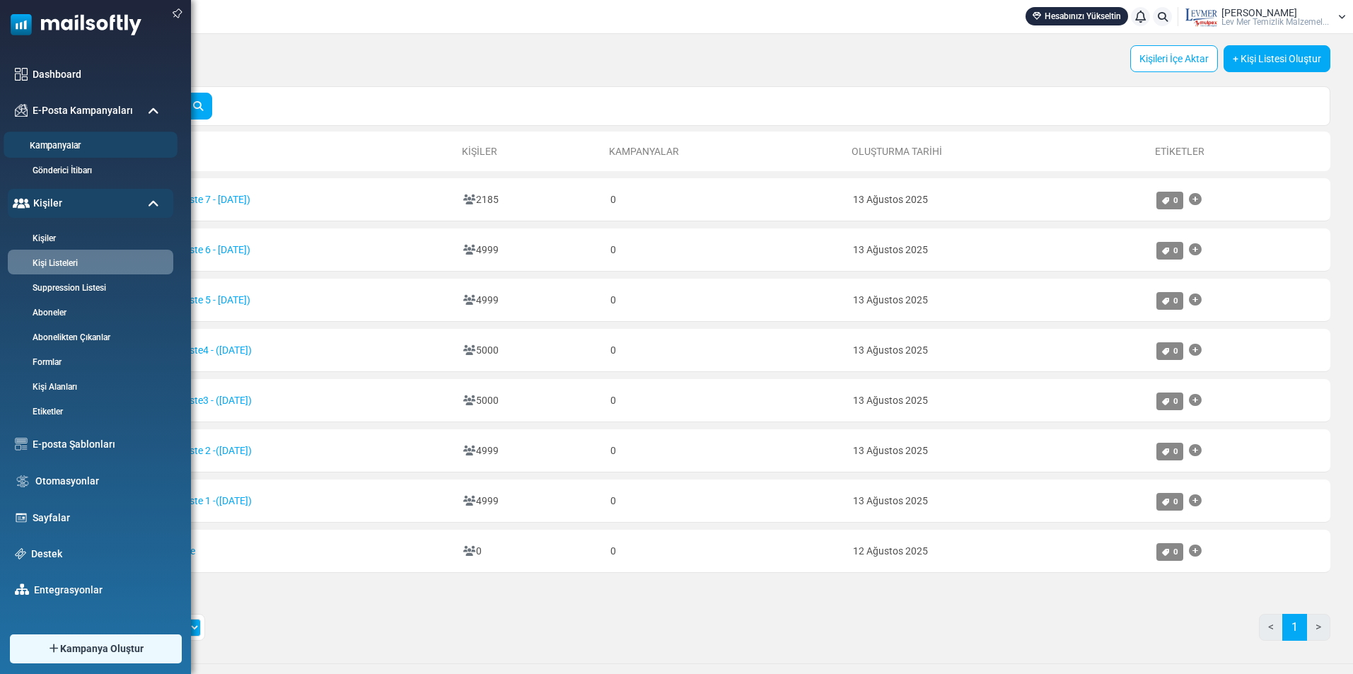
click at [55, 144] on link "Kampanyalar" at bounding box center [89, 145] width 170 height 13
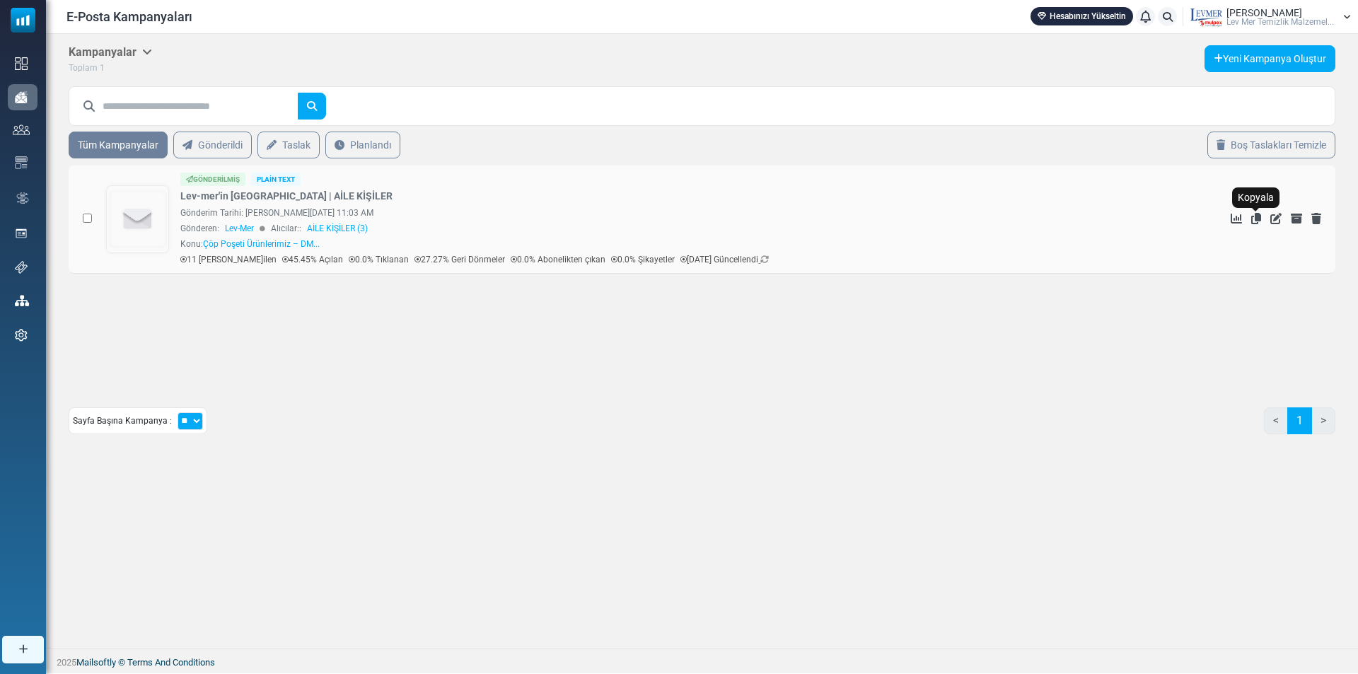
click at [1257, 216] on icon "Kopyala" at bounding box center [1256, 218] width 10 height 11
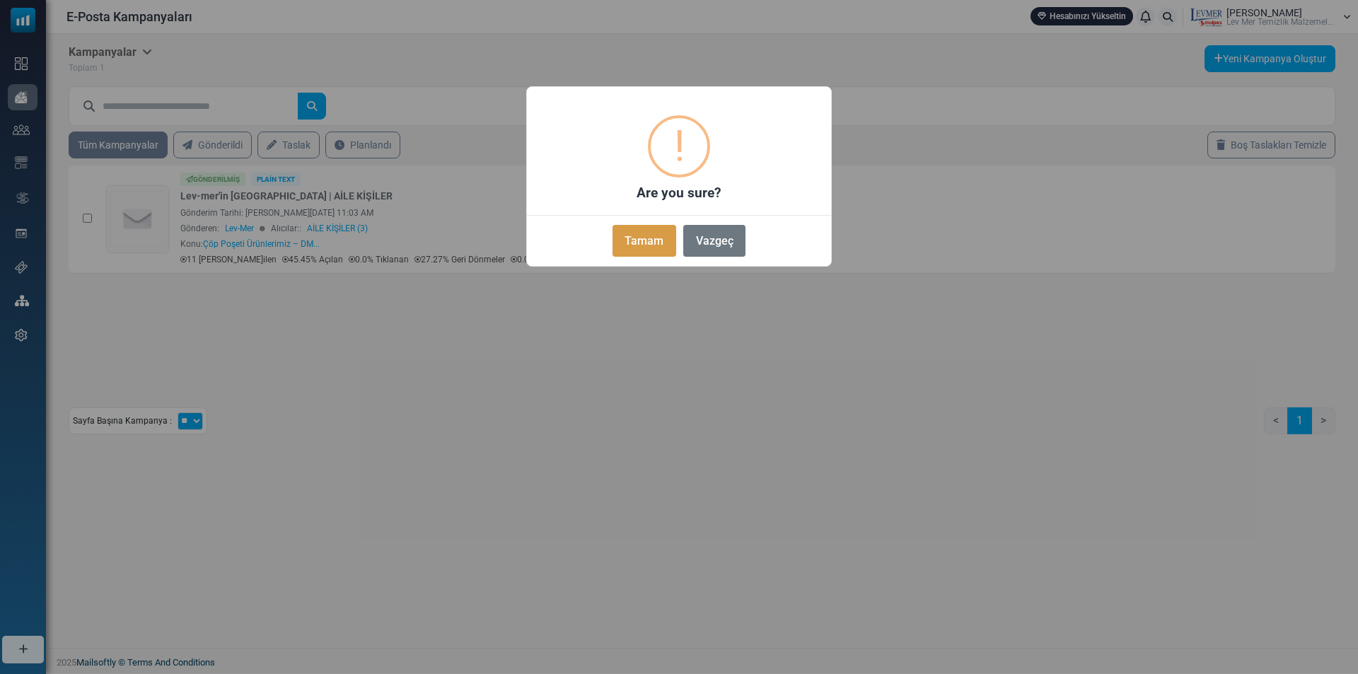
click at [642, 241] on button "Tamam" at bounding box center [645, 241] width 64 height 32
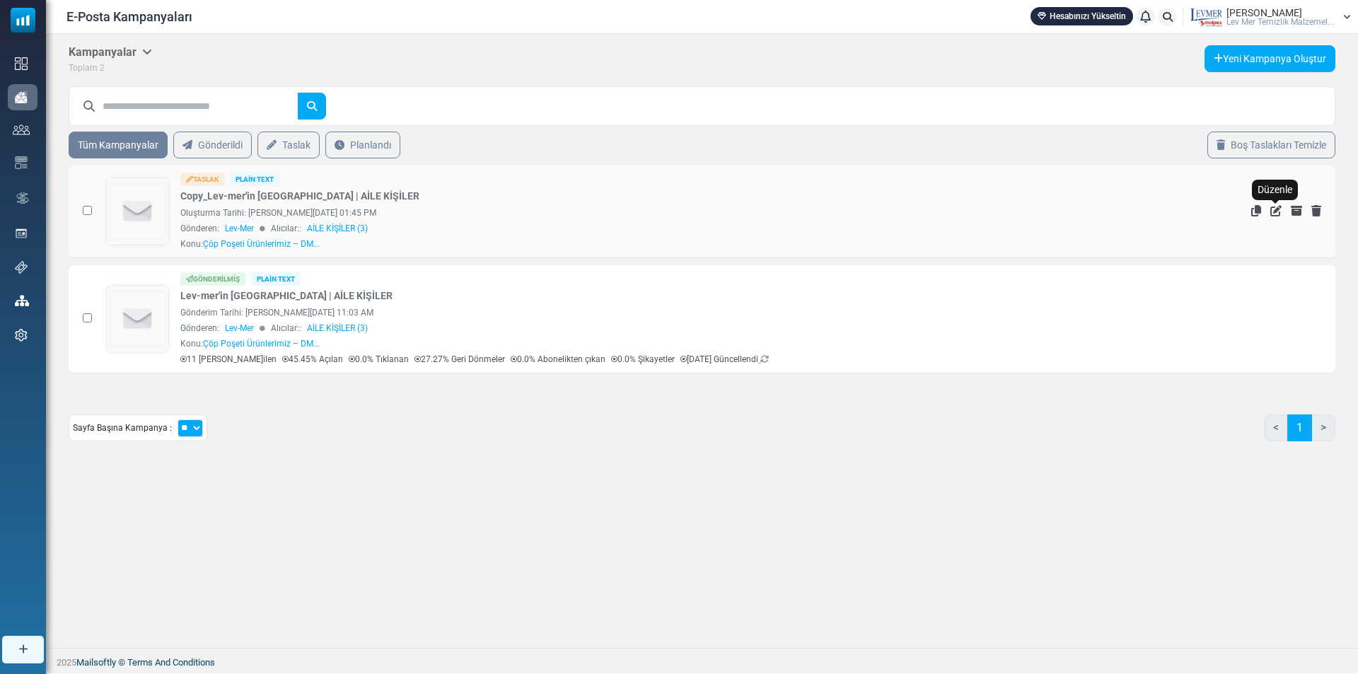
click at [1274, 212] on icon "Düzenle" at bounding box center [1275, 210] width 11 height 11
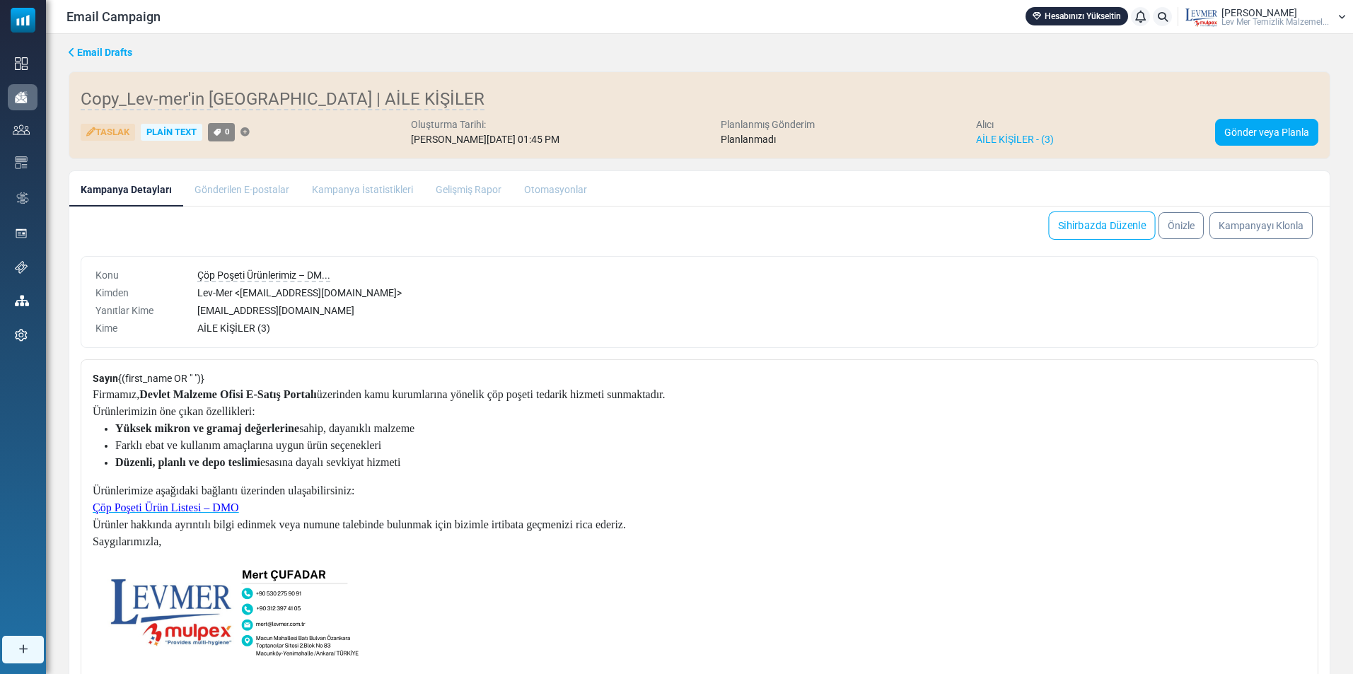
click at [1123, 226] on link "Sihirbazda Düzenle" at bounding box center [1101, 226] width 107 height 28
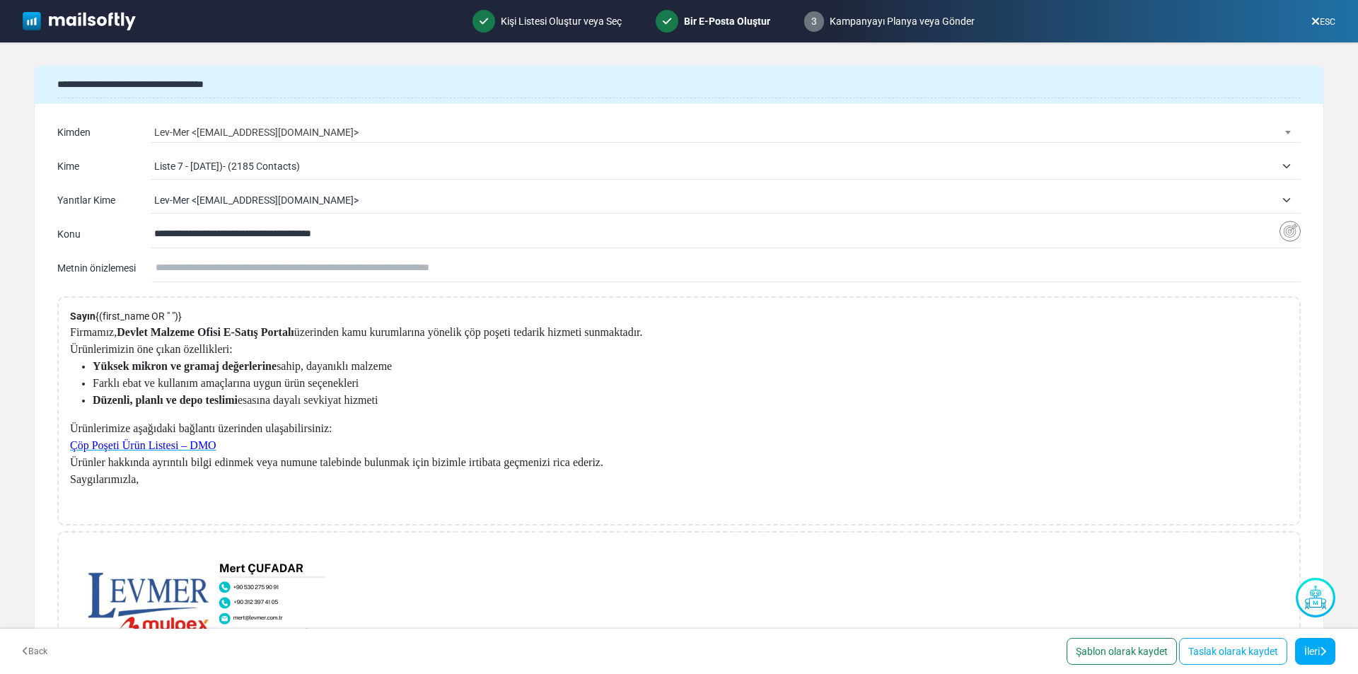
click at [1252, 162] on span "Liste 7 - 8/13/2025)- (2185 Contacts)" at bounding box center [714, 166] width 1121 height 17
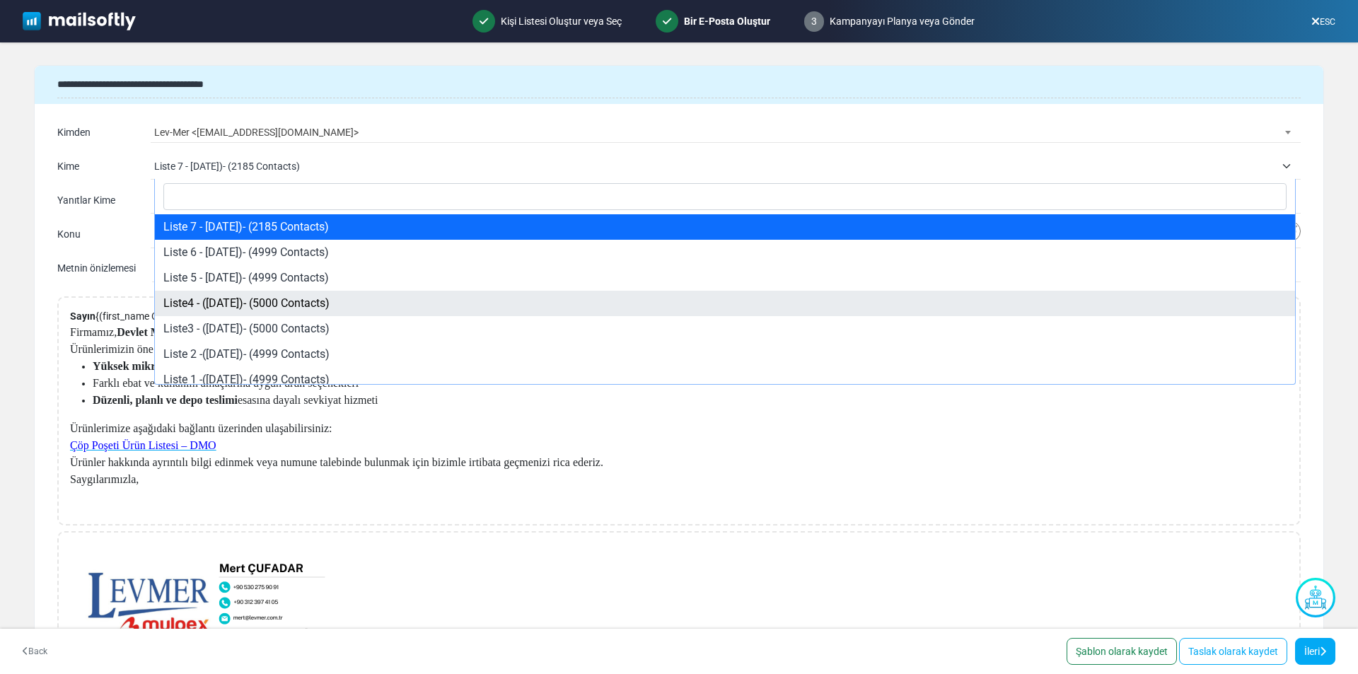
scroll to position [8, 0]
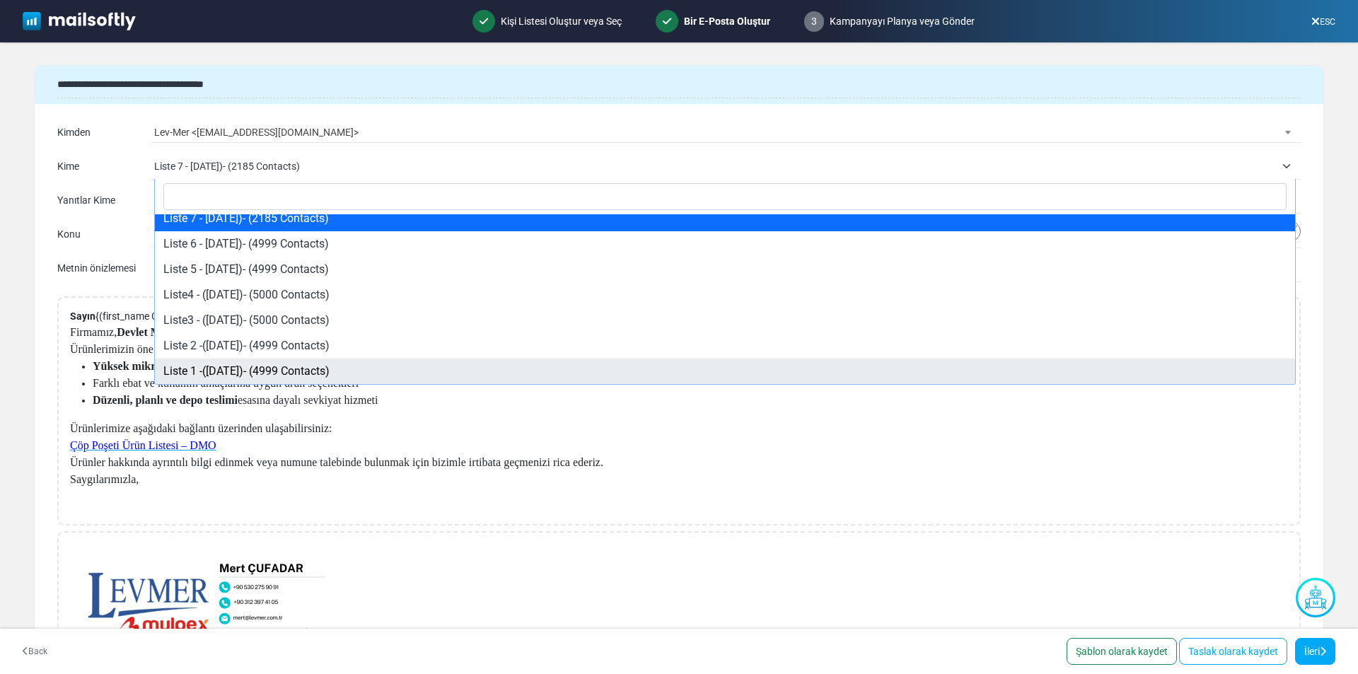
select select "*****"
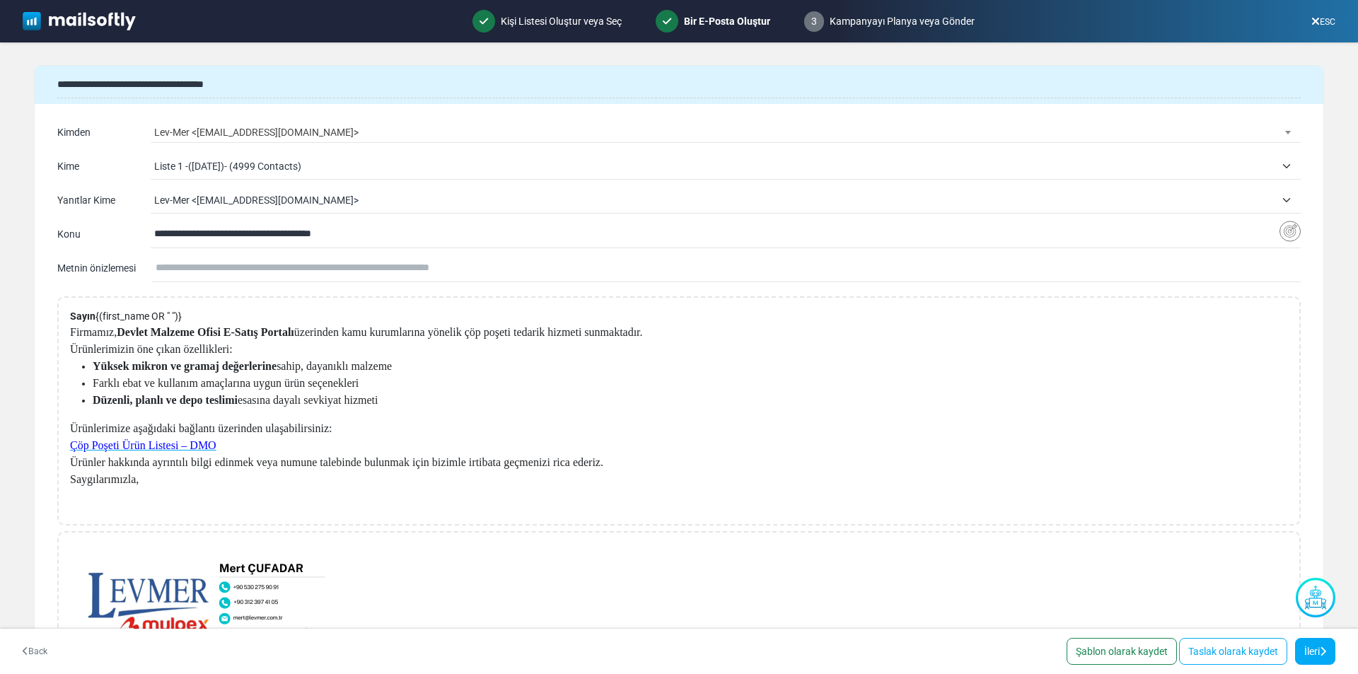
click at [198, 270] on input "text" at bounding box center [728, 268] width 1145 height 27
drag, startPoint x: 265, startPoint y: 235, endPoint x: 355, endPoint y: 236, distance: 89.8
click at [355, 236] on input "**********" at bounding box center [716, 234] width 1125 height 27
click at [249, 266] on input "text" at bounding box center [728, 268] width 1145 height 27
paste input "**********"
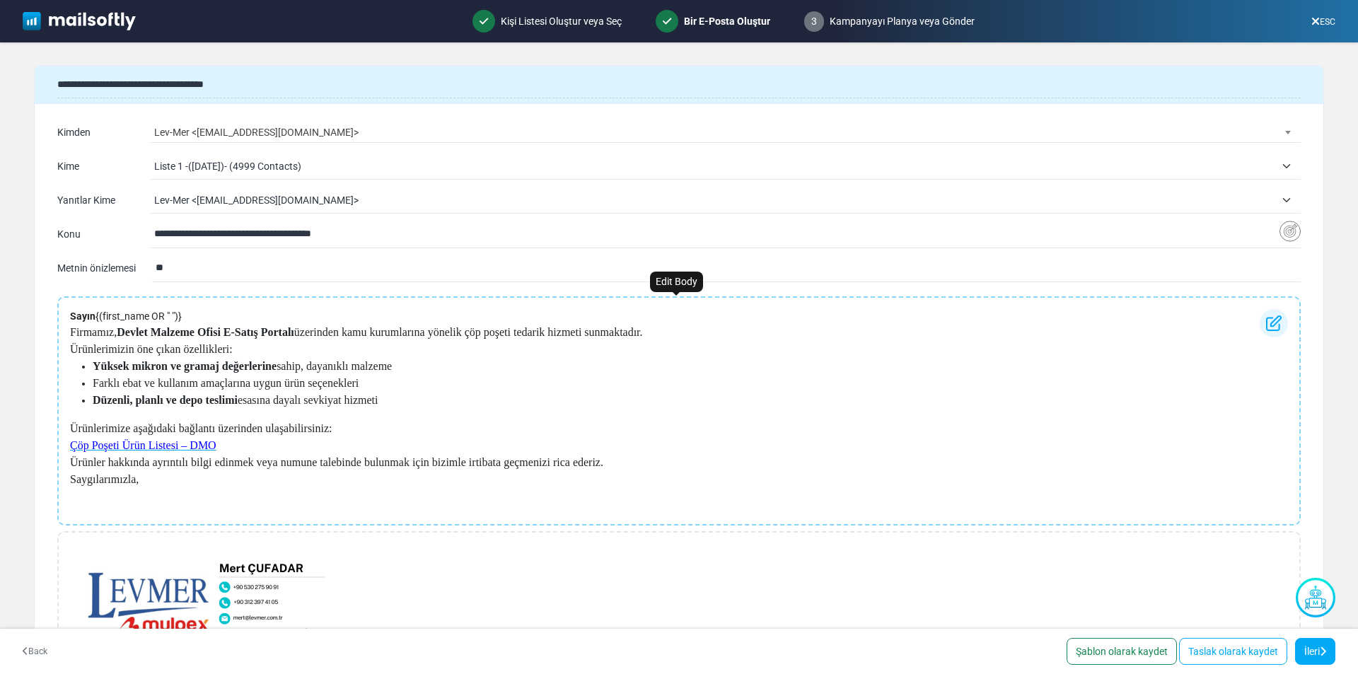
type input "*"
drag, startPoint x: 69, startPoint y: 334, endPoint x: 649, endPoint y: 334, distance: 580.0
click at [649, 334] on div "Sayın {(first_name OR " ")} Firmamız, Devlet Malzeme Ofisi E-Satış Portalı üzer…" at bounding box center [679, 410] width 1244 height 229
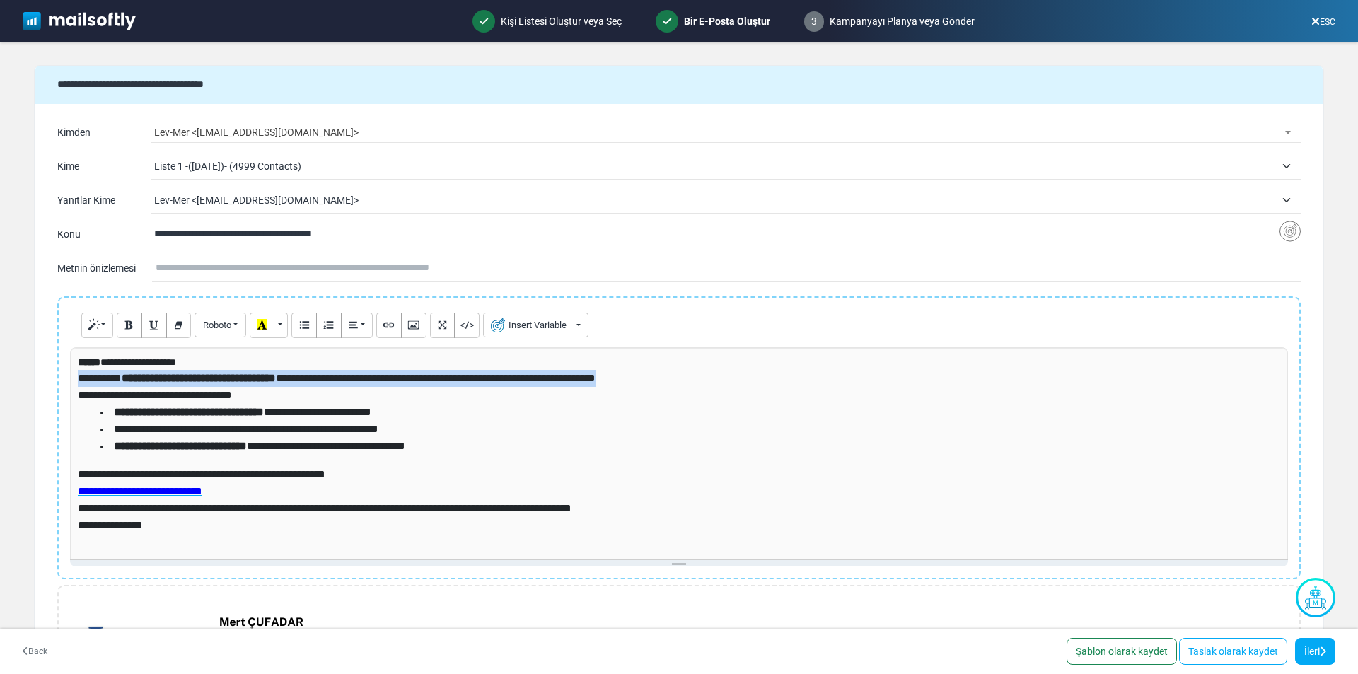
drag, startPoint x: 659, startPoint y: 376, endPoint x: 79, endPoint y: 381, distance: 580.8
click at [79, 381] on p "**********" at bounding box center [679, 378] width 1203 height 17
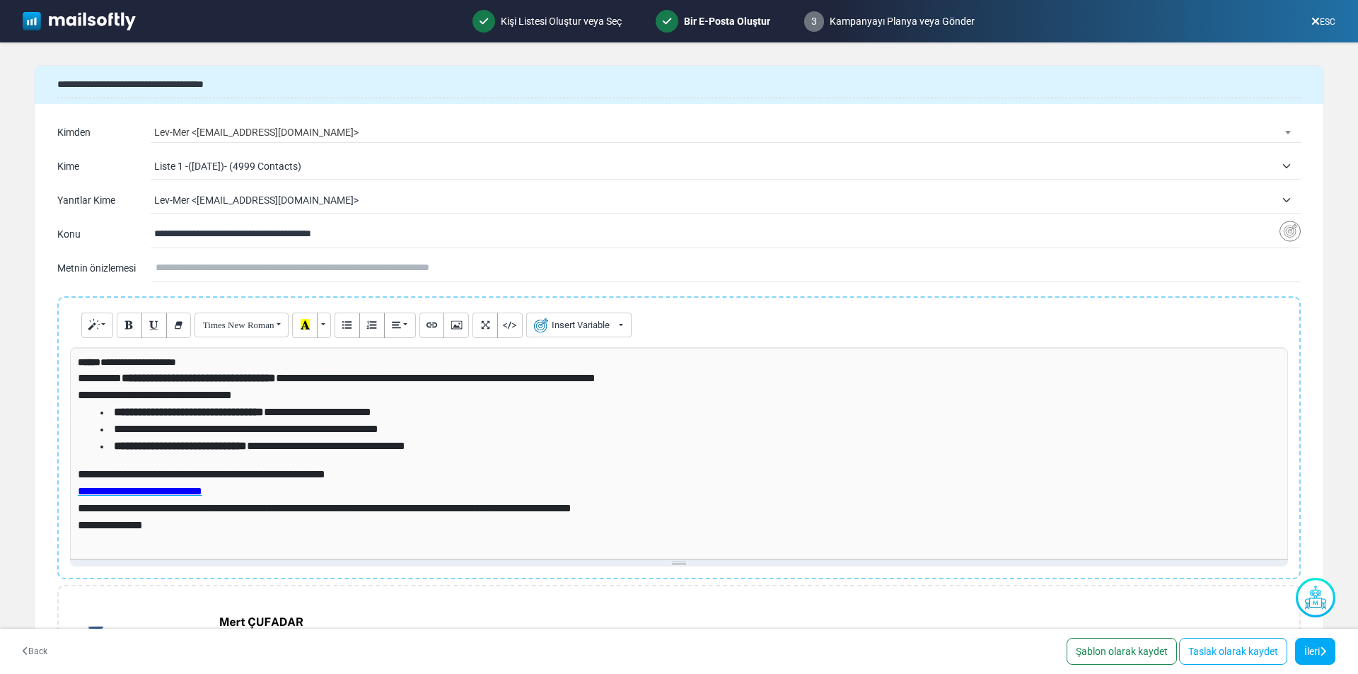
click at [182, 271] on input "text" at bounding box center [728, 268] width 1145 height 27
paste input "**********"
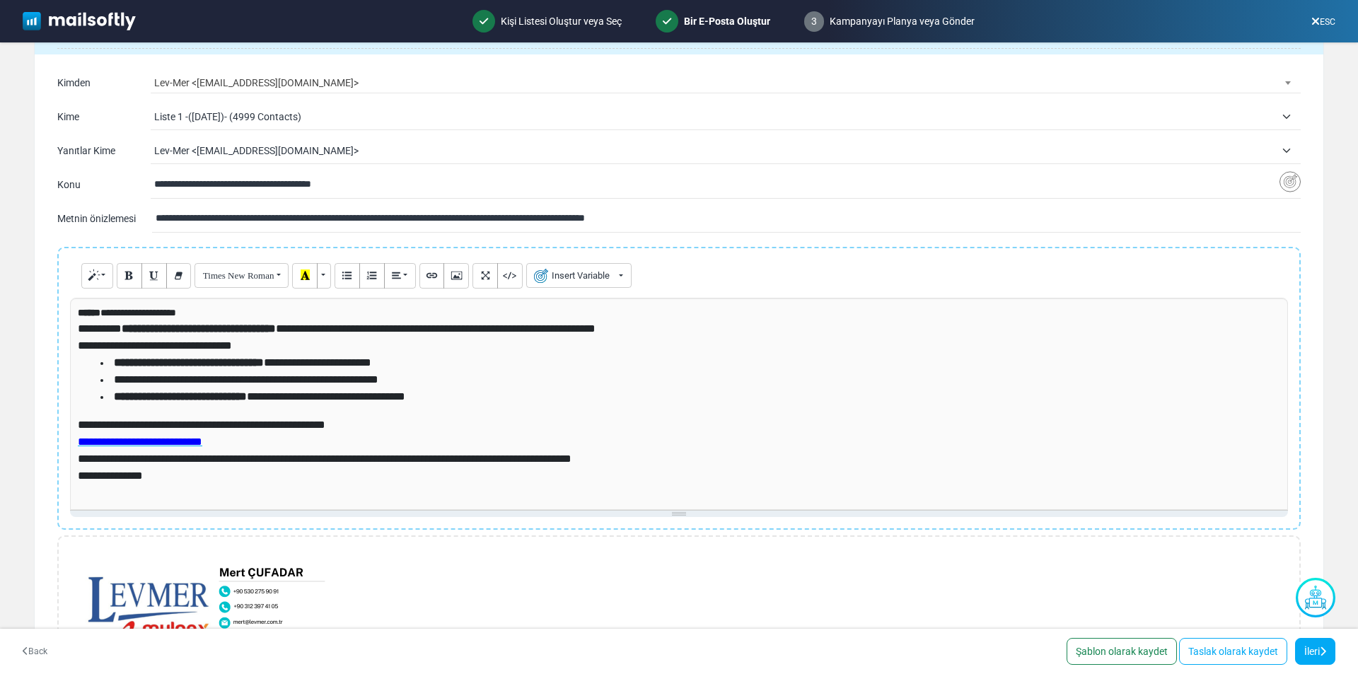
scroll to position [47, 0]
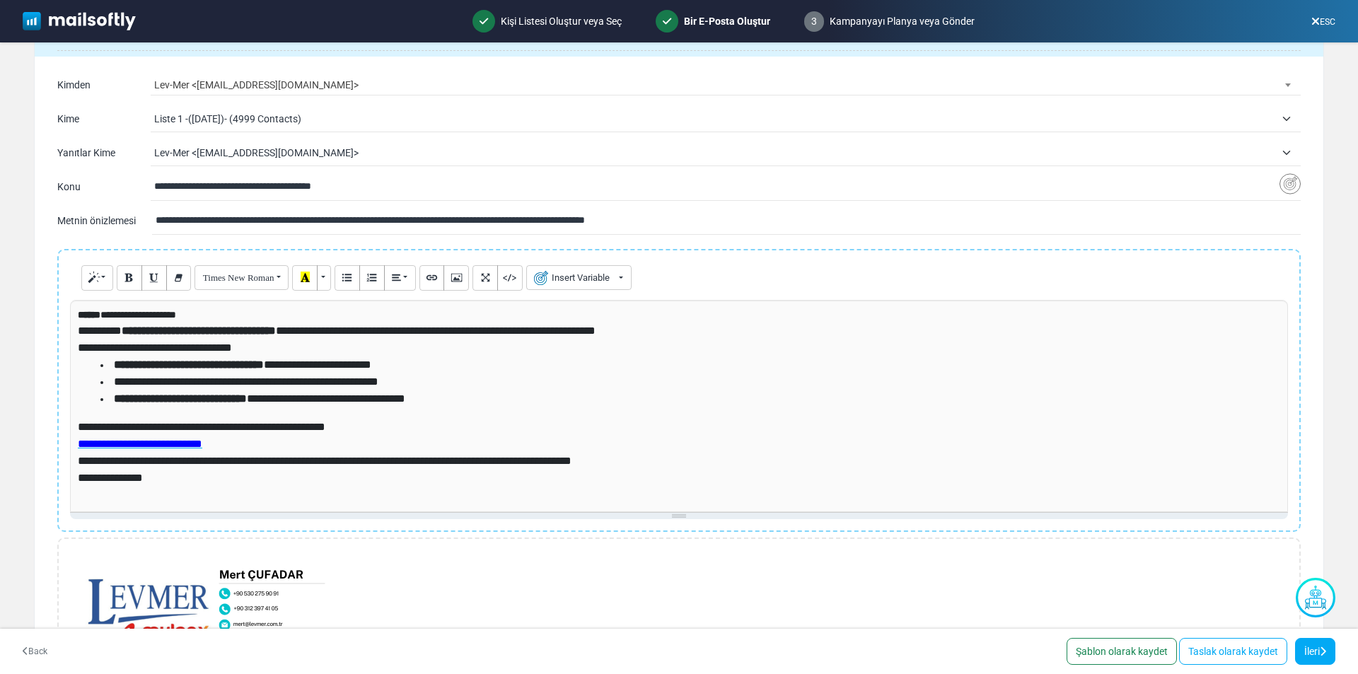
type input "**********"
drag, startPoint x: 105, startPoint y: 315, endPoint x: 192, endPoint y: 315, distance: 87.0
click at [192, 315] on p "**********" at bounding box center [677, 315] width 1198 height 15
click at [520, 282] on button "Insert Variable" at bounding box center [535, 277] width 105 height 25
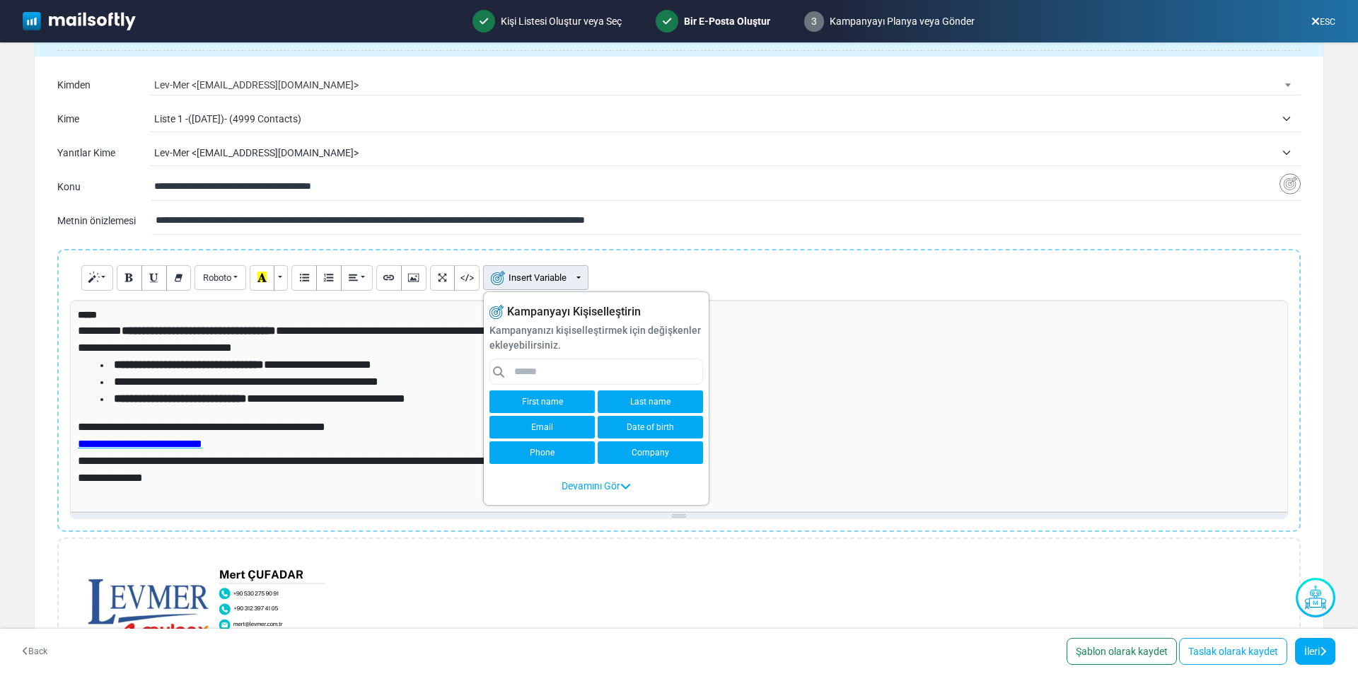
click at [651, 452] on link "Company" at bounding box center [650, 452] width 105 height 23
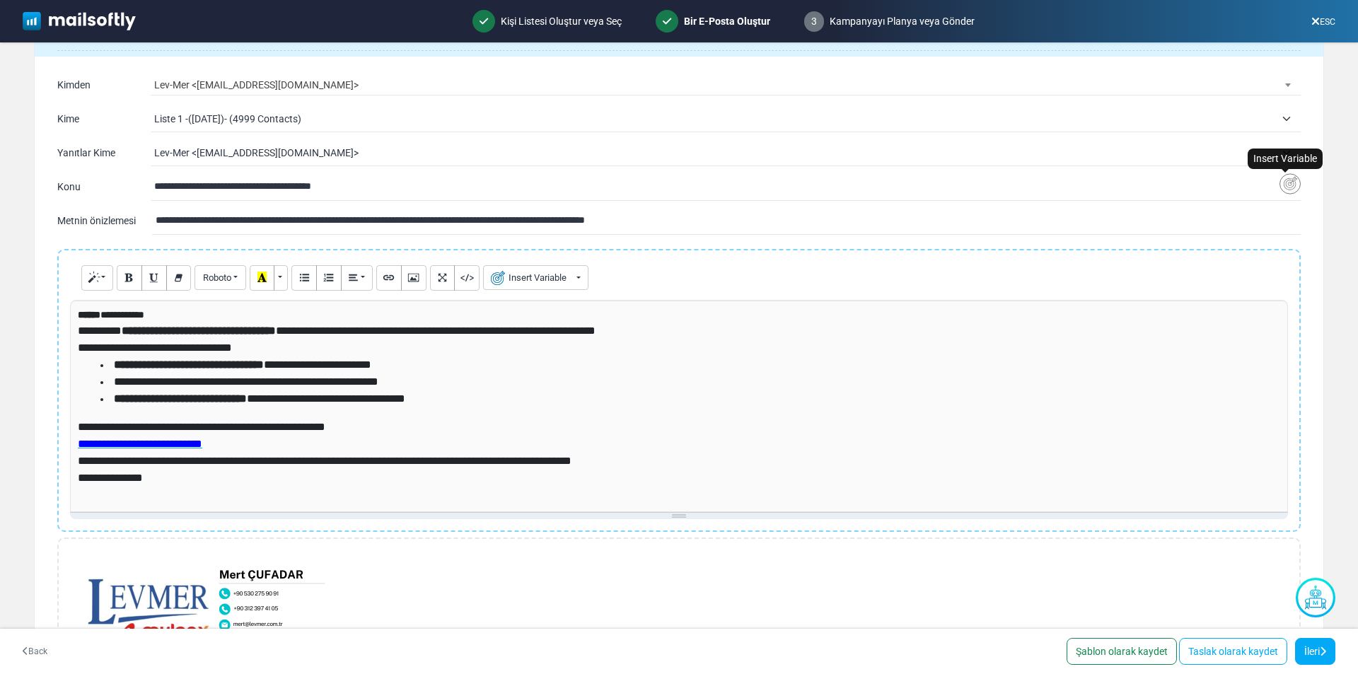
click at [1284, 184] on img "Insert Variable" at bounding box center [1290, 184] width 21 height 22
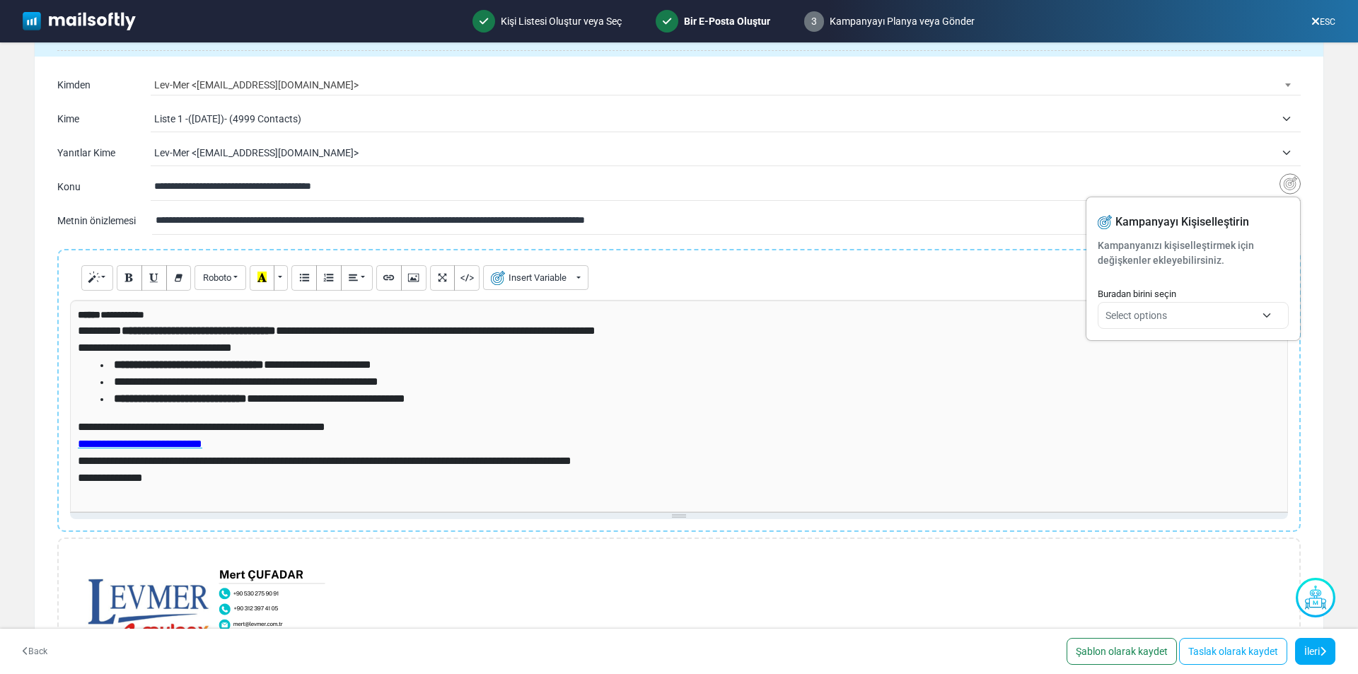
click at [427, 180] on input "**********" at bounding box center [716, 186] width 1125 height 27
click at [153, 185] on div "**********" at bounding box center [726, 187] width 1150 height 28
click at [154, 185] on input "**********" at bounding box center [716, 186] width 1125 height 27
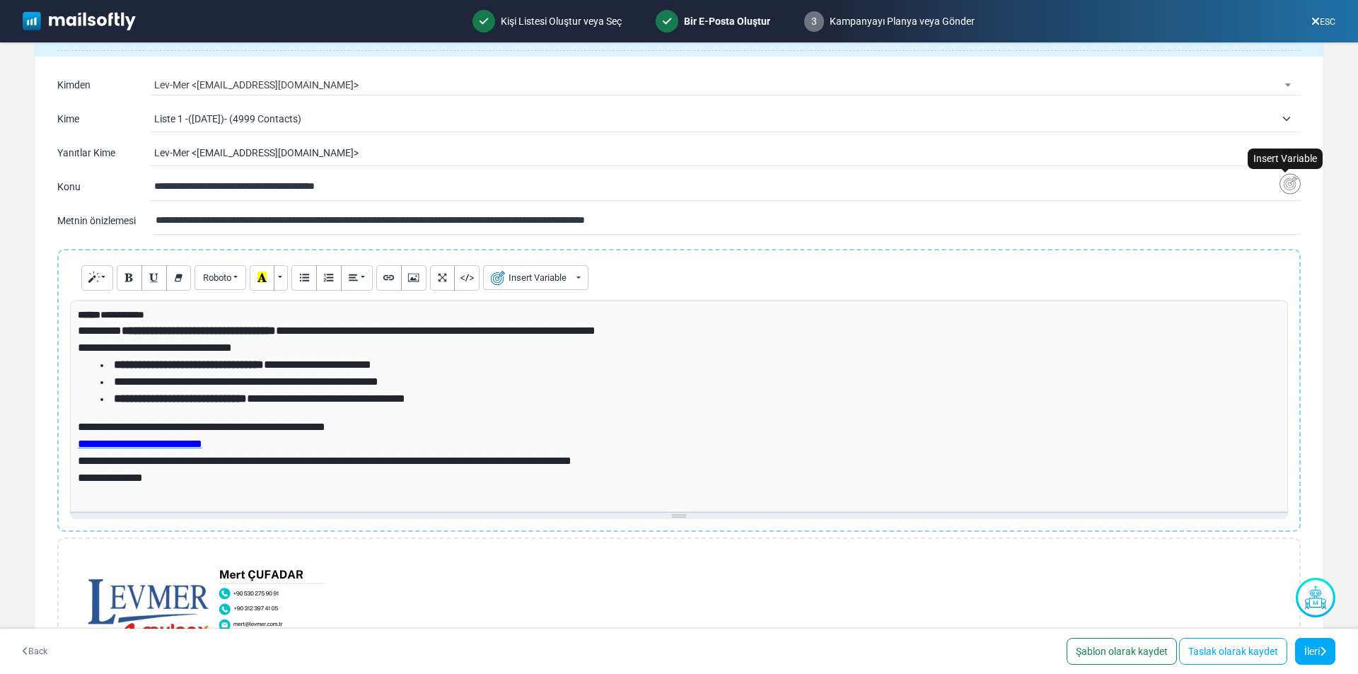
click at [1280, 187] on img "Insert Variable" at bounding box center [1290, 184] width 21 height 22
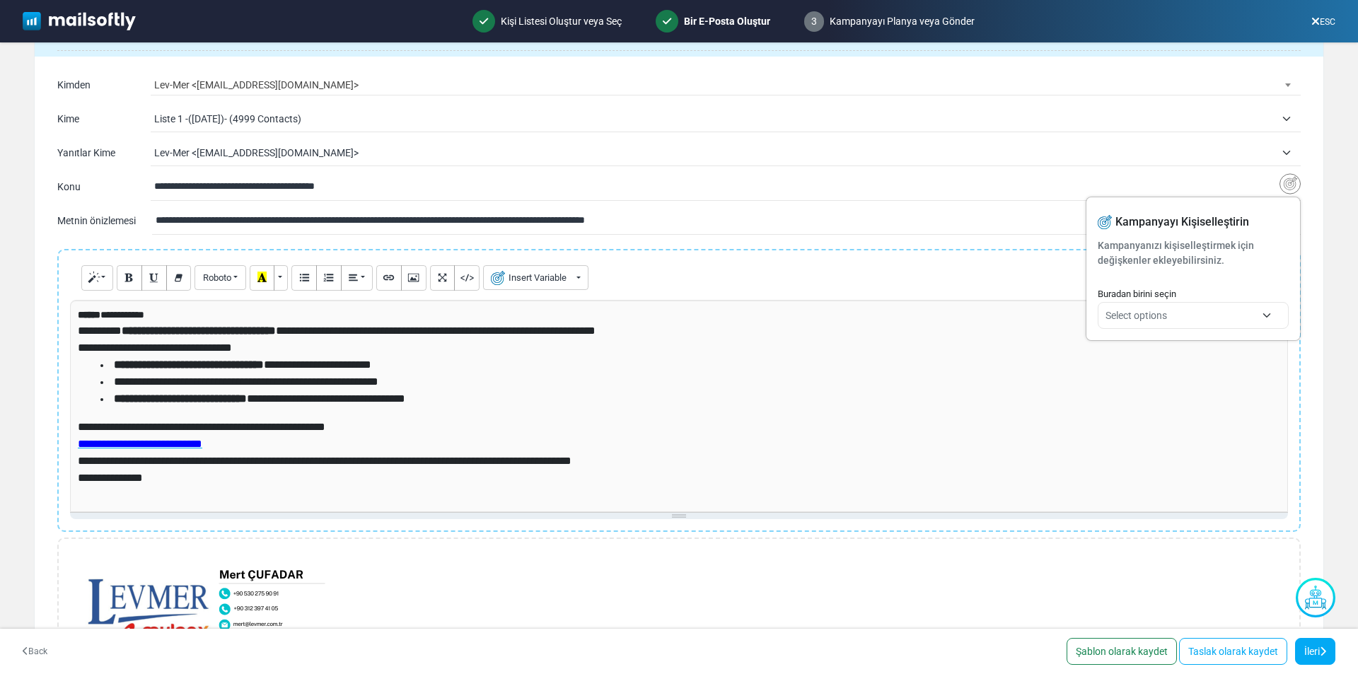
click at [1235, 313] on span "Select options" at bounding box center [1181, 315] width 150 height 17
type input "**********"
select select "*******"
click at [412, 190] on input "**********" at bounding box center [716, 186] width 1125 height 27
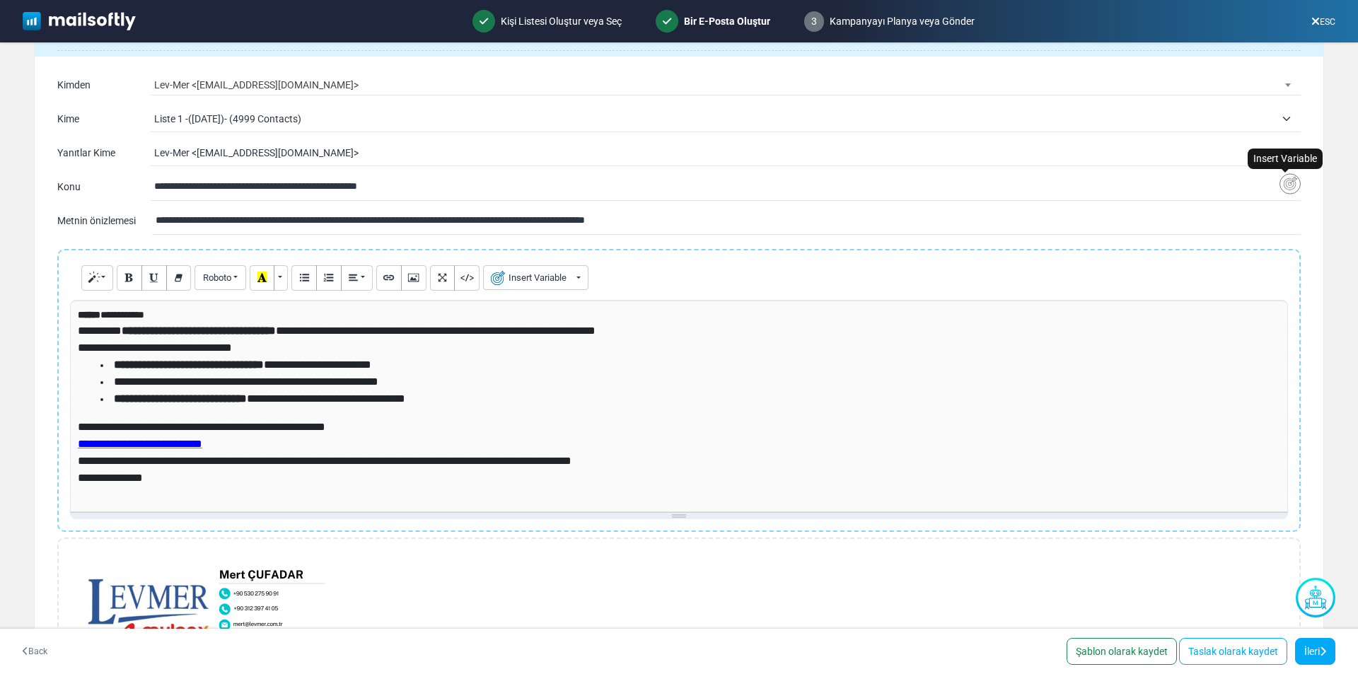
click at [1280, 177] on img "Insert Variable" at bounding box center [1290, 184] width 21 height 22
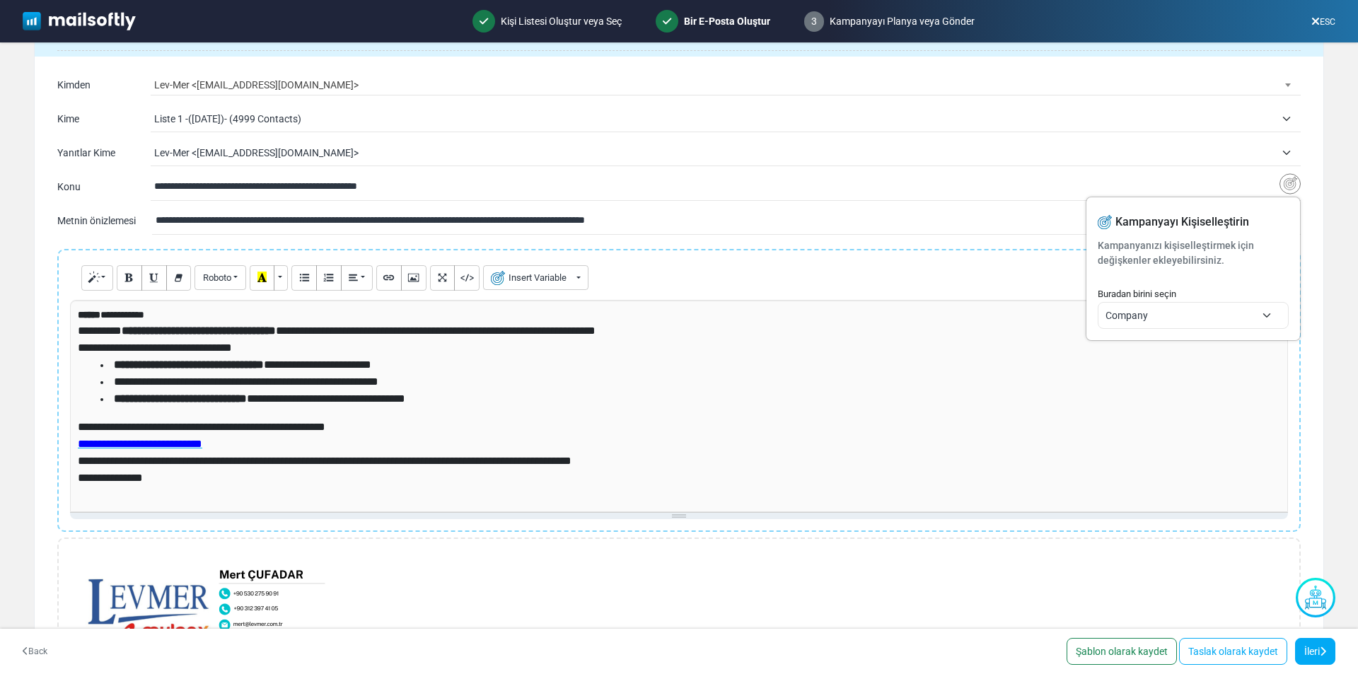
click at [1157, 308] on span "Company" at bounding box center [1181, 315] width 150 height 17
click at [442, 197] on input "**********" at bounding box center [716, 186] width 1125 height 27
drag, startPoint x: 207, startPoint y: 185, endPoint x: 35, endPoint y: 166, distance: 173.7
click at [35, 166] on div "**********" at bounding box center [679, 153] width 1289 height 170
click at [379, 190] on input "**********" at bounding box center [716, 186] width 1125 height 27
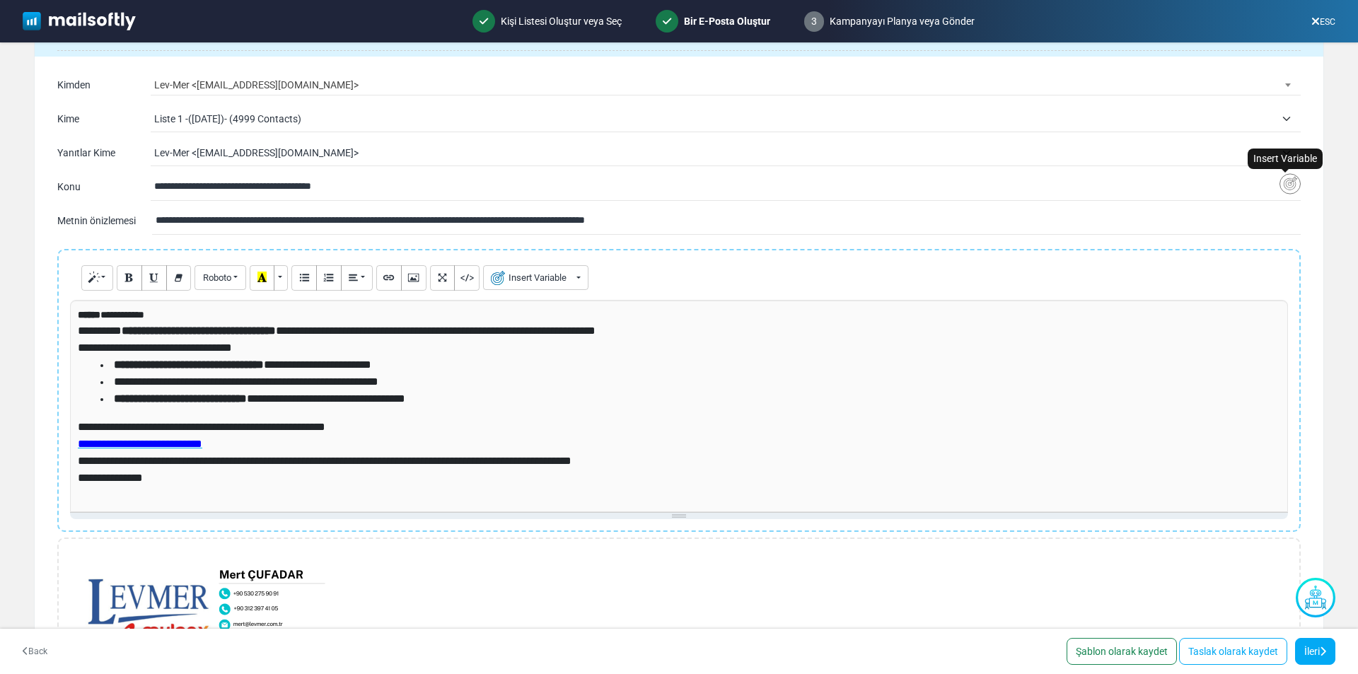
click at [1288, 179] on img "Insert Variable" at bounding box center [1290, 184] width 21 height 22
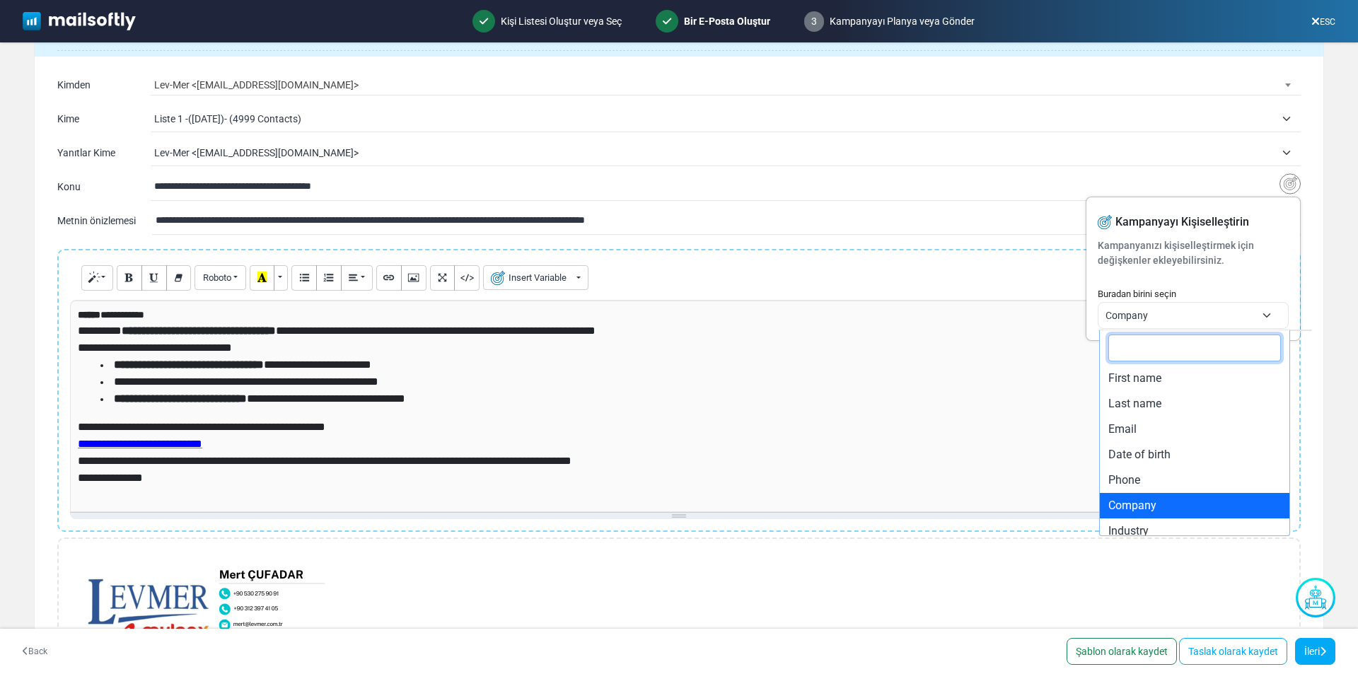
click at [1176, 314] on span "Company" at bounding box center [1181, 315] width 150 height 17
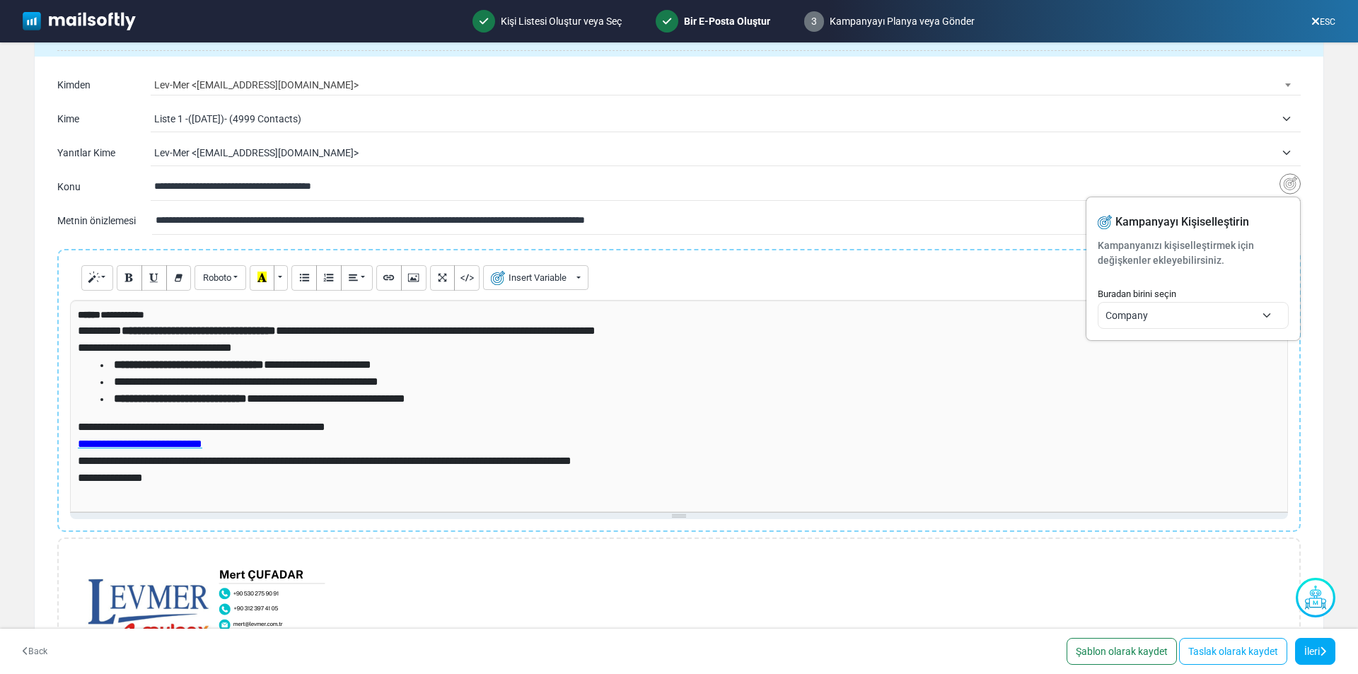
click at [392, 175] on input "**********" at bounding box center [716, 186] width 1125 height 27
click at [390, 180] on input "**********" at bounding box center [716, 186] width 1125 height 27
click at [390, 187] on input "**********" at bounding box center [716, 186] width 1125 height 27
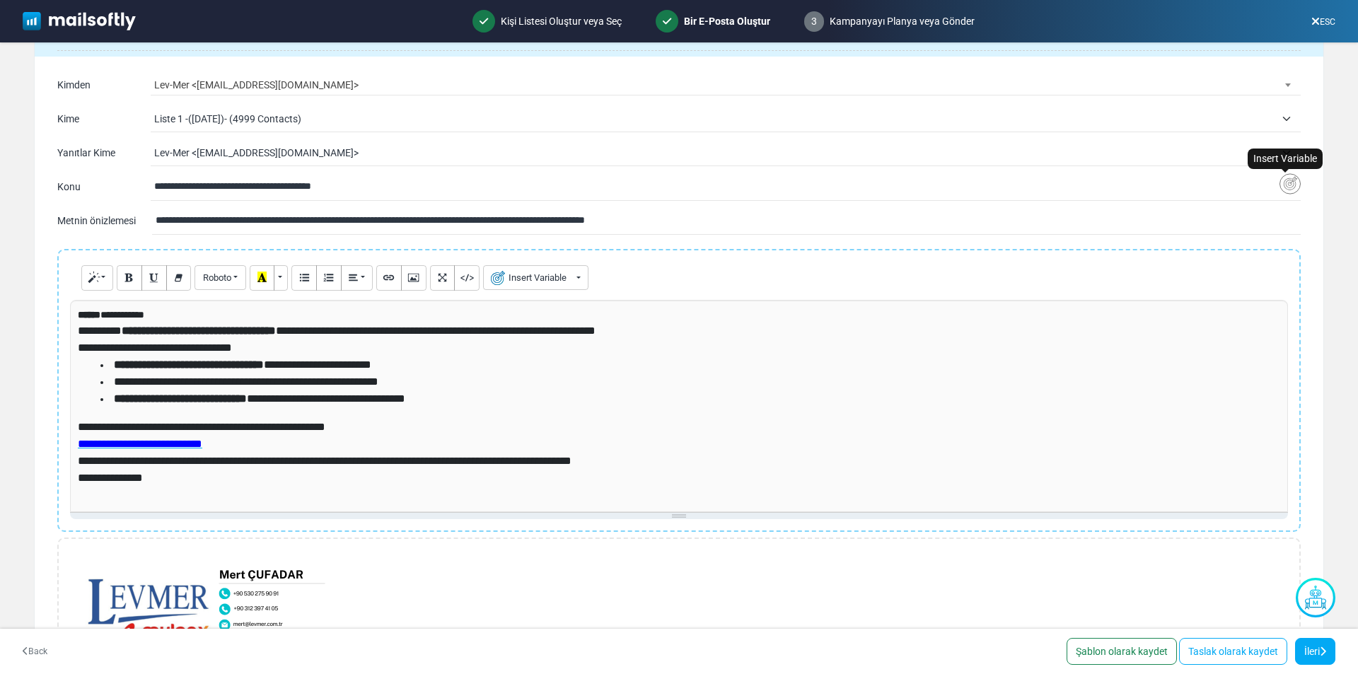
click at [1289, 184] on img "Insert Variable" at bounding box center [1290, 184] width 21 height 22
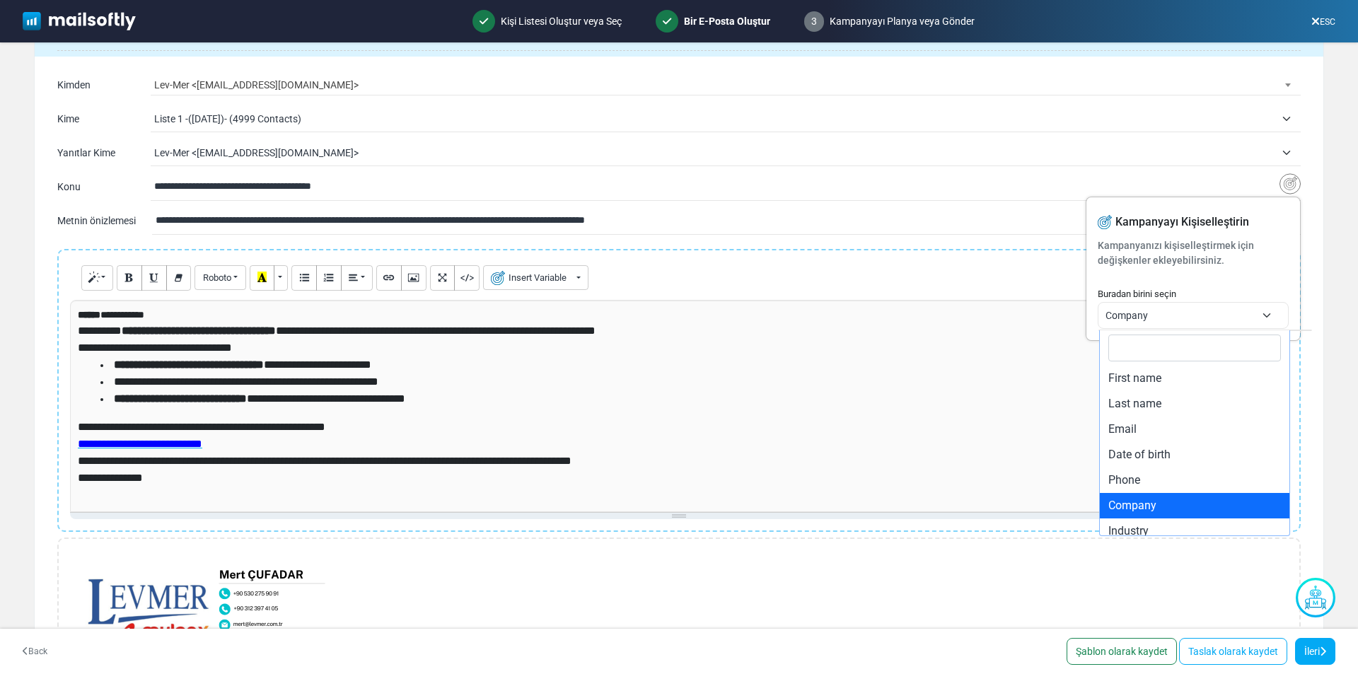
click at [1164, 320] on span "Company" at bounding box center [1181, 315] width 150 height 17
type input "**********"
select select "**********"
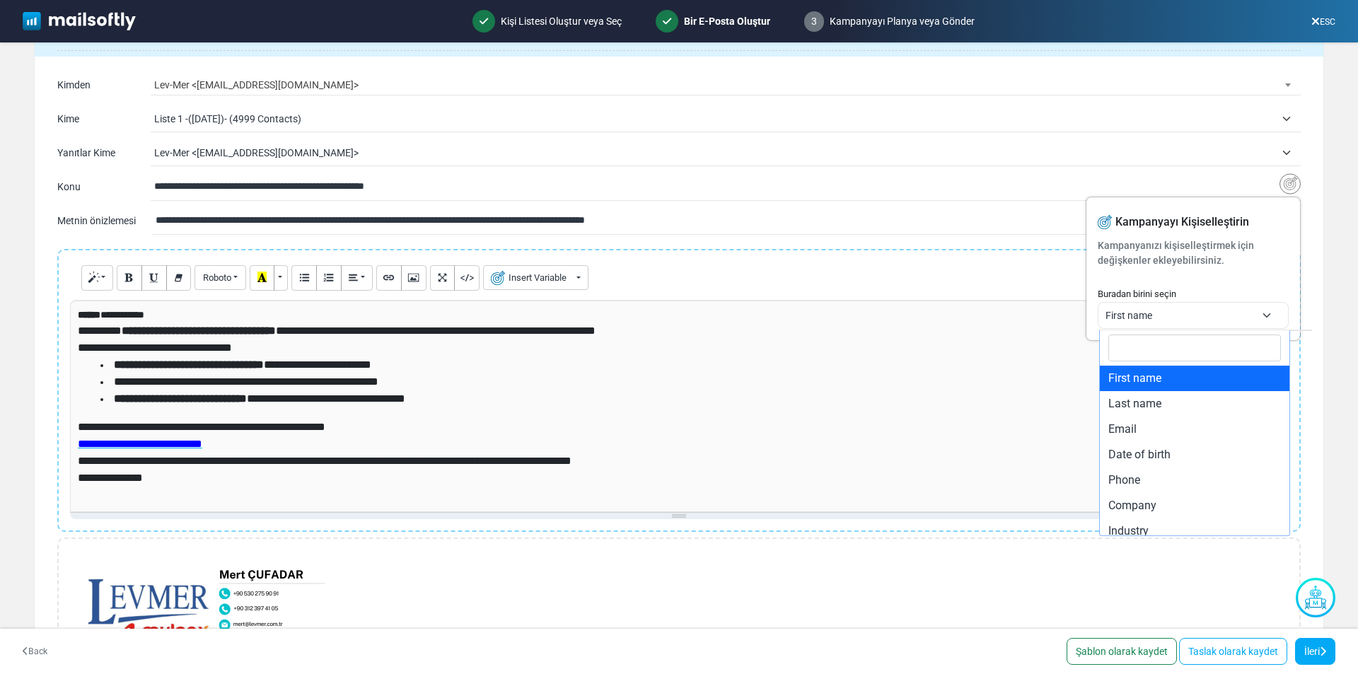
click at [1220, 303] on span "First name" at bounding box center [1193, 315] width 175 height 25
type input "**********"
select select "*******"
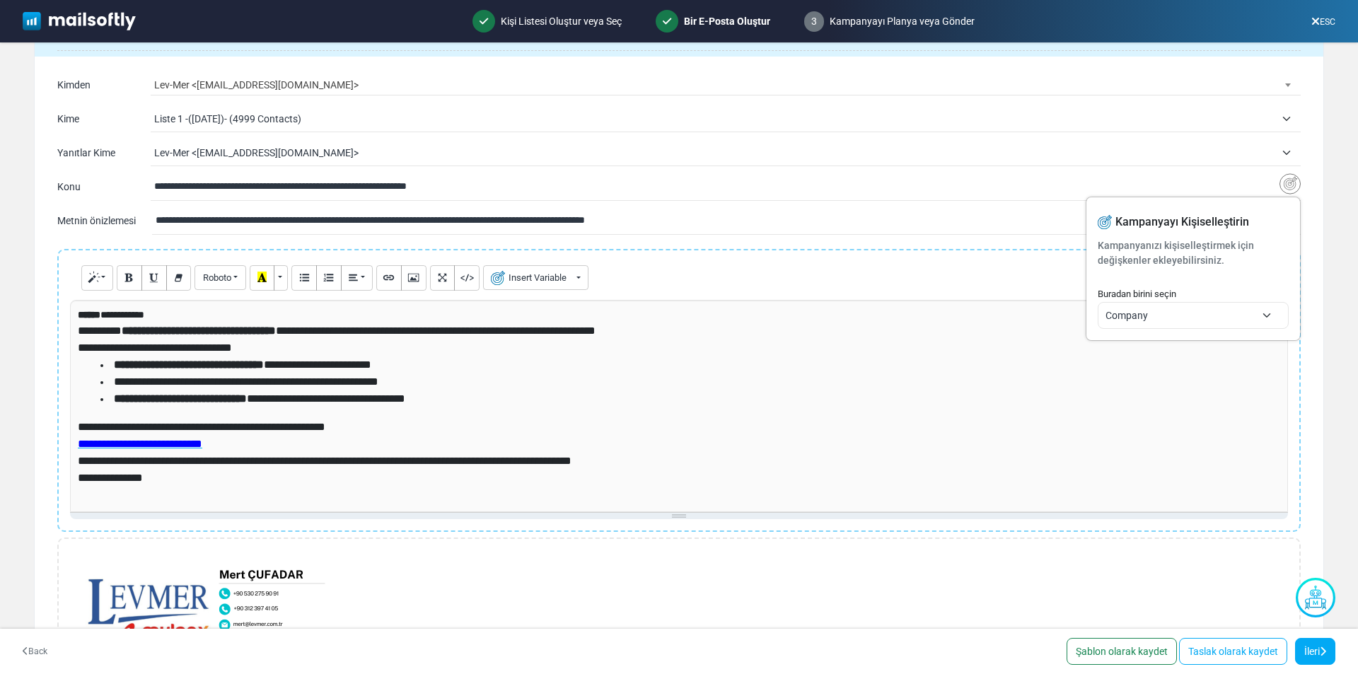
drag, startPoint x: 417, startPoint y: 184, endPoint x: 356, endPoint y: 185, distance: 61.6
click at [356, 185] on input "**********" at bounding box center [716, 186] width 1125 height 27
click at [441, 192] on input "**********" at bounding box center [716, 186] width 1125 height 27
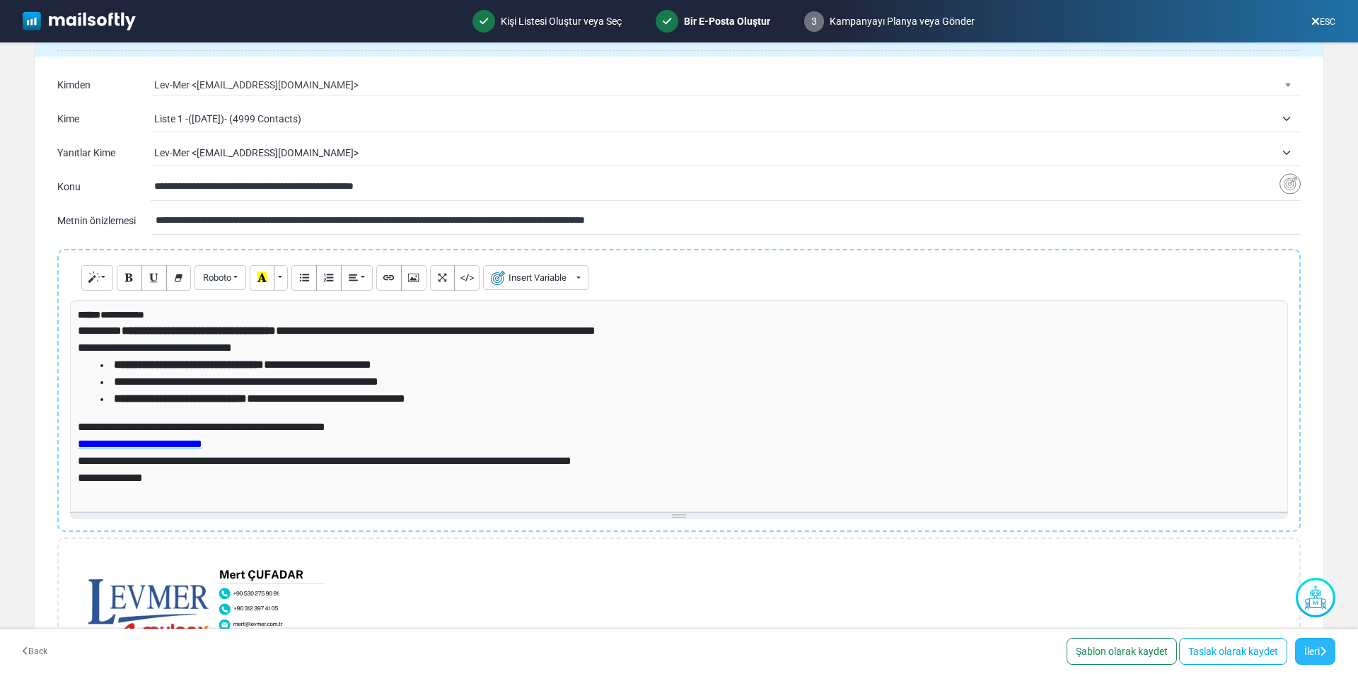
type input "**********"
click at [1312, 648] on link "İleri" at bounding box center [1315, 651] width 40 height 27
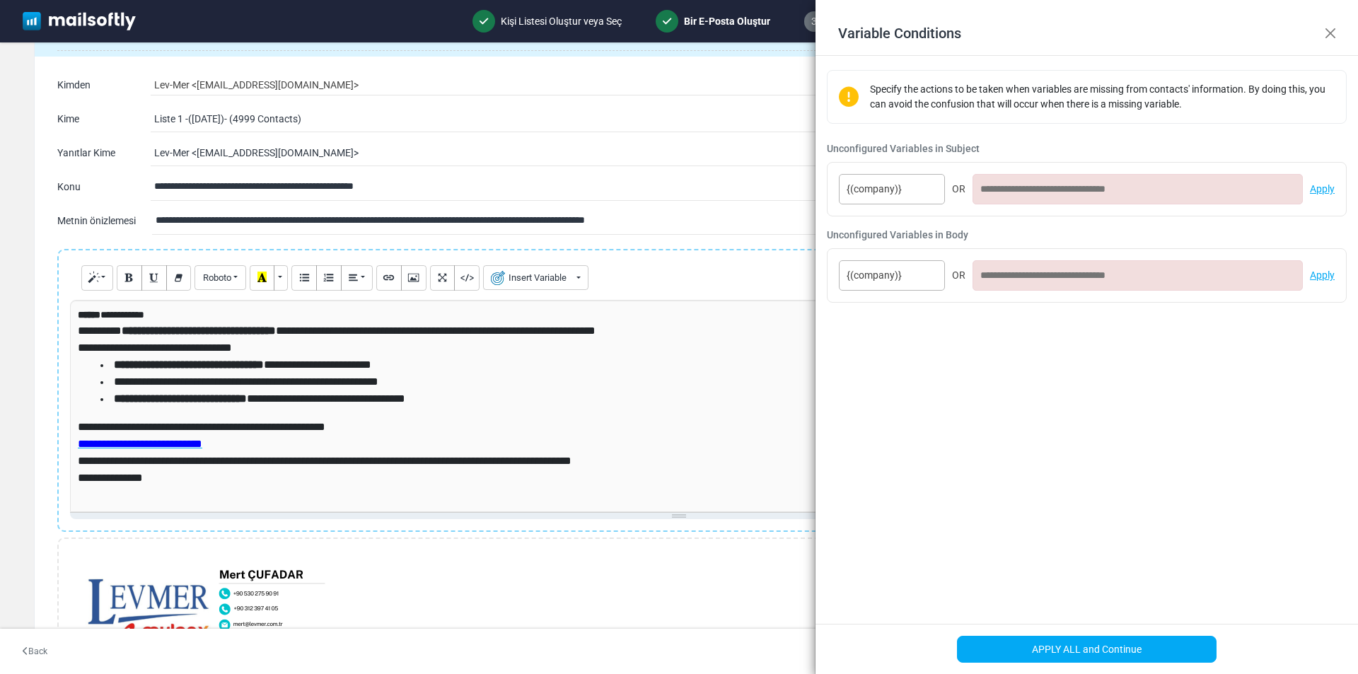
click at [1125, 187] on input at bounding box center [1138, 189] width 330 height 30
drag, startPoint x: 1074, startPoint y: 190, endPoint x: 951, endPoint y: 190, distance: 123.8
click at [951, 190] on div "{(company)} OR ******* Apply" at bounding box center [1087, 189] width 496 height 30
type input "*******"
click at [1043, 277] on input at bounding box center [1138, 275] width 330 height 30
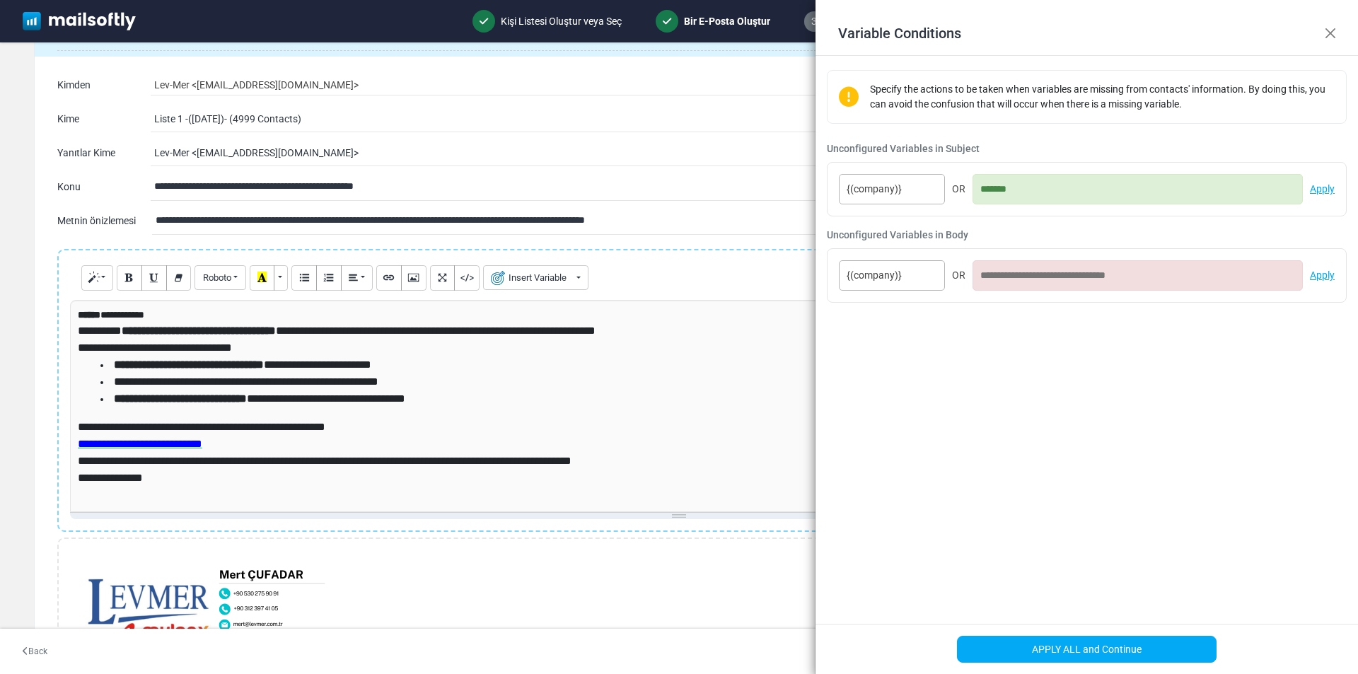
paste input "*******"
type input "*******"
click at [1053, 388] on div "Specify the actions to be taken when variables are missing from contacts' infor…" at bounding box center [1087, 340] width 543 height 568
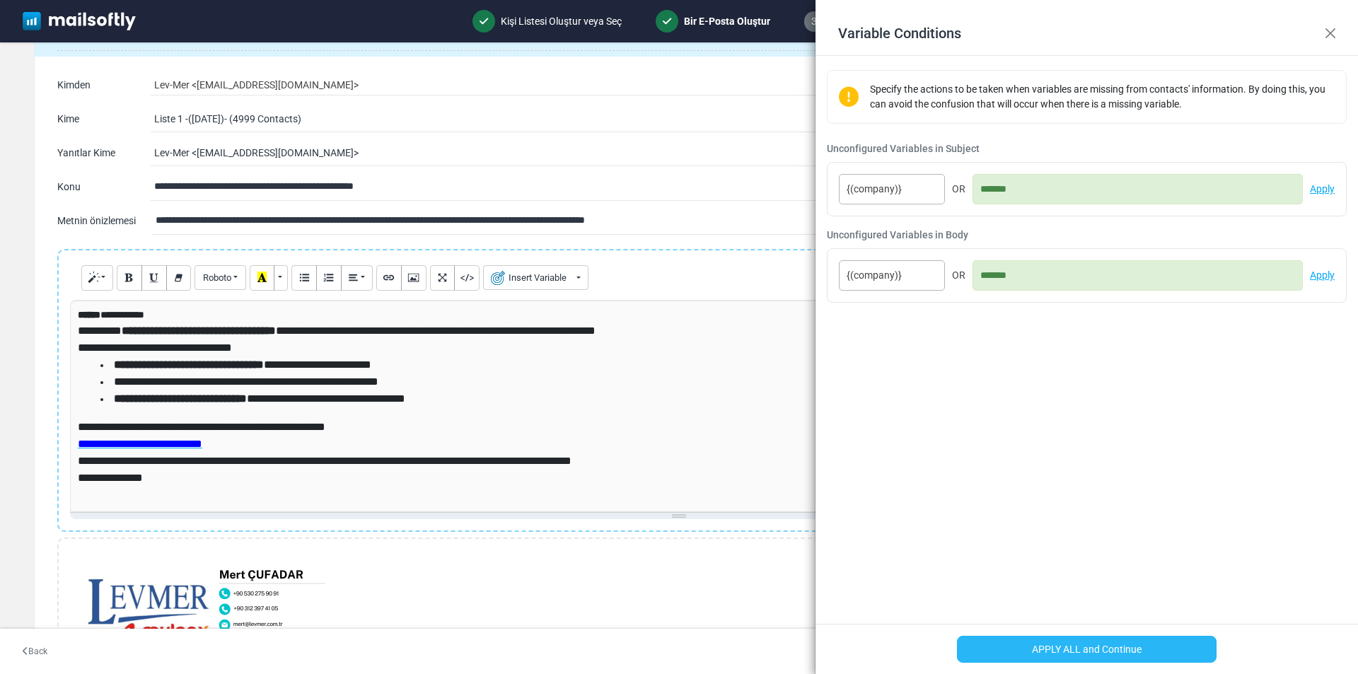
click at [1103, 651] on button "APPLY ALL and Continue" at bounding box center [1087, 649] width 260 height 27
type input "**********"
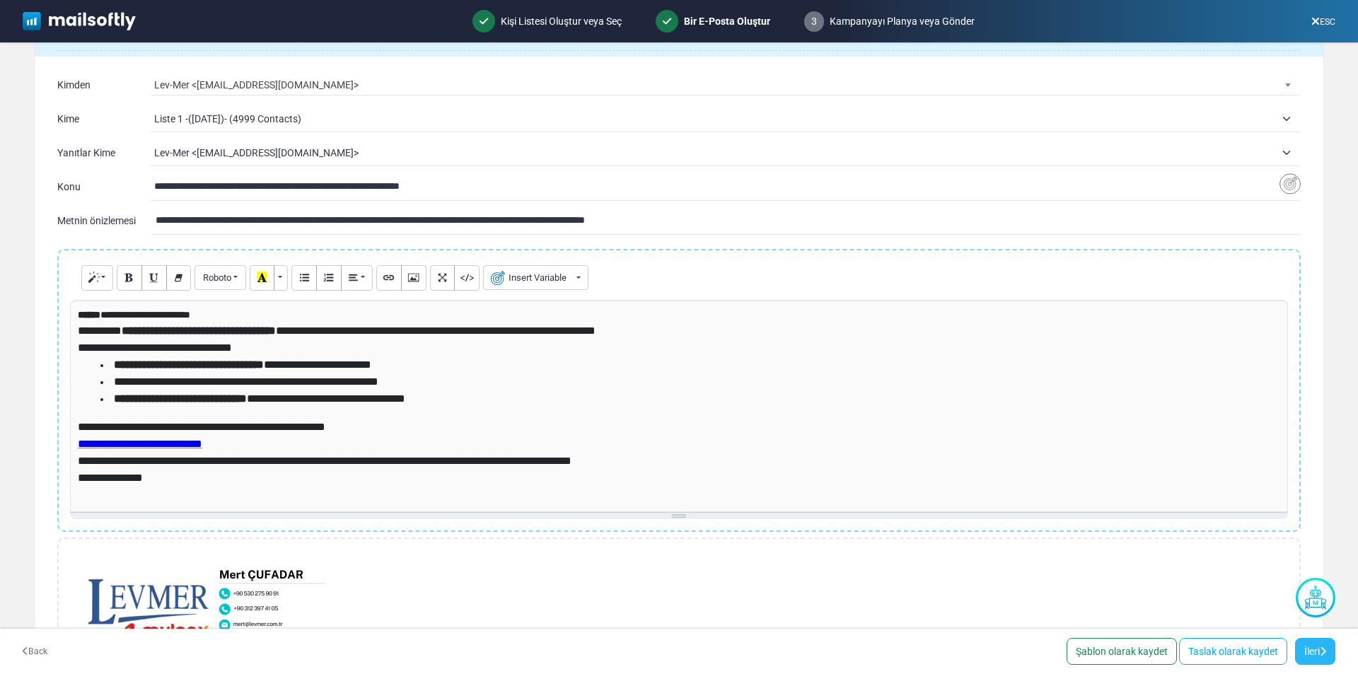
click at [1320, 654] on icon at bounding box center [1323, 652] width 6 height 10
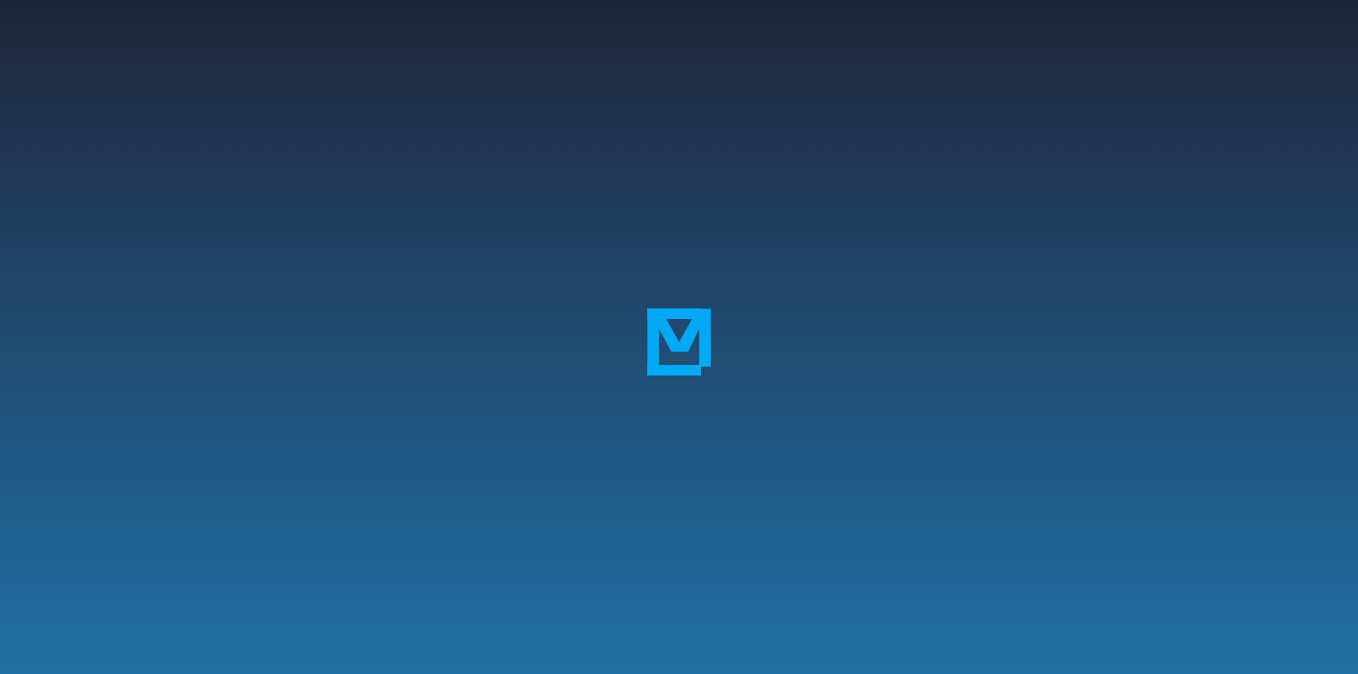
select select "**********"
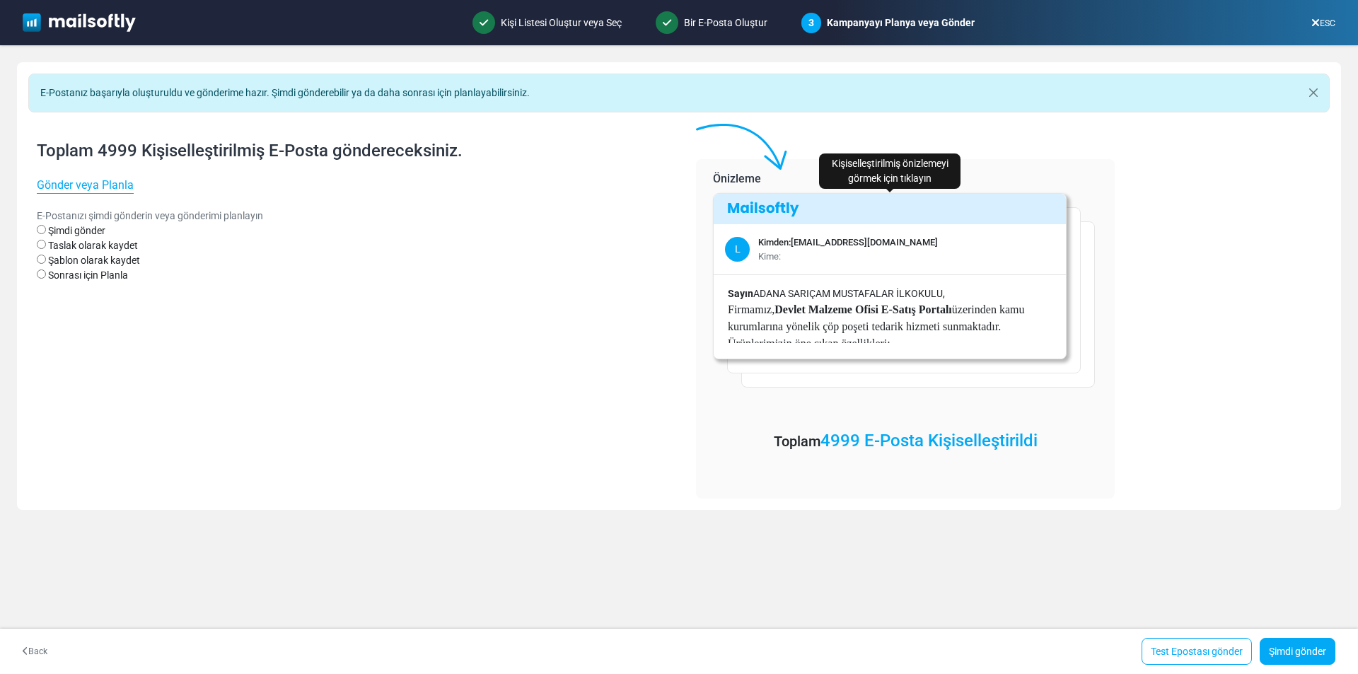
click at [888, 288] on p "Sayın [GEOGRAPHIC_DATA] SARIÇAM MUSTAFALAR İLKOKULU," at bounding box center [891, 293] width 327 height 15
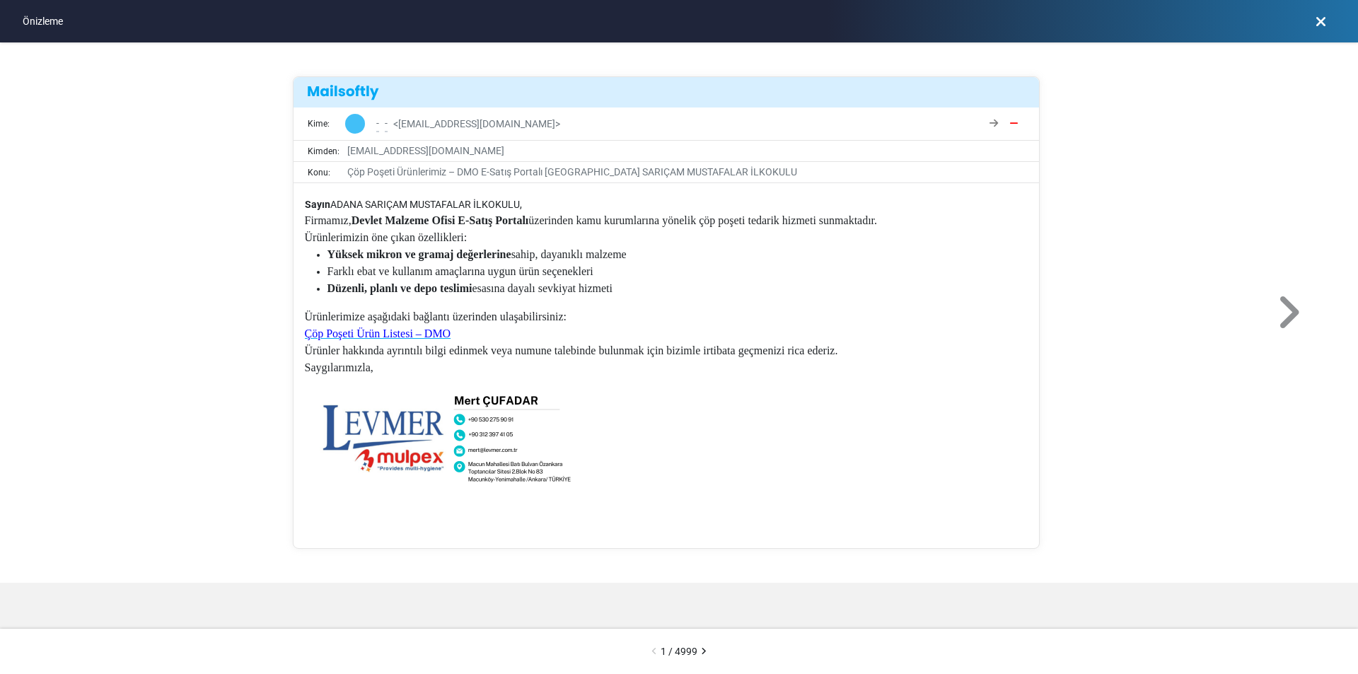
click at [1290, 311] on icon at bounding box center [1288, 312] width 26 height 42
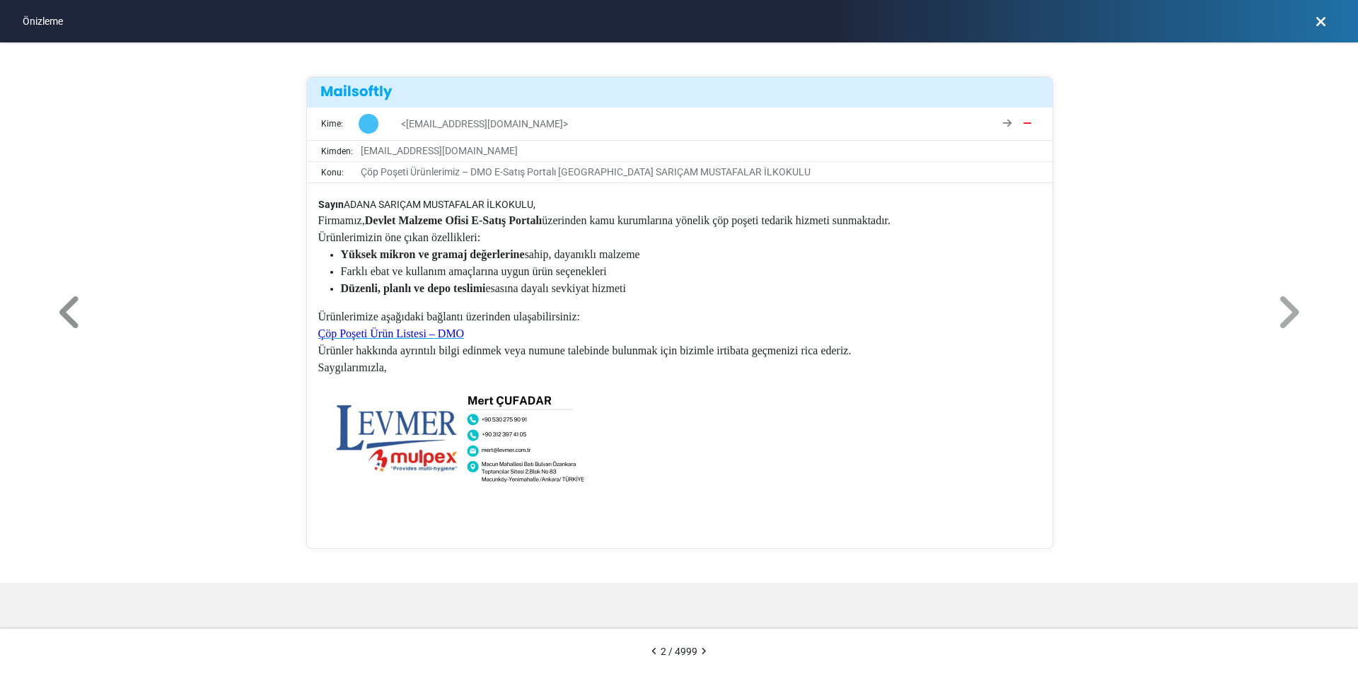
click at [69, 308] on icon at bounding box center [70, 312] width 27 height 42
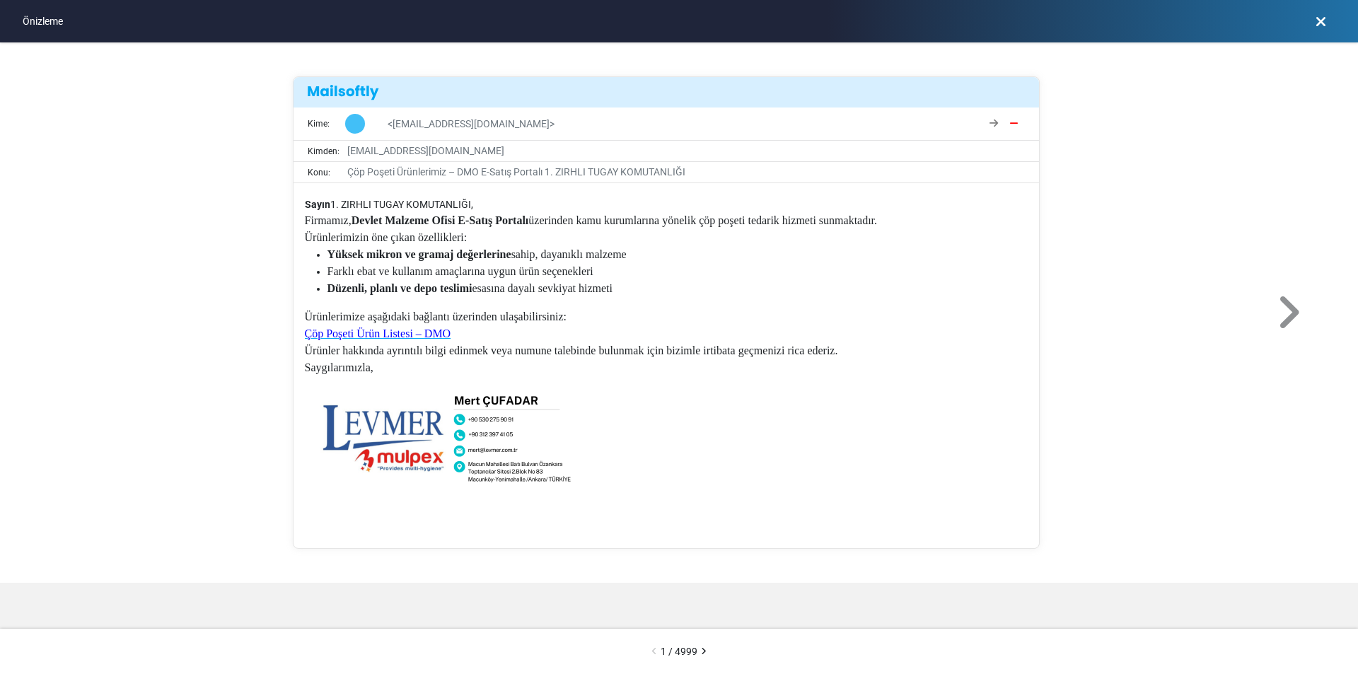
click at [1280, 313] on icon at bounding box center [1288, 312] width 26 height 42
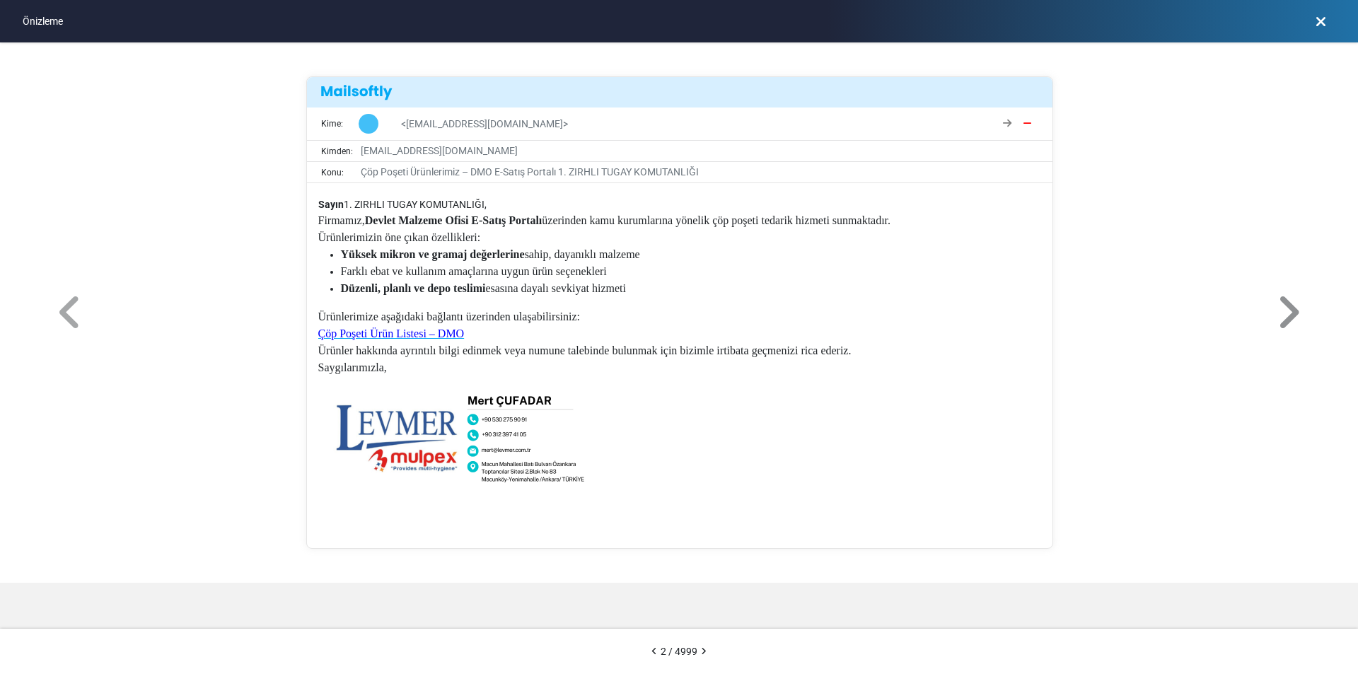
click at [1286, 315] on icon at bounding box center [1288, 312] width 26 height 42
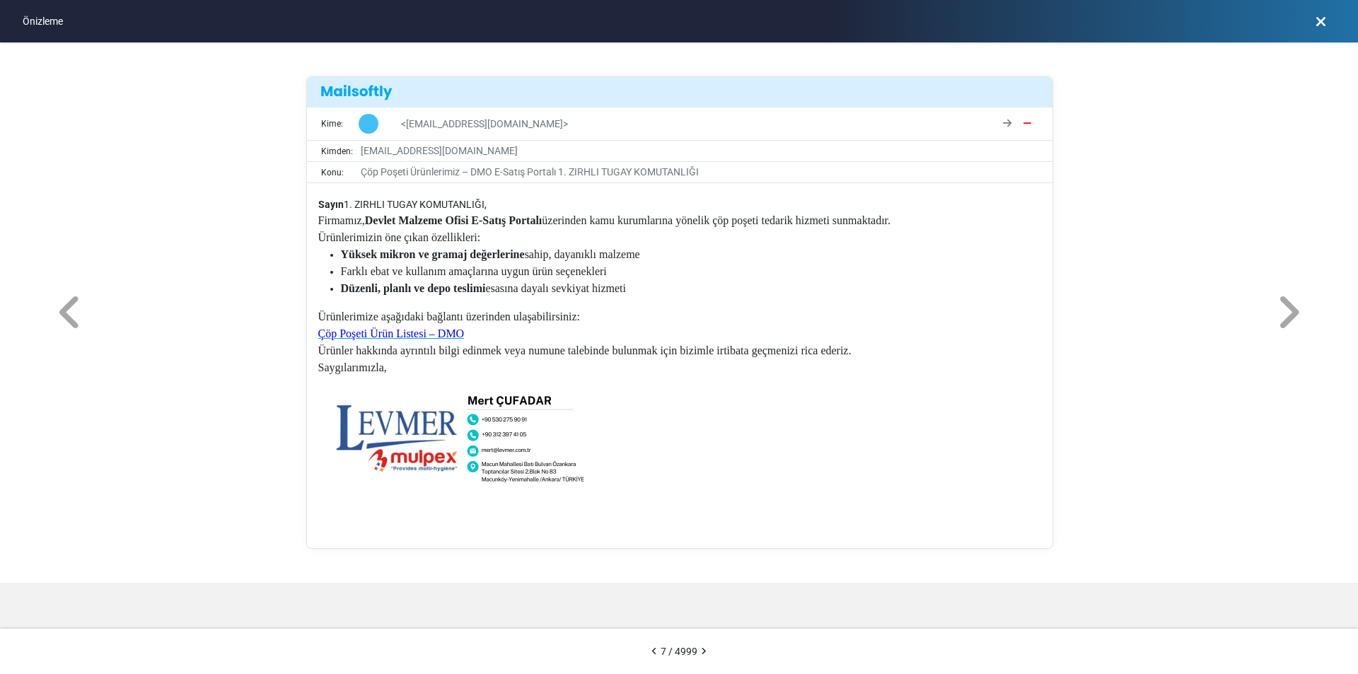
click at [53, 310] on div "Kime: <aliyucel1024@gmail.com> Kimden: info@levmer.com.tr Konu: Çöp Poşeti Ürün…" at bounding box center [679, 312] width 1358 height 540
click at [62, 308] on icon at bounding box center [70, 312] width 27 height 42
click at [1322, 22] on icon at bounding box center [1321, 21] width 11 height 1
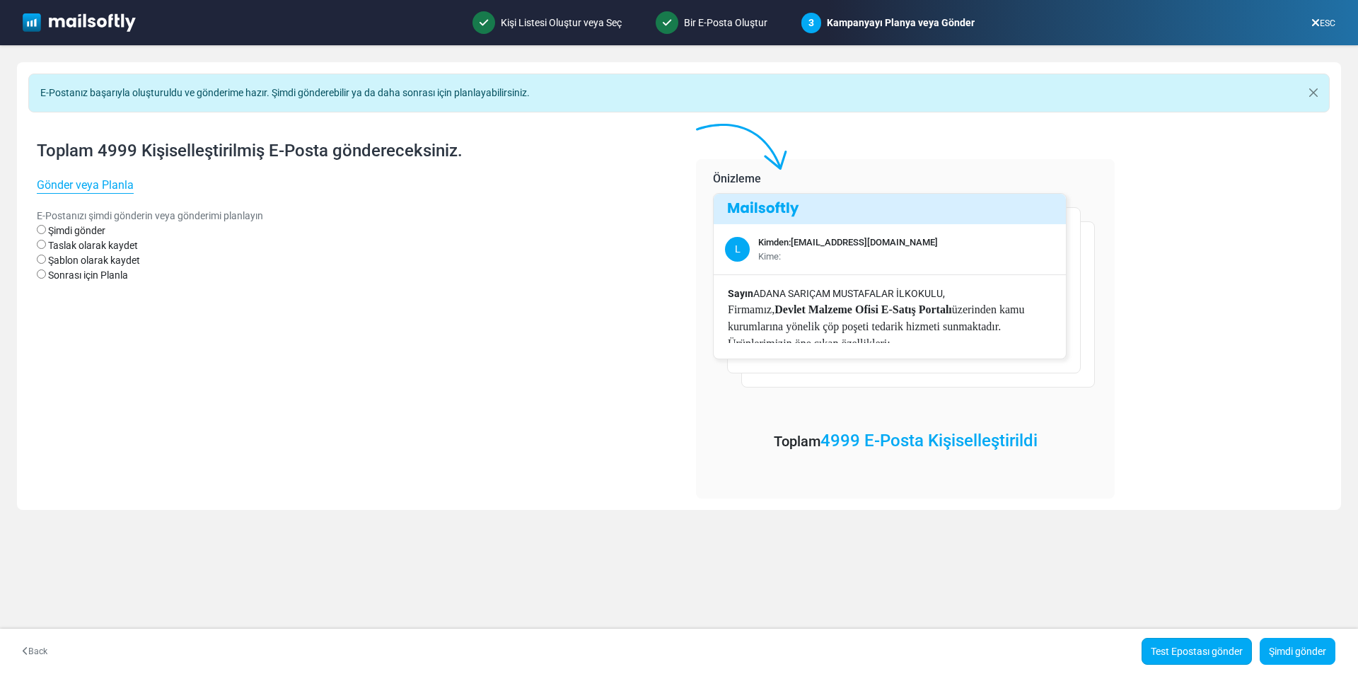
click at [1214, 656] on link "Test Epostası gönder" at bounding box center [1197, 651] width 110 height 27
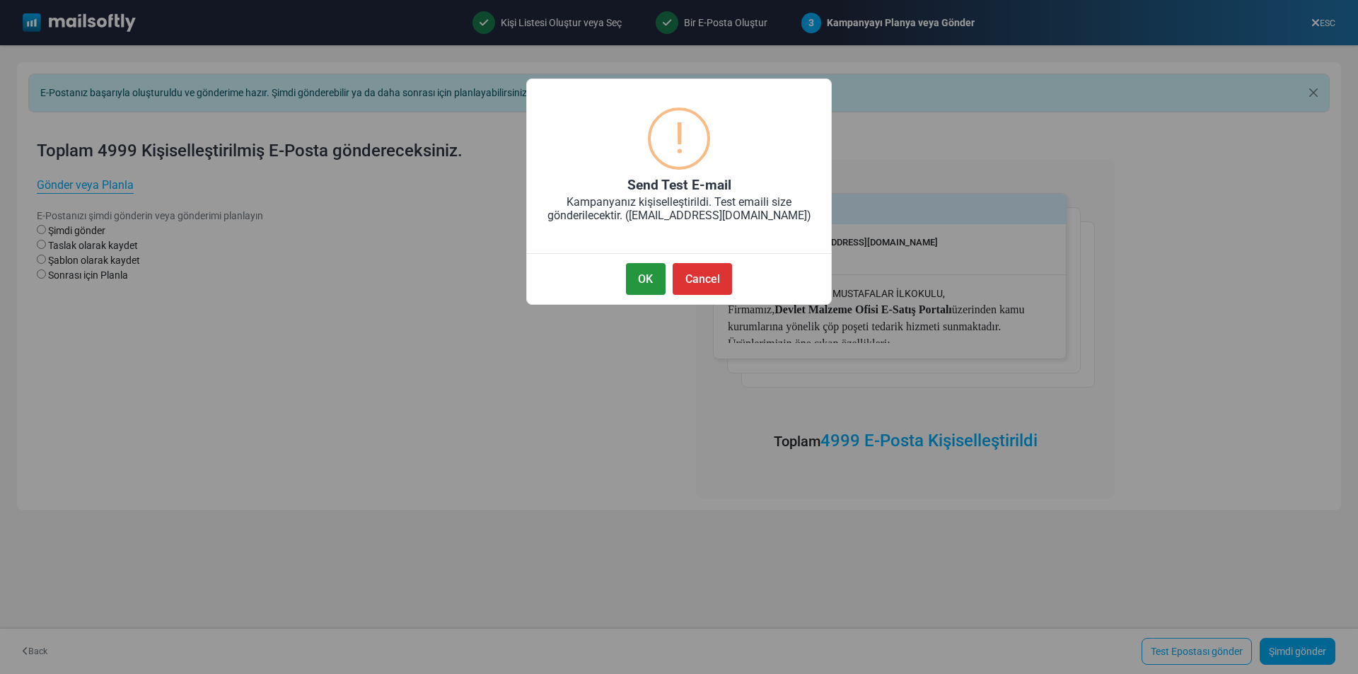
click at [648, 273] on button "OK" at bounding box center [646, 279] width 40 height 32
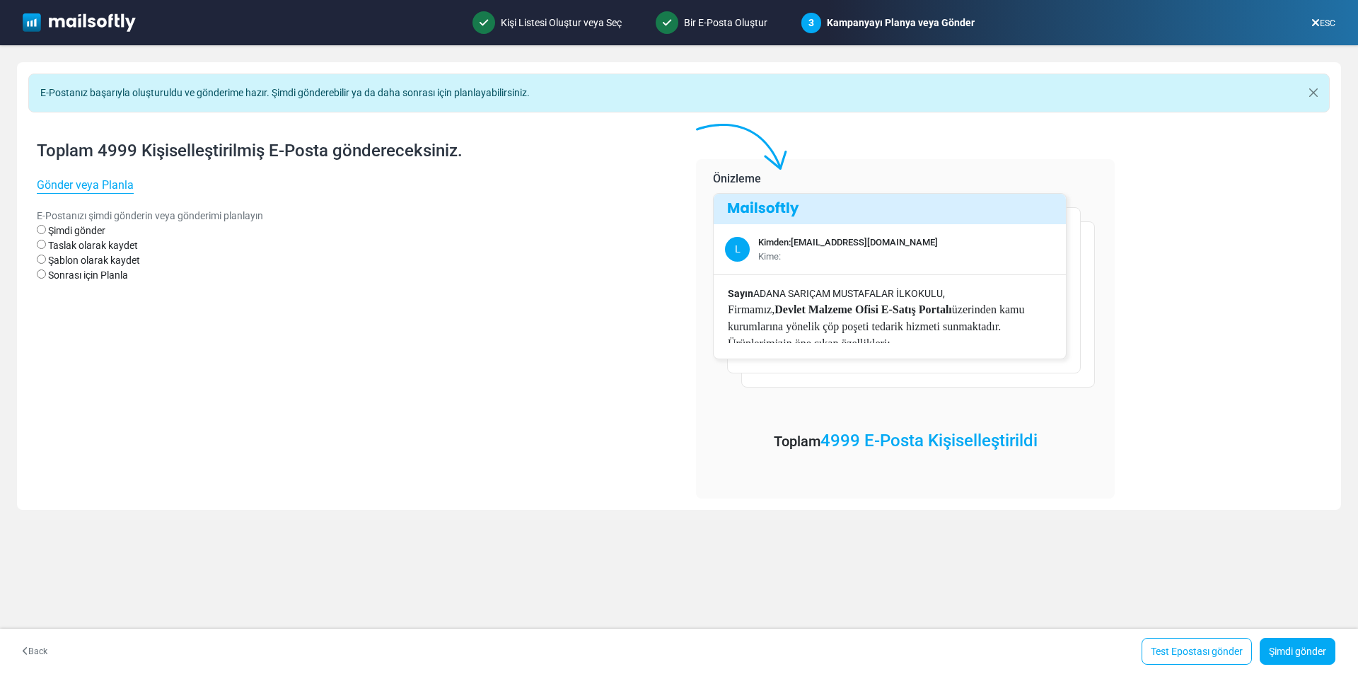
click at [1317, 23] on icon at bounding box center [1315, 23] width 8 height 1
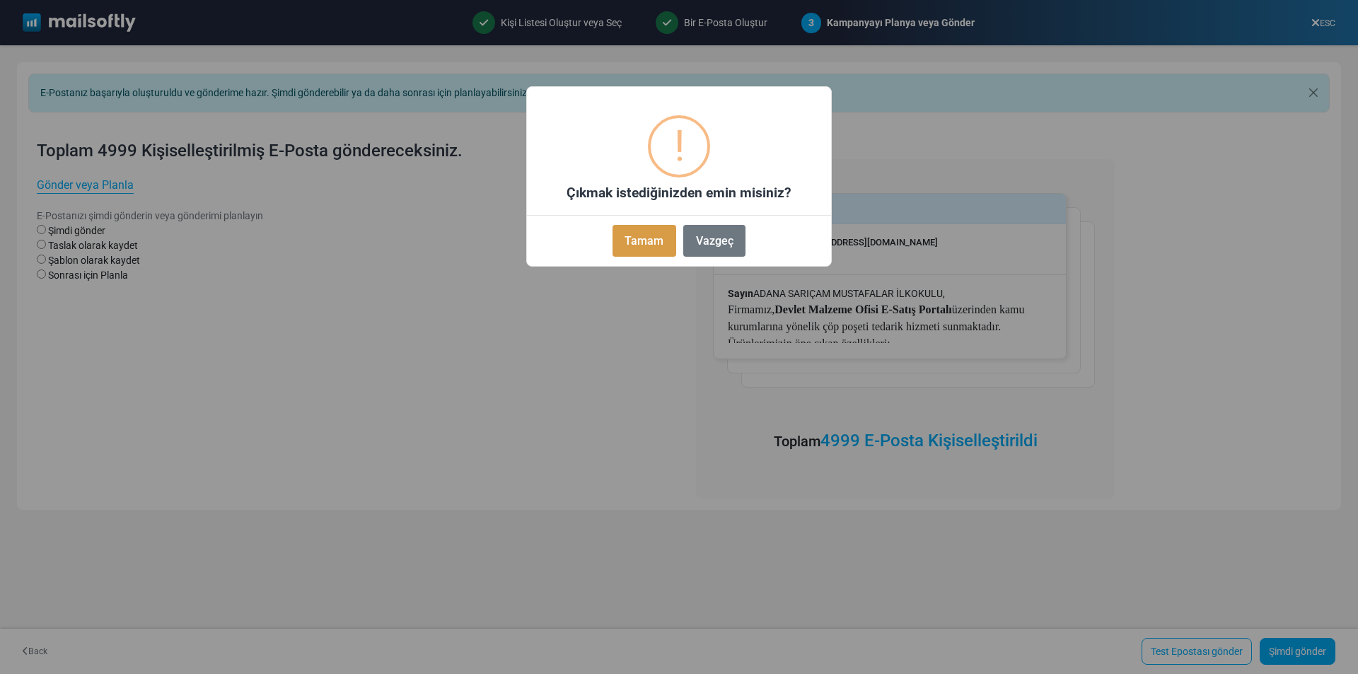
click at [637, 237] on button "Tamam" at bounding box center [645, 241] width 64 height 32
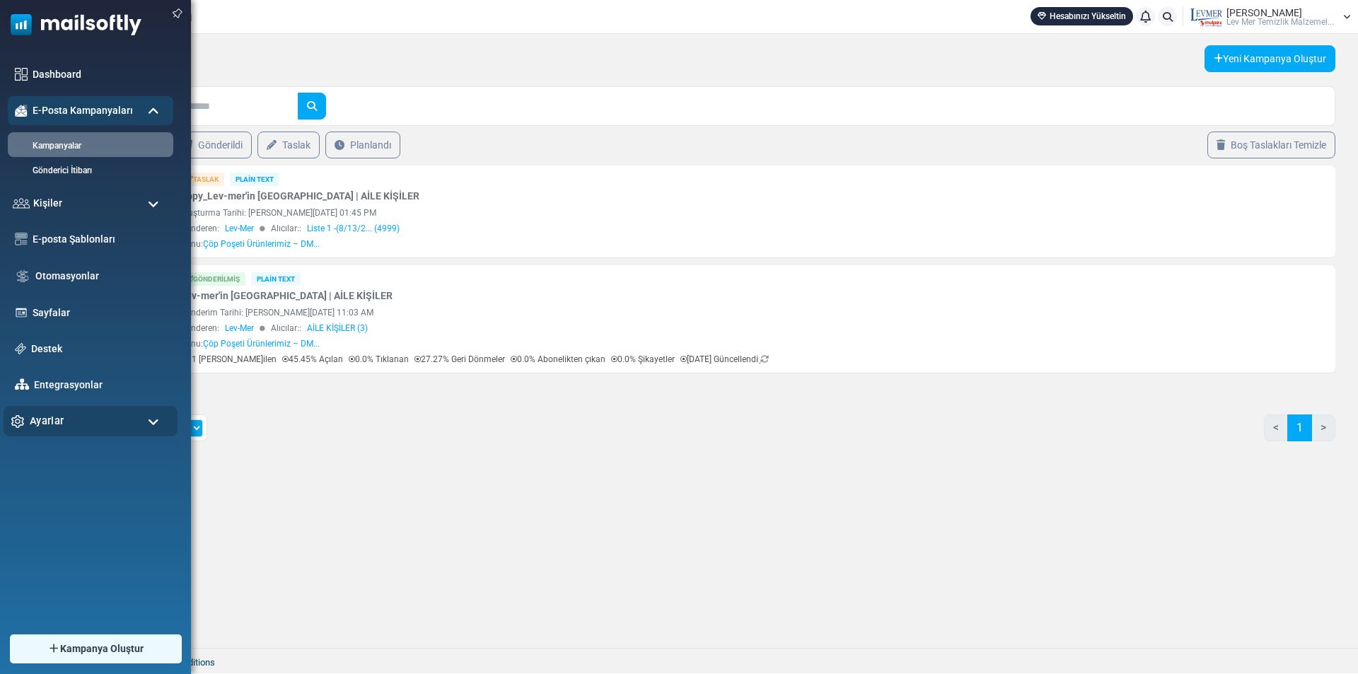
click at [74, 419] on div "Ayarlar" at bounding box center [91, 421] width 174 height 30
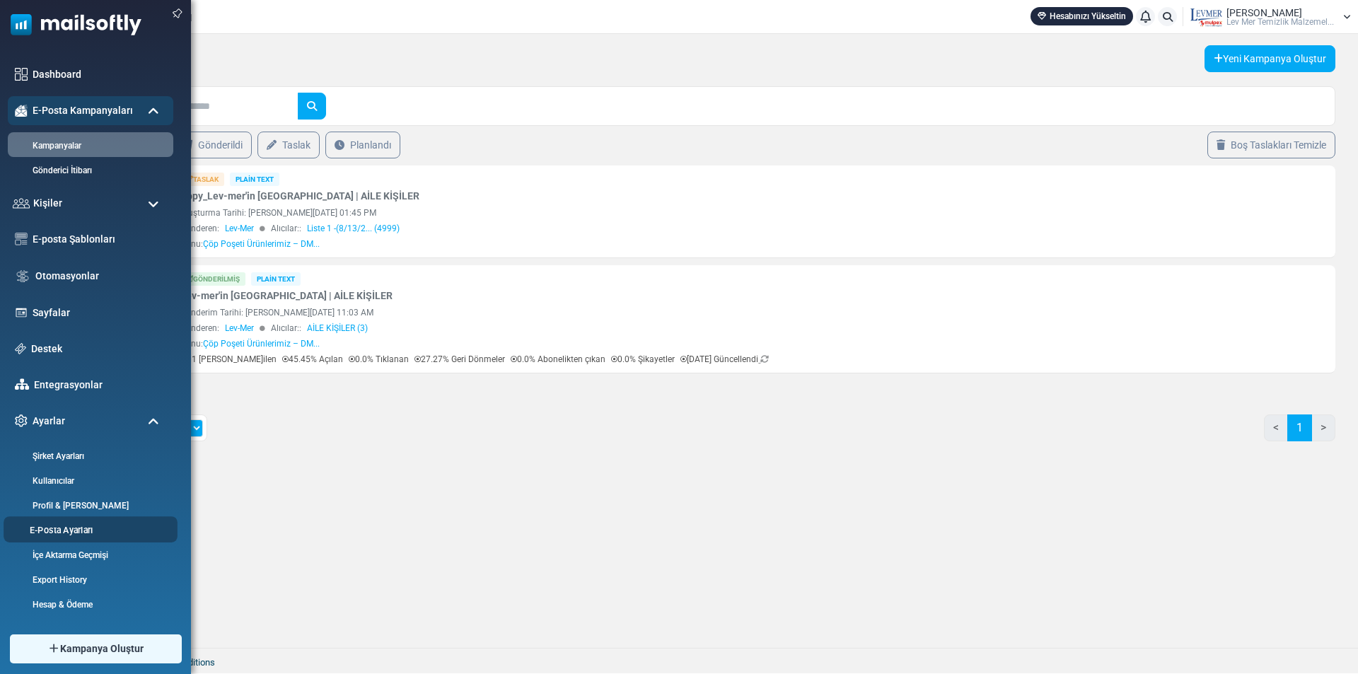
click at [80, 527] on link "E-Posta Ayarları" at bounding box center [89, 529] width 170 height 13
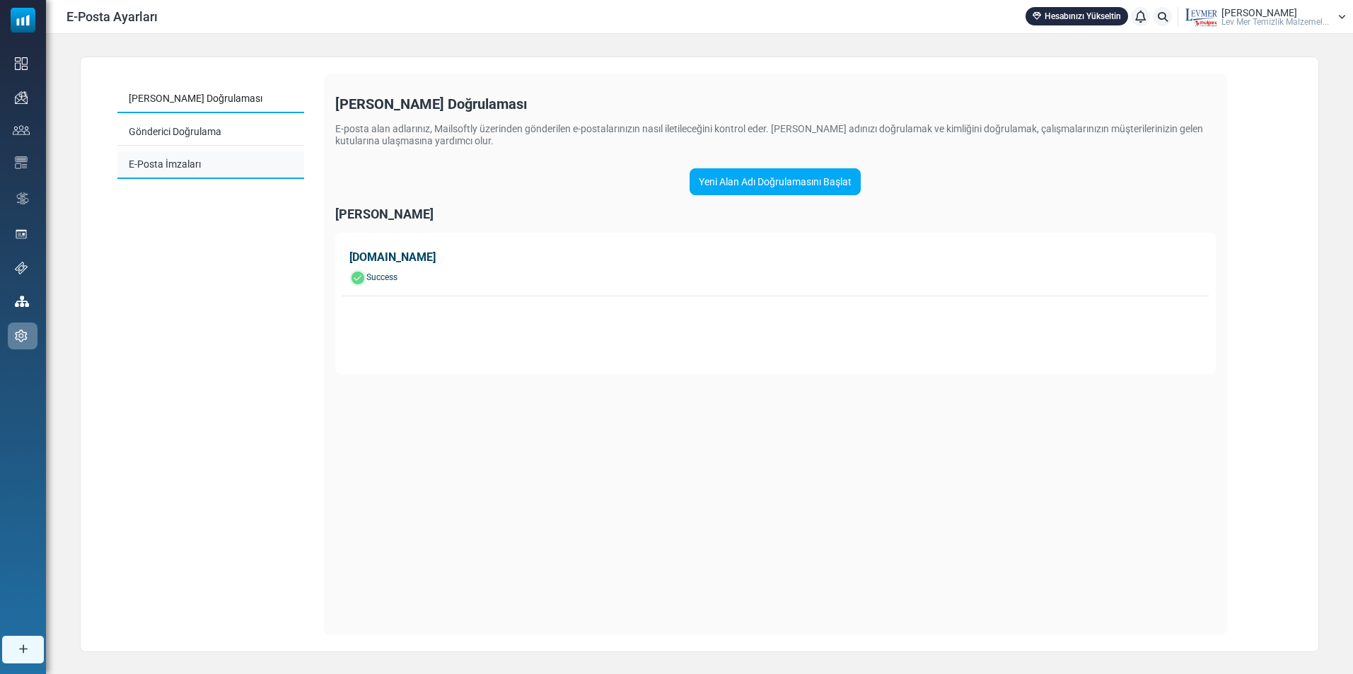
click at [166, 166] on link "E-Posta İmzaları" at bounding box center [210, 165] width 187 height 28
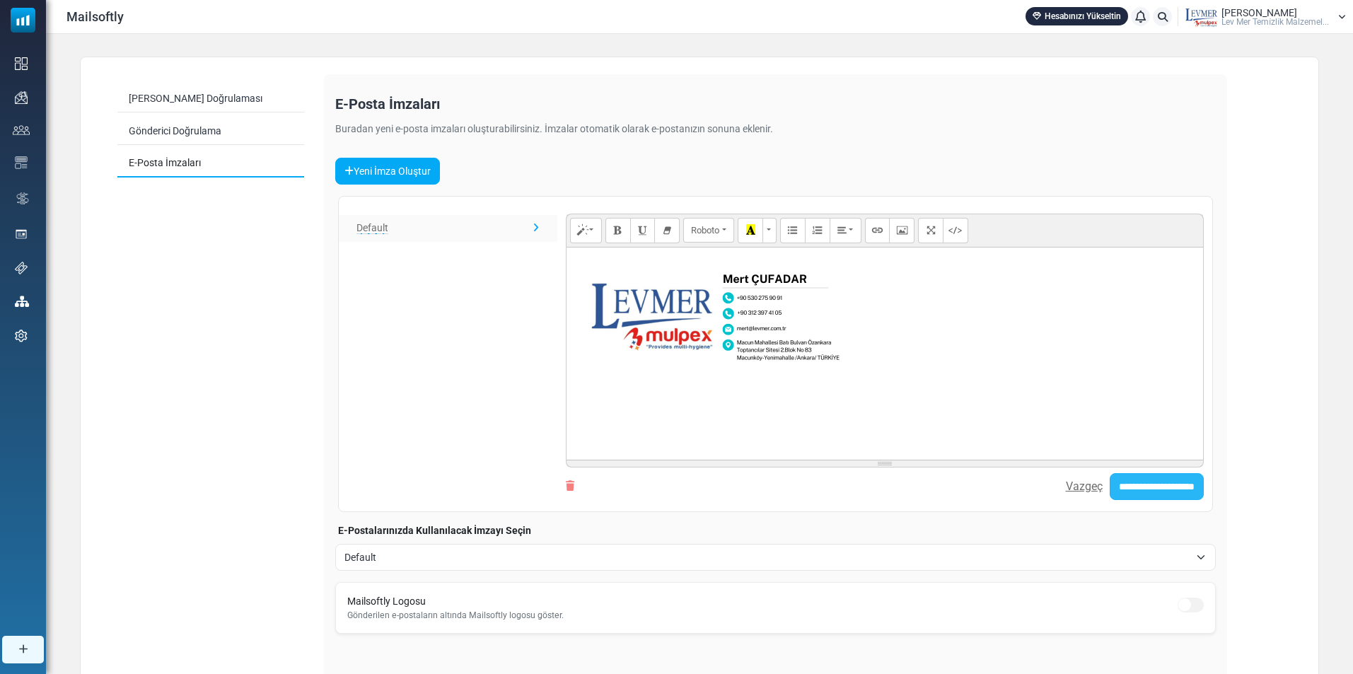
click at [1172, 488] on input "**********" at bounding box center [1157, 486] width 94 height 27
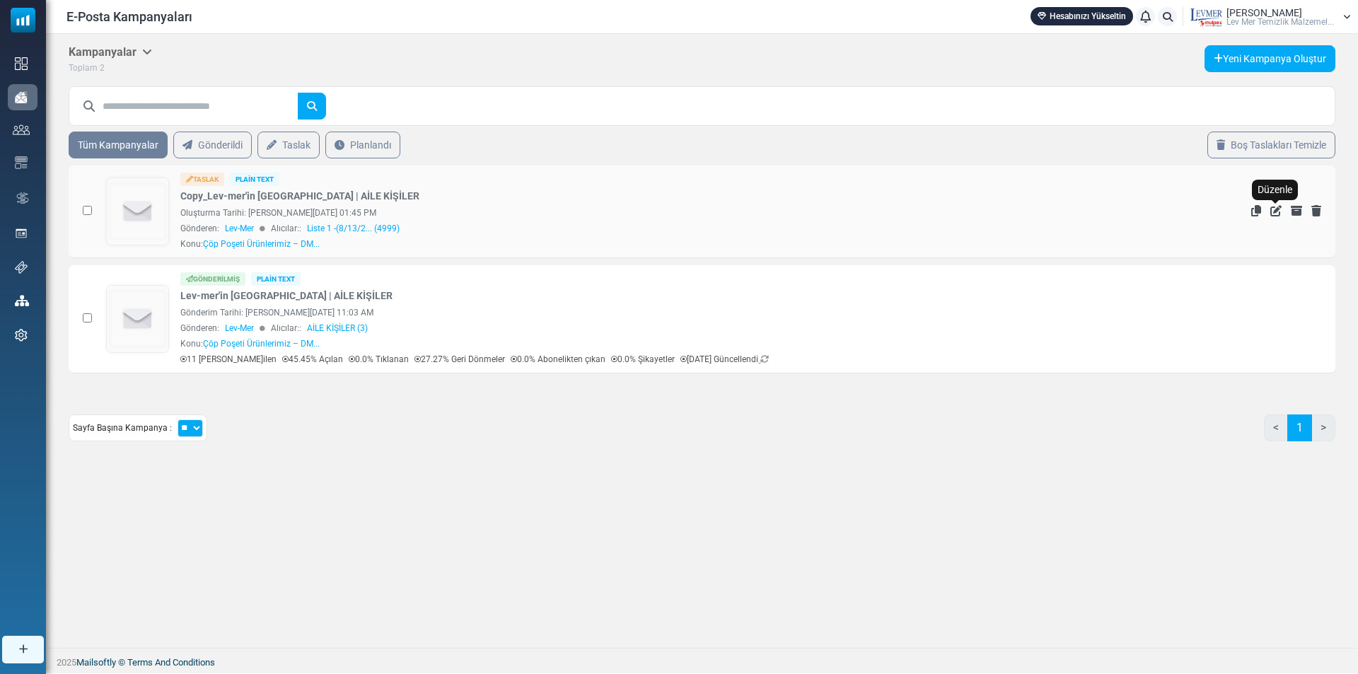
click at [1273, 212] on icon "Düzenle" at bounding box center [1275, 210] width 11 height 11
click at [1276, 211] on icon "Düzenle" at bounding box center [1275, 210] width 11 height 11
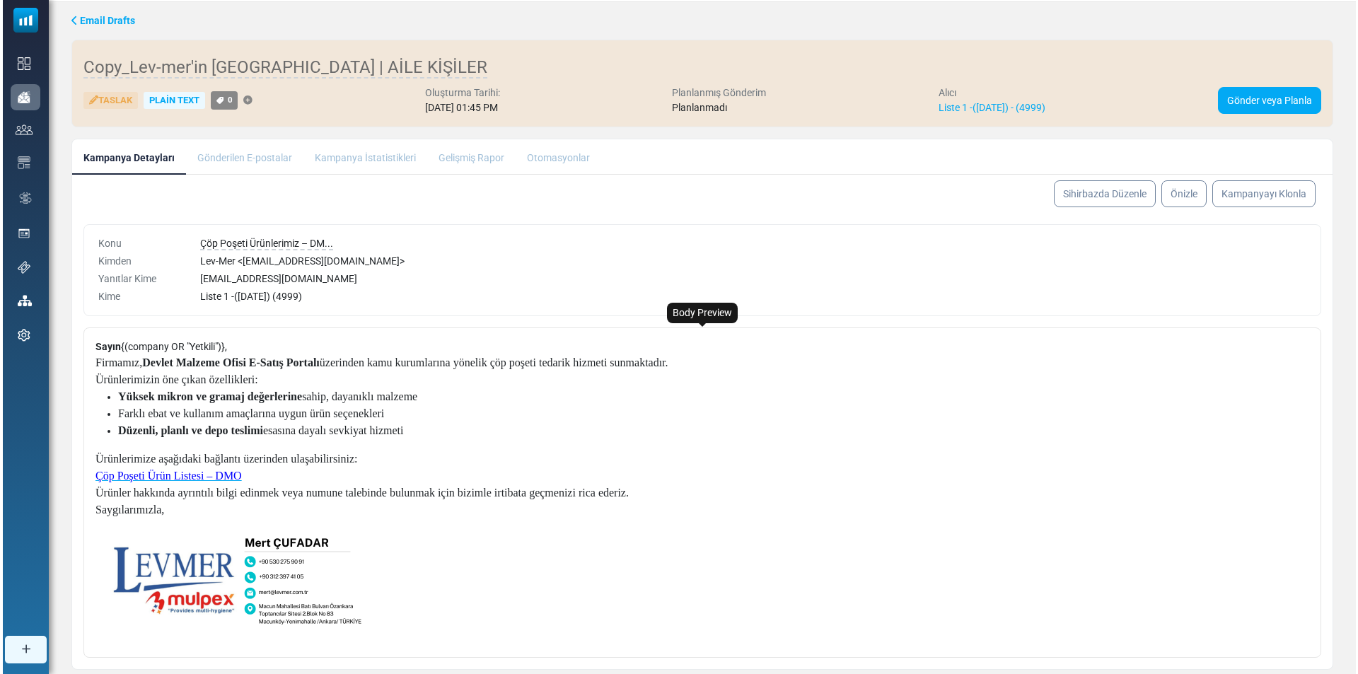
scroll to position [76, 0]
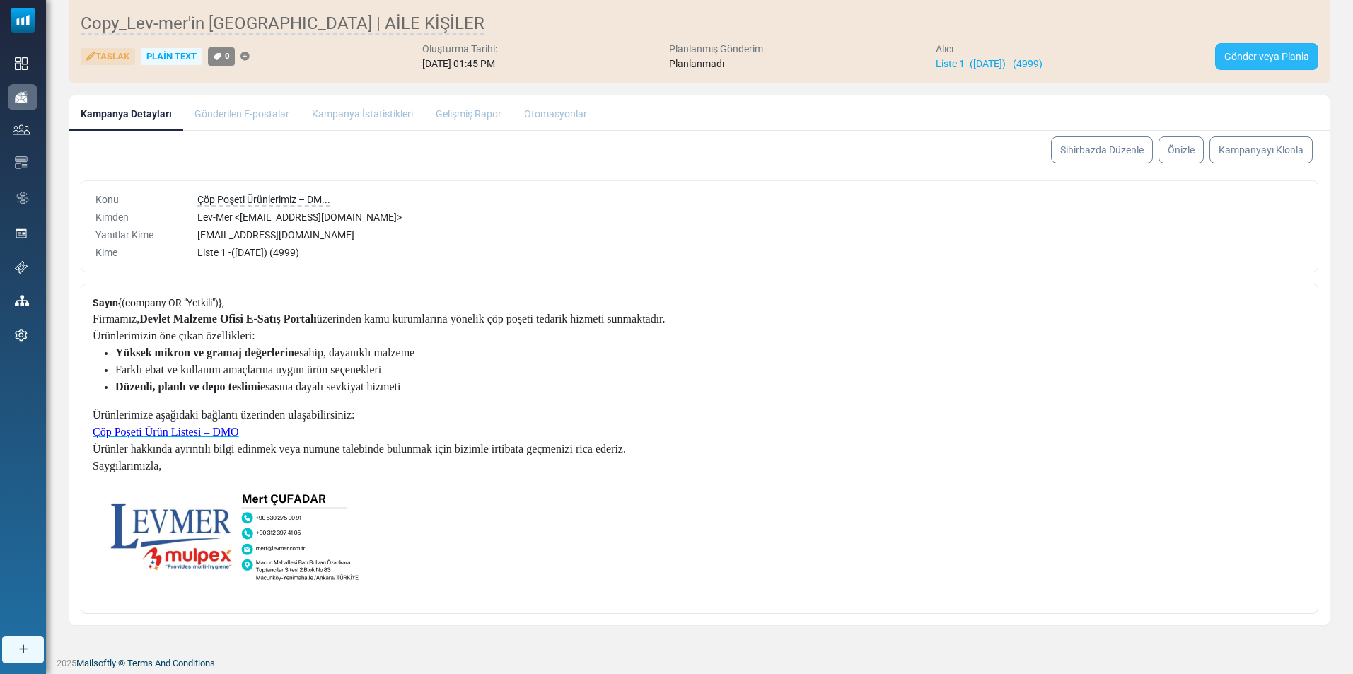
click at [1270, 52] on link "Gönder veya Planla" at bounding box center [1266, 56] width 103 height 27
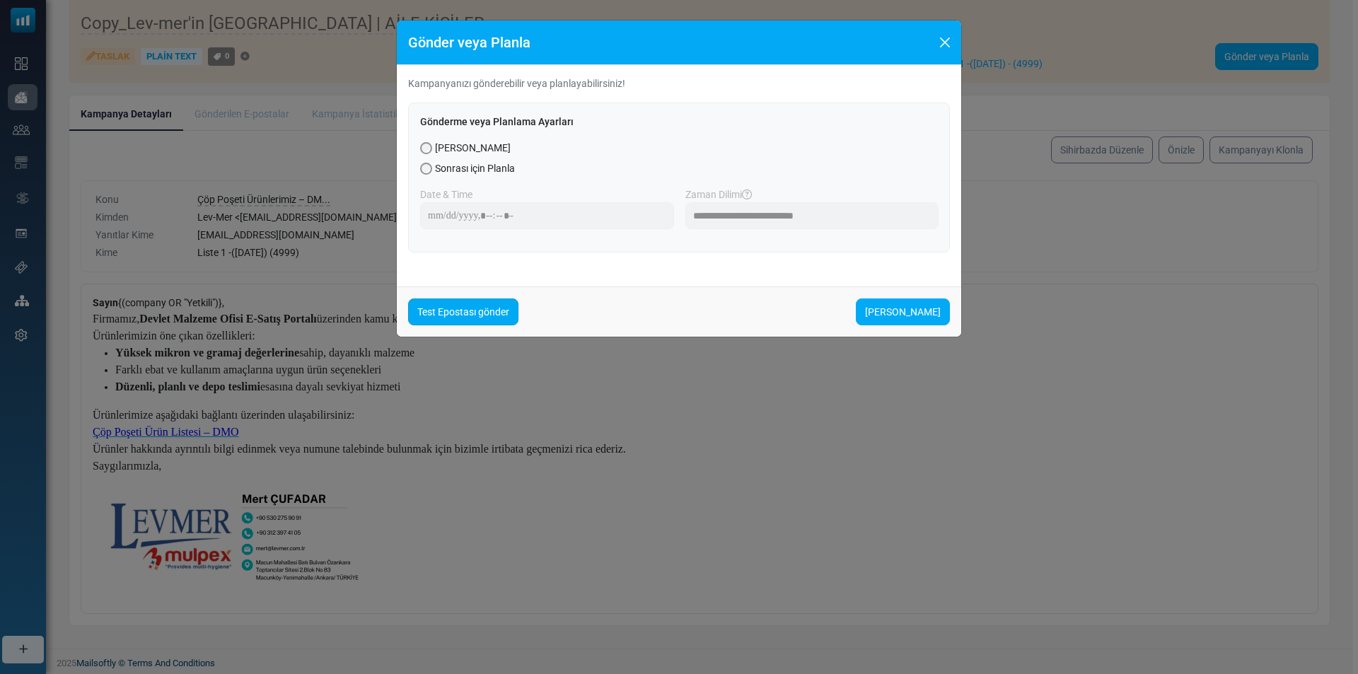
click at [473, 311] on link "Test Epostası gönder" at bounding box center [463, 312] width 110 height 27
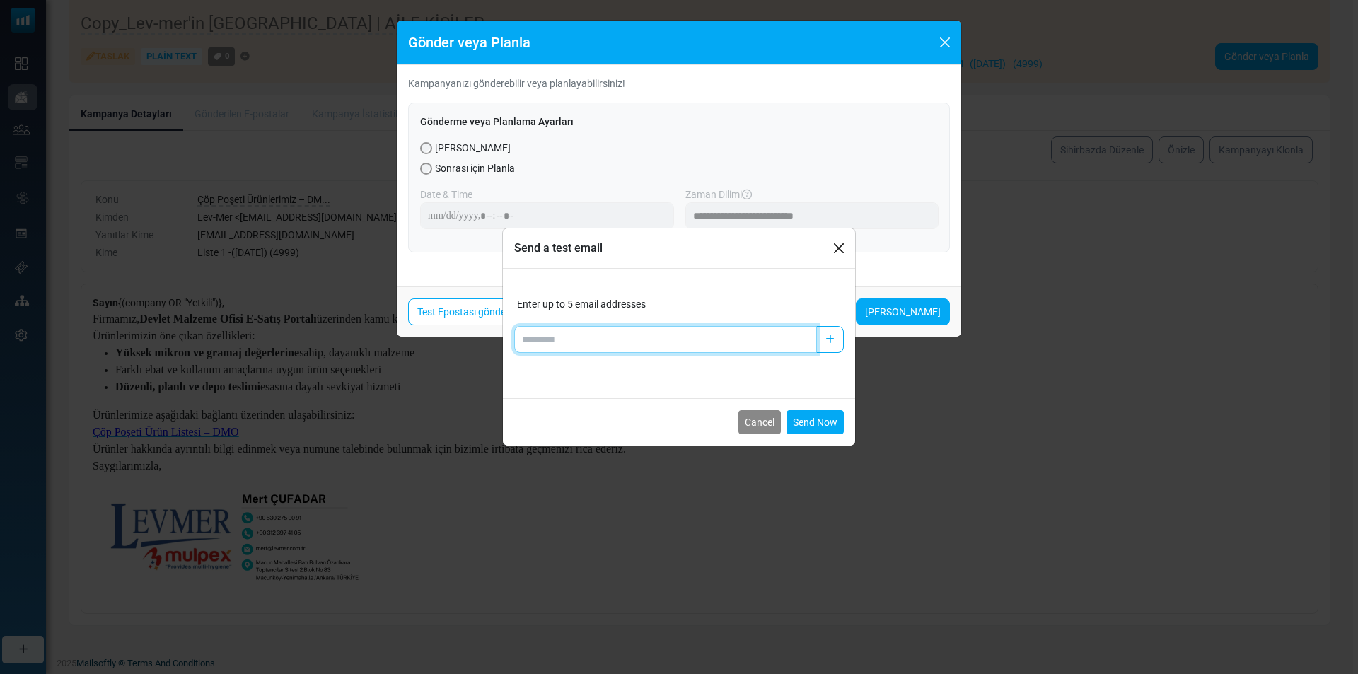
click at [633, 345] on input "Add email" at bounding box center [665, 339] width 303 height 27
type input "**********"
click at [831, 342] on icon "button" at bounding box center [829, 340] width 9 height 10
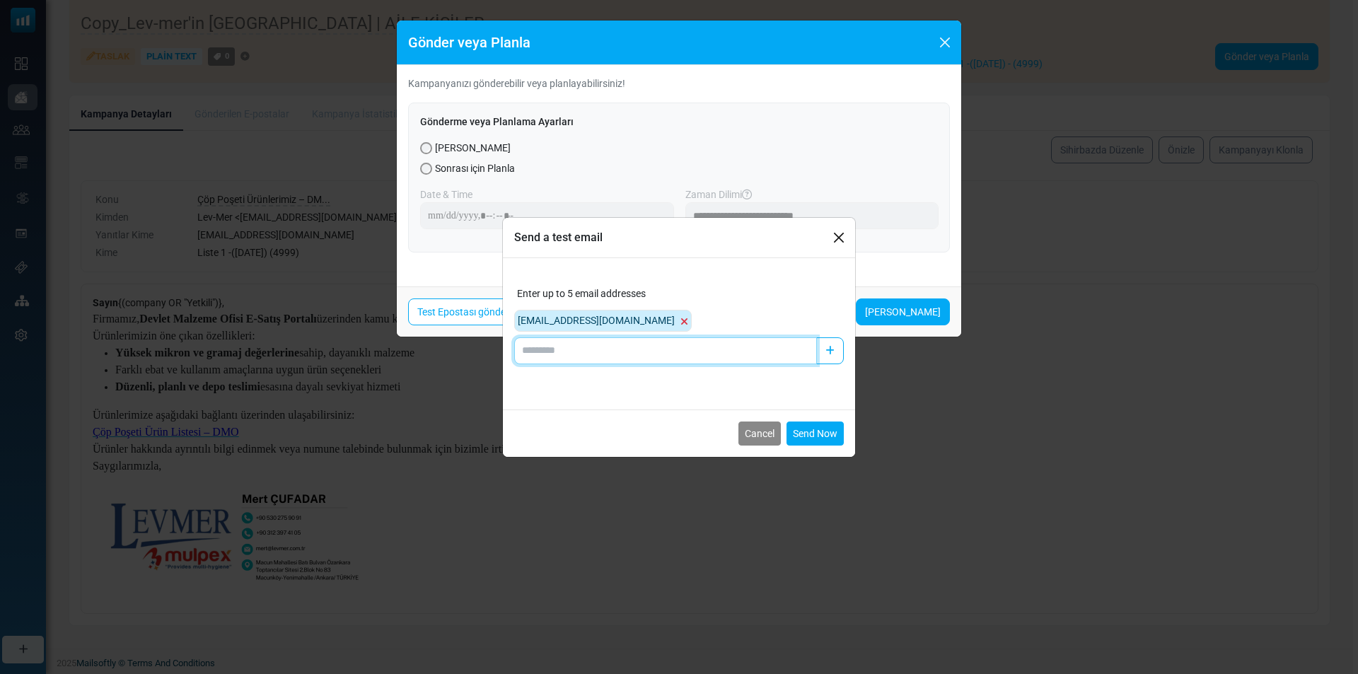
click at [586, 357] on input "Add email" at bounding box center [665, 350] width 303 height 27
type input "**********"
click at [838, 346] on button "button" at bounding box center [830, 350] width 28 height 27
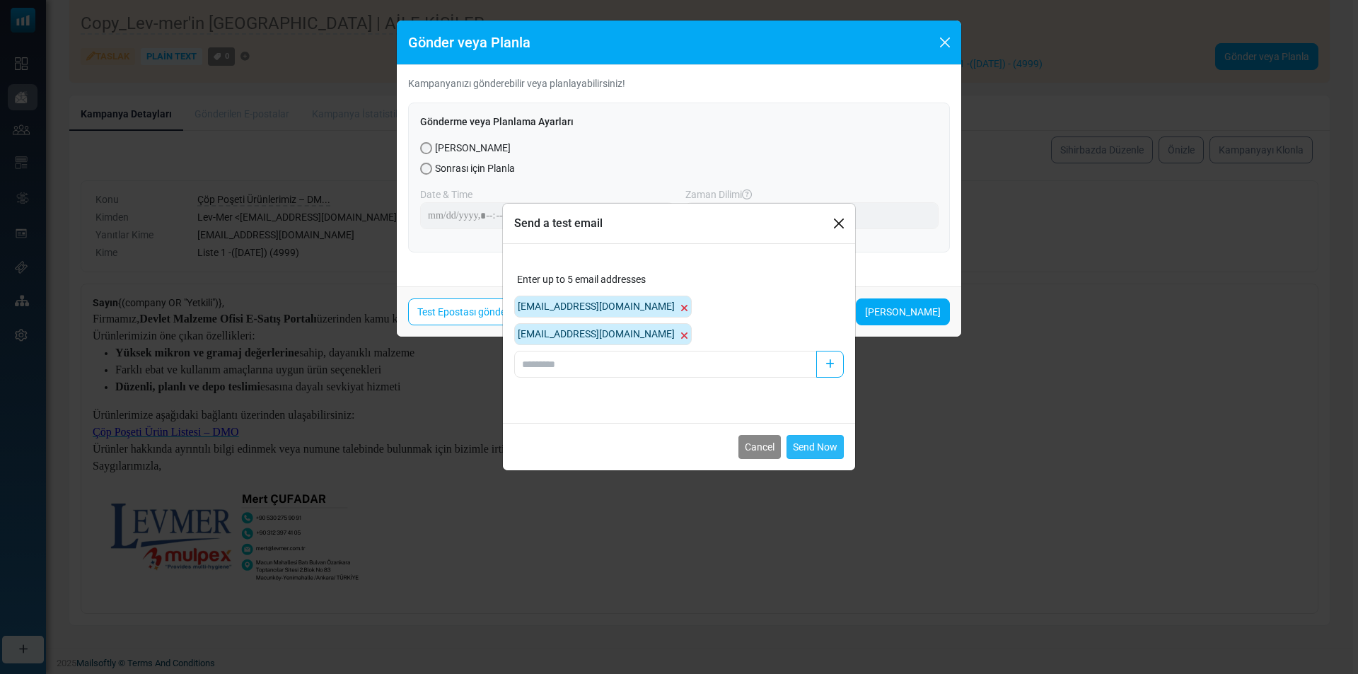
click at [824, 436] on button "Send Now" at bounding box center [815, 447] width 57 height 24
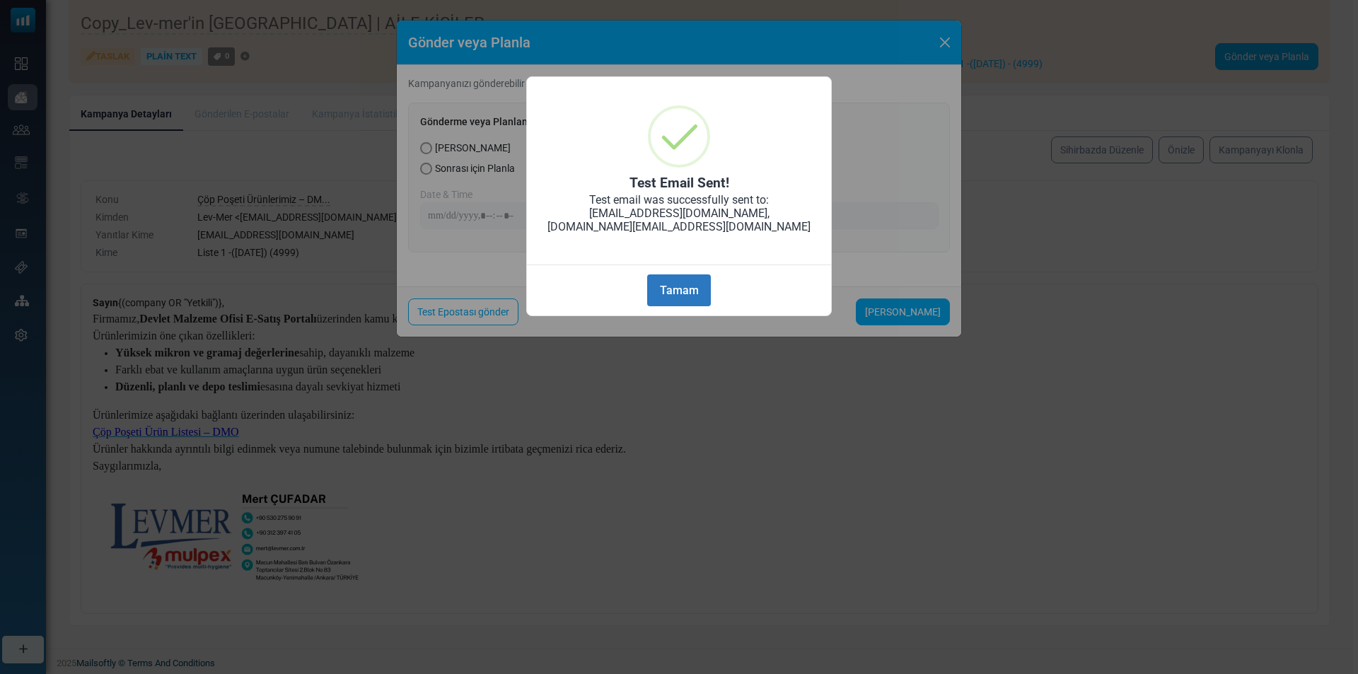
click at [688, 281] on button "Tamam" at bounding box center [679, 290] width 64 height 32
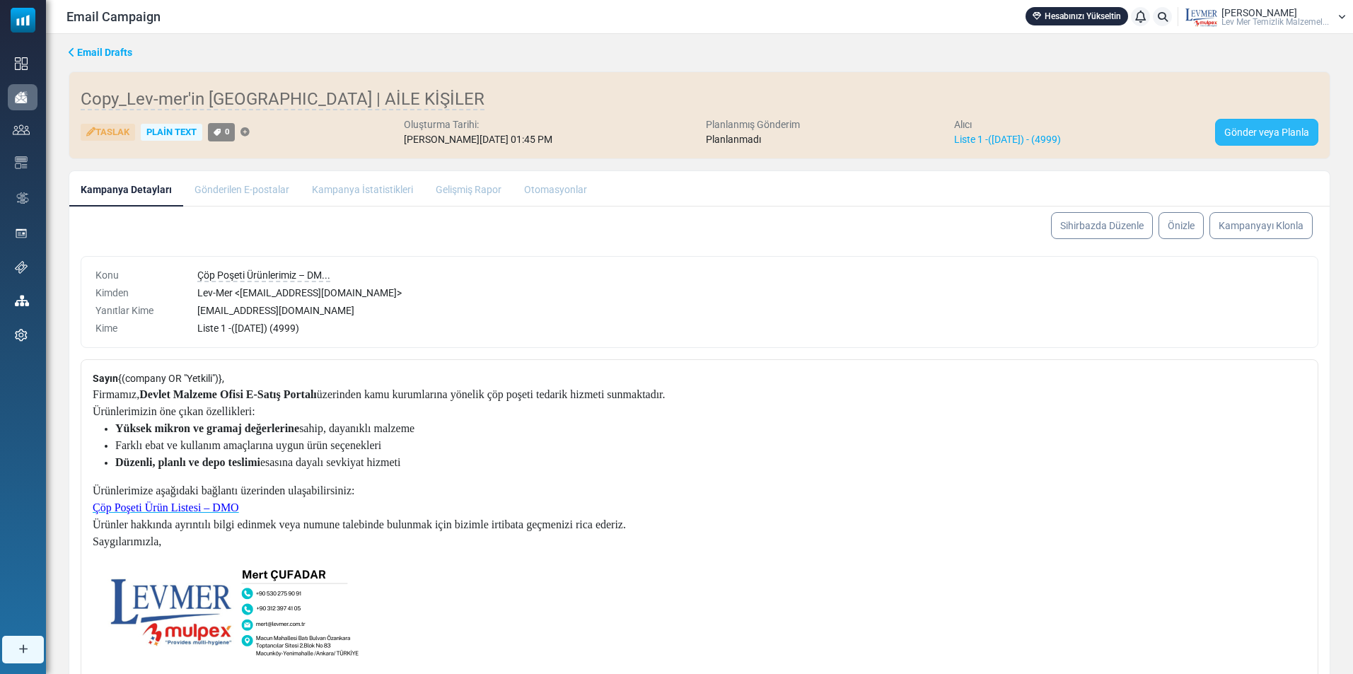
click at [1286, 126] on link "Gönder veya Planla" at bounding box center [1266, 132] width 103 height 27
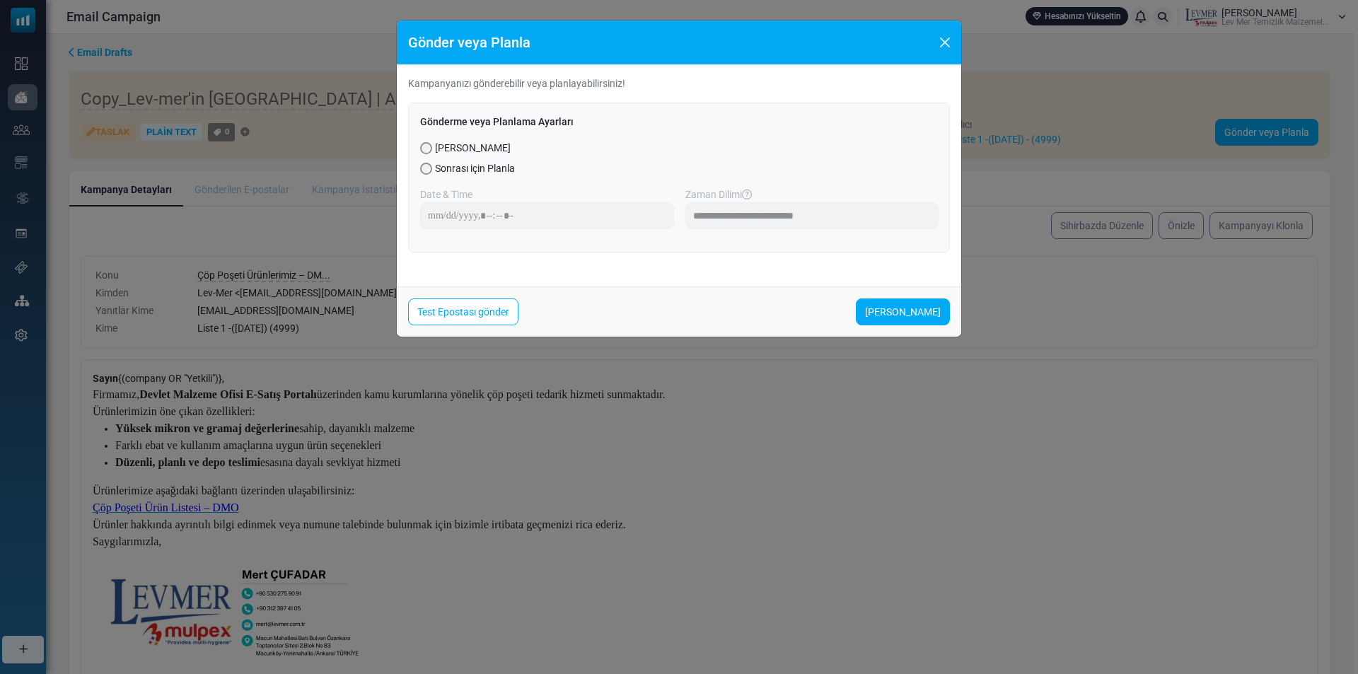
click at [492, 168] on span "Sonrası için Planla" at bounding box center [475, 168] width 80 height 15
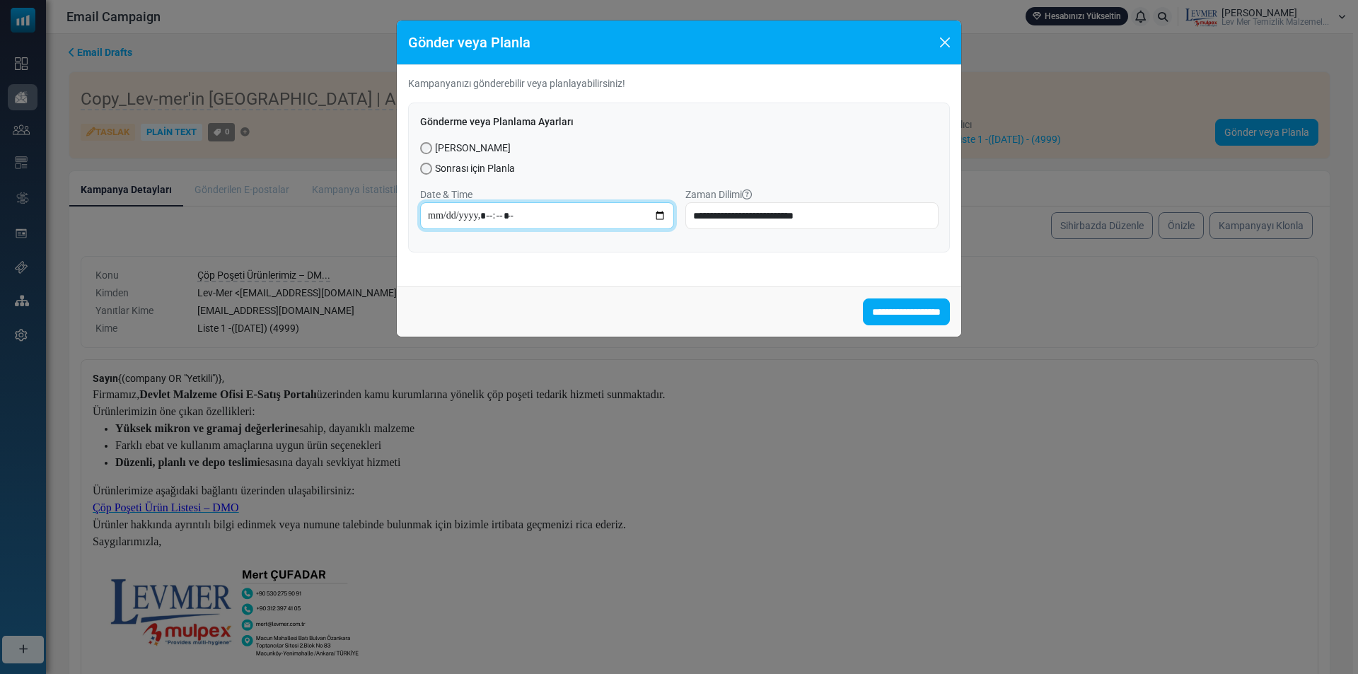
click at [651, 215] on input "datetime-local" at bounding box center [547, 215] width 254 height 27
click at [659, 214] on input "datetime-local" at bounding box center [547, 215] width 254 height 27
type input "**********"
click at [777, 311] on div "**********" at bounding box center [679, 311] width 564 height 50
click at [893, 313] on input "**********" at bounding box center [906, 312] width 87 height 27
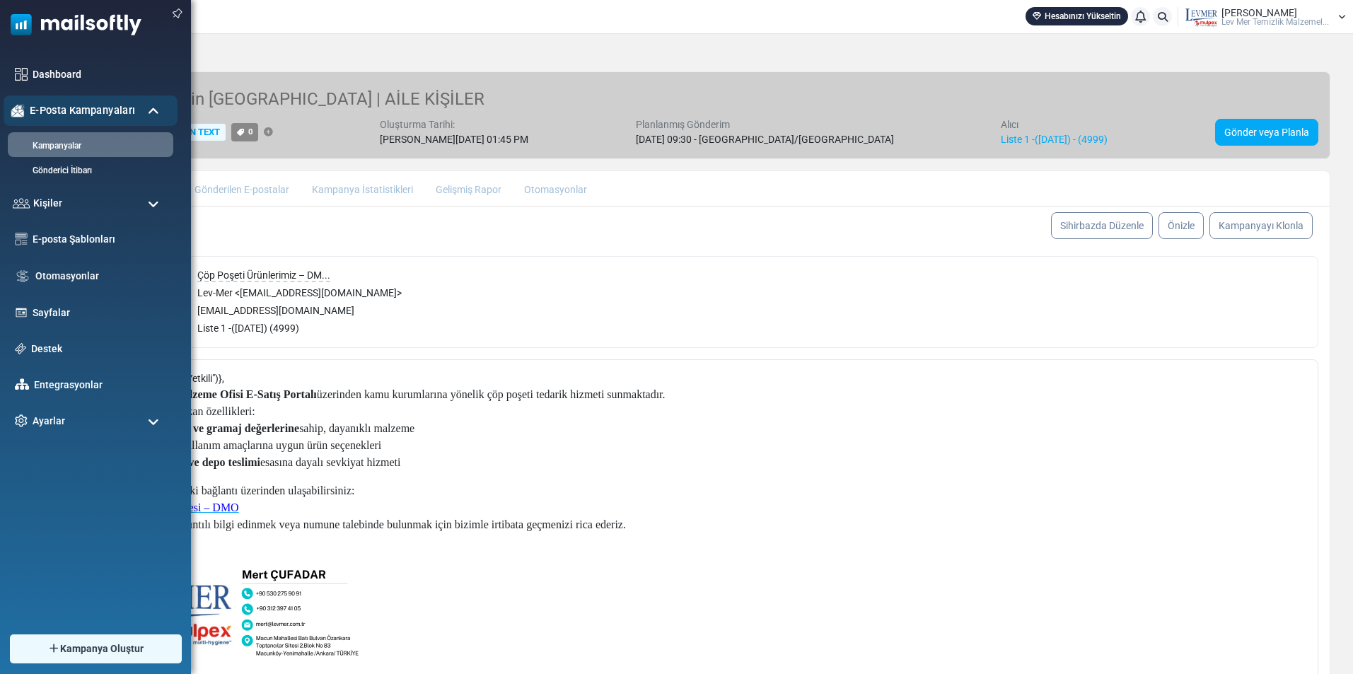
click at [54, 113] on span "E-Posta Kampanyaları" at bounding box center [82, 111] width 105 height 16
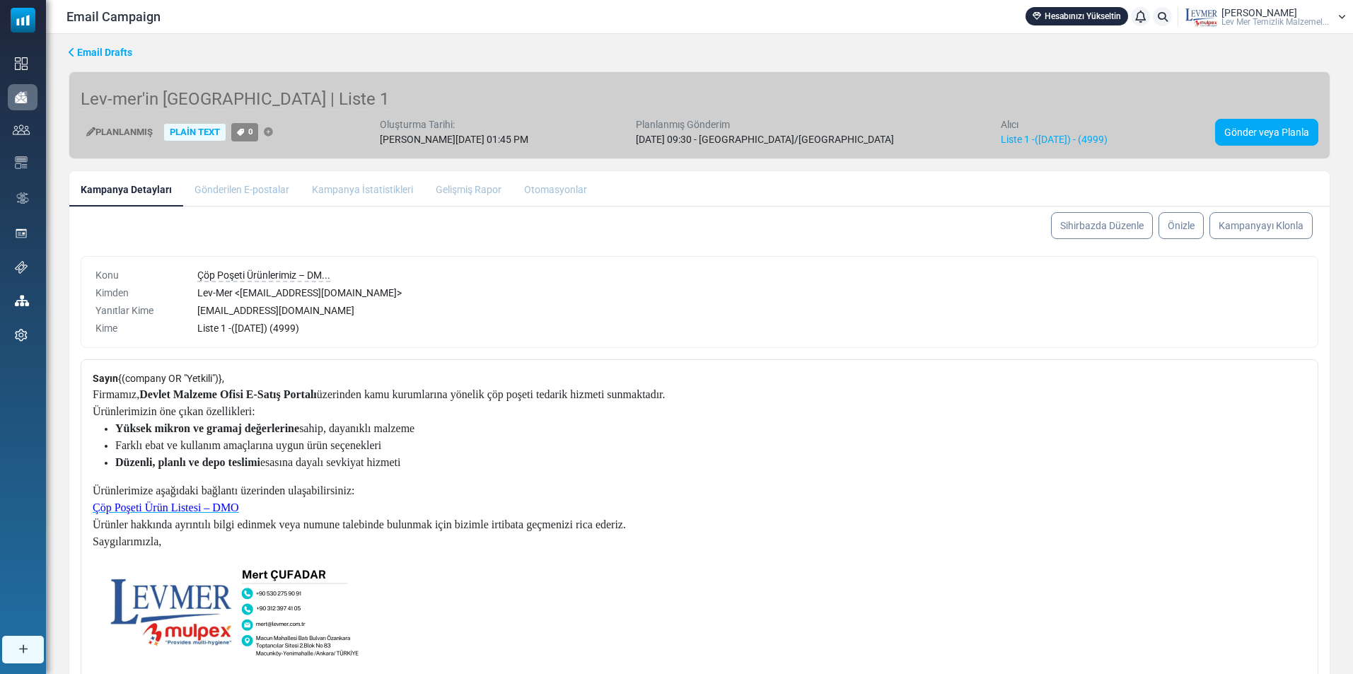
click at [228, 193] on li "Gönderilen E-postalar" at bounding box center [241, 188] width 117 height 35
click at [245, 193] on li "Gönderilen E-postalar" at bounding box center [241, 188] width 117 height 35
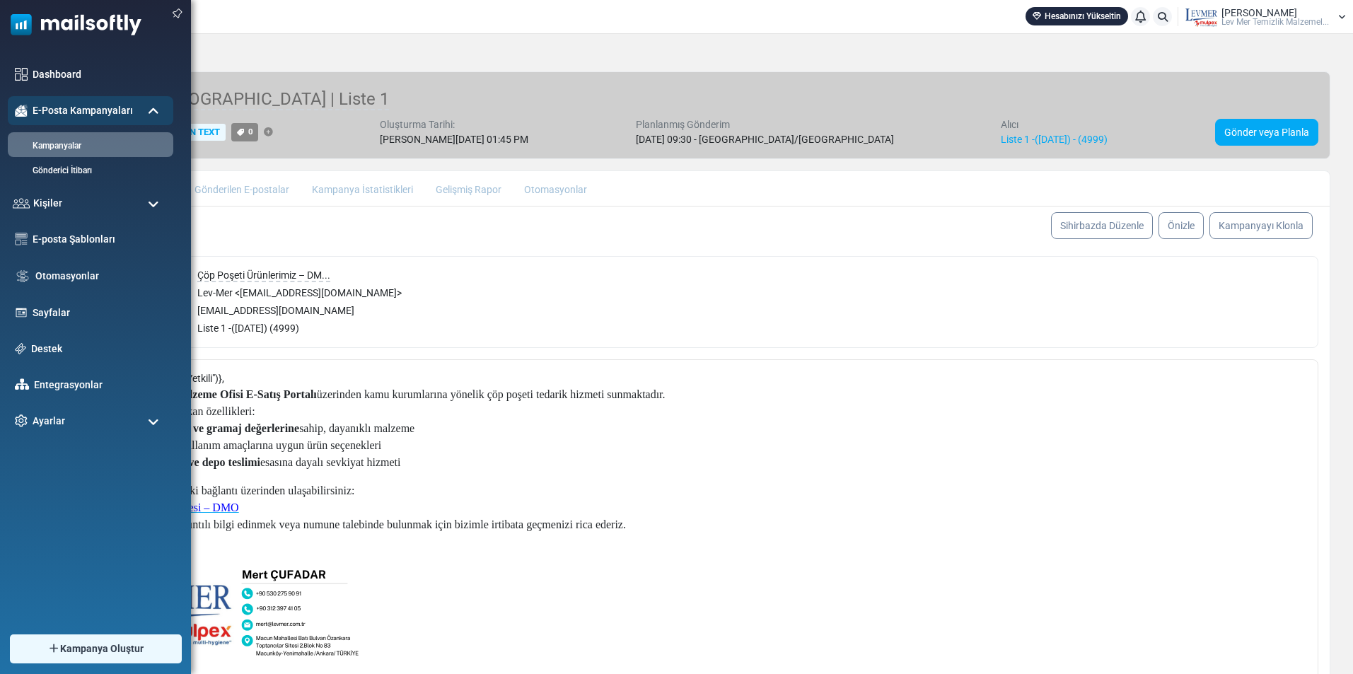
click at [26, 23] on img at bounding box center [70, 21] width 141 height 42
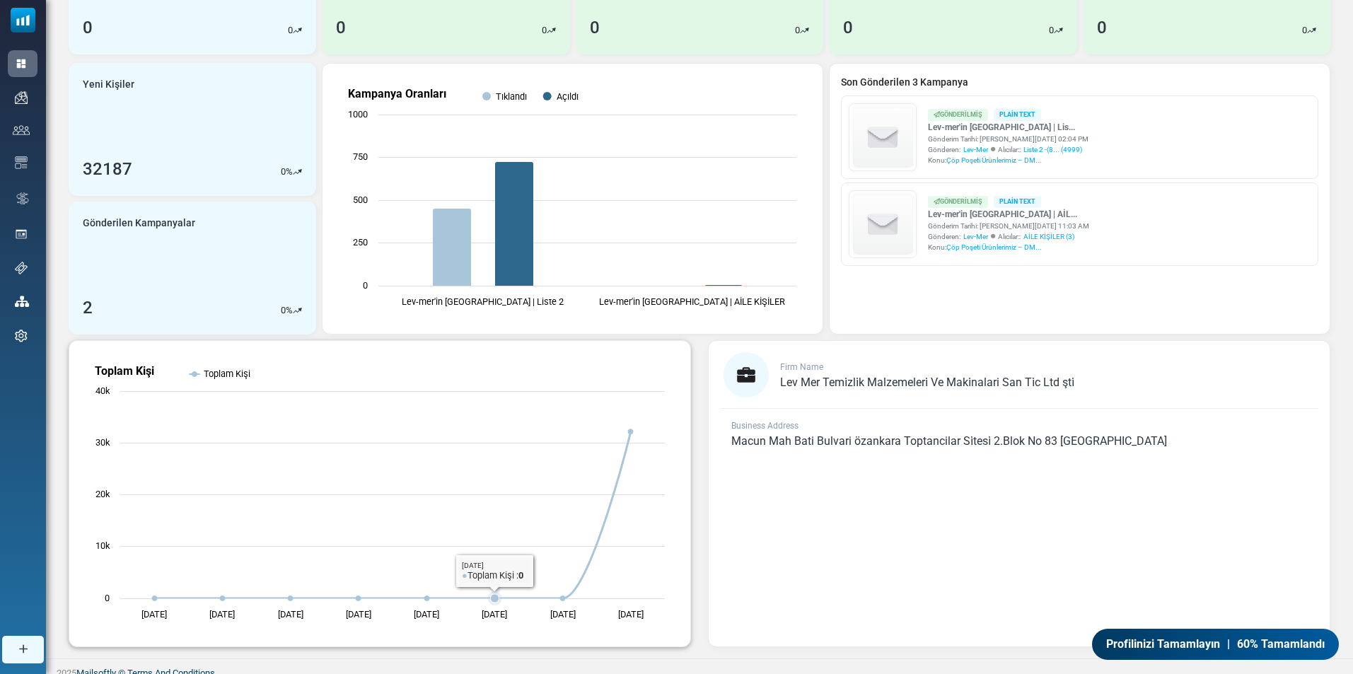
scroll to position [169, 0]
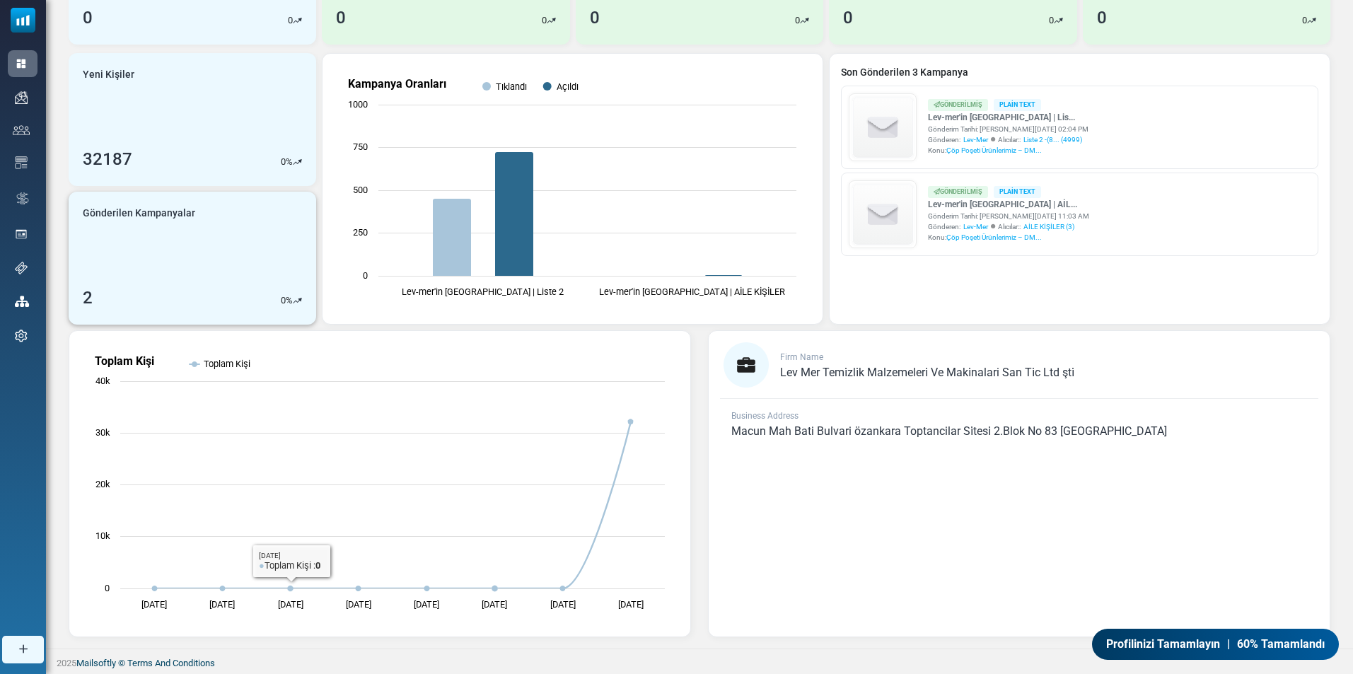
click at [132, 253] on div "Gönderilen Kampanyalar 2 0 %" at bounding box center [193, 258] width 248 height 133
click at [90, 293] on div "2" at bounding box center [88, 297] width 10 height 25
click at [229, 288] on div "2 0 %" at bounding box center [192, 297] width 219 height 25
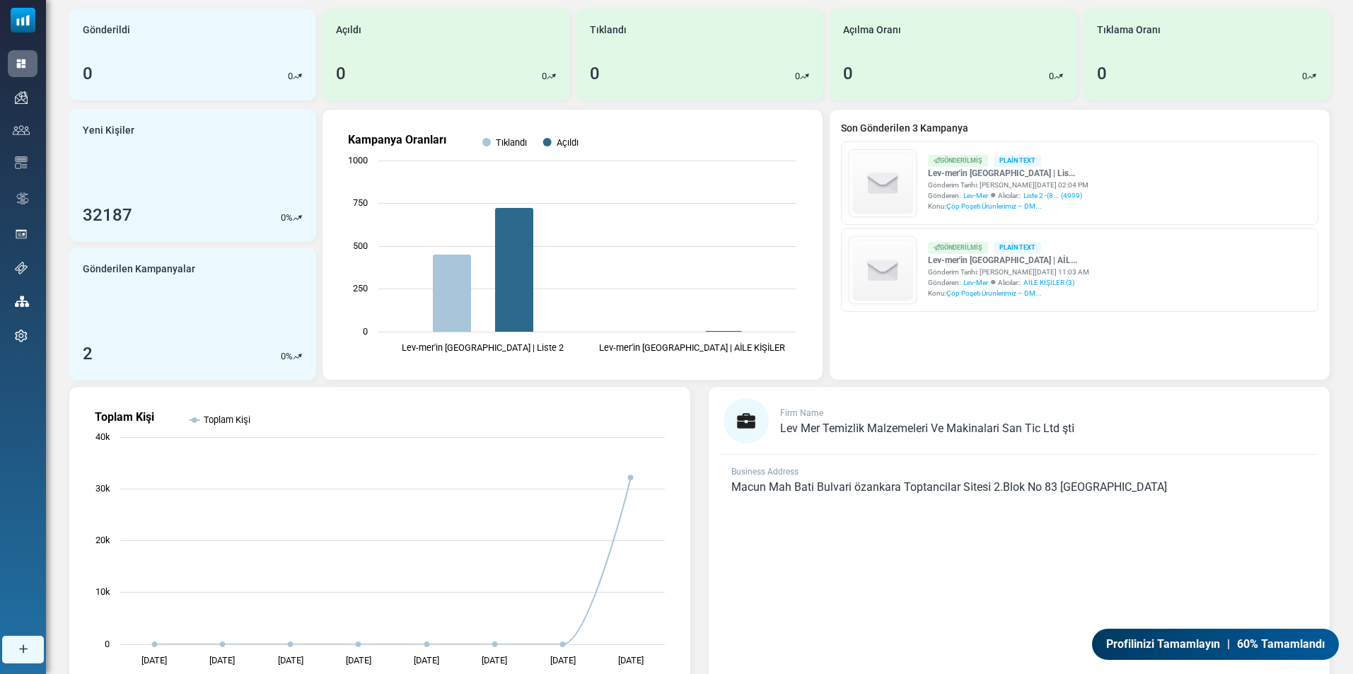
scroll to position [108, 0]
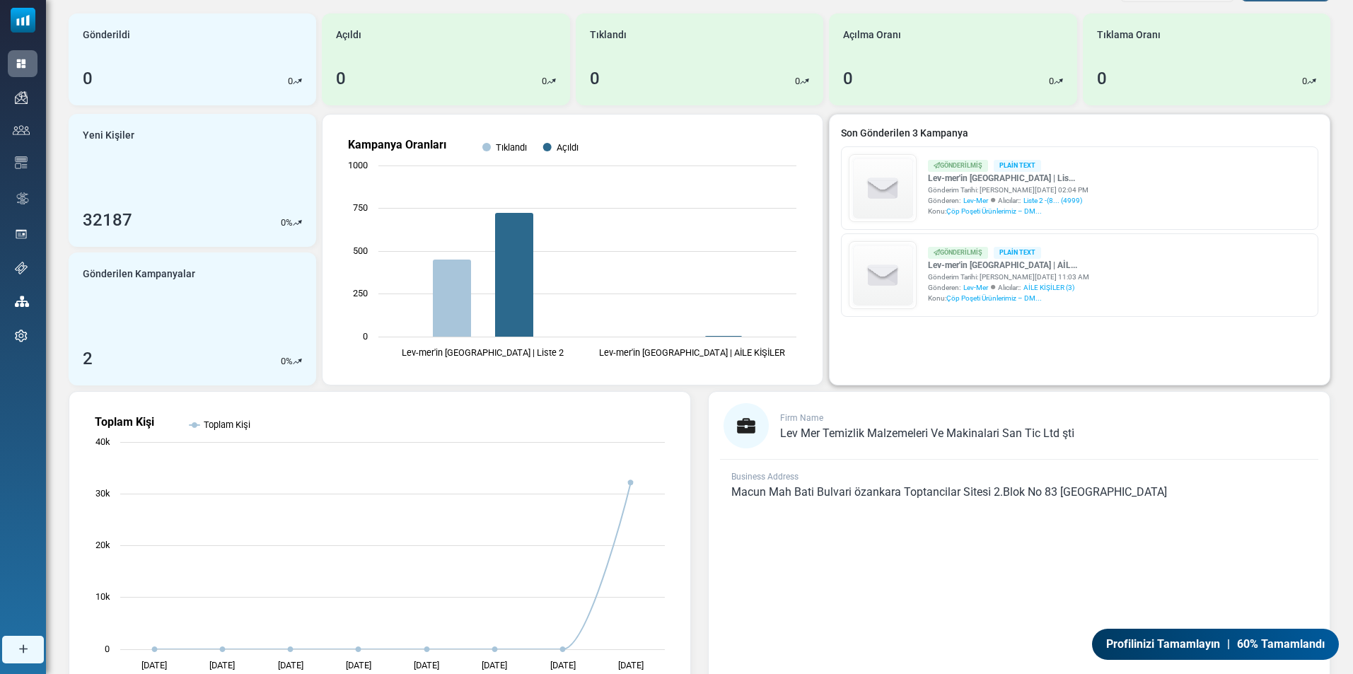
click at [1133, 197] on div "Gönderilmiş Plain Text Lev-mer'in Kampanyası | Lis... Gönderim Tarihi: August 1…" at bounding box center [1080, 188] width 462 height 68
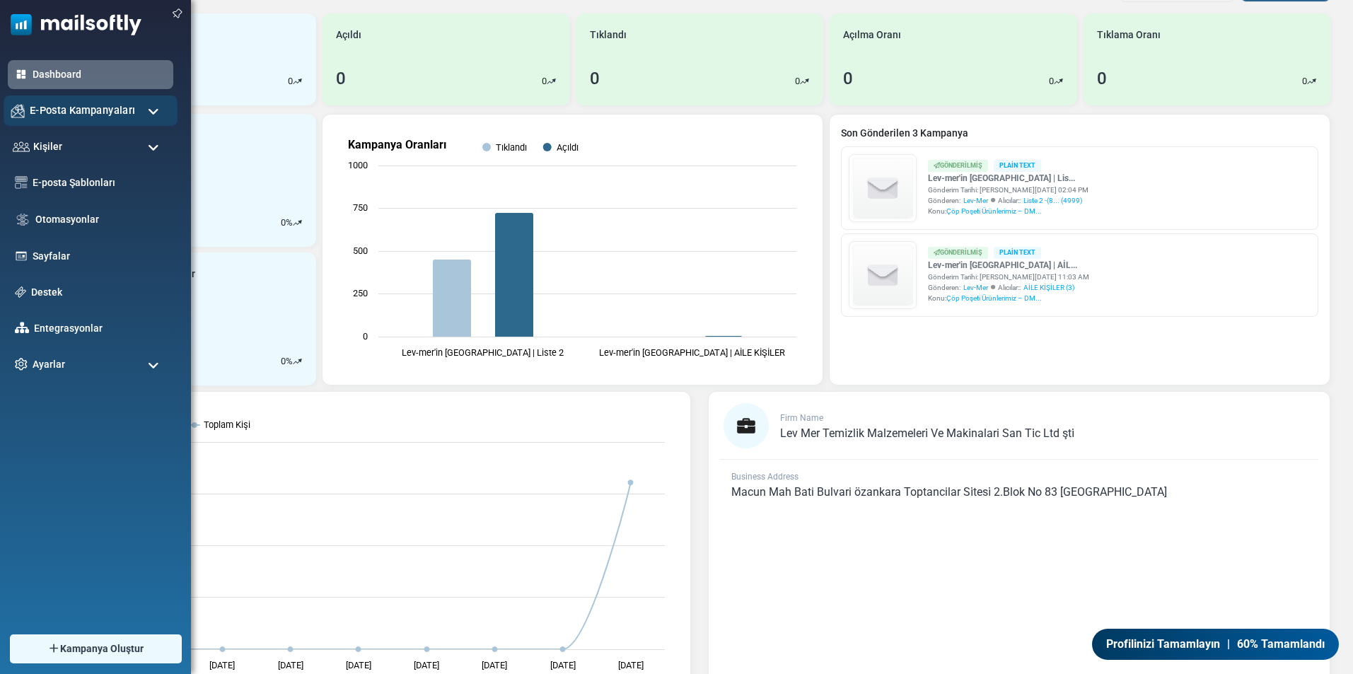
click at [54, 115] on span "E-Posta Kampanyaları" at bounding box center [82, 111] width 105 height 16
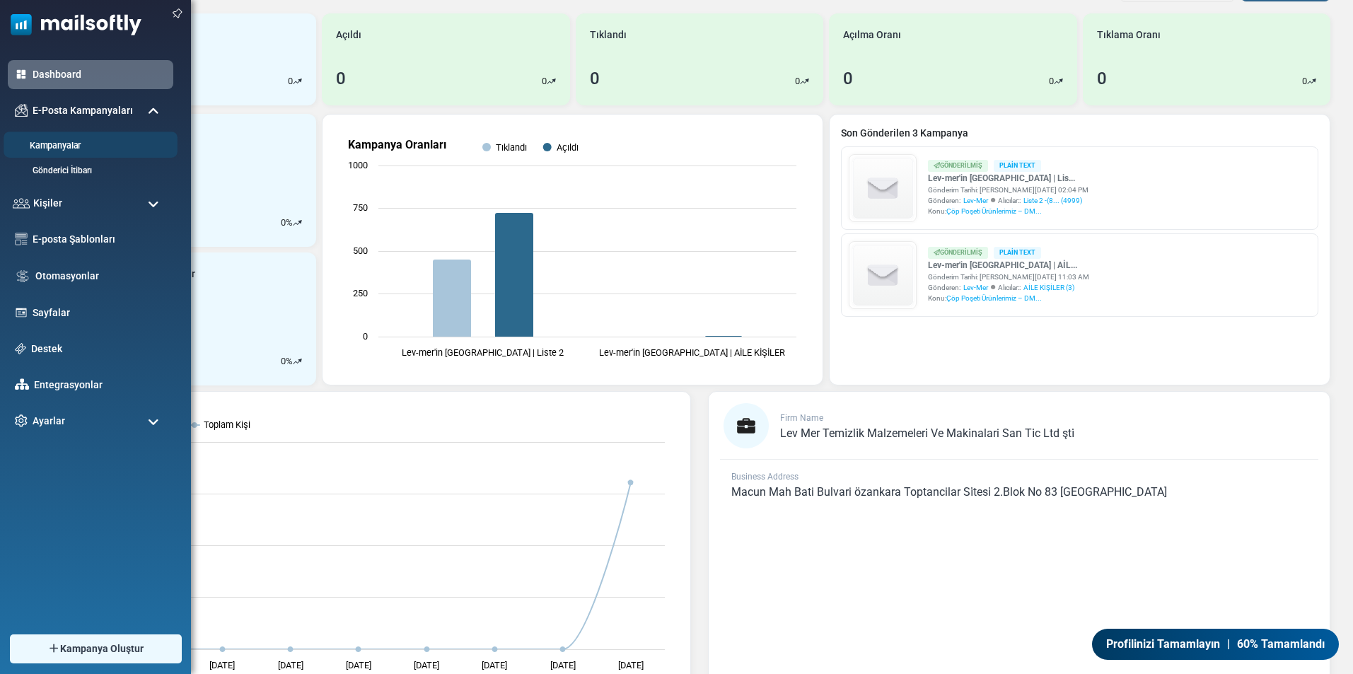
click at [61, 142] on link "Kampanyalar" at bounding box center [89, 145] width 170 height 13
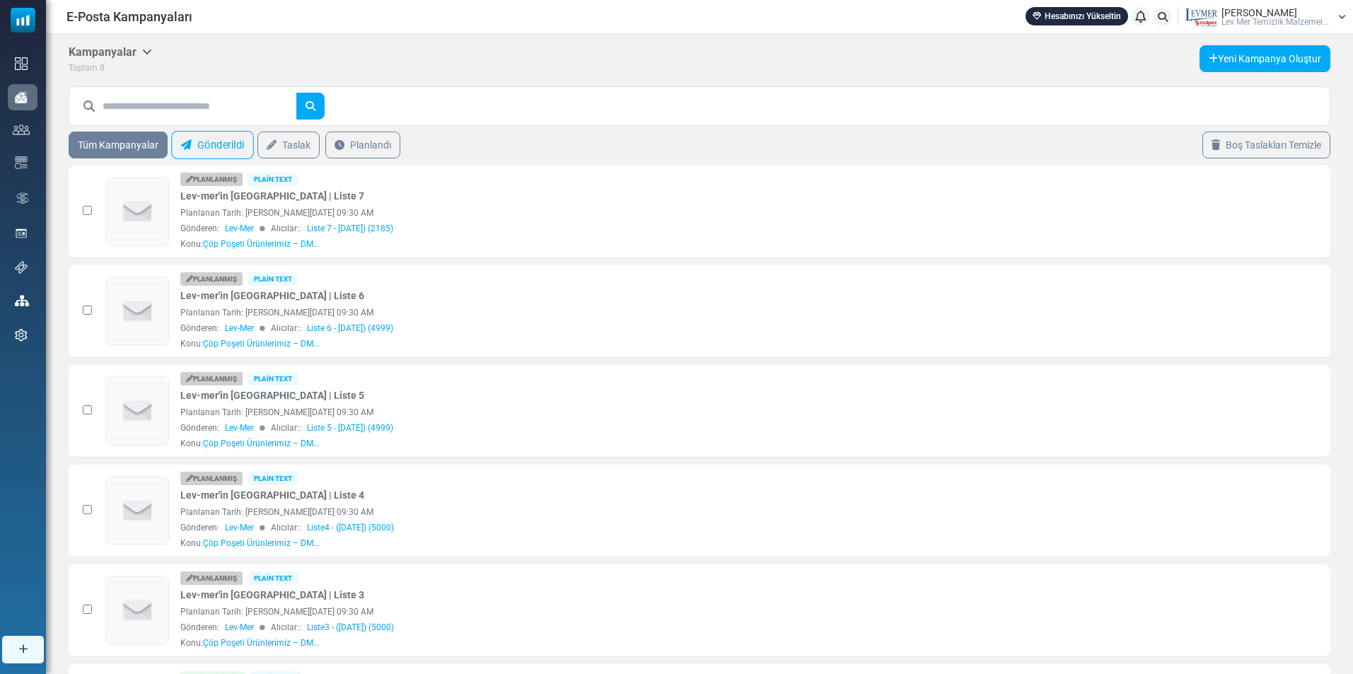
click at [226, 148] on link "Gönderildi" at bounding box center [212, 145] width 83 height 28
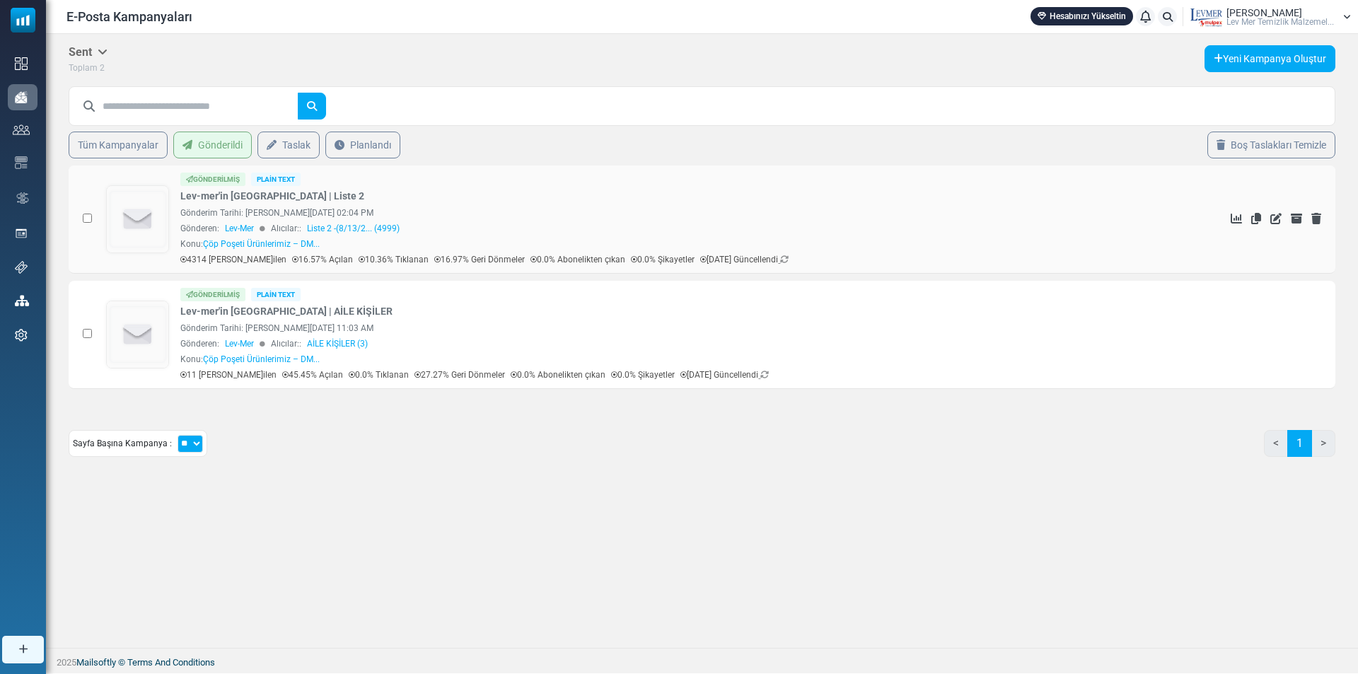
click at [1103, 224] on div "Gönderen: Lev-Mer Alıcılar:: Liste 2 -(8/13/2... (4999)" at bounding box center [669, 228] width 978 height 13
click at [1236, 217] on icon "İstatistikleri Gör" at bounding box center [1236, 218] width 11 height 11
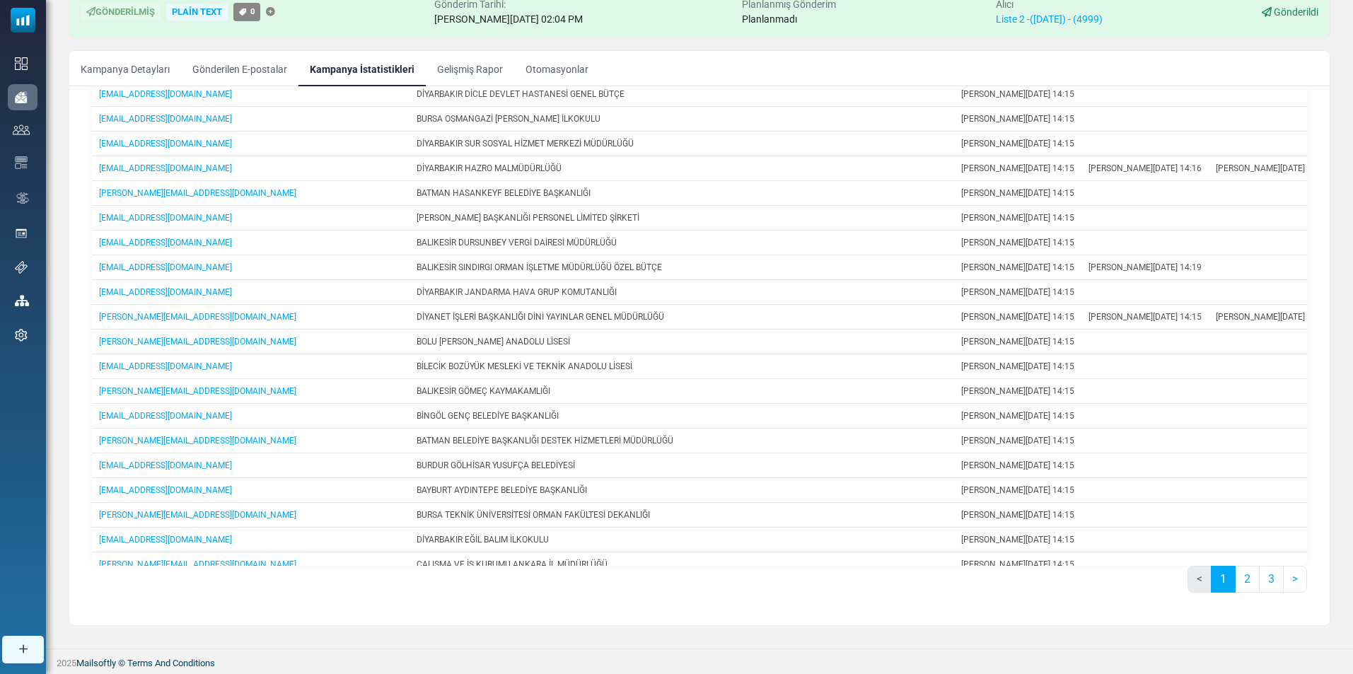
scroll to position [263, 0]
click at [1244, 581] on link "2" at bounding box center [1247, 577] width 25 height 27
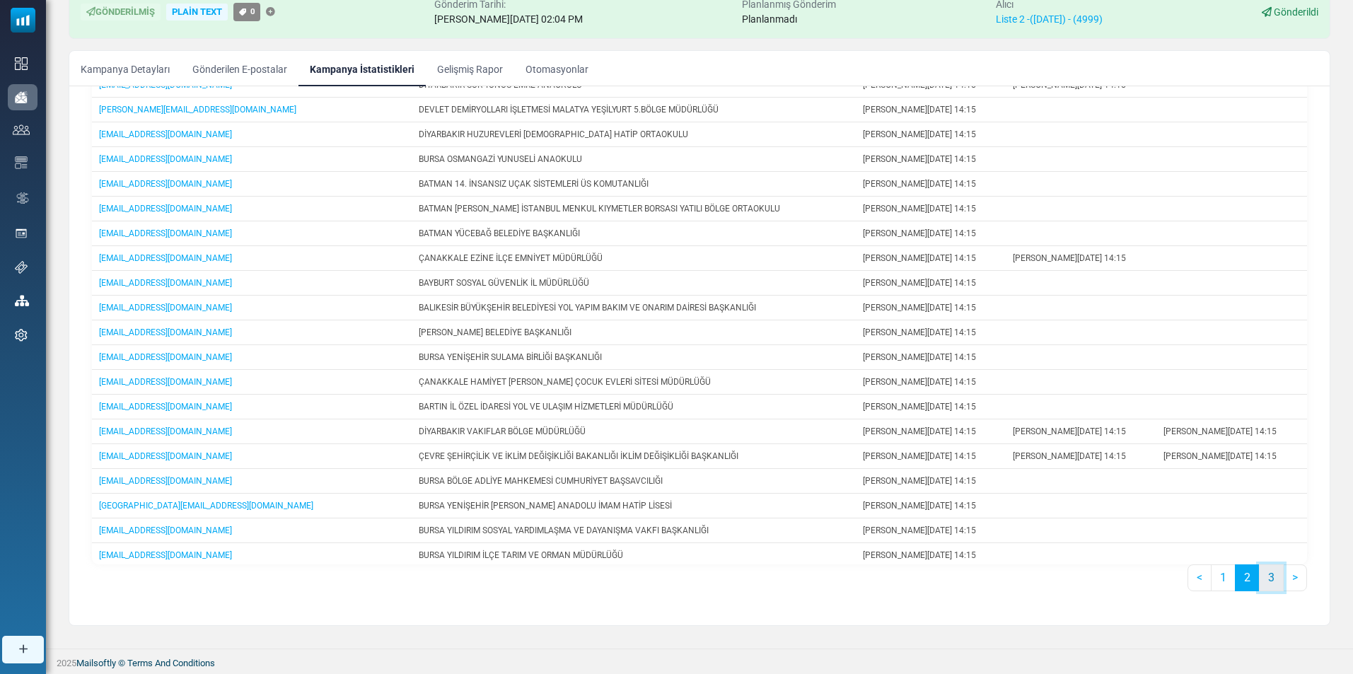
click at [1273, 582] on link "3" at bounding box center [1271, 577] width 25 height 27
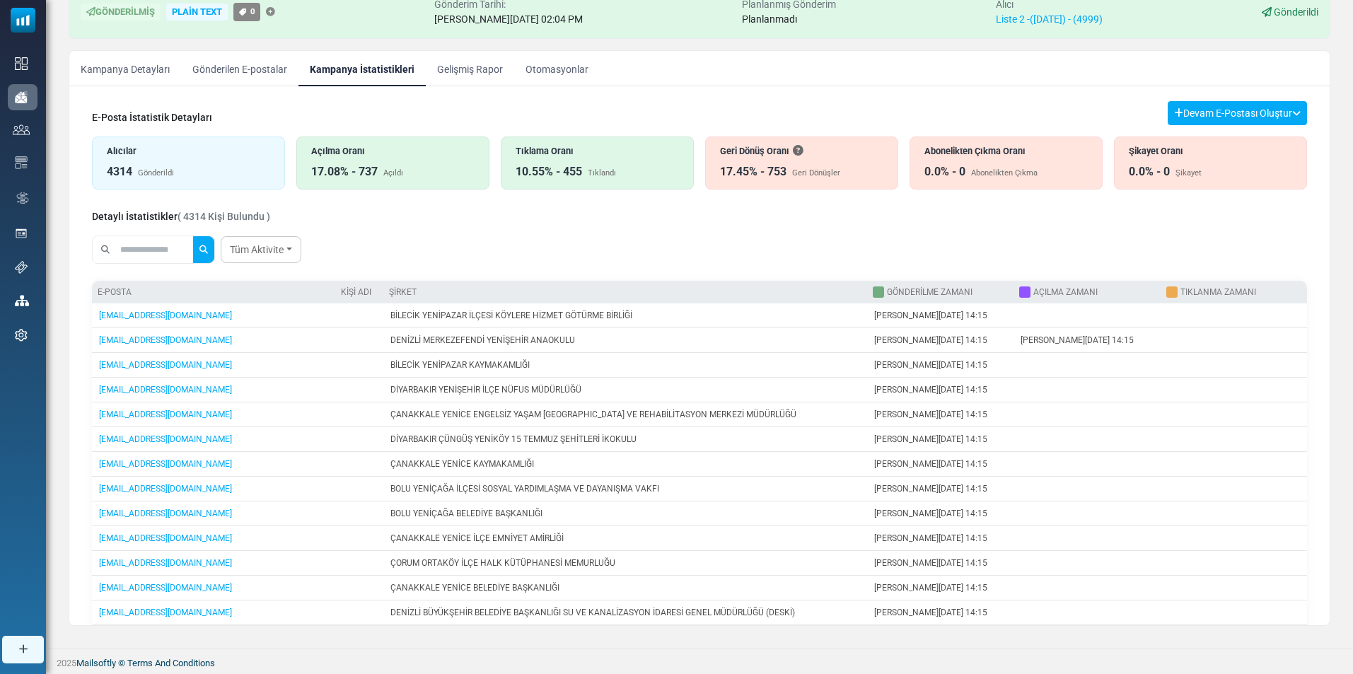
scroll to position [0, 0]
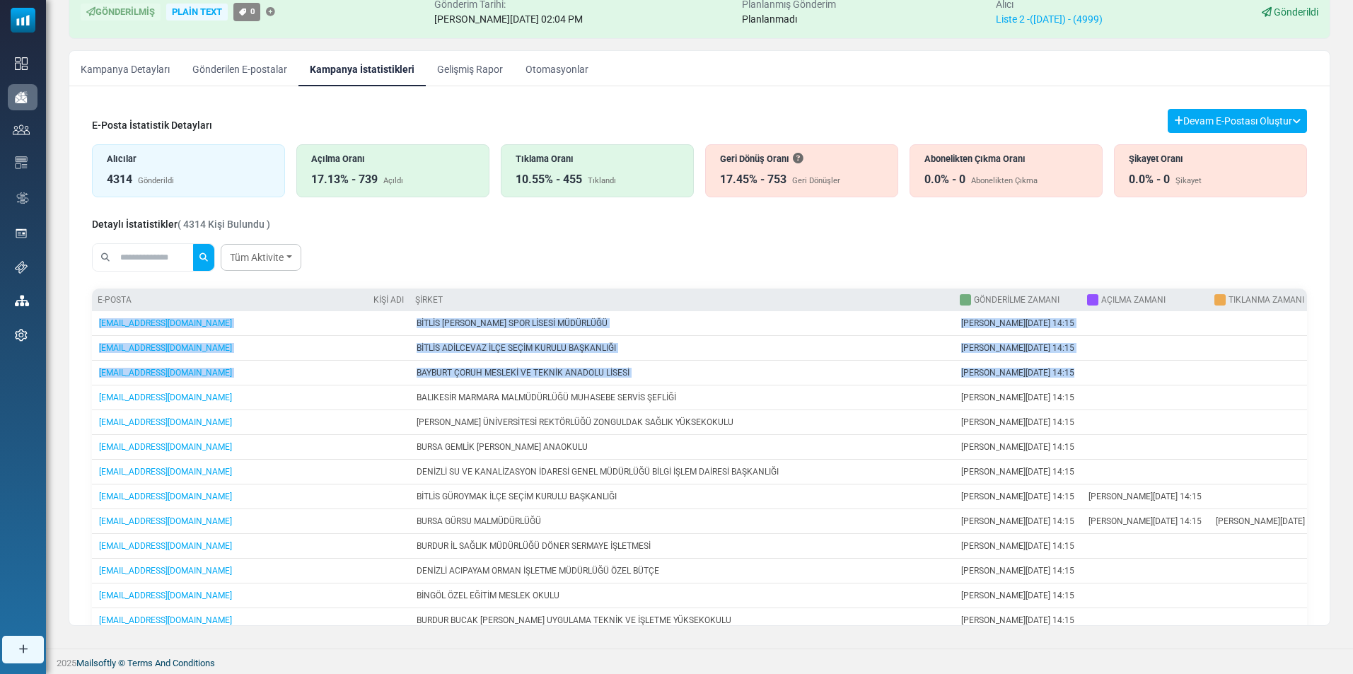
drag, startPoint x: 1297, startPoint y: 363, endPoint x: 1309, endPoint y: 460, distance: 97.7
click at [1309, 460] on div "E-Posta İstatistik Detayları Devam E-Postası Oluştur Filtre Sonucundan Bir List…" at bounding box center [700, 488] width 1238 height 780
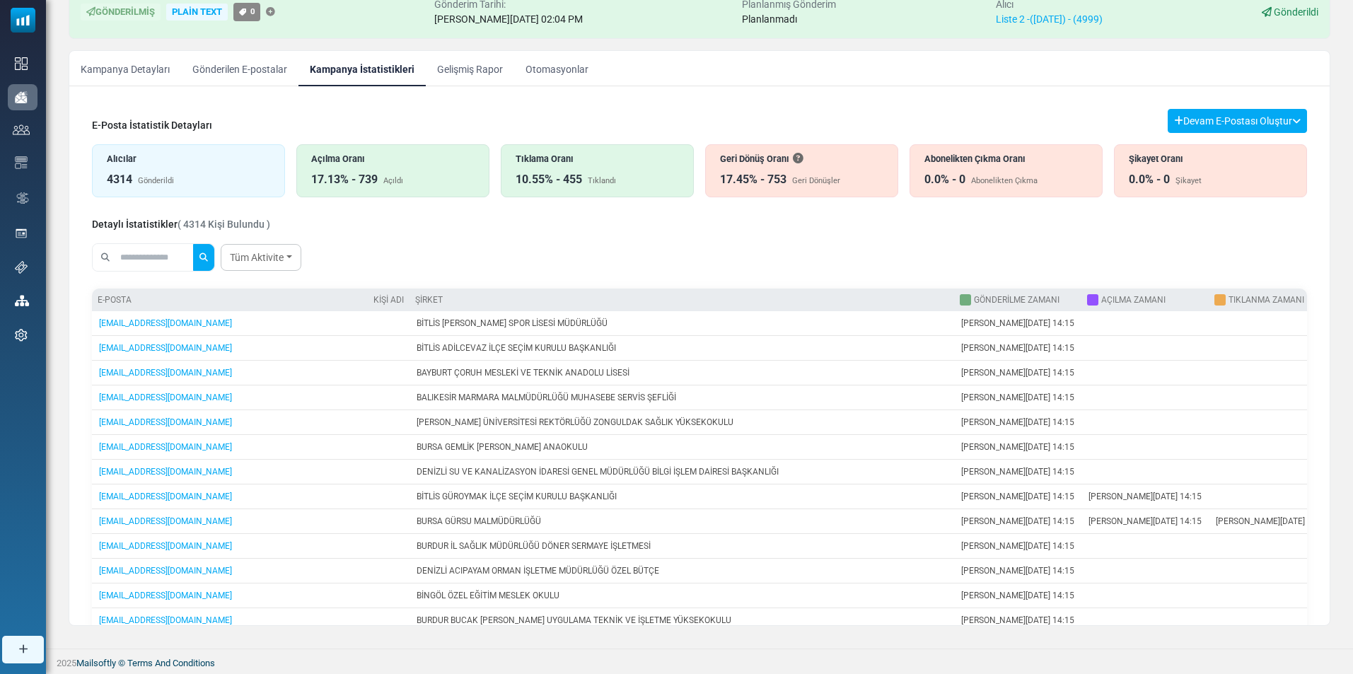
click at [1250, 258] on div "Tüm Aktivite All Opens Not opened Clicks Not clicked" at bounding box center [699, 258] width 1215 height 40
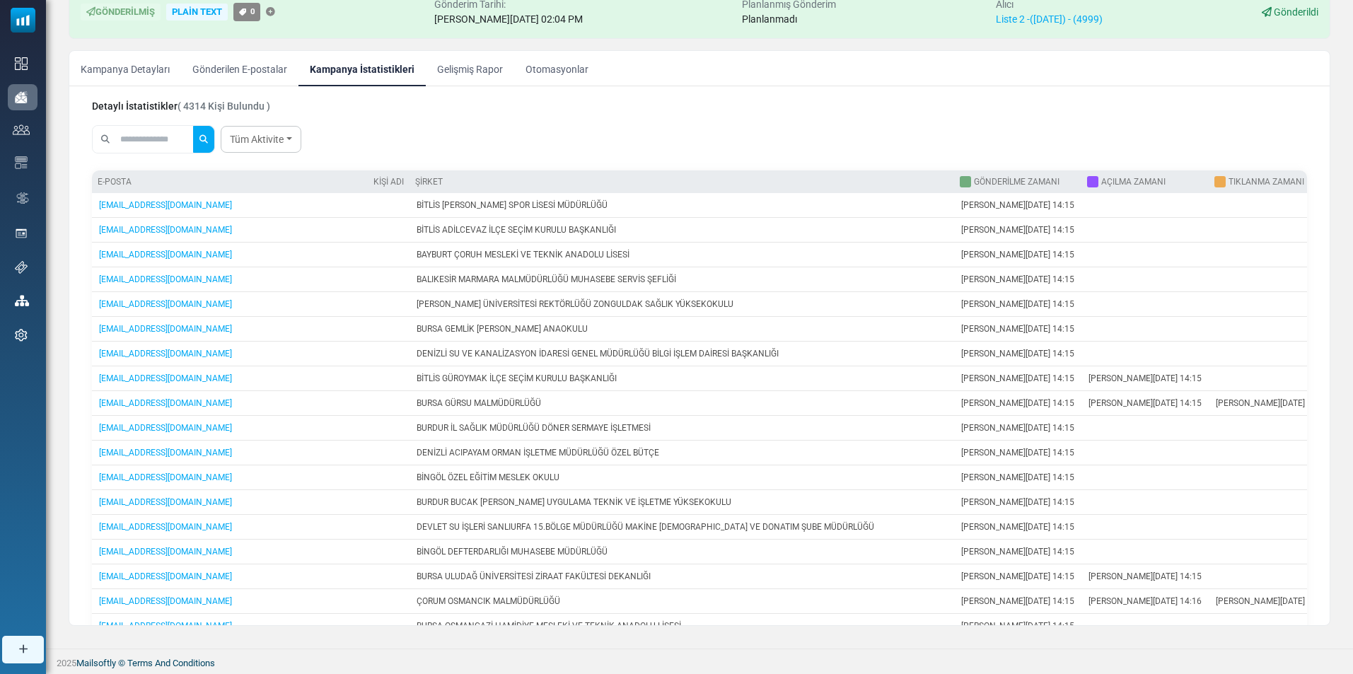
scroll to position [166, 0]
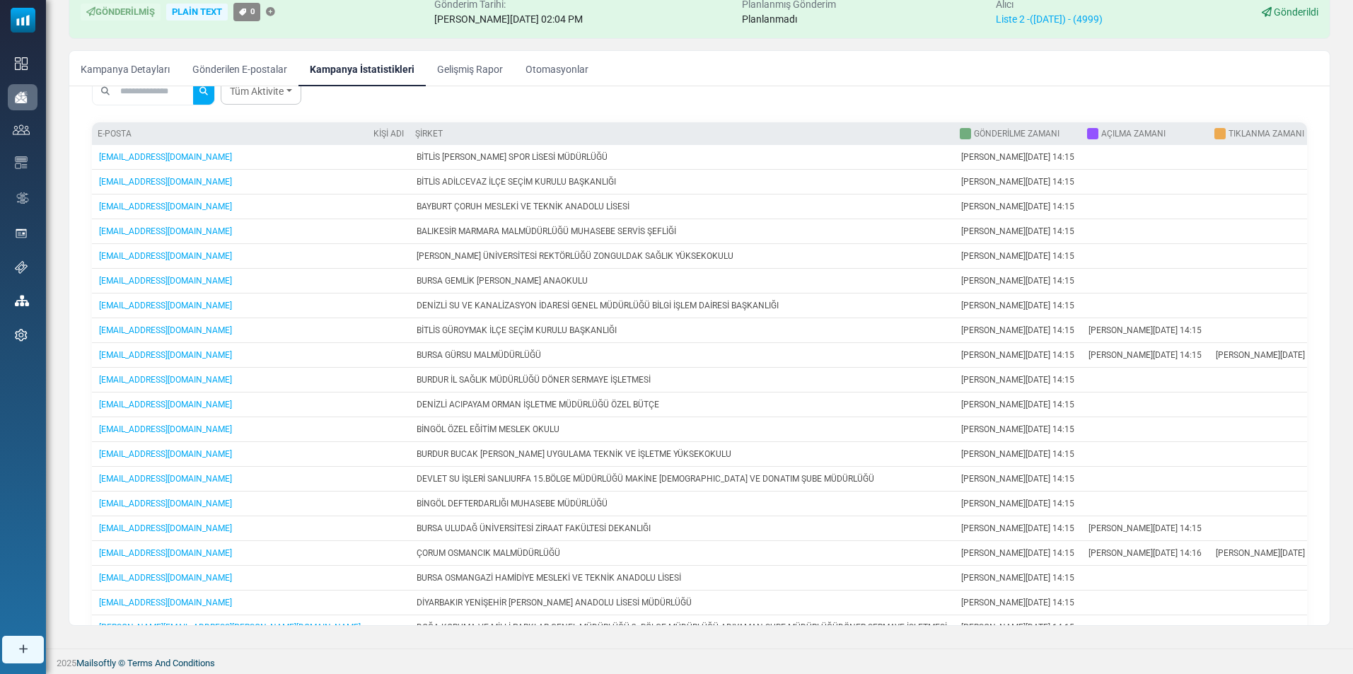
drag, startPoint x: 1324, startPoint y: 394, endPoint x: 1329, endPoint y: 527, distance: 133.1
click at [1329, 527] on div "Konu Kimden Yanıtlar Kime Kime Çöp Poşeti Ürünlerimiz – DM... Lev-Mer < info@le…" at bounding box center [699, 355] width 1261 height 539
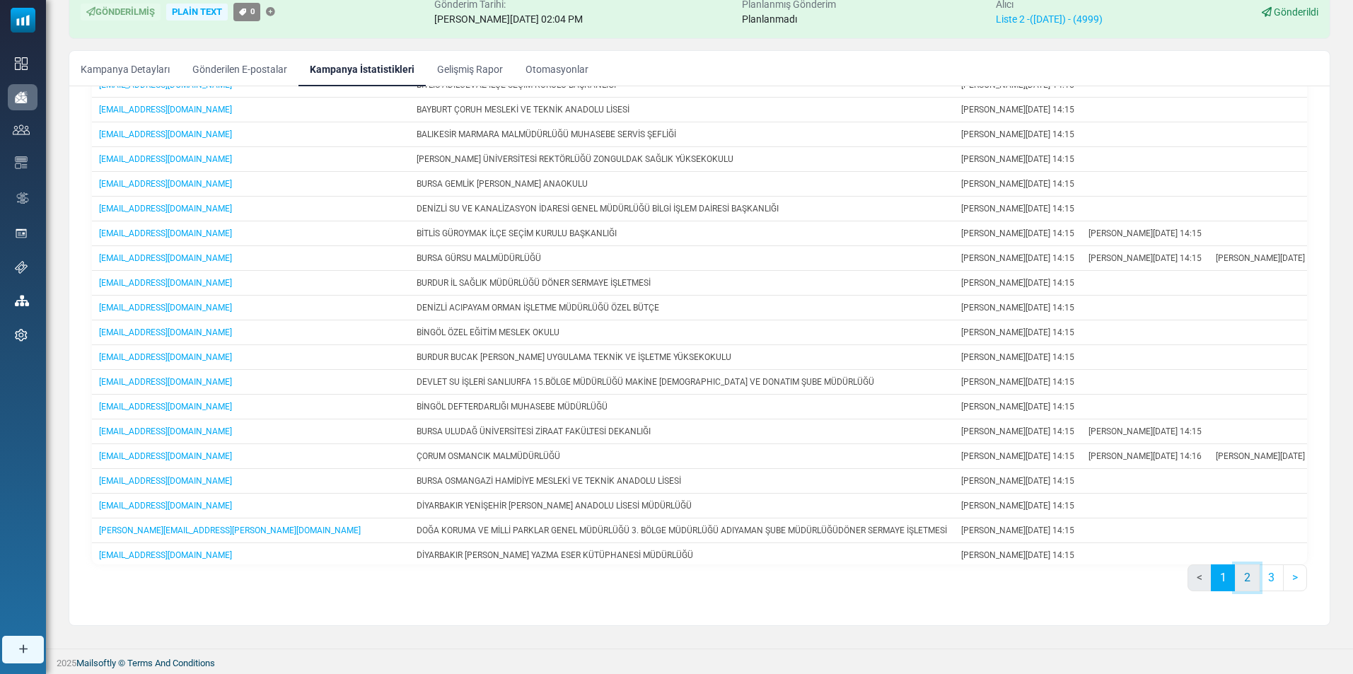
click at [1241, 579] on link "2" at bounding box center [1247, 577] width 25 height 27
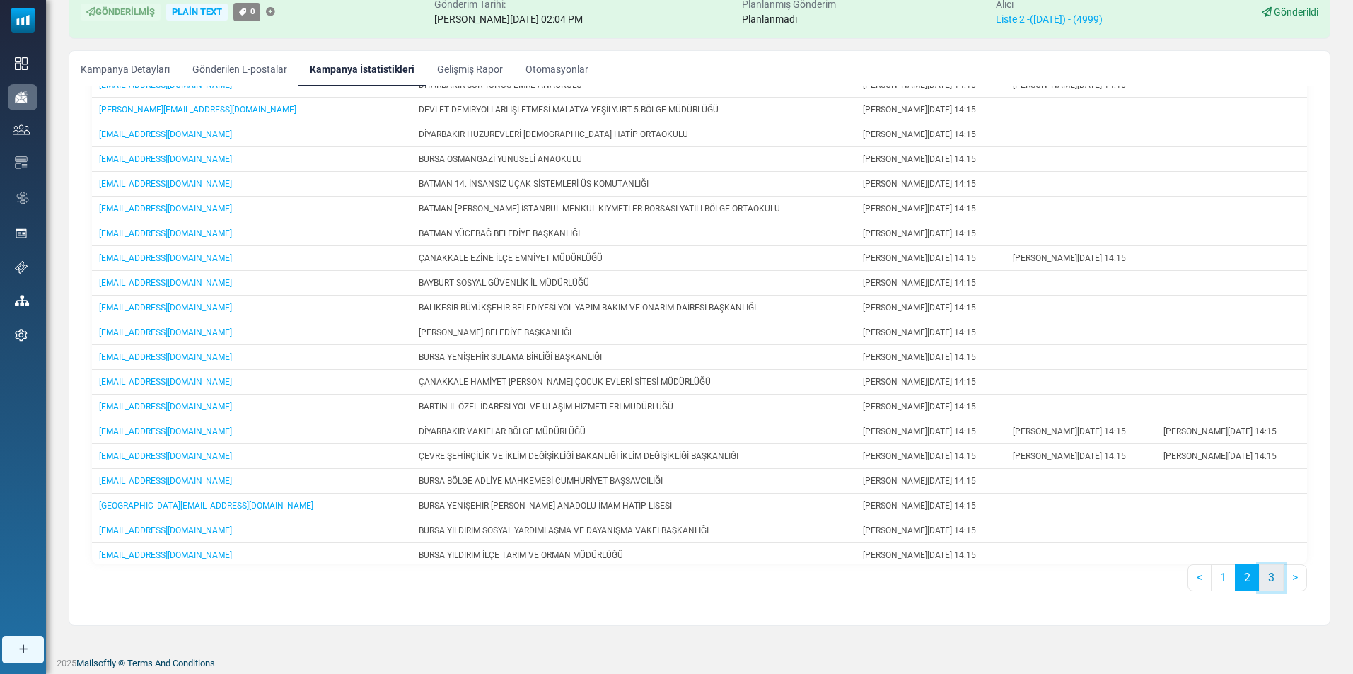
click at [1268, 579] on link "3" at bounding box center [1271, 577] width 25 height 27
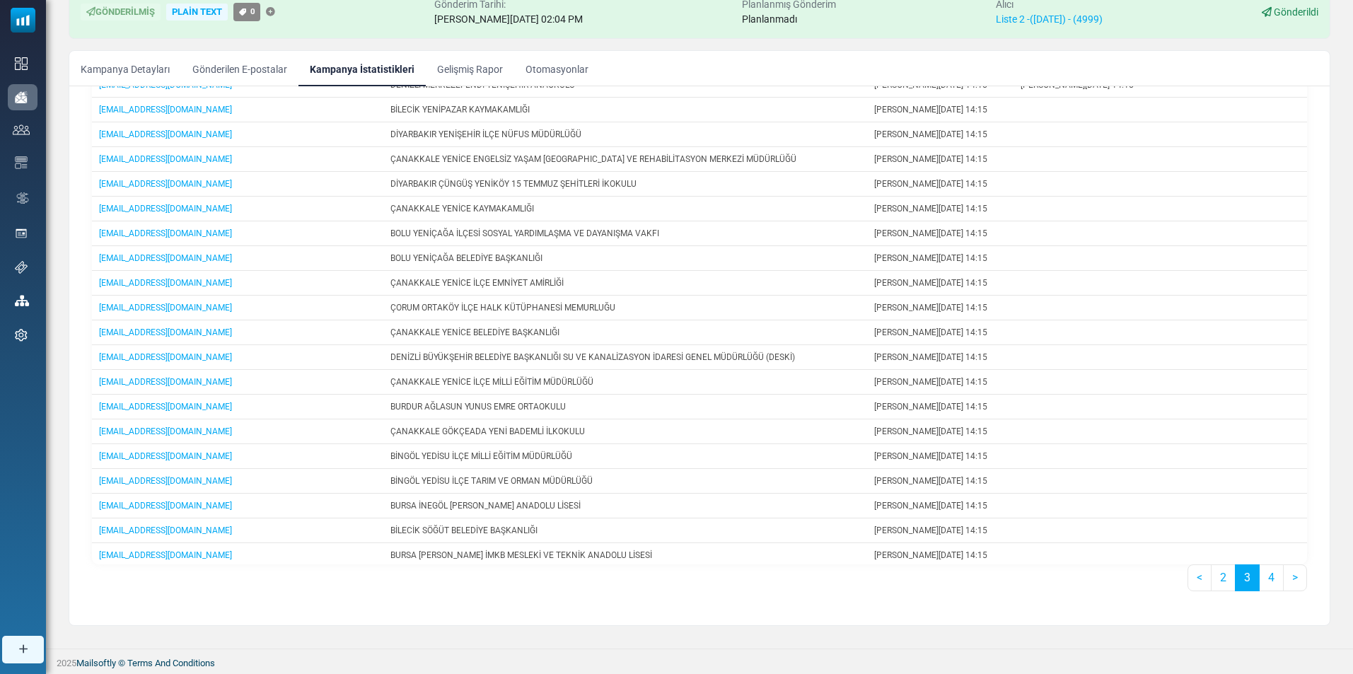
scroll to position [0, 0]
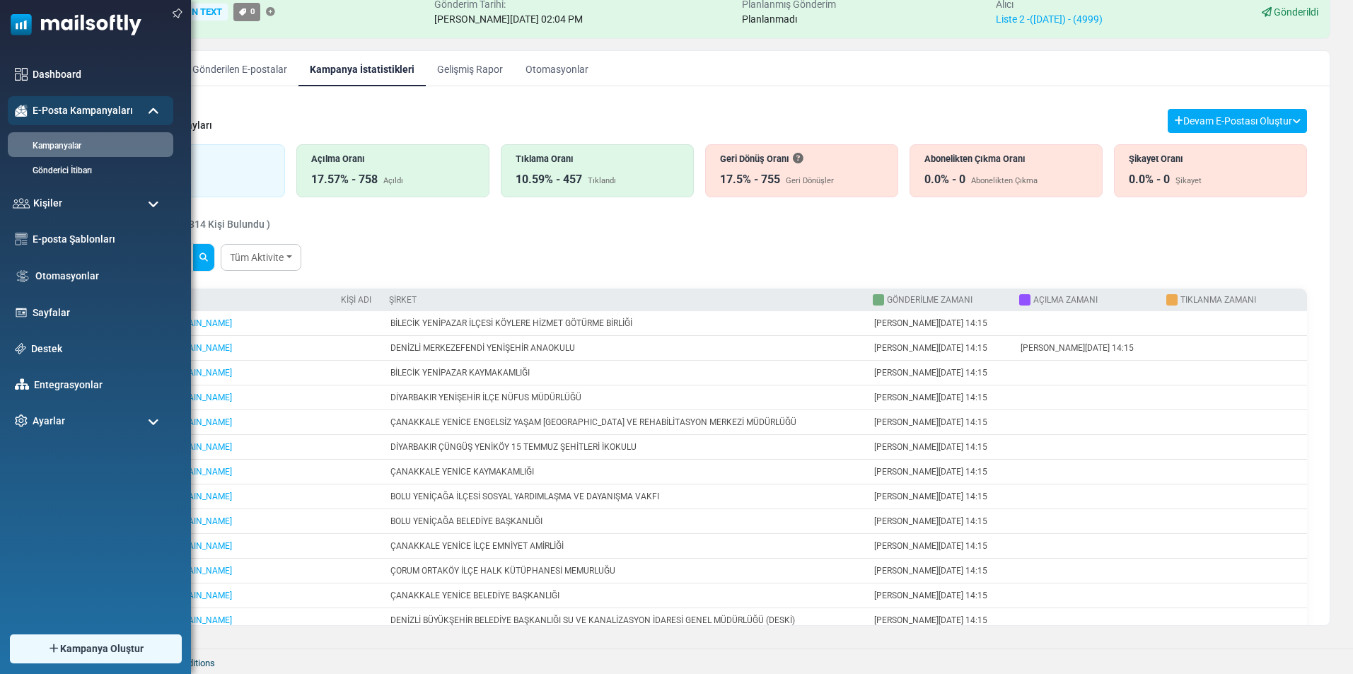
click at [27, 30] on img at bounding box center [70, 21] width 141 height 42
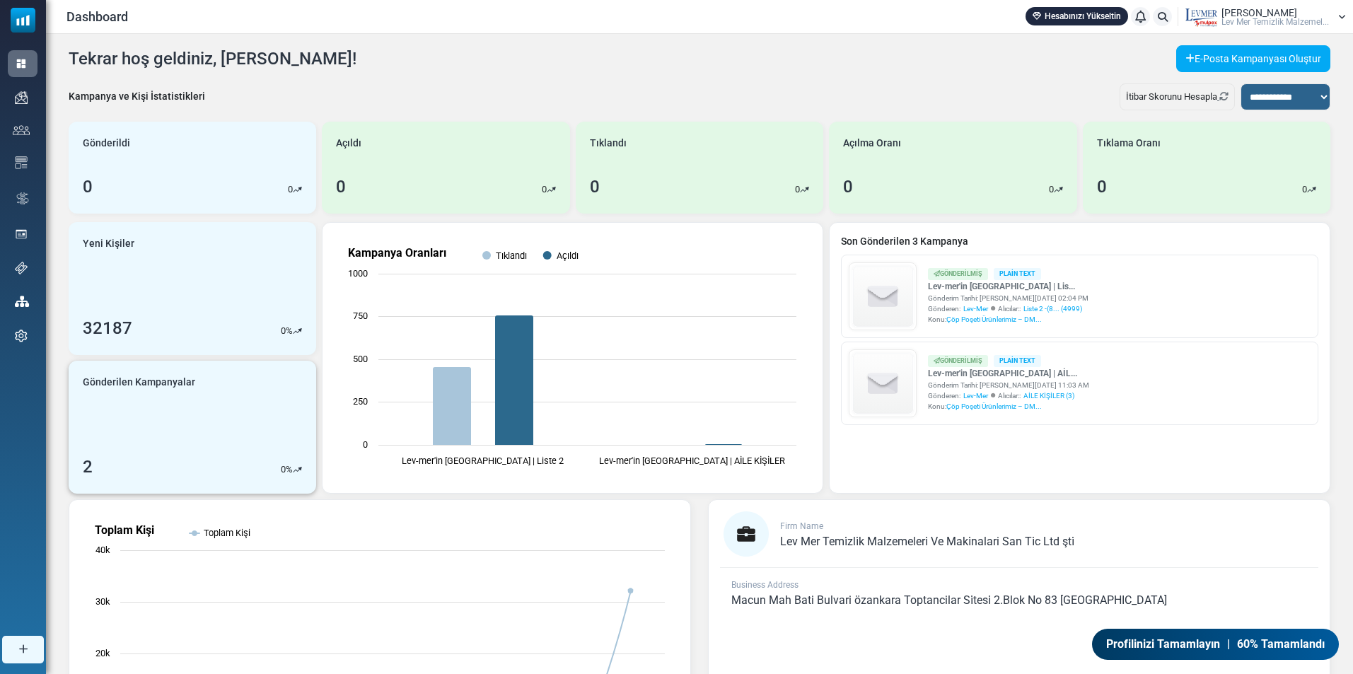
click at [202, 425] on div "Gönderilen Kampanyalar 2 0 %" at bounding box center [193, 427] width 248 height 133
click at [180, 447] on div "Gönderilen Kampanyalar 2 0 %" at bounding box center [193, 427] width 248 height 133
click at [264, 473] on div "2 0 %" at bounding box center [192, 466] width 219 height 25
click at [882, 379] on link at bounding box center [883, 597] width 66 height 495
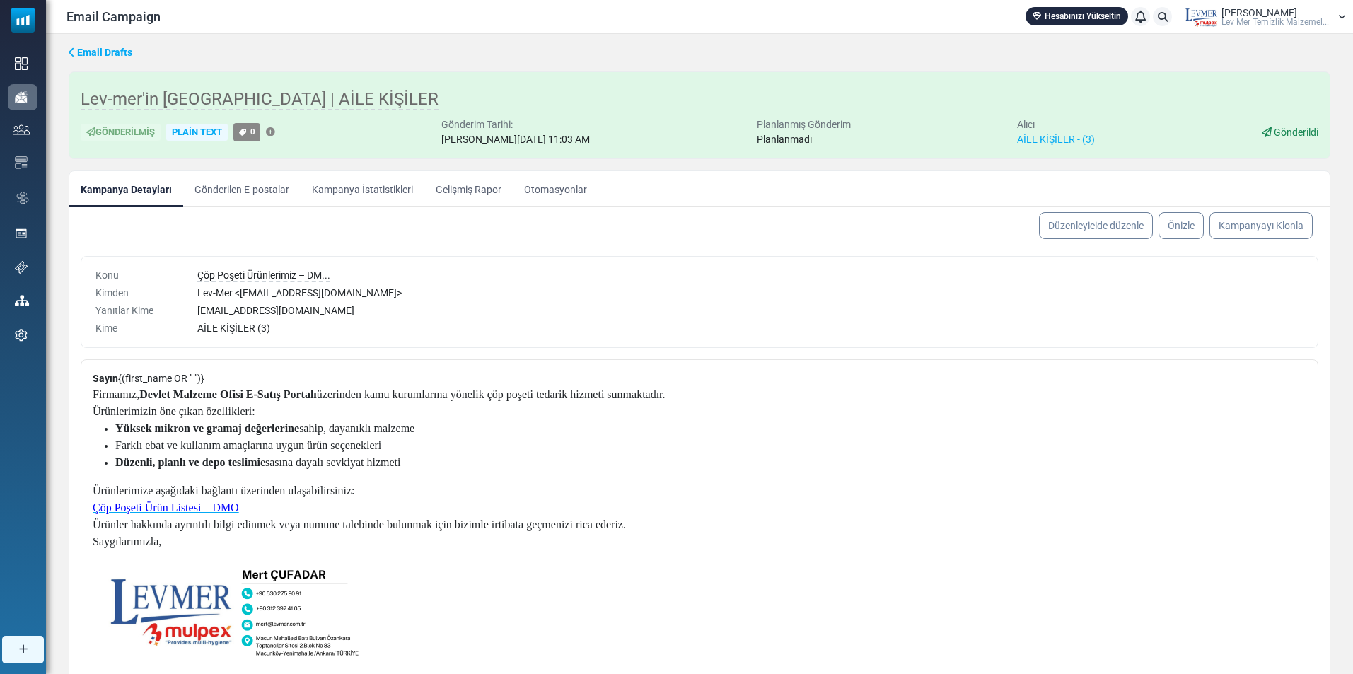
click at [247, 192] on link "Gönderilen E-postalar" at bounding box center [241, 188] width 117 height 35
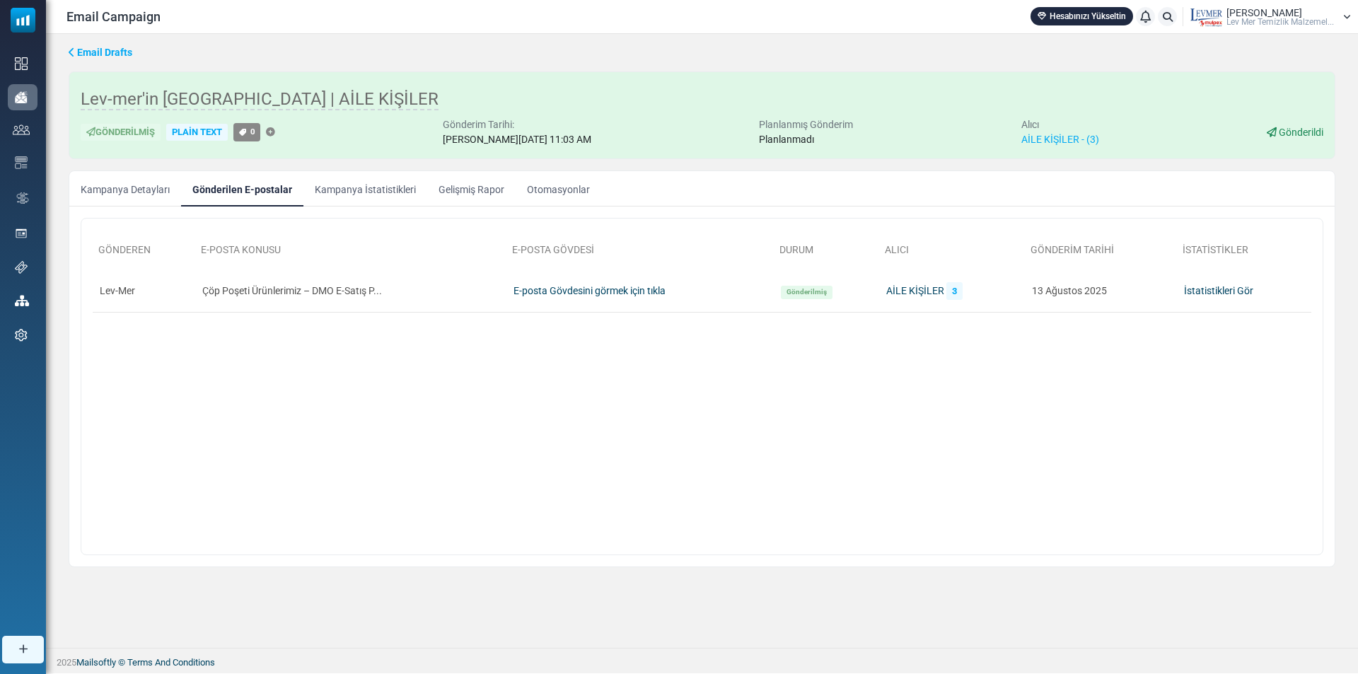
click at [373, 193] on link "Kampanya İstatistikleri" at bounding box center [365, 188] width 124 height 35
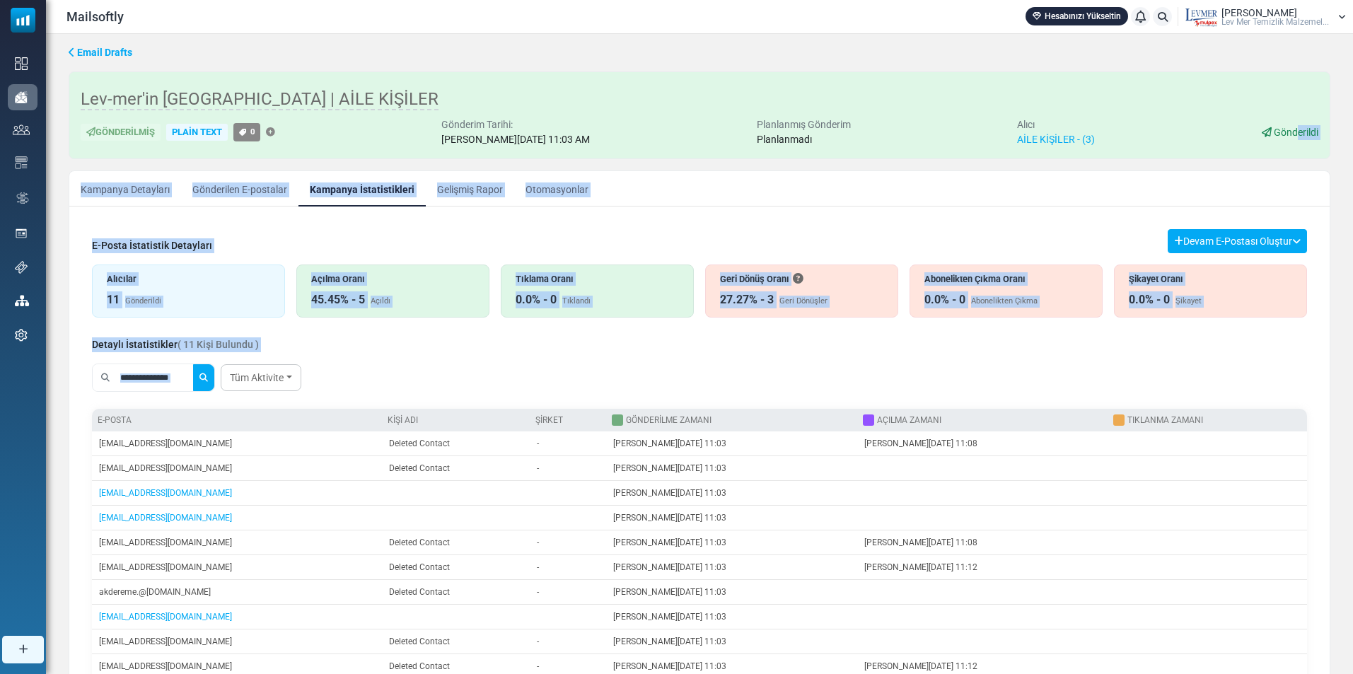
drag, startPoint x: 1323, startPoint y: 427, endPoint x: 1297, endPoint y: 158, distance: 269.4
click at [1297, 158] on div "Email Drafts Lev-mer'in [GEOGRAPHIC_DATA] | AİLE KİŞİLER Gönderilmiş Plain Text…" at bounding box center [699, 401] width 1307 height 735
drag, startPoint x: 644, startPoint y: 257, endPoint x: 270, endPoint y: 137, distance: 392.4
click at [642, 257] on div "Alıcılar 11 Gönderildi Açılma Oranı 45.45% - 5 Açıldı Tıklama Oranı 0.0% - 0 Tı…" at bounding box center [699, 285] width 1215 height 64
click at [93, 48] on span "Email Drafts" at bounding box center [104, 52] width 55 height 11
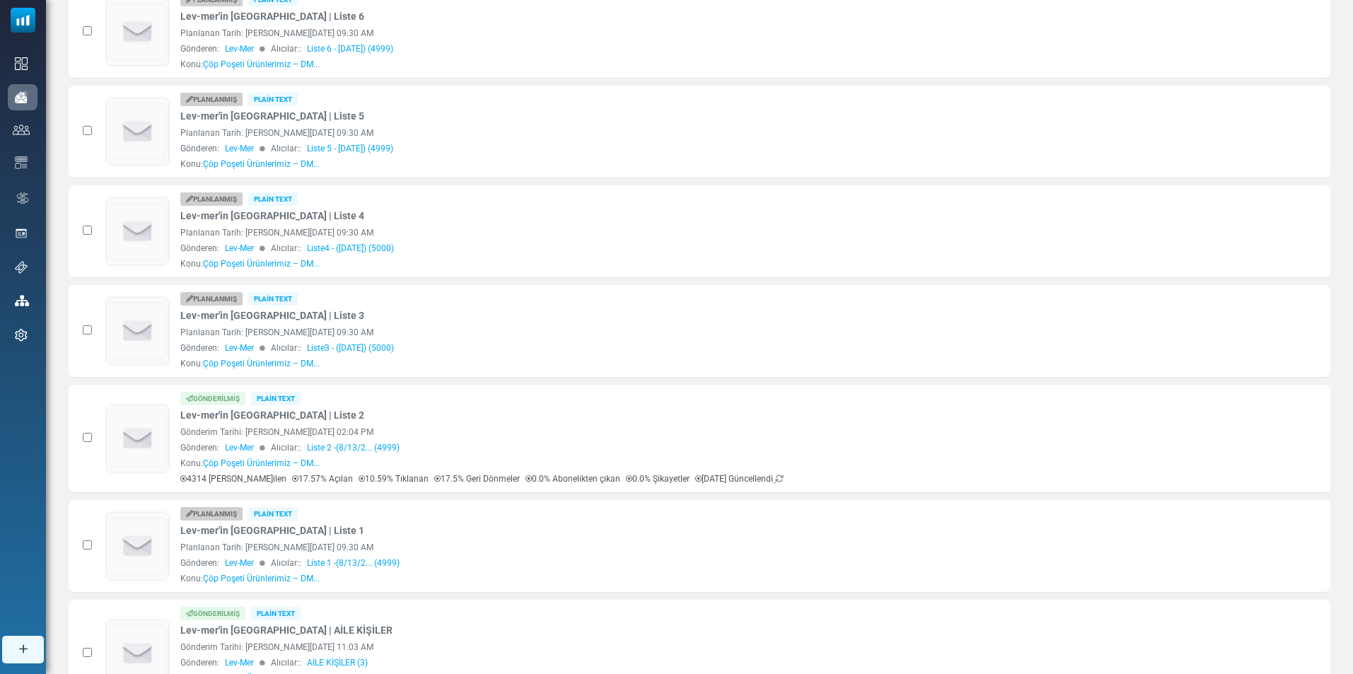
scroll to position [286, 0]
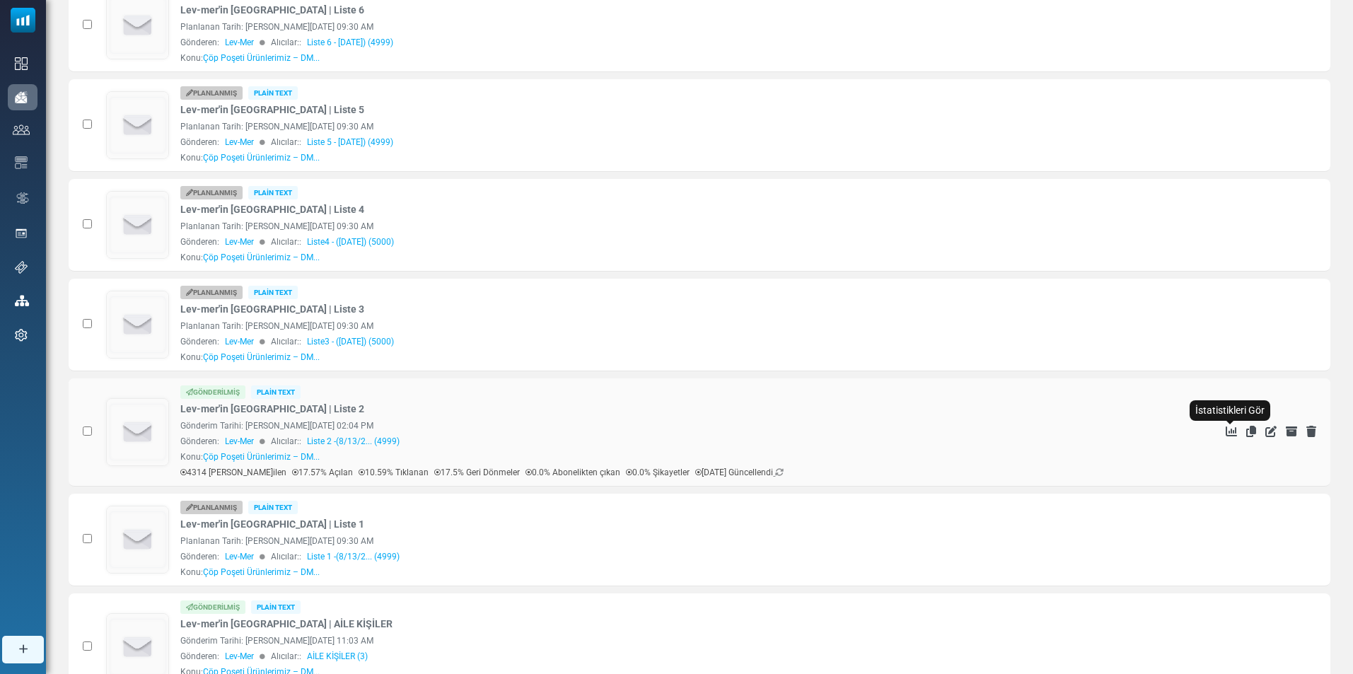
click at [1232, 429] on icon "İstatistikleri Gör" at bounding box center [1231, 431] width 11 height 11
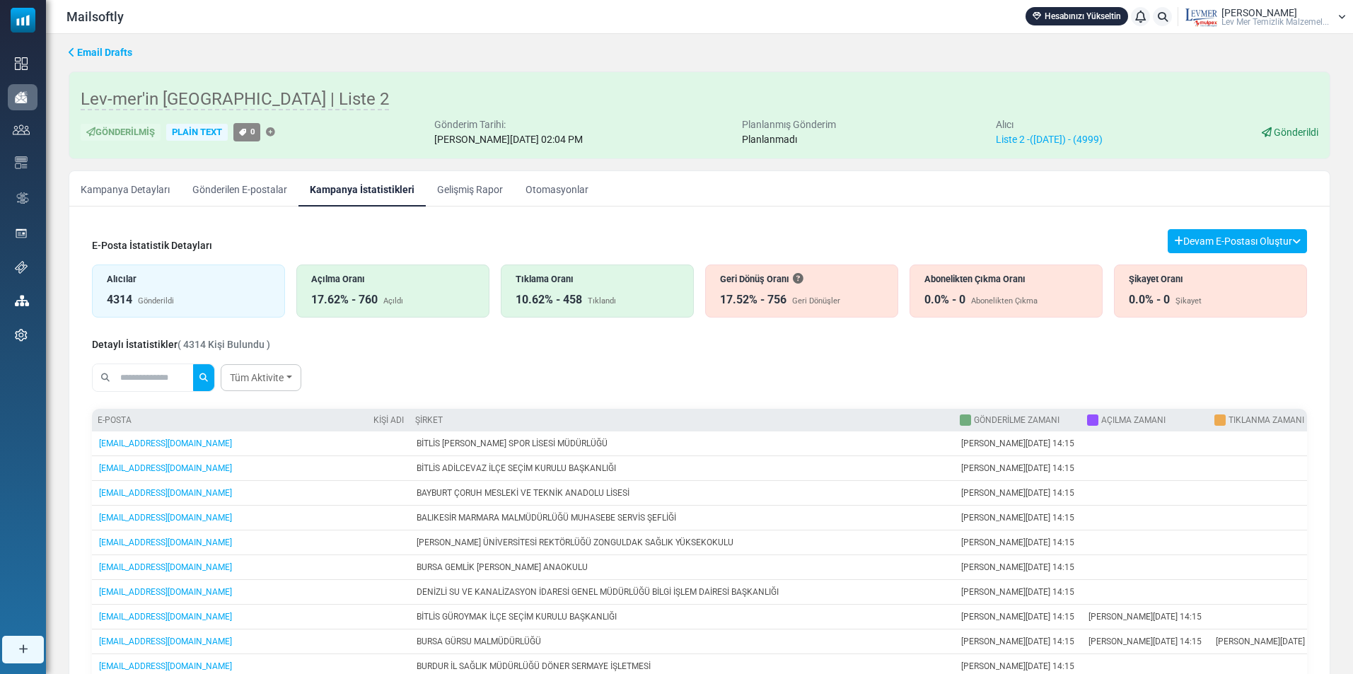
drag, startPoint x: 1330, startPoint y: 400, endPoint x: 1328, endPoint y: 505, distance: 105.4
click at [1328, 506] on div "Kampanya Detayları Gönderilen E-postalar Kampanya İstatistikleri Gelişmiş Rapor…" at bounding box center [700, 458] width 1262 height 576
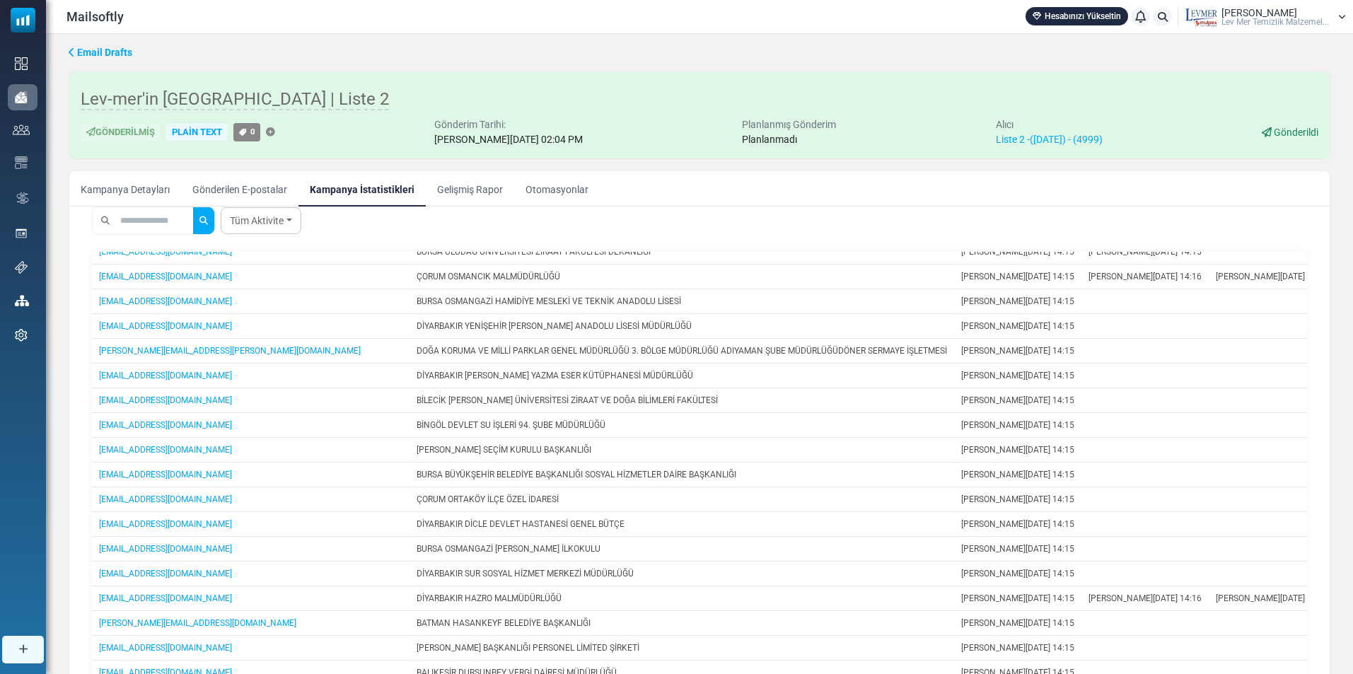
scroll to position [596, 0]
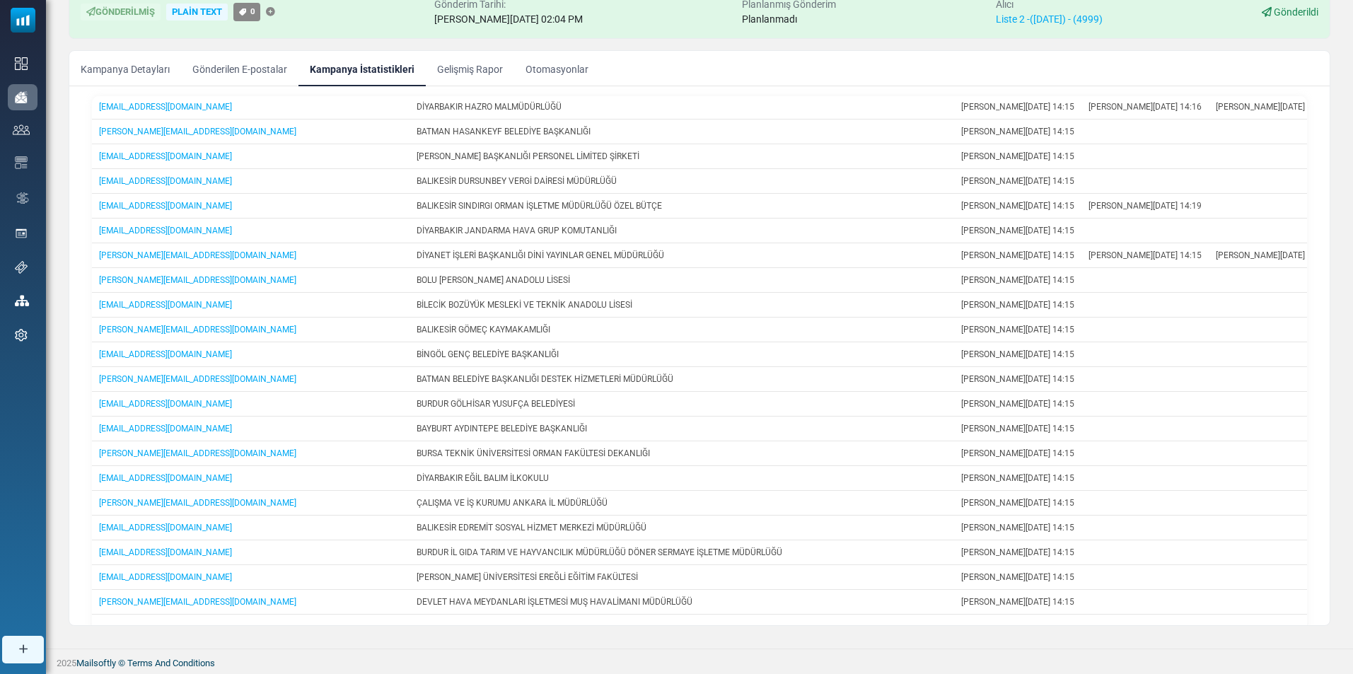
scroll to position [263, 0]
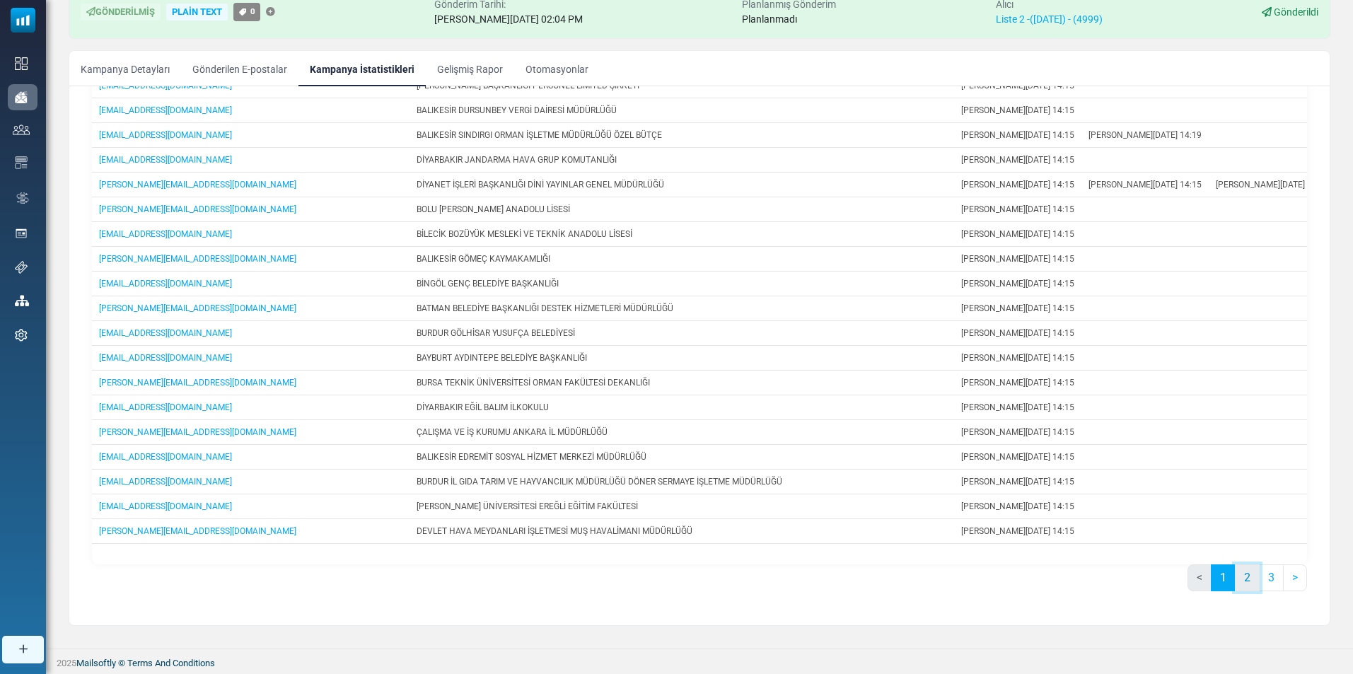
click at [1242, 582] on link "2" at bounding box center [1247, 577] width 25 height 27
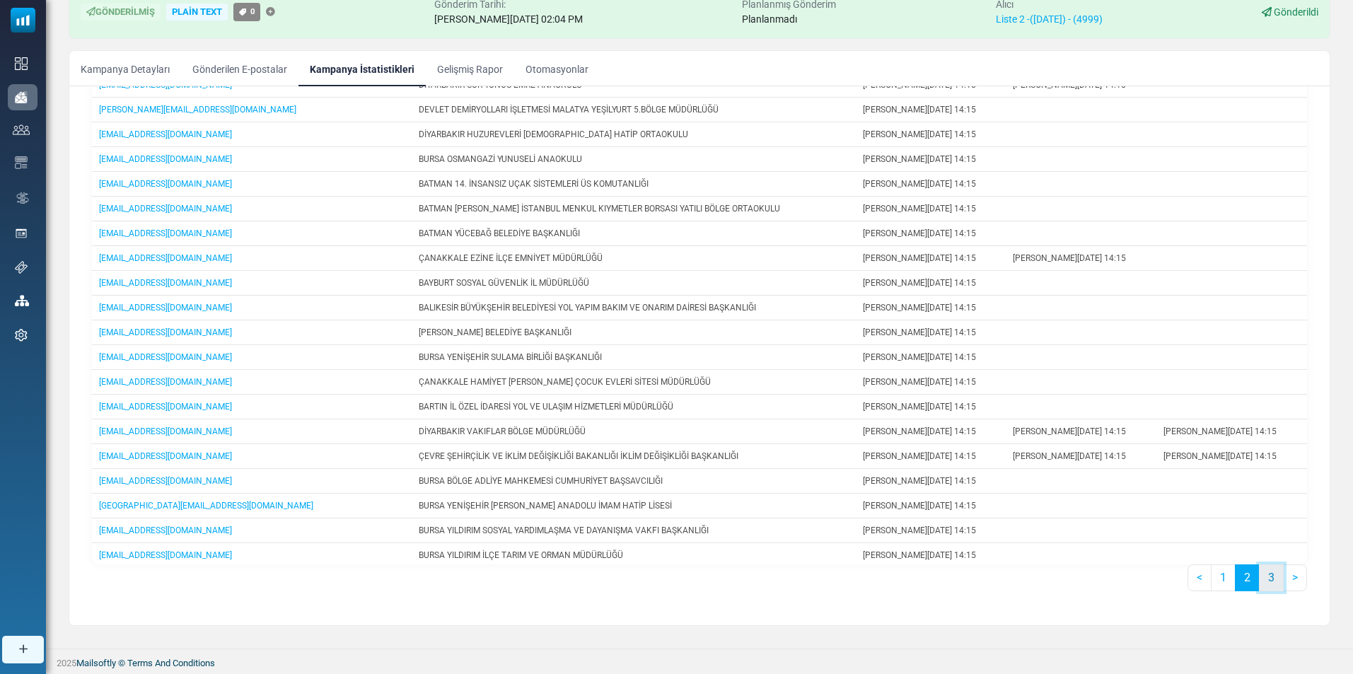
click at [1265, 581] on link "3" at bounding box center [1271, 577] width 25 height 27
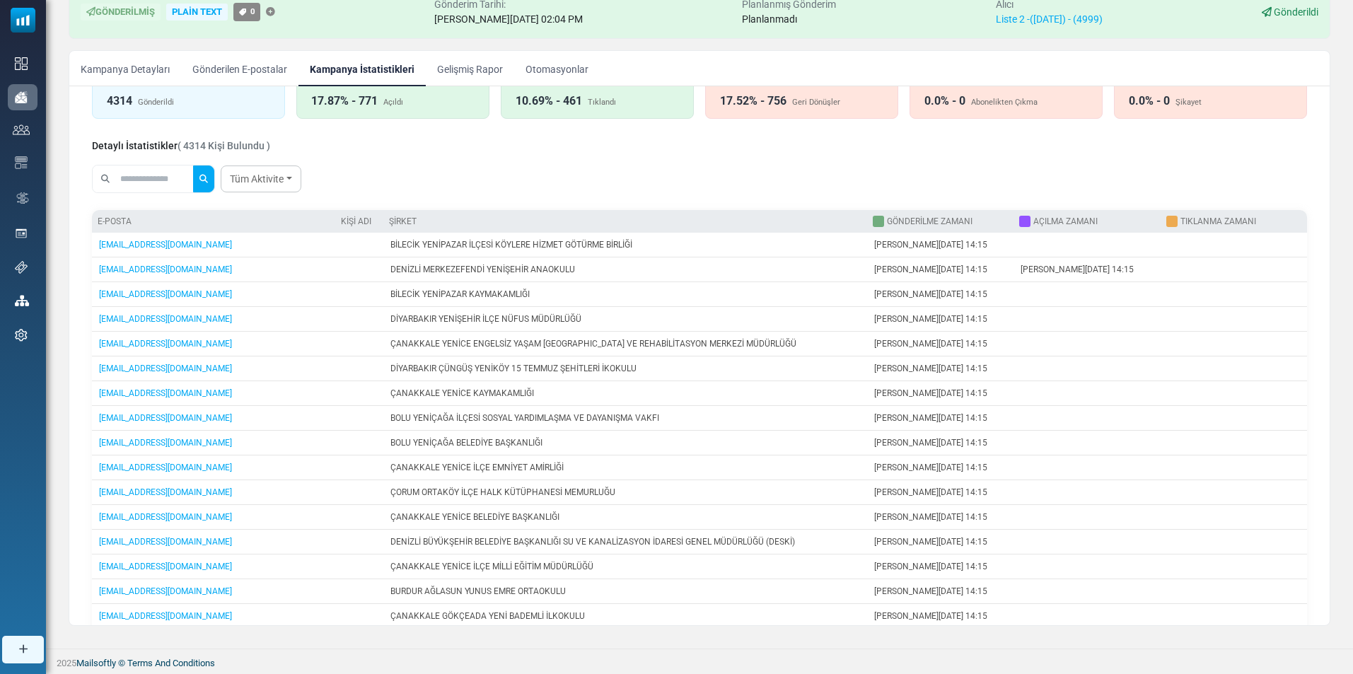
scroll to position [0, 0]
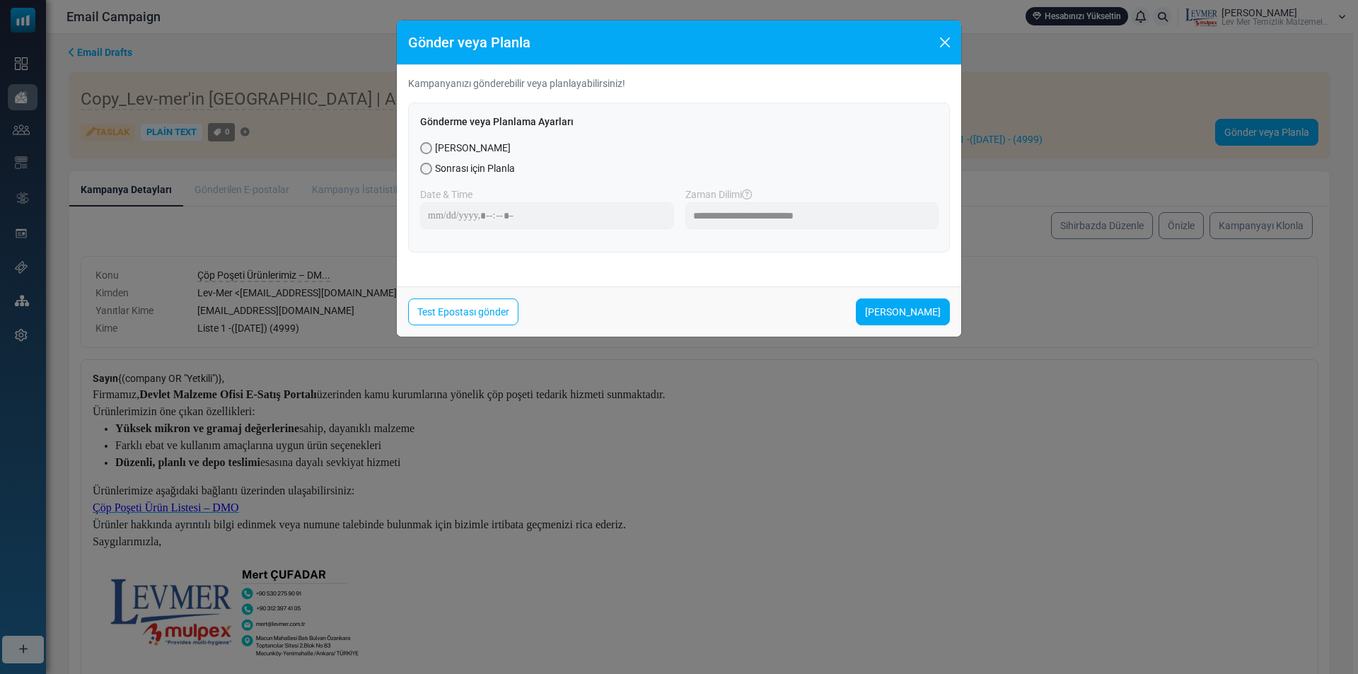
select select "**********"
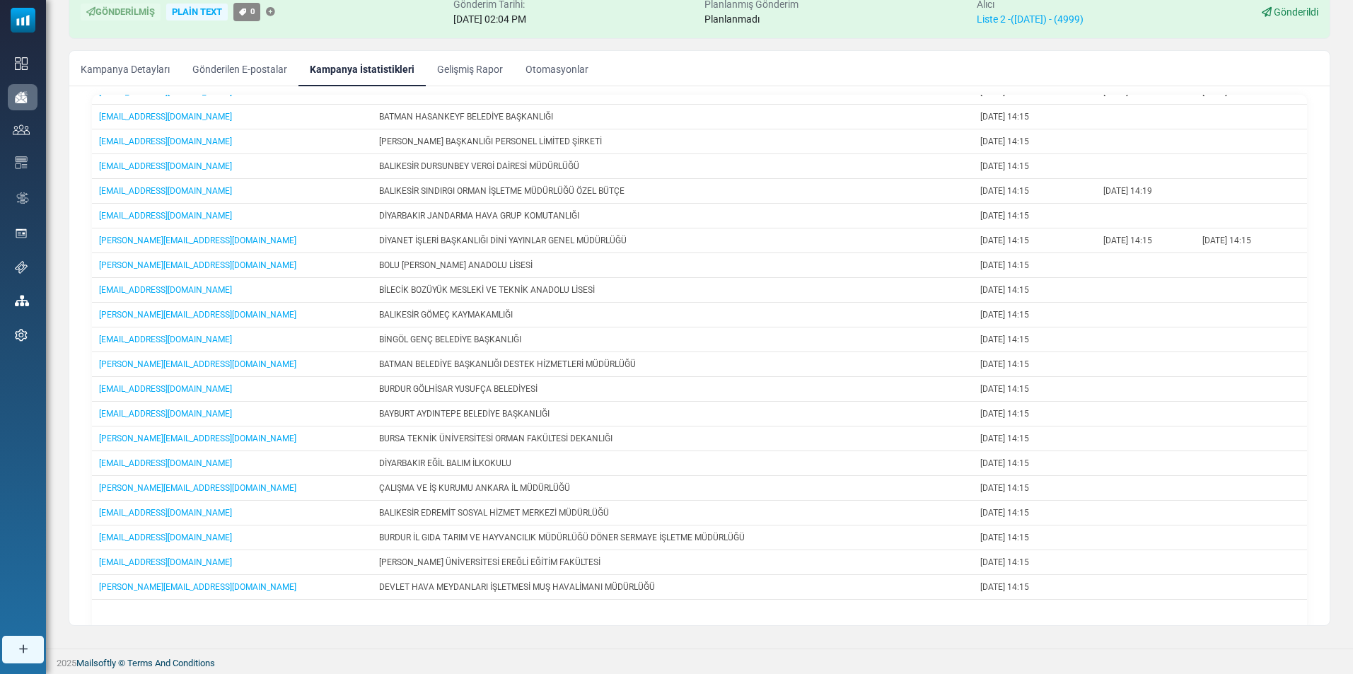
scroll to position [263, 0]
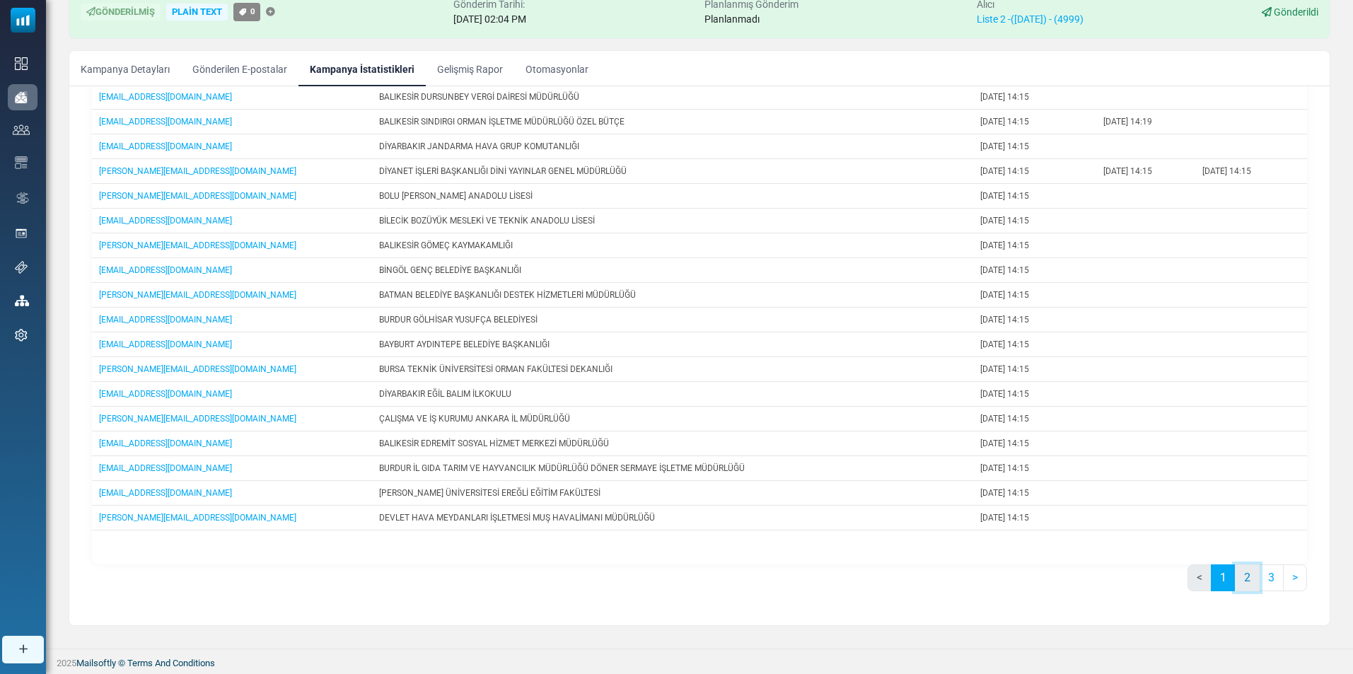
click at [1248, 579] on link "2" at bounding box center [1247, 577] width 25 height 27
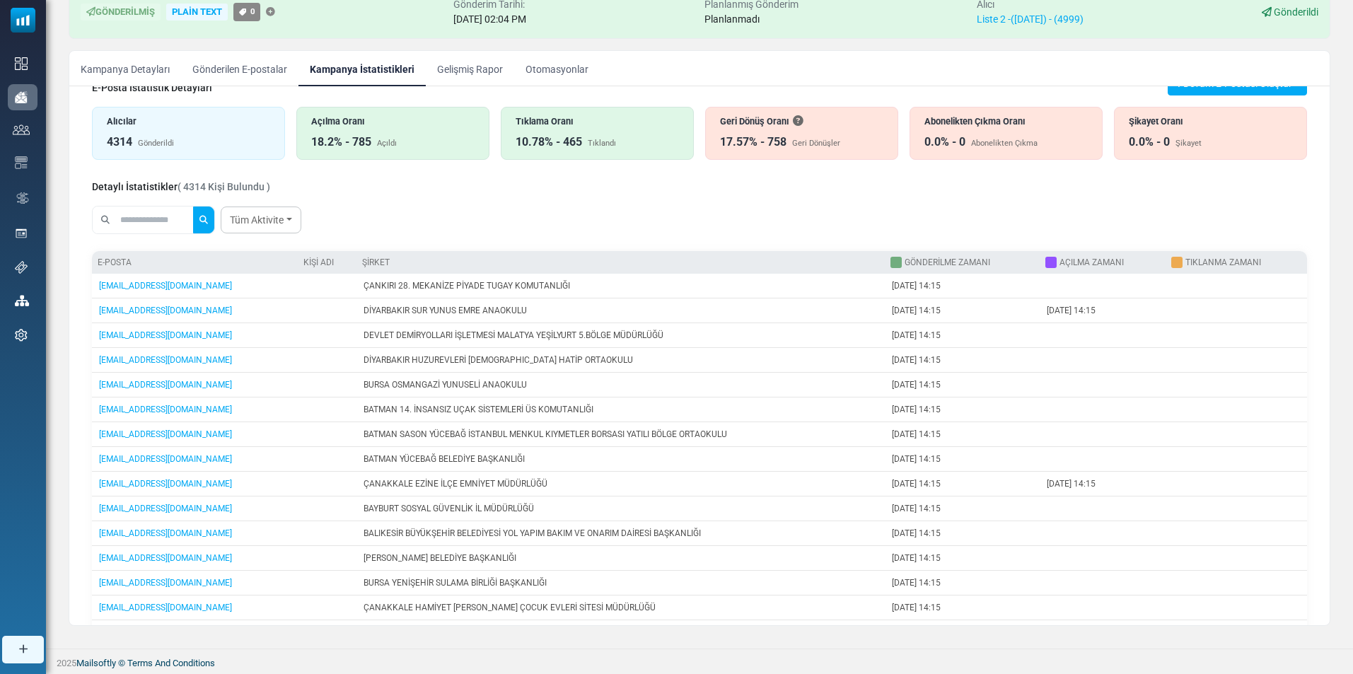
scroll to position [0, 0]
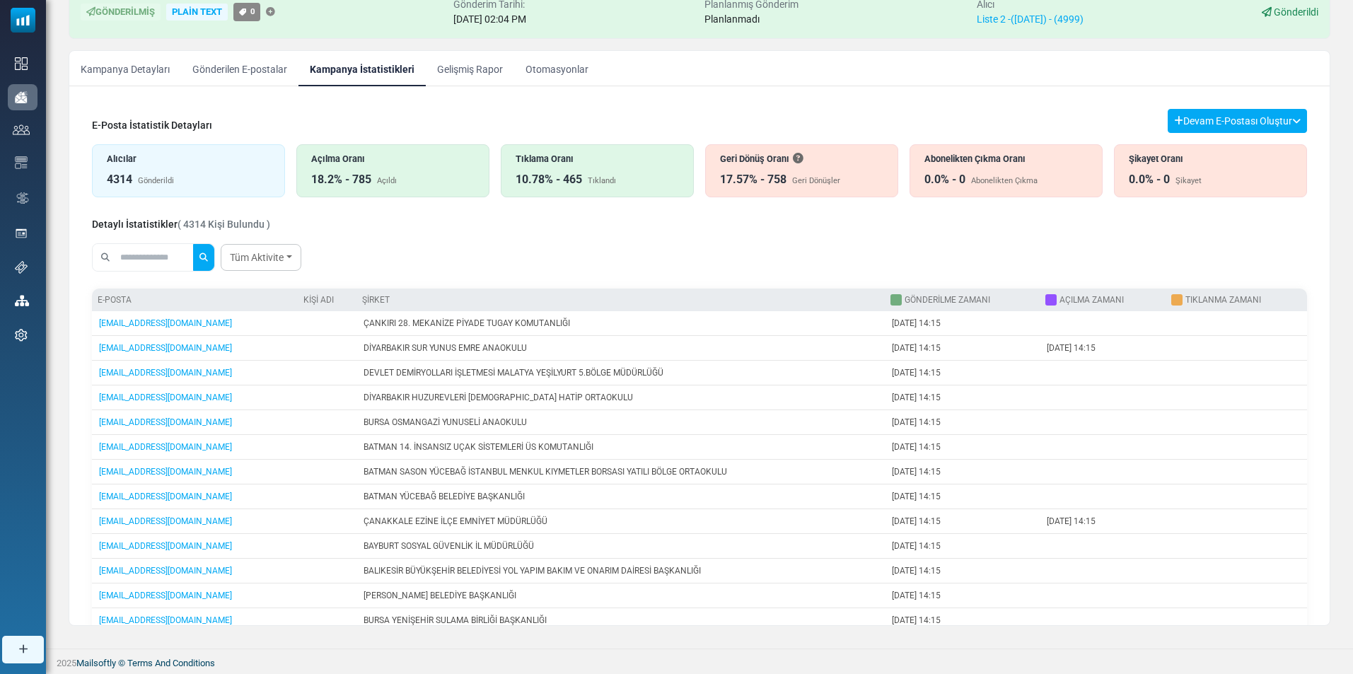
click at [751, 173] on div "17.57% - 758" at bounding box center [753, 179] width 66 height 17
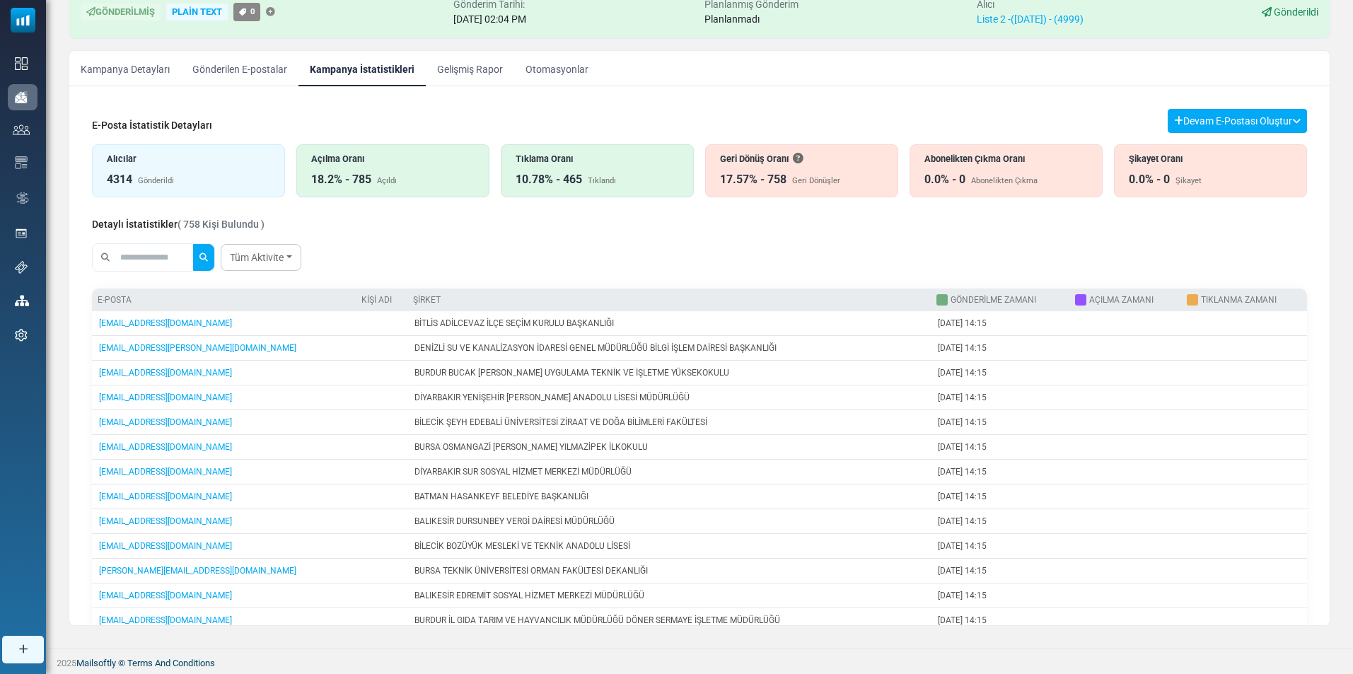
click at [226, 174] on div "4314 Gönderildi" at bounding box center [188, 179] width 163 height 17
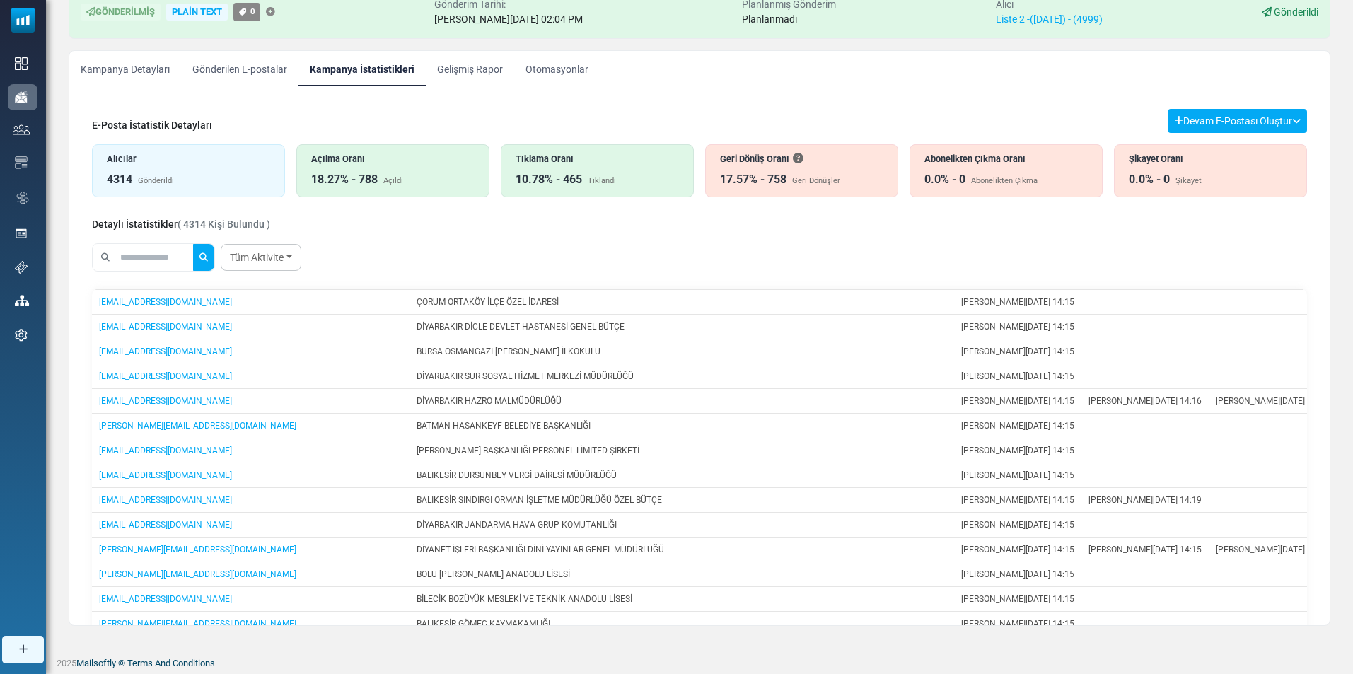
scroll to position [645, 0]
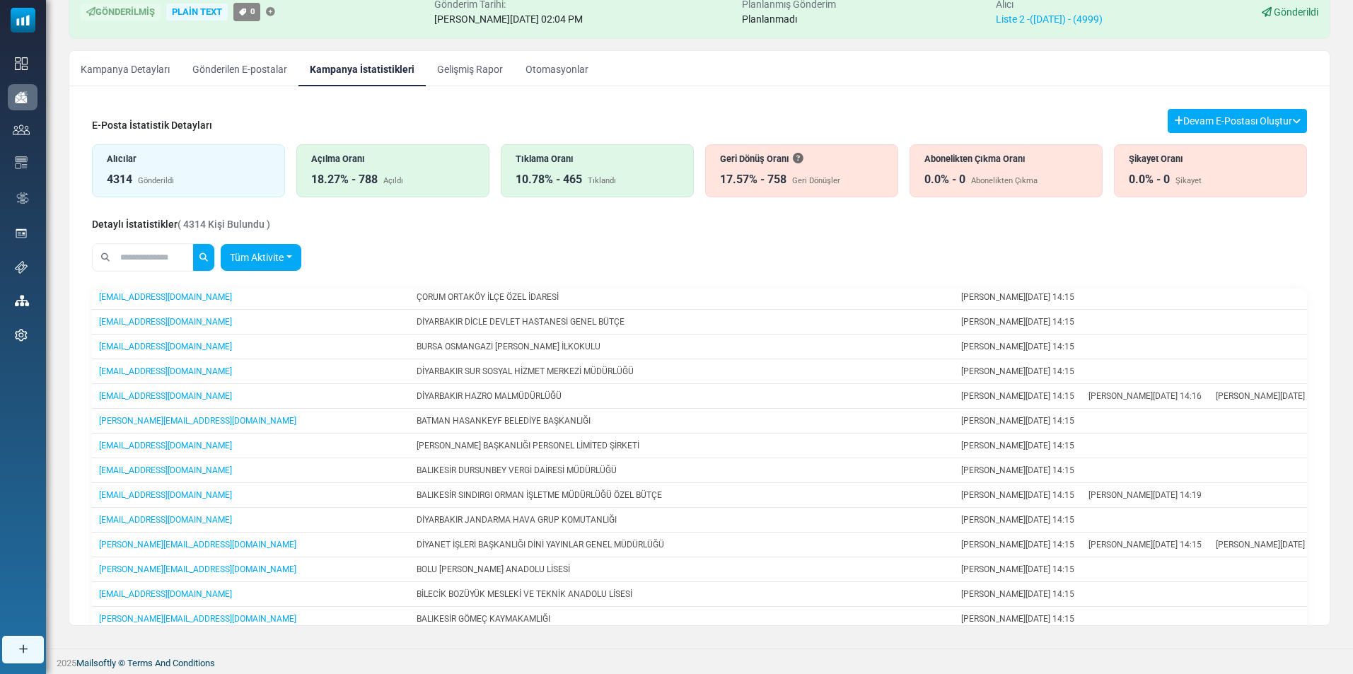
click at [260, 260] on link "Tüm Aktivite" at bounding box center [261, 257] width 81 height 27
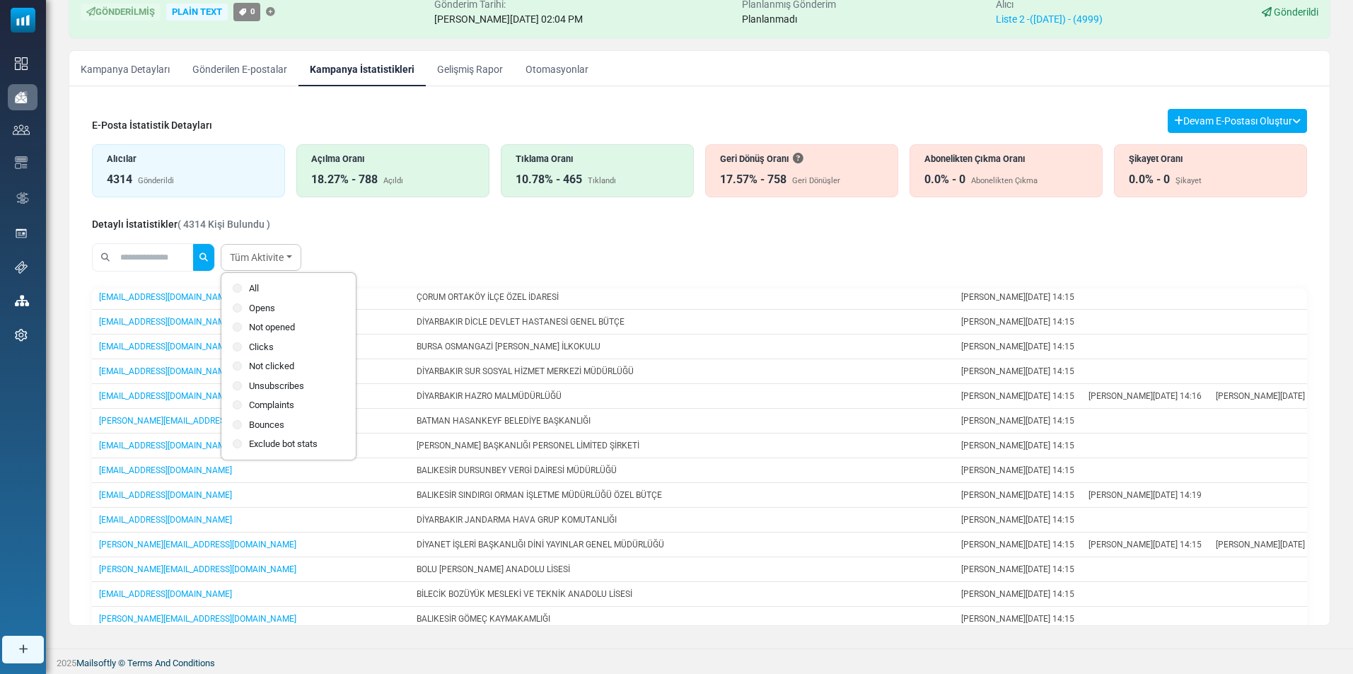
click at [366, 251] on div "Tüm Aktivite All Opens Not opened Clicks Not clicked" at bounding box center [699, 258] width 1215 height 40
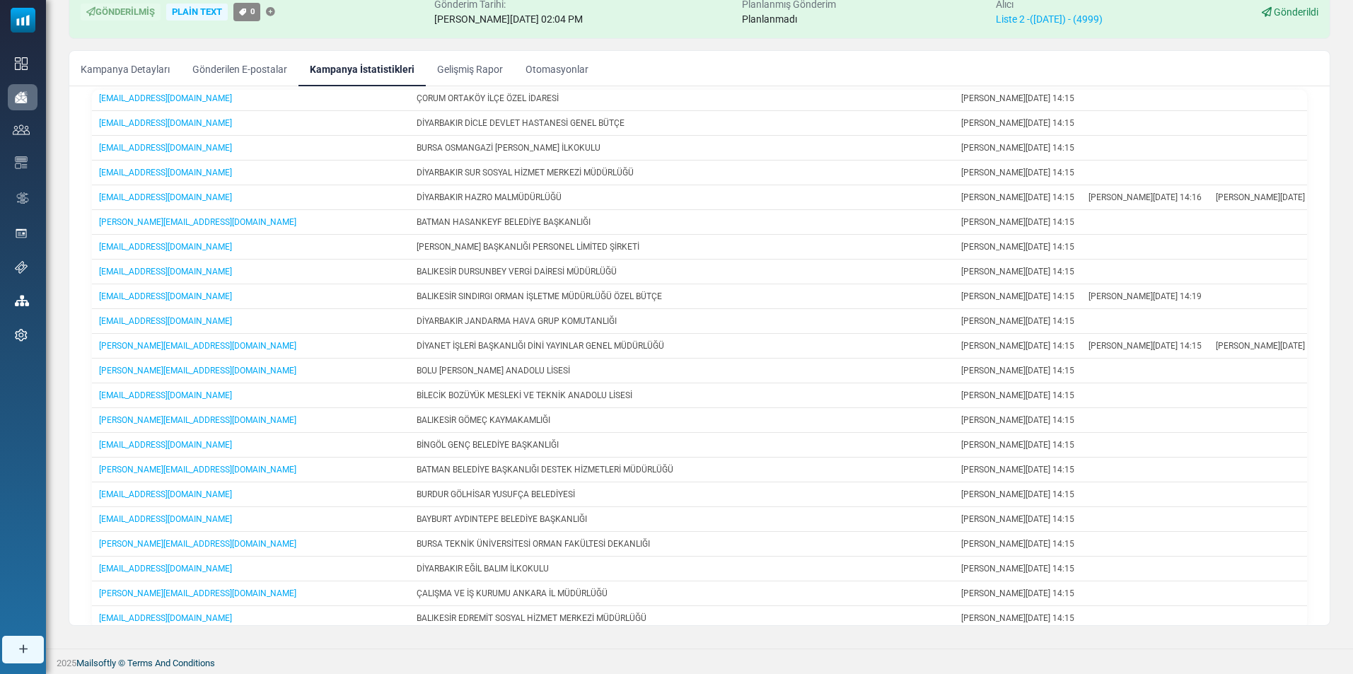
scroll to position [263, 0]
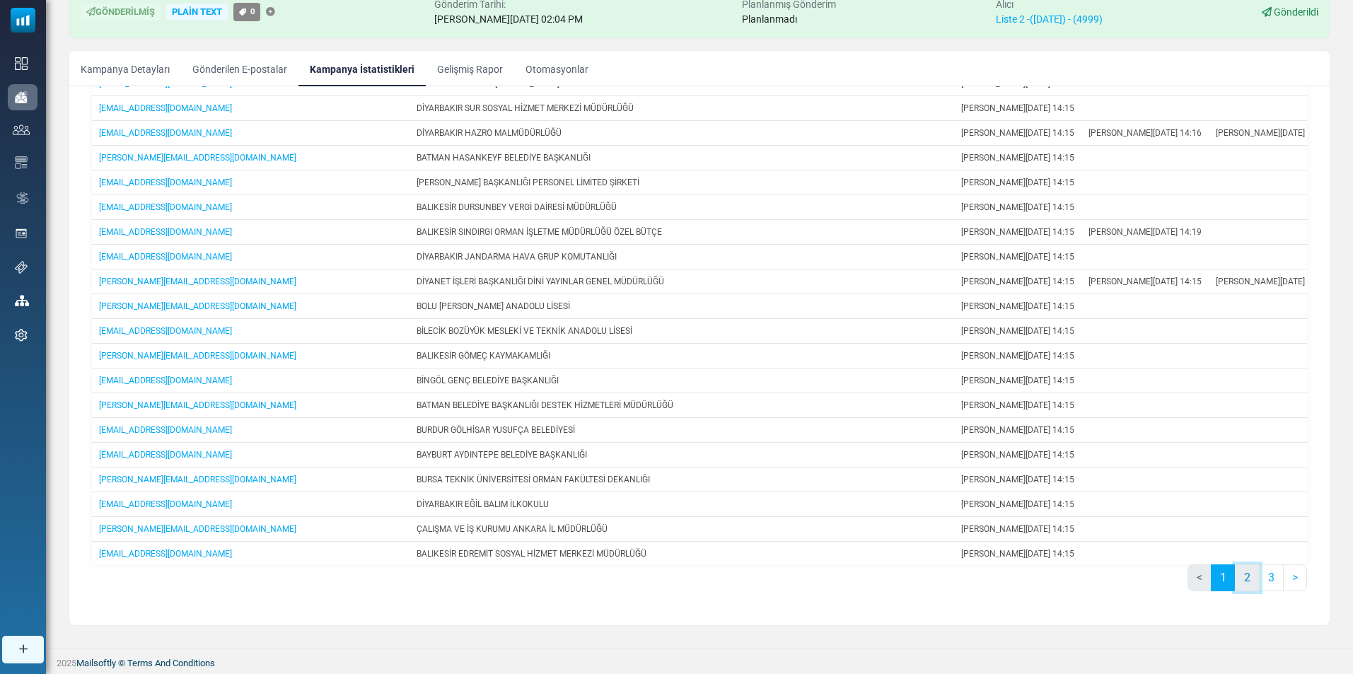
click at [1245, 587] on link "2" at bounding box center [1247, 577] width 25 height 27
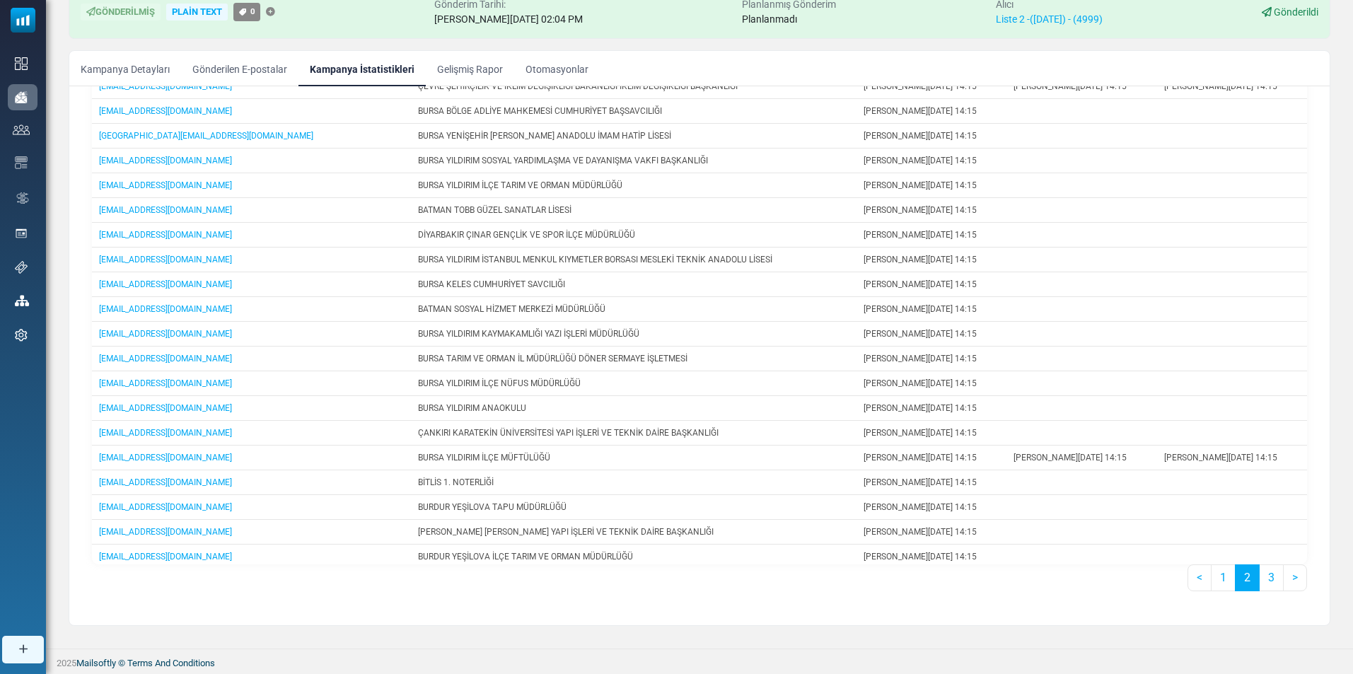
scroll to position [755, 0]
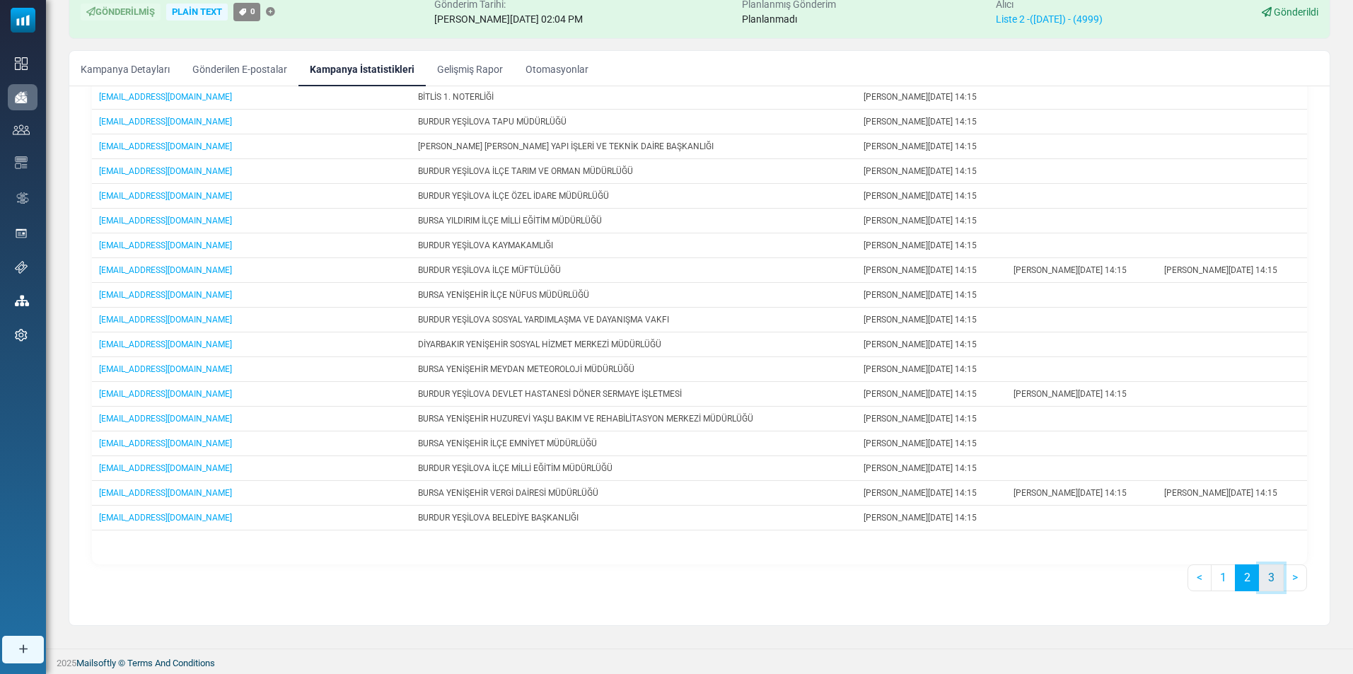
click at [1269, 575] on link "3" at bounding box center [1271, 577] width 25 height 27
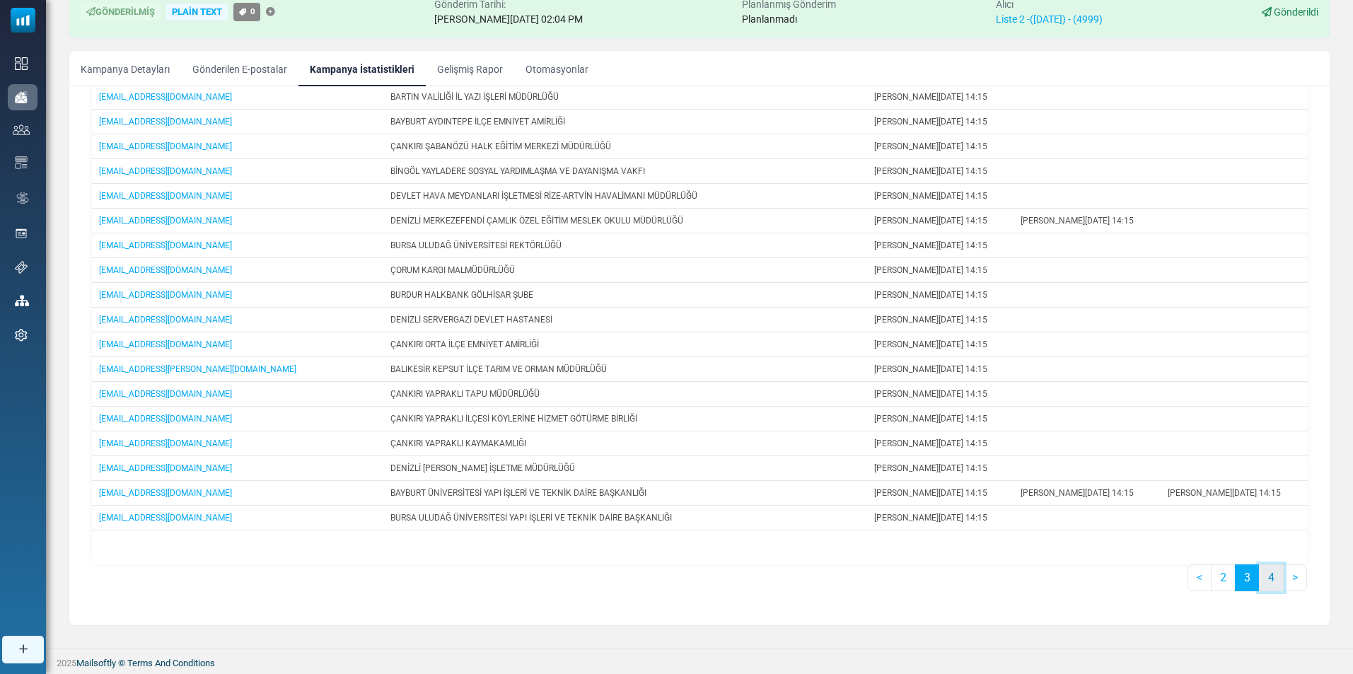
click at [1261, 581] on link "4" at bounding box center [1271, 577] width 25 height 27
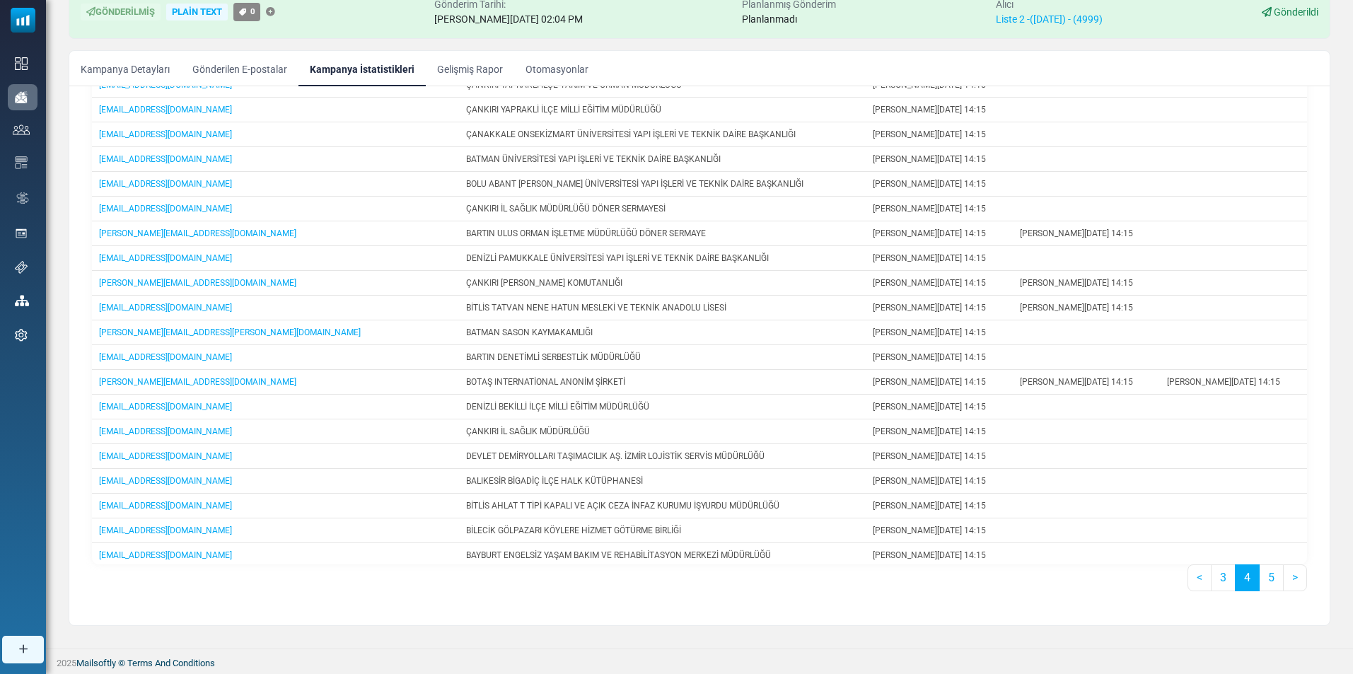
scroll to position [0, 0]
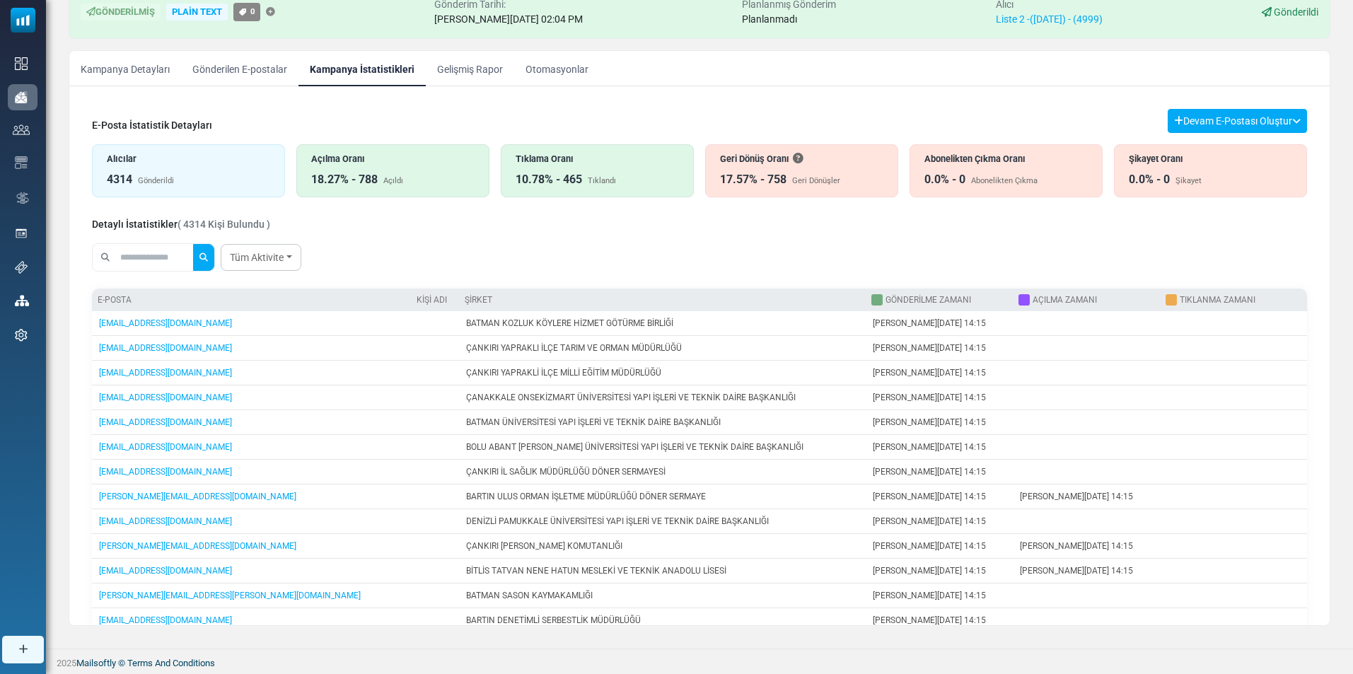
click at [144, 168] on div "Alıcılar 4314 Gönderildi" at bounding box center [188, 170] width 193 height 53
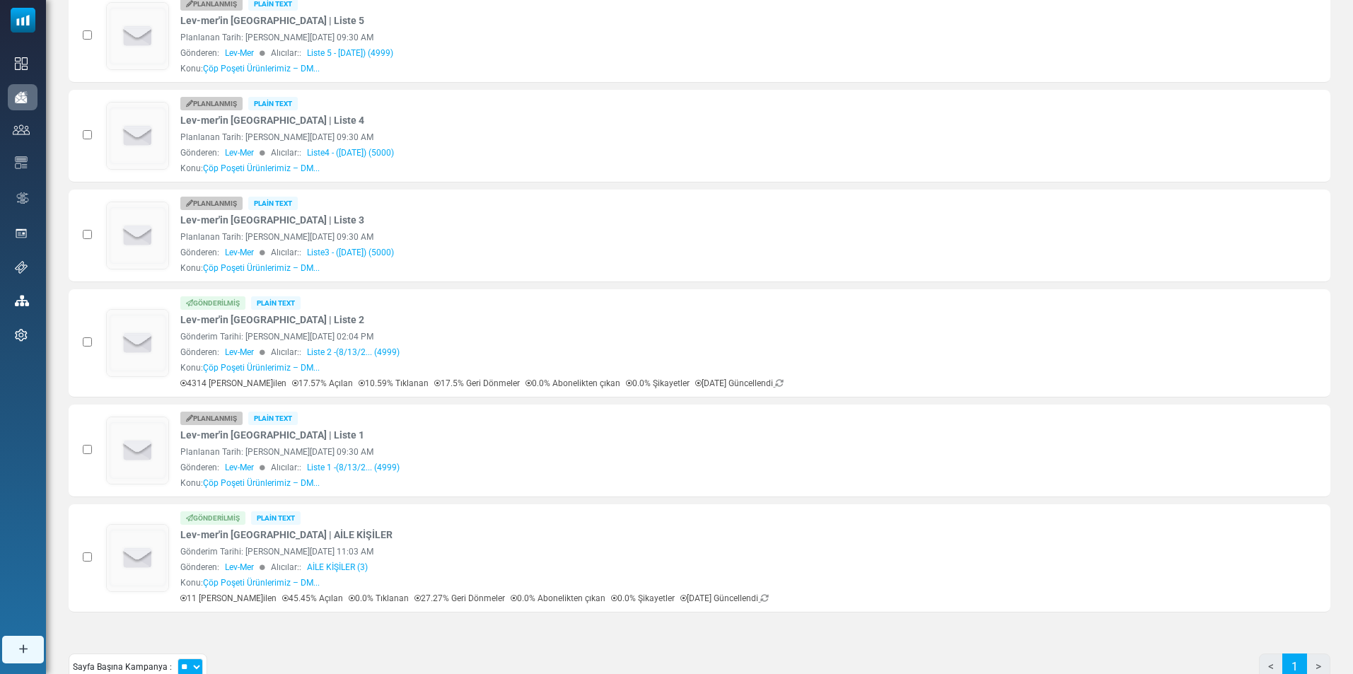
scroll to position [429, 0]
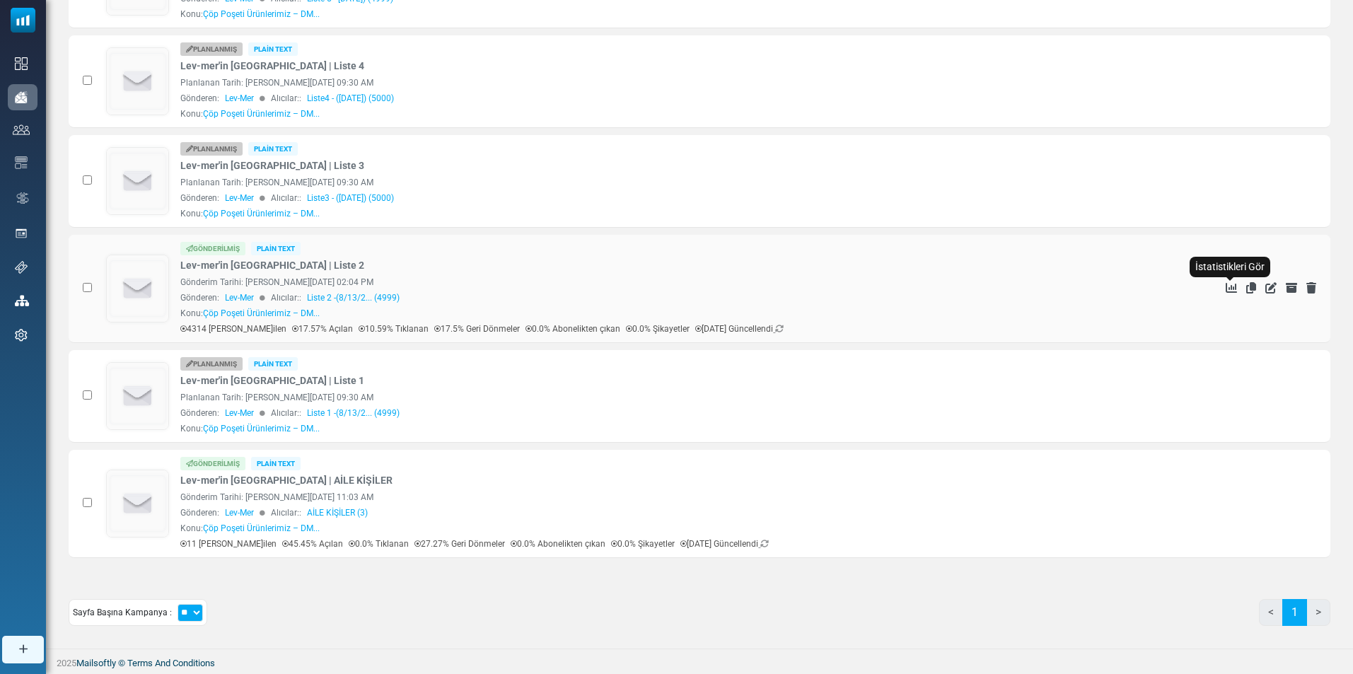
click at [1233, 289] on icon "İstatistikleri Gör" at bounding box center [1231, 287] width 11 height 11
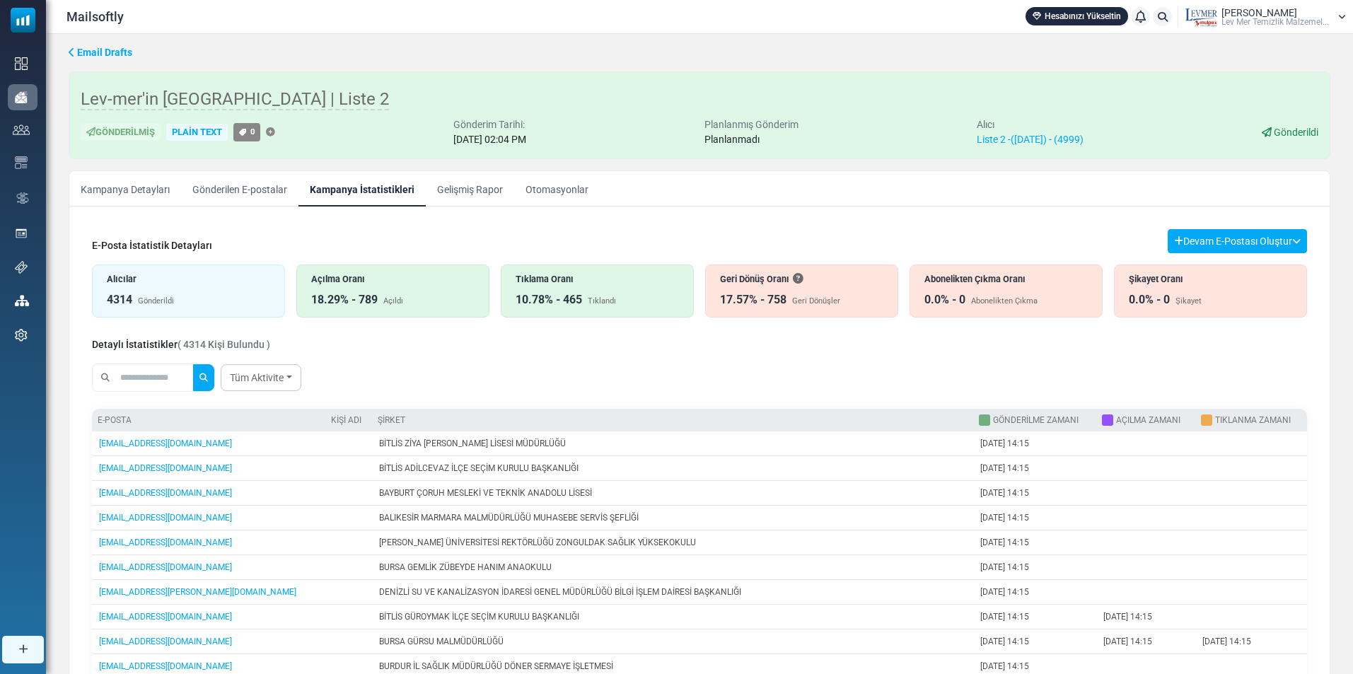
click at [331, 293] on div "18.29% - 789" at bounding box center [344, 299] width 66 height 17
click at [359, 285] on div "Açılma Oranı" at bounding box center [392, 278] width 163 height 13
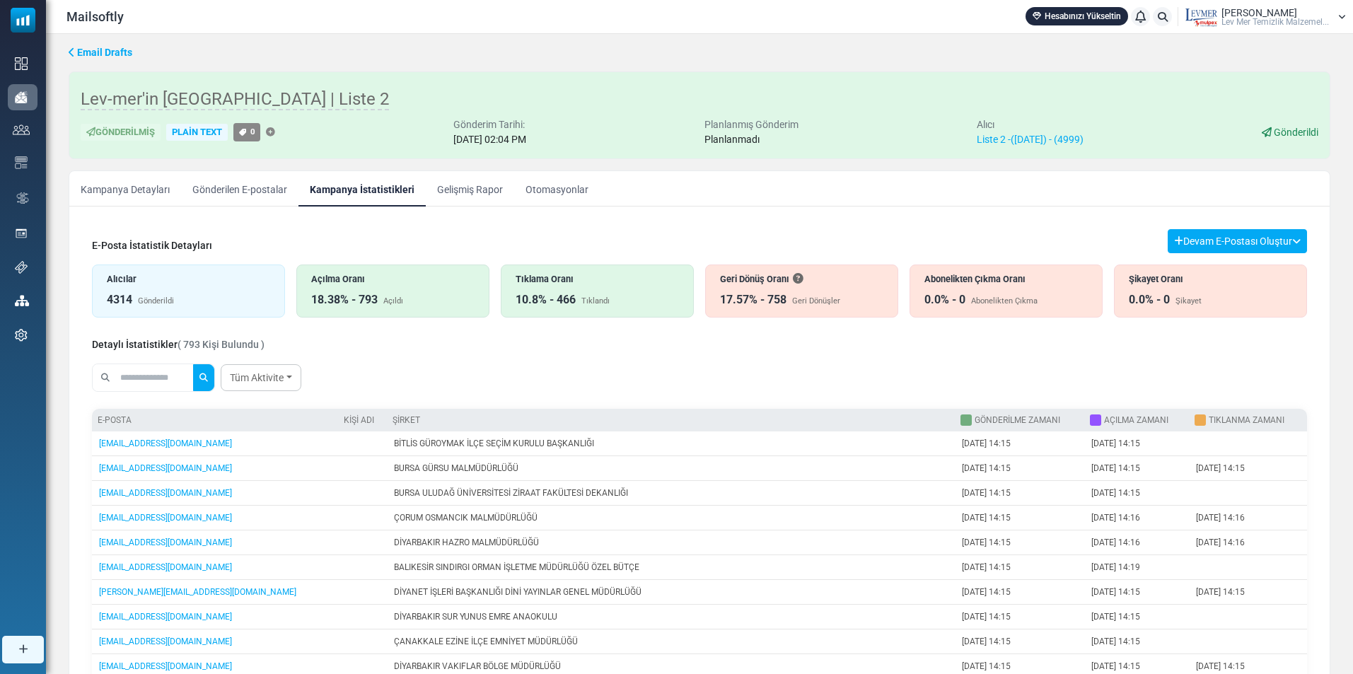
click at [813, 293] on div "17.57% - 758 Geri Dönüşler" at bounding box center [801, 299] width 163 height 17
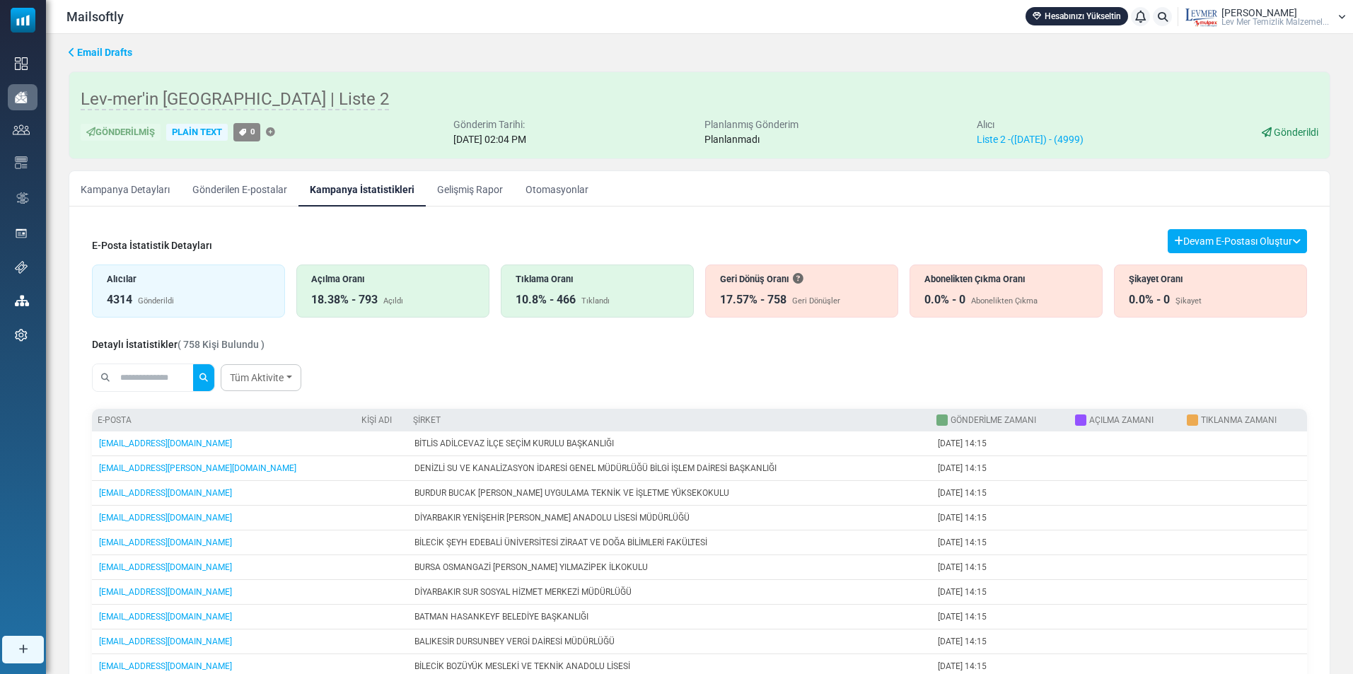
click at [770, 291] on div "17.57% - 758" at bounding box center [753, 299] width 66 height 17
click at [420, 289] on div "Açılma Oranı 18.38% - 793 Açıldı" at bounding box center [392, 291] width 193 height 53
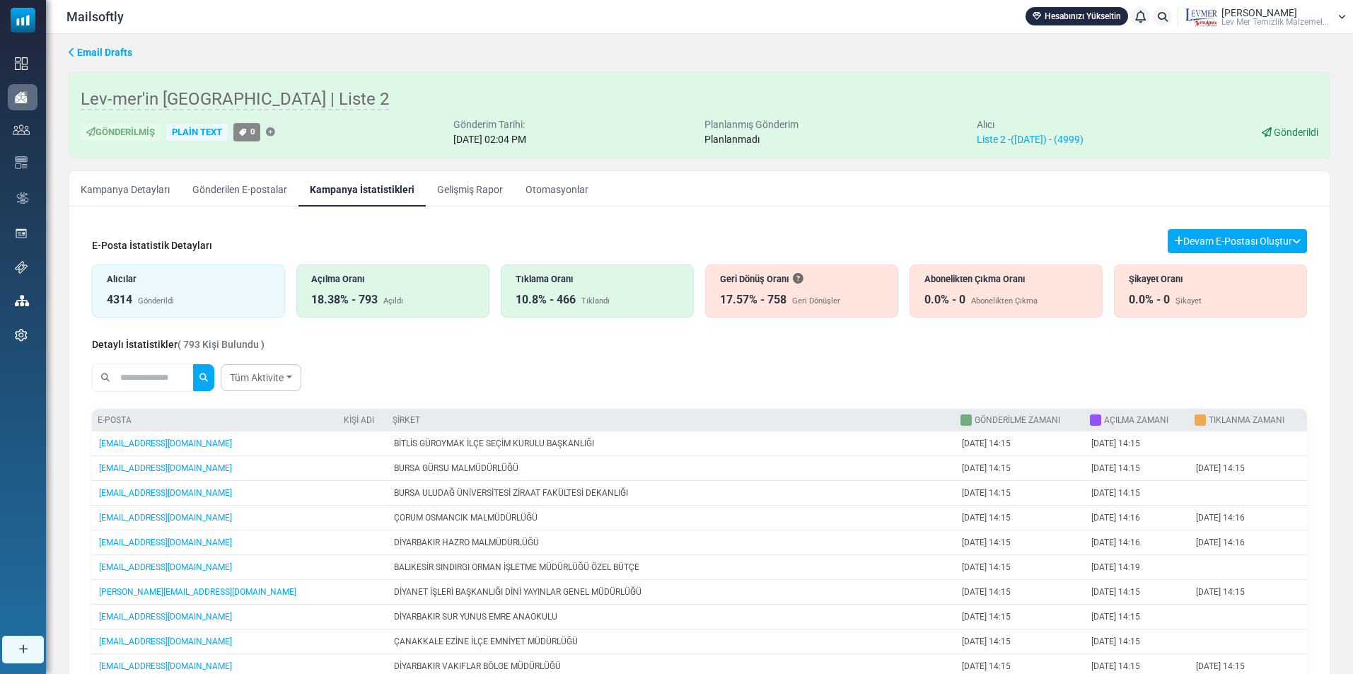
click at [780, 285] on div "Geri Dönüş Oranı" at bounding box center [801, 278] width 163 height 13
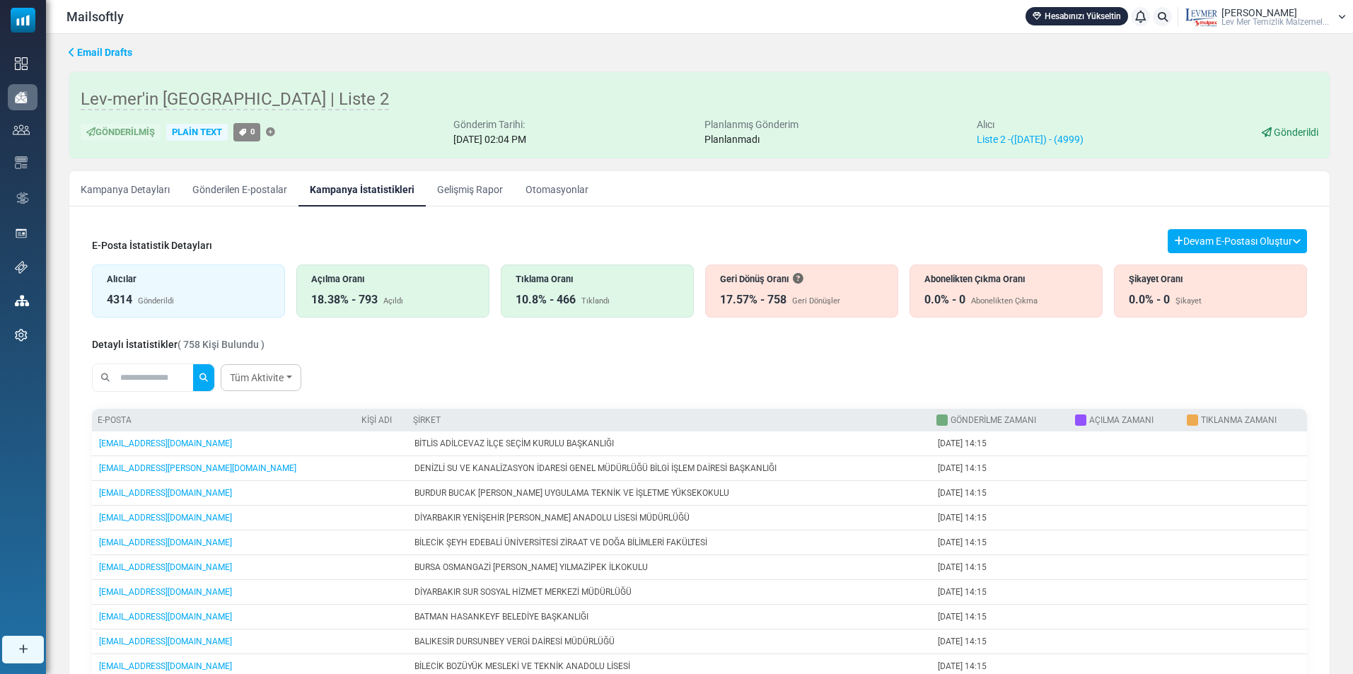
click at [378, 294] on div "18.38% - 793 Açıldı" at bounding box center [392, 299] width 163 height 17
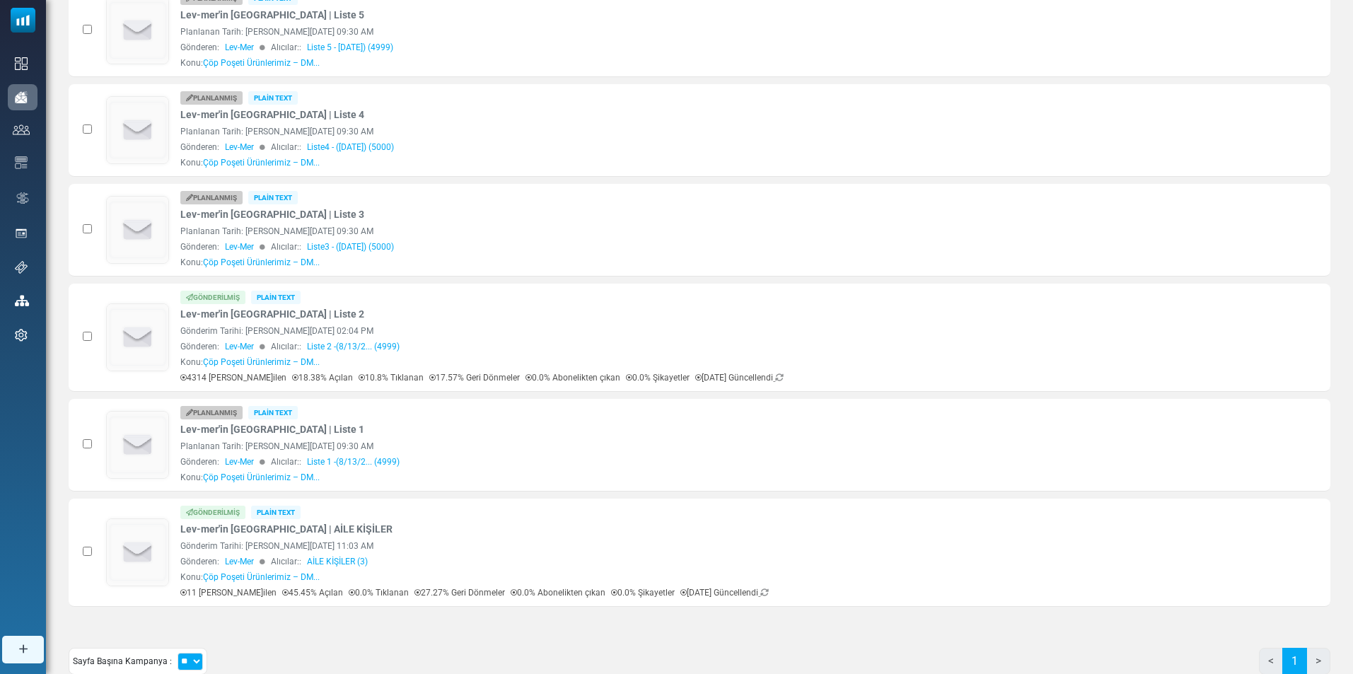
scroll to position [373, 0]
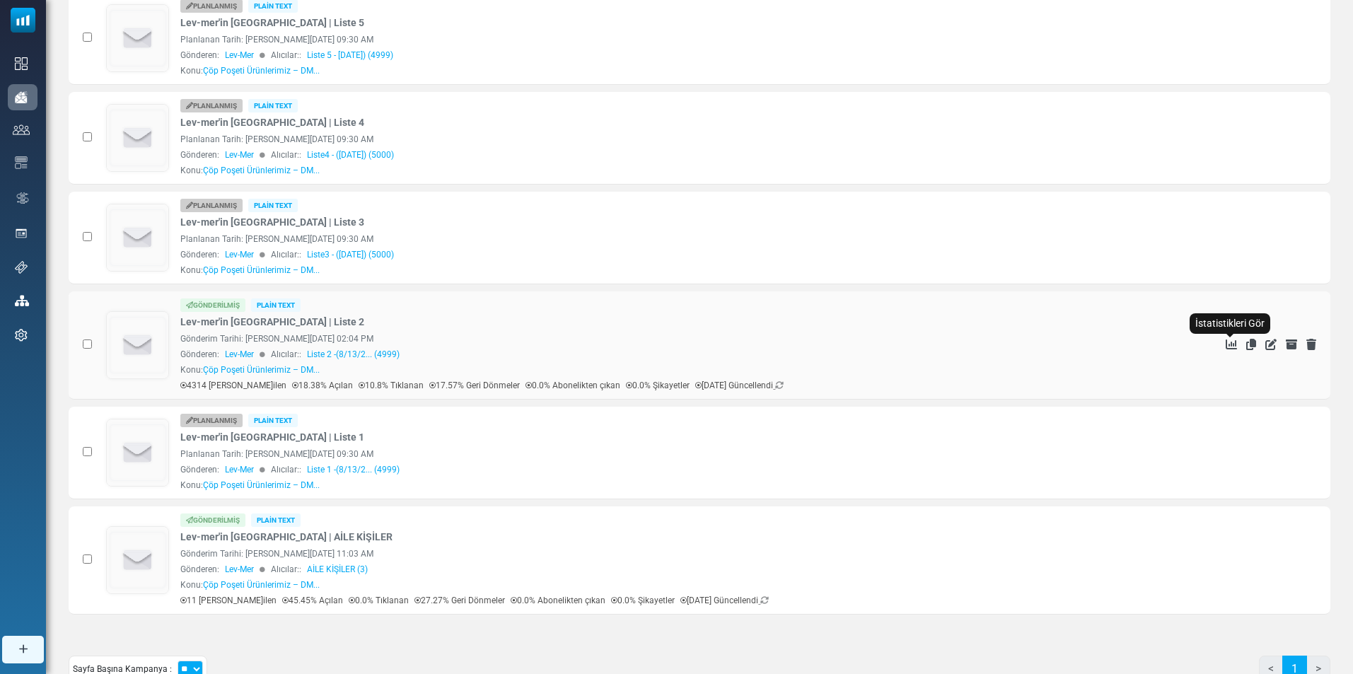
click at [1227, 344] on icon "İstatistikleri Gör" at bounding box center [1231, 344] width 11 height 11
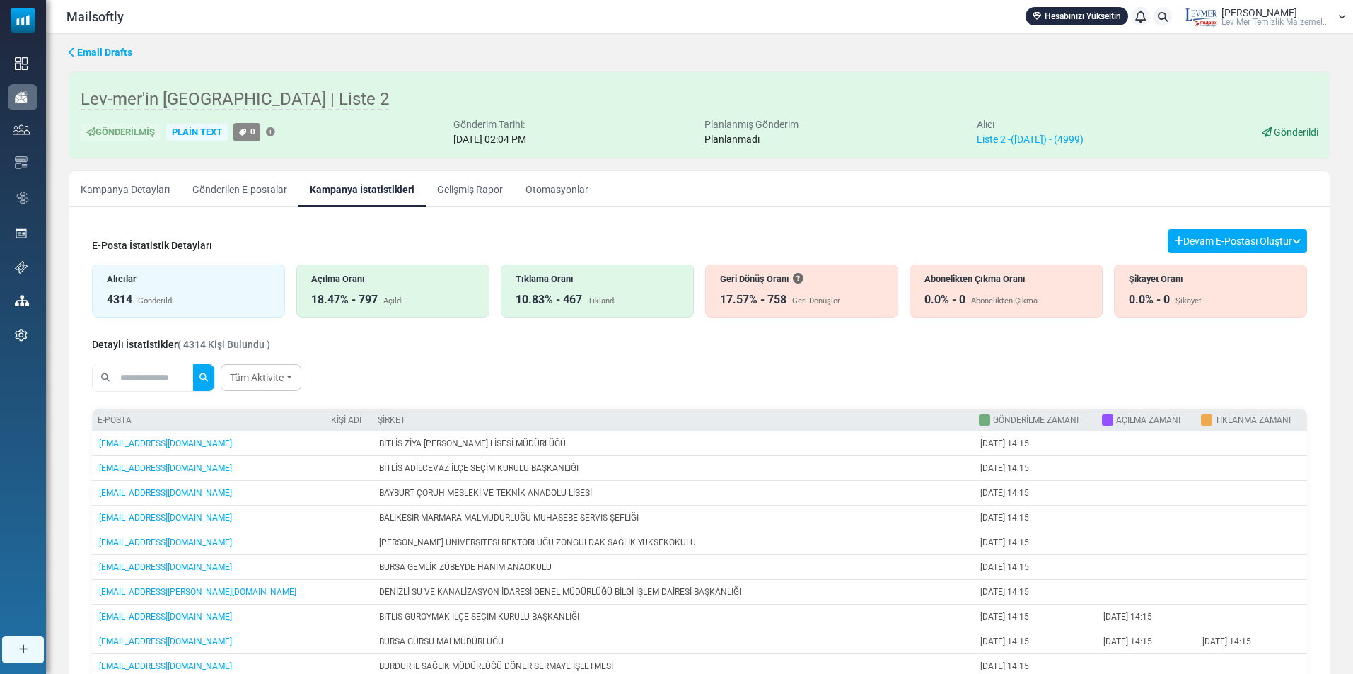
scroll to position [43, 0]
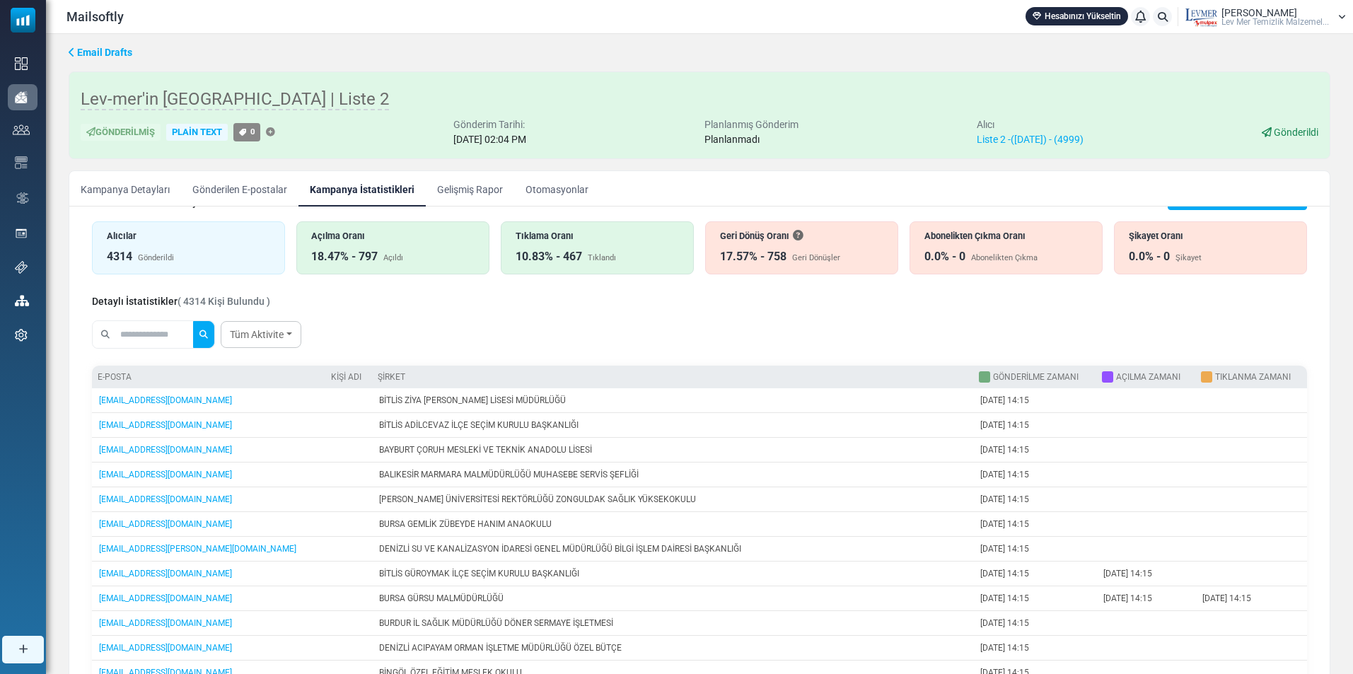
click at [392, 255] on div "Açıldı" at bounding box center [393, 259] width 20 height 12
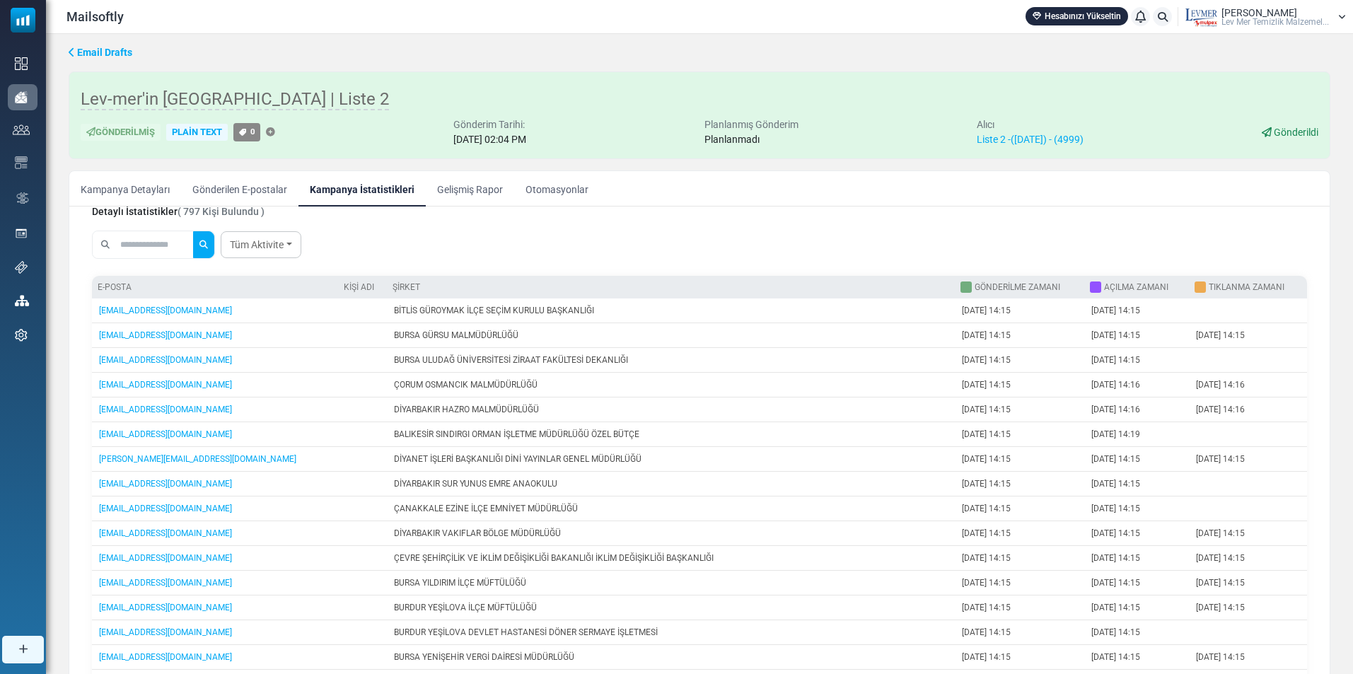
scroll to position [0, 0]
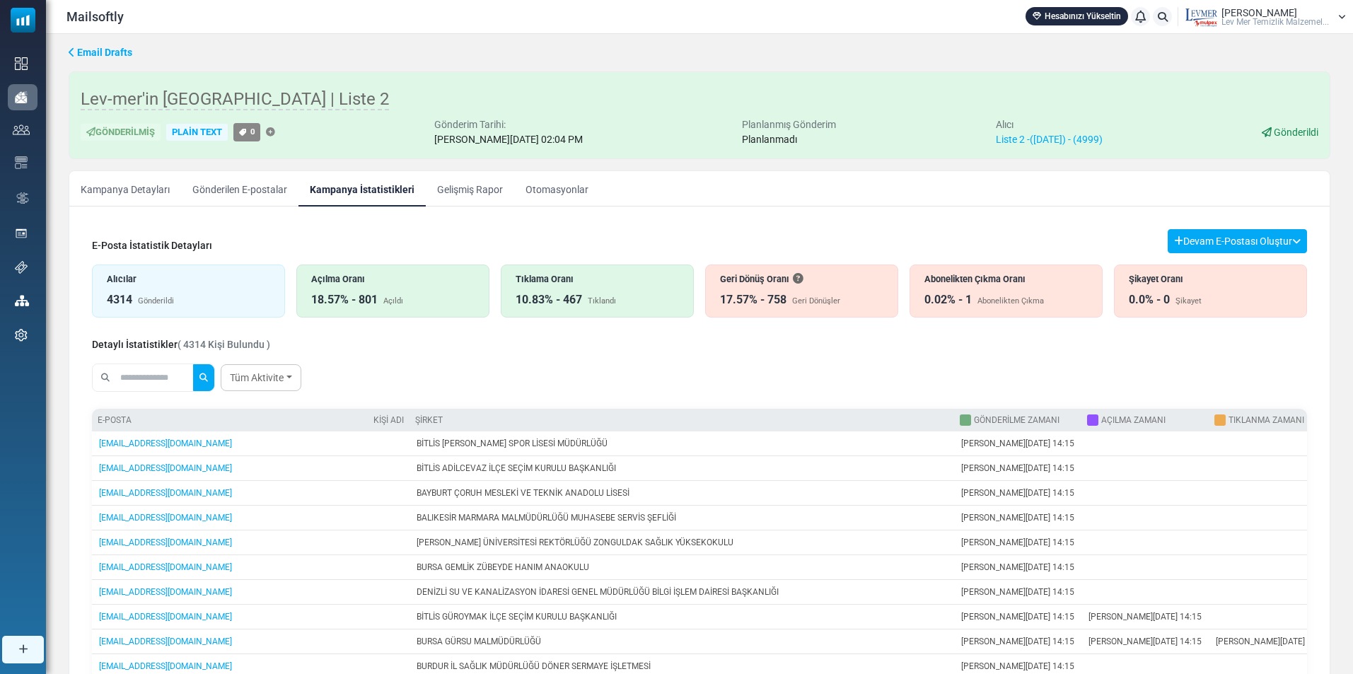
click at [390, 286] on div "Açılma Oranı" at bounding box center [392, 278] width 163 height 13
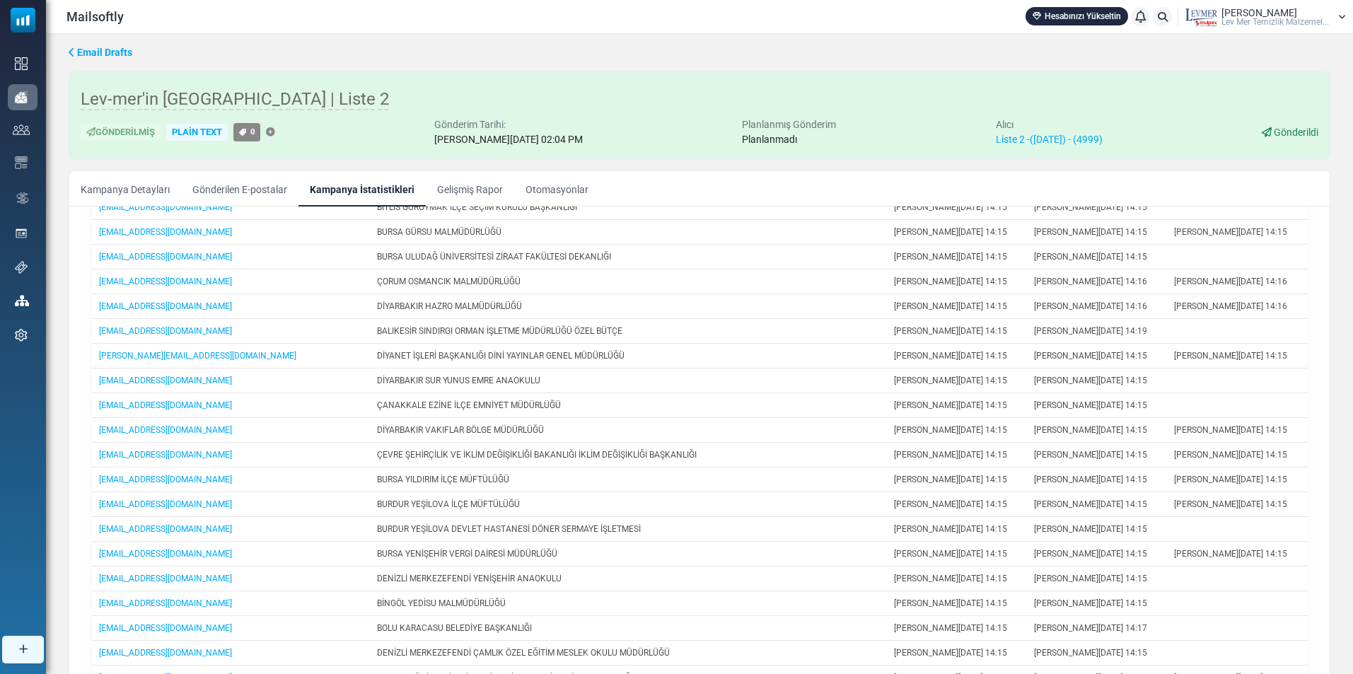
scroll to position [263, 0]
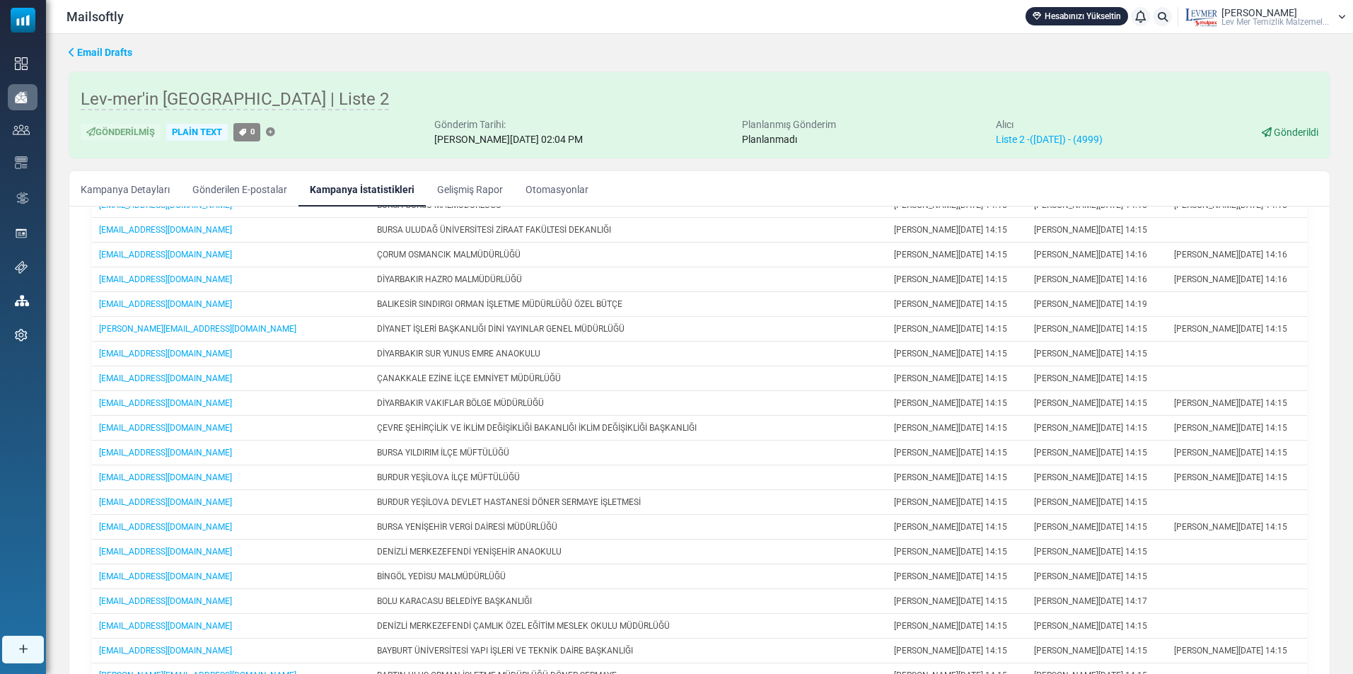
drag, startPoint x: 1302, startPoint y: 345, endPoint x: 1307, endPoint y: 402, distance: 57.5
click at [1301, 490] on div "E-Posta İstatistik Detayları Devam E-Postası Oluştur Filtre Sonucundan Bir List…" at bounding box center [700, 345] width 1238 height 780
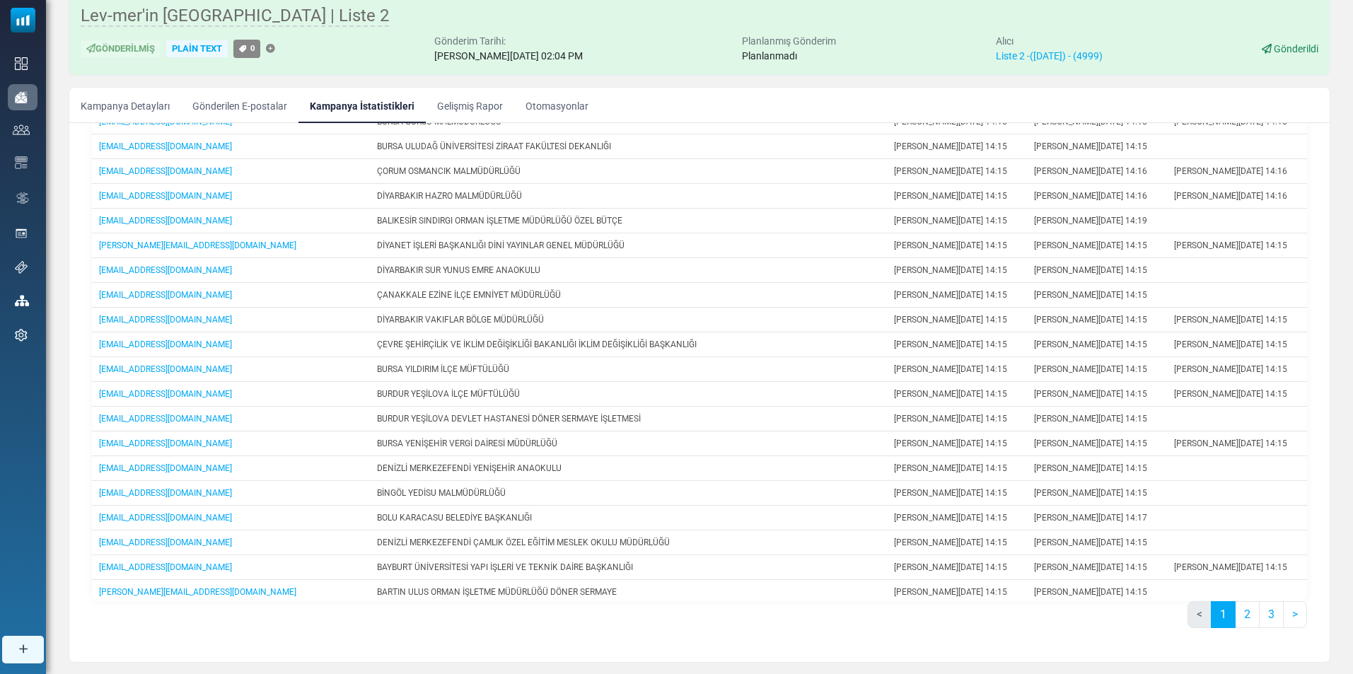
scroll to position [120, 0]
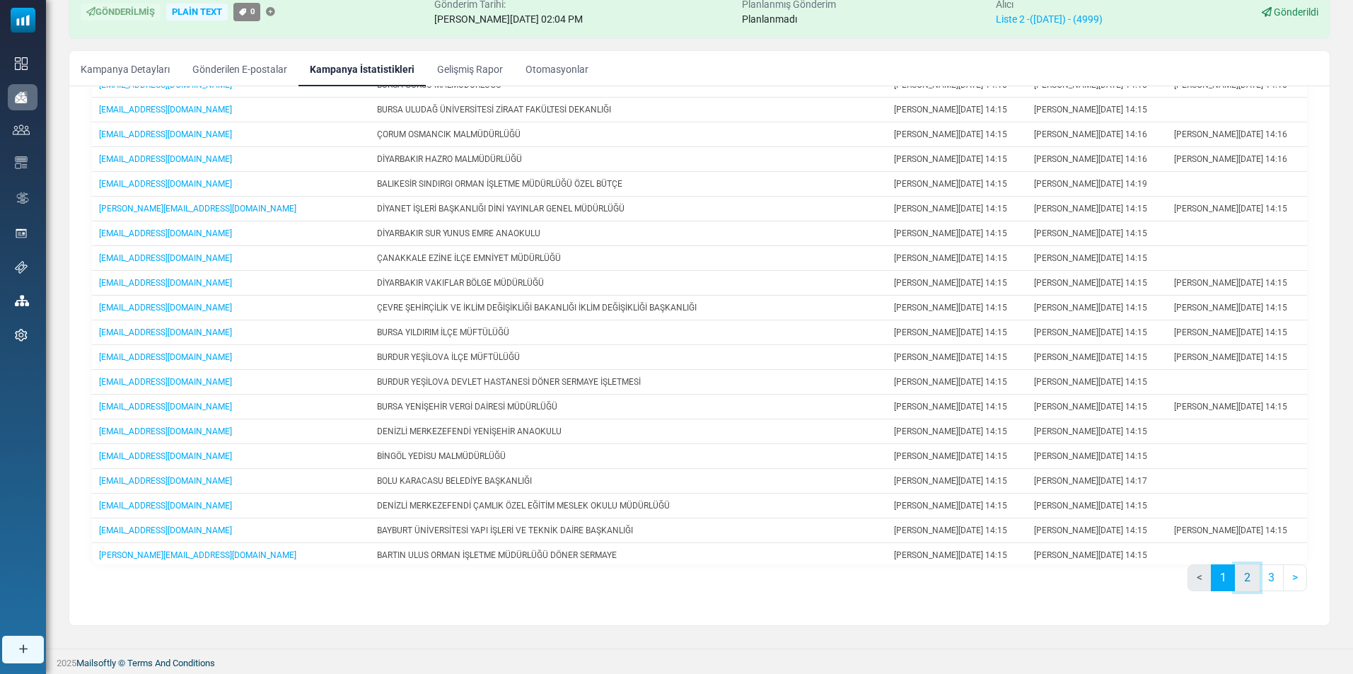
click at [1239, 569] on link "2" at bounding box center [1247, 577] width 25 height 27
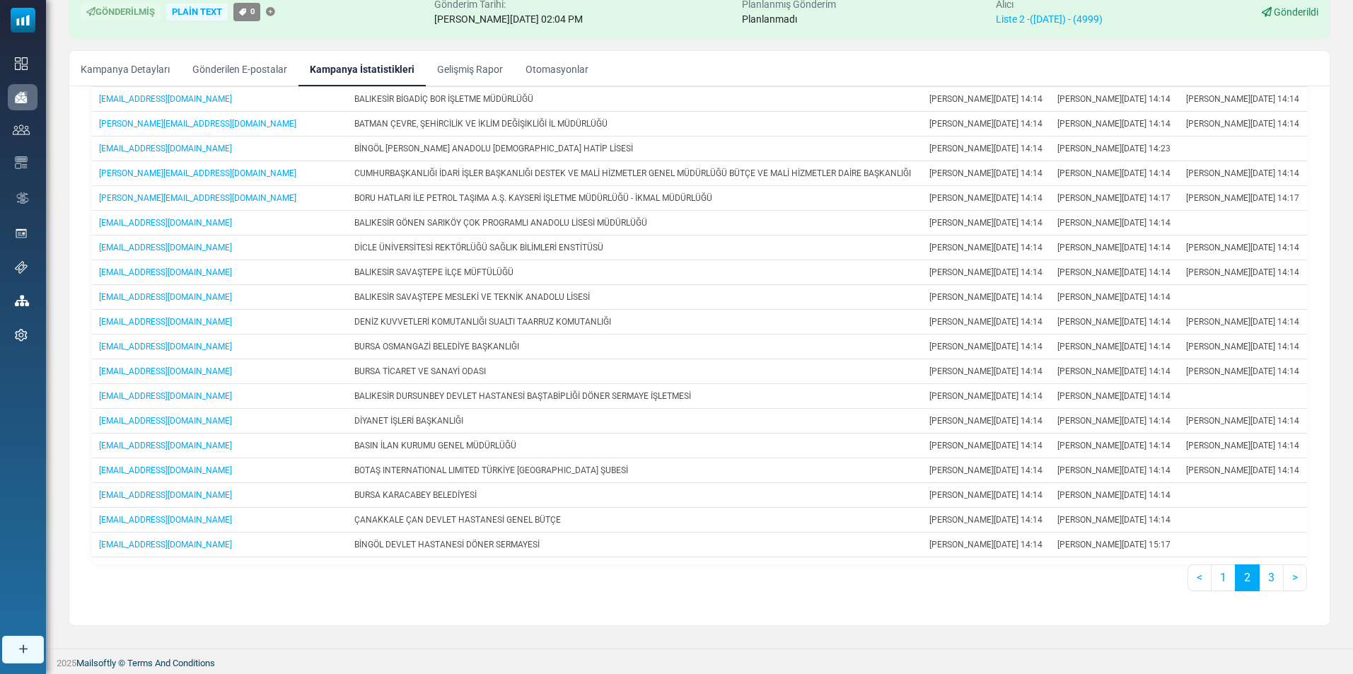
scroll to position [755, 0]
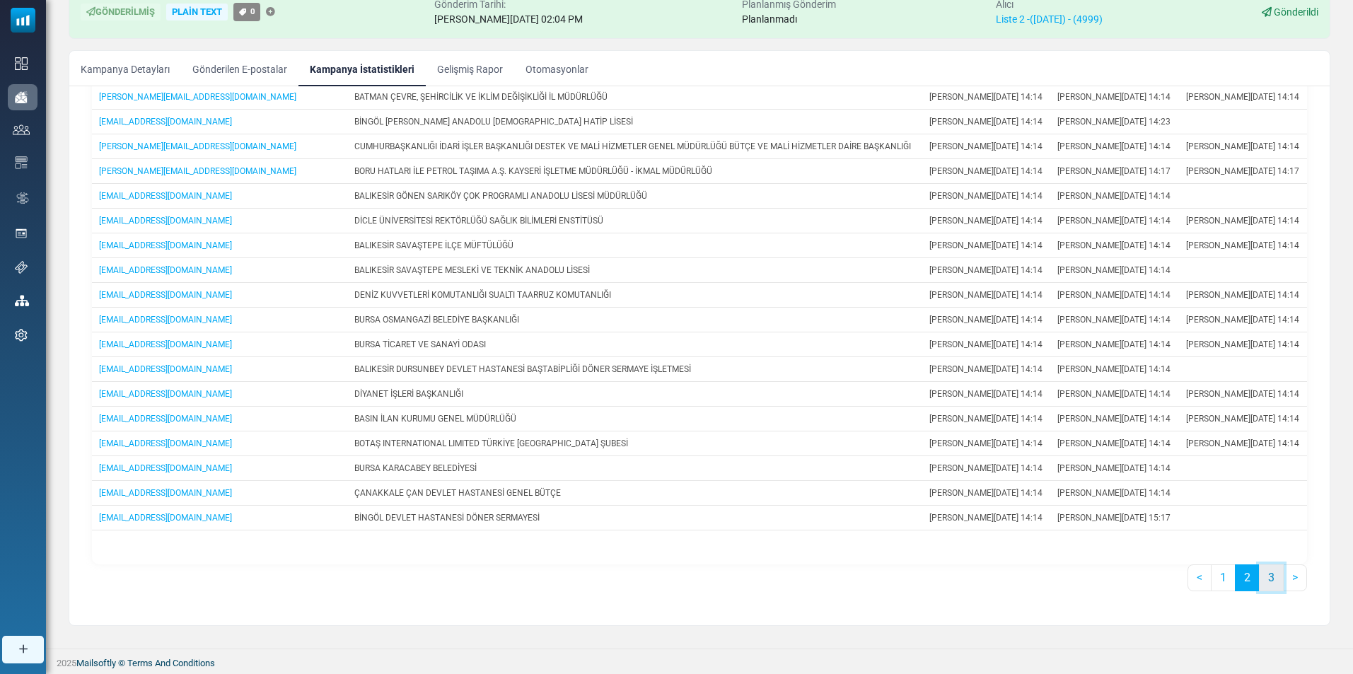
click at [1270, 578] on link "3" at bounding box center [1271, 577] width 25 height 27
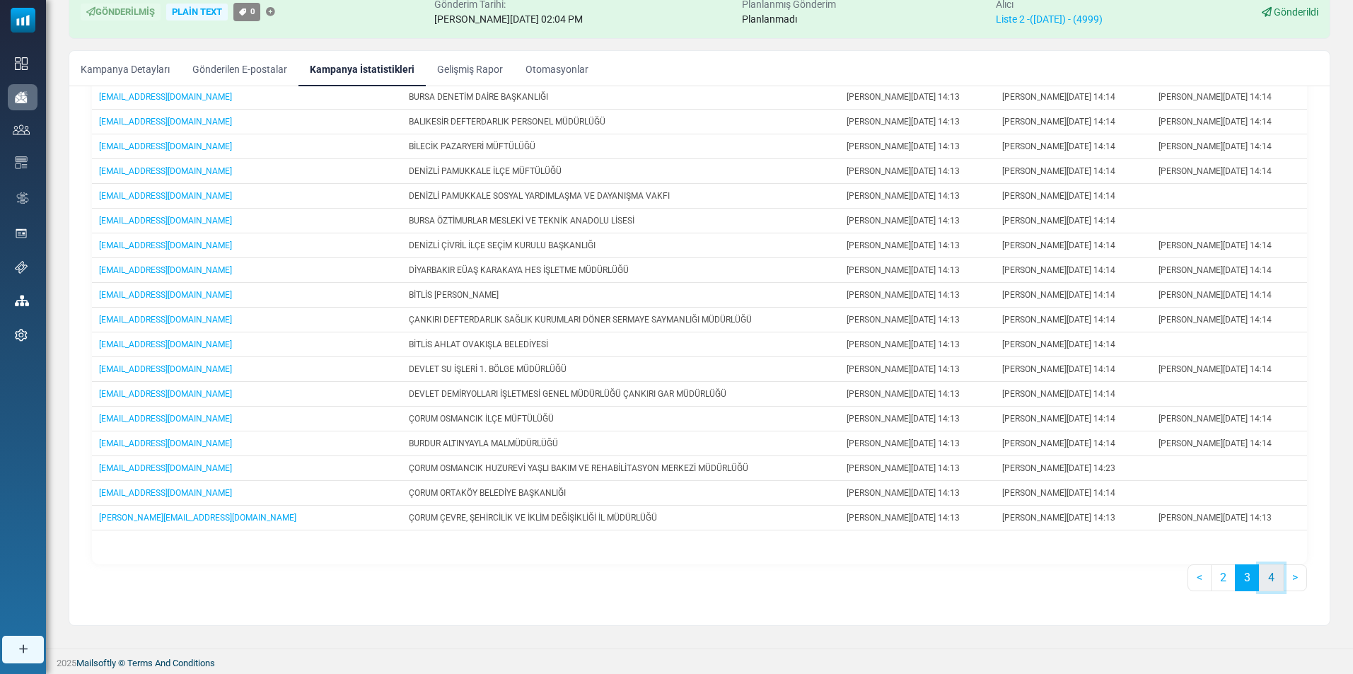
click at [1270, 583] on link "4" at bounding box center [1271, 577] width 25 height 27
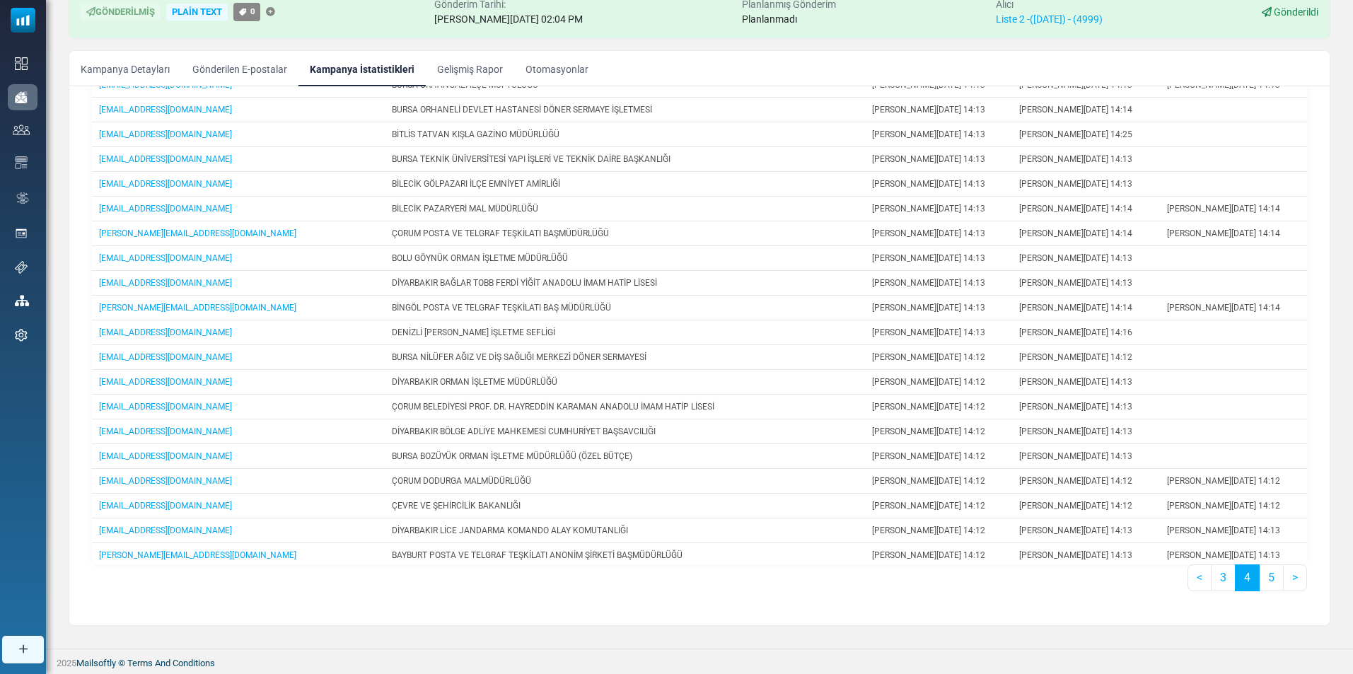
drag, startPoint x: 1296, startPoint y: 219, endPoint x: 1299, endPoint y: 187, distance: 31.3
click at [1299, 187] on div "E-posta Kişi Adı Şirket Gönderilme Zamanı Açılma Zamanı Tıklanma Zamanı orhanga…" at bounding box center [699, 294] width 1215 height 539
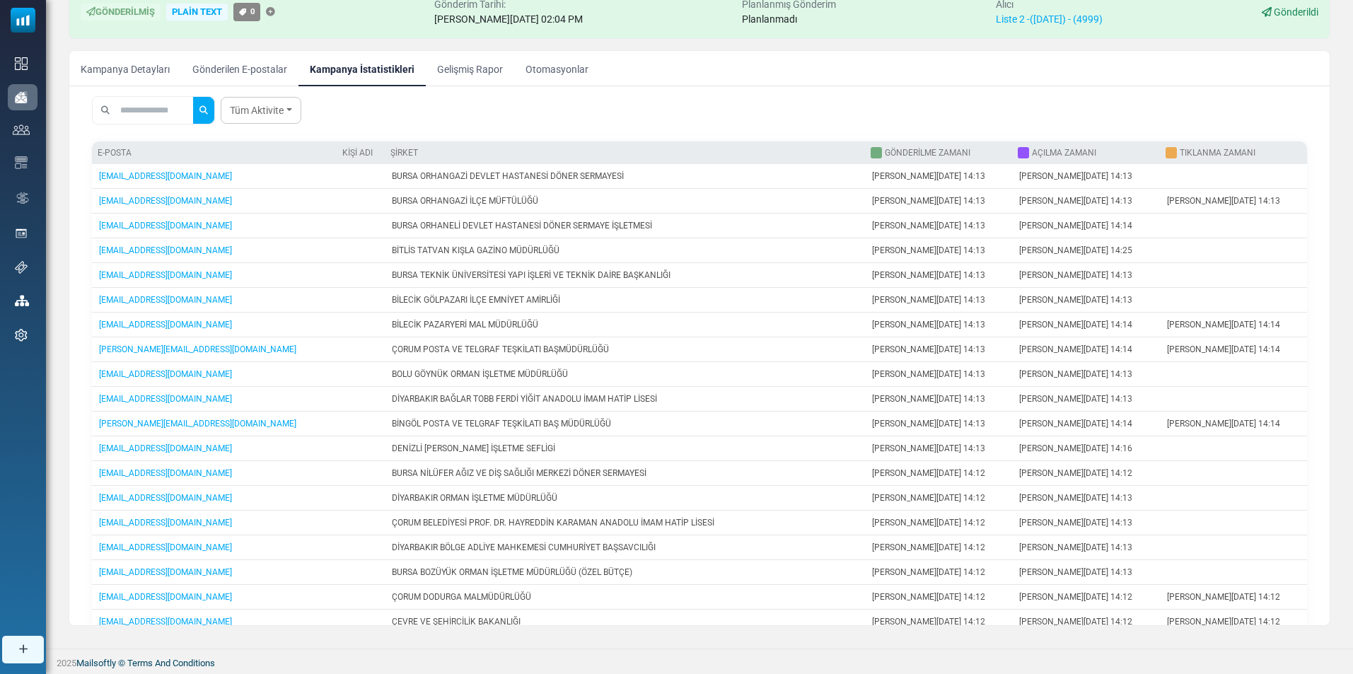
scroll to position [201, 0]
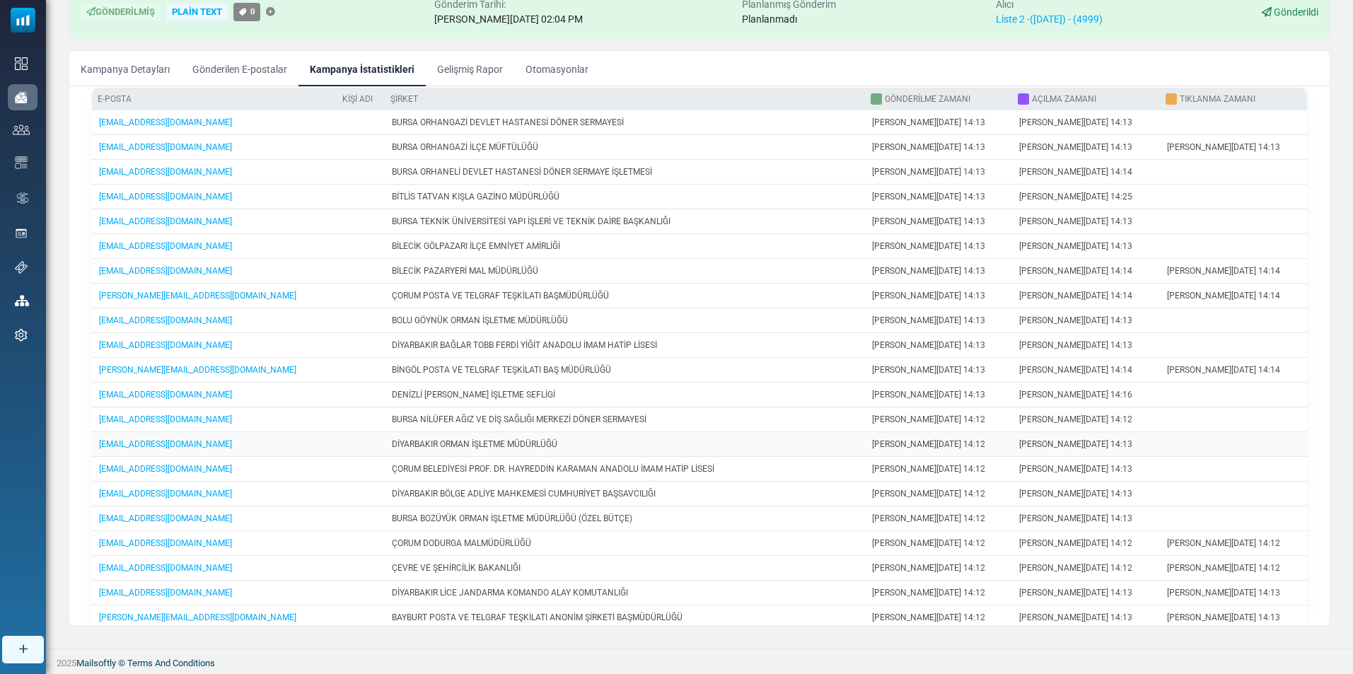
drag, startPoint x: 1294, startPoint y: 225, endPoint x: 1284, endPoint y: 442, distance: 217.4
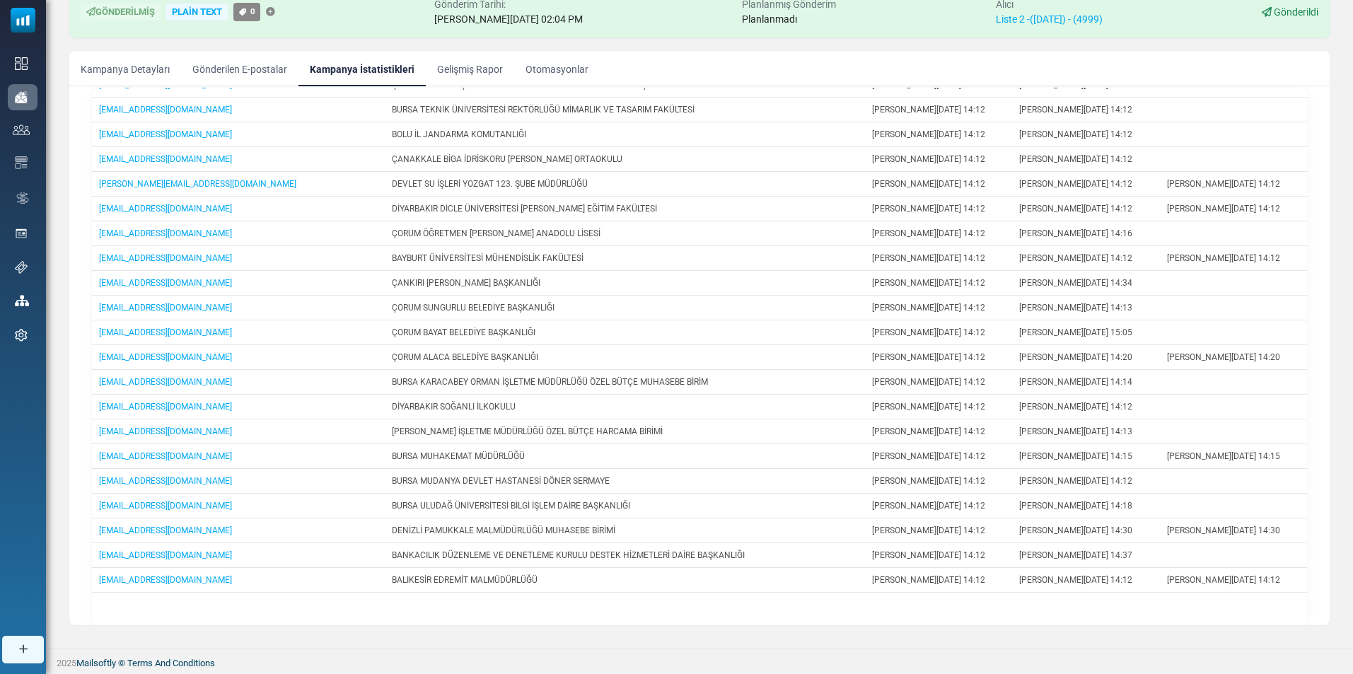
scroll to position [263, 0]
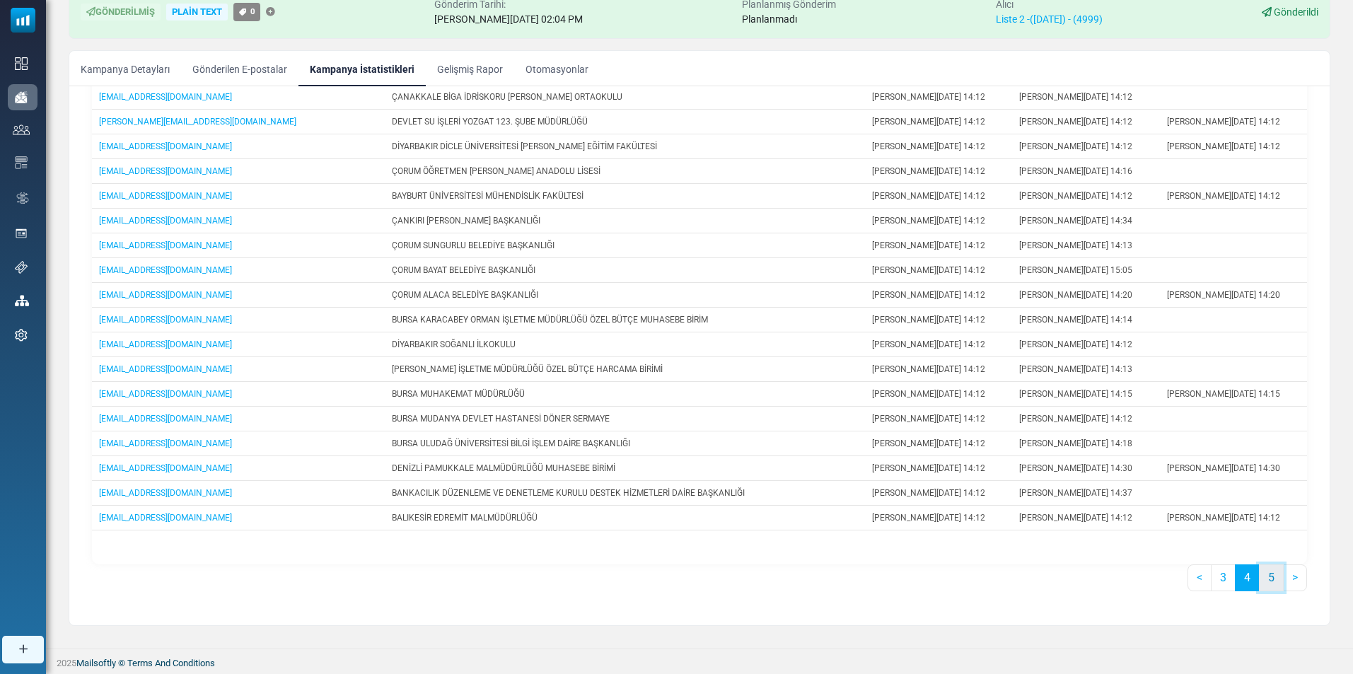
click at [1269, 578] on link "5" at bounding box center [1271, 577] width 25 height 27
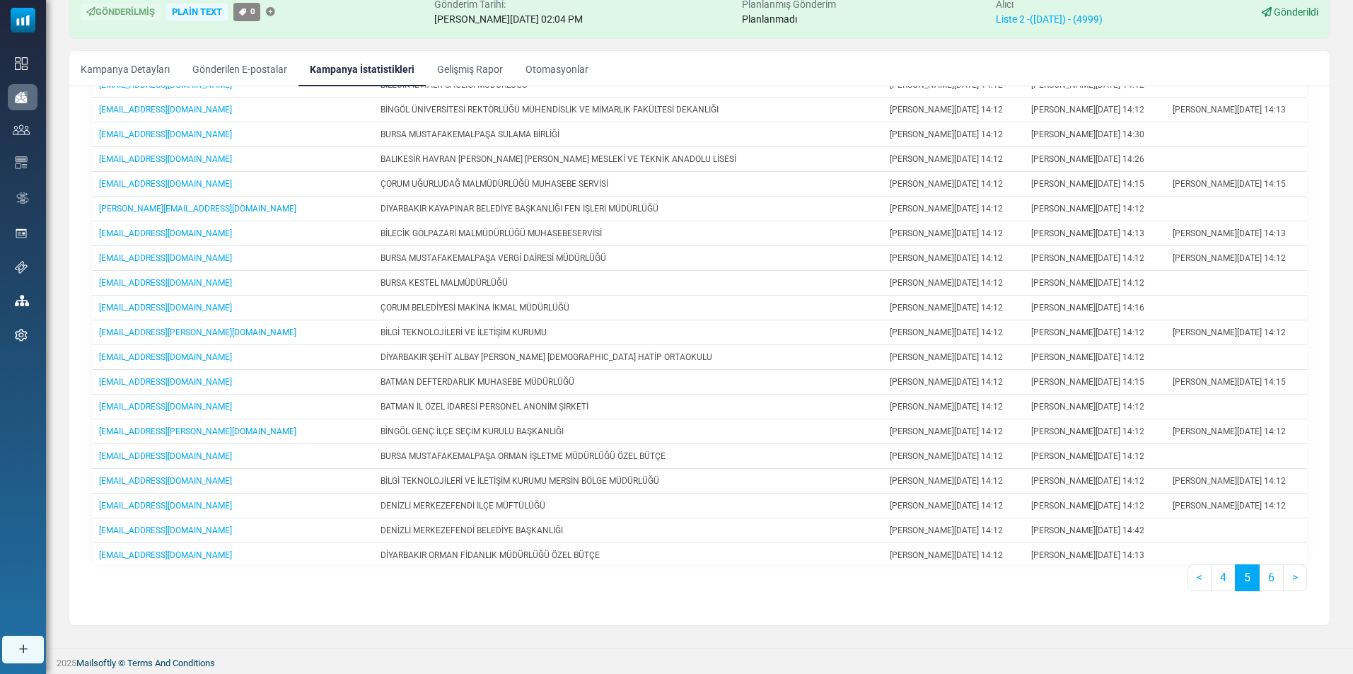
scroll to position [0, 0]
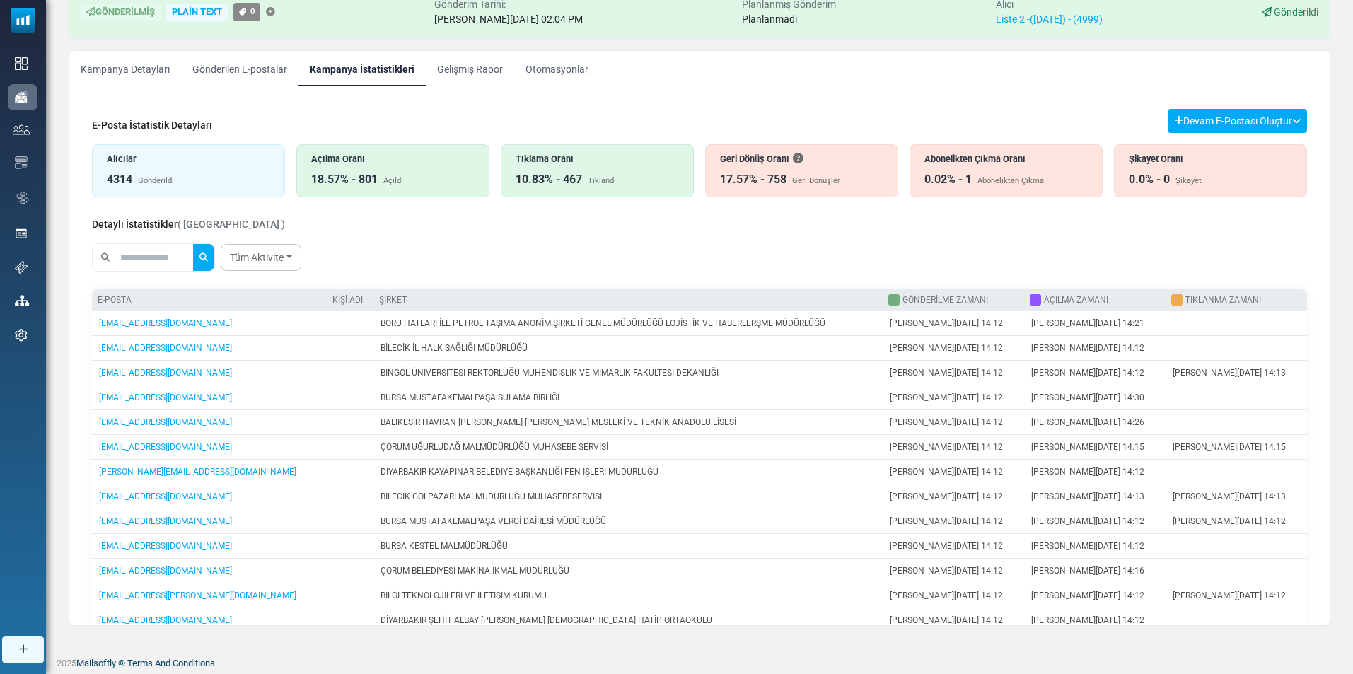
click at [263, 178] on div "4314 Gönderildi" at bounding box center [188, 179] width 163 height 17
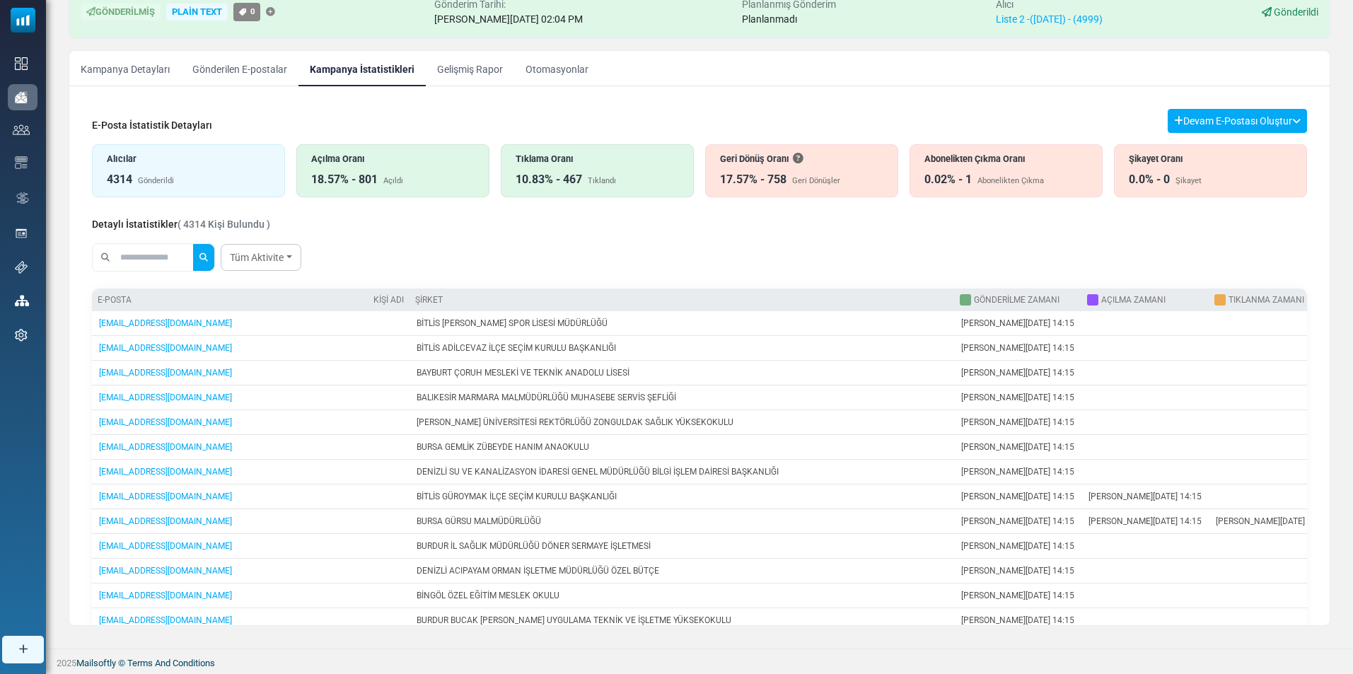
click at [212, 179] on div "4314 Gönderildi" at bounding box center [188, 179] width 163 height 17
click at [997, 187] on div "0.02% - 1 Abonelikten Çıkma" at bounding box center [1006, 179] width 163 height 17
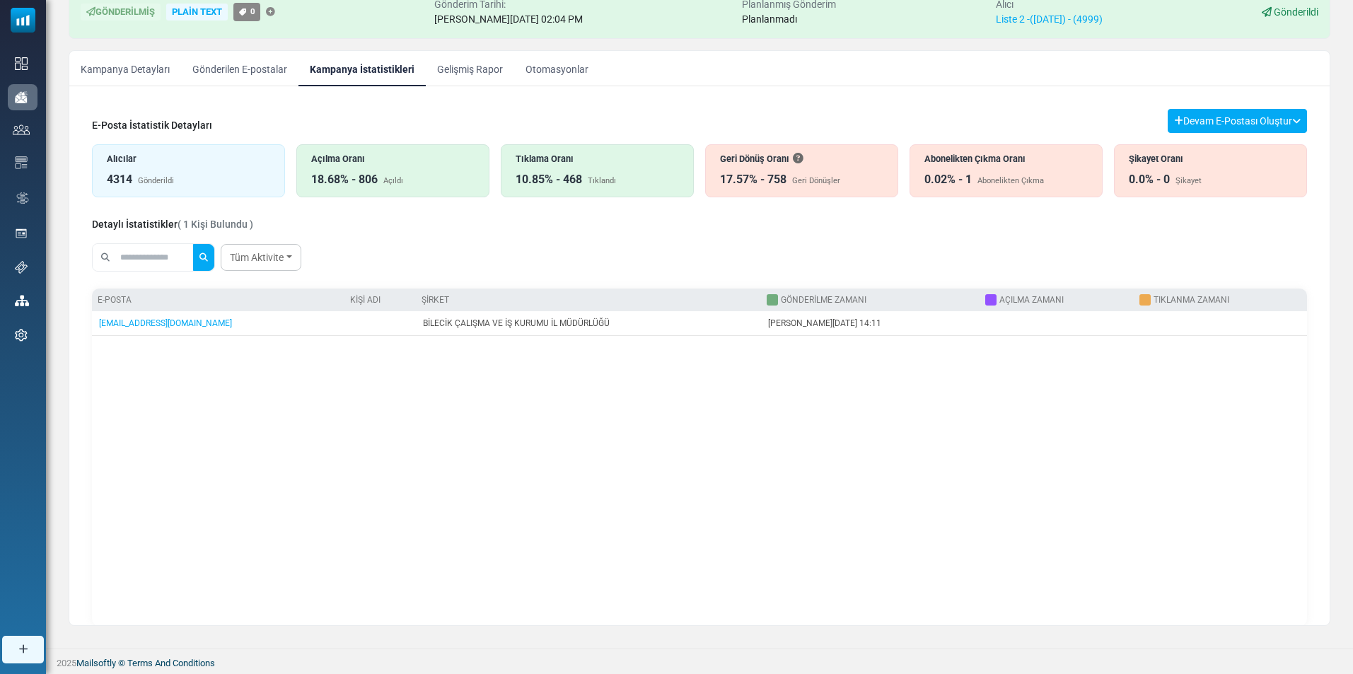
click at [431, 172] on div "18.68% - 806 Açıldı" at bounding box center [392, 179] width 163 height 17
